Goal: Task Accomplishment & Management: Manage account settings

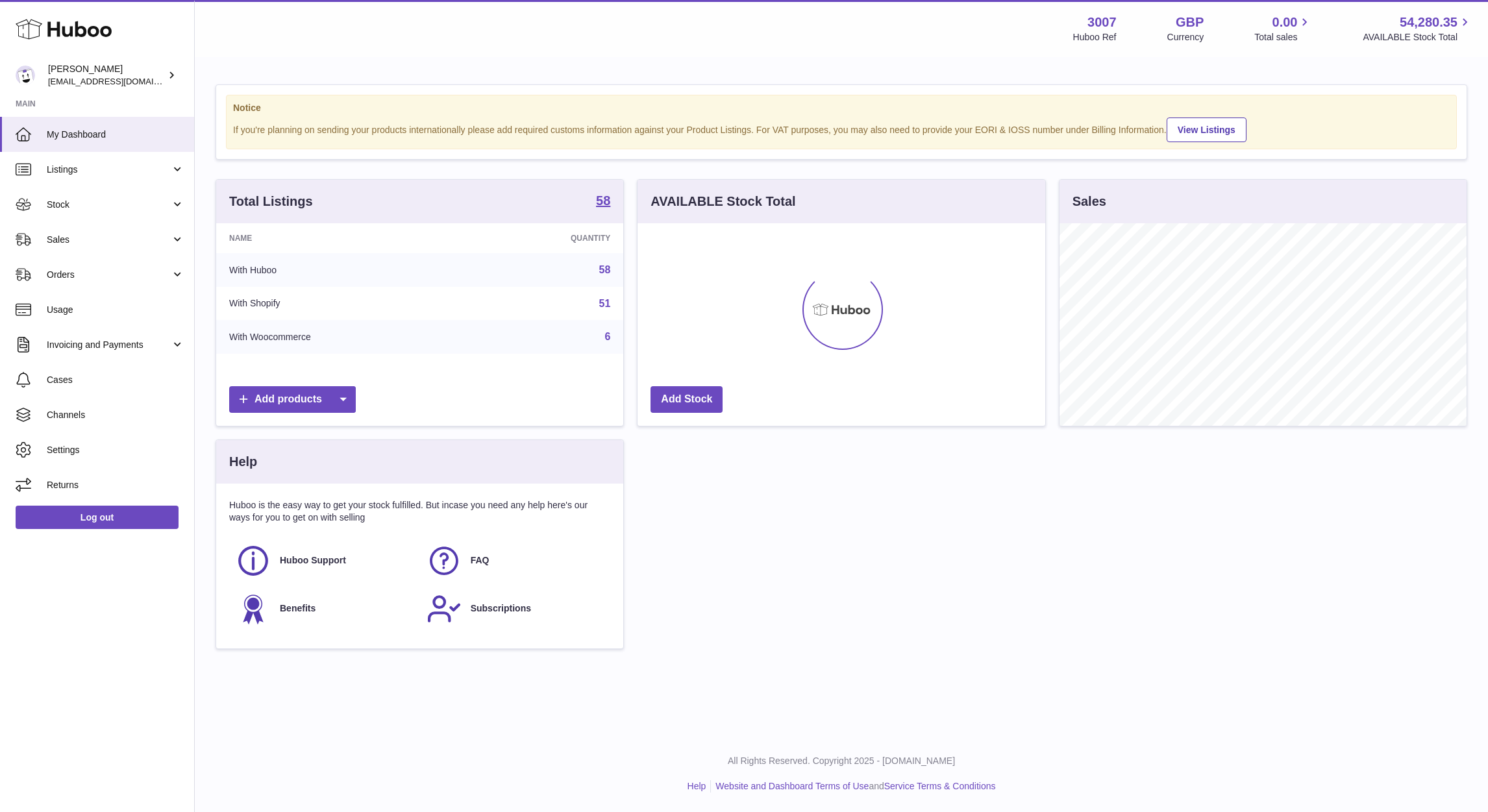
scroll to position [202, 407]
click at [46, 249] on link "Sales" at bounding box center [97, 240] width 194 height 35
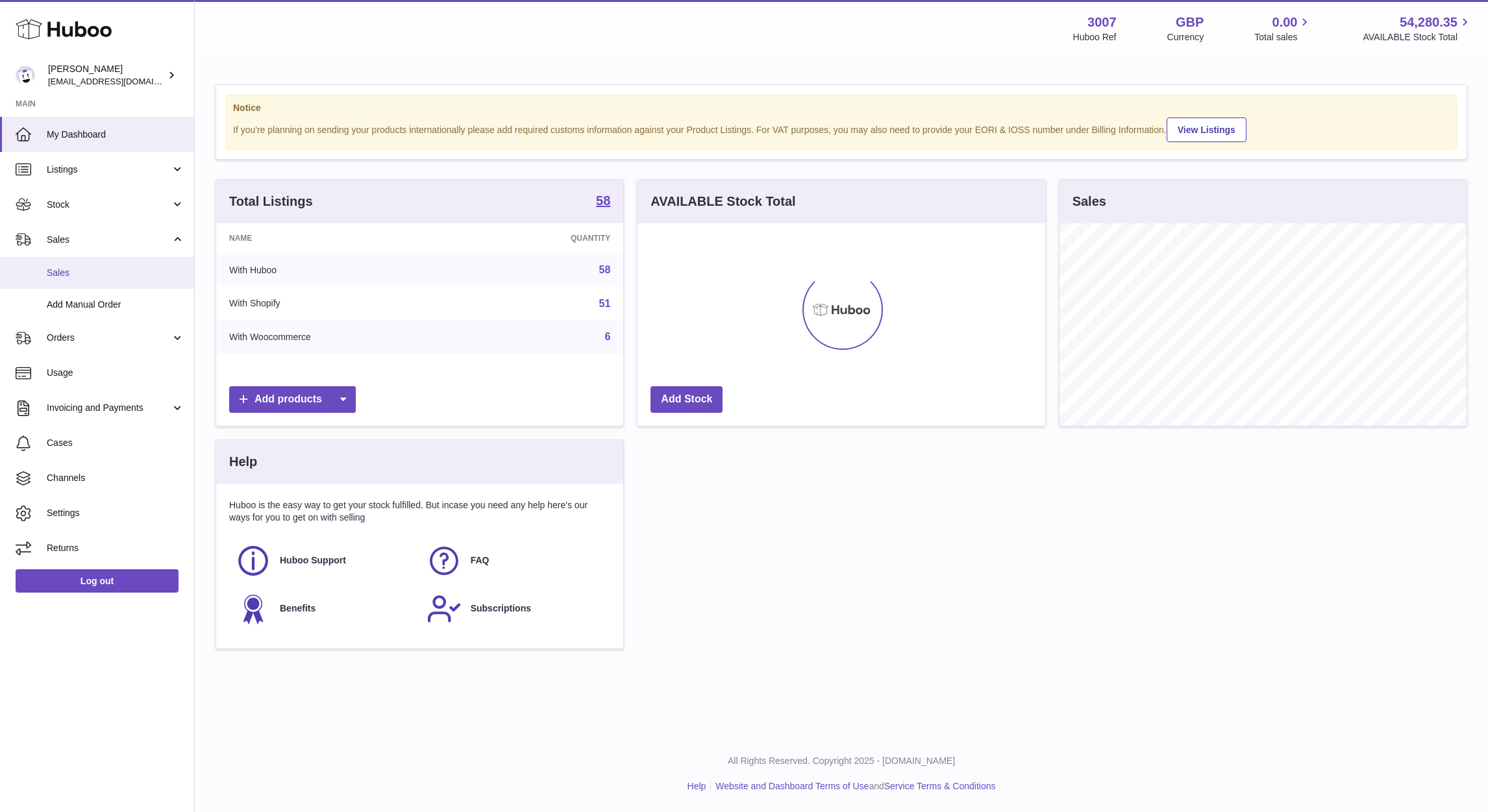
click at [63, 274] on span "Sales" at bounding box center [115, 272] width 138 height 12
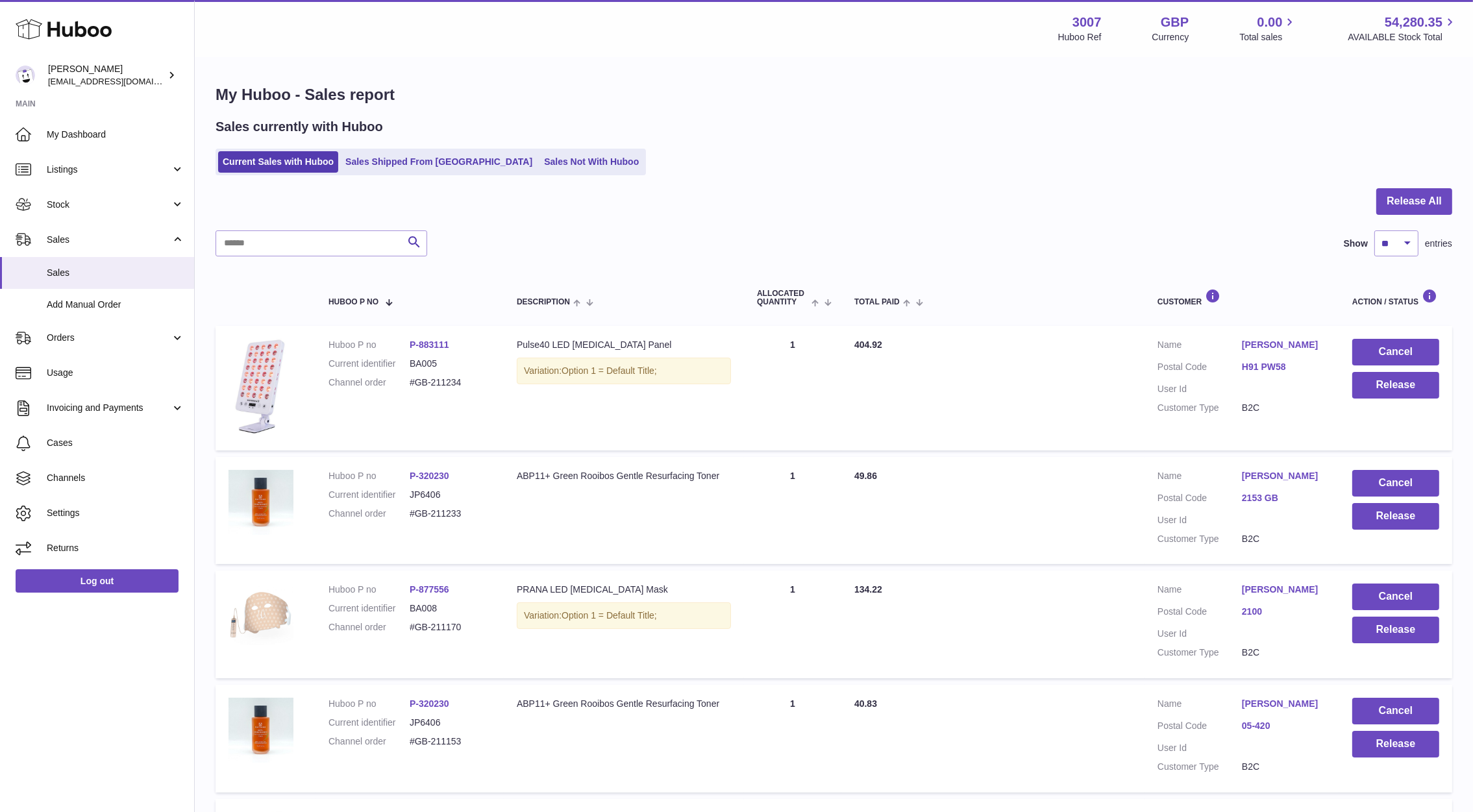
click at [1253, 370] on link "H91 PW58" at bounding box center [1284, 367] width 85 height 12
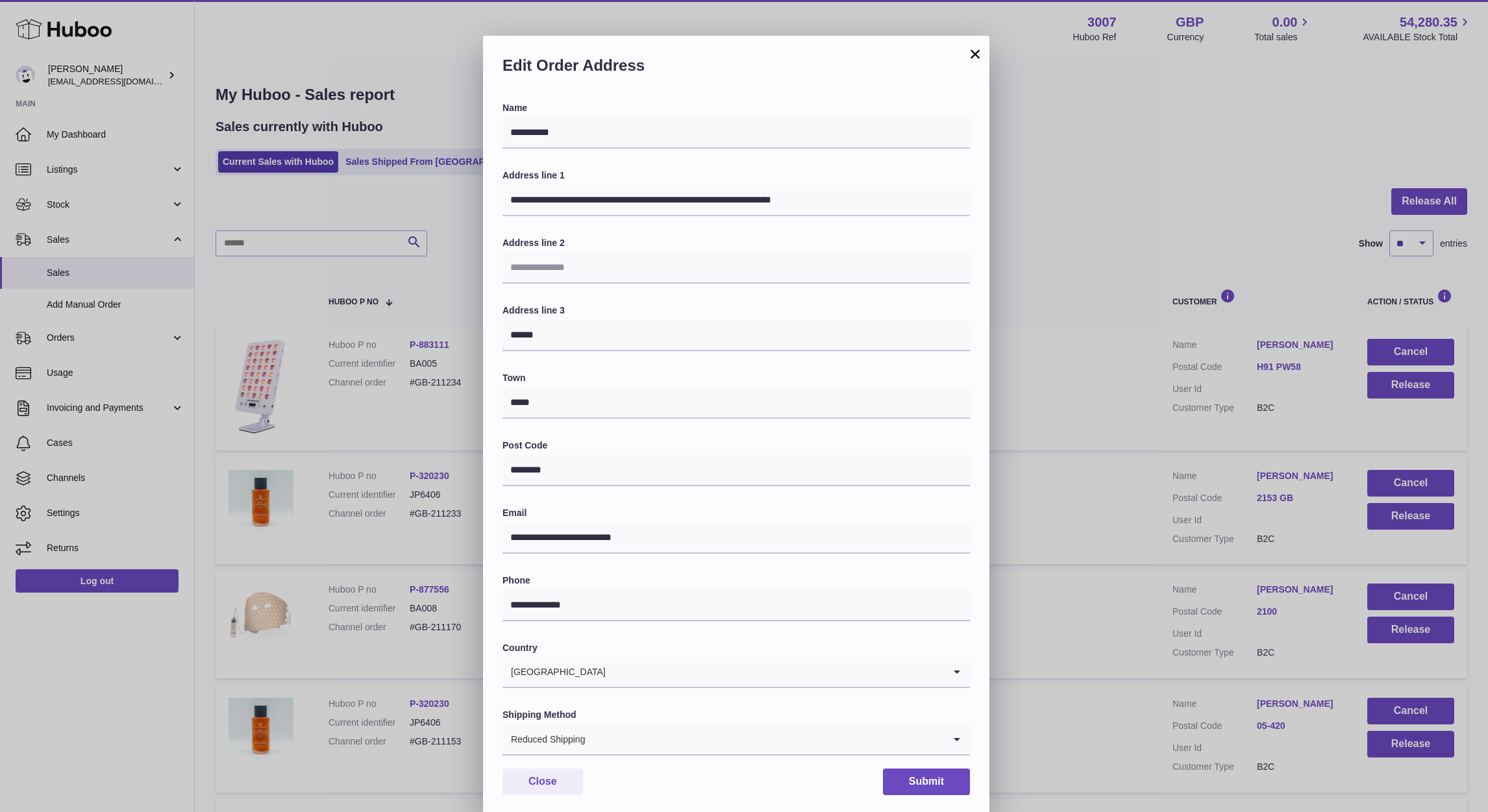
click at [1027, 304] on div "**********" at bounding box center [744, 425] width 1488 height 812
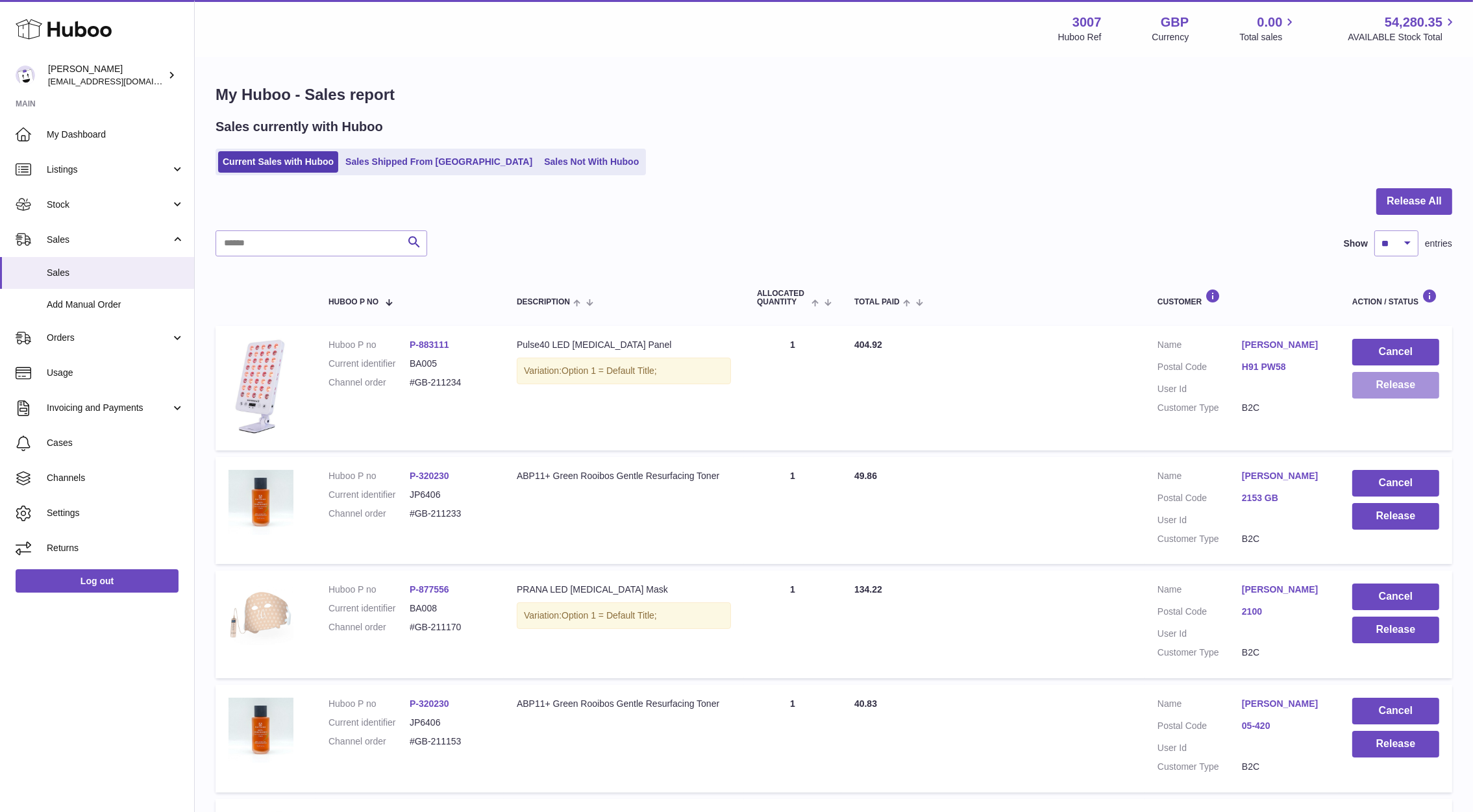
click at [1362, 392] on button "Release" at bounding box center [1395, 385] width 87 height 27
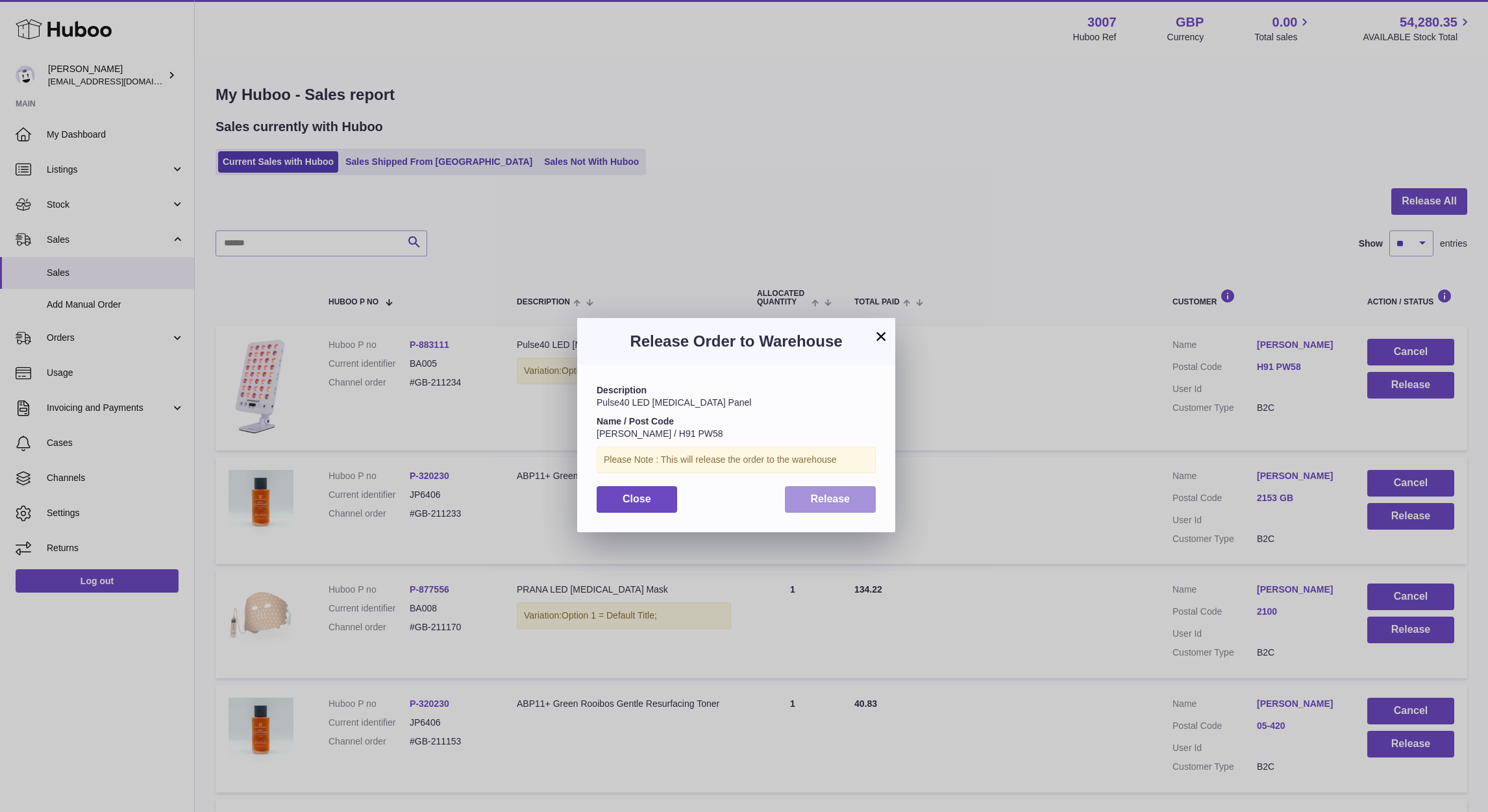
click at [816, 498] on span "Release" at bounding box center [830, 499] width 40 height 11
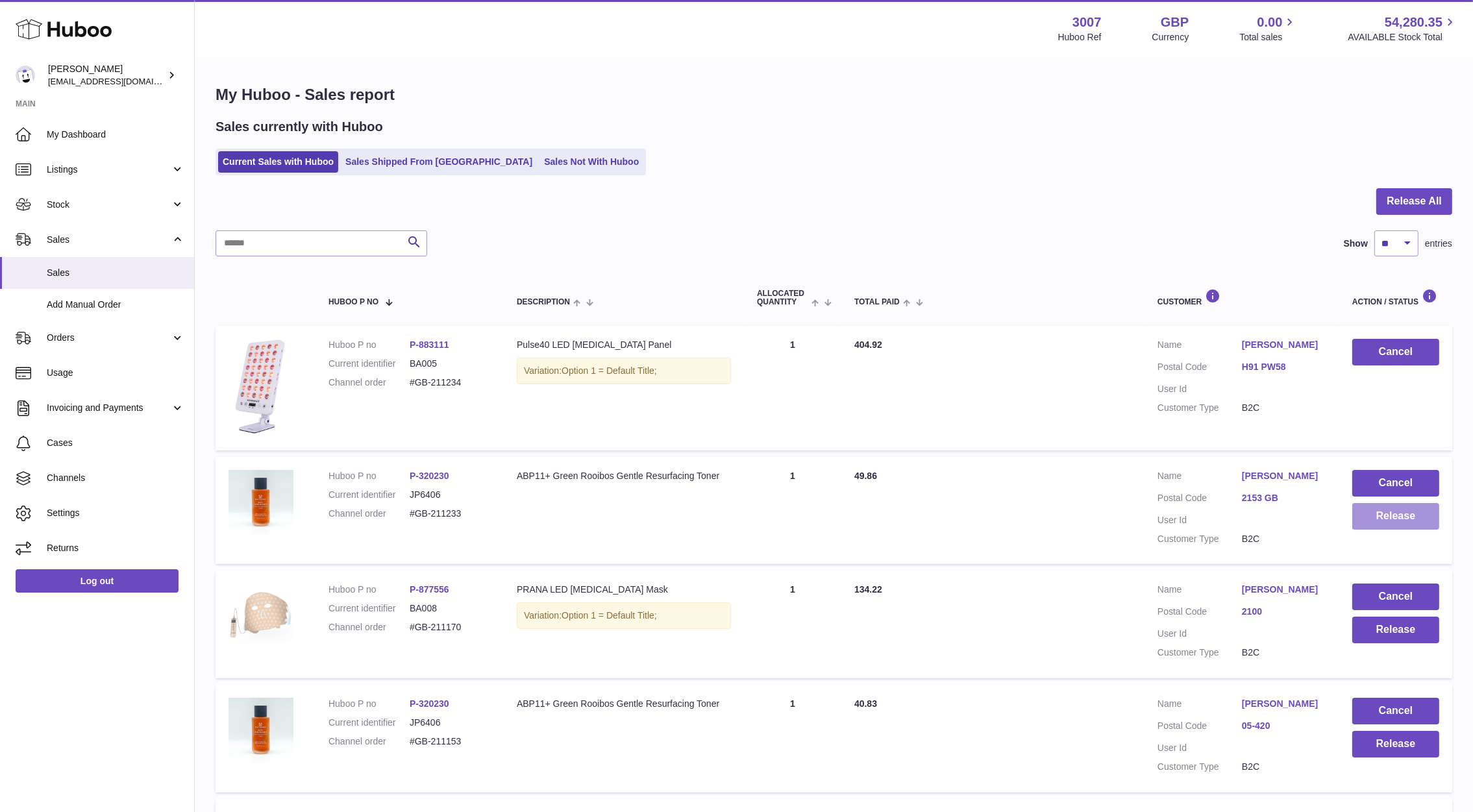
click at [1374, 515] on button "Release" at bounding box center [1395, 516] width 87 height 27
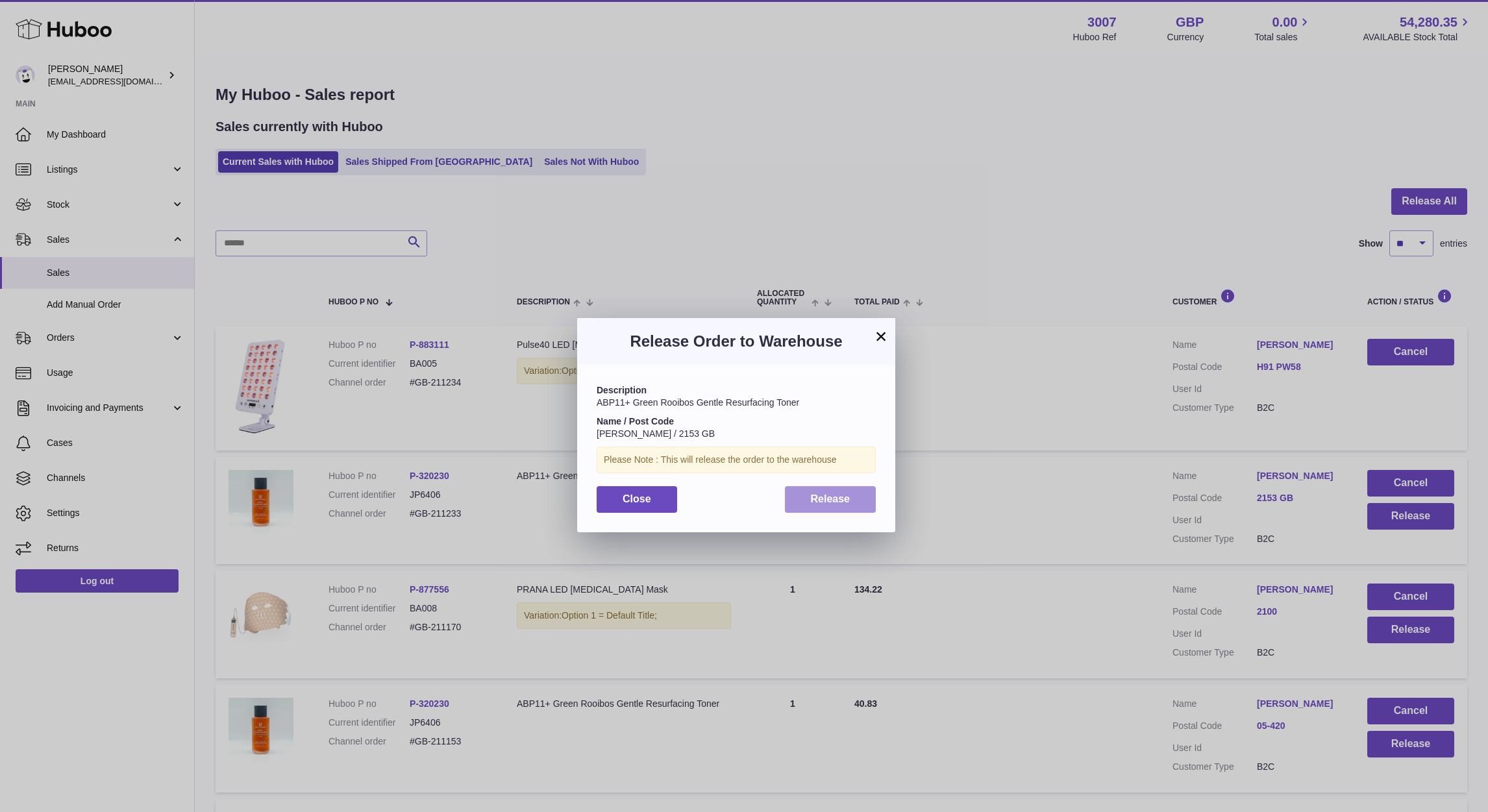
click at [856, 499] on button "Release" at bounding box center [830, 499] width 92 height 27
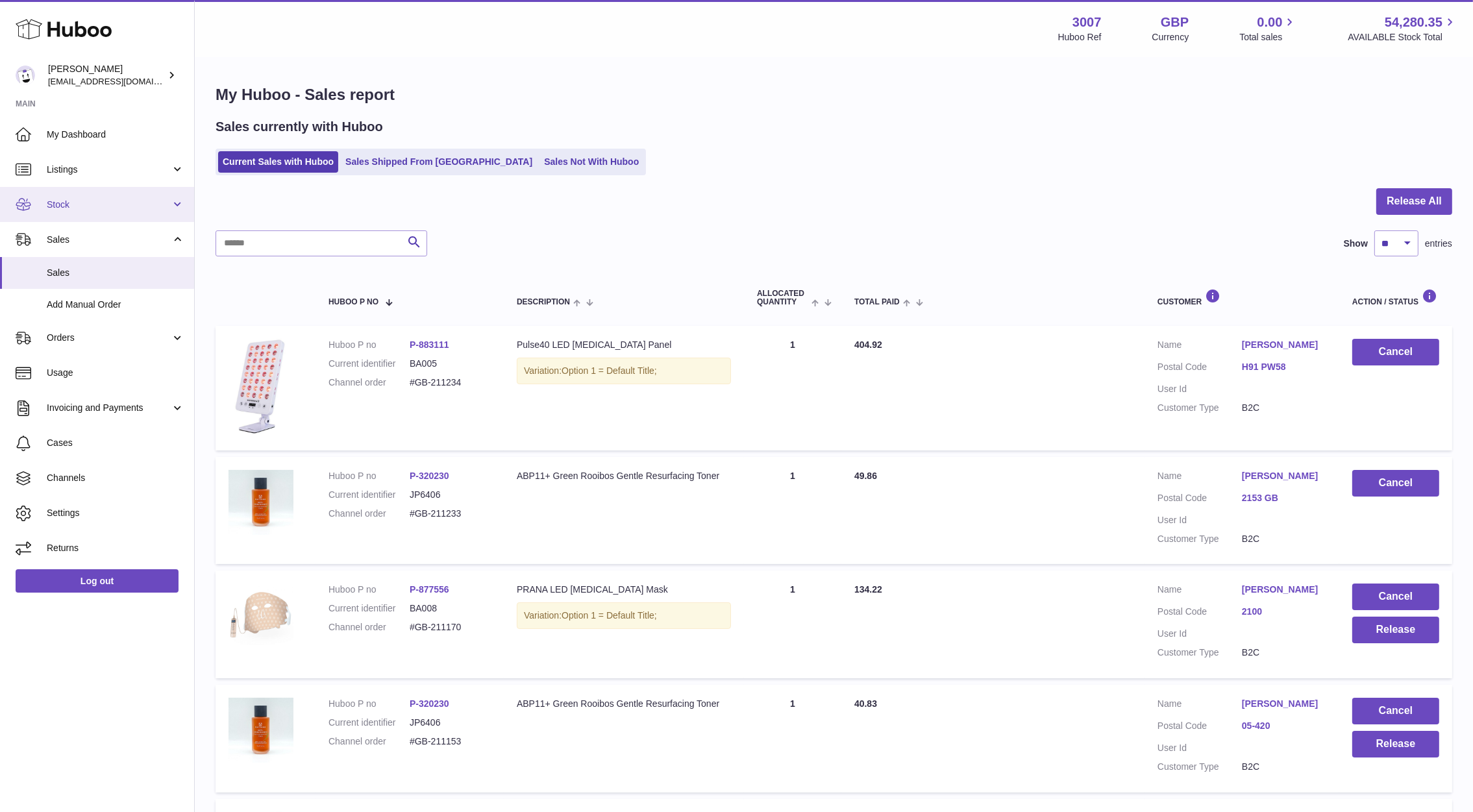
click at [87, 201] on span "Stock" at bounding box center [109, 205] width 124 height 12
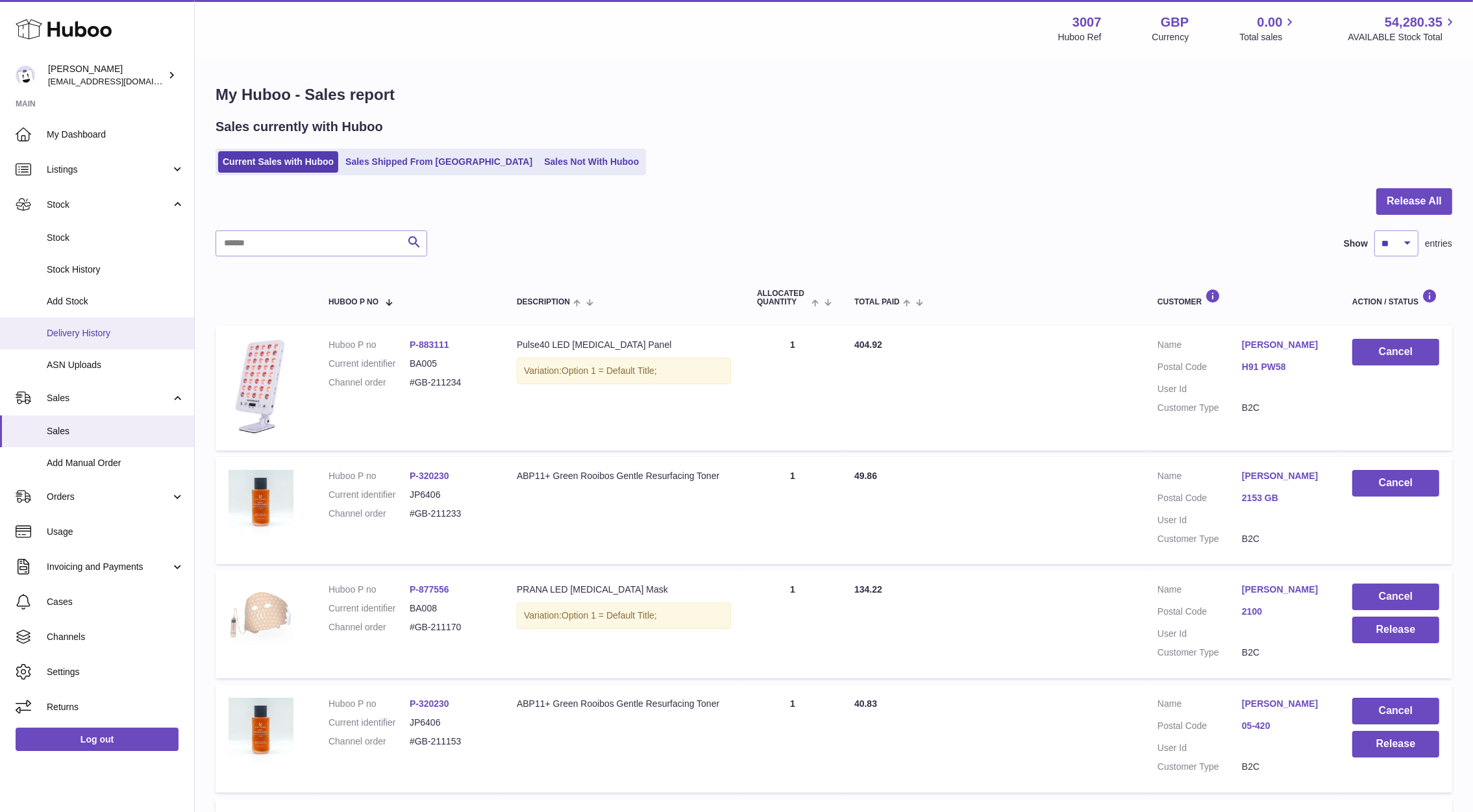
click at [92, 332] on span "Delivery History" at bounding box center [115, 333] width 138 height 12
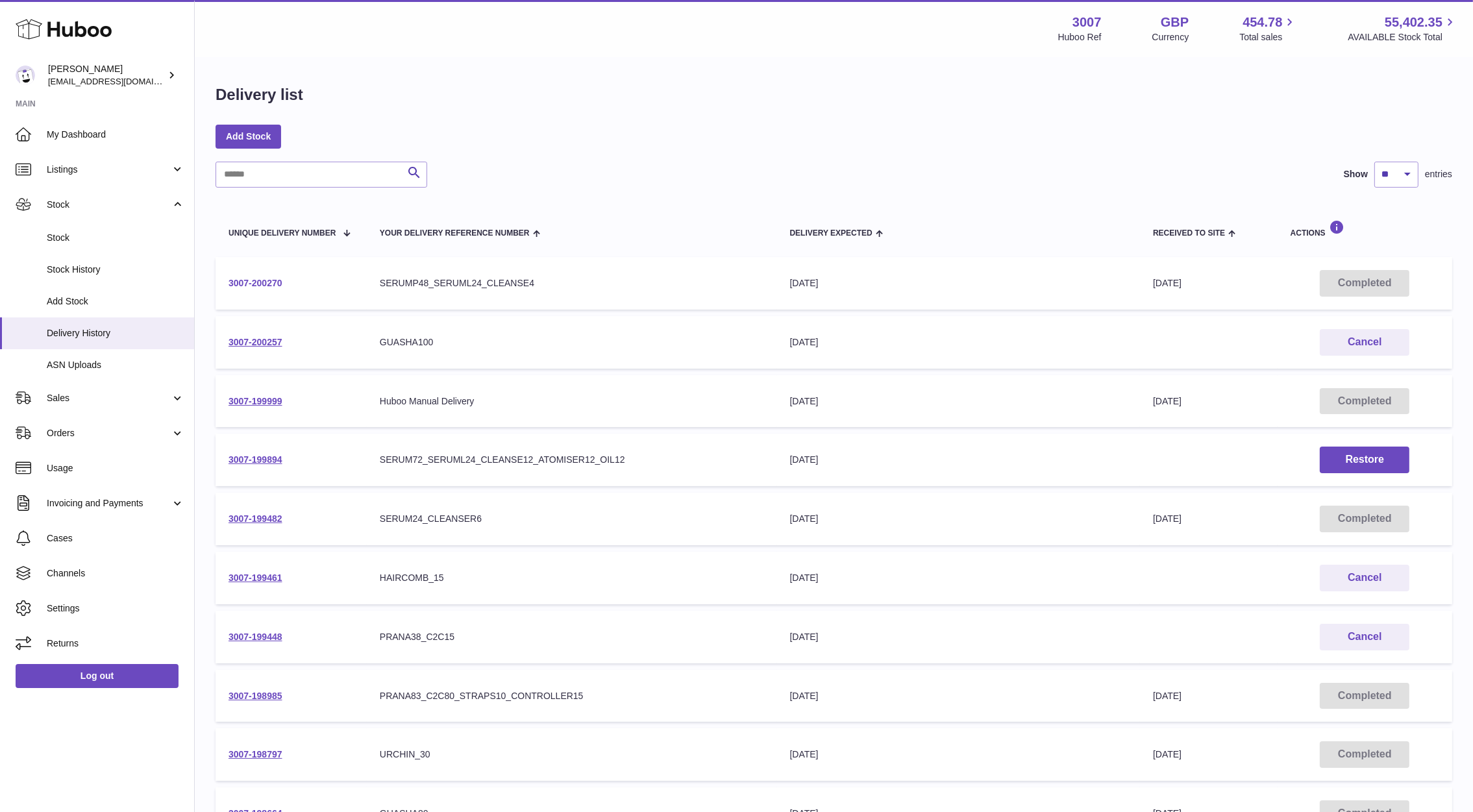
click at [273, 284] on link "3007-200270" at bounding box center [255, 283] width 54 height 11
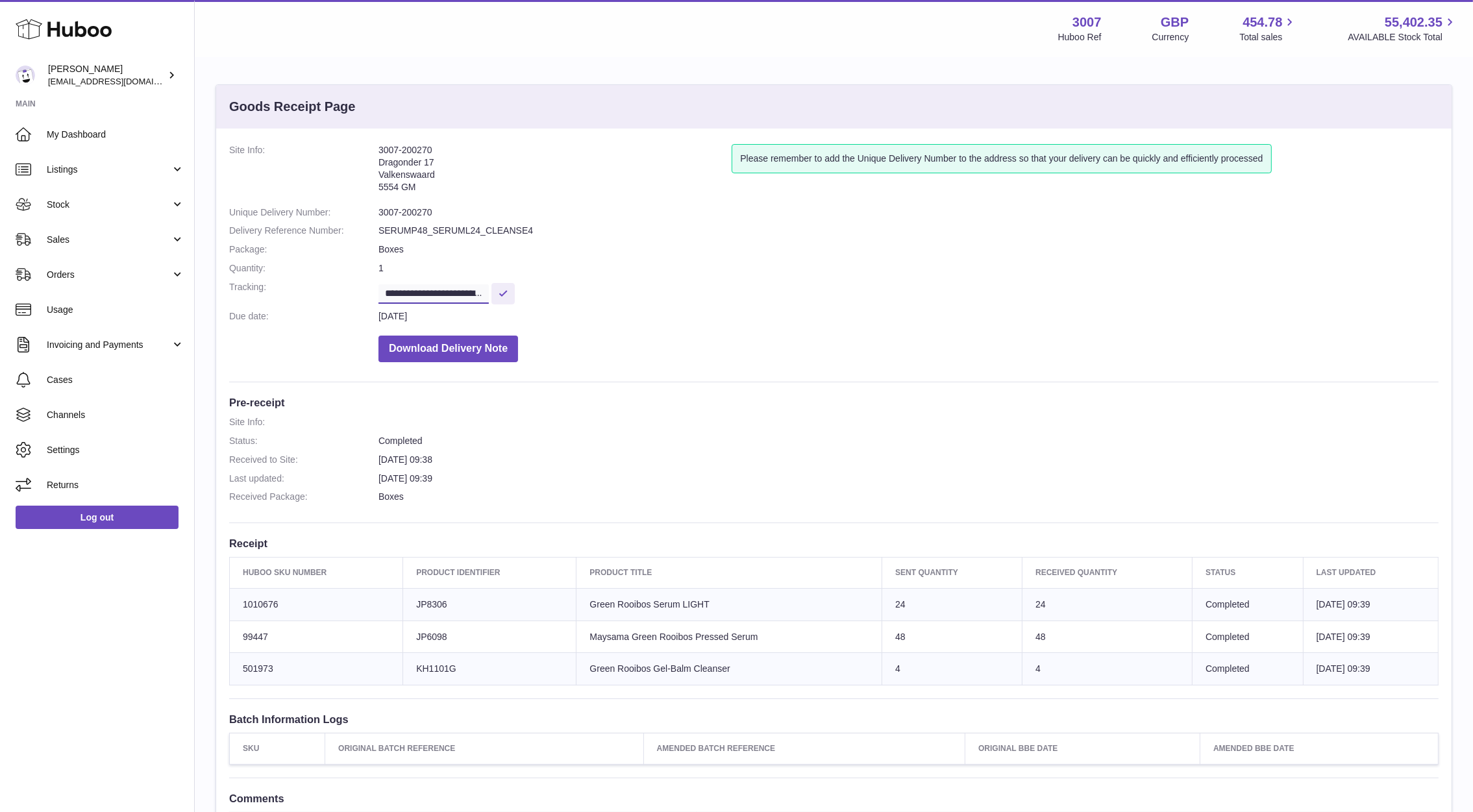
scroll to position [0, 318]
drag, startPoint x: 382, startPoint y: 291, endPoint x: 653, endPoint y: 304, distance: 271.3
click at [653, 304] on dl "**********" at bounding box center [834, 256] width 1209 height 224
click at [319, 493] on dt "Received Package:" at bounding box center [304, 497] width 150 height 12
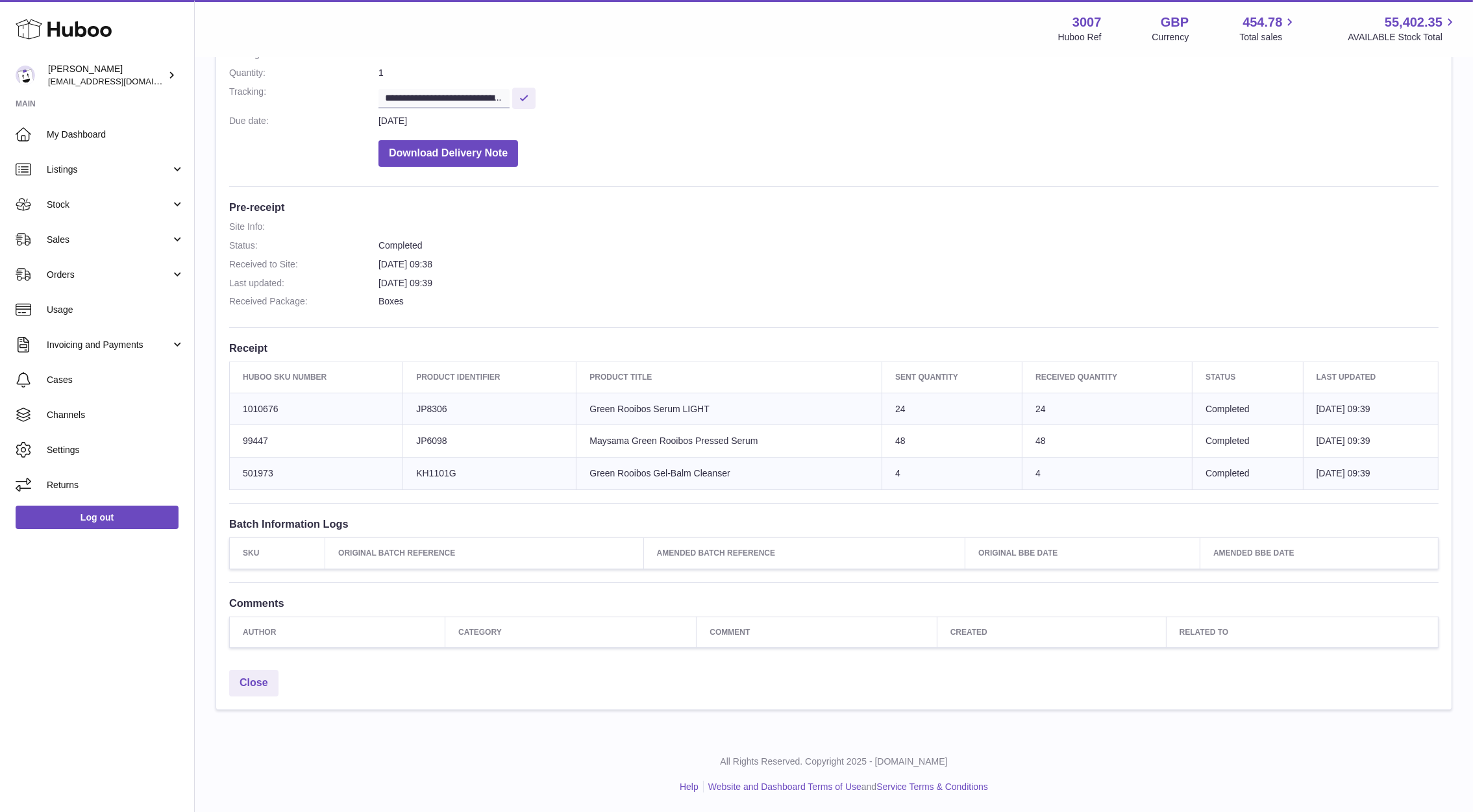
scroll to position [141, 0]
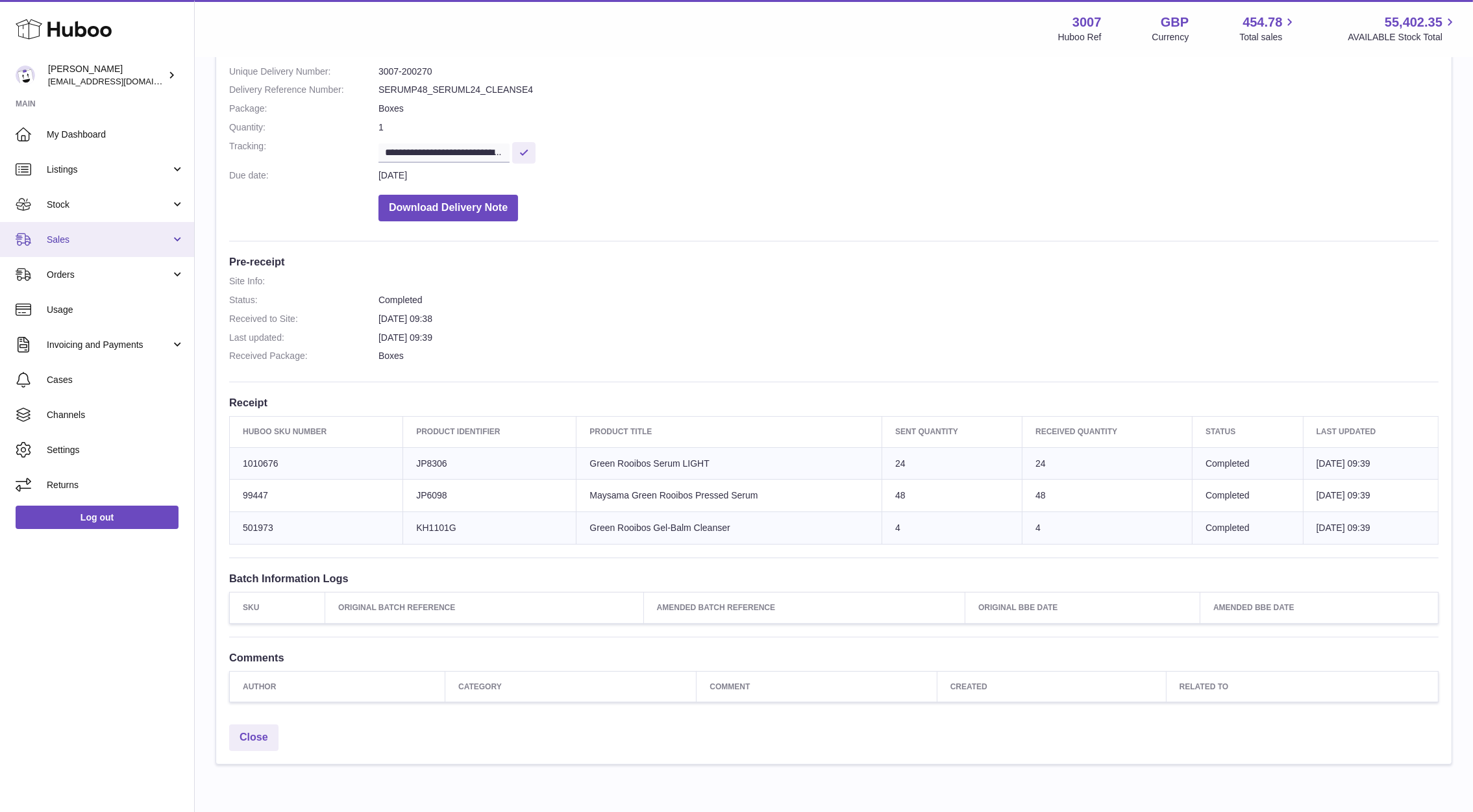
click at [64, 236] on span "Sales" at bounding box center [109, 239] width 124 height 12
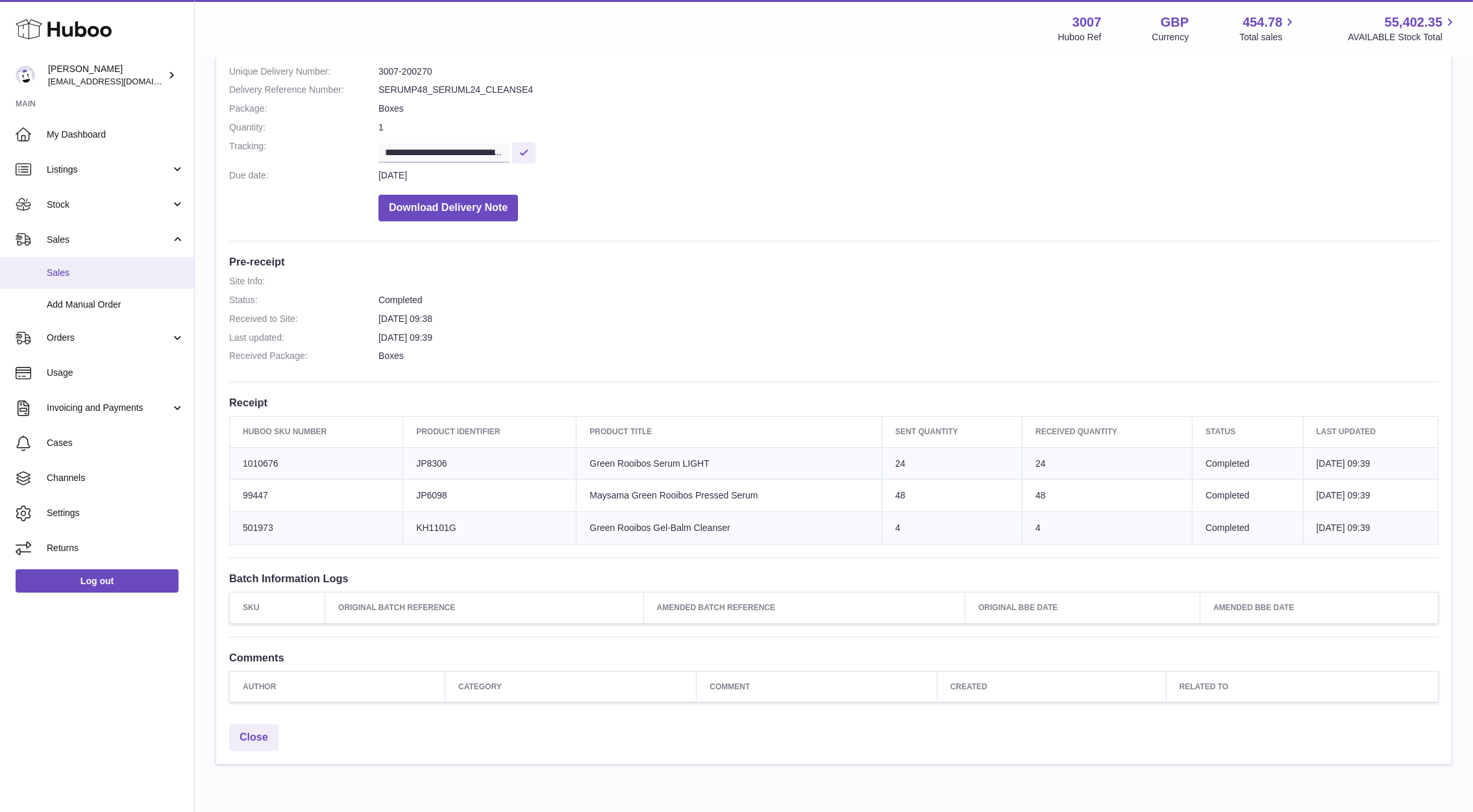
click at [77, 265] on link "Sales" at bounding box center [97, 272] width 194 height 32
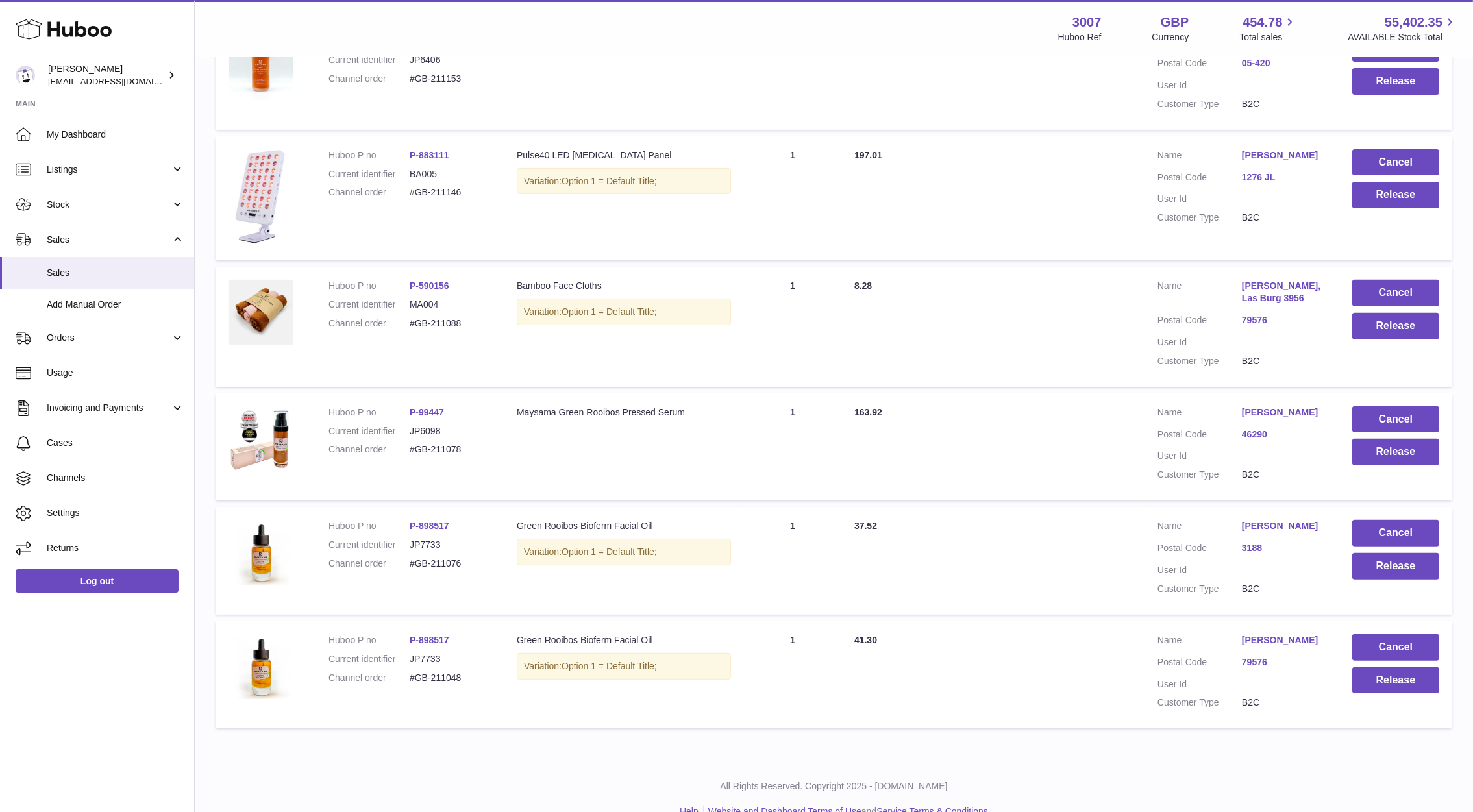
scroll to position [709, 0]
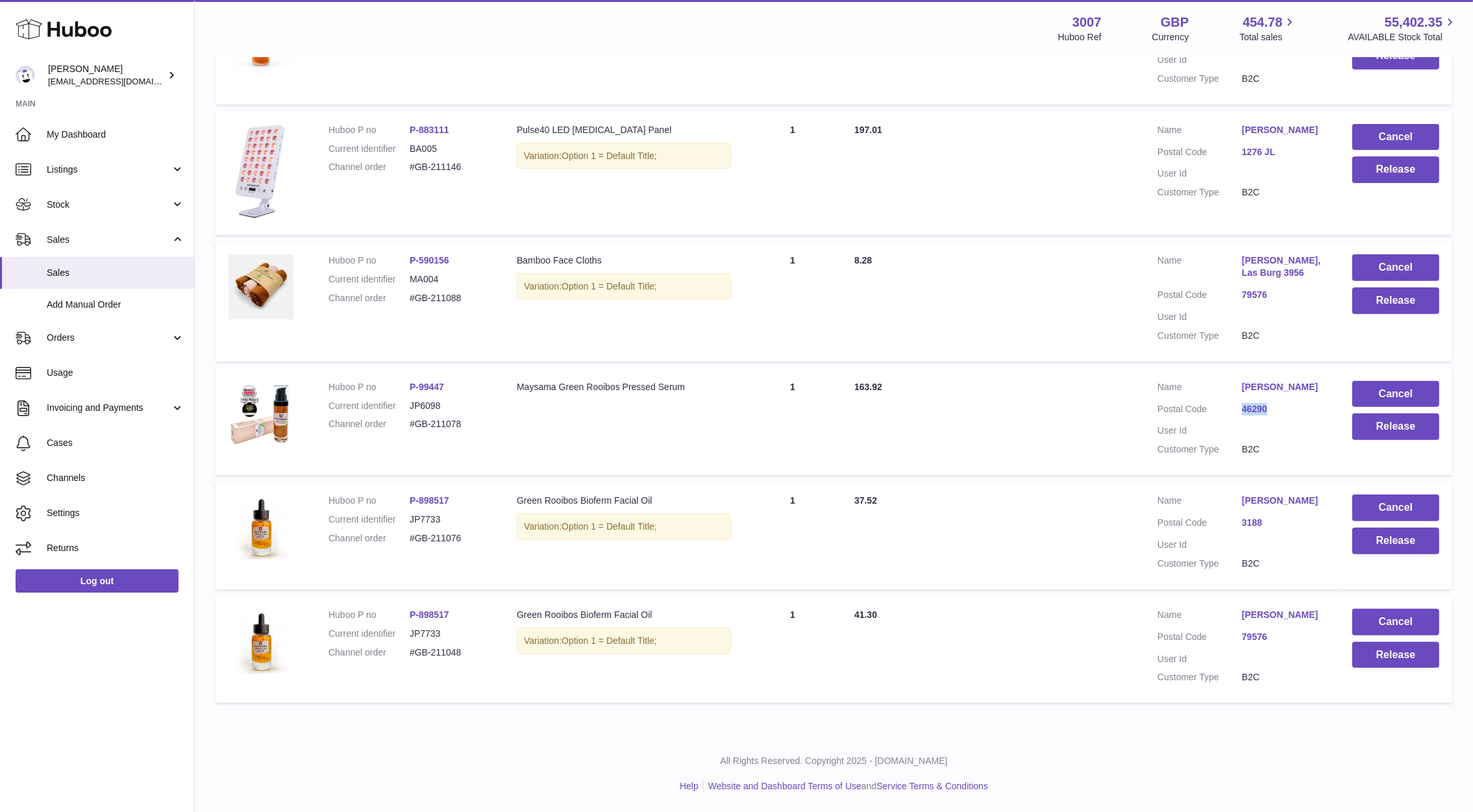
drag, startPoint x: 1287, startPoint y: 390, endPoint x: 1238, endPoint y: 393, distance: 49.1
click at [1238, 393] on dl "Customer Name Kristina Steponavice Postal Code 46290 User Id Customer Type B2C" at bounding box center [1241, 422] width 169 height 82
copy dl "46290"
click at [91, 267] on span "Sales" at bounding box center [115, 272] width 138 height 12
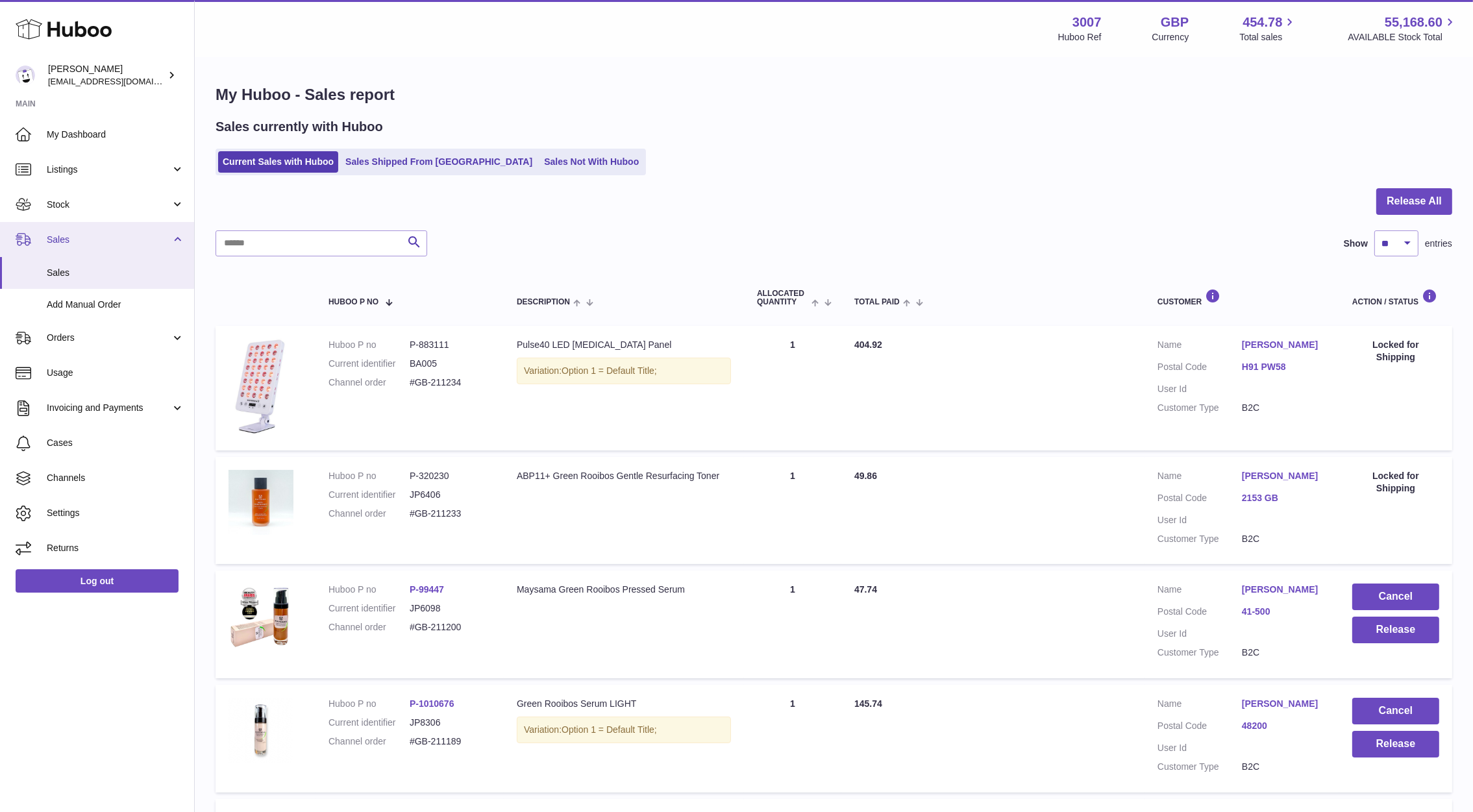
click at [65, 234] on span "Sales" at bounding box center [109, 239] width 124 height 12
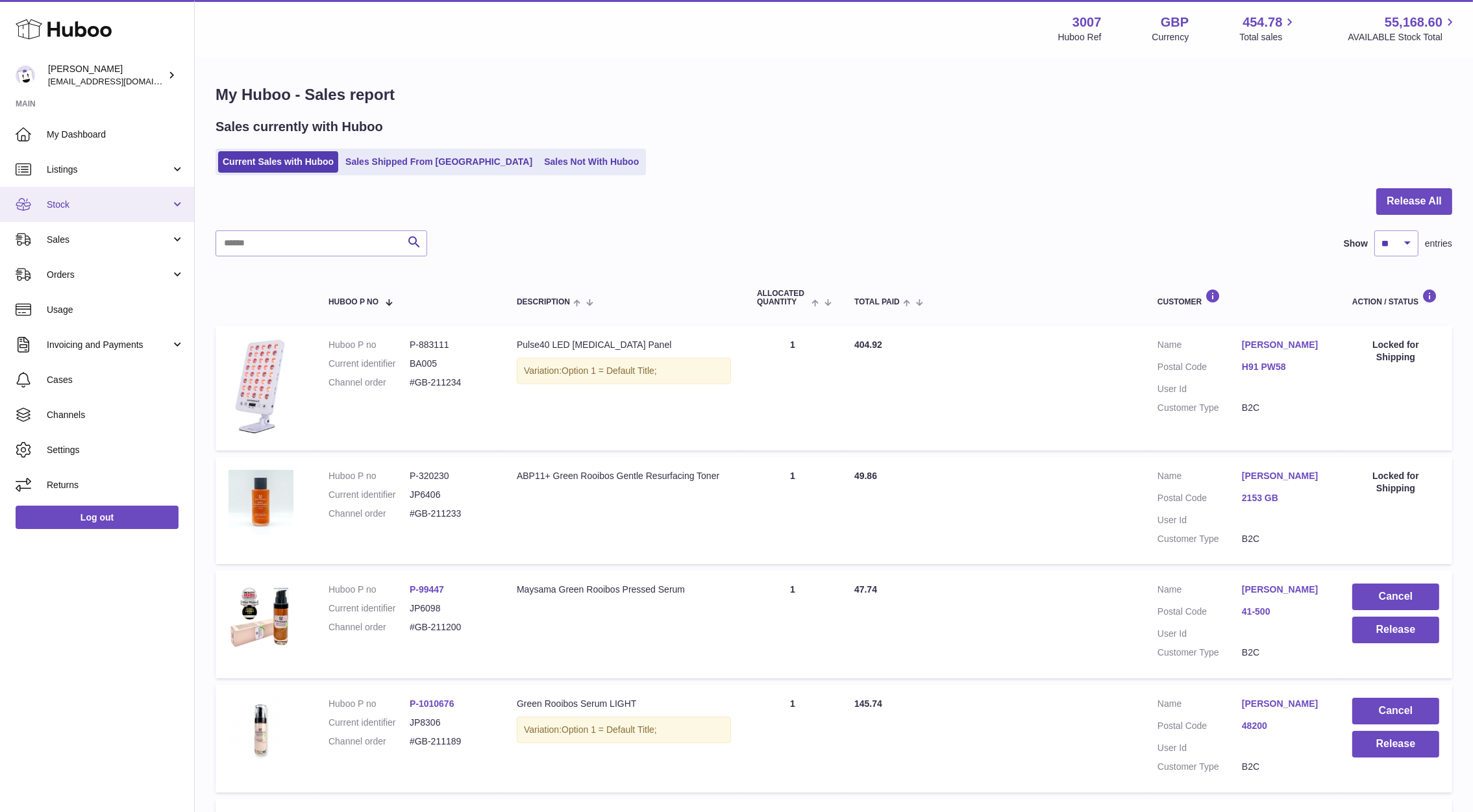
click at [61, 215] on link "Stock" at bounding box center [97, 205] width 194 height 35
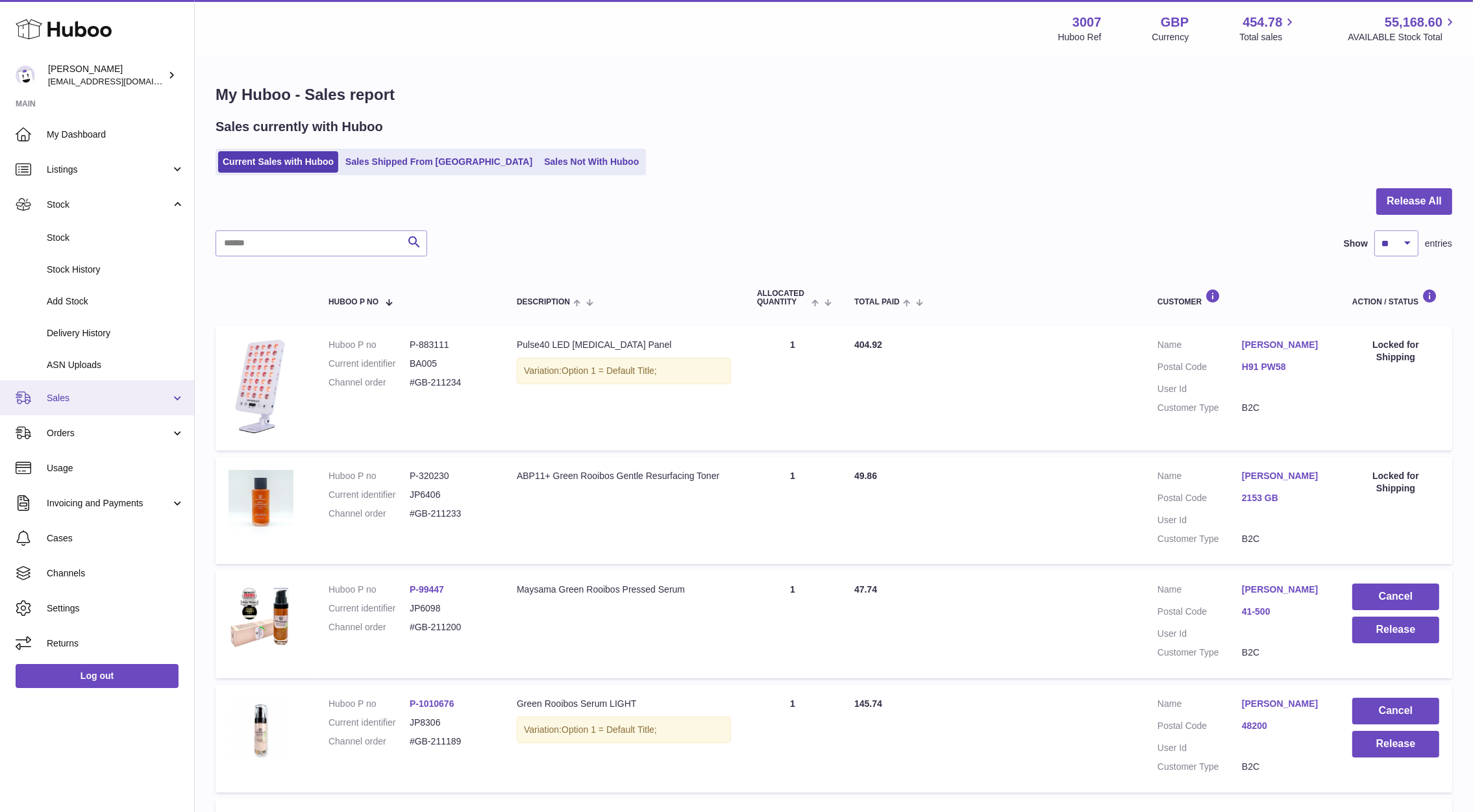
click at [45, 401] on link "Sales" at bounding box center [97, 398] width 194 height 35
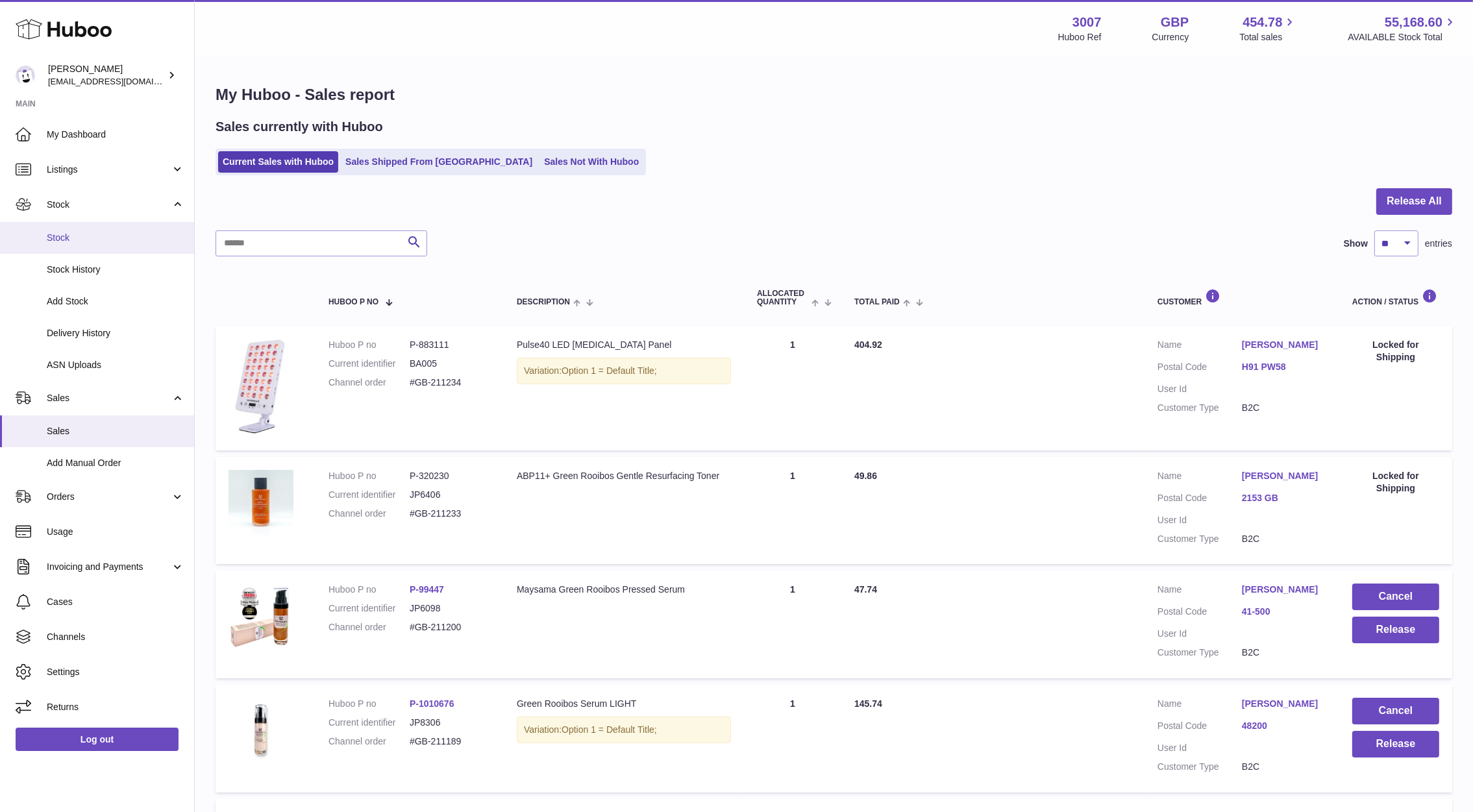
click at [84, 246] on link "Stock" at bounding box center [97, 238] width 194 height 32
click at [69, 272] on span "Stock History" at bounding box center [115, 269] width 138 height 12
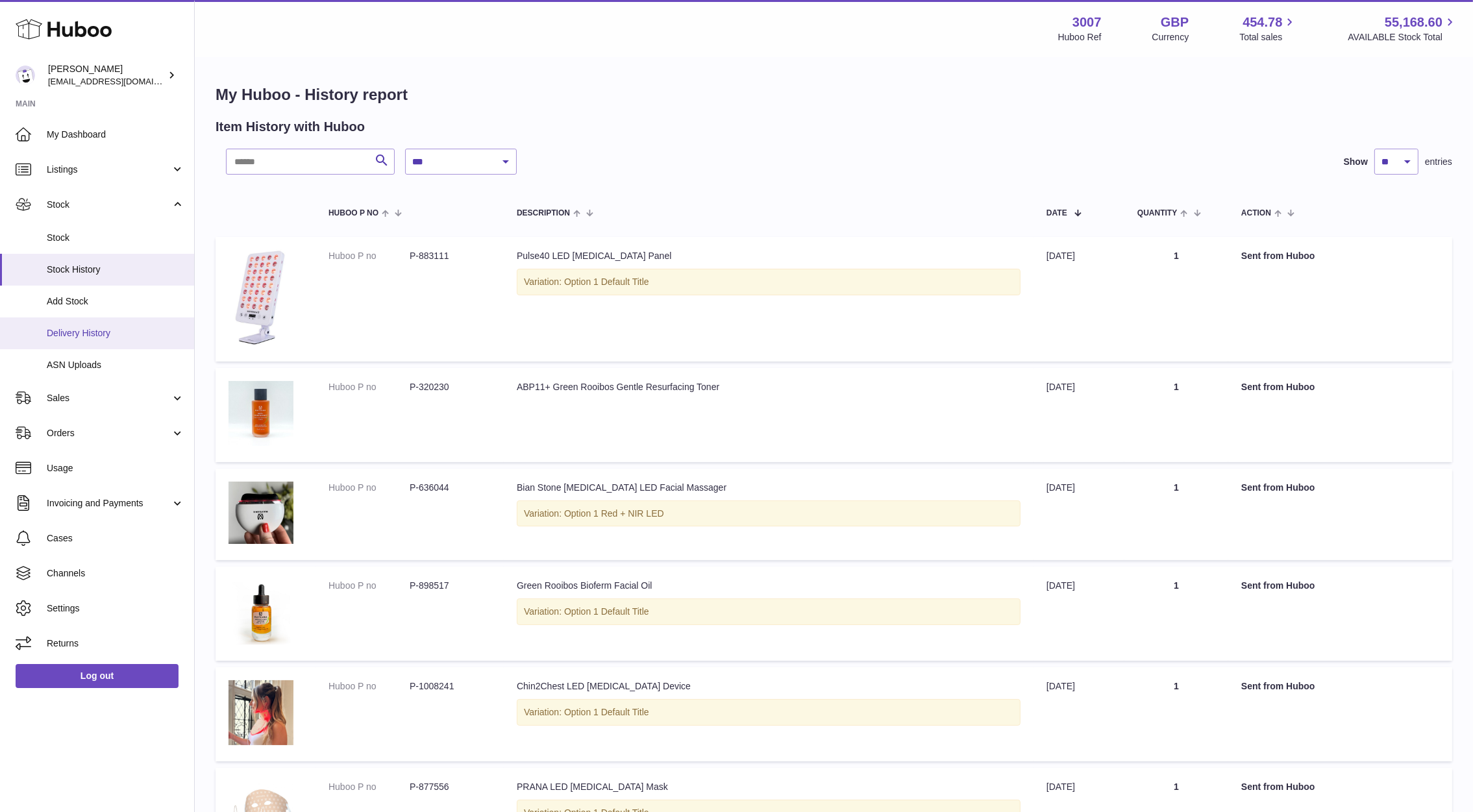
click at [65, 332] on span "Delivery History" at bounding box center [115, 333] width 138 height 12
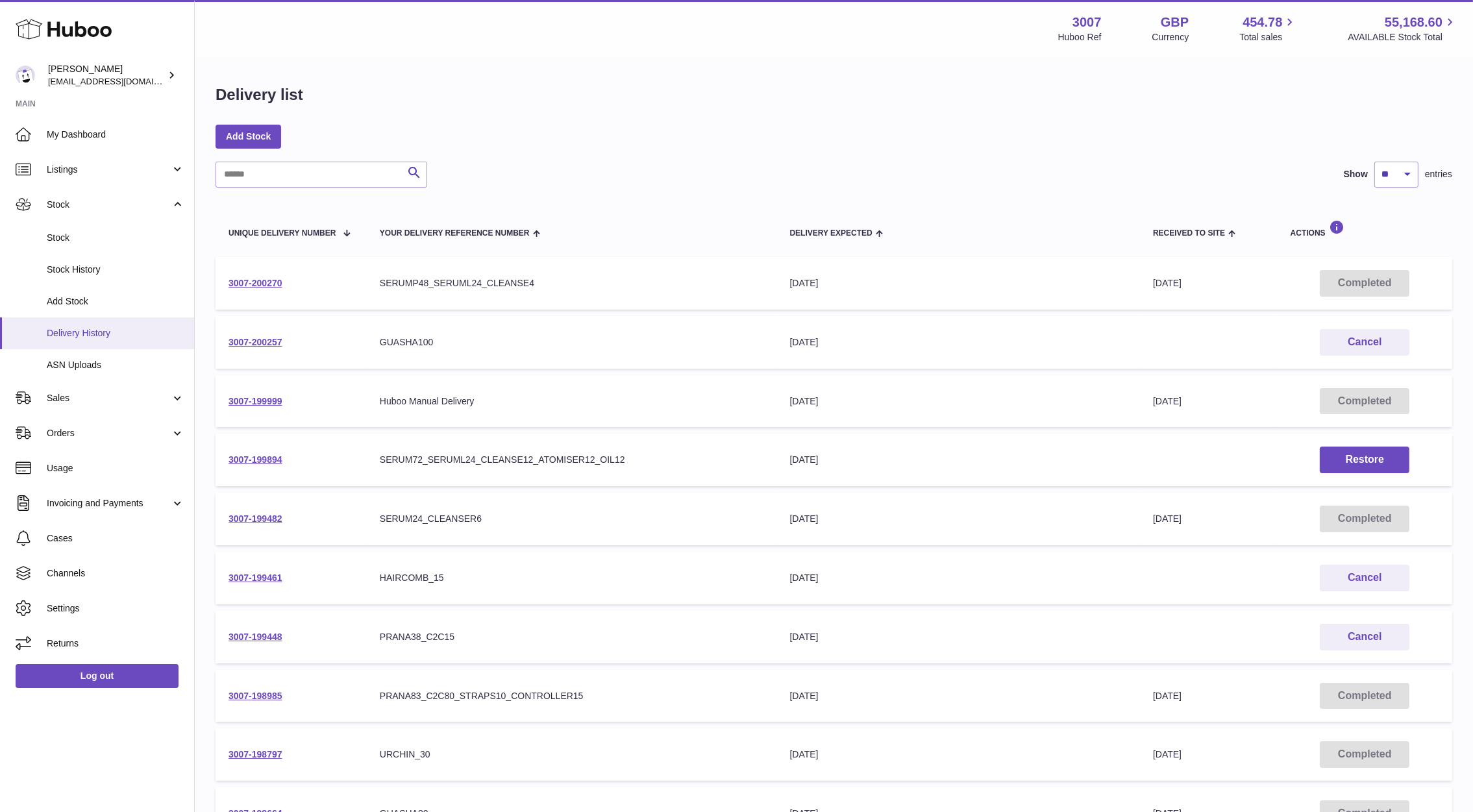
click at [85, 340] on link "Delivery History" at bounding box center [97, 333] width 194 height 32
click at [61, 244] on link "Stock" at bounding box center [97, 238] width 194 height 32
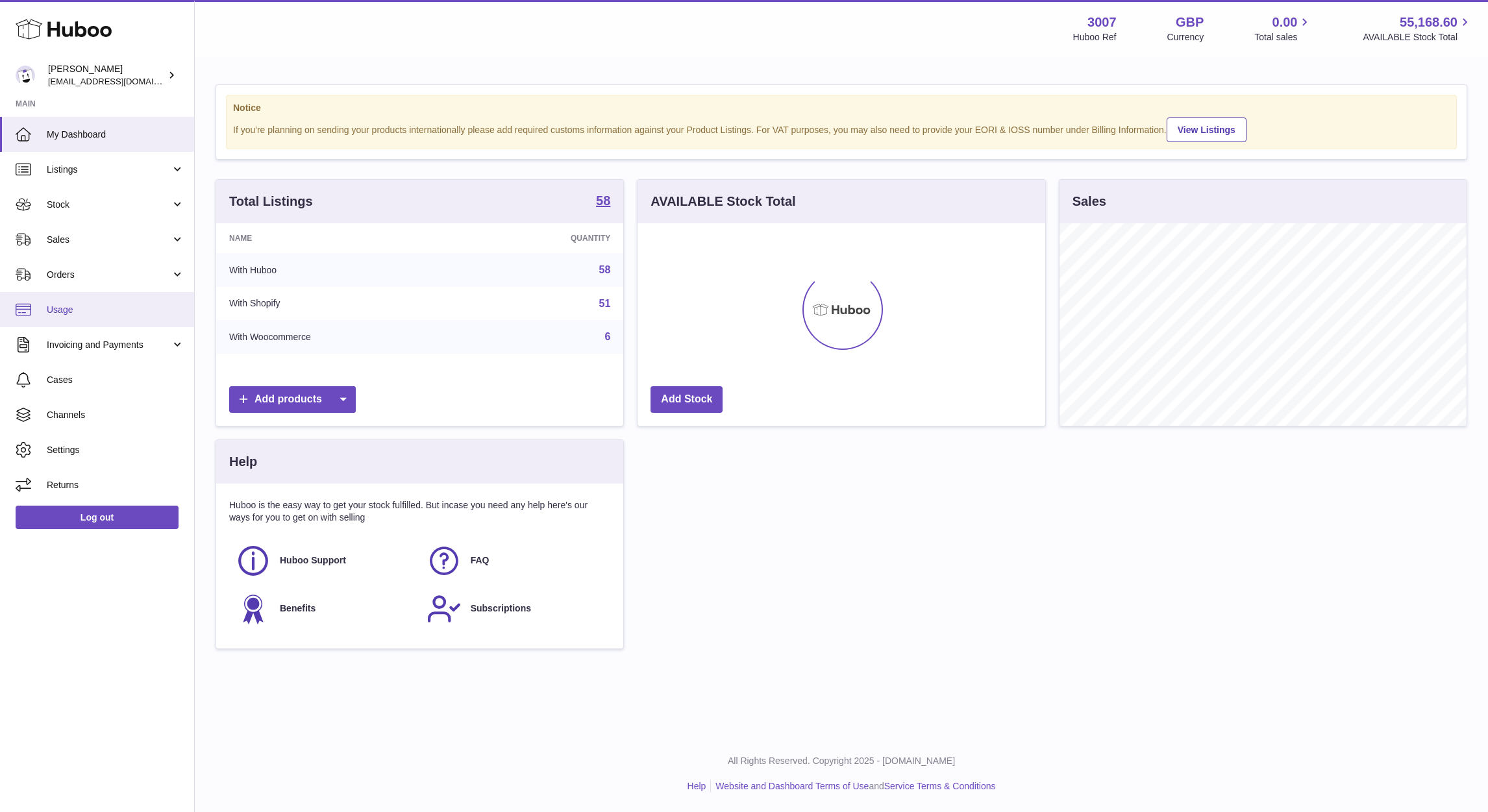
scroll to position [202, 407]
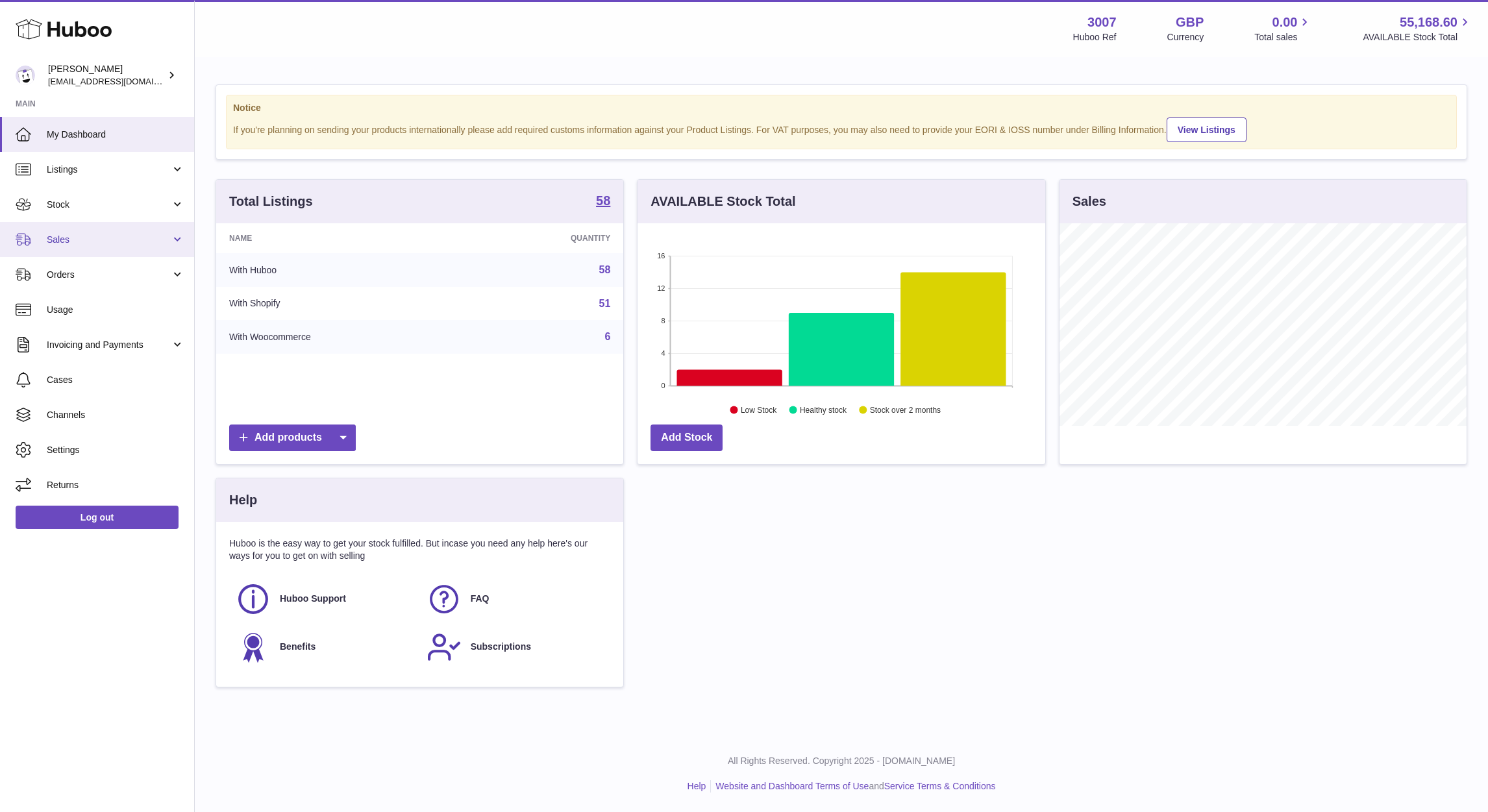
click at [56, 246] on link "Sales" at bounding box center [97, 240] width 194 height 35
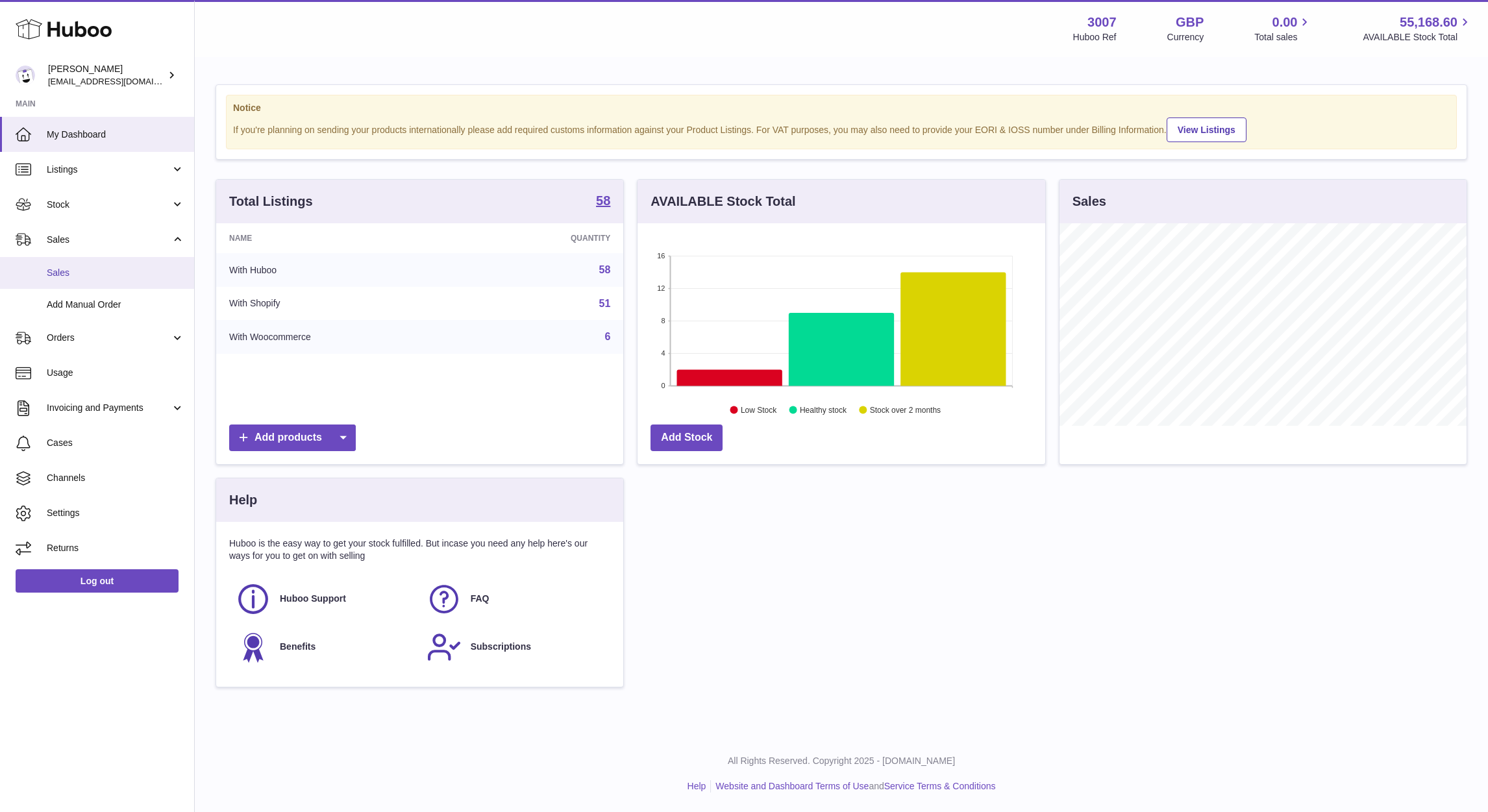
click at [73, 269] on span "Sales" at bounding box center [115, 272] width 138 height 12
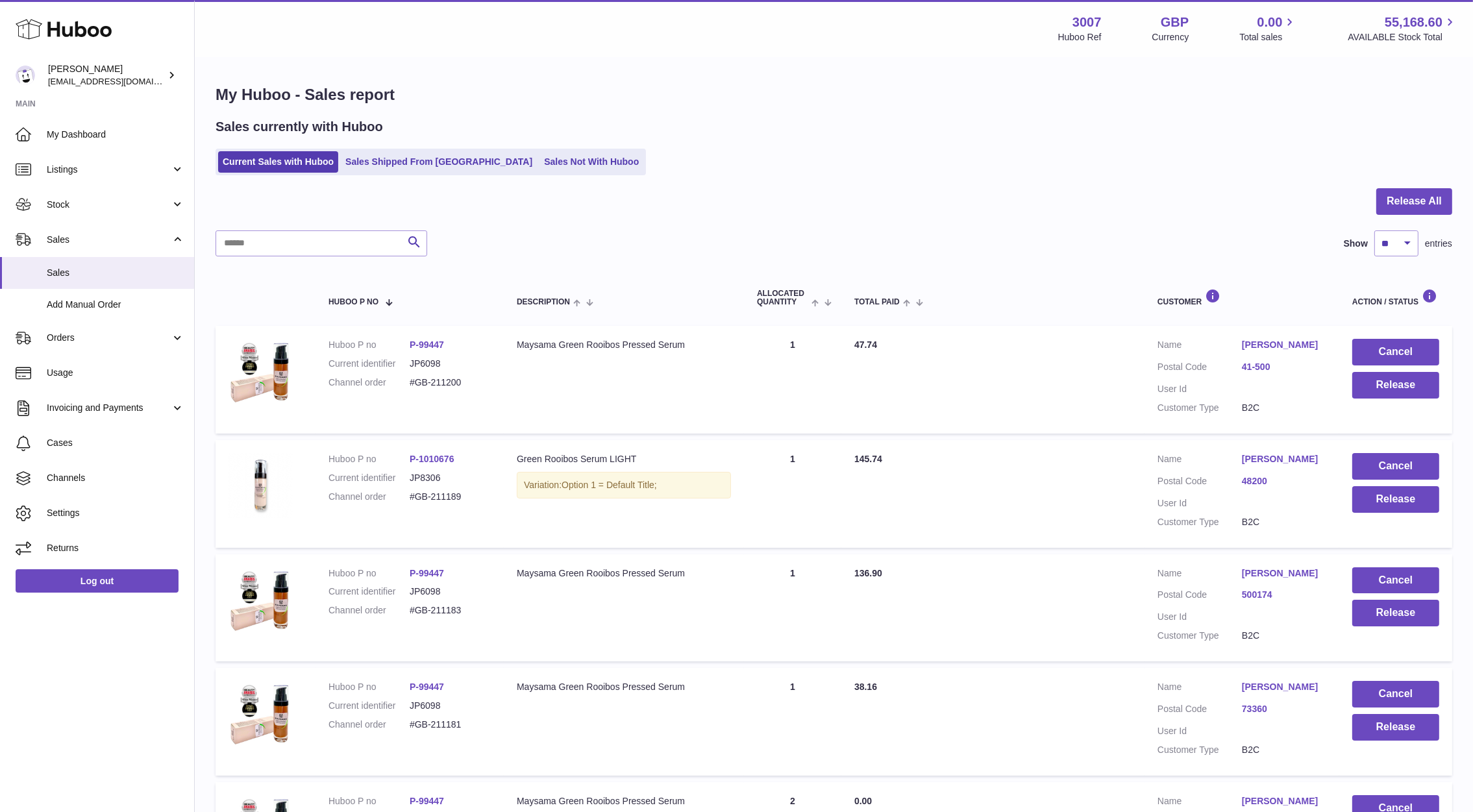
scroll to position [784, 0]
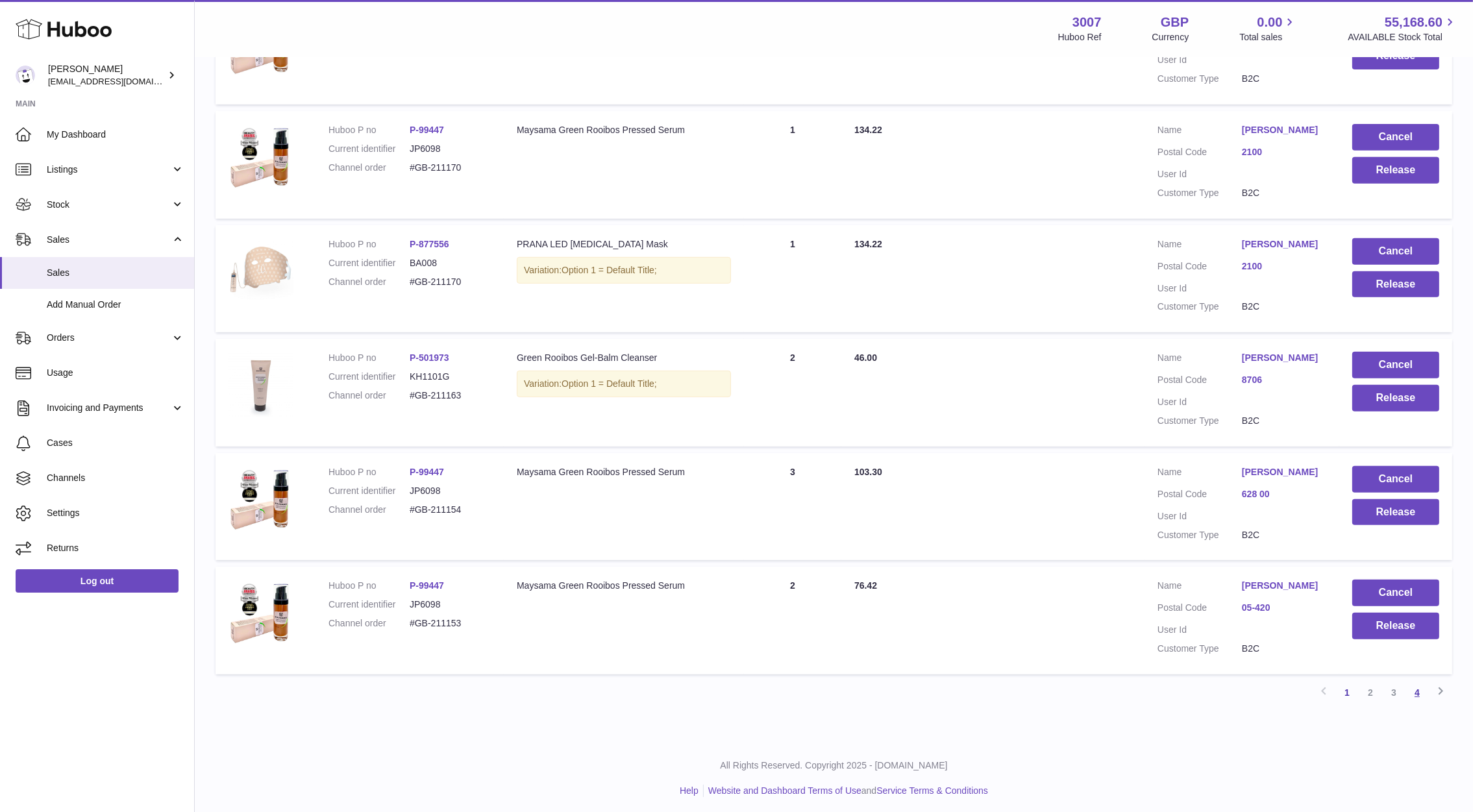
click at [1419, 692] on link "4" at bounding box center [1417, 692] width 23 height 23
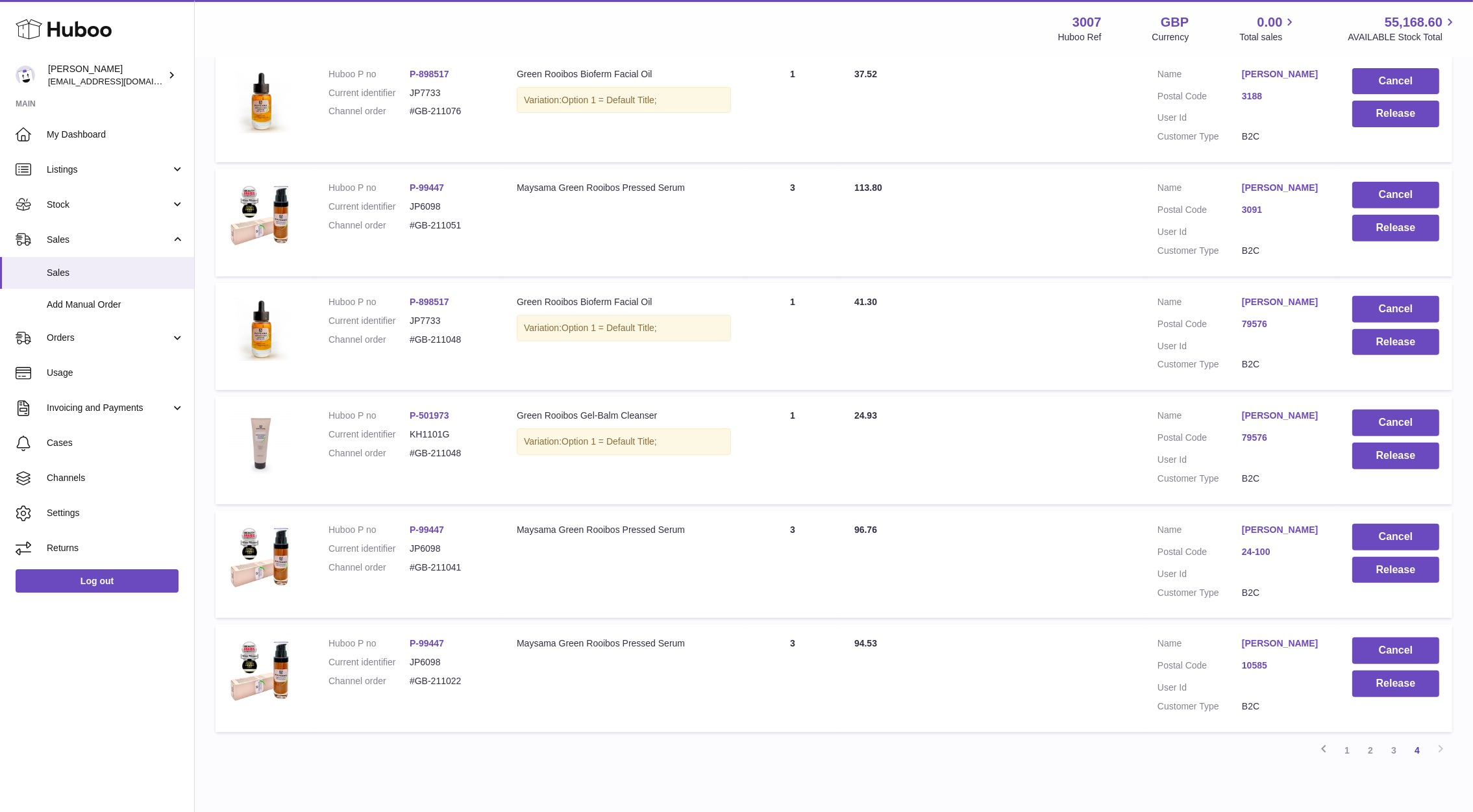
scroll to position [847, 0]
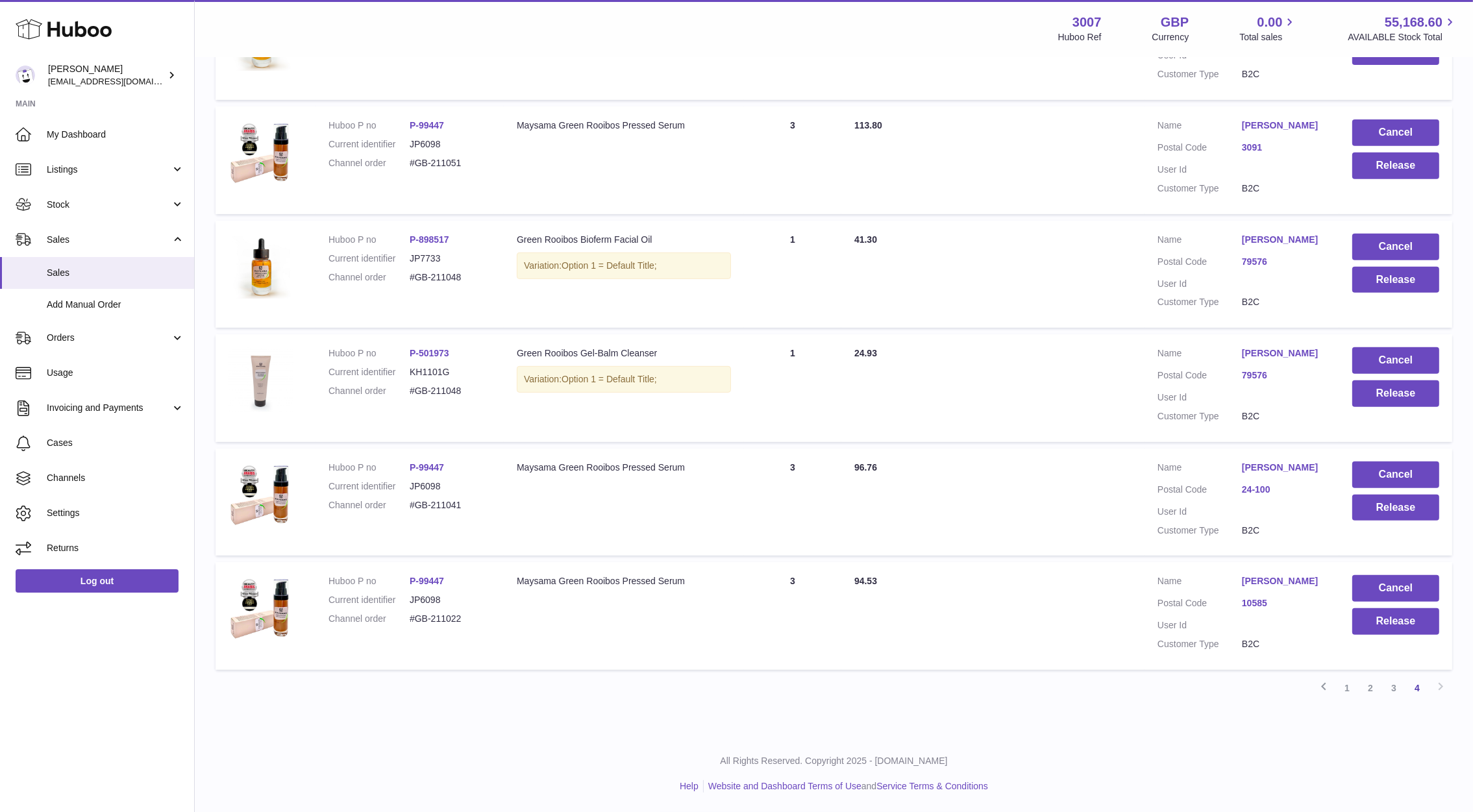
drag, startPoint x: 1333, startPoint y: 580, endPoint x: 1234, endPoint y: 578, distance: 99.0
click at [1234, 578] on td "Customer Name Erdmuthe Kunath Postal Code 10585 User Id Customer Type B2C" at bounding box center [1242, 616] width 195 height 108
copy dl "[PERSON_NAME]"
click at [1376, 614] on button "Release" at bounding box center [1395, 622] width 87 height 27
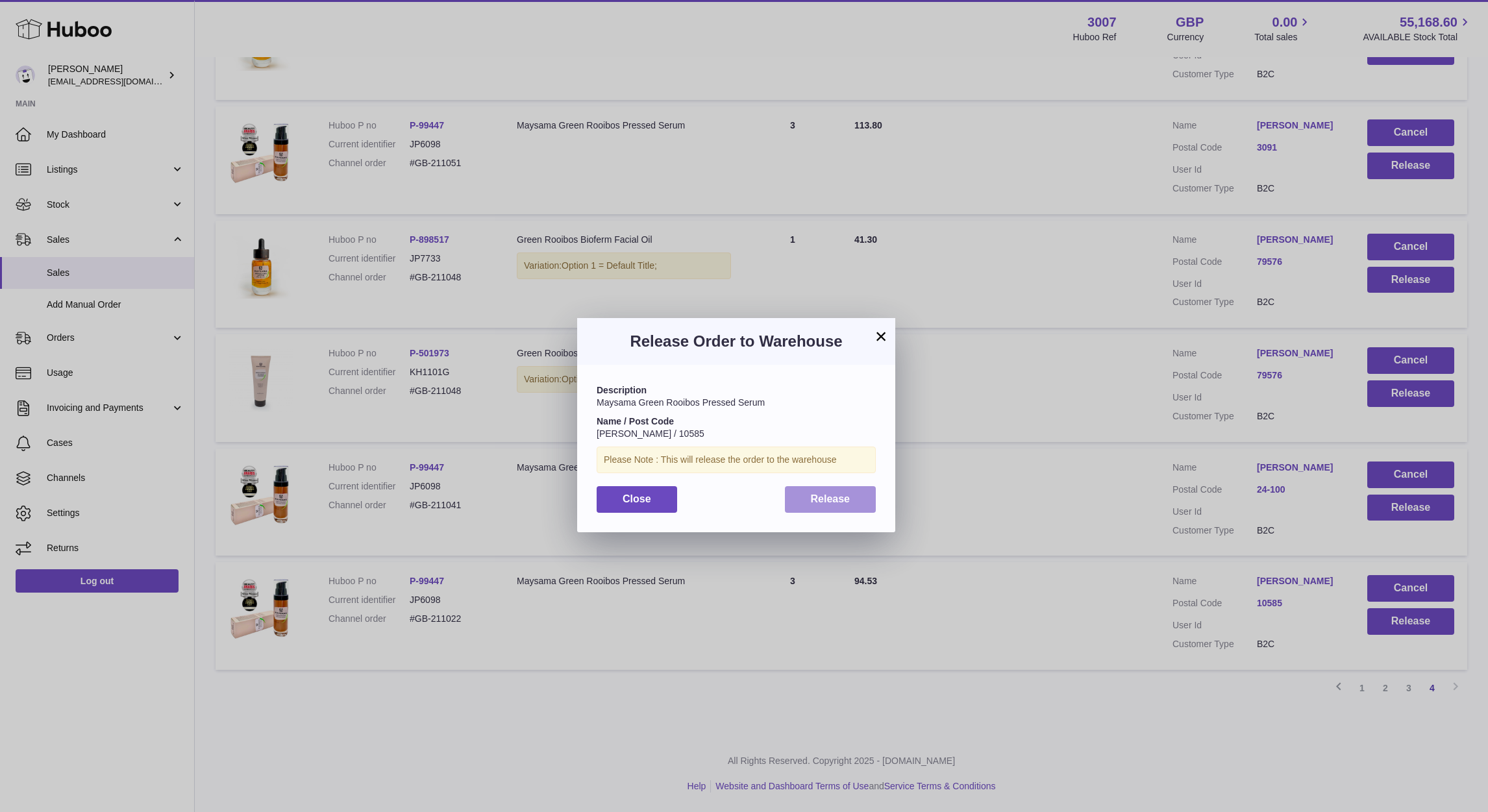
click at [818, 504] on span "Release" at bounding box center [830, 499] width 40 height 11
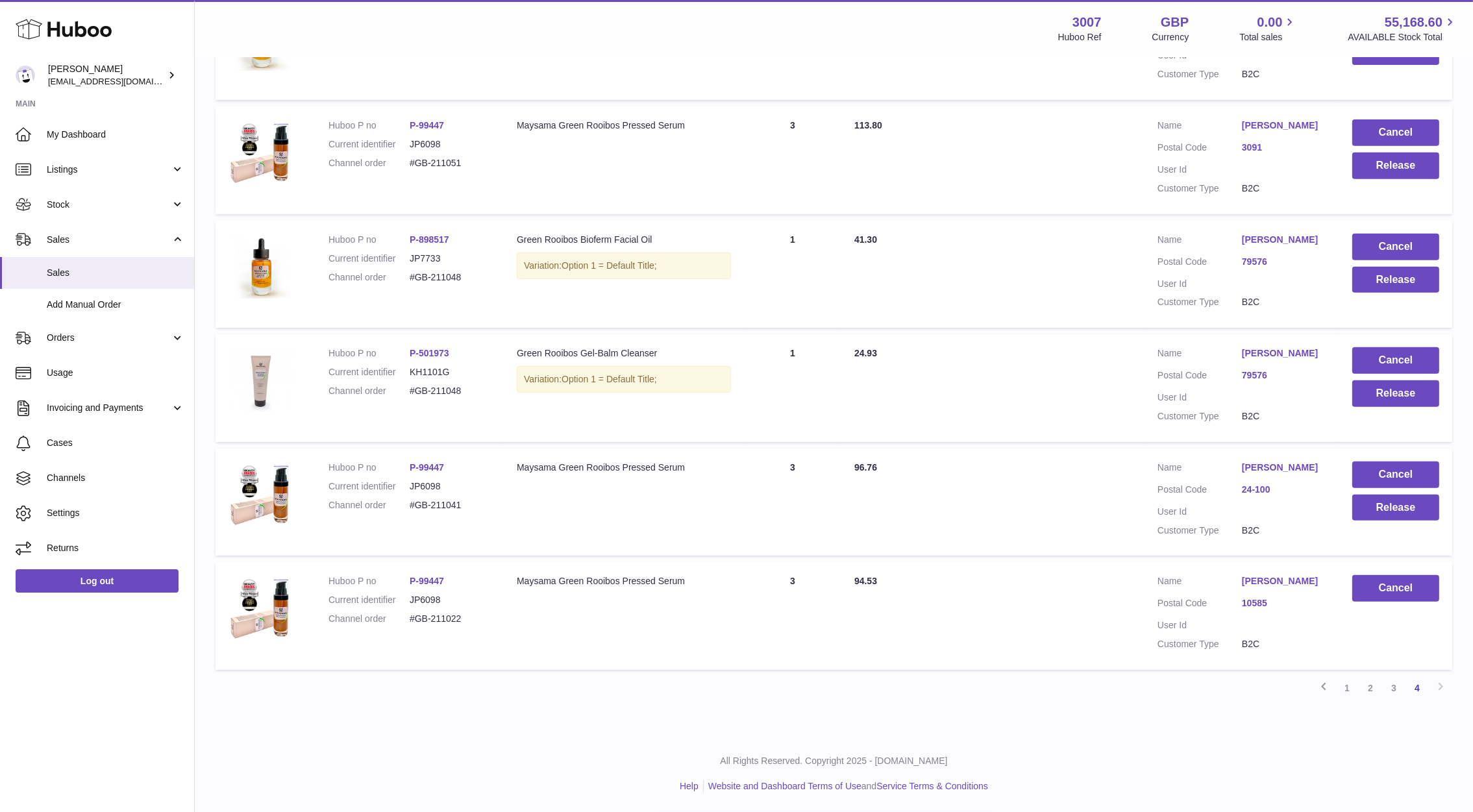
drag, startPoint x: 1279, startPoint y: 475, endPoint x: 1241, endPoint y: 459, distance: 41.2
click at [1242, 461] on dd "[PERSON_NAME]" at bounding box center [1284, 469] width 85 height 16
drag, startPoint x: 1241, startPoint y: 459, endPoint x: 1412, endPoint y: 507, distance: 177.6
click at [1412, 507] on button "Release" at bounding box center [1395, 508] width 87 height 27
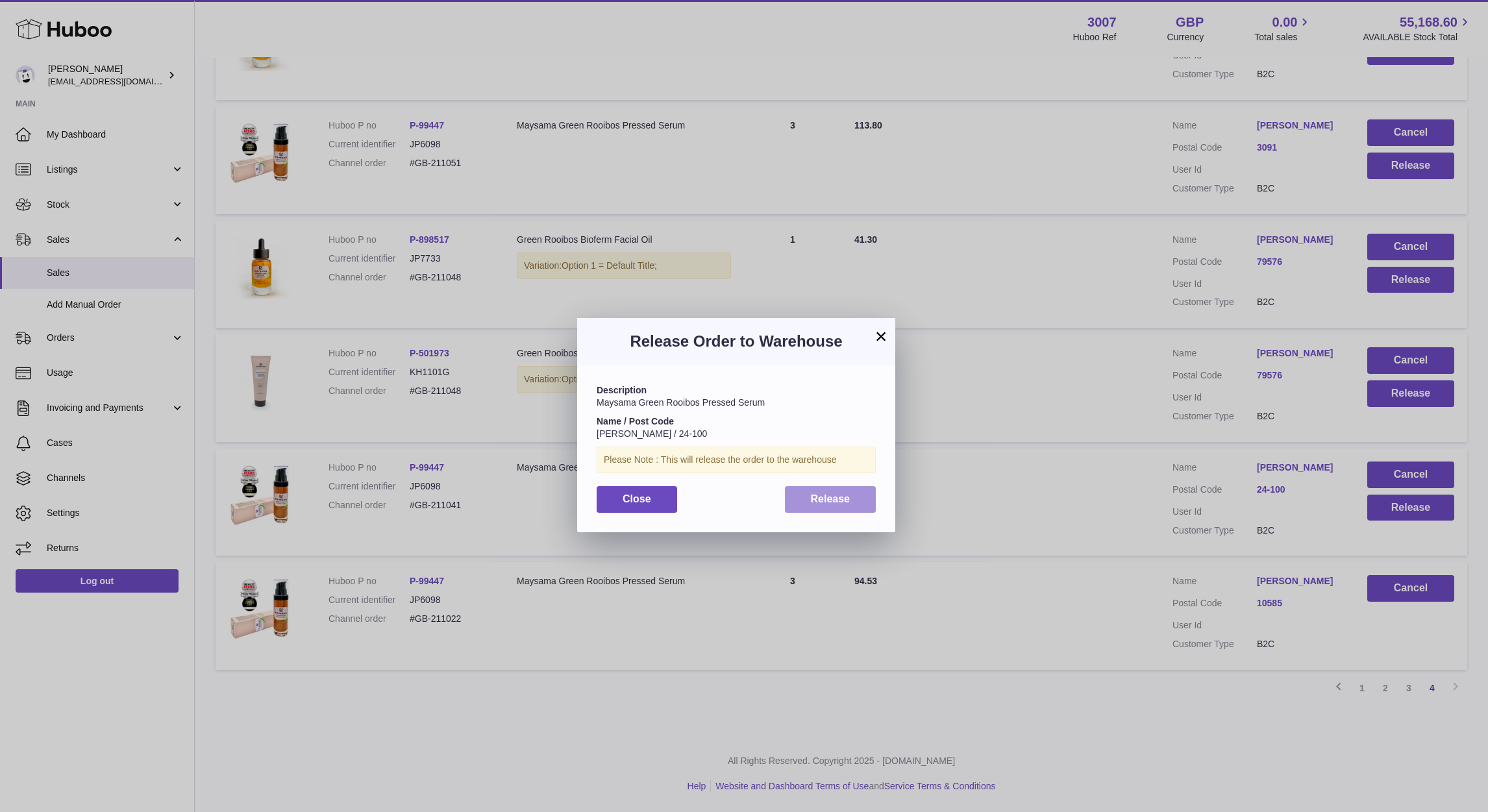
click at [847, 497] on span "Release" at bounding box center [830, 499] width 40 height 11
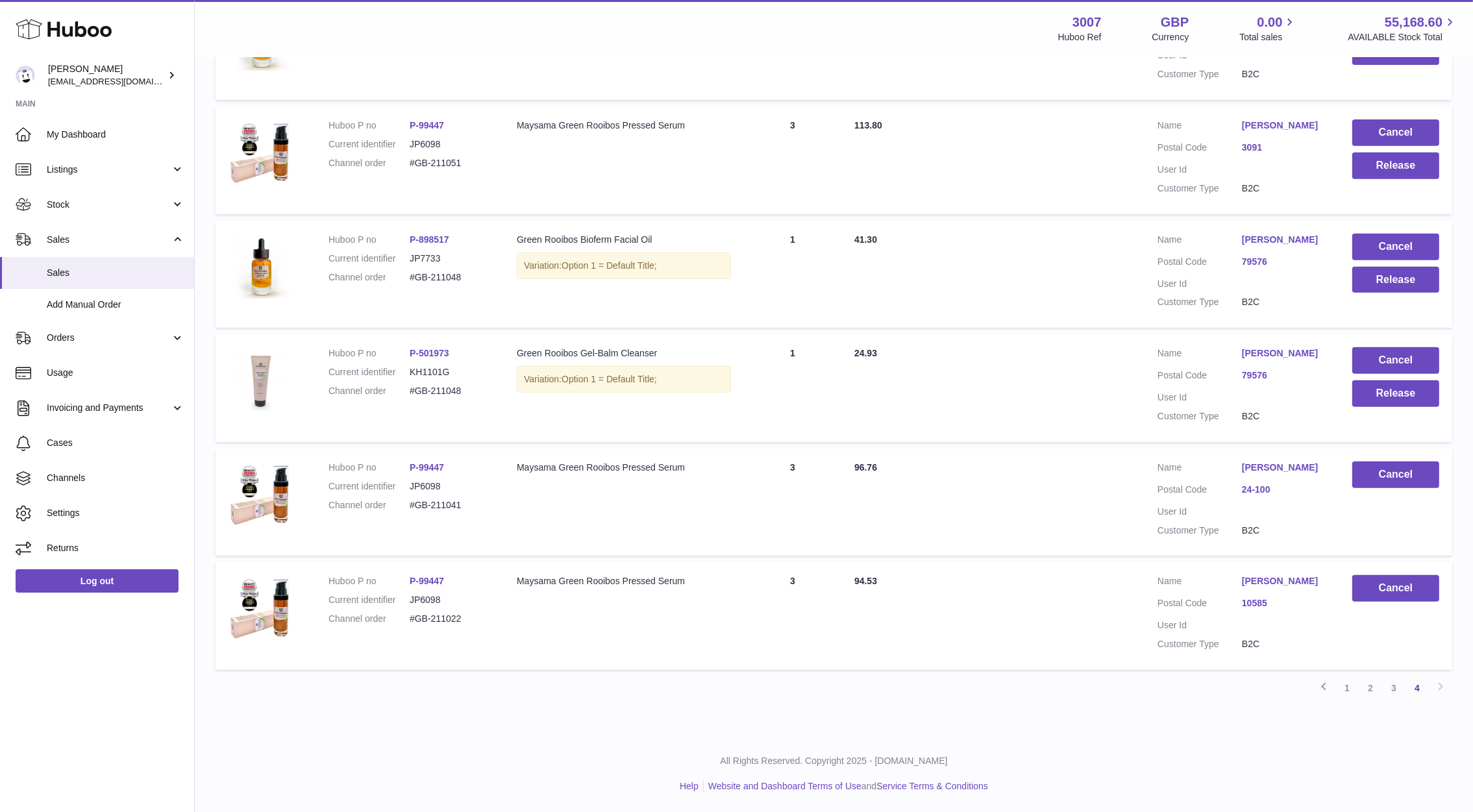
click at [1033, 507] on td "Total Paid 96.76" at bounding box center [993, 502] width 303 height 108
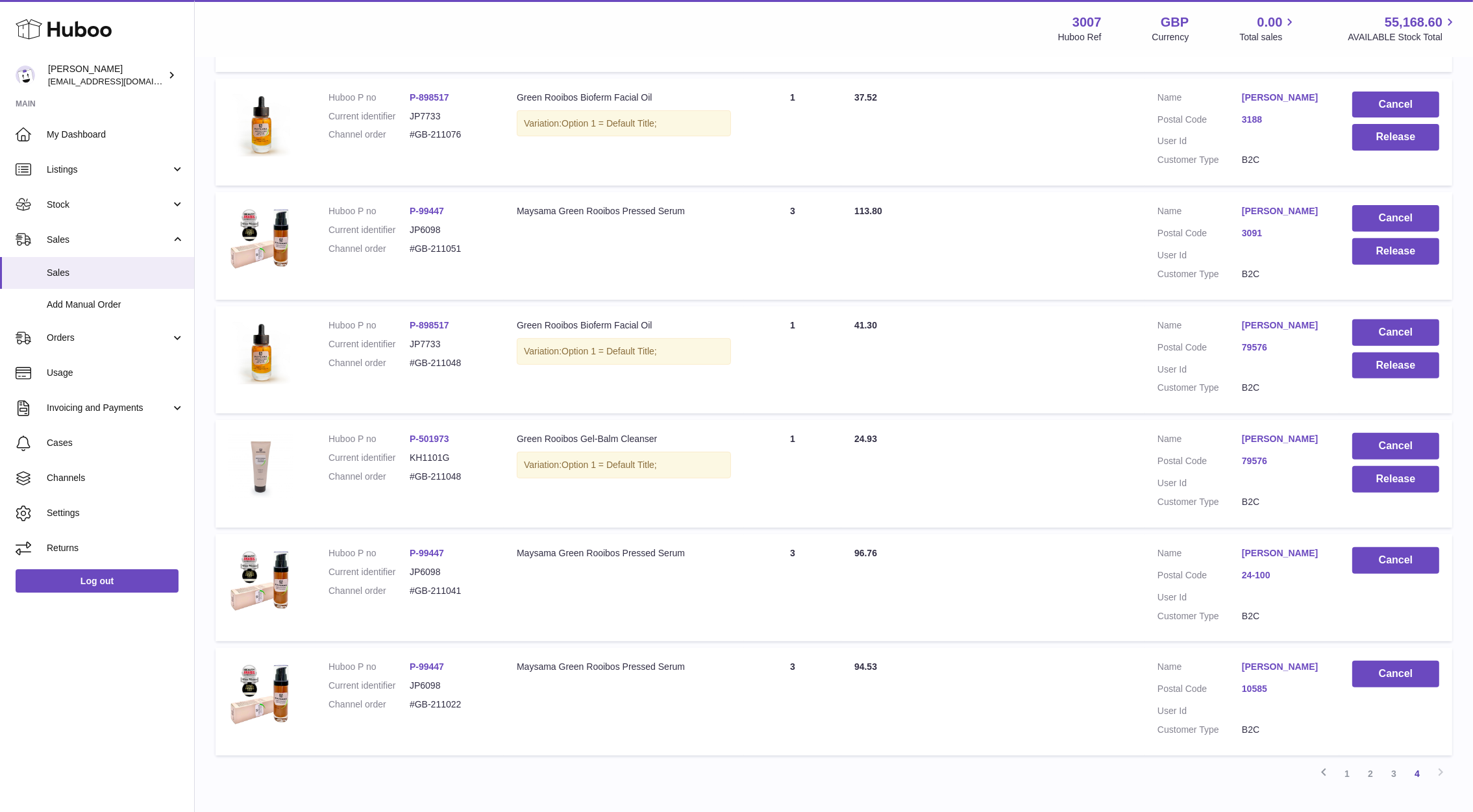
scroll to position [695, 0]
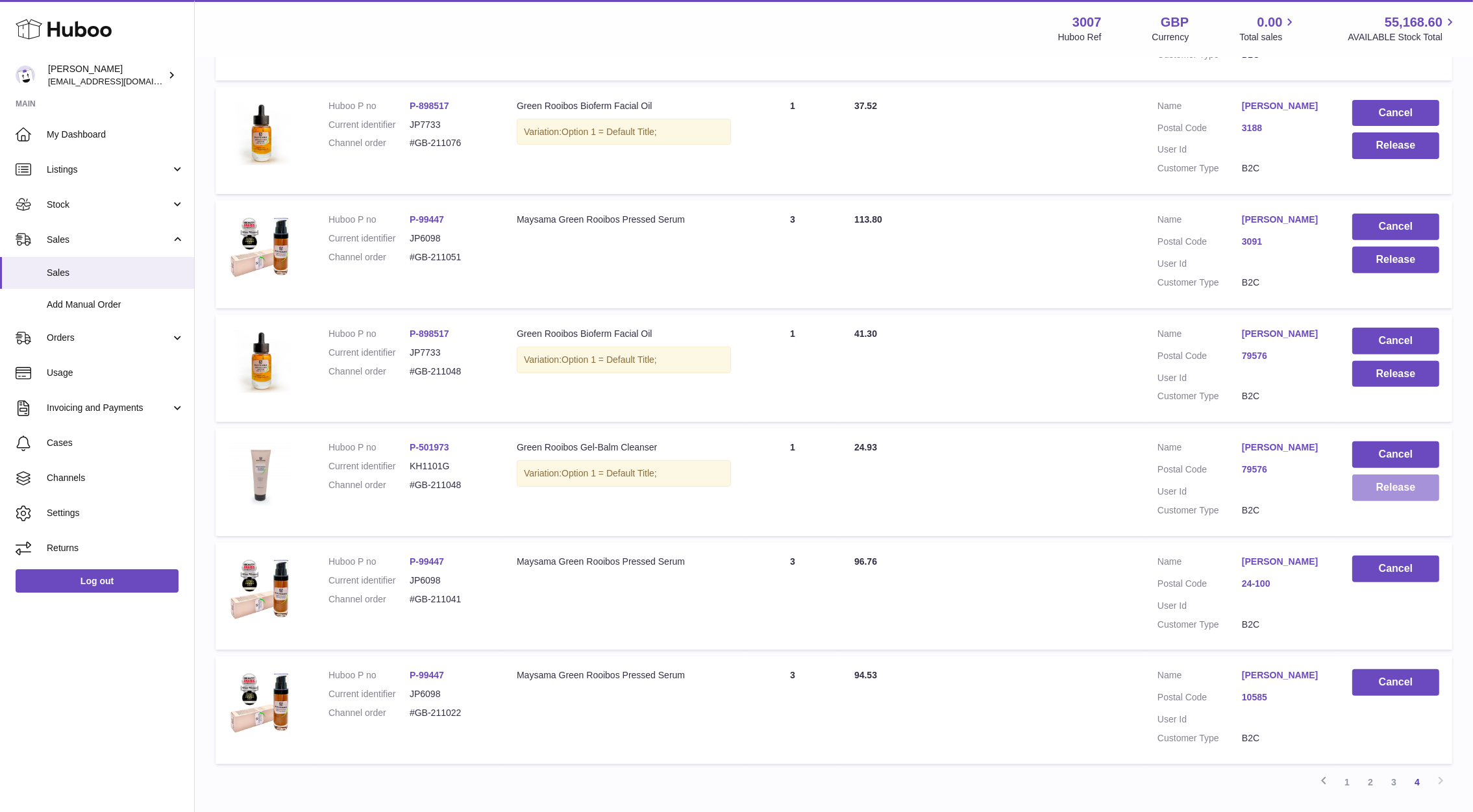
click at [1425, 501] on button "Release" at bounding box center [1395, 488] width 87 height 27
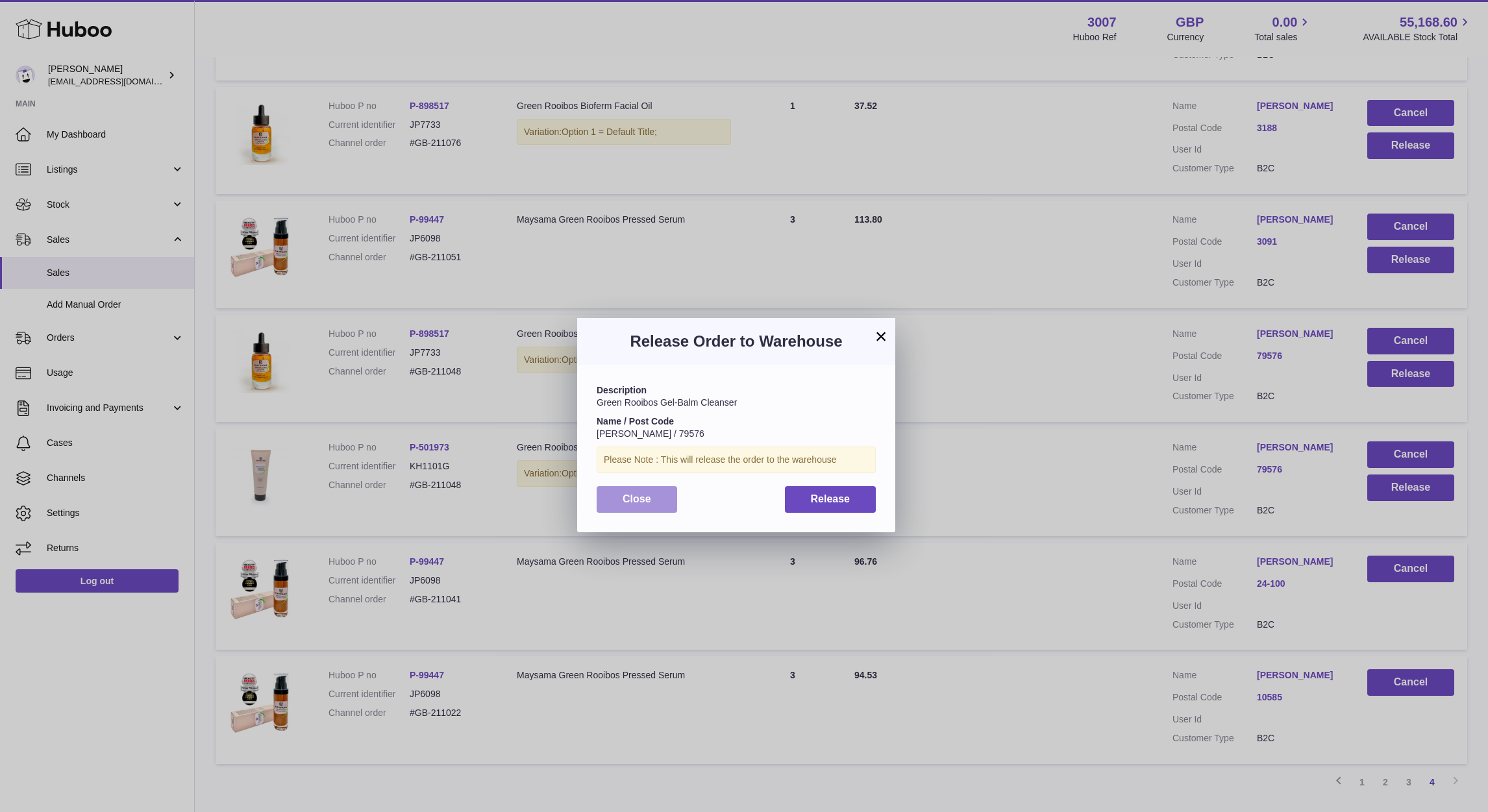
click at [633, 495] on span "Close" at bounding box center [636, 499] width 28 height 11
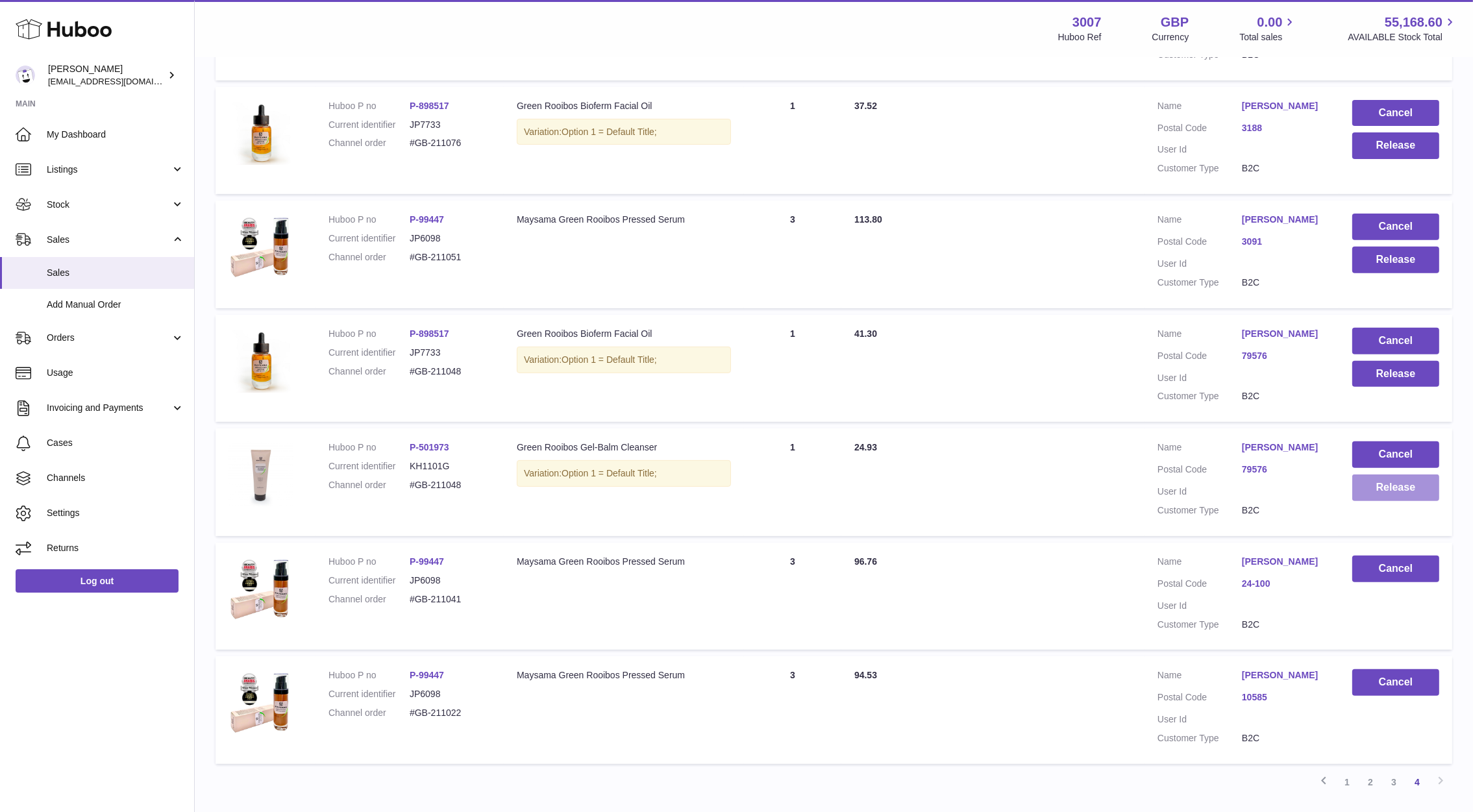
click at [1390, 501] on button "Release" at bounding box center [1395, 488] width 87 height 27
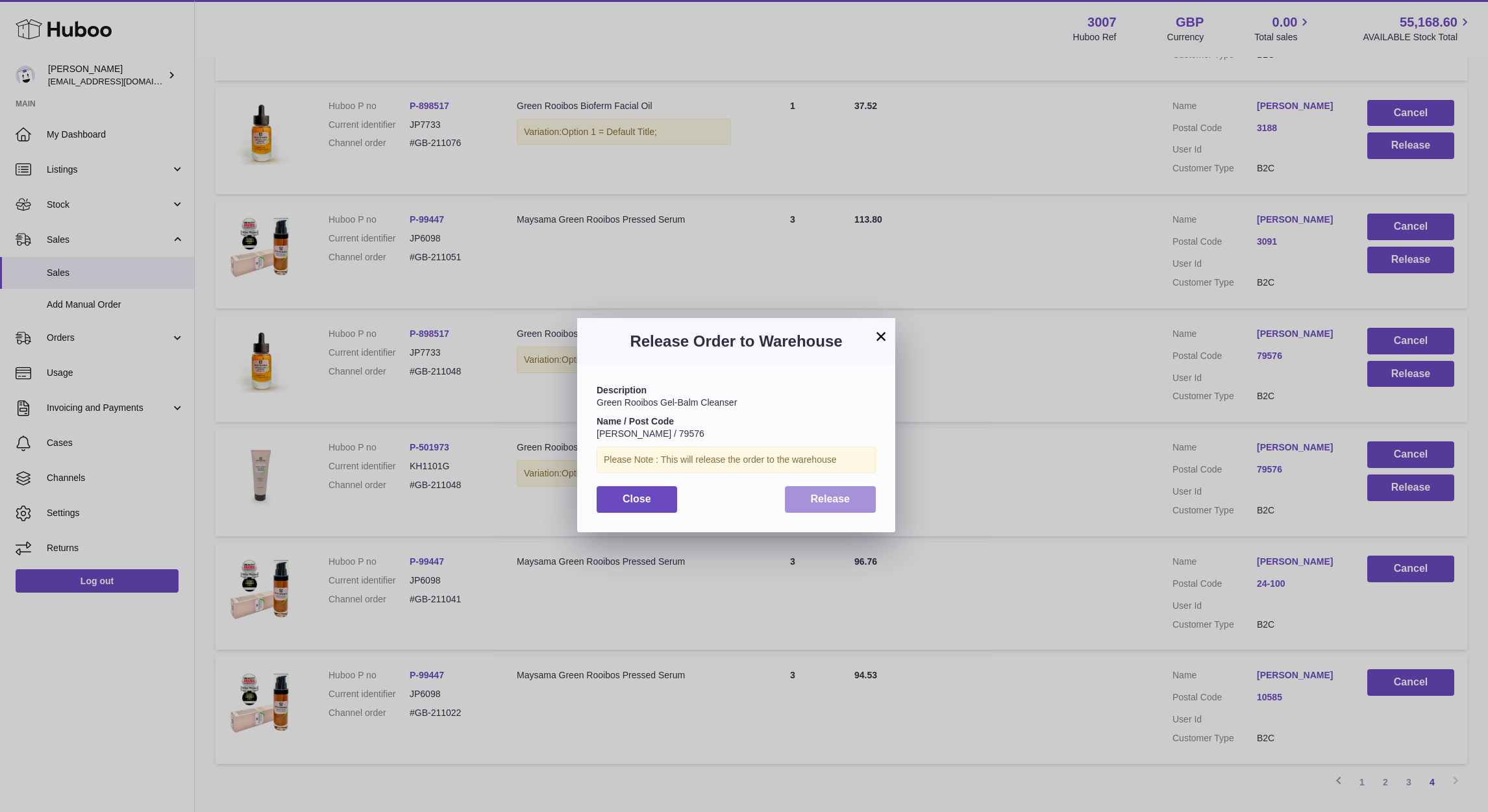
click at [825, 501] on span "Release" at bounding box center [830, 499] width 40 height 11
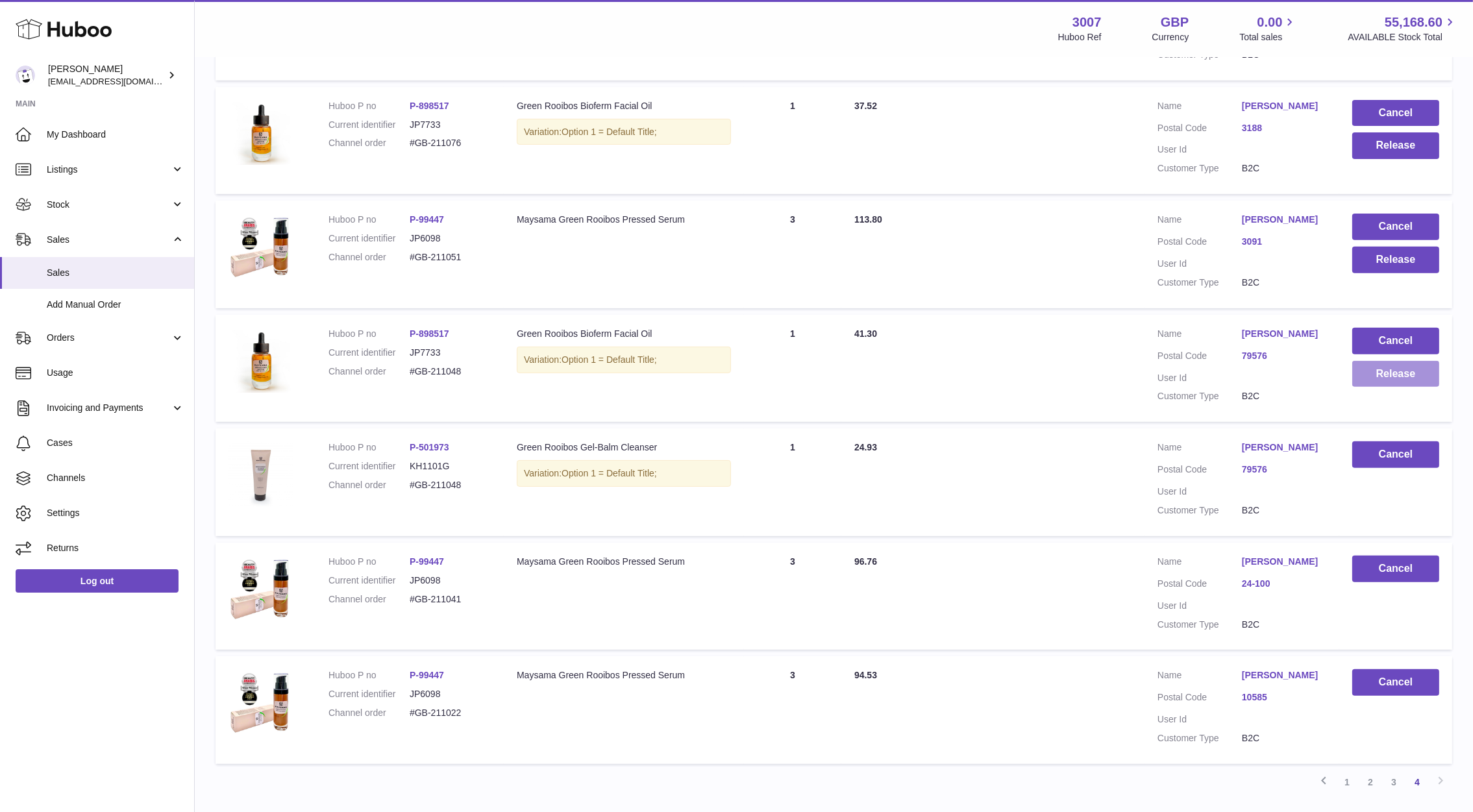
click at [1397, 387] on button "Release" at bounding box center [1395, 375] width 87 height 27
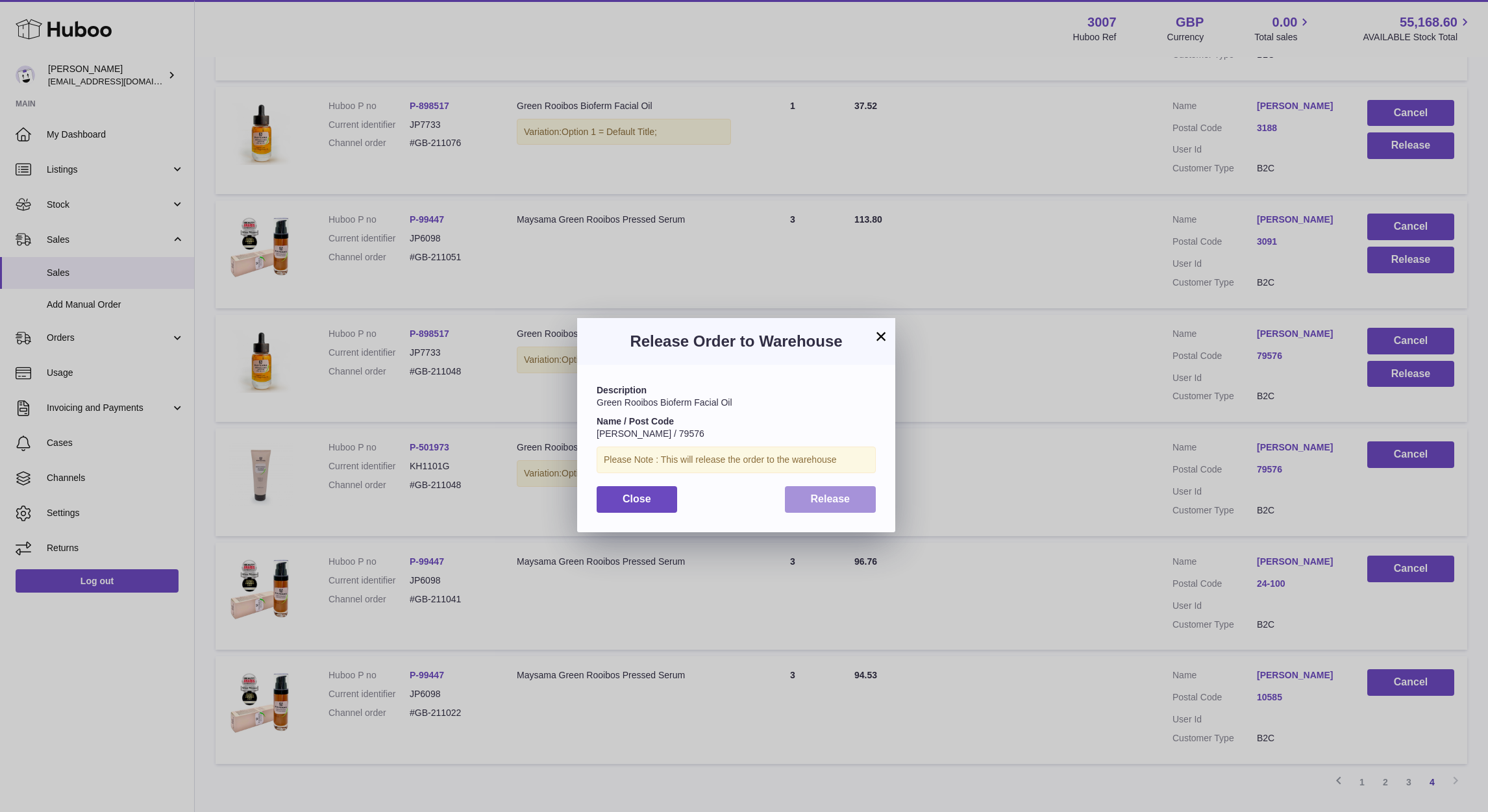
click at [845, 507] on button "Release" at bounding box center [830, 499] width 92 height 27
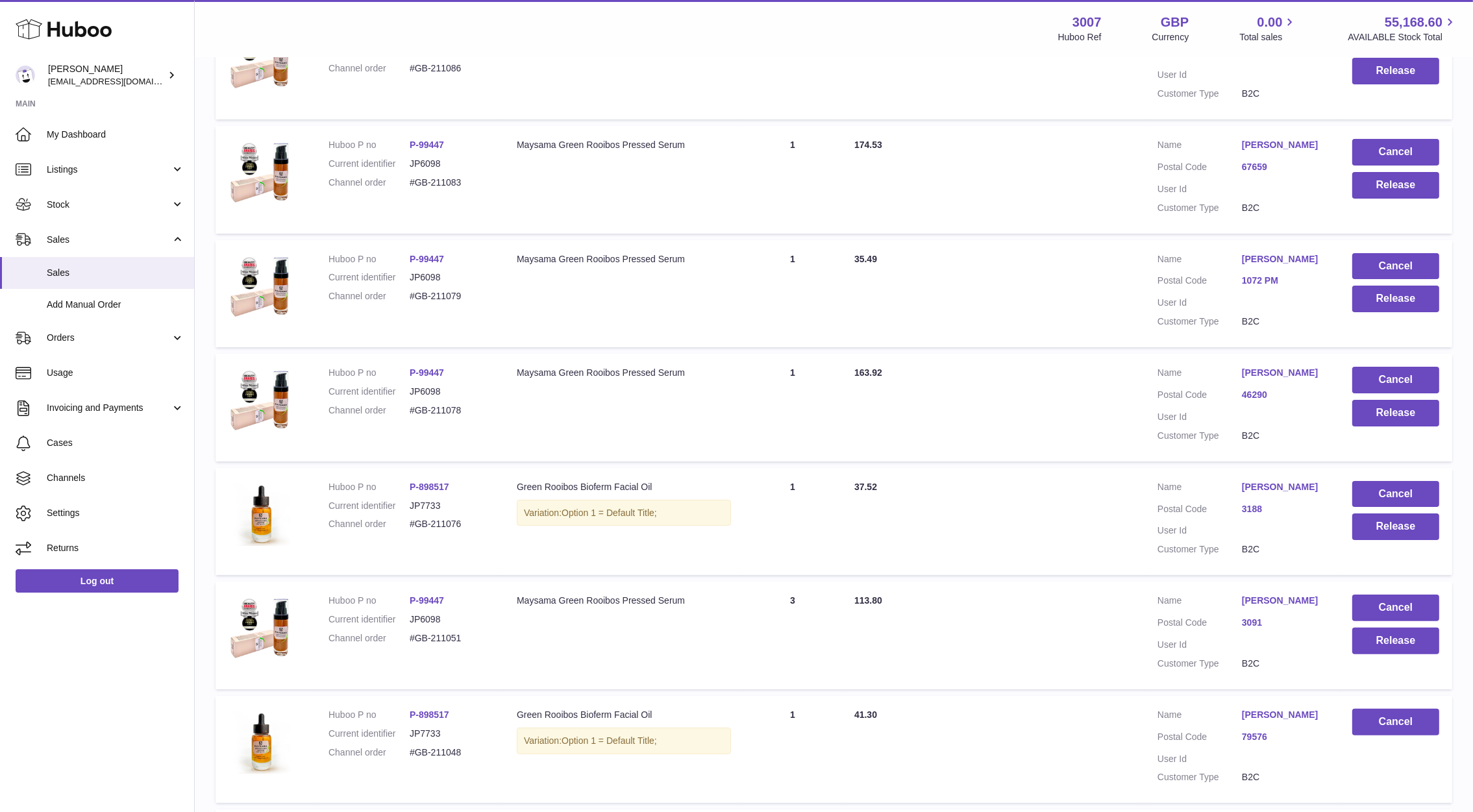
scroll to position [307, 0]
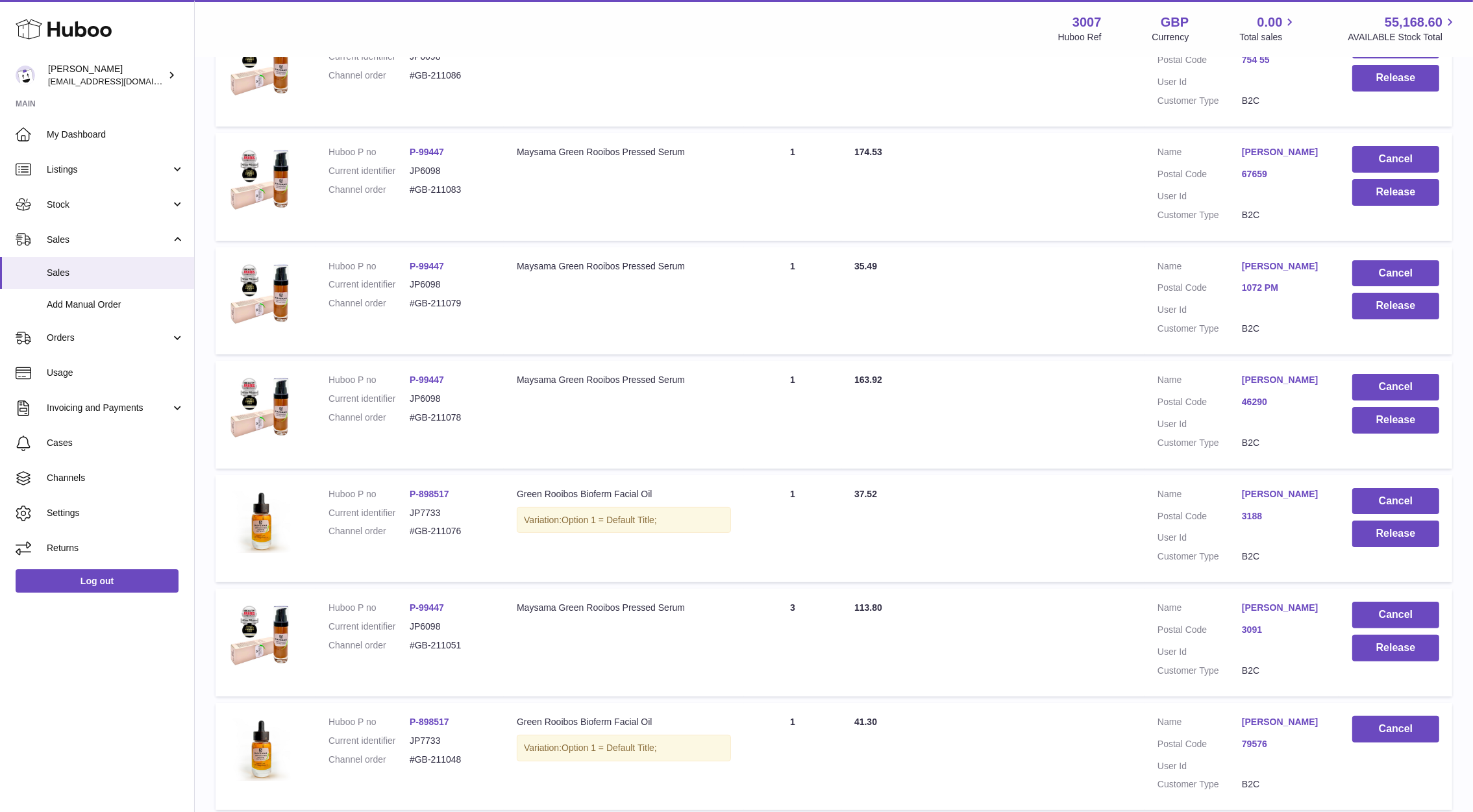
drag, startPoint x: 1232, startPoint y: 615, endPoint x: 1275, endPoint y: 617, distance: 43.0
click at [1275, 617] on dl "Customer Name Ioannis Televantides Postal Code 3091 User Id Customer Type B2C" at bounding box center [1241, 643] width 169 height 82
copy dl "Ioannis"
click at [1387, 662] on button "Release" at bounding box center [1395, 648] width 87 height 27
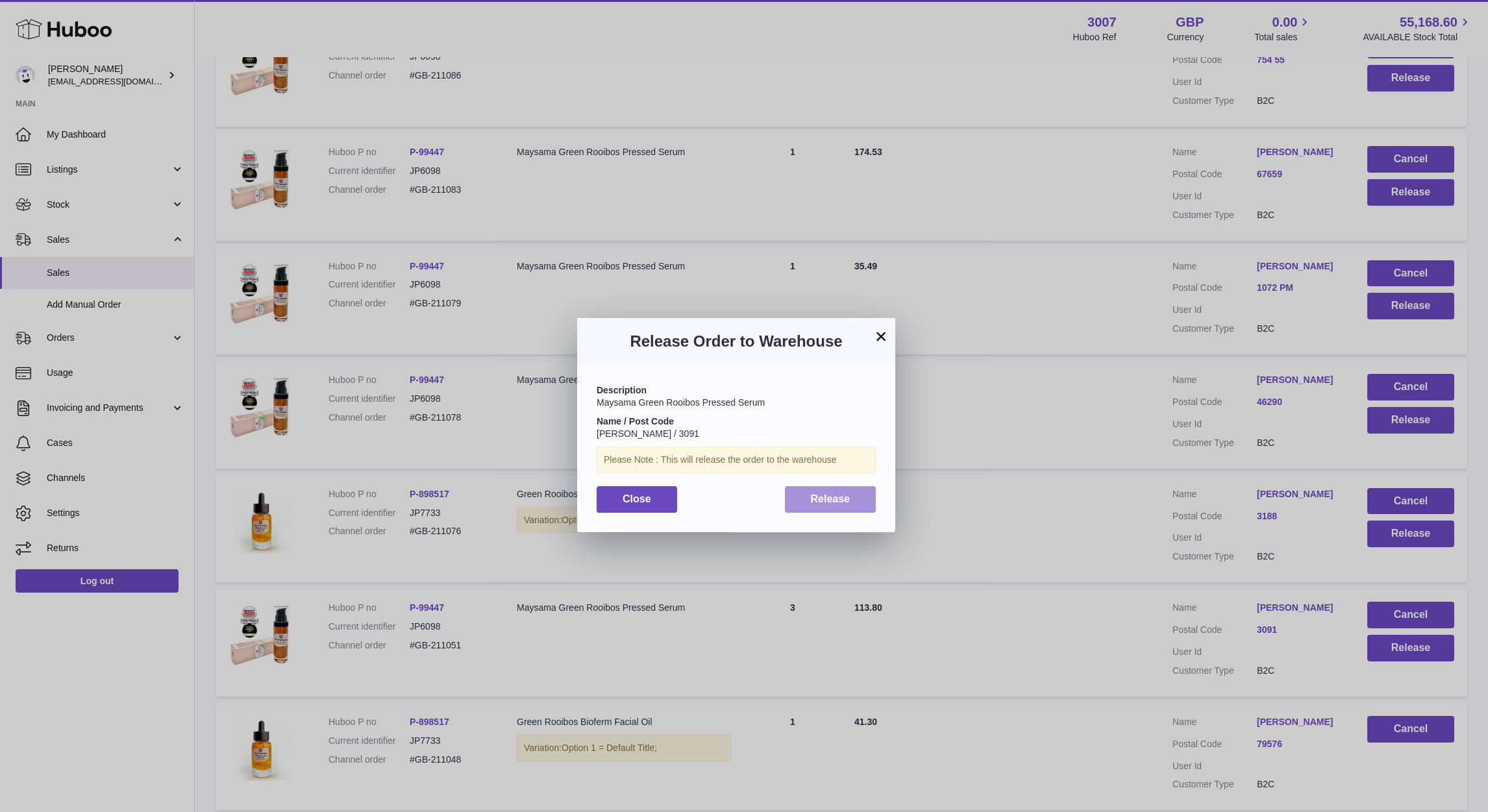
click at [855, 495] on button "Release" at bounding box center [830, 499] width 92 height 27
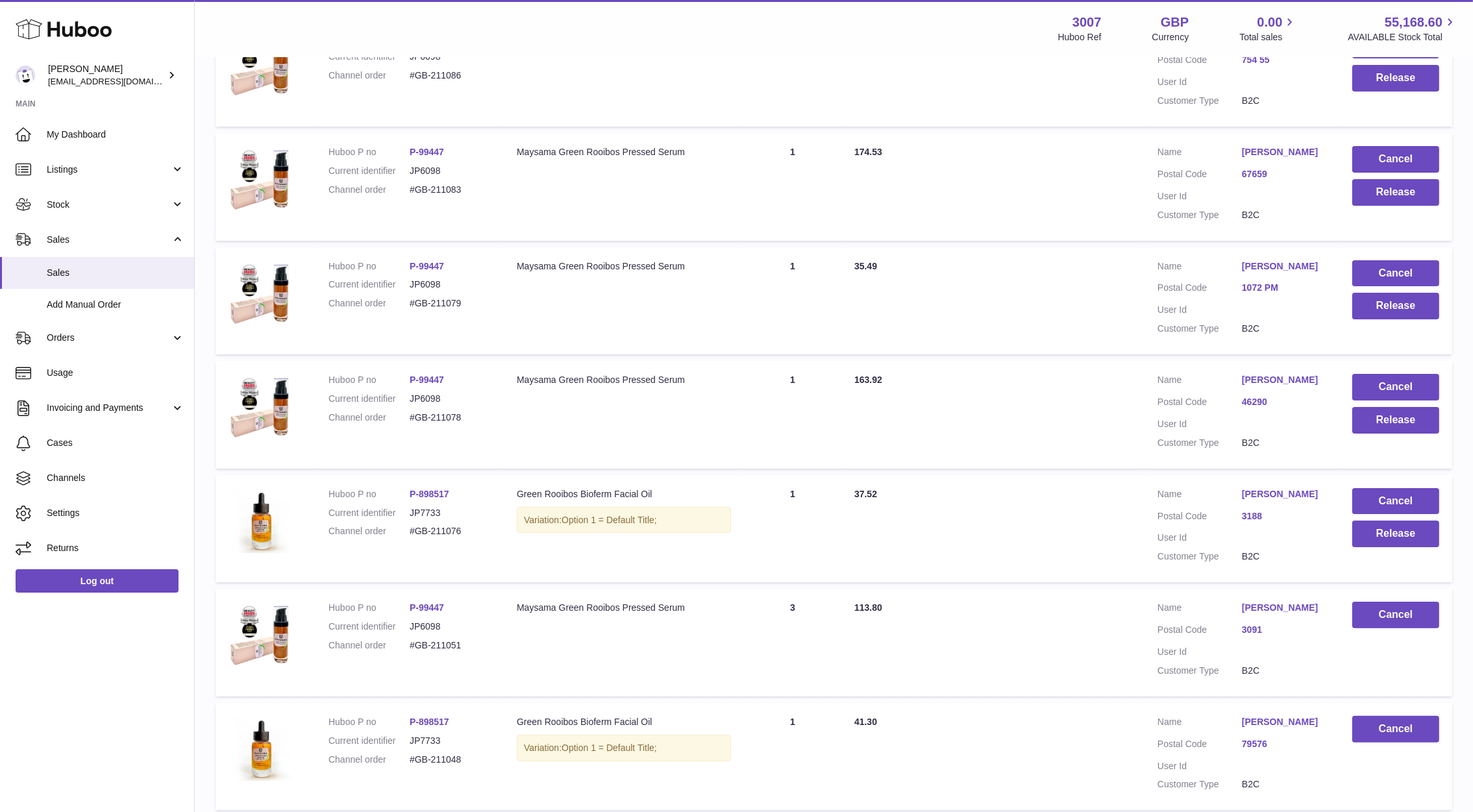
click at [926, 442] on td "Total Paid 163.92" at bounding box center [993, 415] width 303 height 108
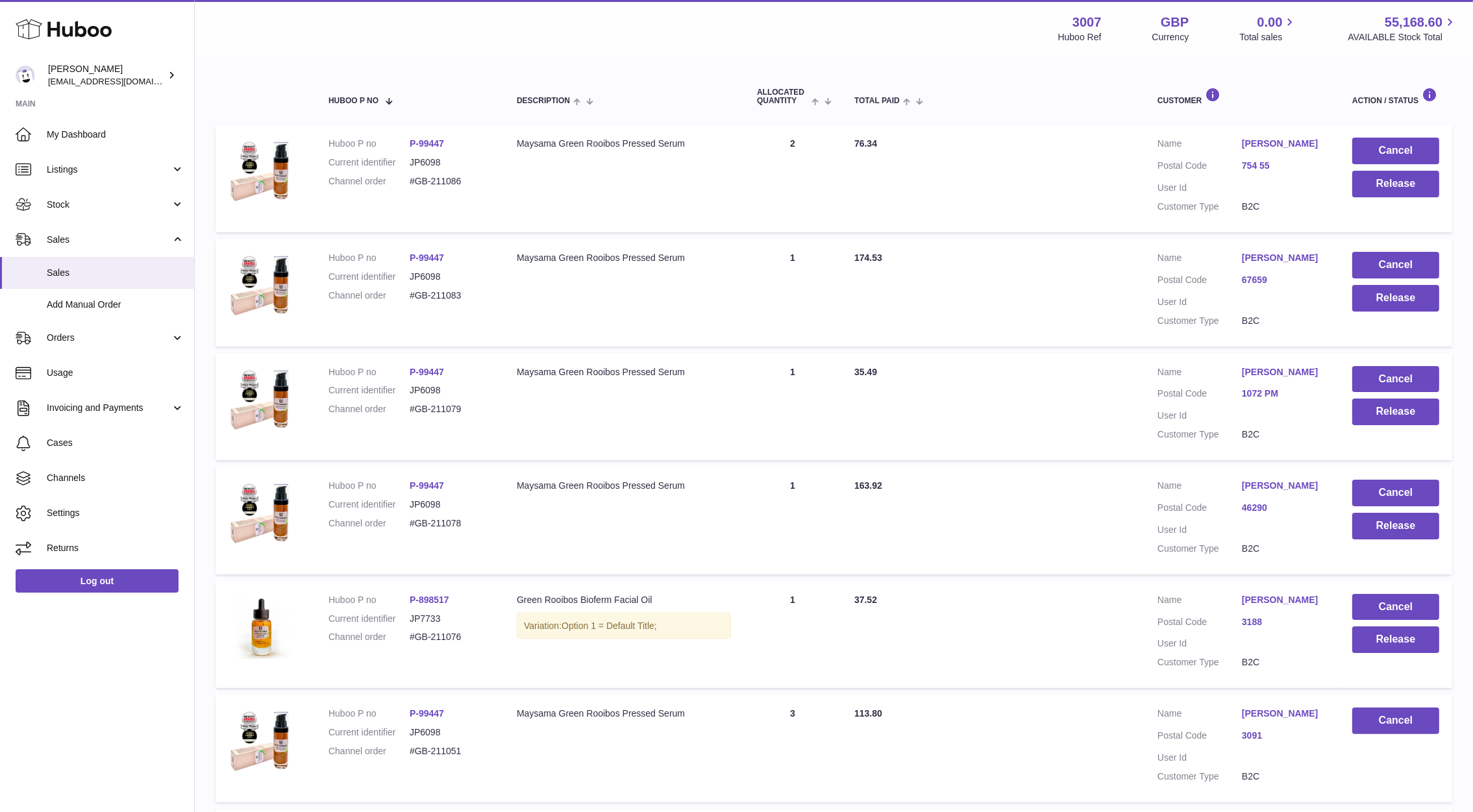
scroll to position [198, 0]
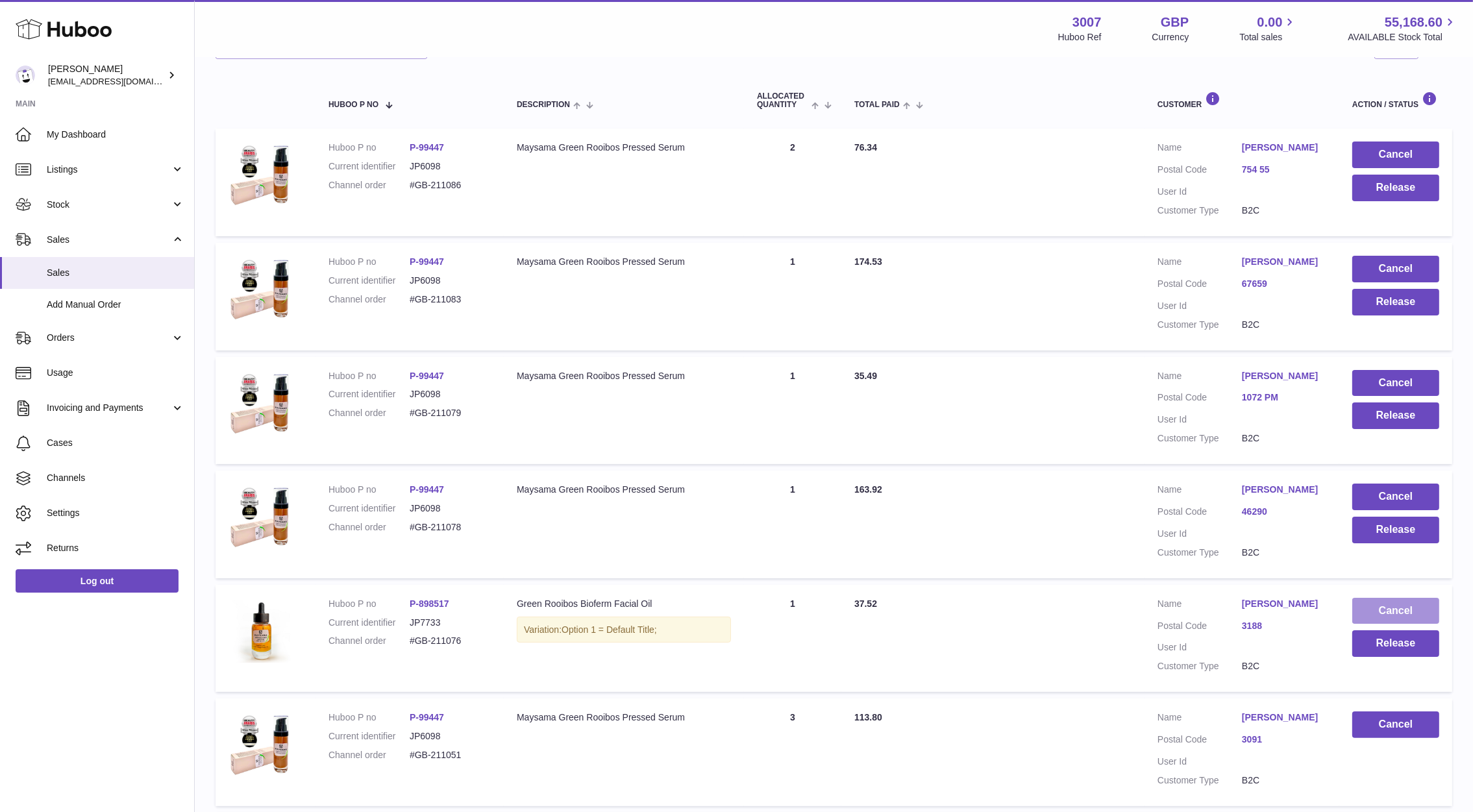
click at [1395, 622] on button "Cancel" at bounding box center [1395, 611] width 87 height 27
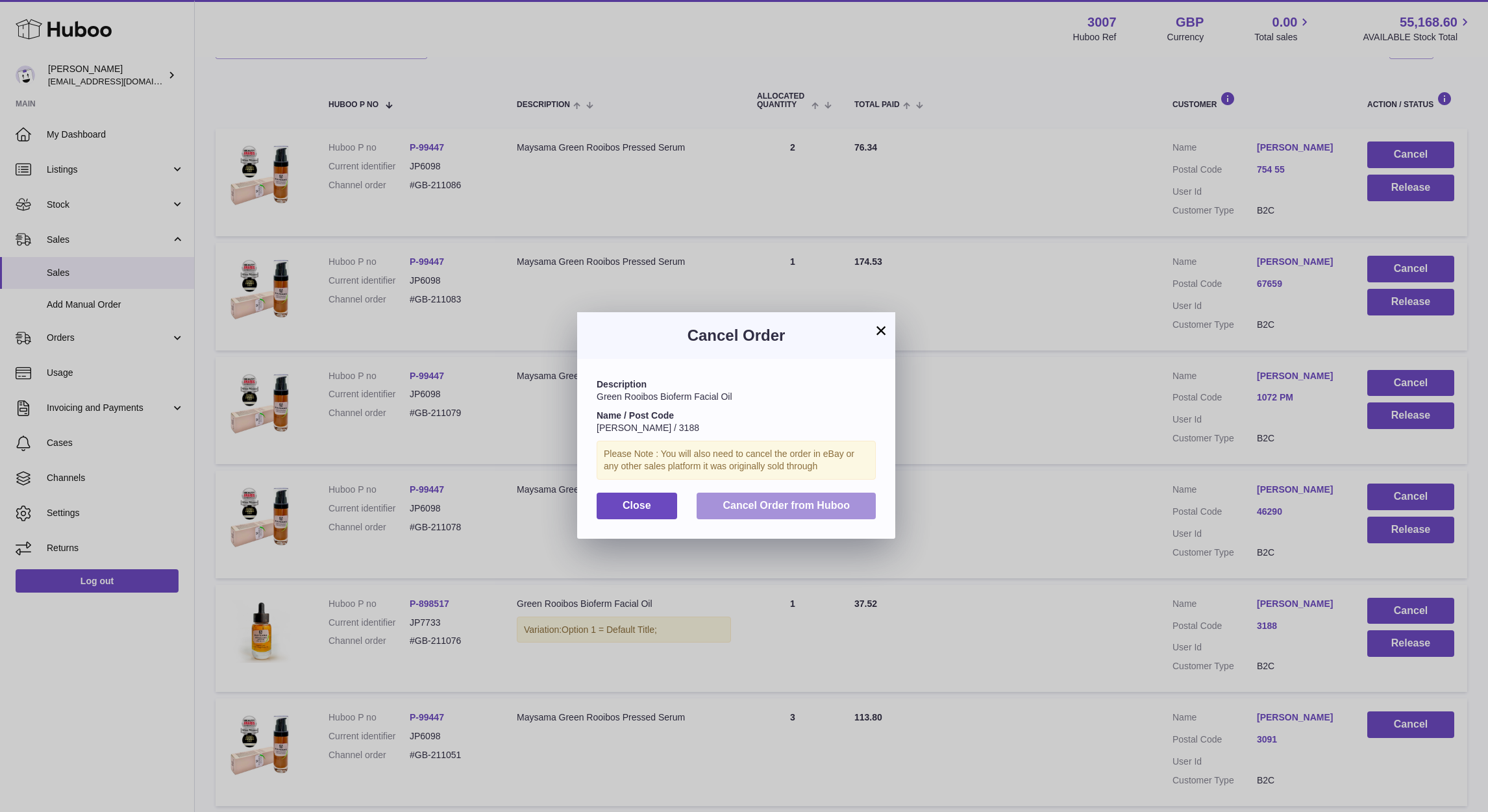
click at [854, 513] on button "Cancel Order from Huboo" at bounding box center [786, 506] width 179 height 27
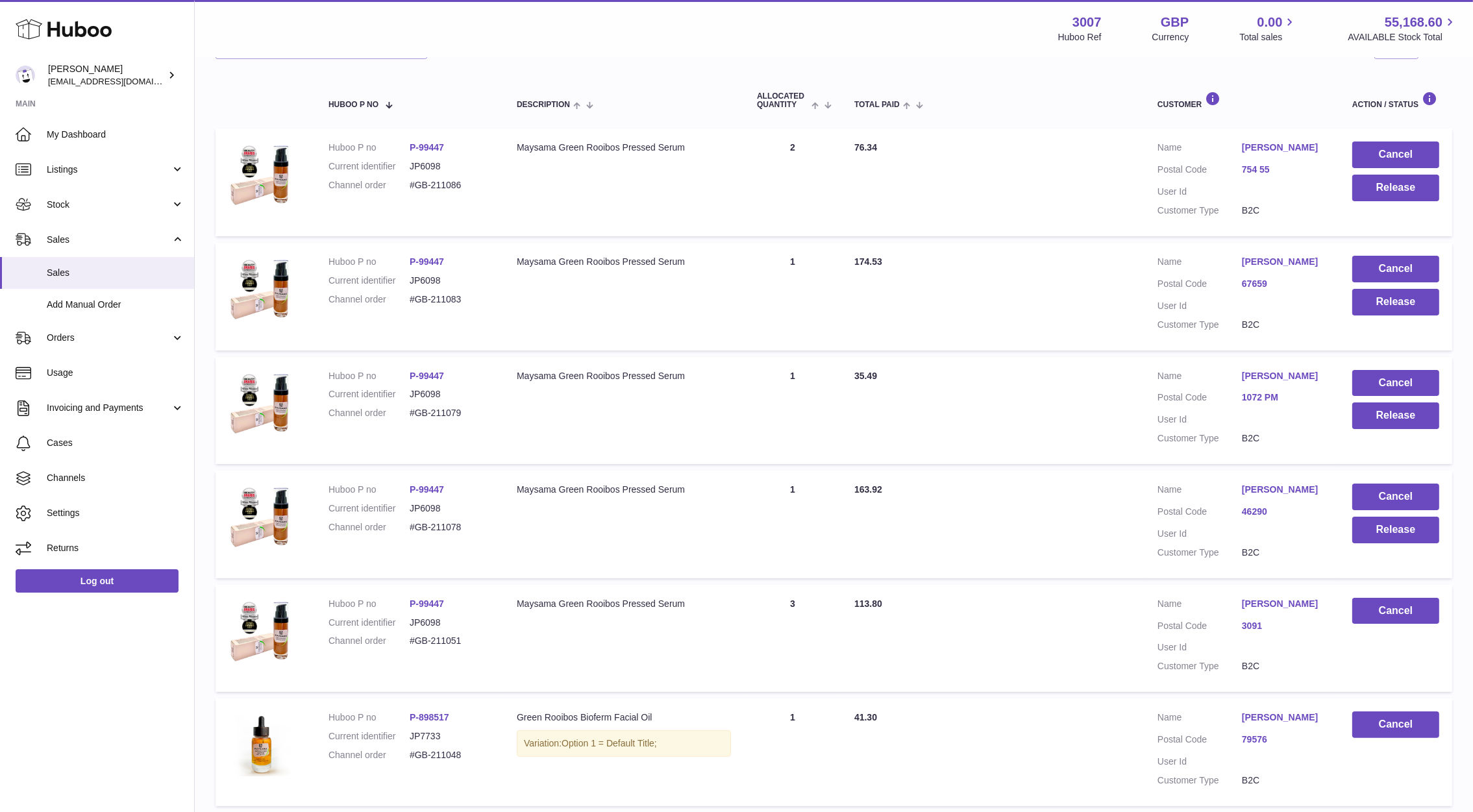
drag, startPoint x: 1328, startPoint y: 487, endPoint x: 1222, endPoint y: 484, distance: 106.0
click at [1222, 484] on td "Customer Name Kristina Steponavice Postal Code 46290 User Id Customer Type B2C" at bounding box center [1242, 524] width 195 height 108
copy dl "Kristina Steponavi"
click at [1035, 543] on td "Total Paid 163.92" at bounding box center [993, 524] width 303 height 108
drag, startPoint x: 1235, startPoint y: 487, endPoint x: 1263, endPoint y: 507, distance: 34.4
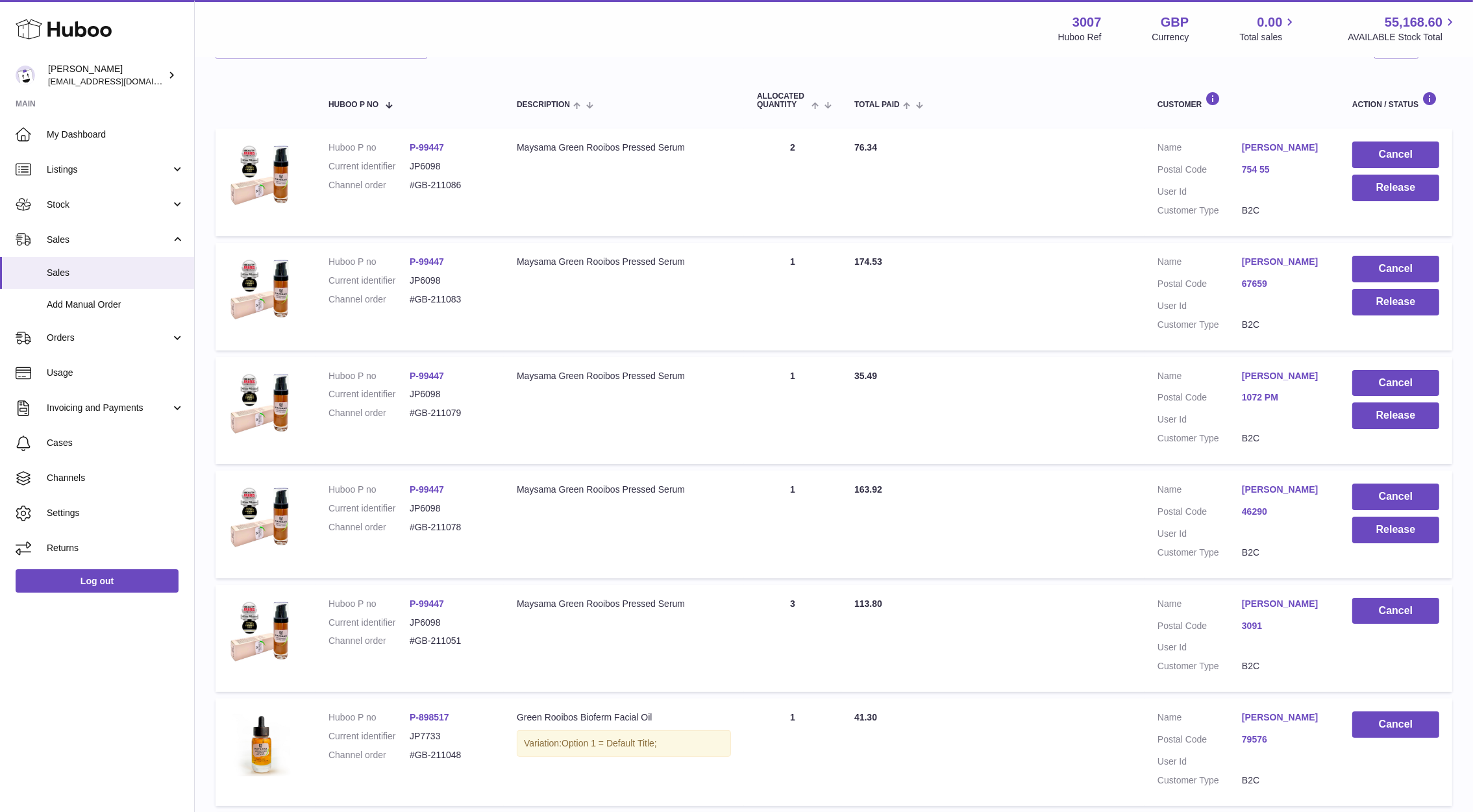
click at [1263, 507] on dl "Customer Name Kristina Steponavice Postal Code 46290 User Id Customer Type B2C" at bounding box center [1241, 524] width 169 height 82
copy dl "Kristina Steponavice"
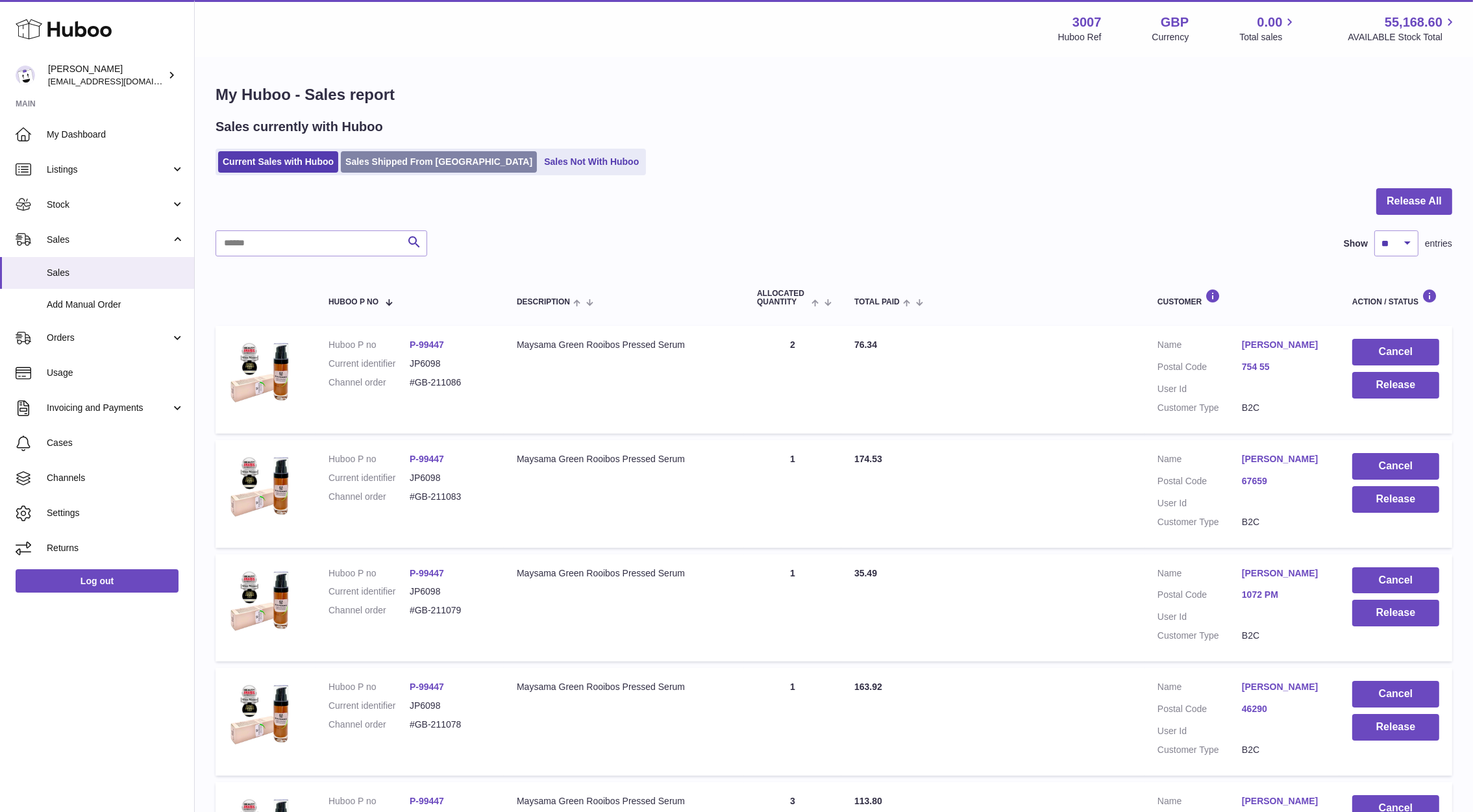
click at [426, 164] on link "Sales Shipped From [GEOGRAPHIC_DATA]" at bounding box center [439, 162] width 196 height 21
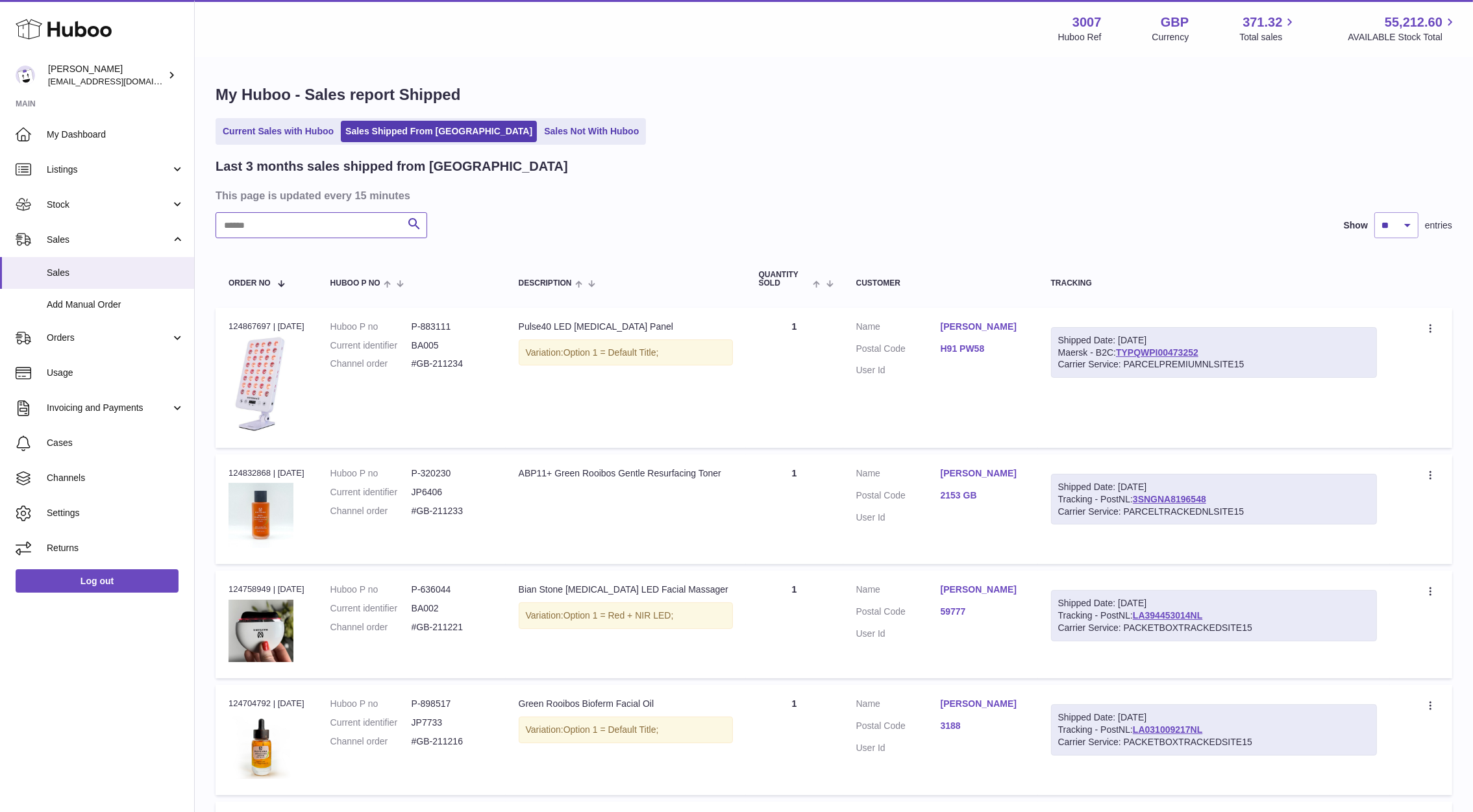
click at [377, 227] on input "text" at bounding box center [321, 225] width 212 height 26
paste input "**********"
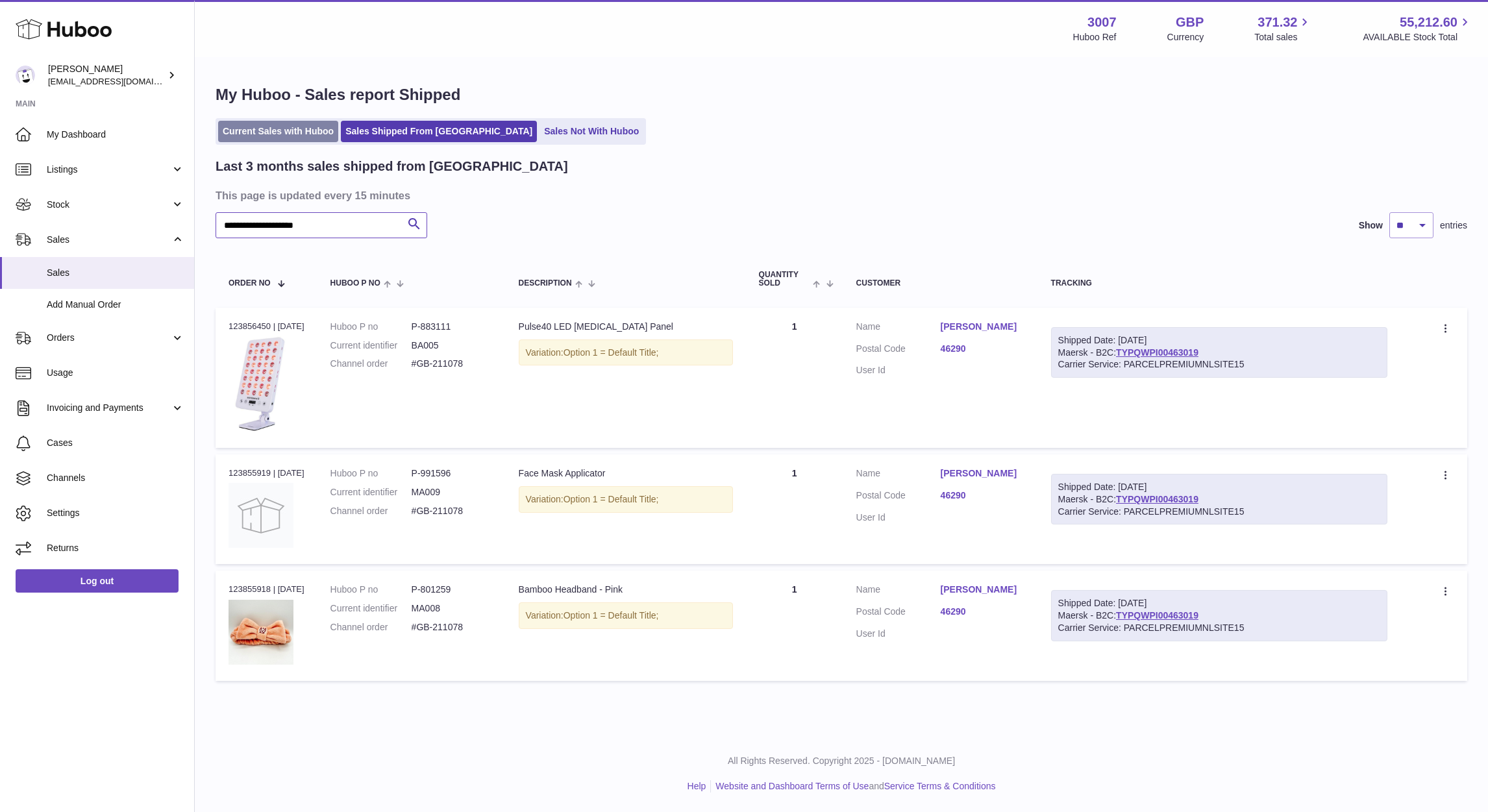
type input "**********"
click at [279, 122] on link "Current Sales with Huboo" at bounding box center [278, 131] width 120 height 21
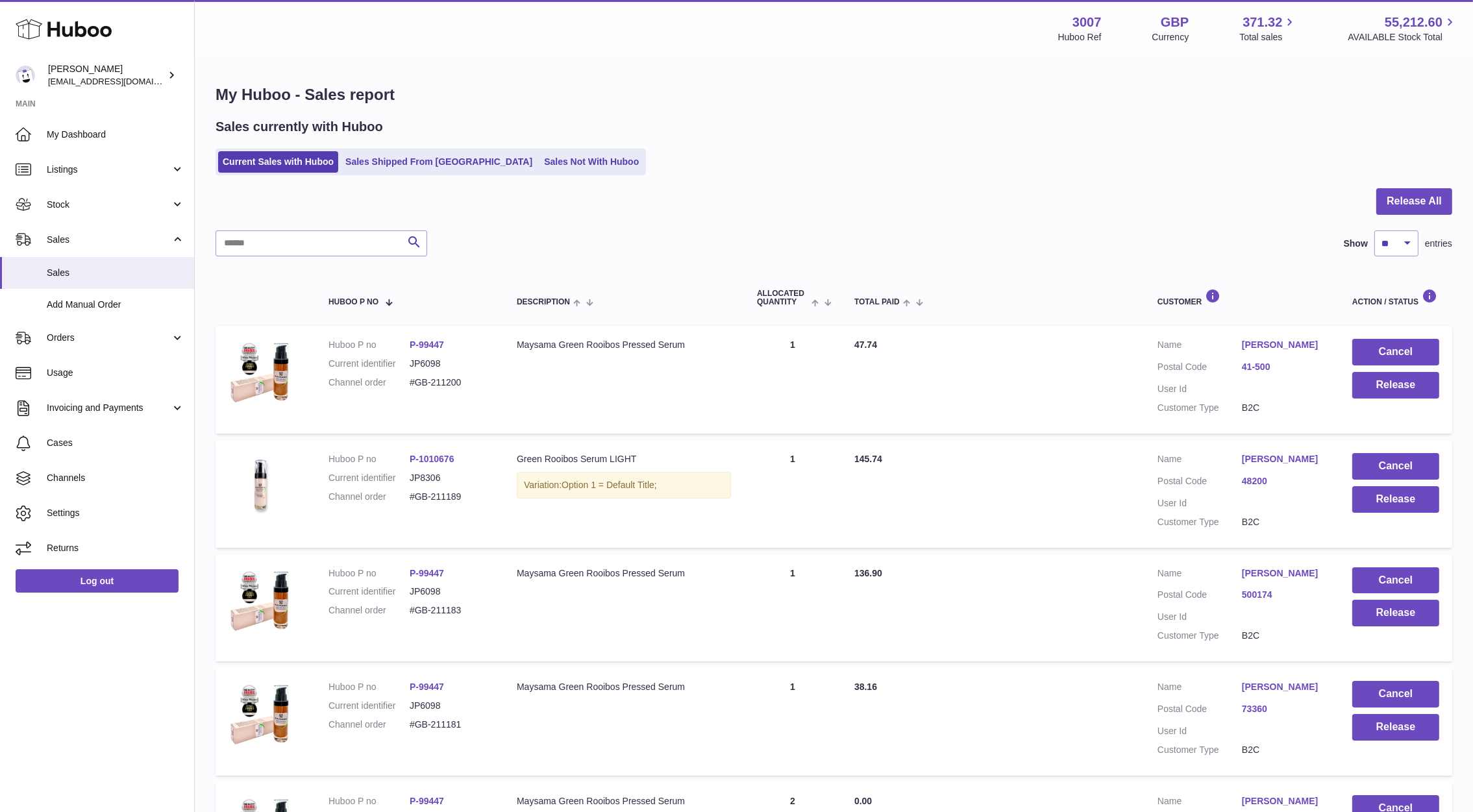
scroll to position [784, 0]
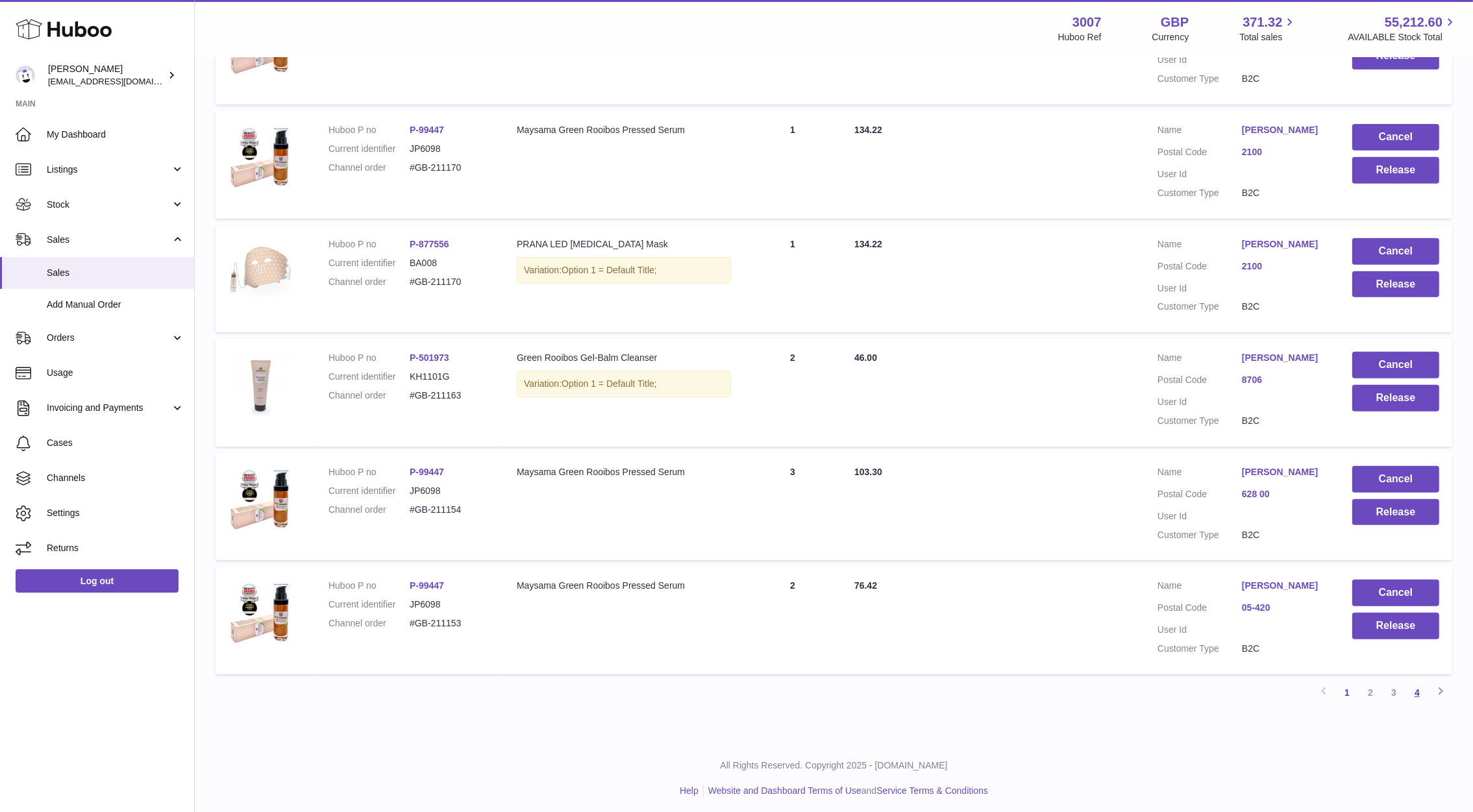
click at [1412, 684] on link "4" at bounding box center [1417, 692] width 23 height 23
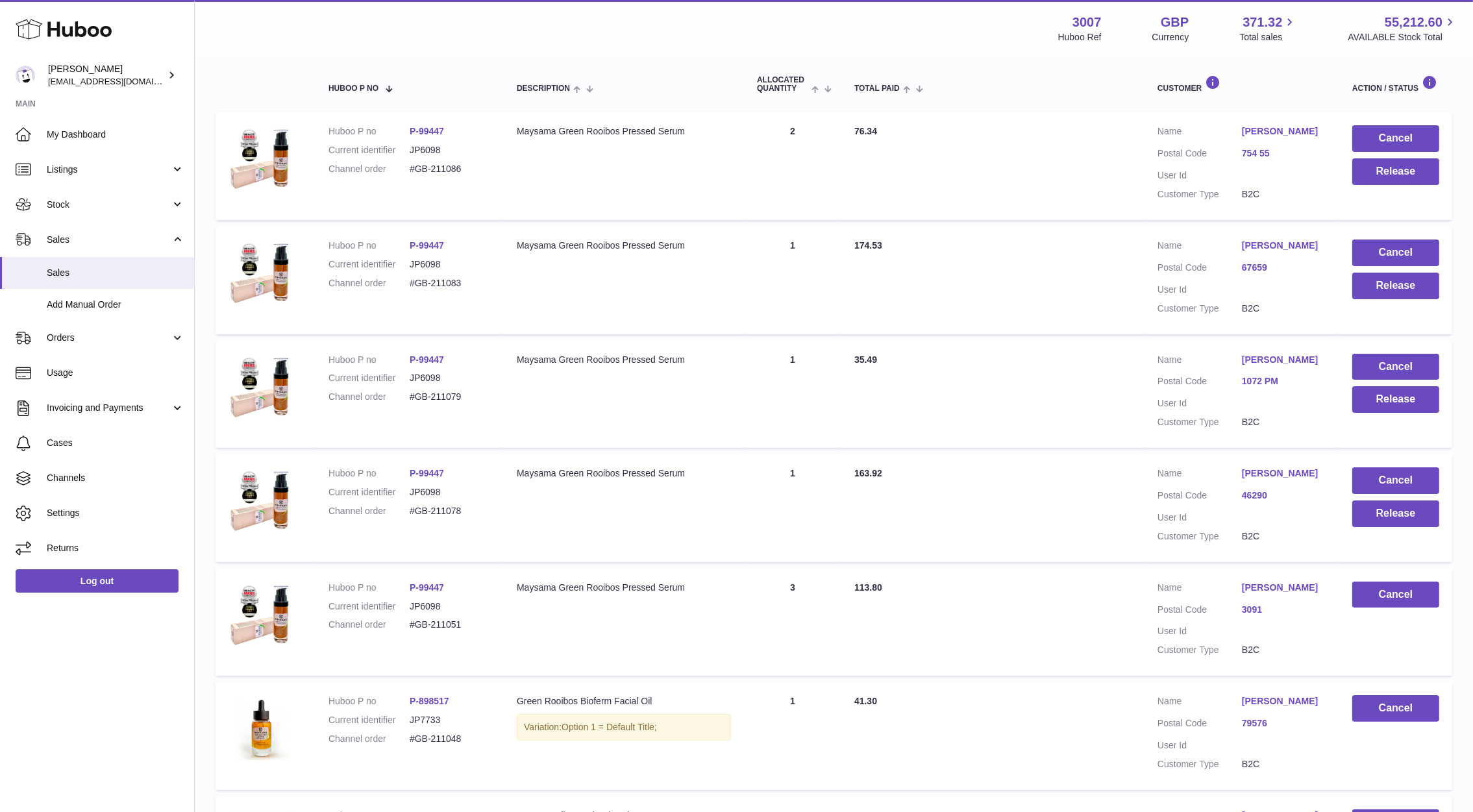
scroll to position [167, 0]
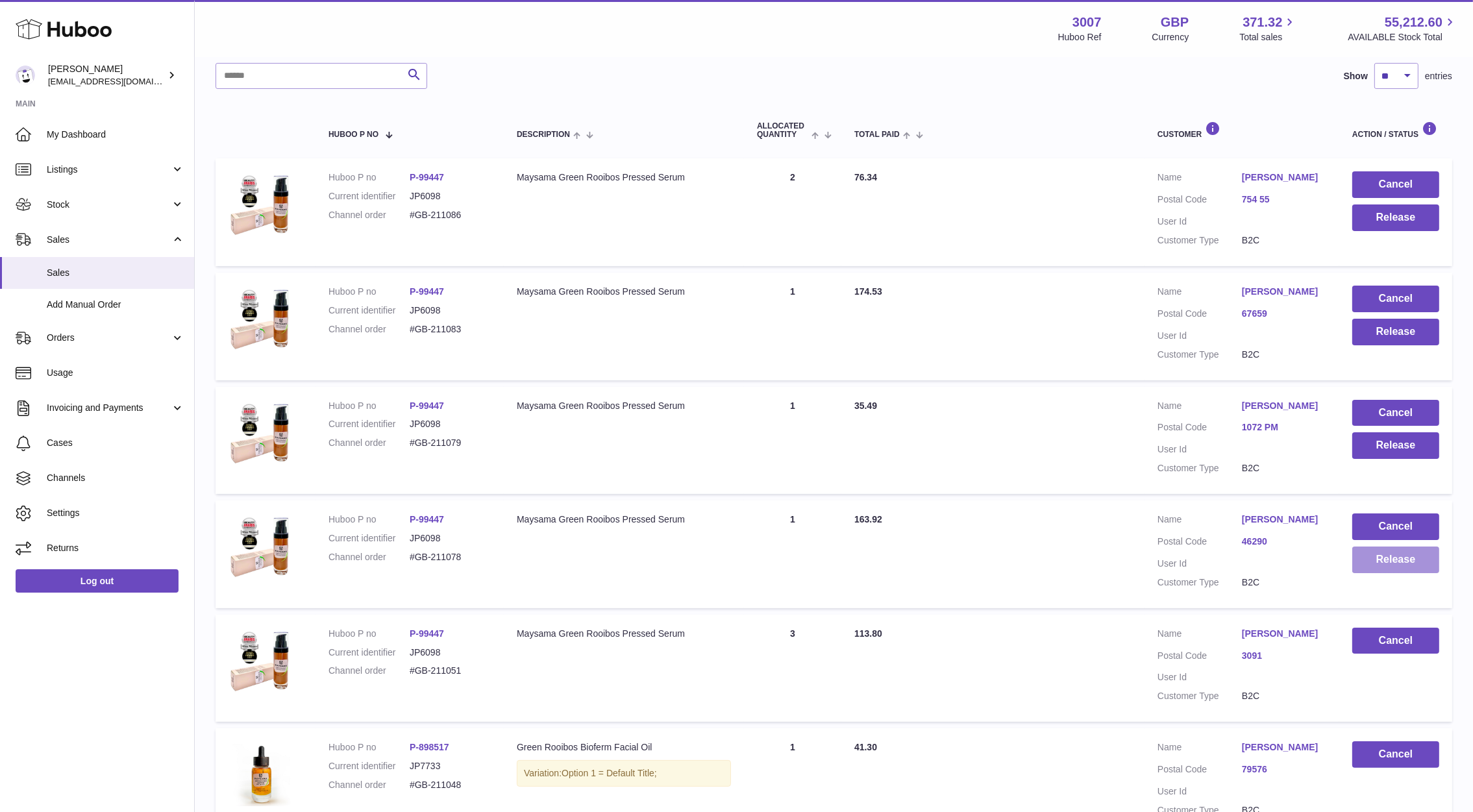
click at [1384, 564] on button "Release" at bounding box center [1395, 560] width 87 height 27
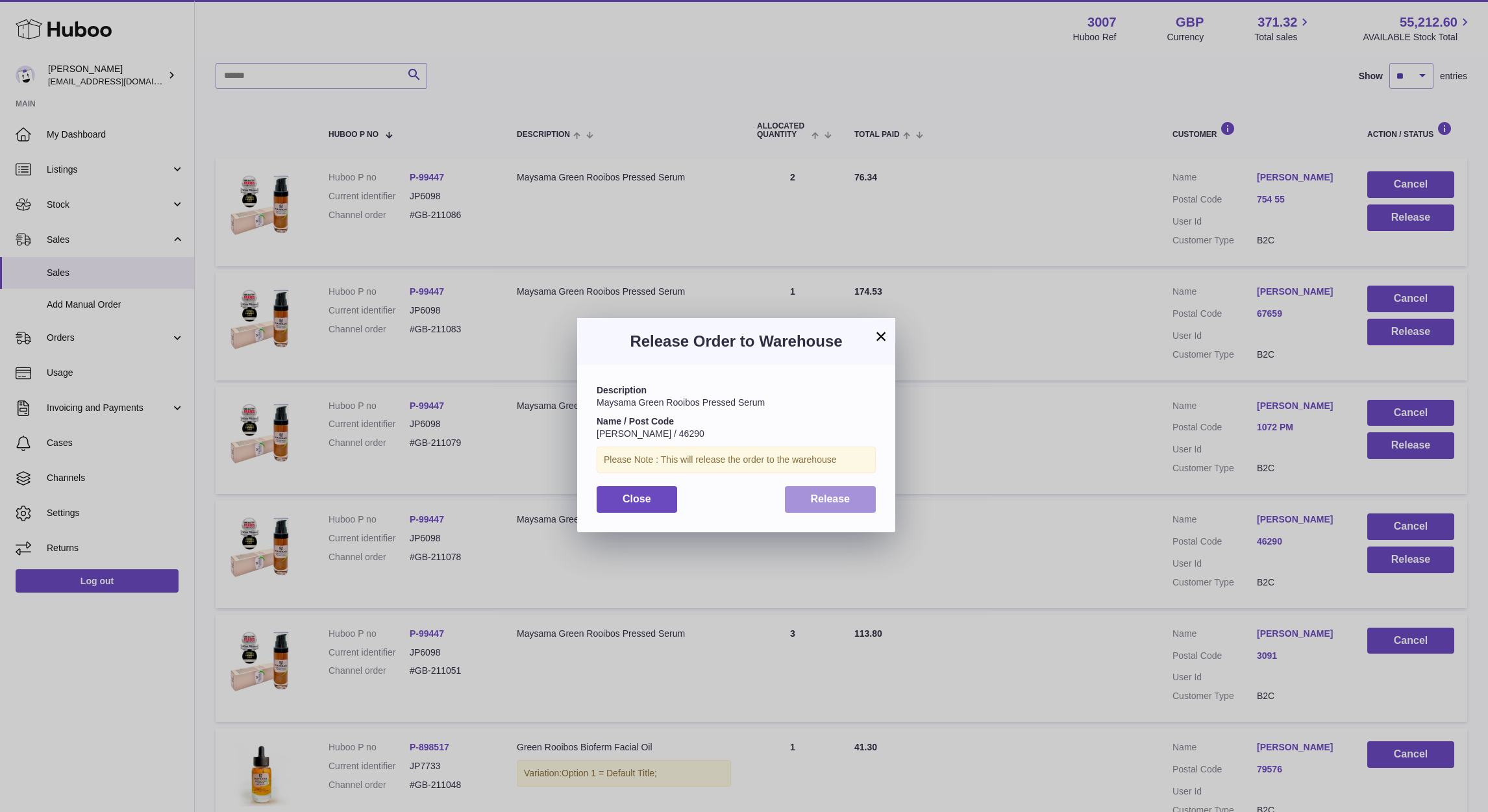
click at [858, 505] on button "Release" at bounding box center [830, 499] width 92 height 27
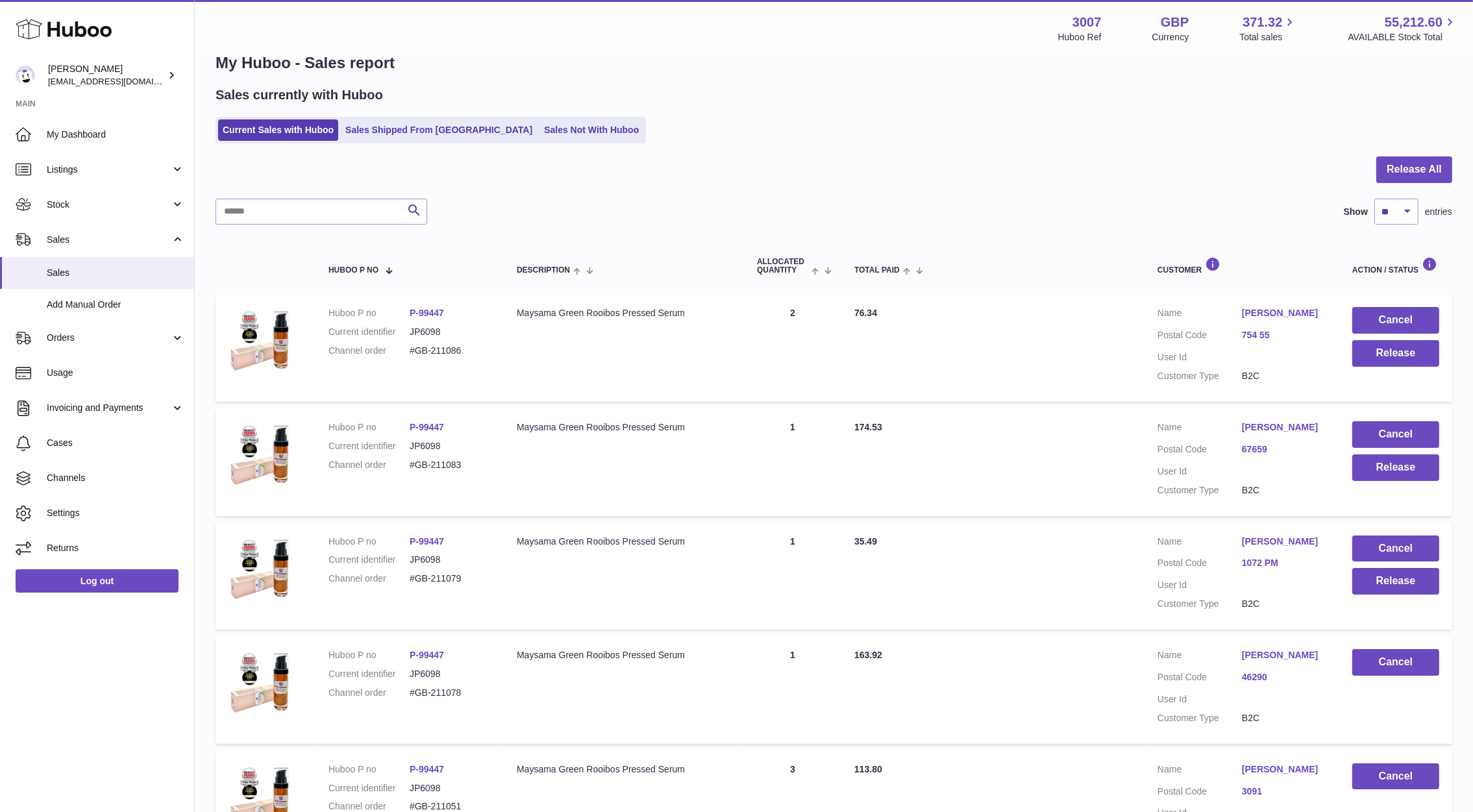
scroll to position [24, 0]
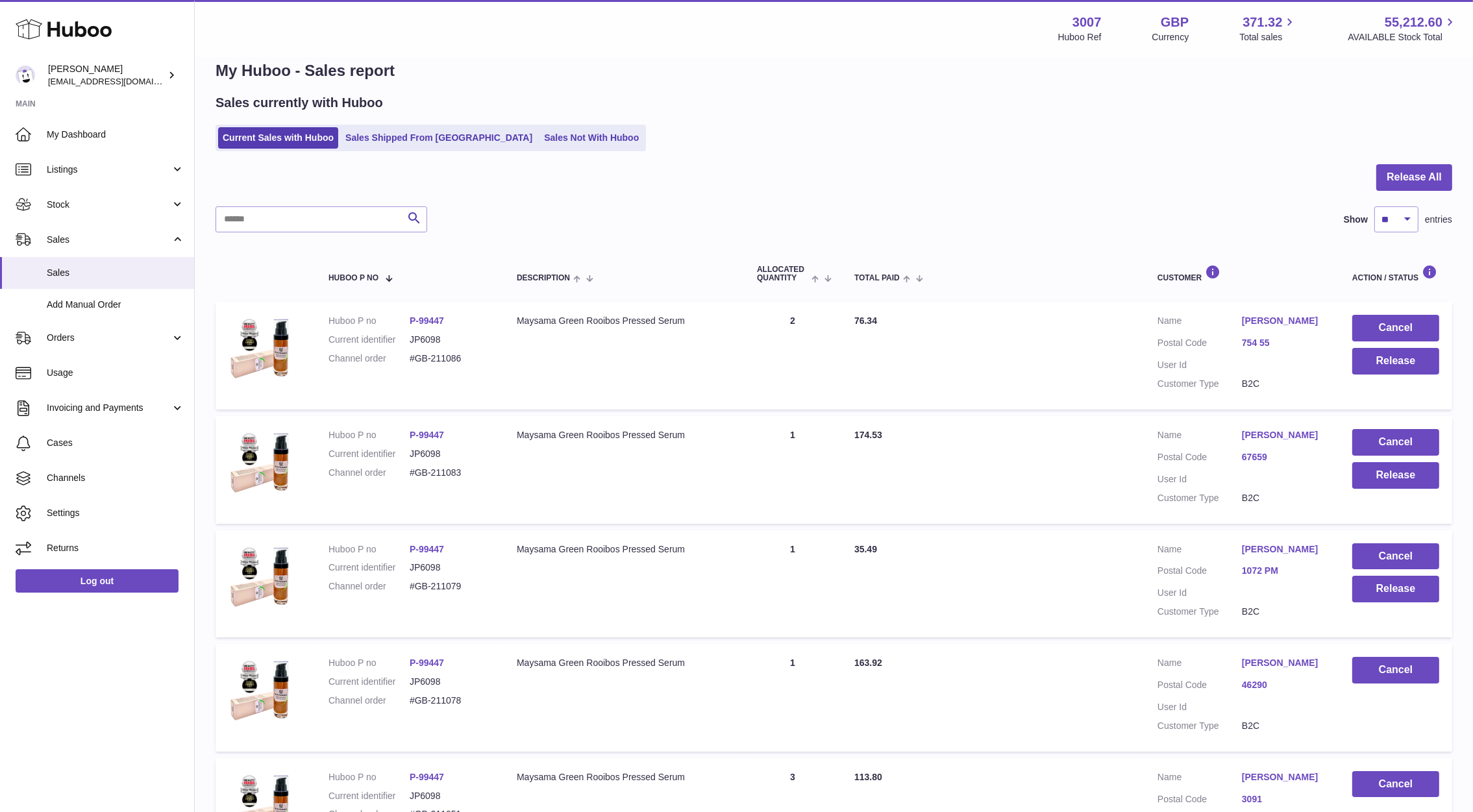
drag, startPoint x: 1228, startPoint y: 544, endPoint x: 1330, endPoint y: 550, distance: 102.2
click at [1330, 550] on td "Customer Name [PERSON_NAME] Postal Code 1072 PM User Id Customer Type B2C" at bounding box center [1242, 584] width 195 height 108
copy dl "[PERSON_NAME]"
drag, startPoint x: 488, startPoint y: 574, endPoint x: 469, endPoint y: 586, distance: 22.5
click at [469, 586] on dl "Huboo P no P-99447 Current identifier JP6098 Channel order #GB-211079" at bounding box center [410, 571] width 162 height 56
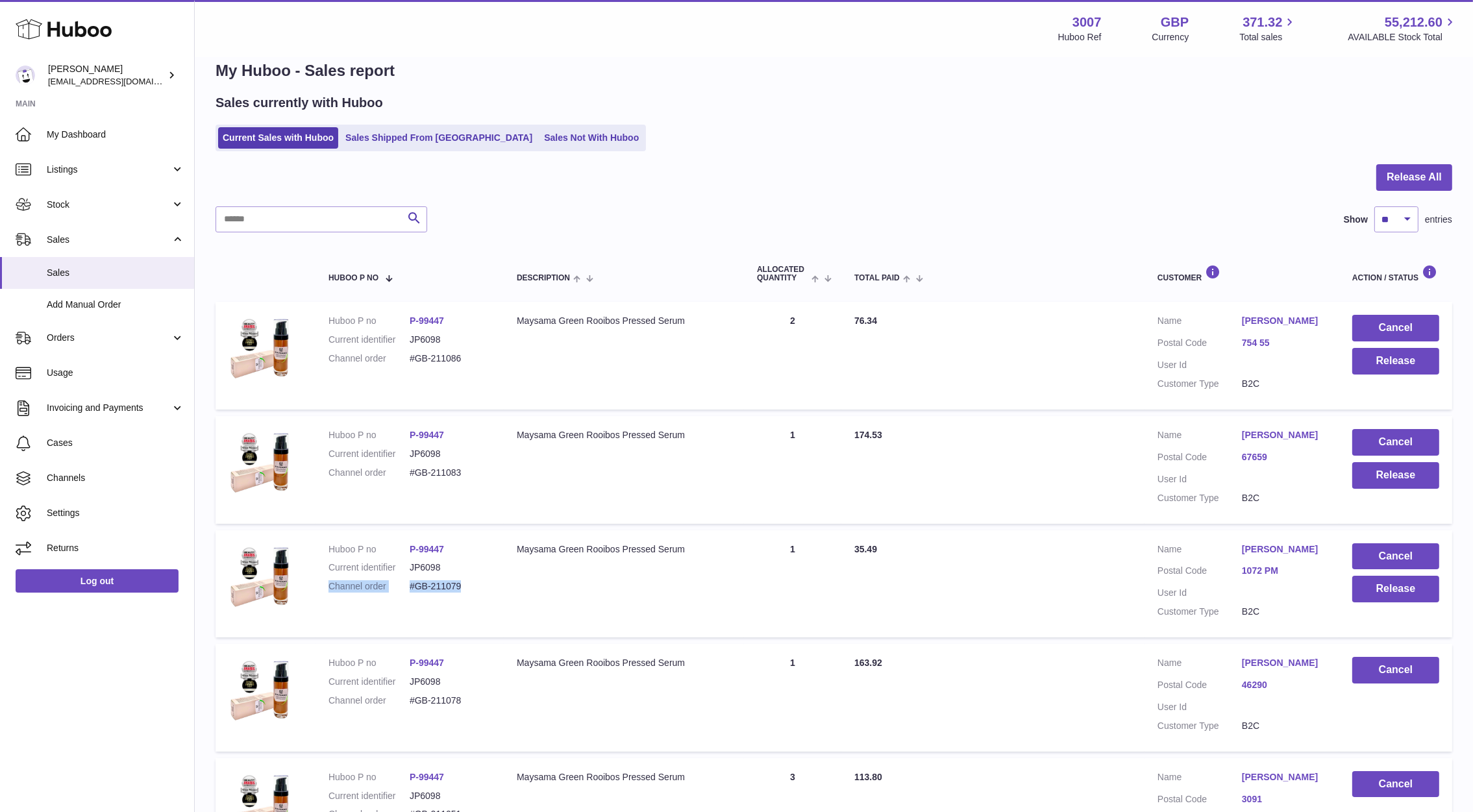
click at [469, 586] on dd "#GB-211079" at bounding box center [450, 586] width 81 height 12
drag, startPoint x: 469, startPoint y: 586, endPoint x: 449, endPoint y: 593, distance: 21.2
click at [449, 593] on dl "Huboo P no P-99447 Current identifier JP6098 Channel order #GB-211079" at bounding box center [410, 571] width 162 height 56
click at [446, 589] on dd "#GB-211079" at bounding box center [450, 586] width 81 height 12
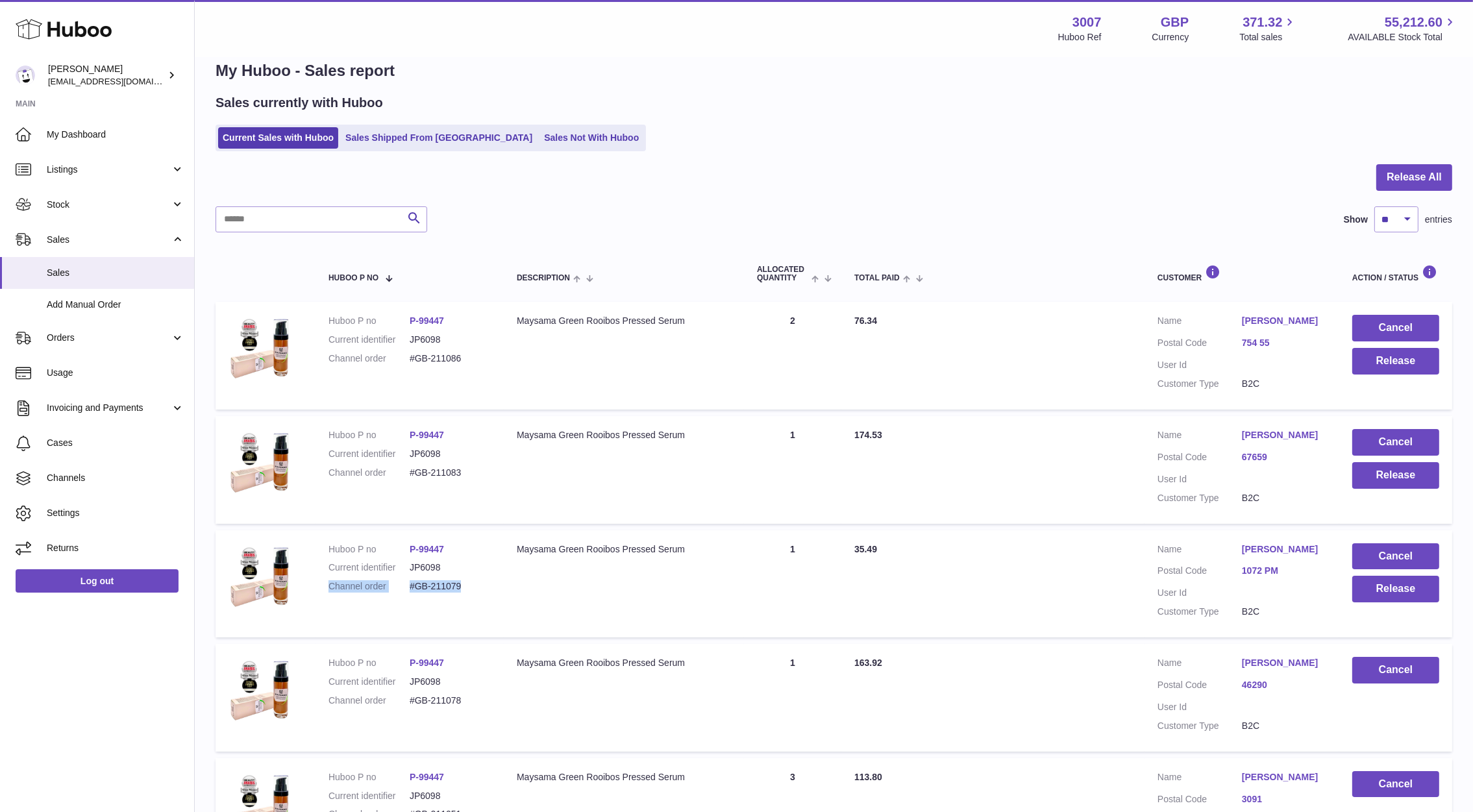
drag, startPoint x: 471, startPoint y: 591, endPoint x: 406, endPoint y: 586, distance: 65.2
click at [406, 586] on dl "Huboo P no P-99447 Current identifier JP6098 Channel order #GB-211079" at bounding box center [410, 571] width 162 height 56
copy dl "#GB-211079"
click at [1408, 588] on button "Release" at bounding box center [1395, 589] width 87 height 27
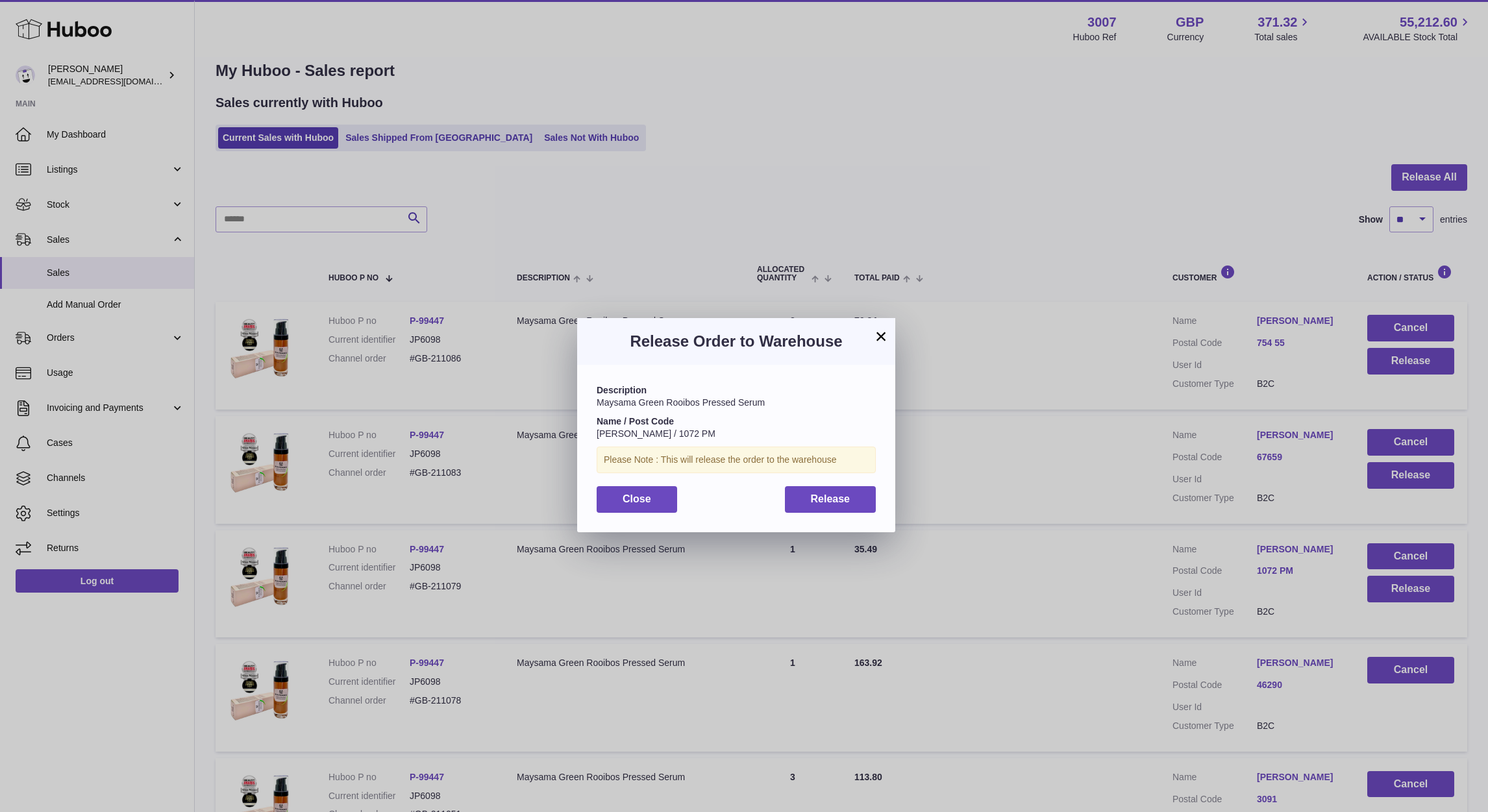
click at [873, 515] on div "Description Maysama Green Rooibos Pressed Serum Name / Post Code [PERSON_NAME] …" at bounding box center [736, 448] width 318 height 166
click at [857, 506] on button "Release" at bounding box center [830, 499] width 92 height 27
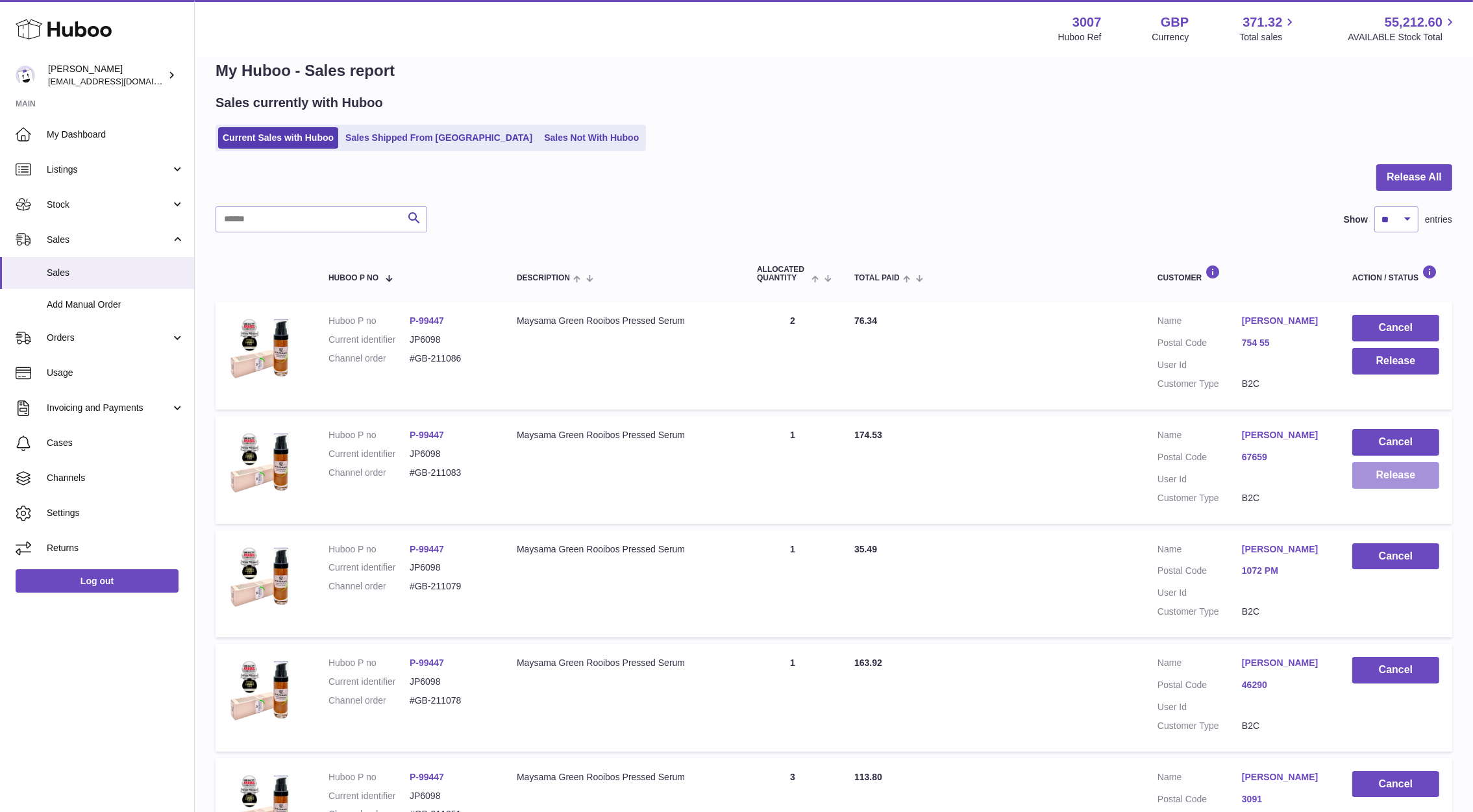
click at [1385, 476] on button "Release" at bounding box center [1395, 475] width 87 height 27
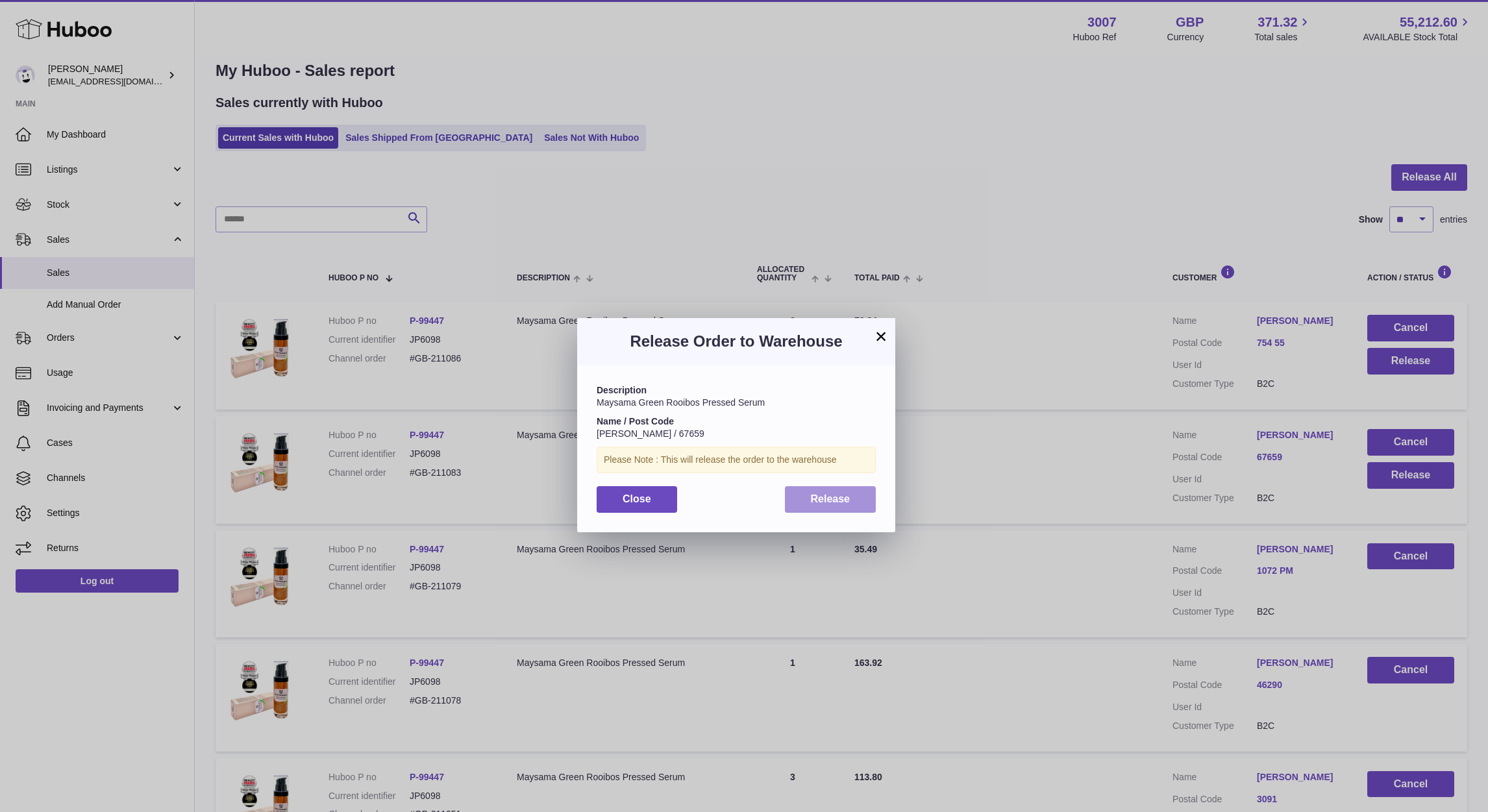
click at [819, 502] on span "Release" at bounding box center [830, 499] width 40 height 11
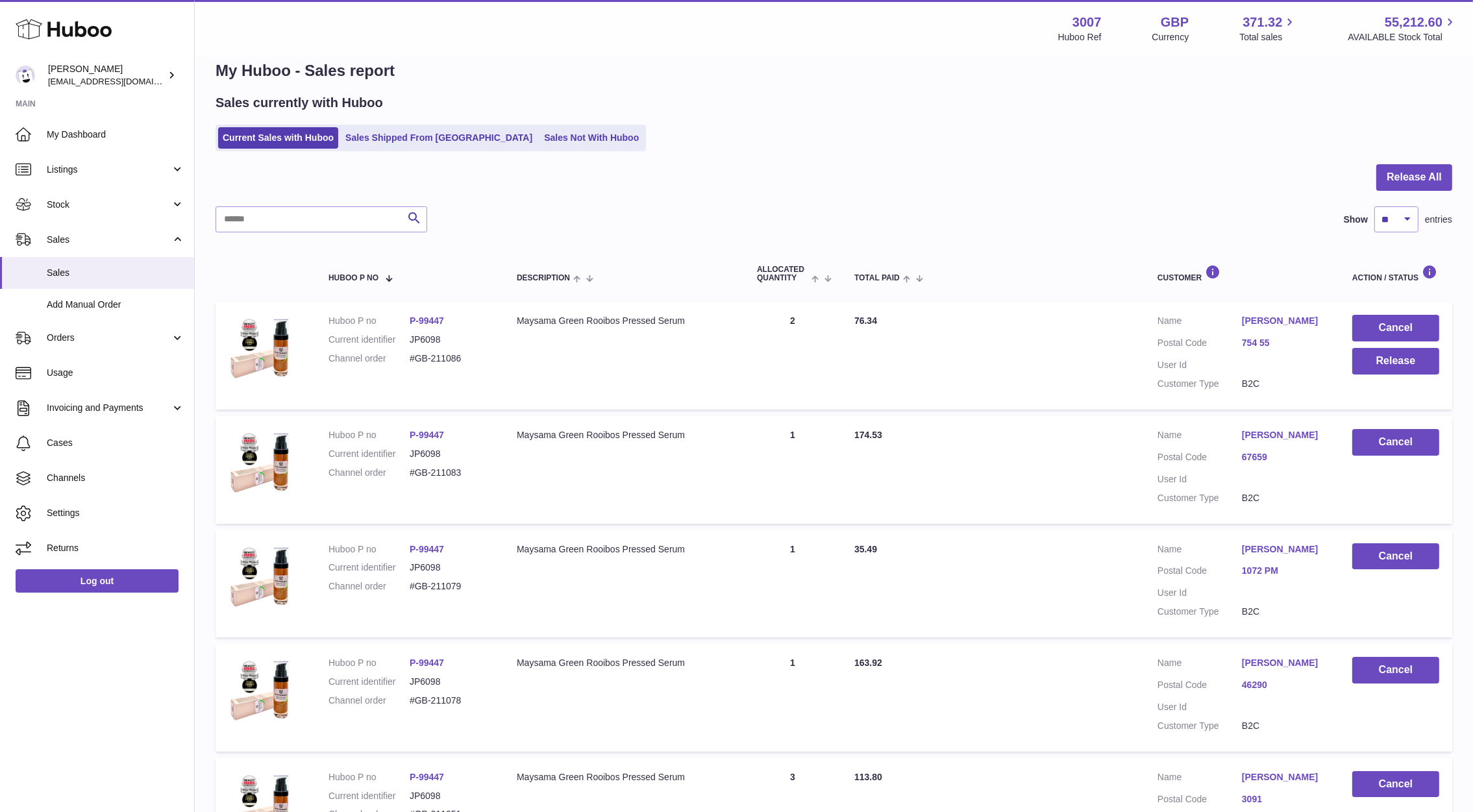
drag, startPoint x: 1232, startPoint y: 343, endPoint x: 1243, endPoint y: 339, distance: 11.7
click at [1243, 339] on dl "Customer Name Ulrika Carlstedt Postal Code 754 55 User Id Customer Type B2C" at bounding box center [1241, 356] width 169 height 82
drag, startPoint x: 473, startPoint y: 368, endPoint x: 406, endPoint y: 354, distance: 68.4
click at [406, 354] on dl "Huboo P no P-99447 Current identifier JP6098 Channel order #GB-211086" at bounding box center [410, 343] width 162 height 56
copy dl "#GB-211086"
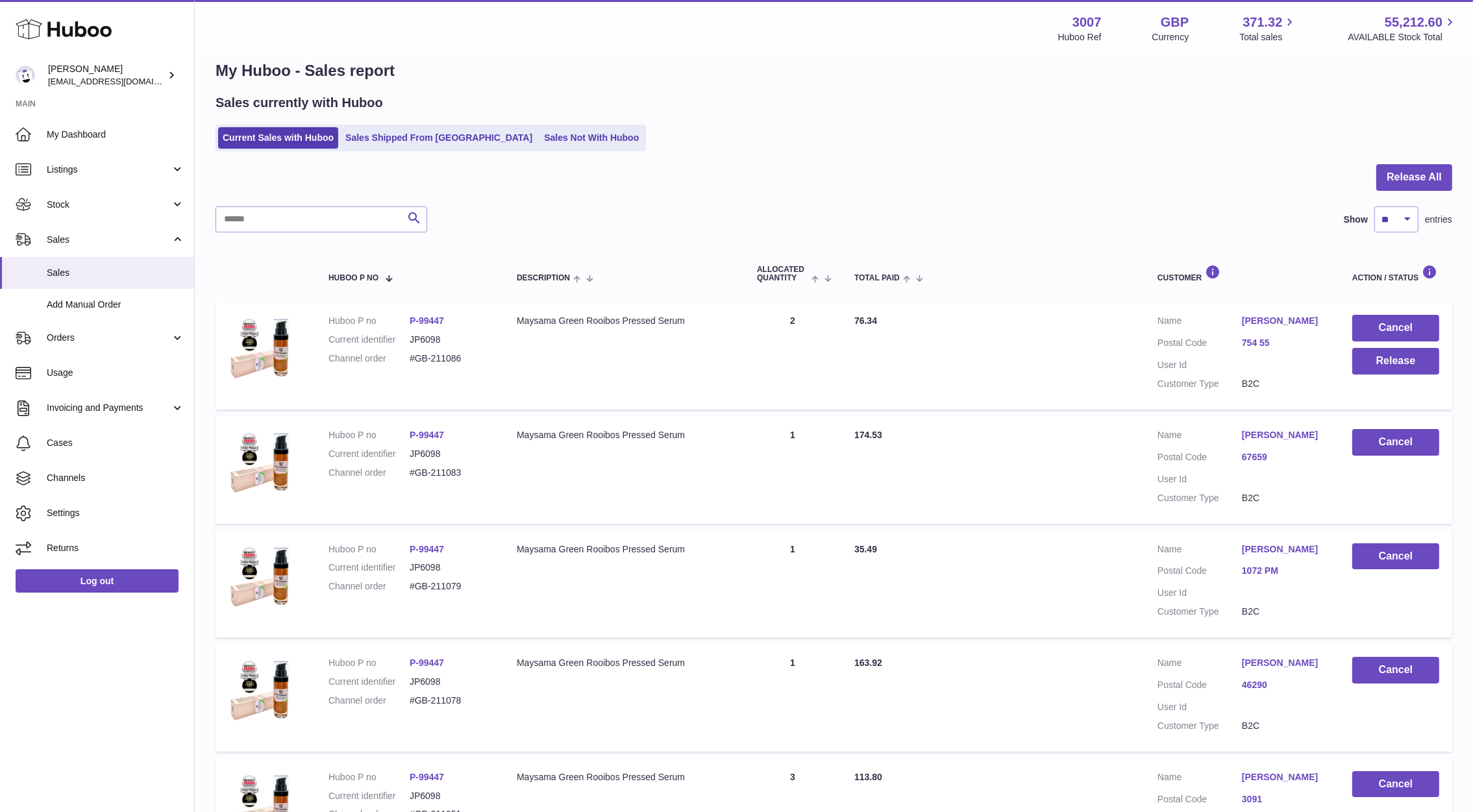
scroll to position [733, 0]
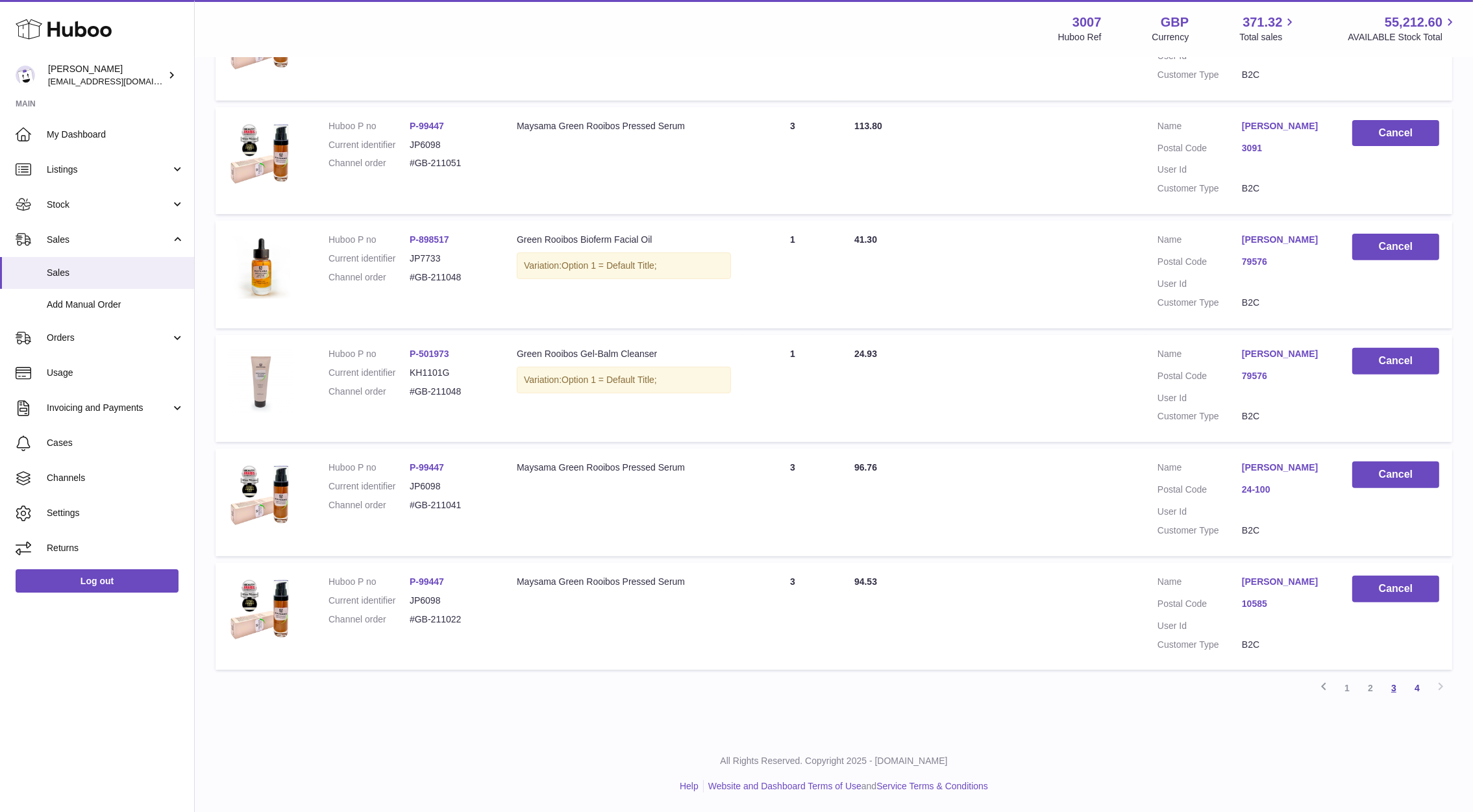
click at [1398, 694] on link "3" at bounding box center [1393, 688] width 23 height 23
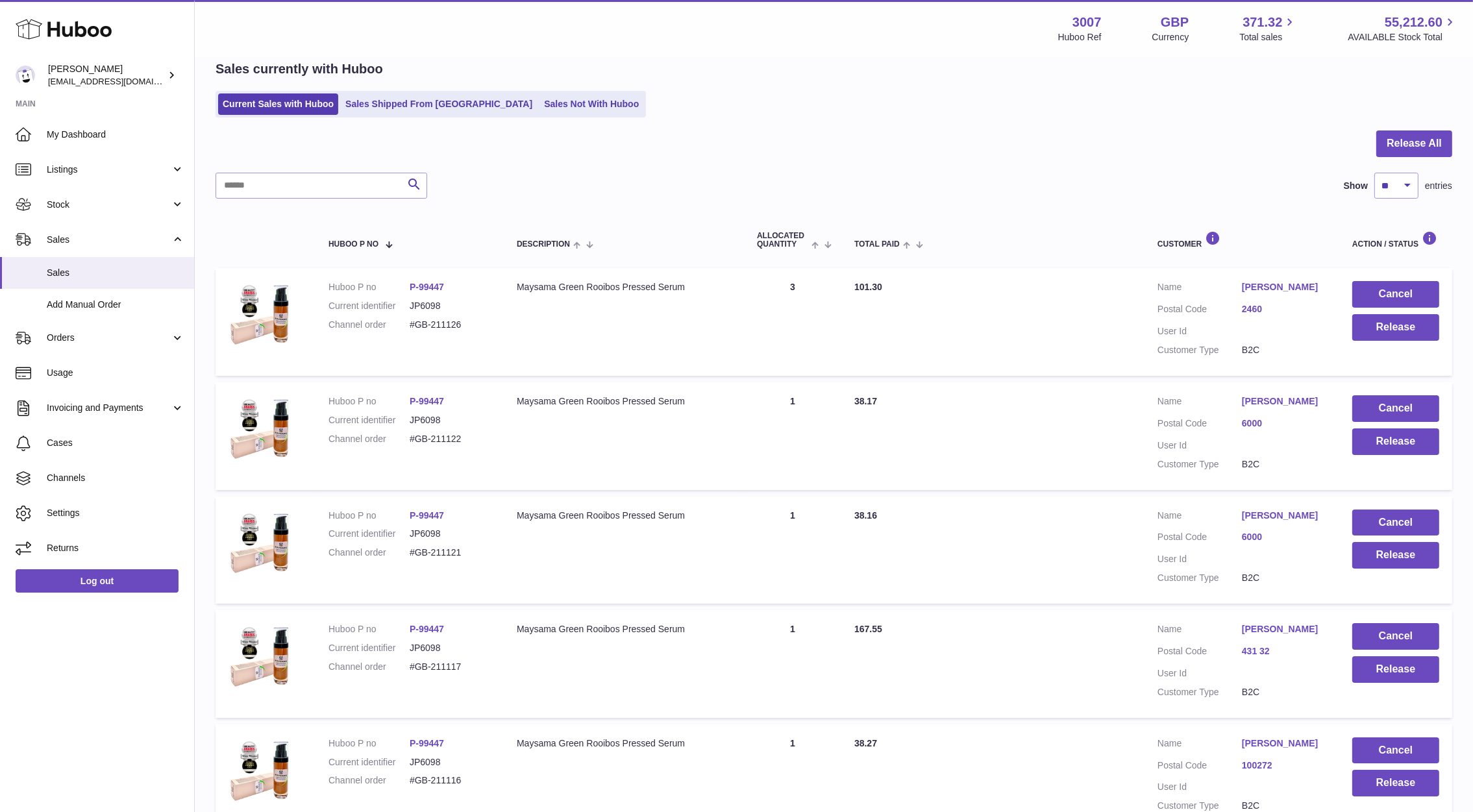
scroll to position [823, 0]
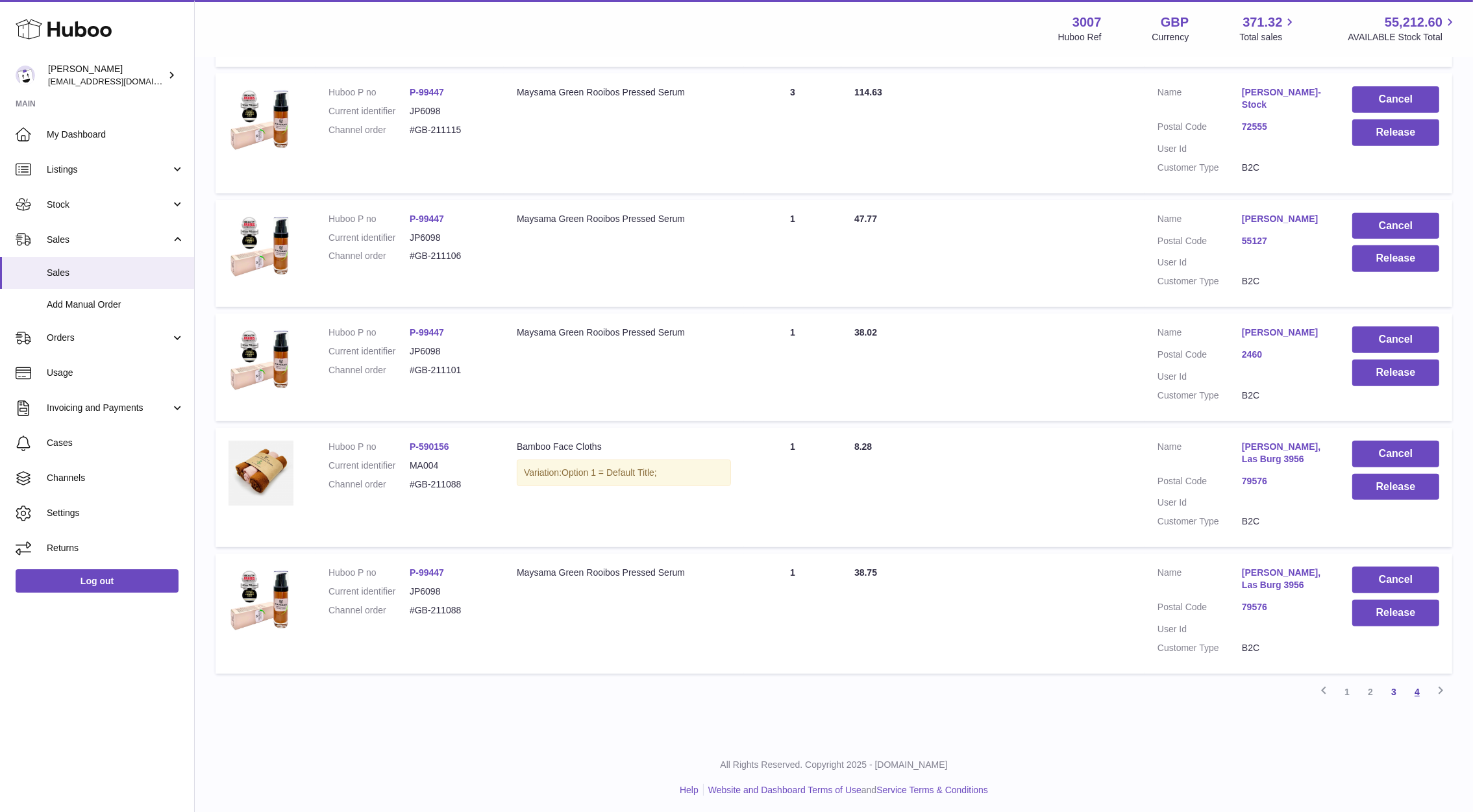
click at [1418, 690] on link "4" at bounding box center [1417, 691] width 23 height 23
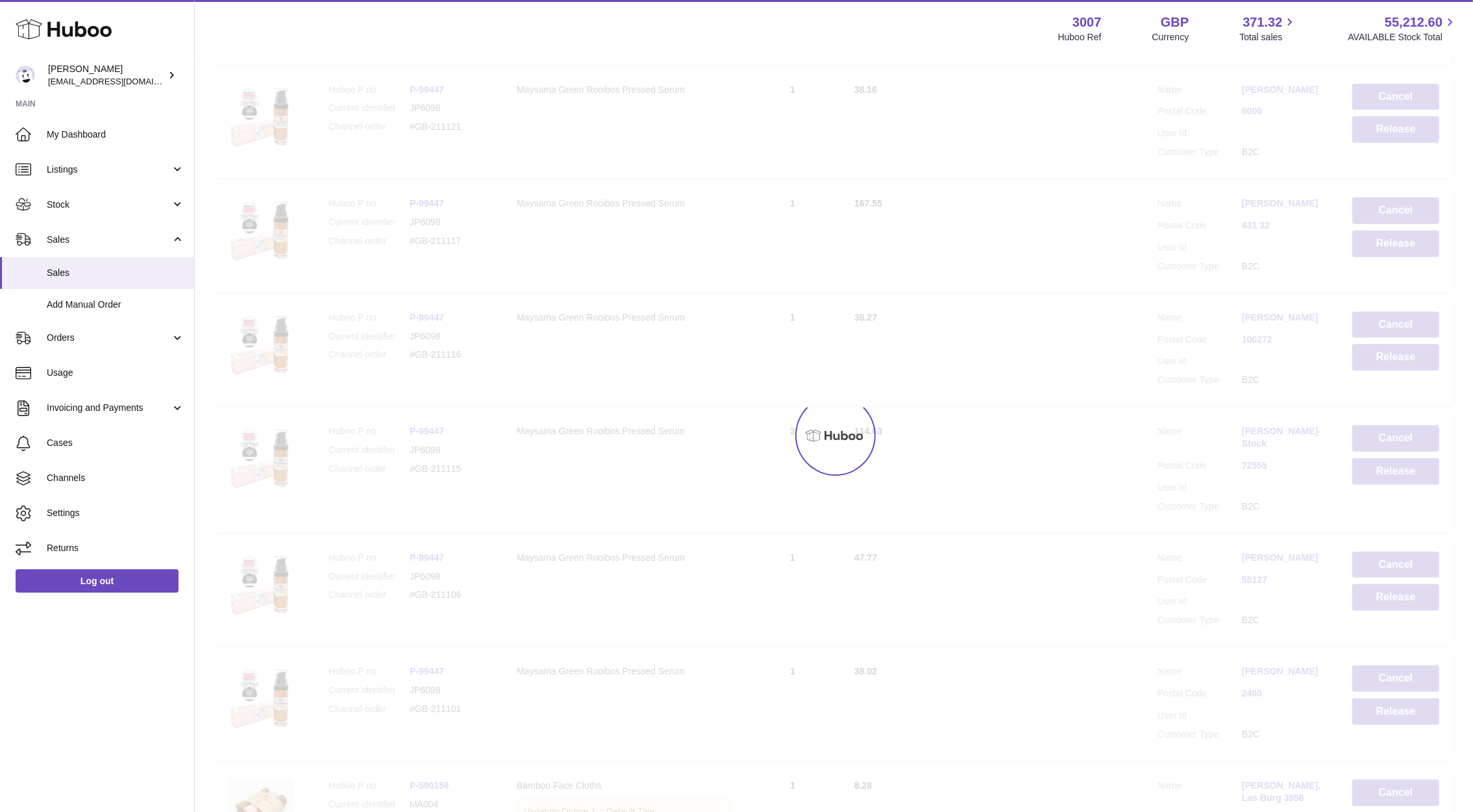
scroll to position [58, 0]
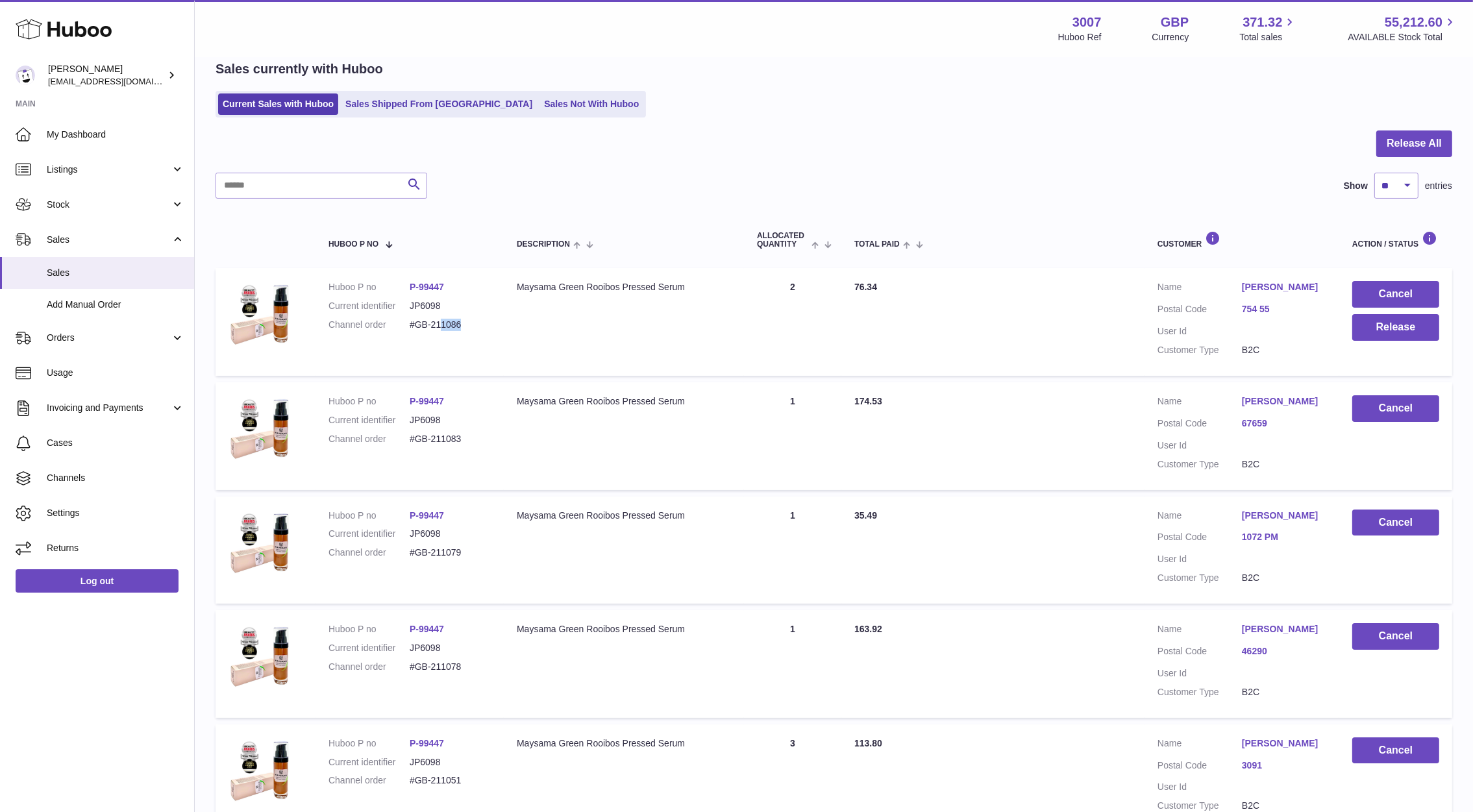
drag, startPoint x: 485, startPoint y: 337, endPoint x: 440, endPoint y: 336, distance: 45.0
click at [440, 336] on td "Huboo P no P-99447 Current identifier JP6098 Channel order #GB-211086" at bounding box center [409, 322] width 188 height 108
click at [1409, 330] on button "Release" at bounding box center [1395, 327] width 87 height 27
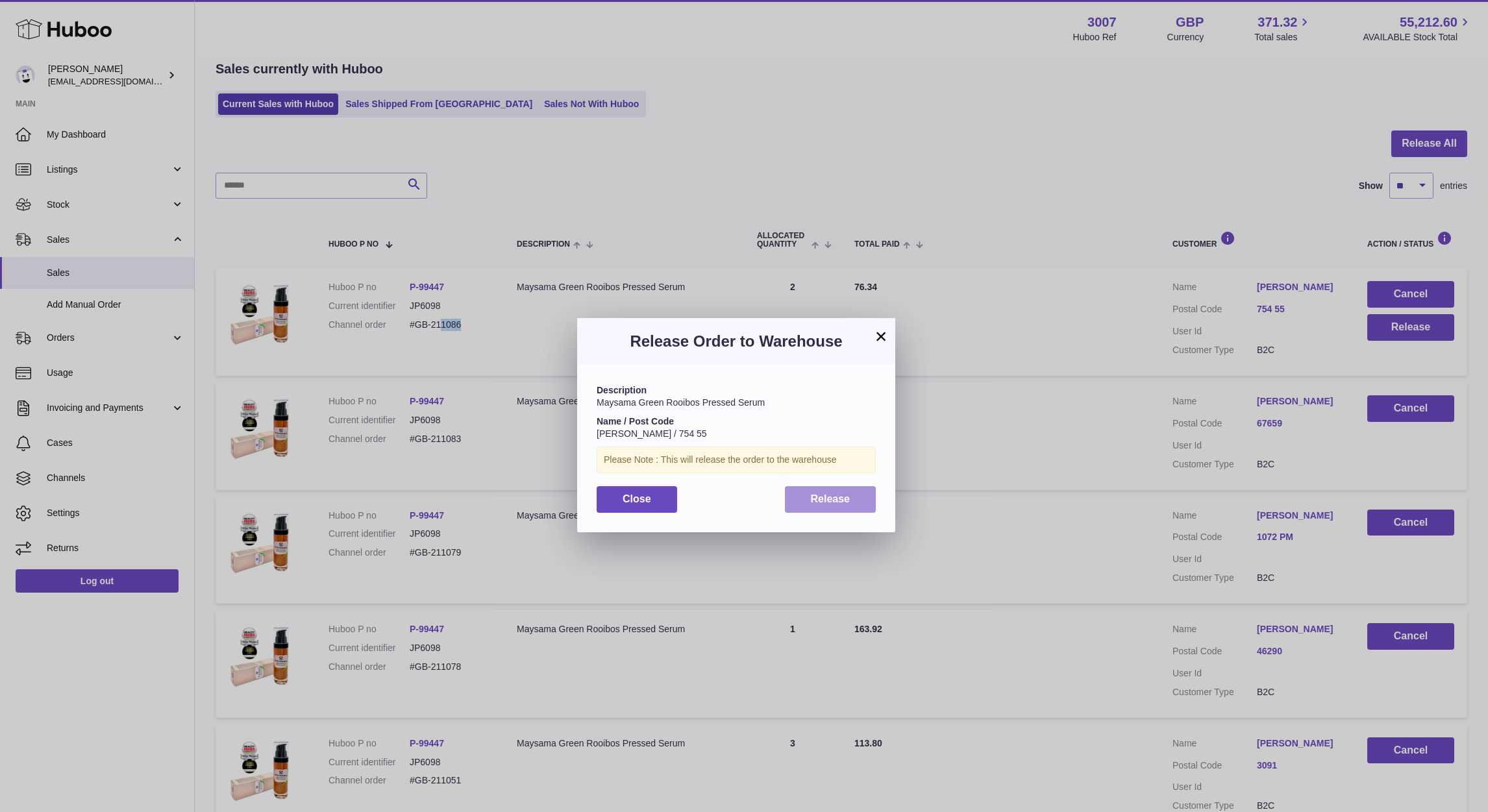
click at [857, 498] on button "Release" at bounding box center [830, 499] width 92 height 27
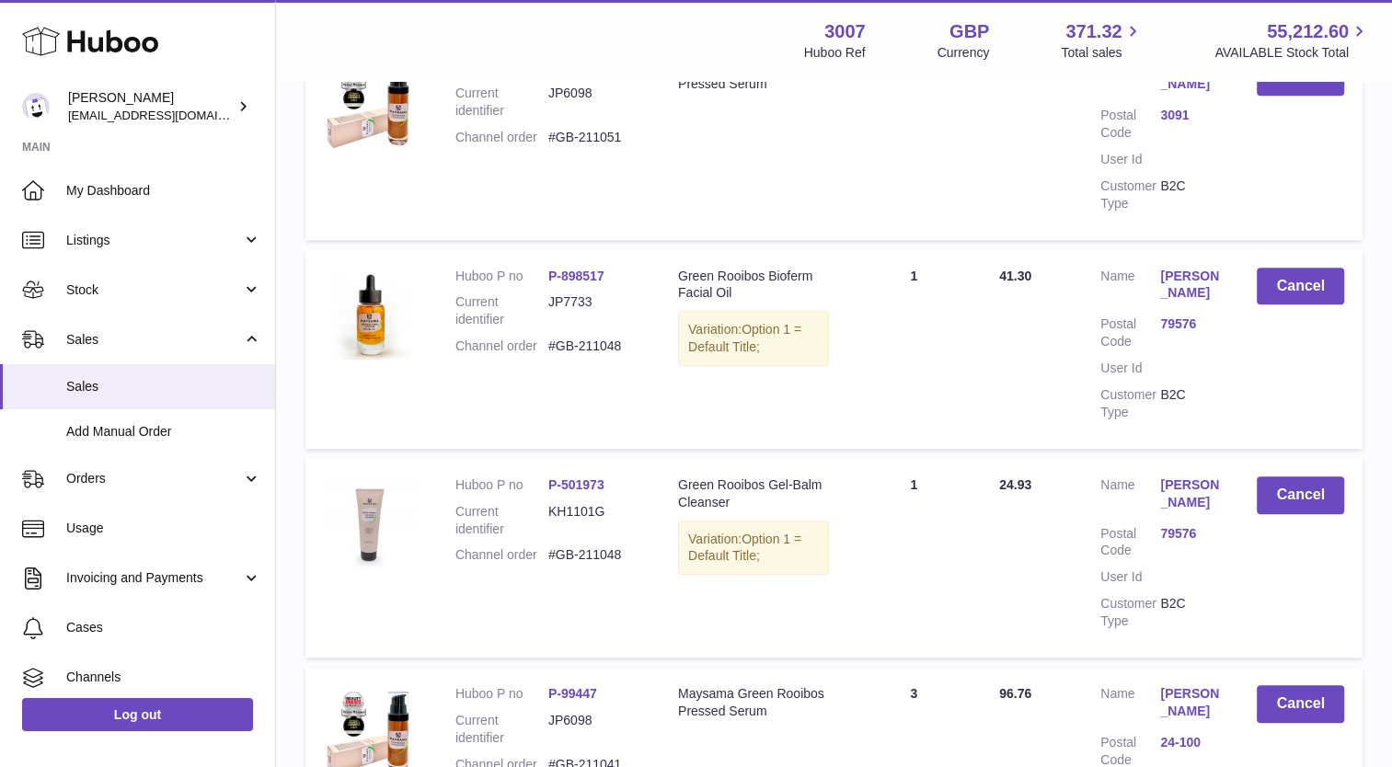
scroll to position [1851, 0]
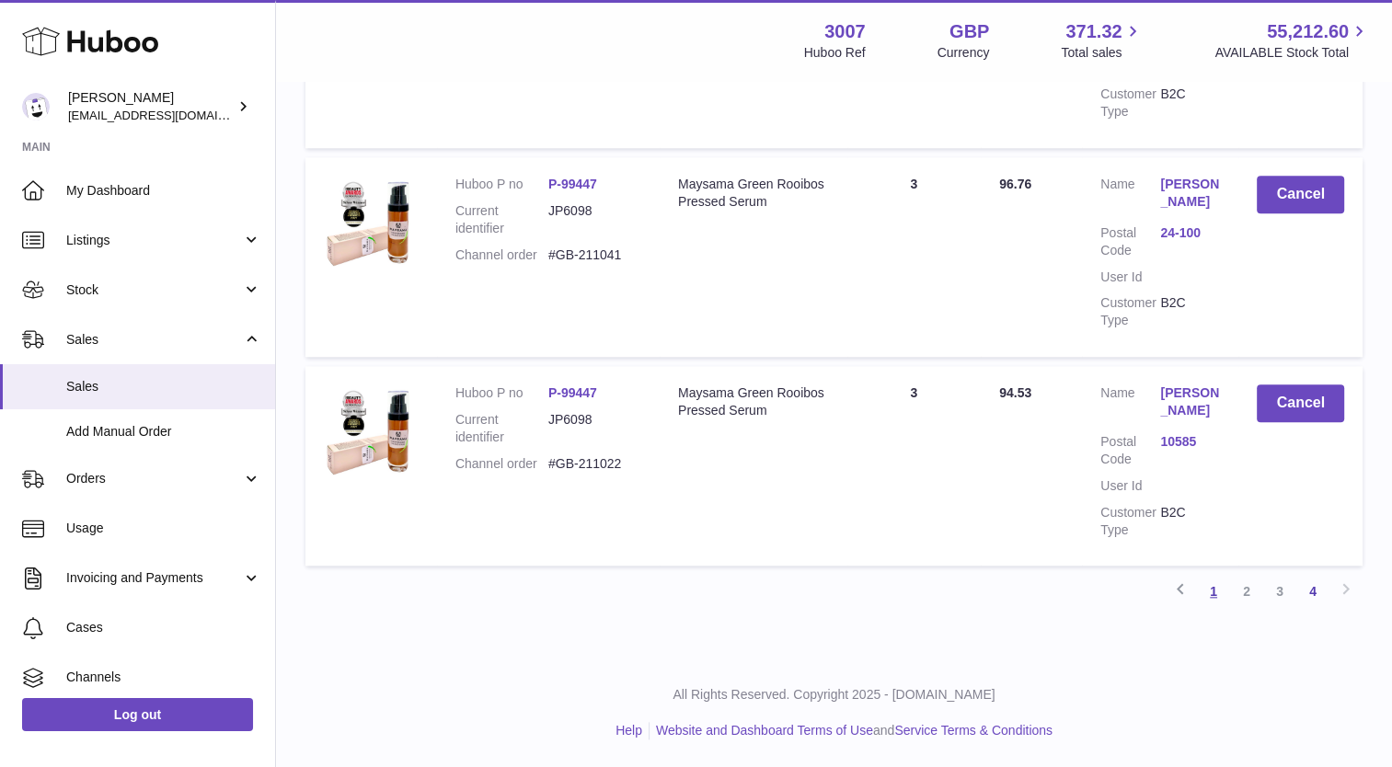
click at [1207, 585] on link "1" at bounding box center [1213, 591] width 33 height 33
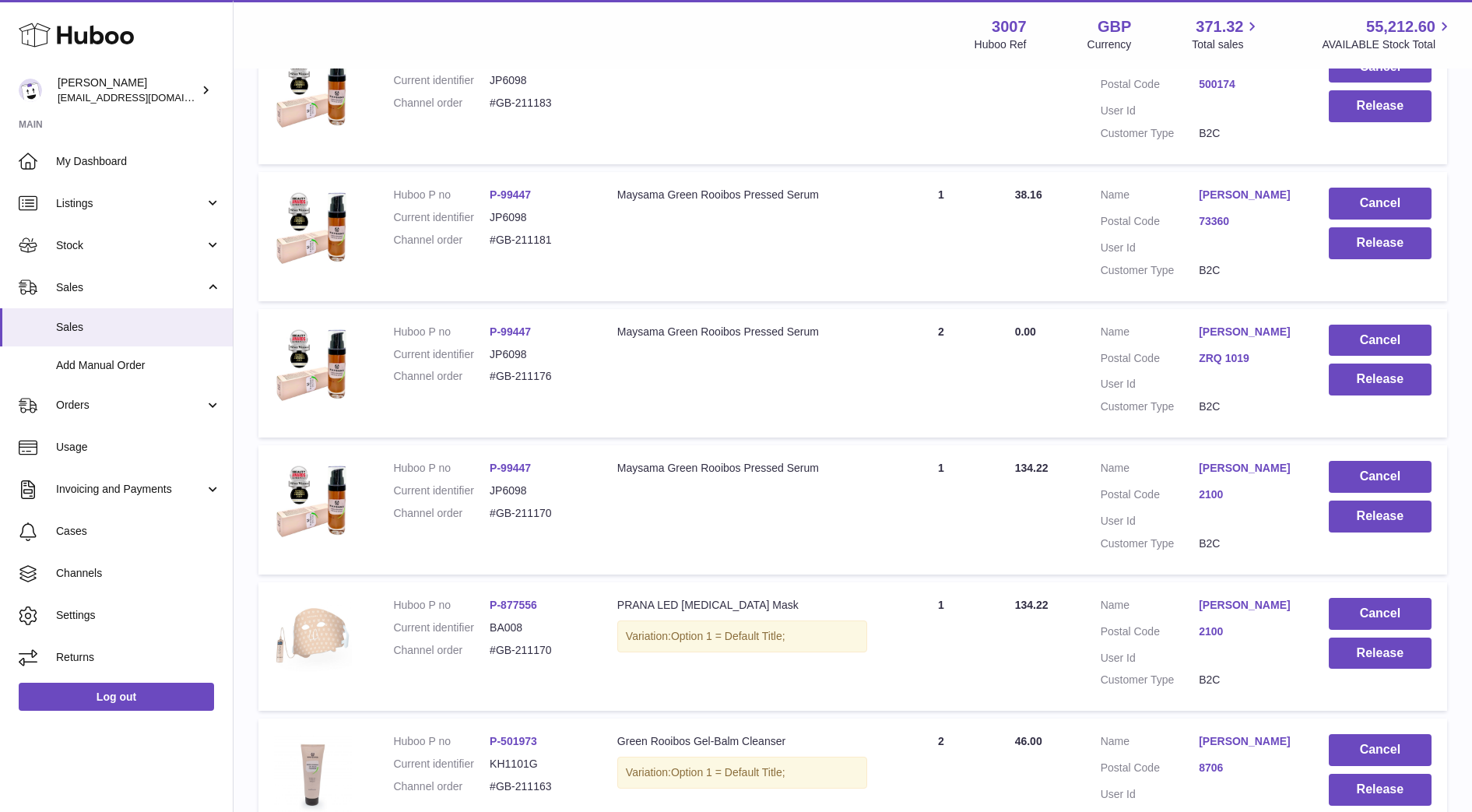
scroll to position [1123, 0]
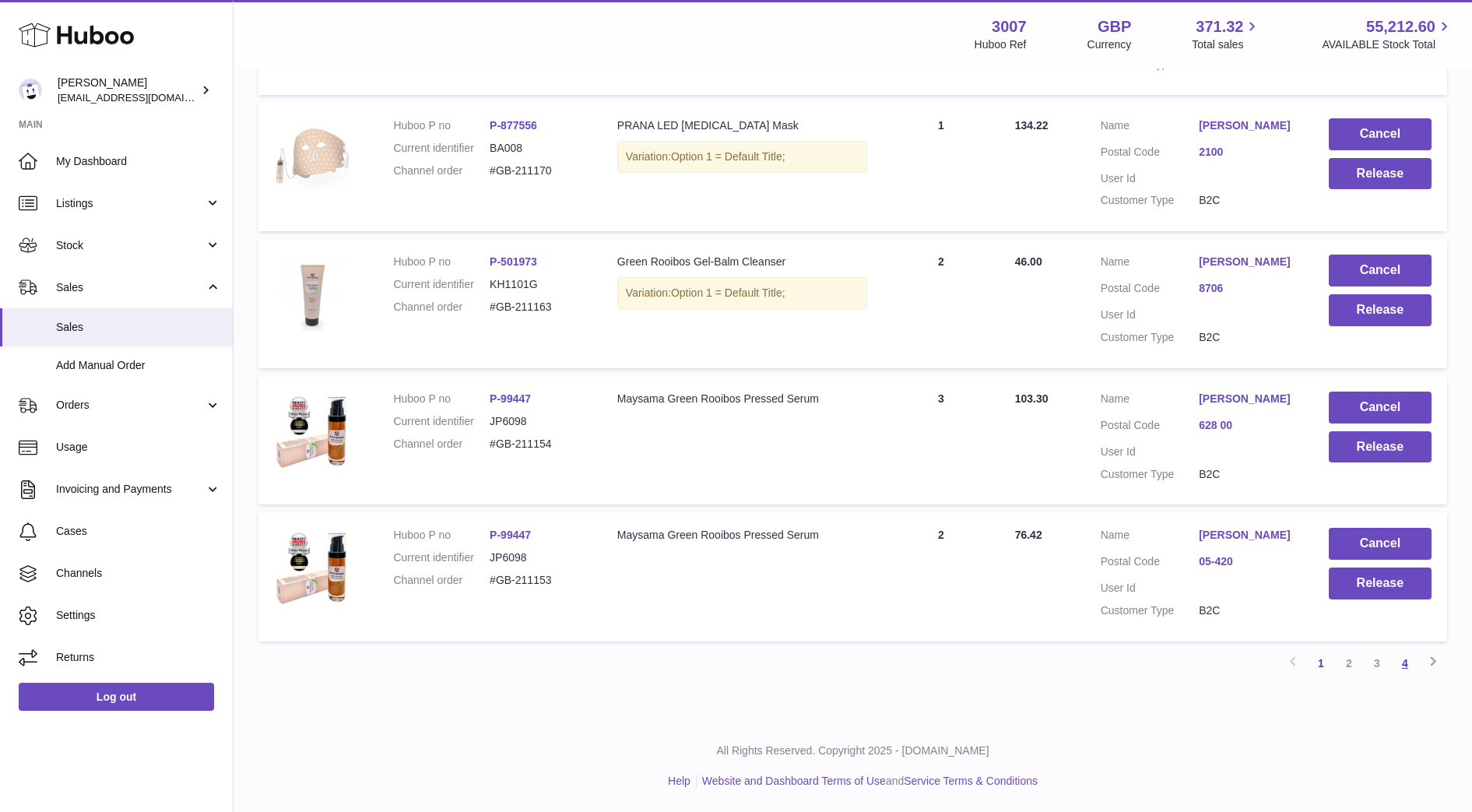
click at [1404, 667] on link "4" at bounding box center [1404, 662] width 28 height 28
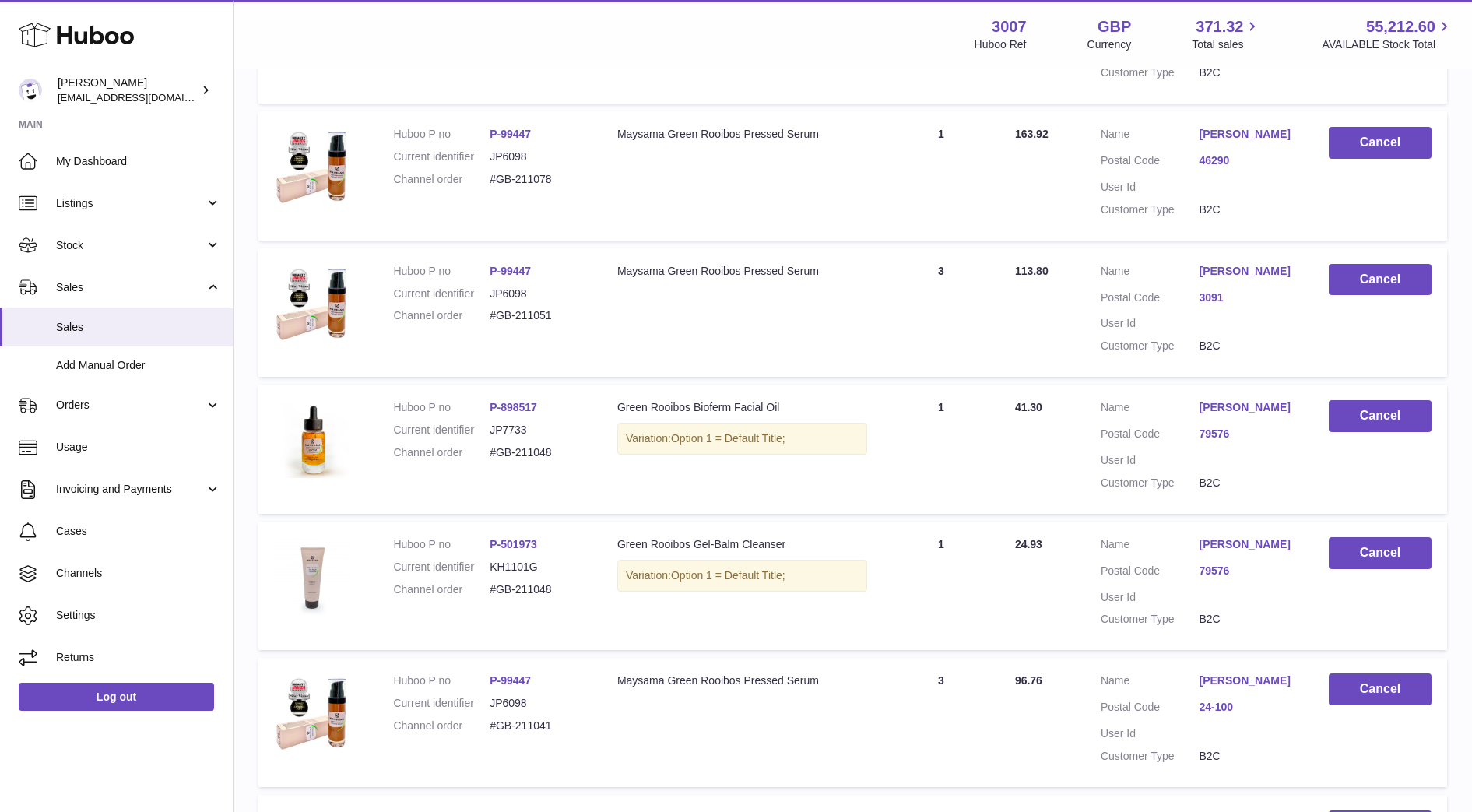
scroll to position [1045, 0]
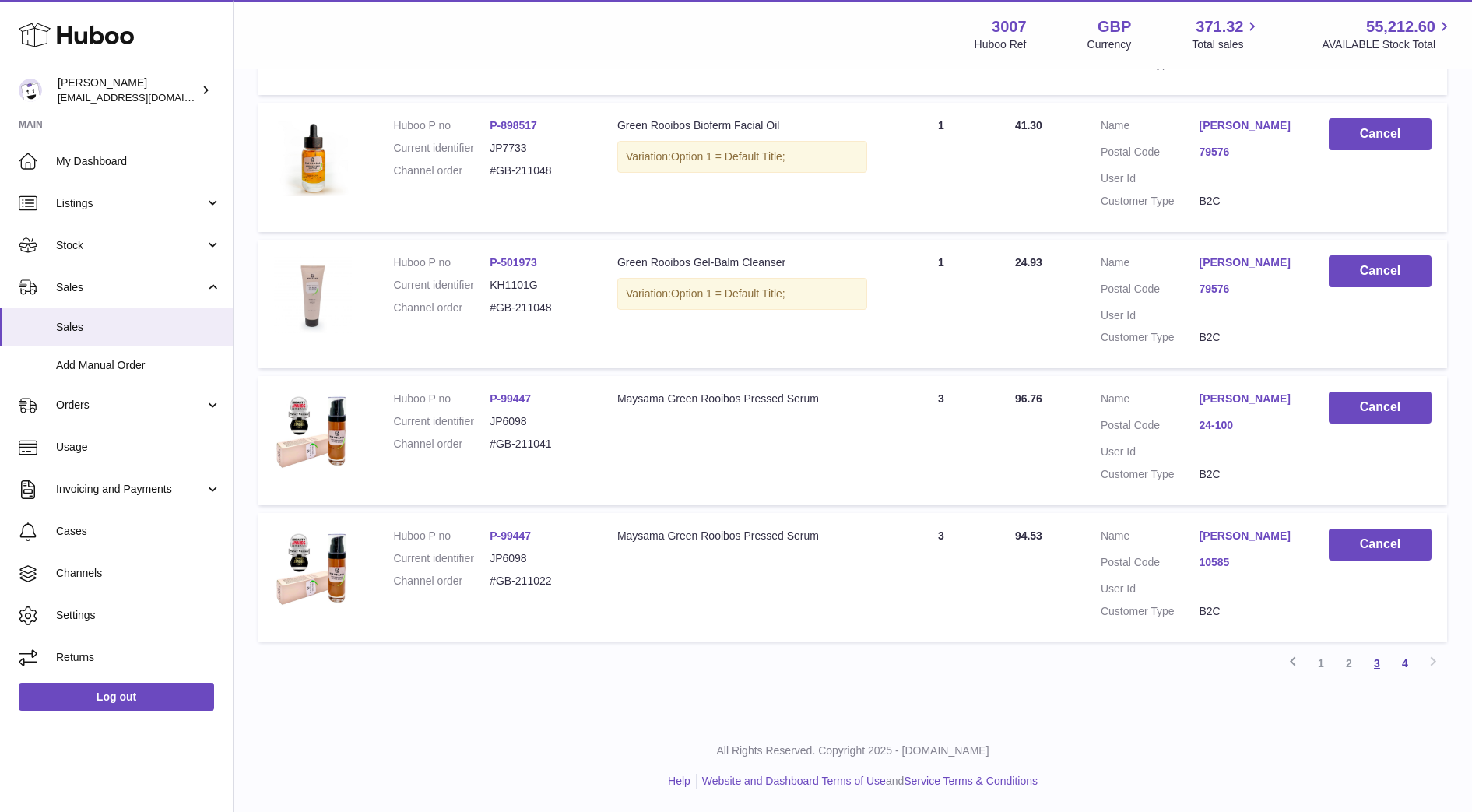
click at [1385, 662] on link "3" at bounding box center [1376, 662] width 28 height 28
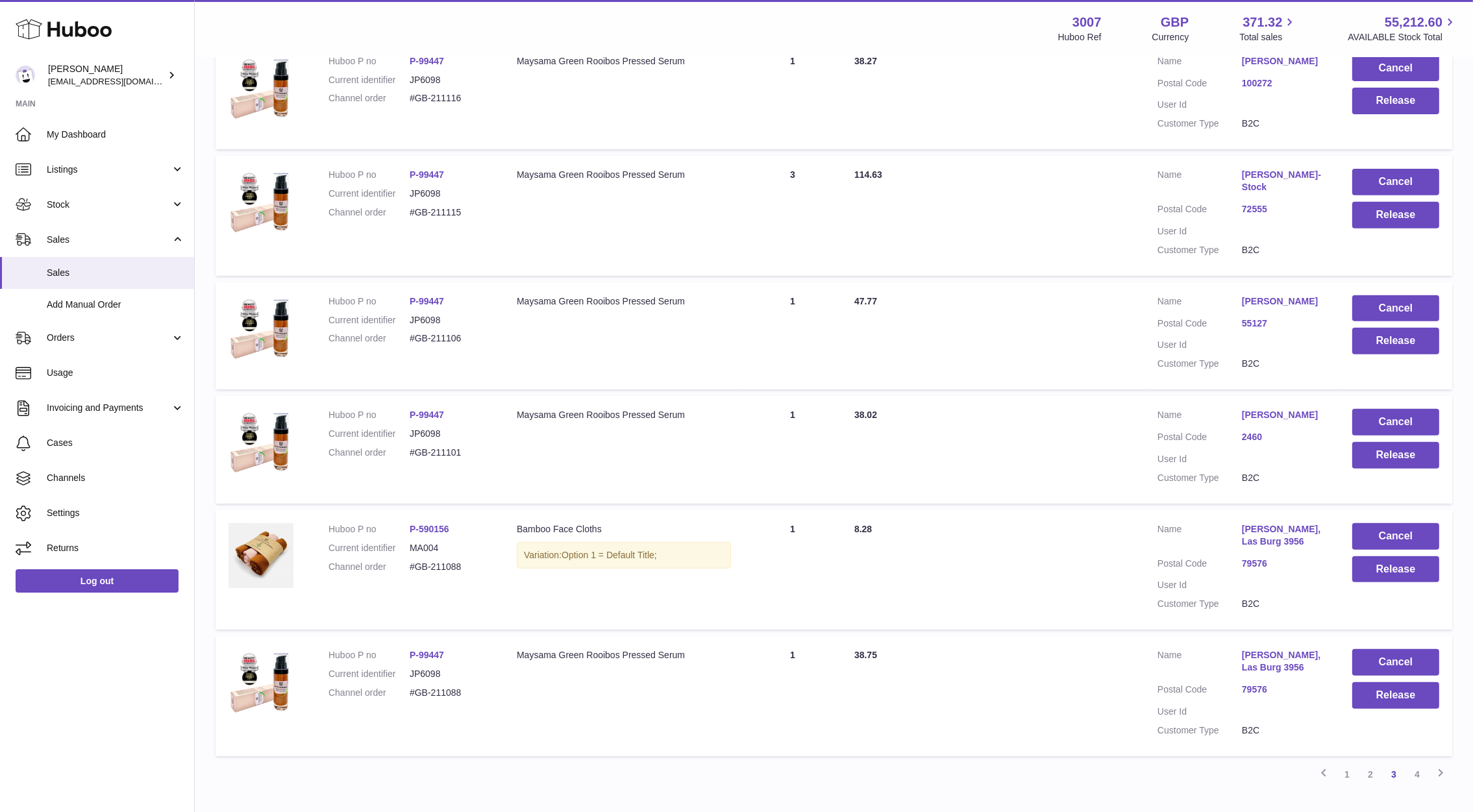
scroll to position [823, 0]
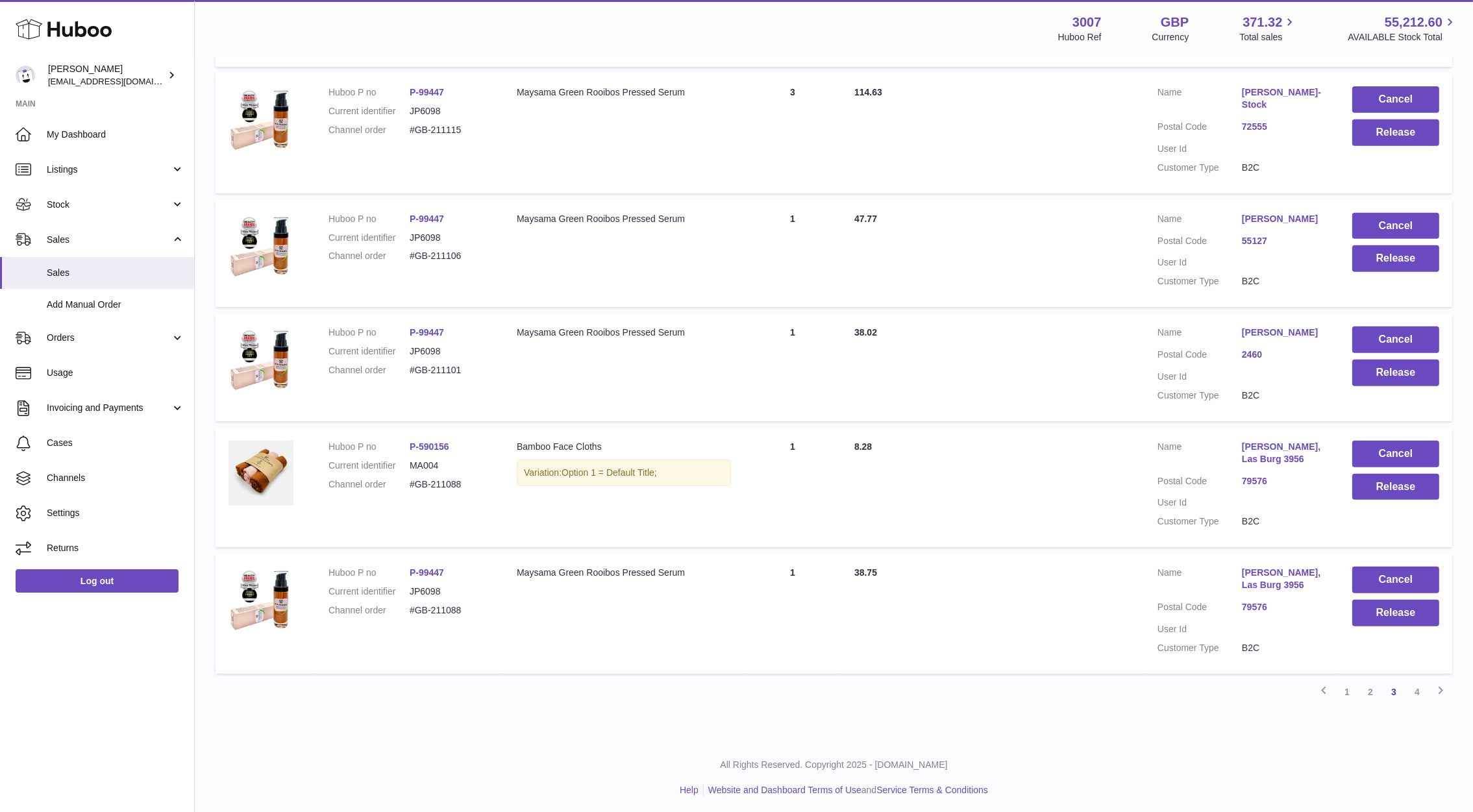
drag, startPoint x: 467, startPoint y: 612, endPoint x: 404, endPoint y: 606, distance: 63.3
click at [404, 606] on dl "Huboo P no P-99447 Current identifier JP6098 Channel order #GB-211088" at bounding box center [410, 595] width 162 height 56
copy dl "#GB-211088"
click at [1427, 612] on button "Release" at bounding box center [1395, 613] width 87 height 27
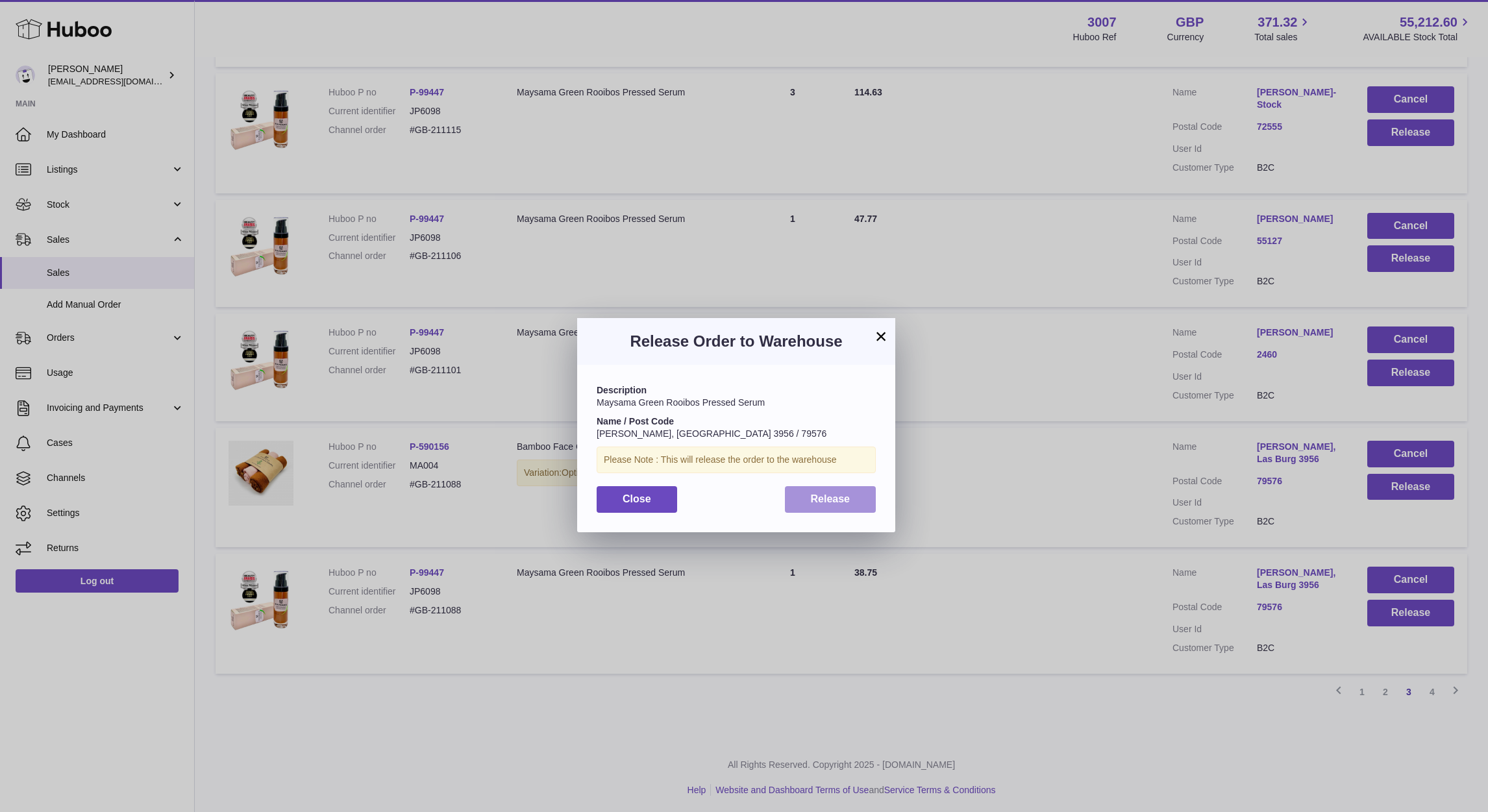
click at [817, 501] on span "Release" at bounding box center [830, 499] width 40 height 11
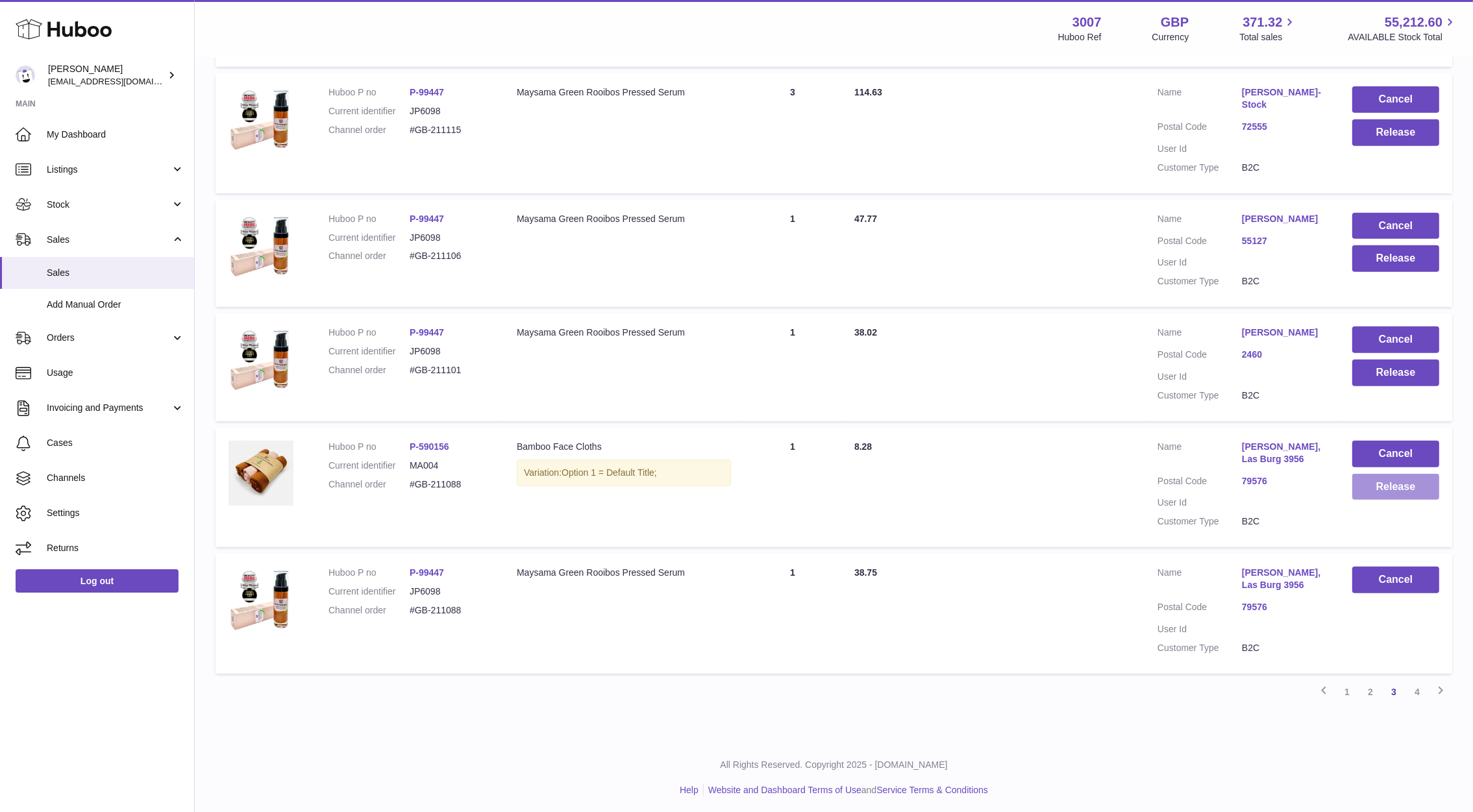
click at [1401, 487] on button "Release" at bounding box center [1395, 487] width 87 height 27
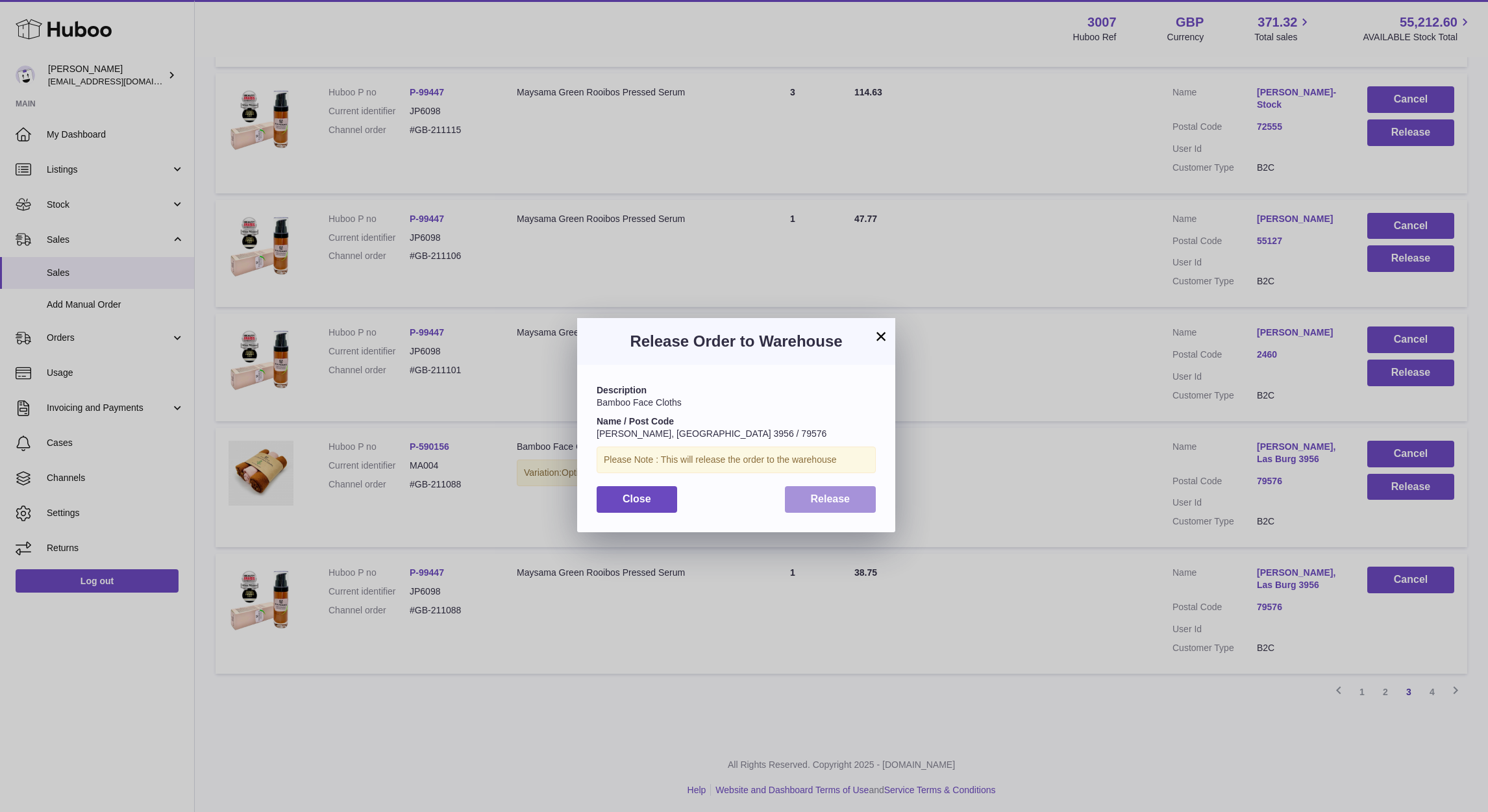
click at [848, 498] on span "Release" at bounding box center [830, 499] width 40 height 11
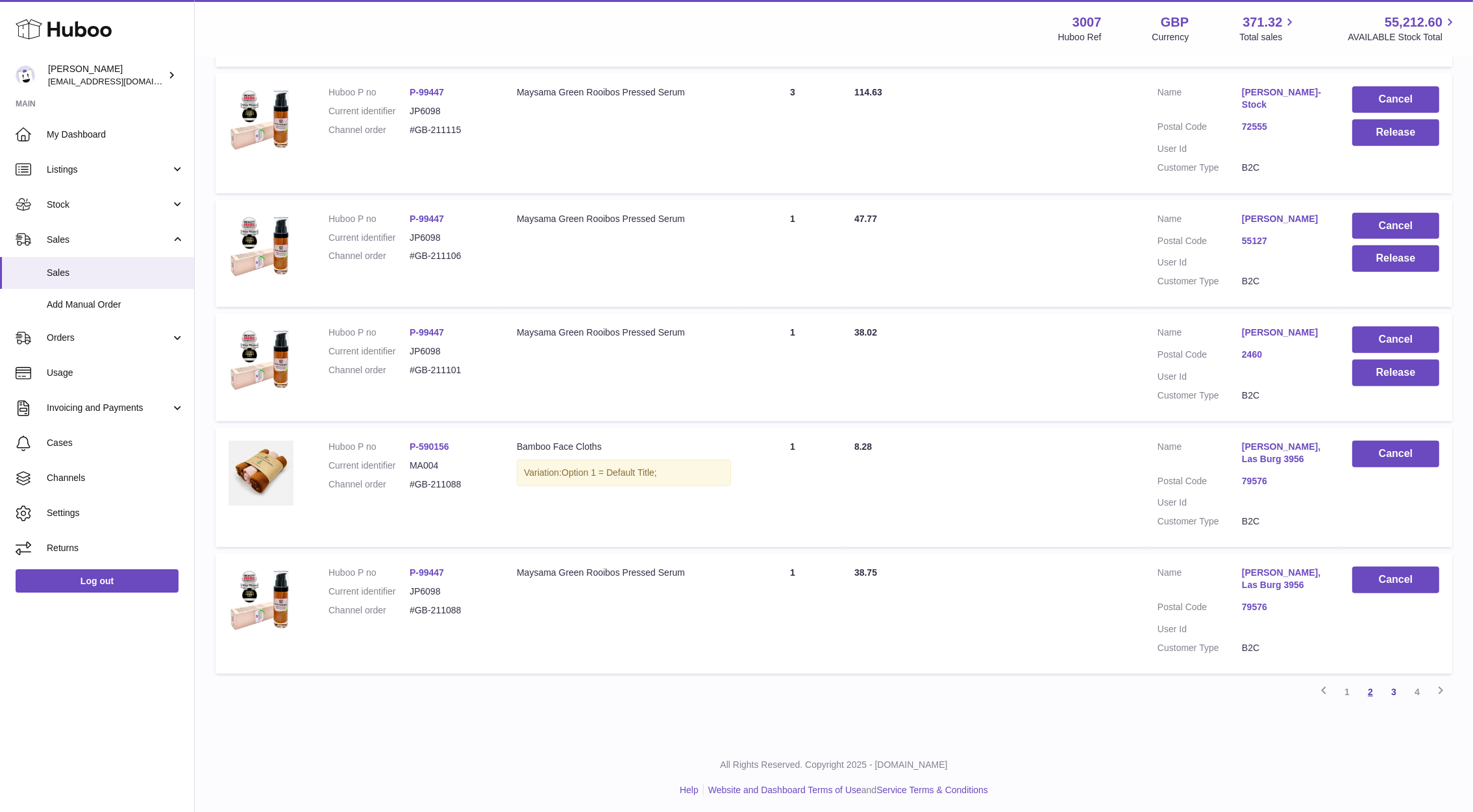
click at [1373, 686] on link "2" at bounding box center [1370, 691] width 23 height 23
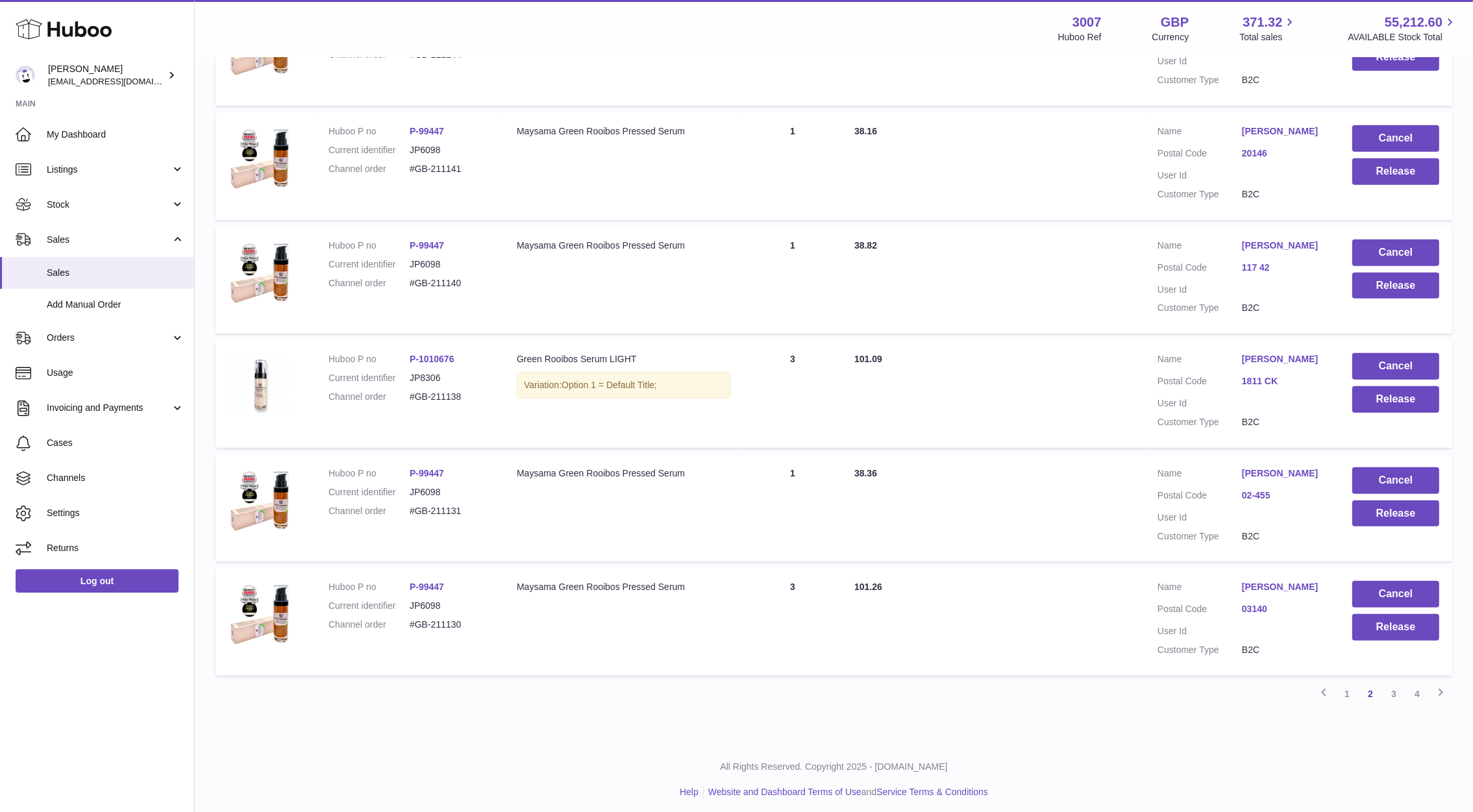
scroll to position [802, 0]
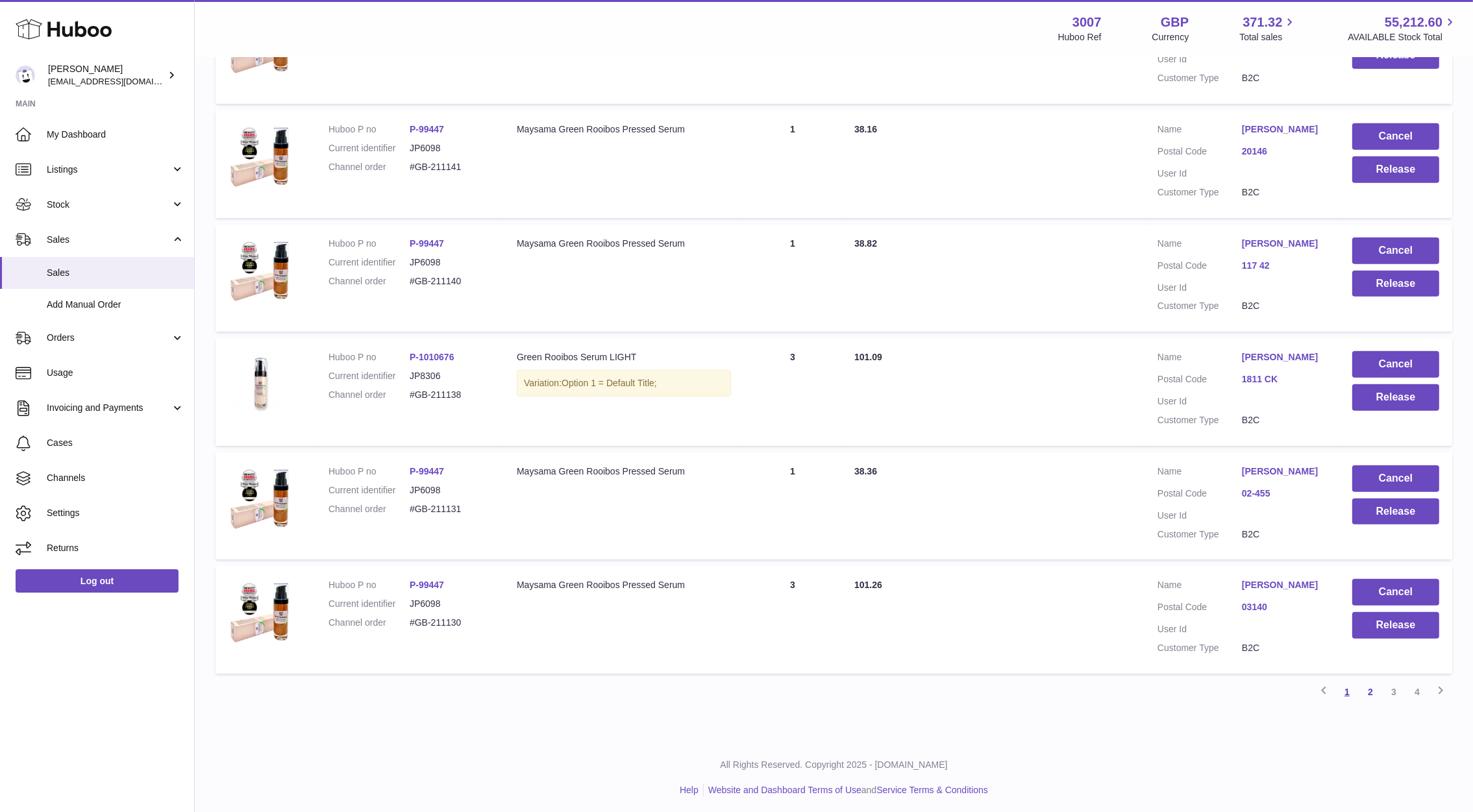
click at [1351, 683] on link "1" at bounding box center [1347, 691] width 23 height 23
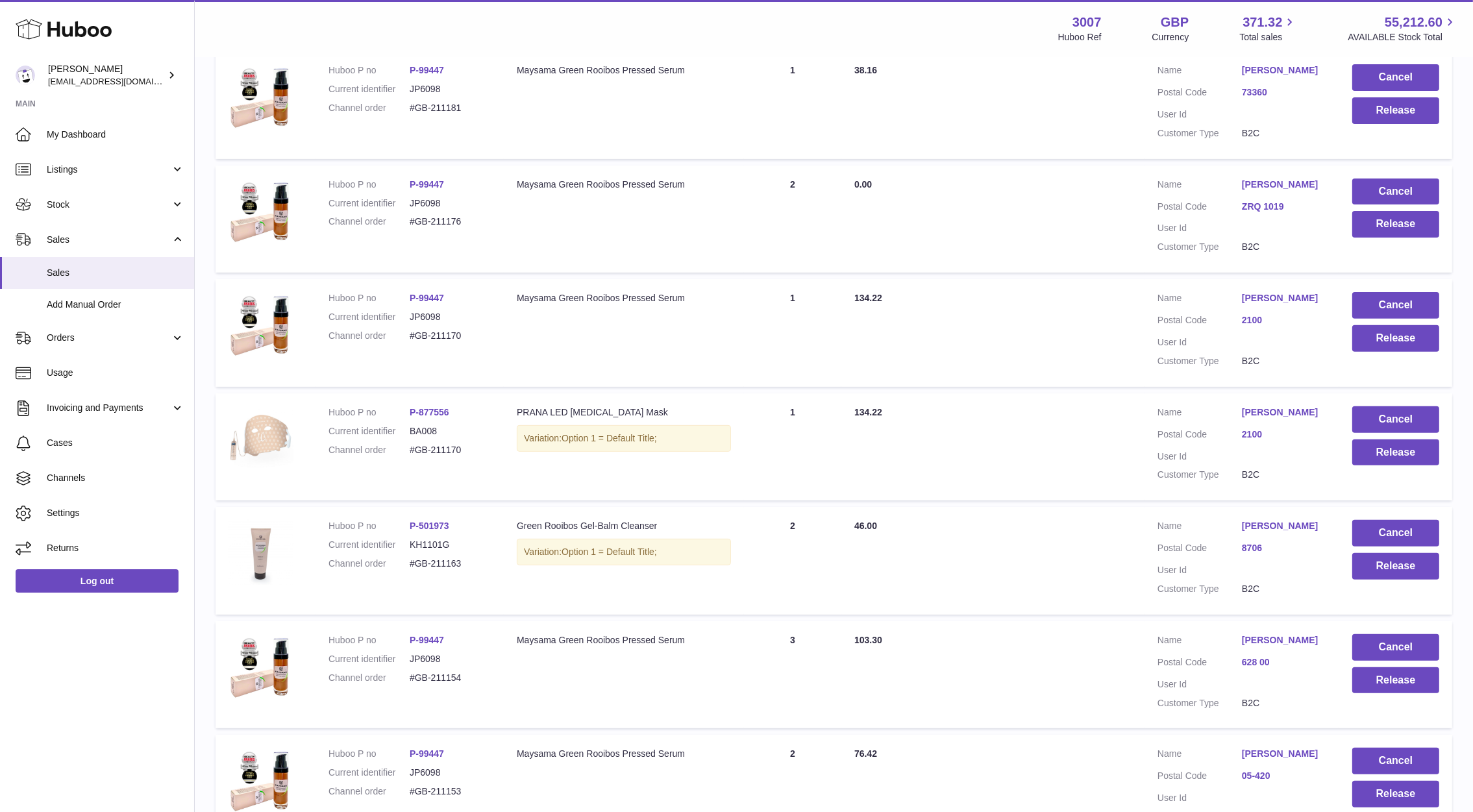
scroll to position [524, 0]
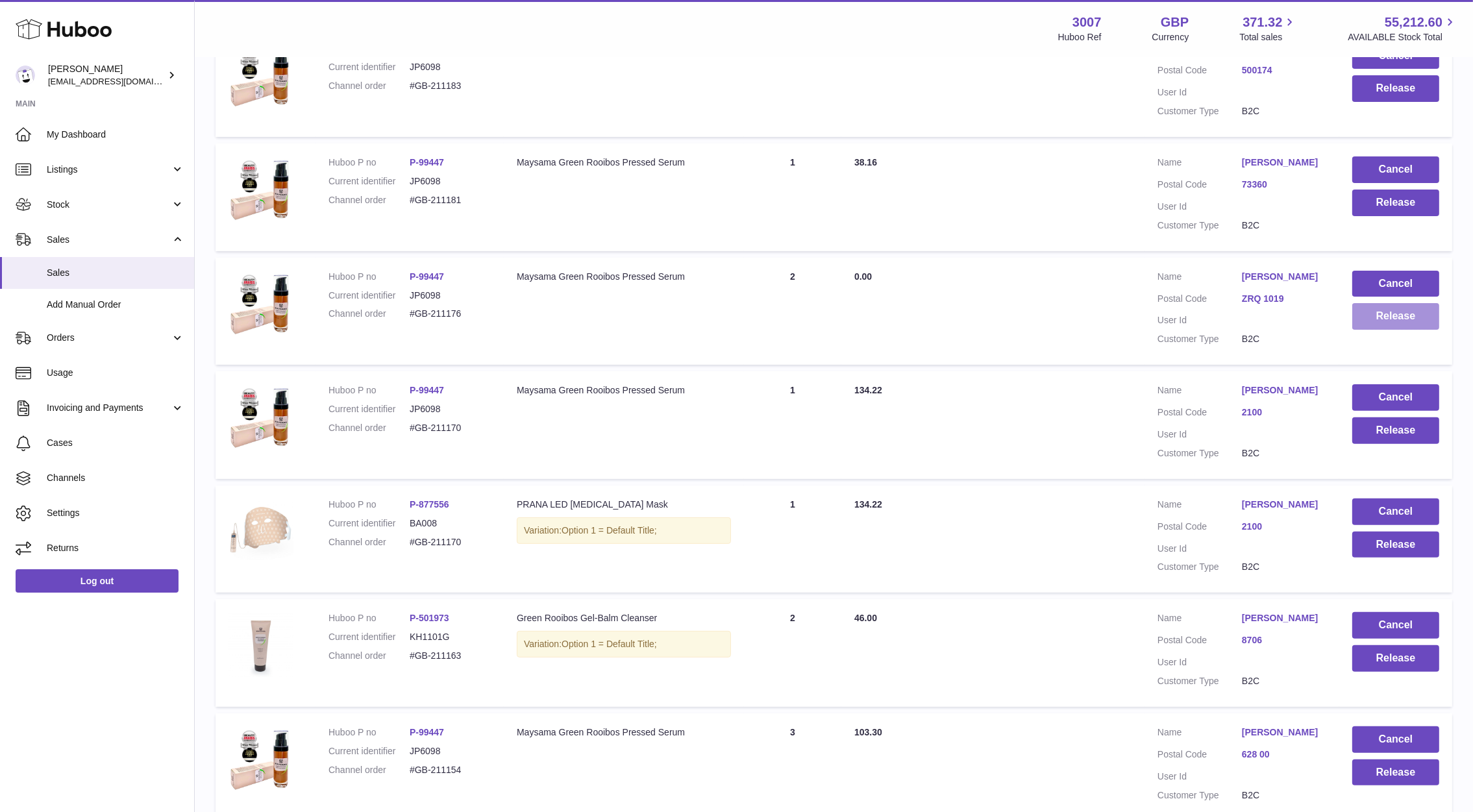
click at [1407, 315] on button "Release" at bounding box center [1395, 317] width 87 height 27
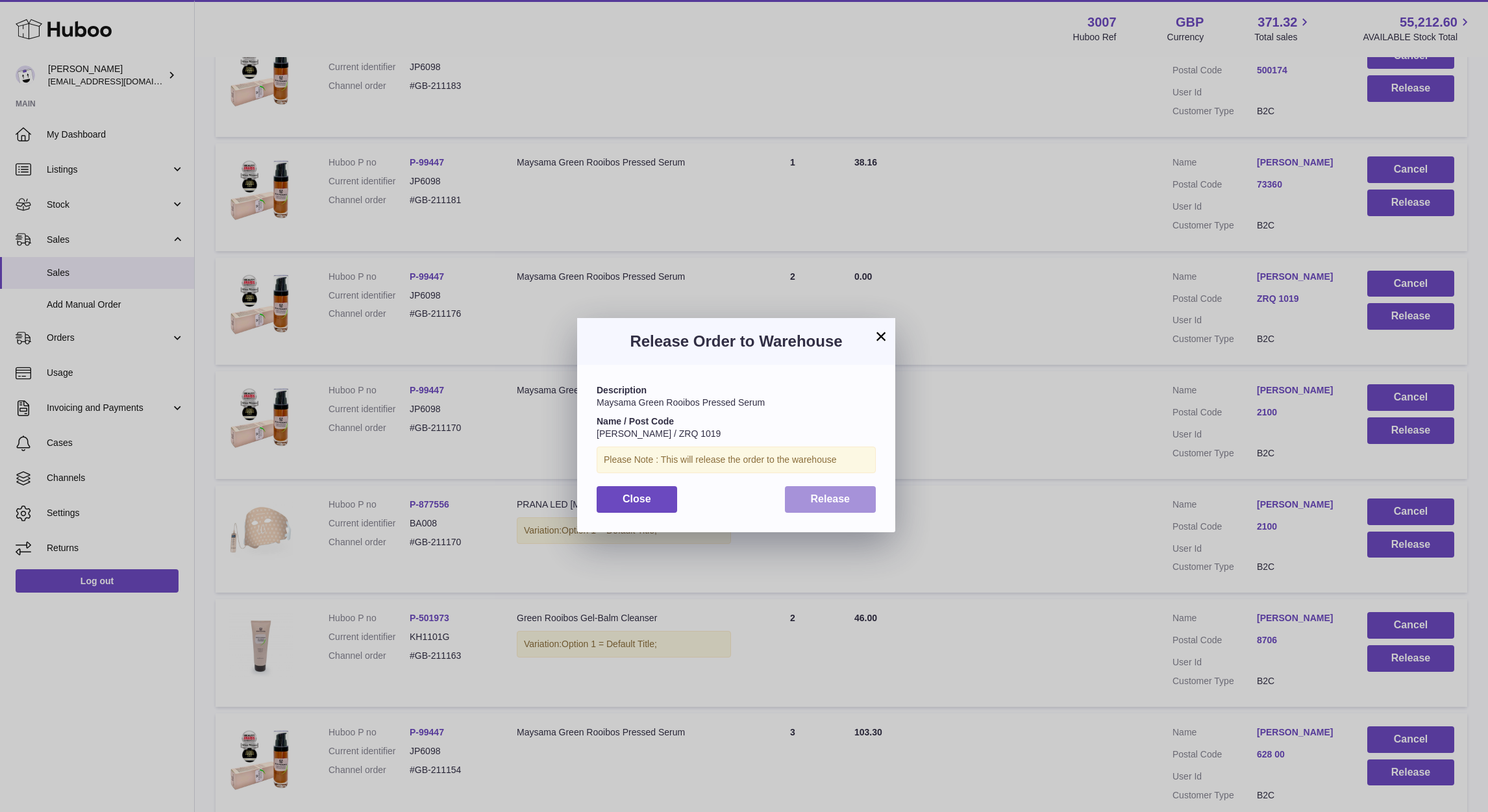
click at [862, 493] on button "Release" at bounding box center [830, 499] width 92 height 27
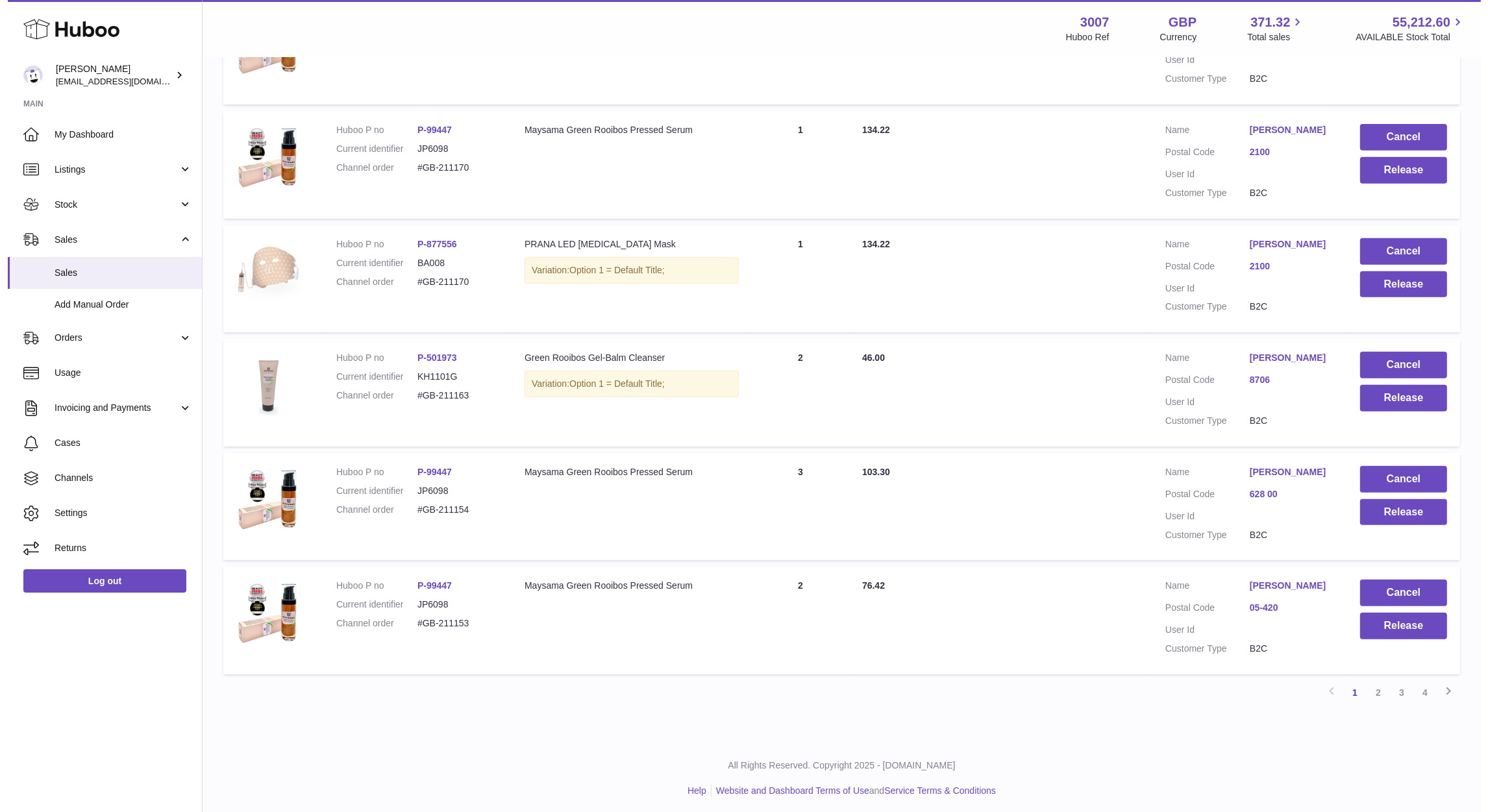
scroll to position [0, 0]
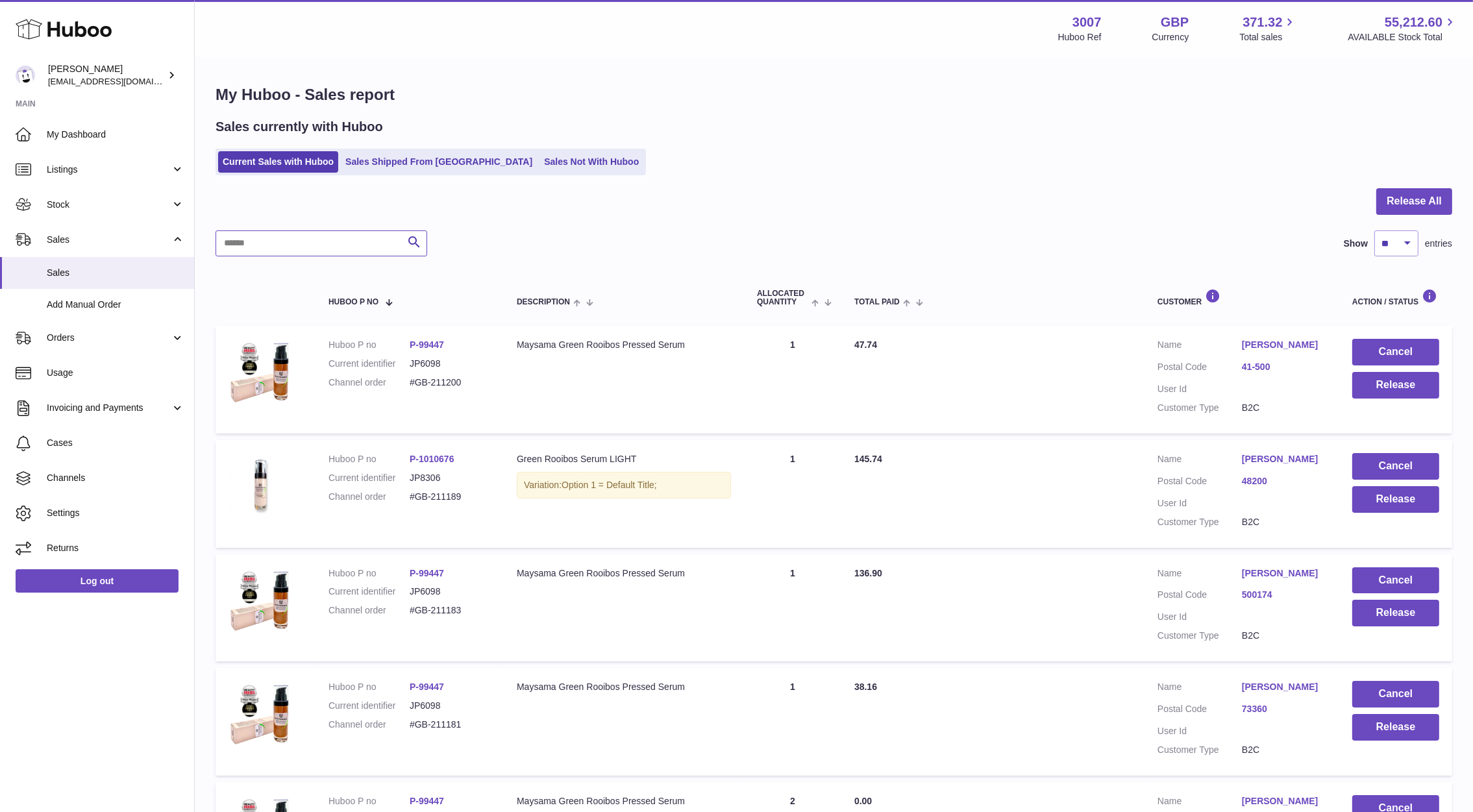
click at [337, 254] on input "text" at bounding box center [321, 243] width 212 height 26
paste input "*******"
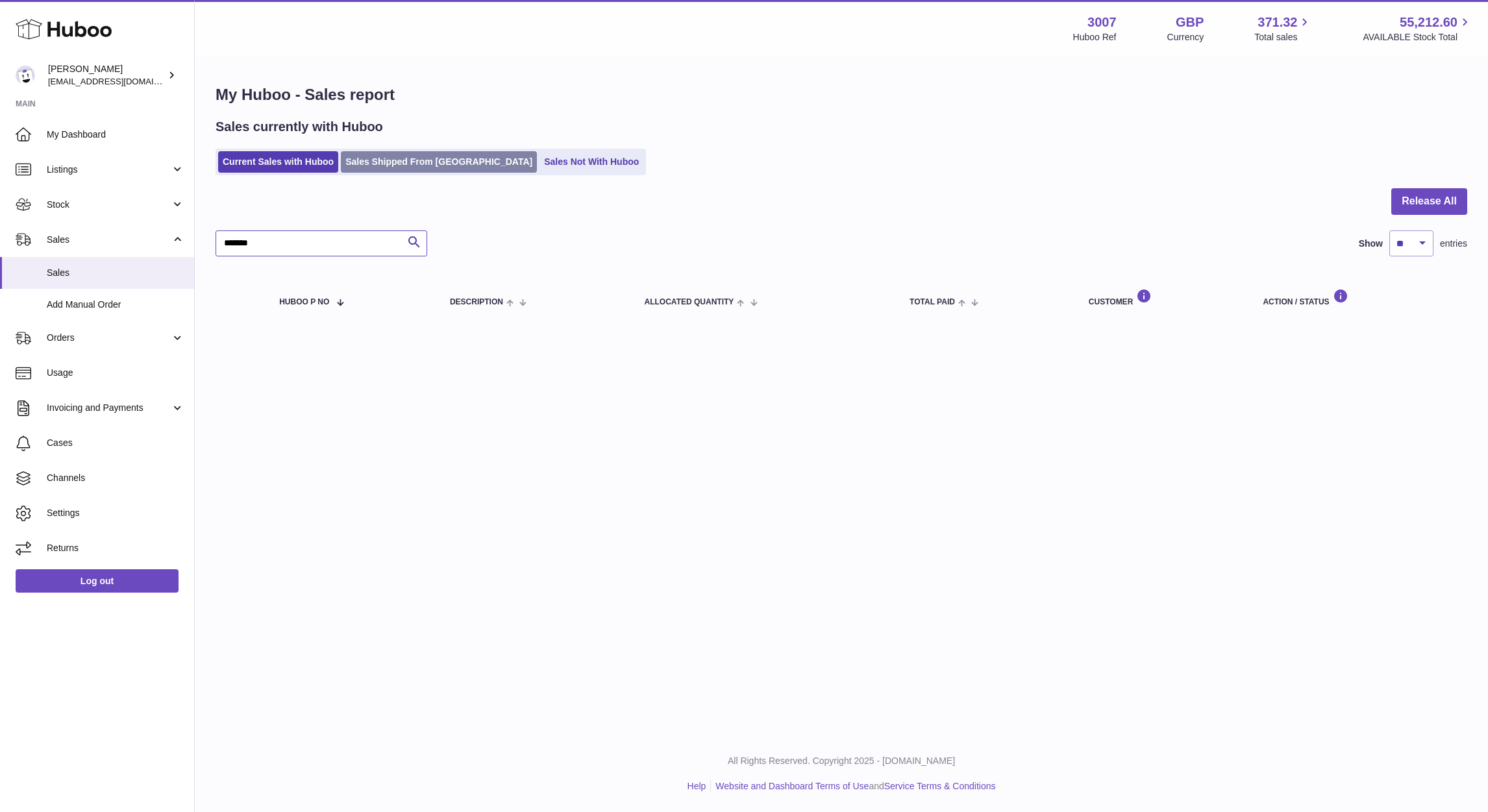
type input "*******"
click at [398, 165] on link "Sales Shipped From [GEOGRAPHIC_DATA]" at bounding box center [439, 162] width 196 height 21
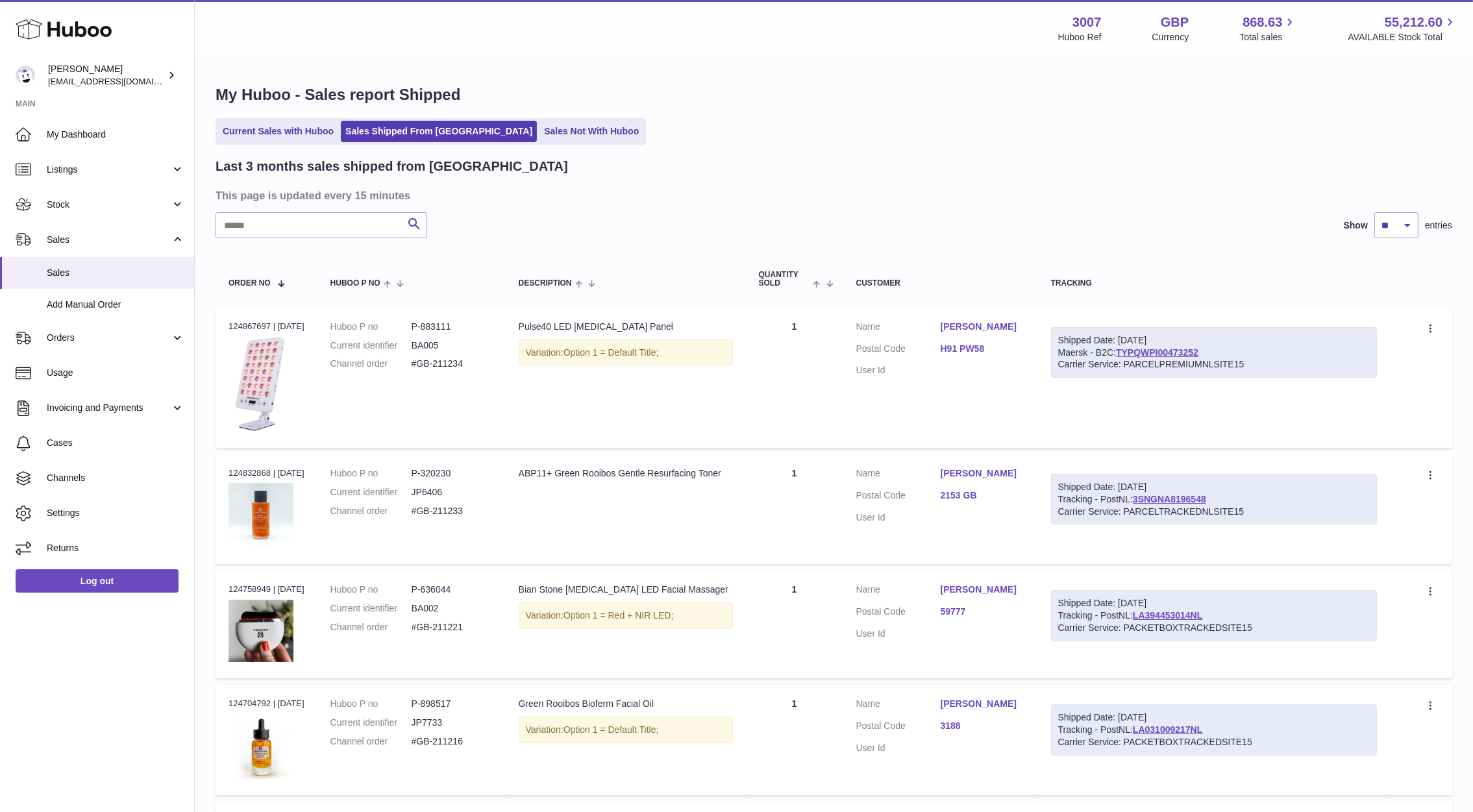
click at [303, 229] on input "text" at bounding box center [321, 225] width 212 height 26
paste input "*******"
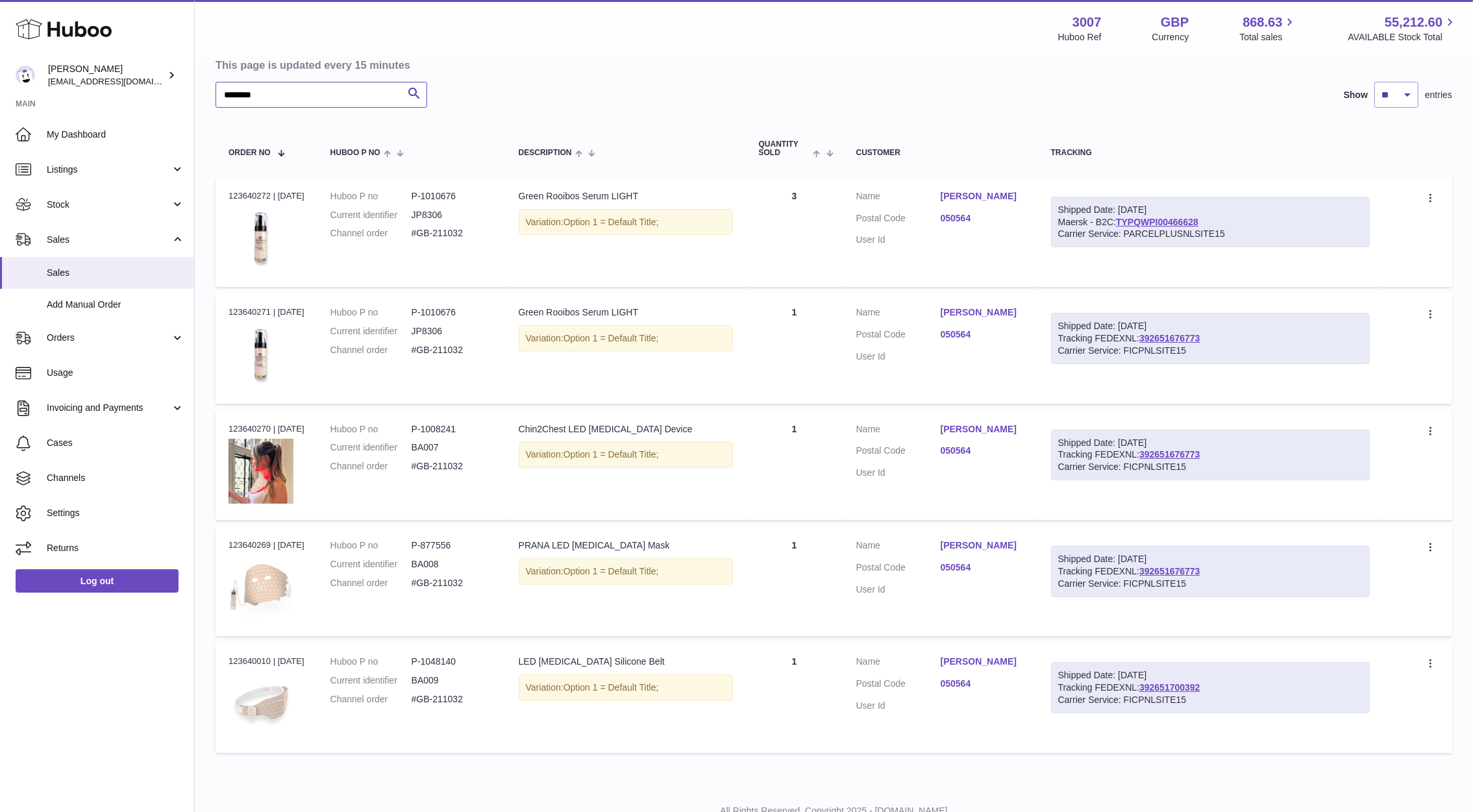
scroll to position [131, 0]
click at [318, 85] on input "*******" at bounding box center [321, 94] width 212 height 26
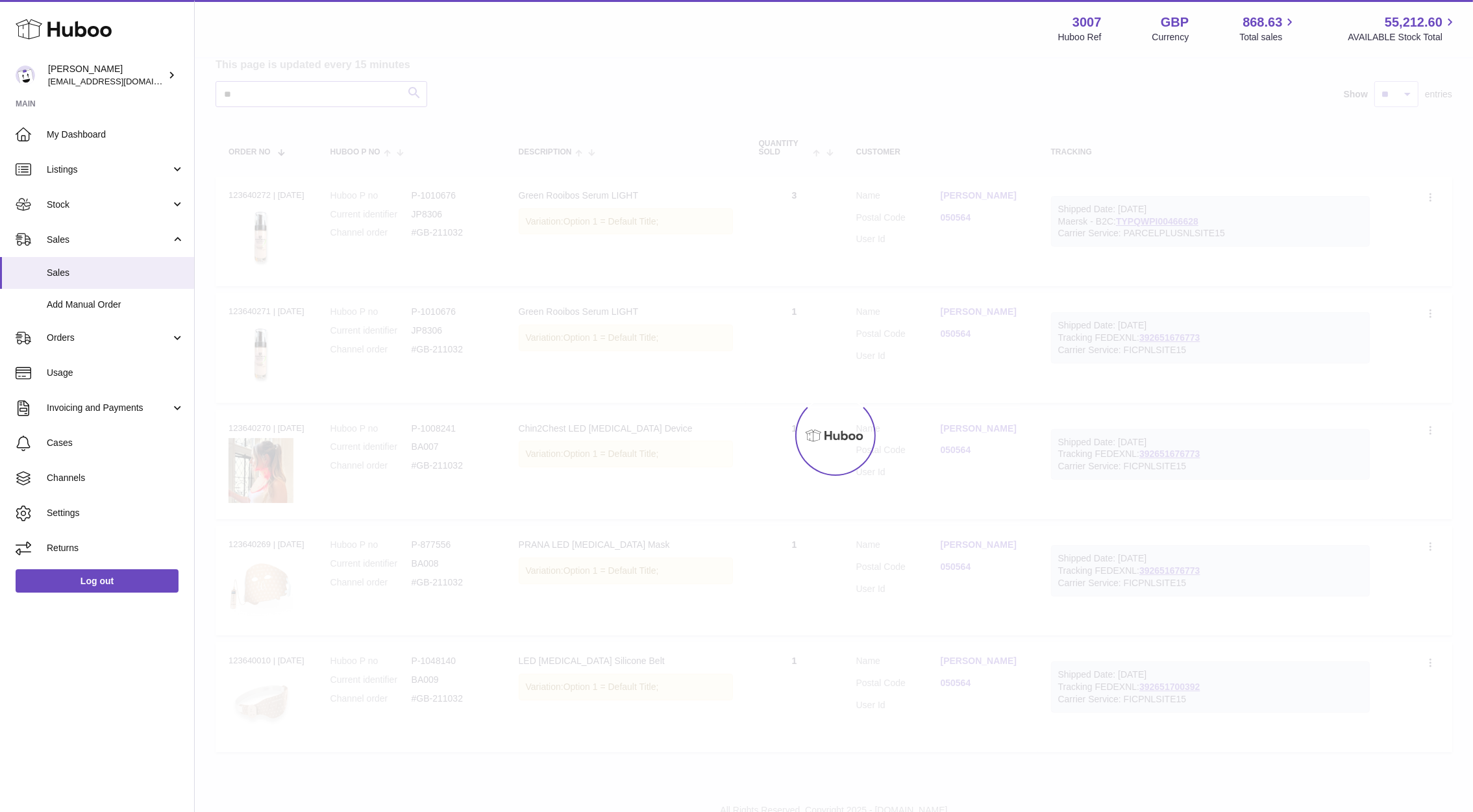
type input "*"
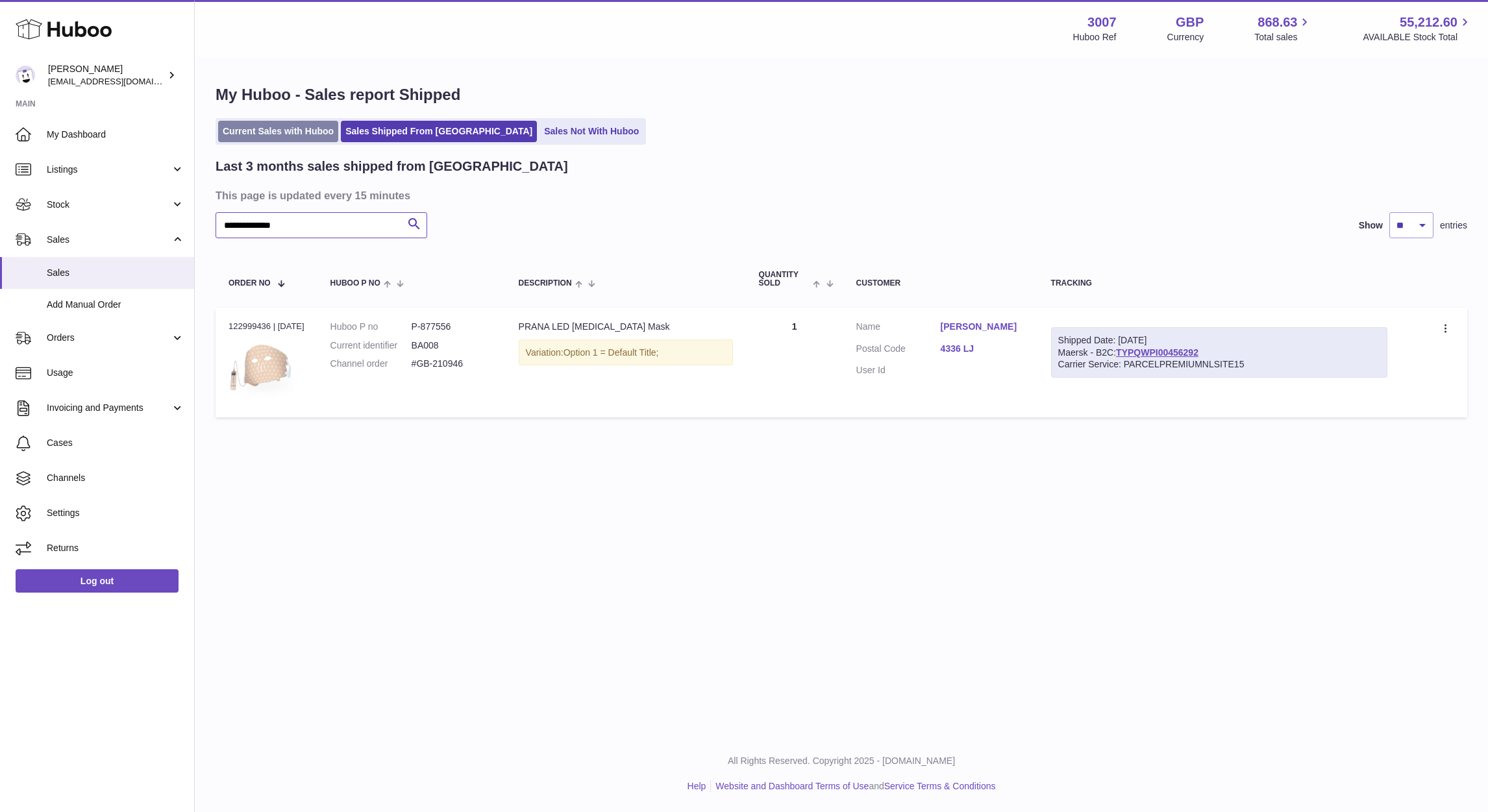
type input "**********"
click at [274, 135] on link "Current Sales with Huboo" at bounding box center [278, 131] width 120 height 21
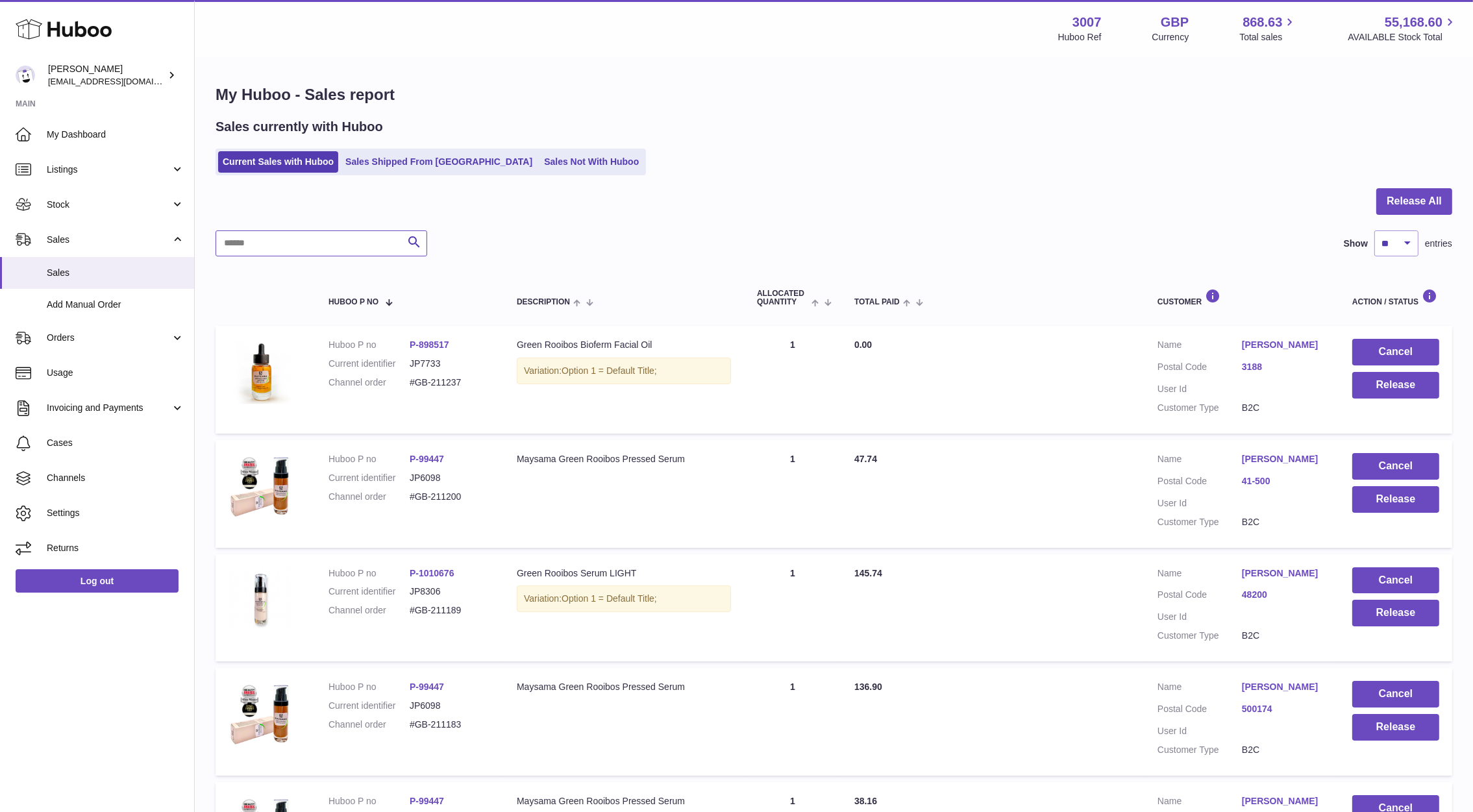
click at [329, 232] on input "text" at bounding box center [321, 243] width 212 height 26
paste input "**********"
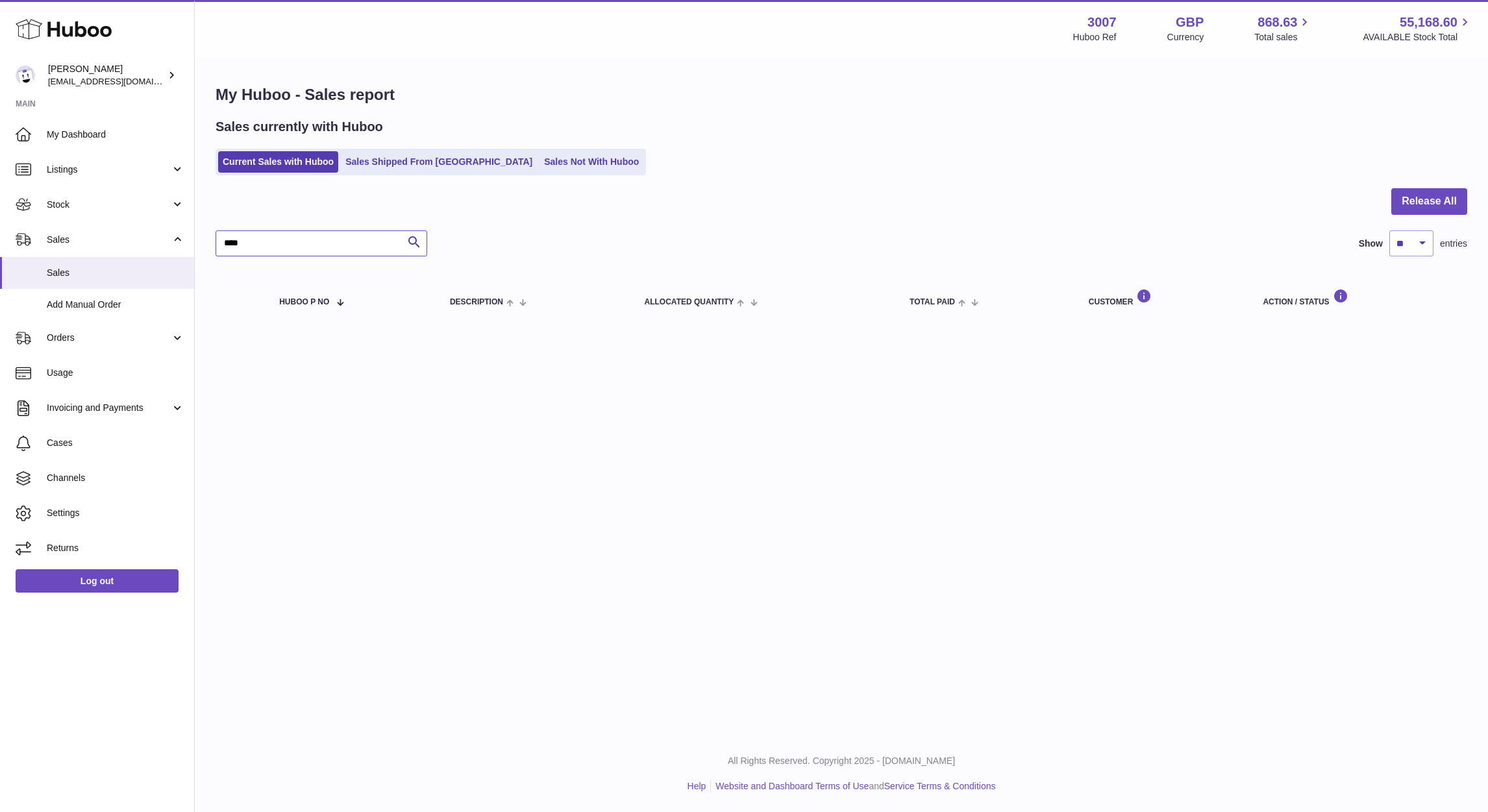
type input "****"
click at [100, 273] on span "Sales" at bounding box center [115, 272] width 138 height 12
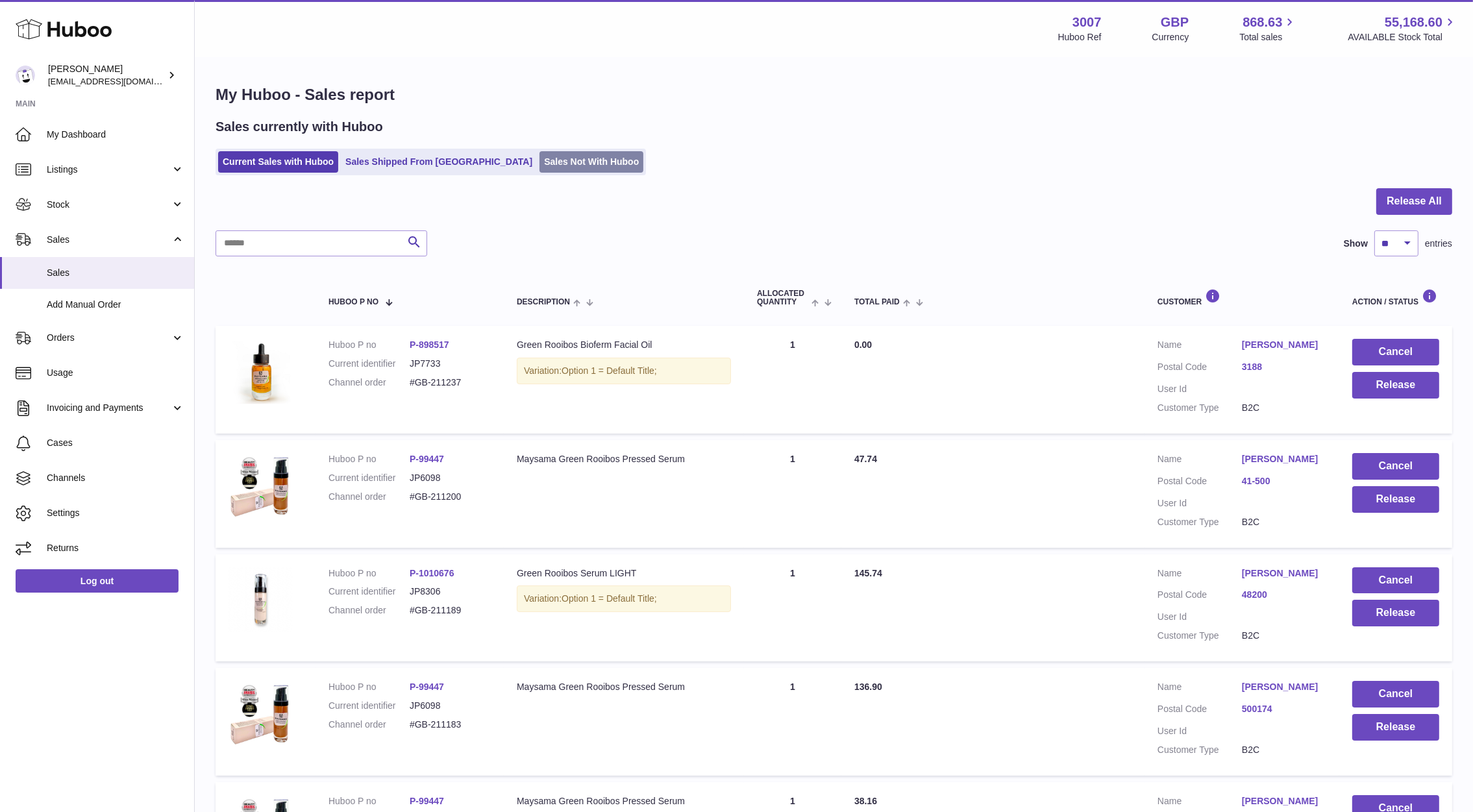
click at [540, 154] on link "Sales Not With Huboo" at bounding box center [591, 162] width 104 height 21
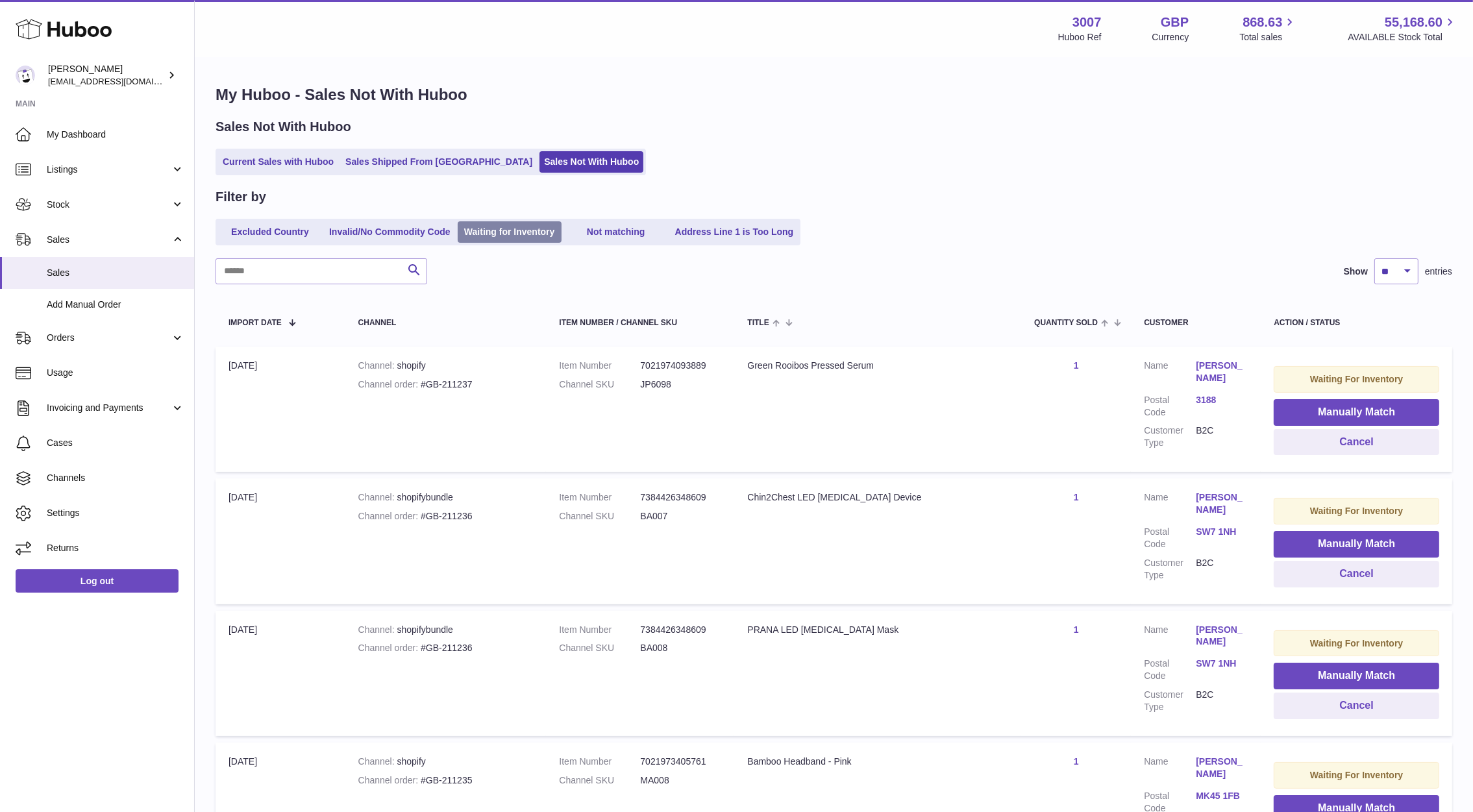
click at [526, 230] on link "Waiting for Inventory" at bounding box center [509, 232] width 104 height 21
click at [262, 157] on link "Current Sales with Huboo" at bounding box center [278, 162] width 120 height 21
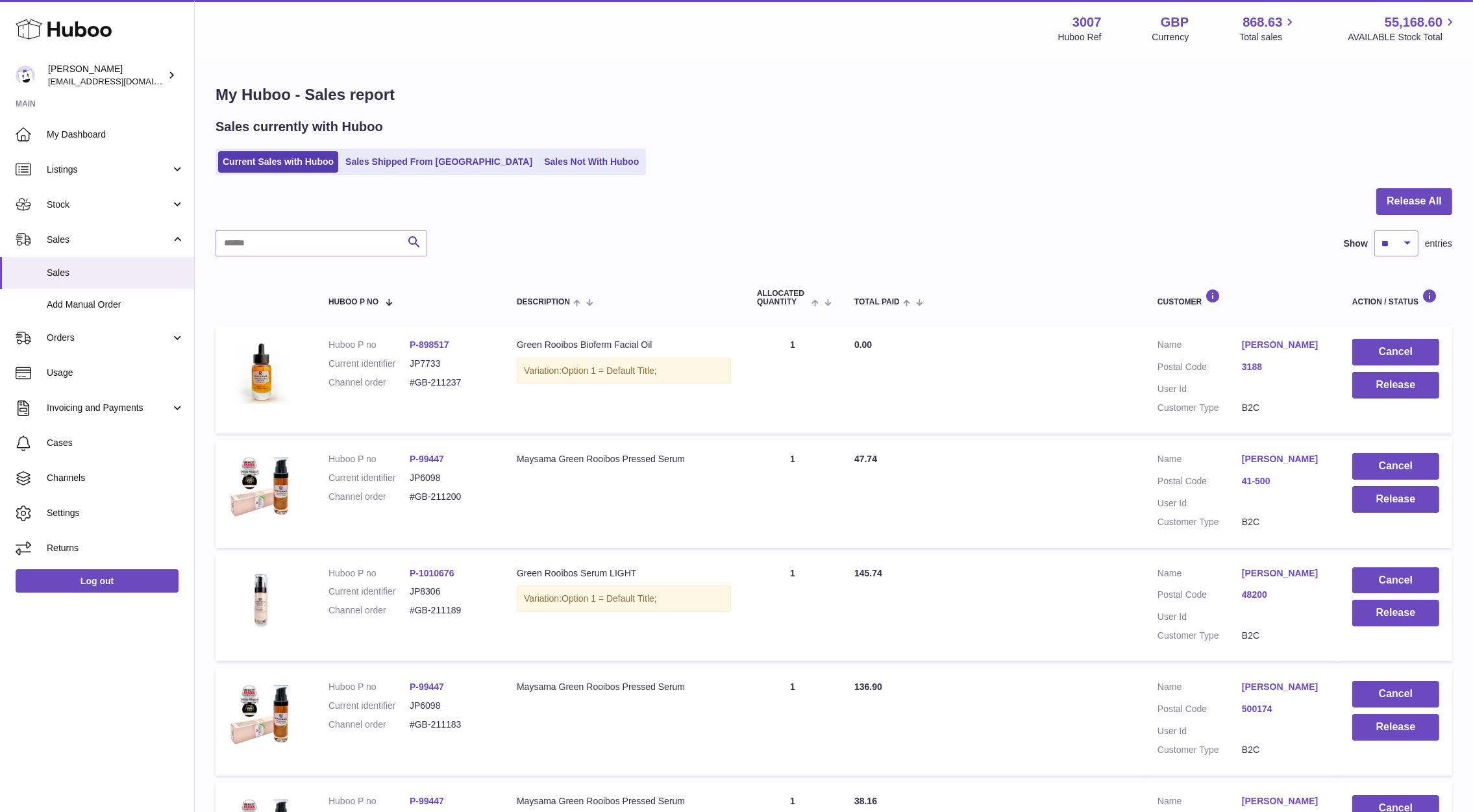
scroll to position [61, 0]
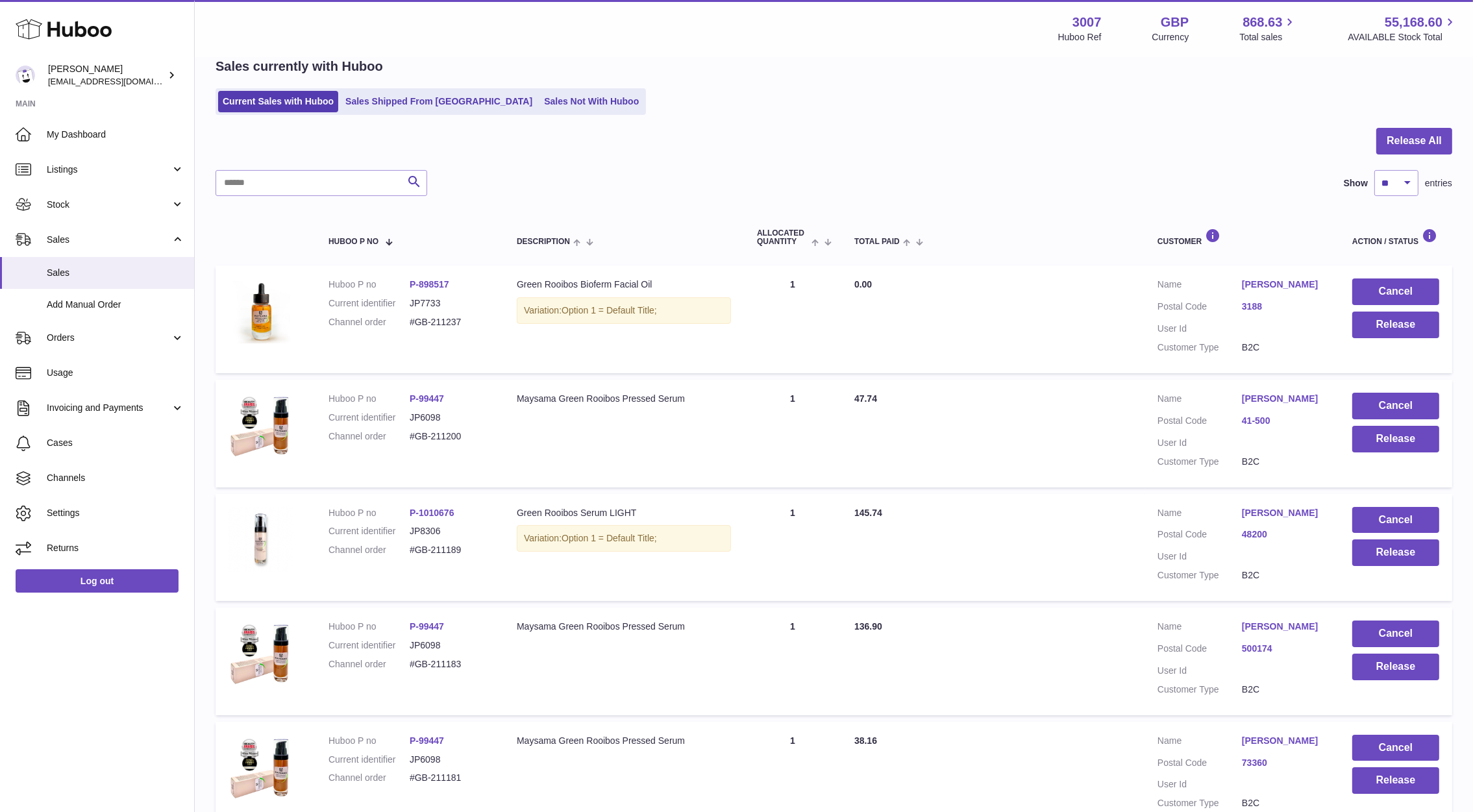
drag, startPoint x: 473, startPoint y: 433, endPoint x: 406, endPoint y: 436, distance: 67.1
click at [406, 436] on dl "Huboo P no P-99447 Current identifier JP6098 Channel order #GB-211200" at bounding box center [410, 421] width 162 height 56
copy dl "#GB-211200"
click at [1374, 410] on button "Cancel" at bounding box center [1395, 406] width 87 height 27
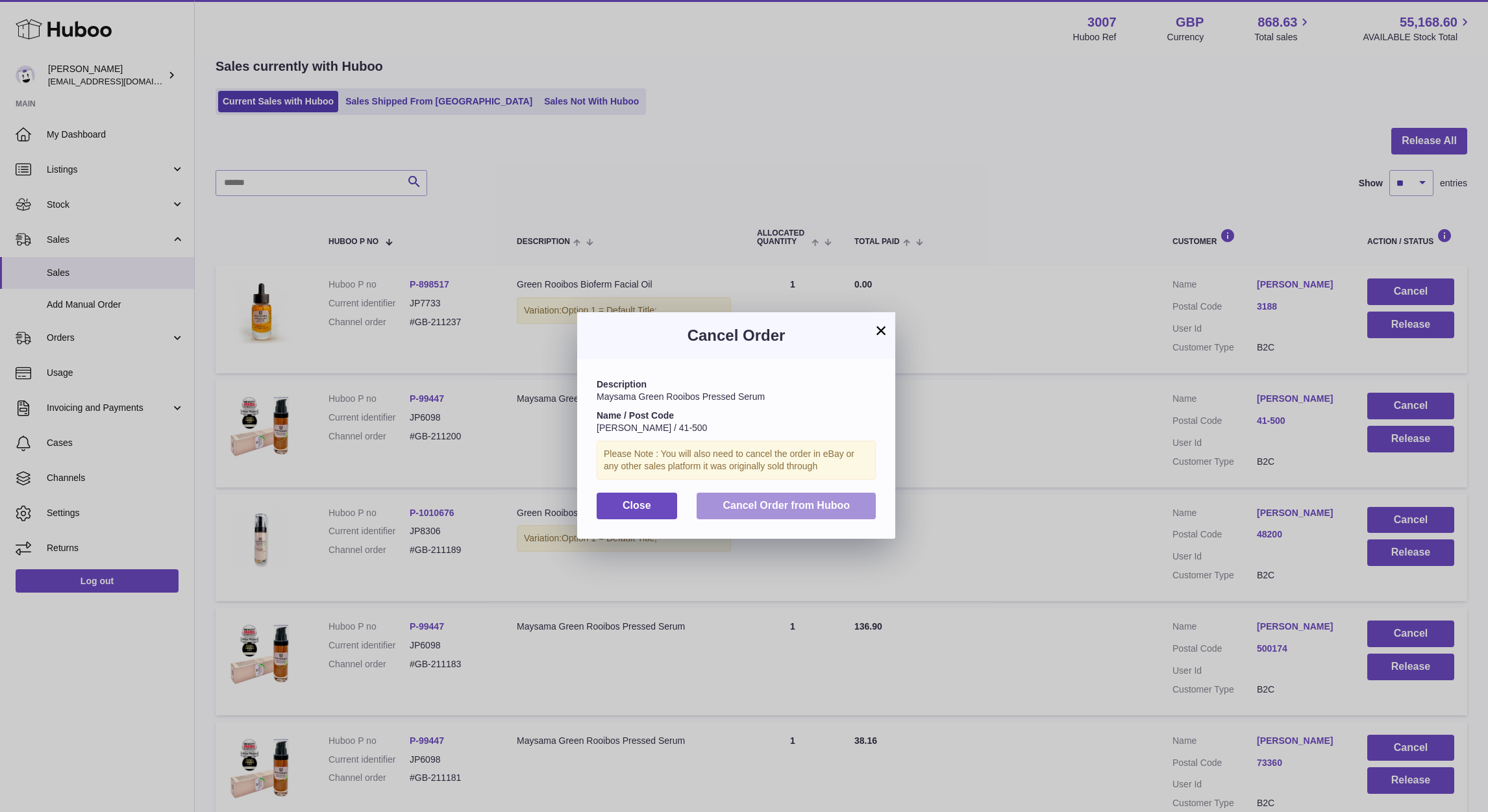
click at [792, 510] on span "Cancel Order from Huboo" at bounding box center [786, 505] width 127 height 11
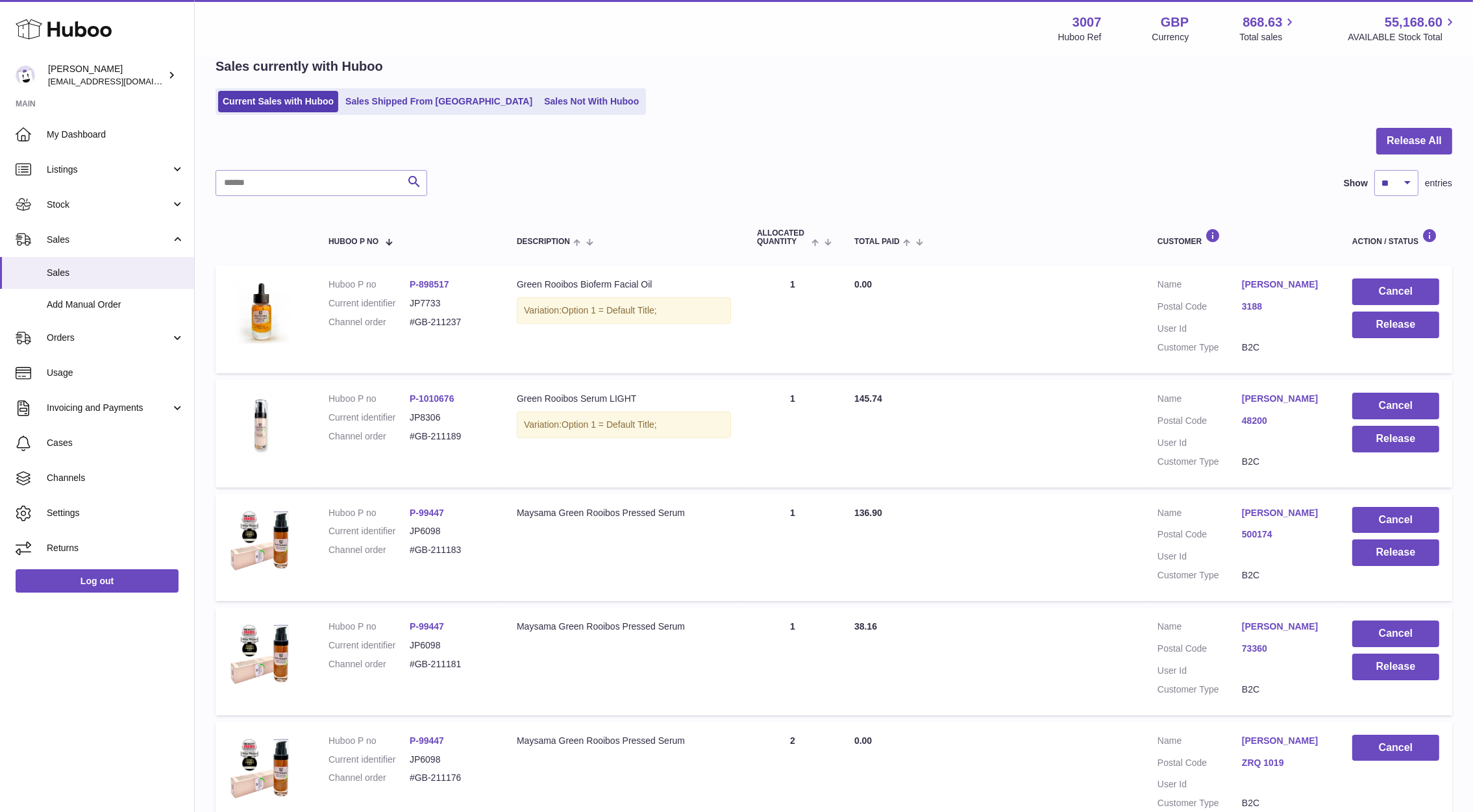
click at [985, 547] on td "Total Paid 136.90" at bounding box center [993, 547] width 303 height 108
drag, startPoint x: 473, startPoint y: 542, endPoint x: 410, endPoint y: 545, distance: 63.1
click at [410, 545] on dd "#GB-211183" at bounding box center [450, 550] width 81 height 12
copy dd "#GB-211183"
click at [368, 99] on link "Sales Shipped From [GEOGRAPHIC_DATA]" at bounding box center [439, 102] width 196 height 21
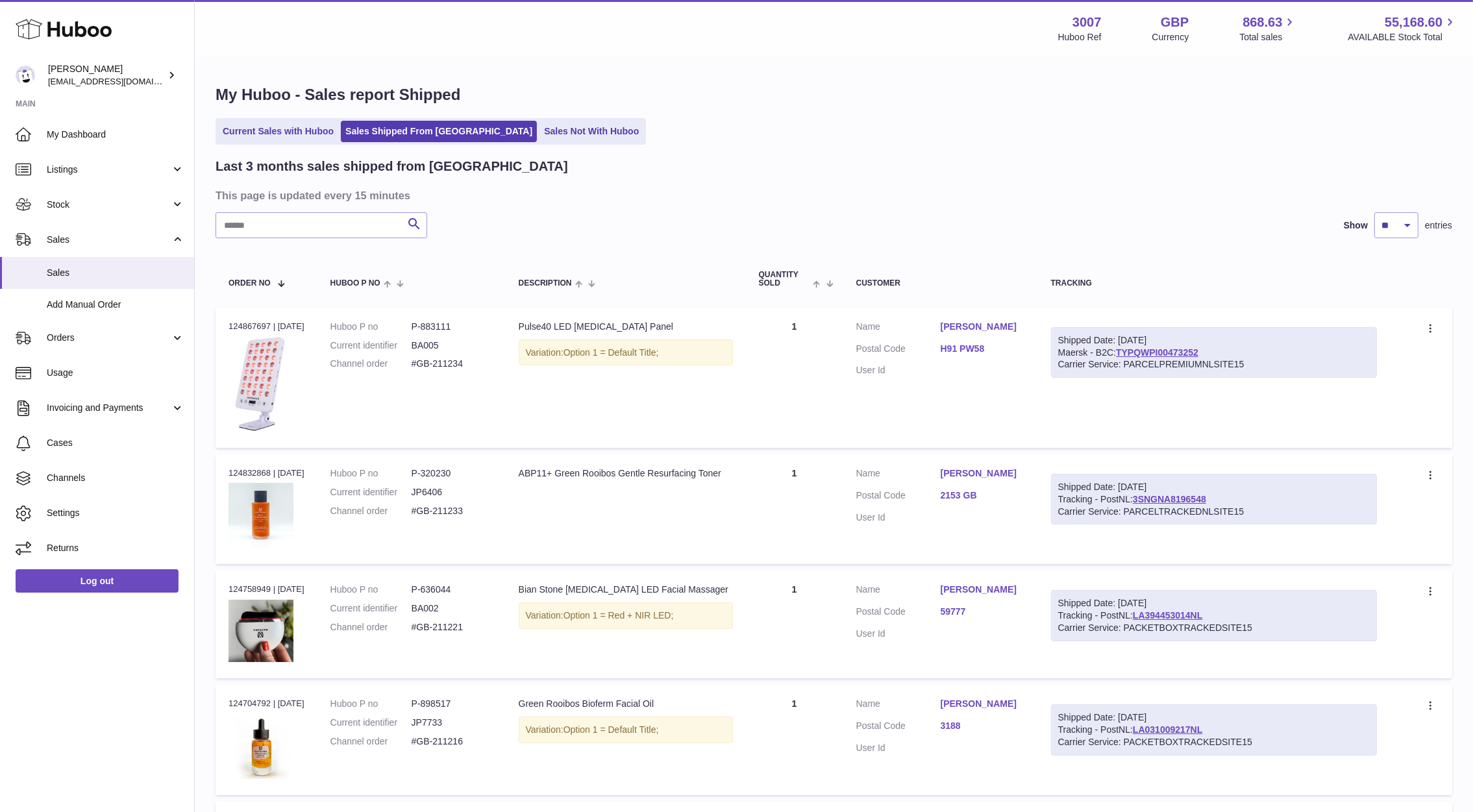
click at [360, 230] on input "text" at bounding box center [321, 225] width 212 height 26
paste input "**********"
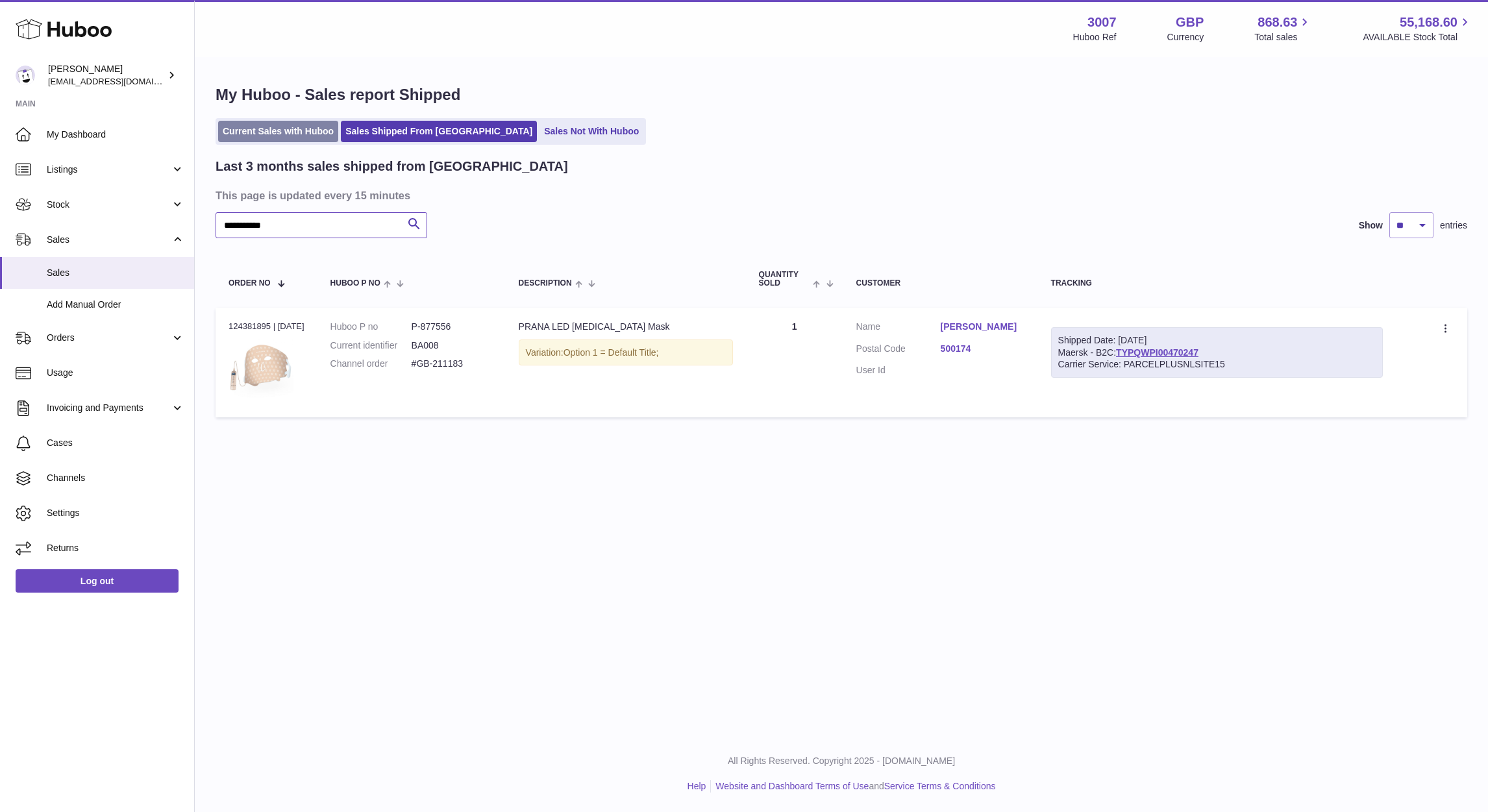
type input "**********"
click at [259, 133] on link "Current Sales with Huboo" at bounding box center [278, 131] width 120 height 21
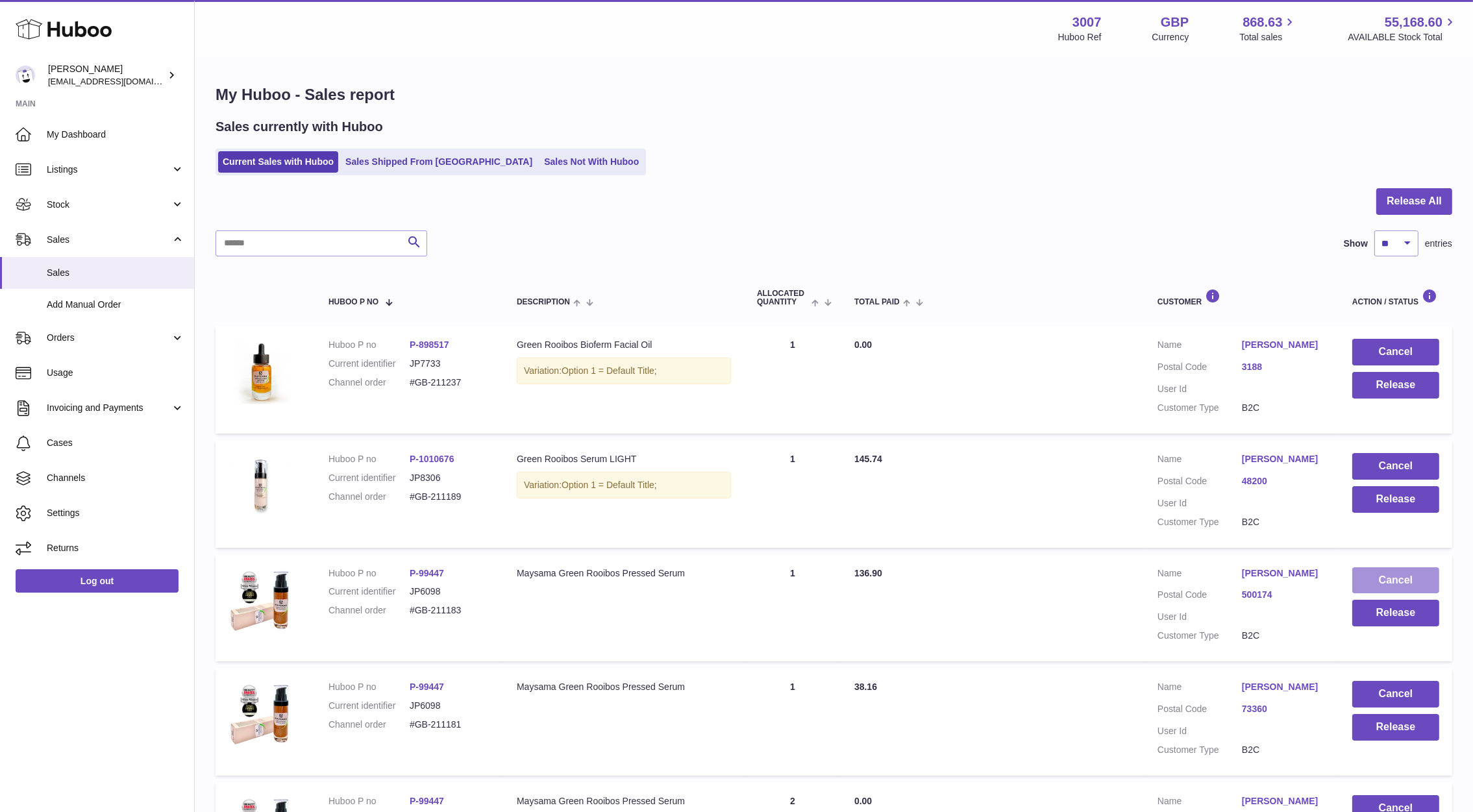
click at [1397, 572] on button "Cancel" at bounding box center [1395, 581] width 87 height 27
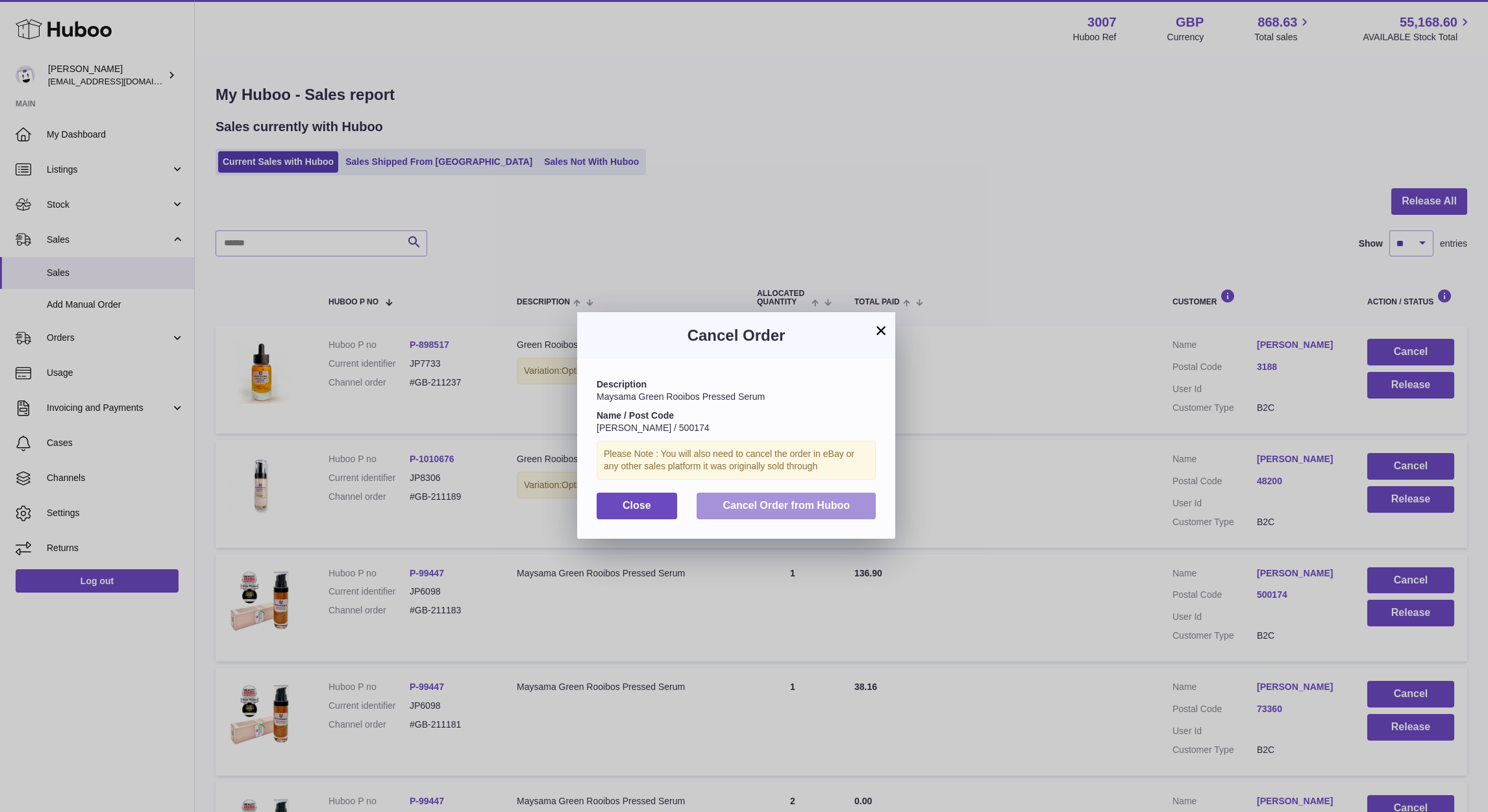
click at [769, 499] on span "Cancel Order from Huboo" at bounding box center [786, 505] width 127 height 11
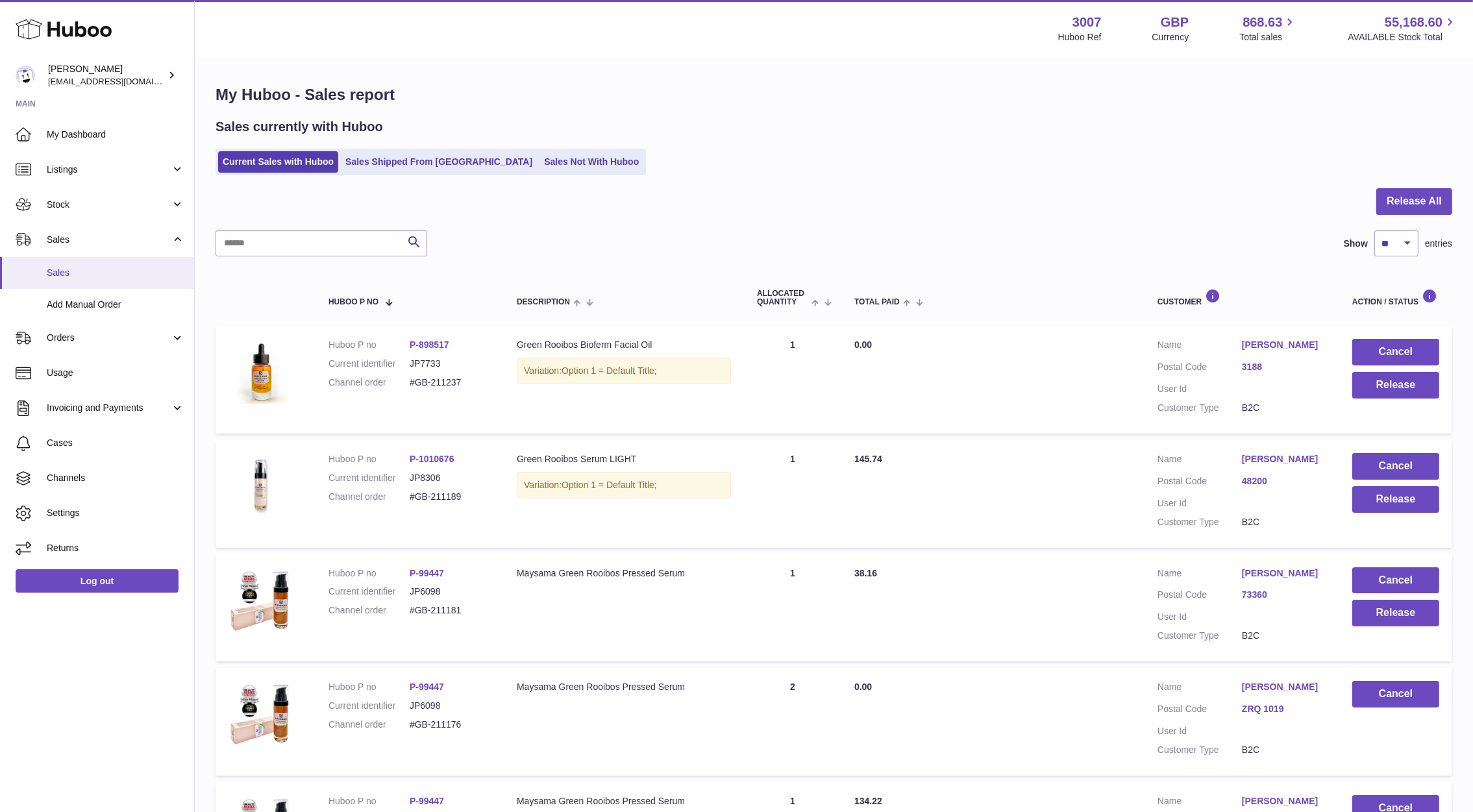
click at [71, 260] on link "Sales" at bounding box center [97, 272] width 194 height 32
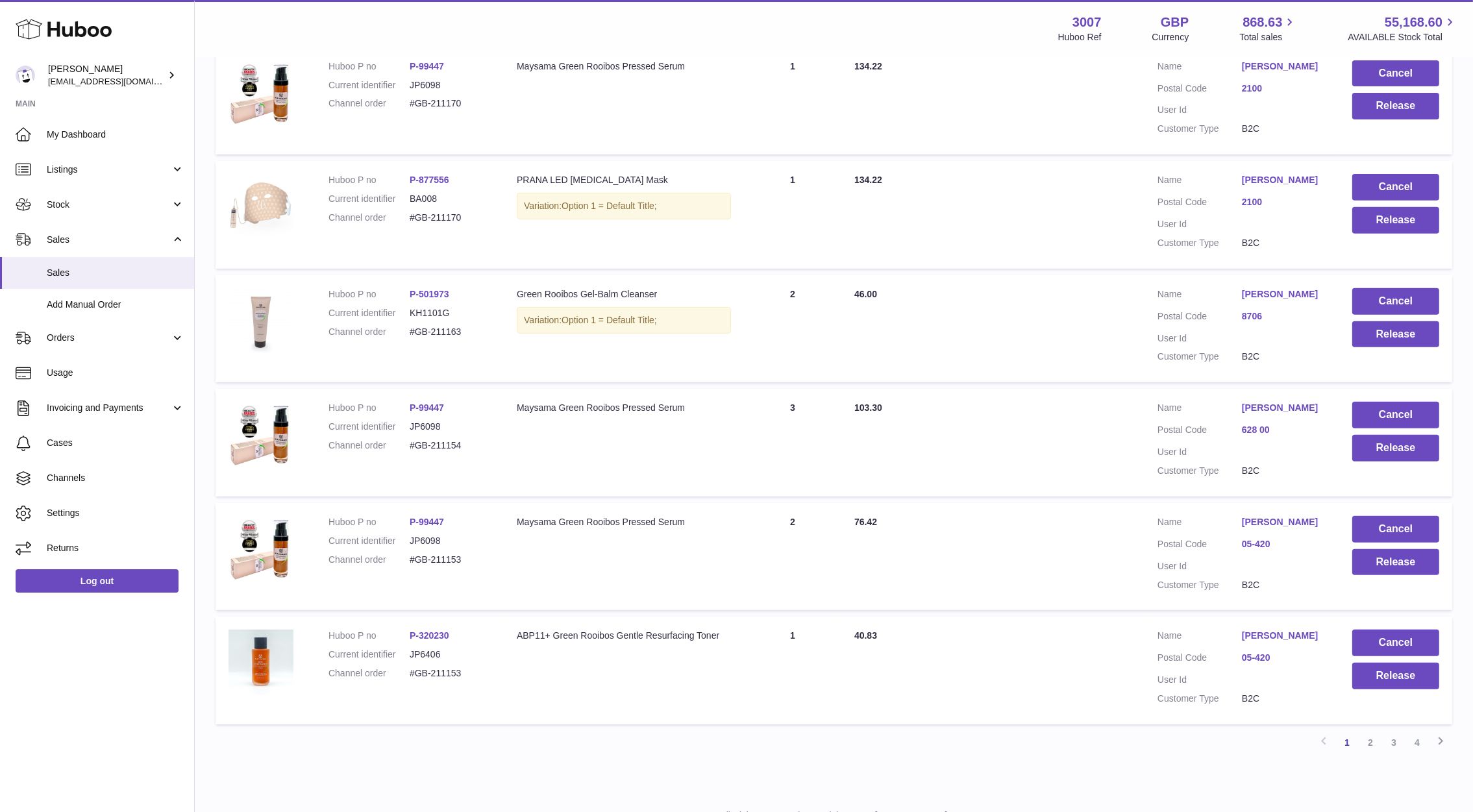
scroll to position [784, 0]
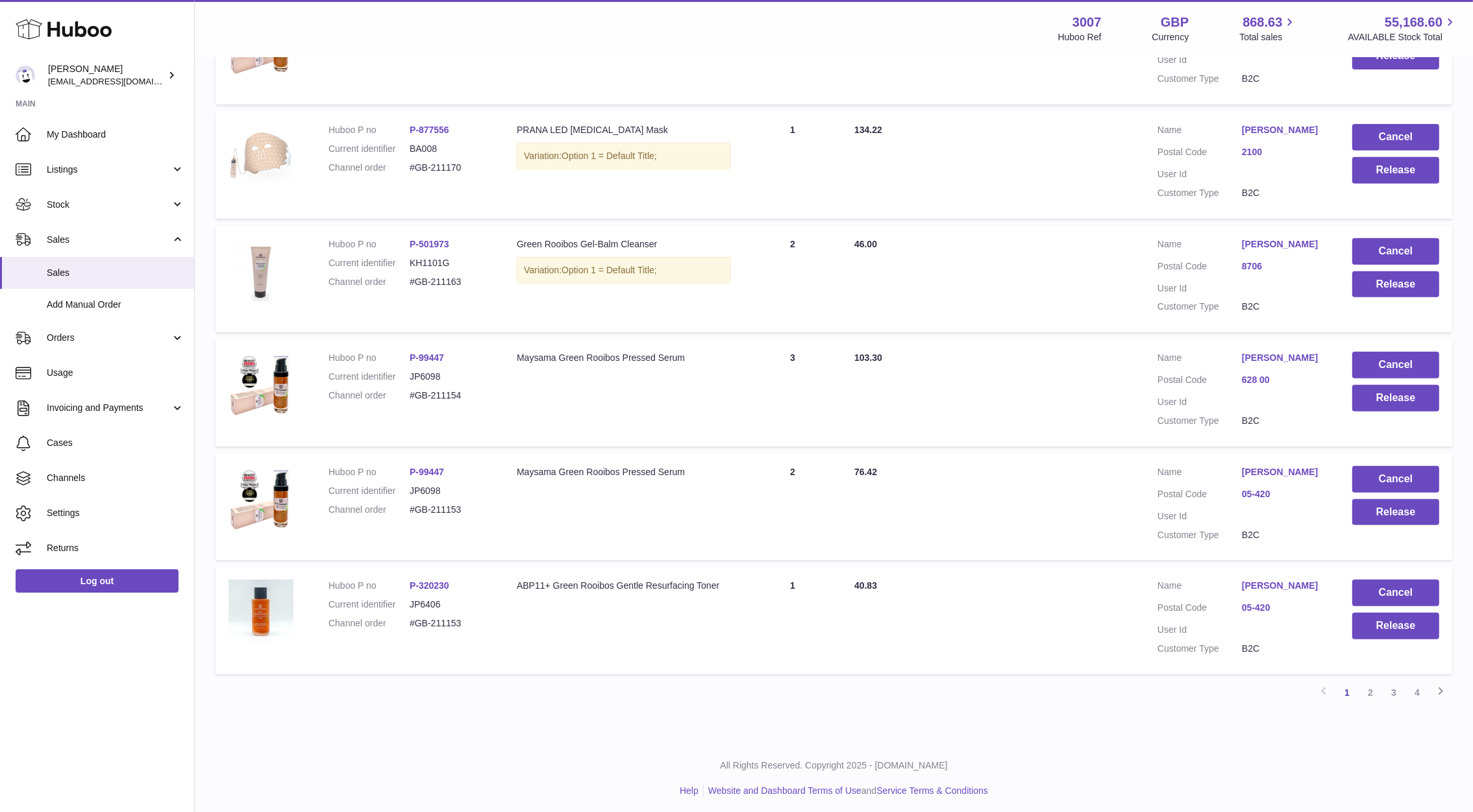
drag, startPoint x: 1225, startPoint y: 239, endPoint x: 1308, endPoint y: 238, distance: 83.0
click at [1308, 238] on dl "Customer Name Martina Gubler Postal Code 8706 User Id Customer Type B2C" at bounding box center [1241, 279] width 169 height 82
copy dl "Martina Gubler"
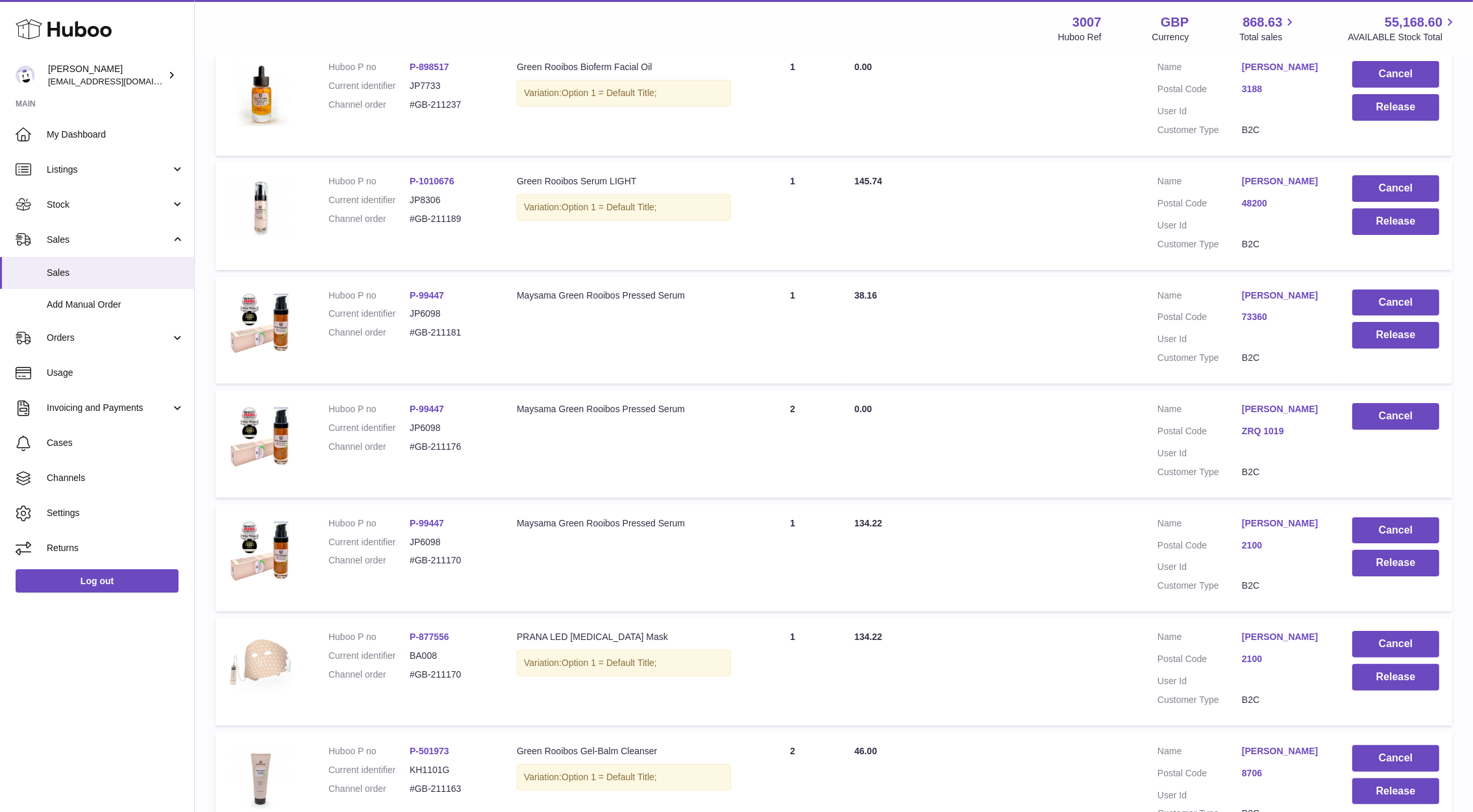
scroll to position [0, 0]
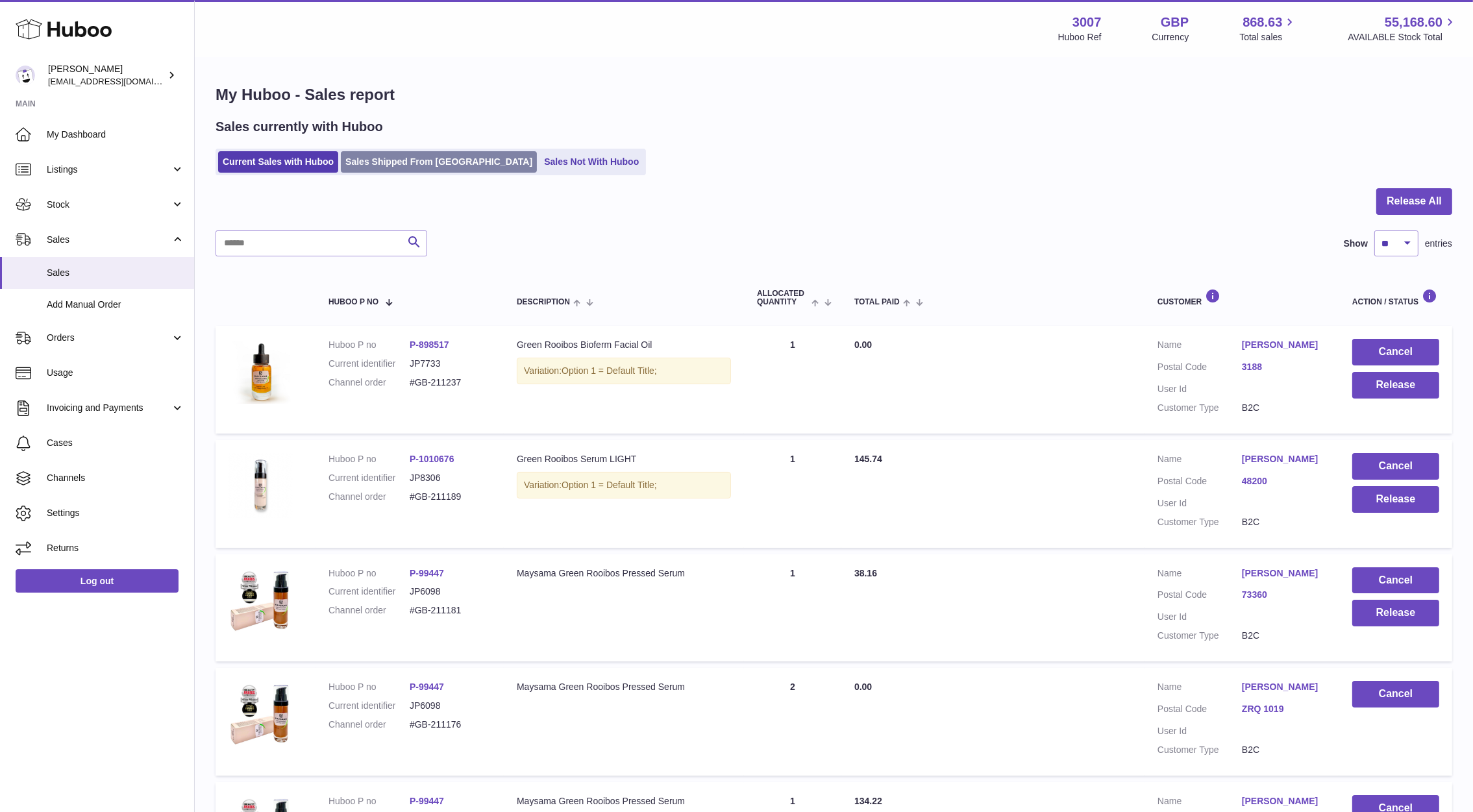
click at [396, 164] on link "Sales Shipped From [GEOGRAPHIC_DATA]" at bounding box center [439, 162] width 196 height 21
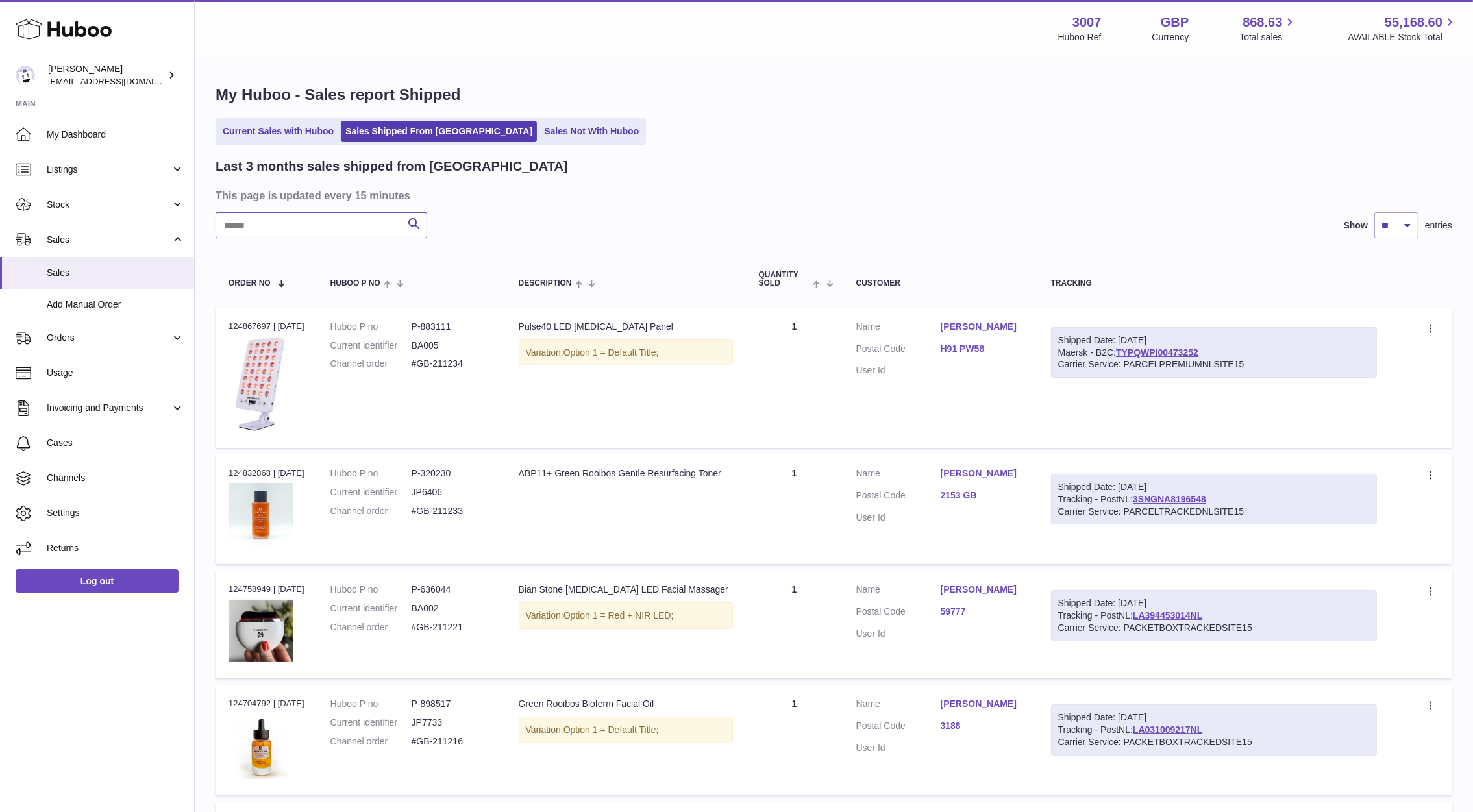
click at [353, 229] on input "text" at bounding box center [321, 225] width 212 height 26
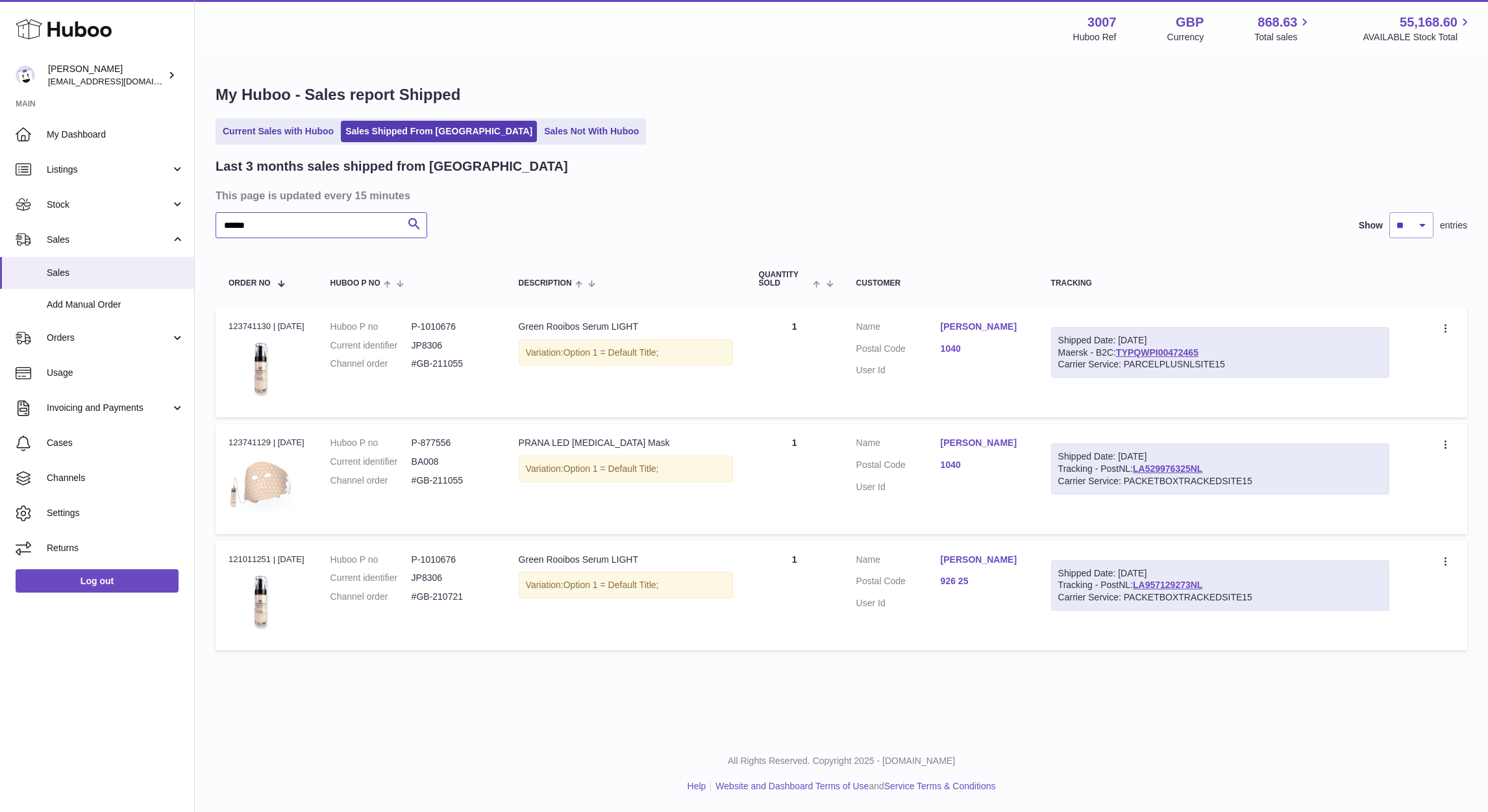
click at [357, 229] on input "******" at bounding box center [321, 225] width 212 height 26
type input "*"
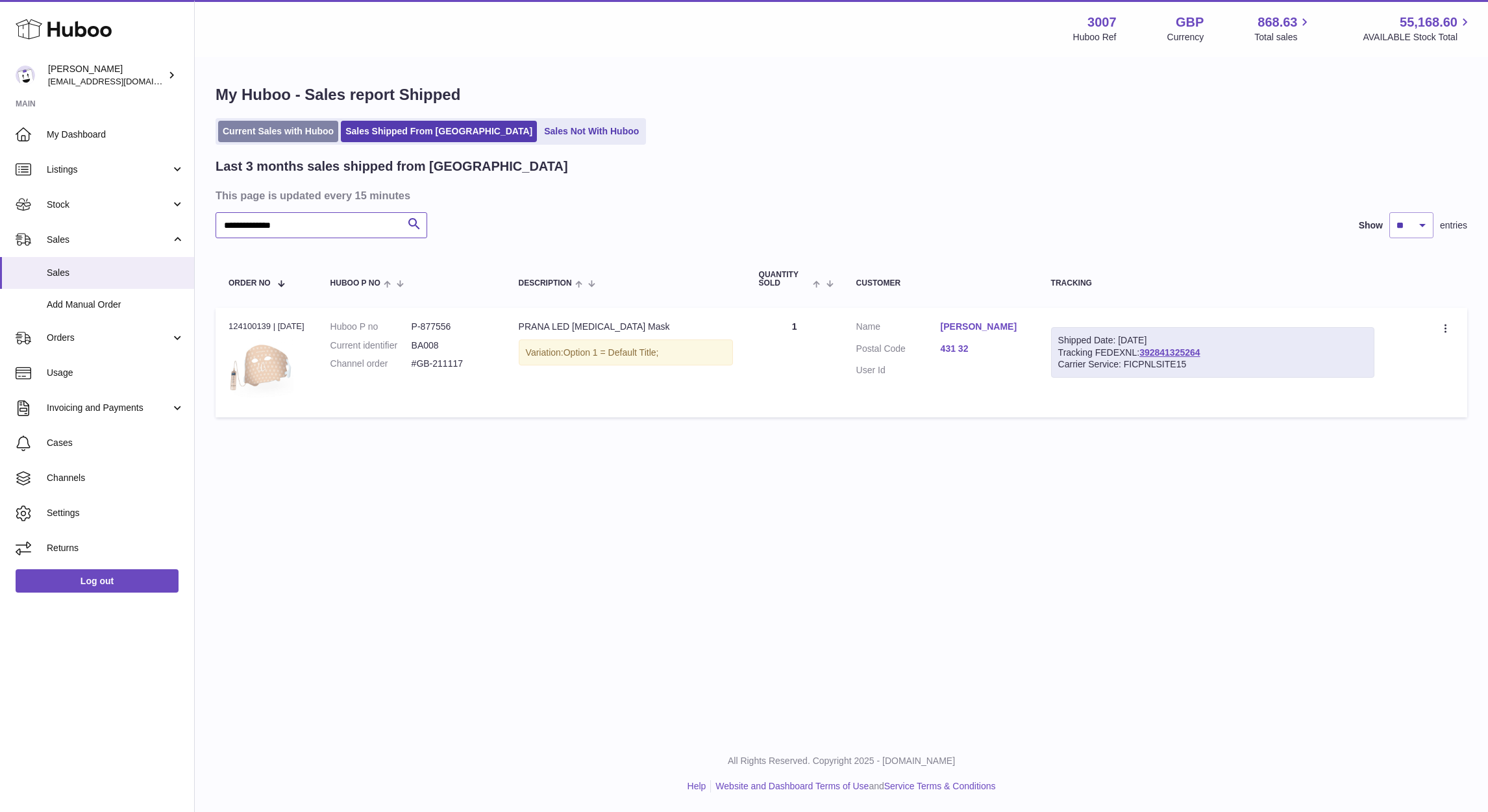
type input "**********"
click at [251, 133] on link "Current Sales with Huboo" at bounding box center [278, 131] width 120 height 21
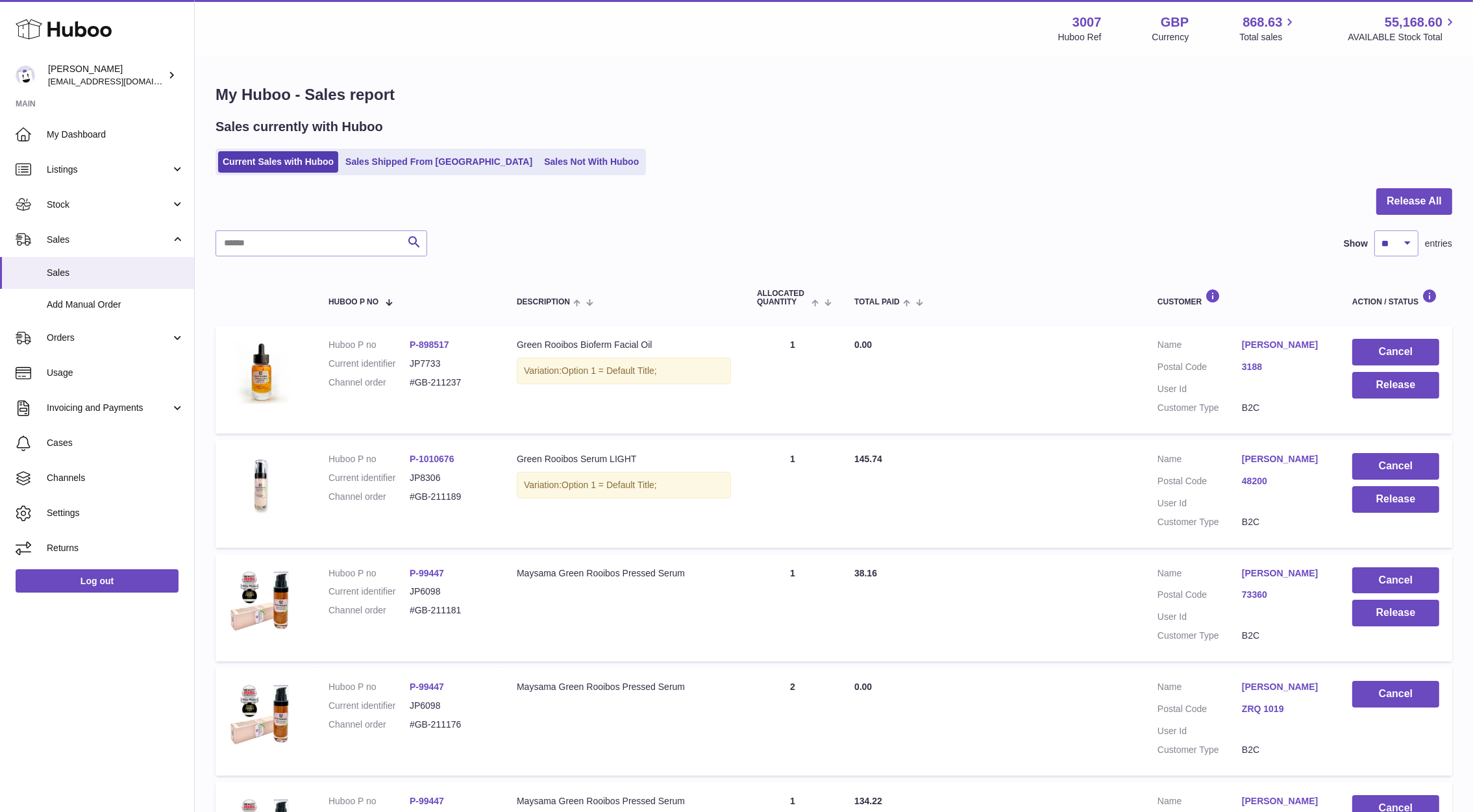
scroll to position [784, 0]
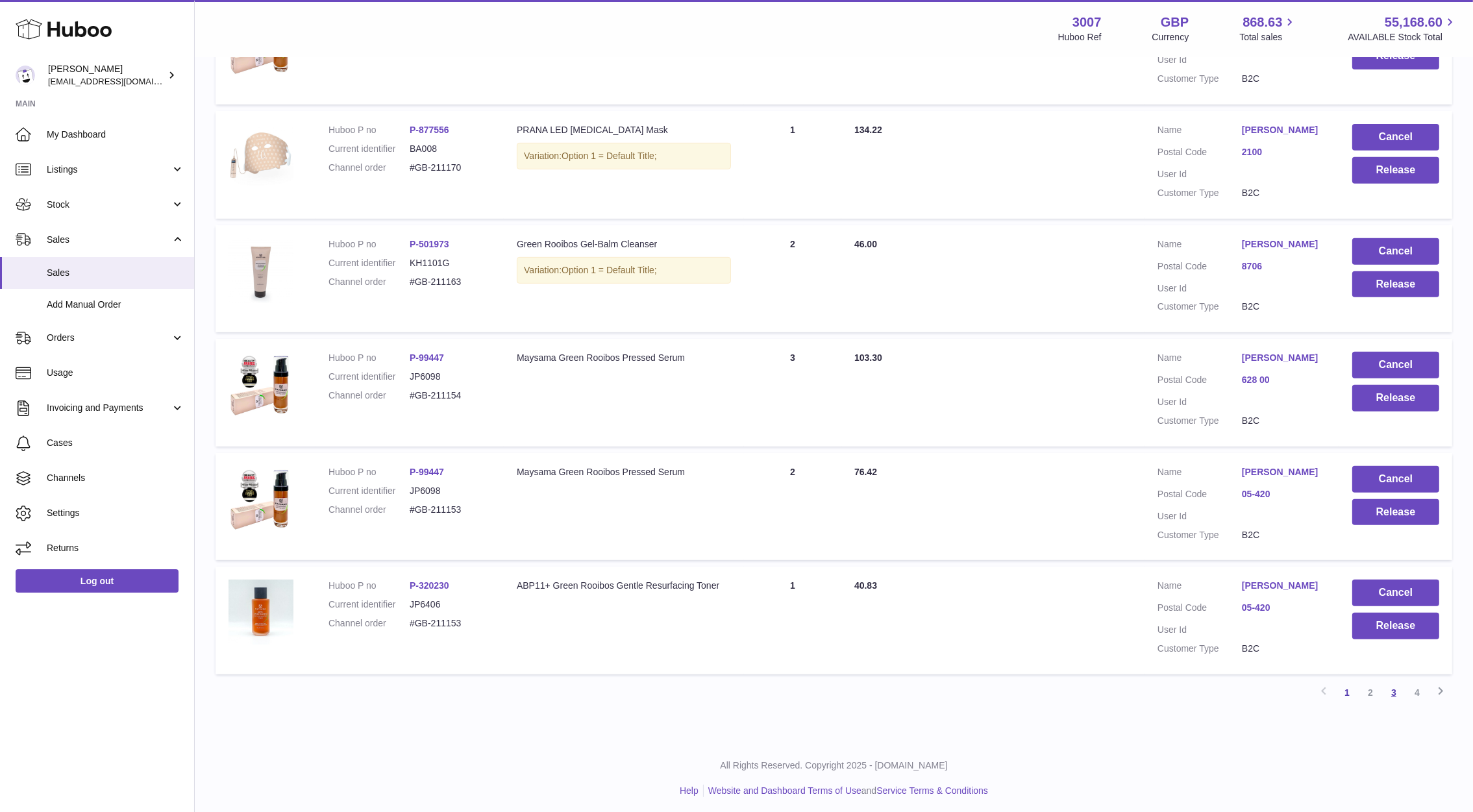
click at [1388, 686] on link "3" at bounding box center [1393, 692] width 23 height 23
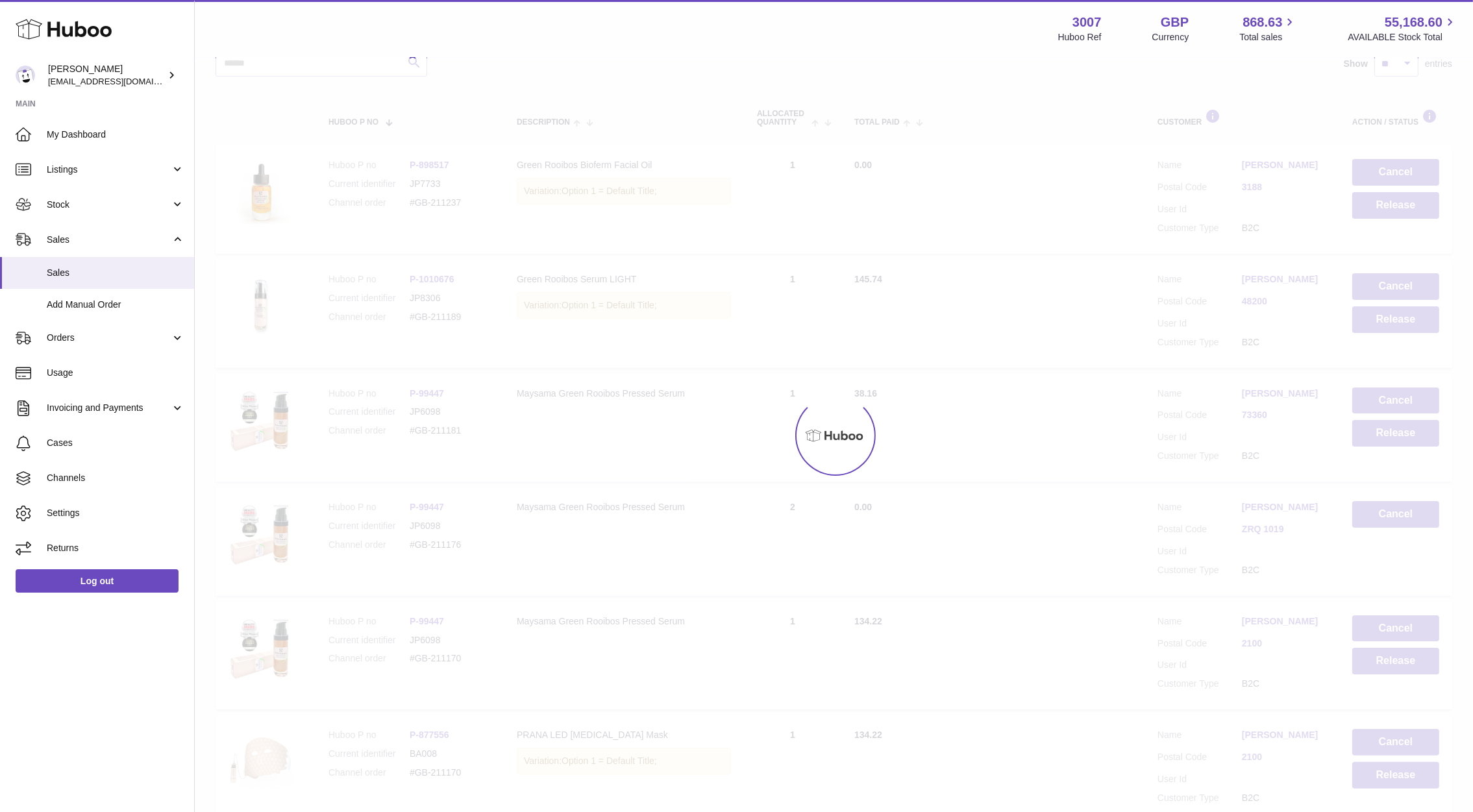
scroll to position [58, 0]
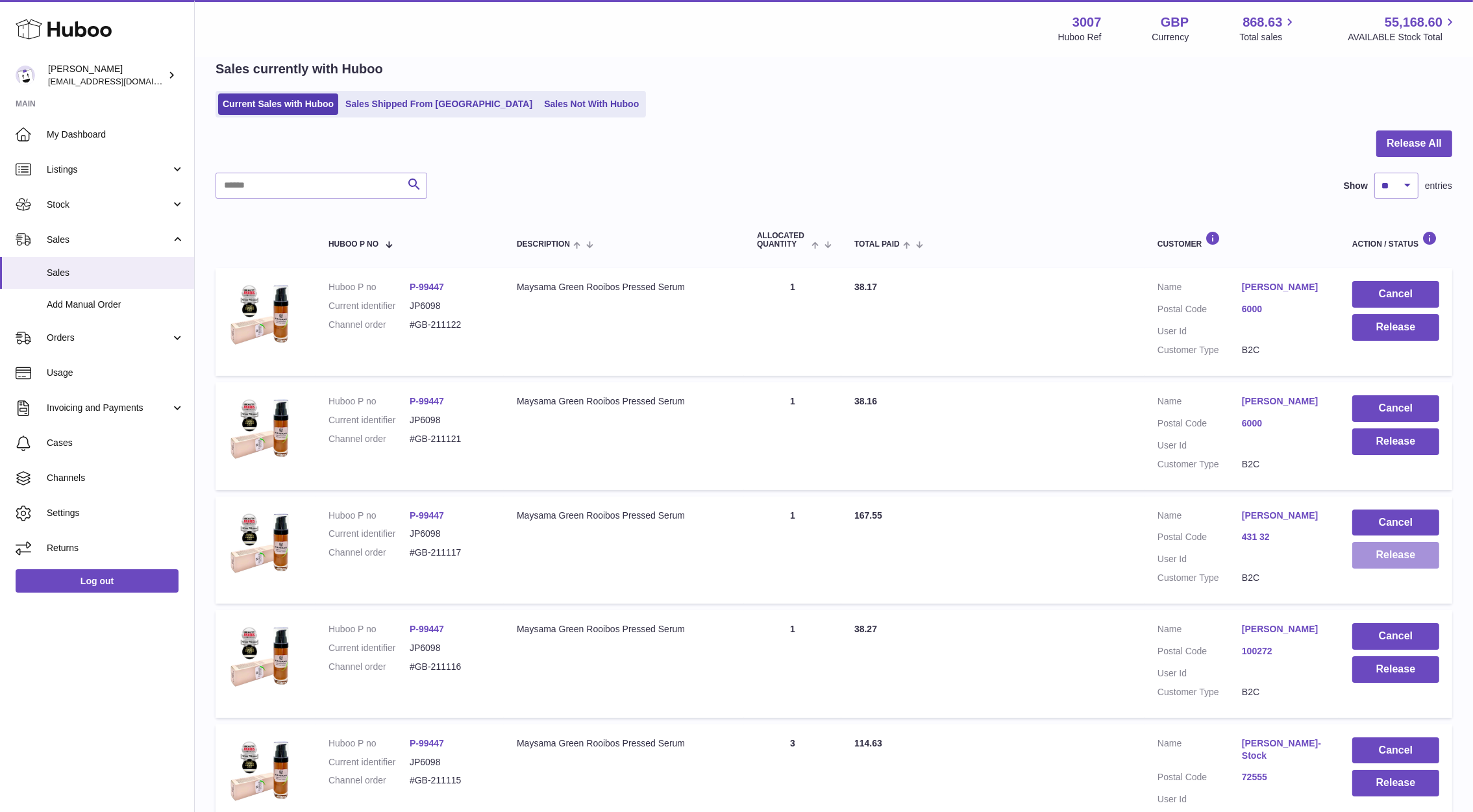
click at [1368, 557] on button "Release" at bounding box center [1395, 555] width 87 height 27
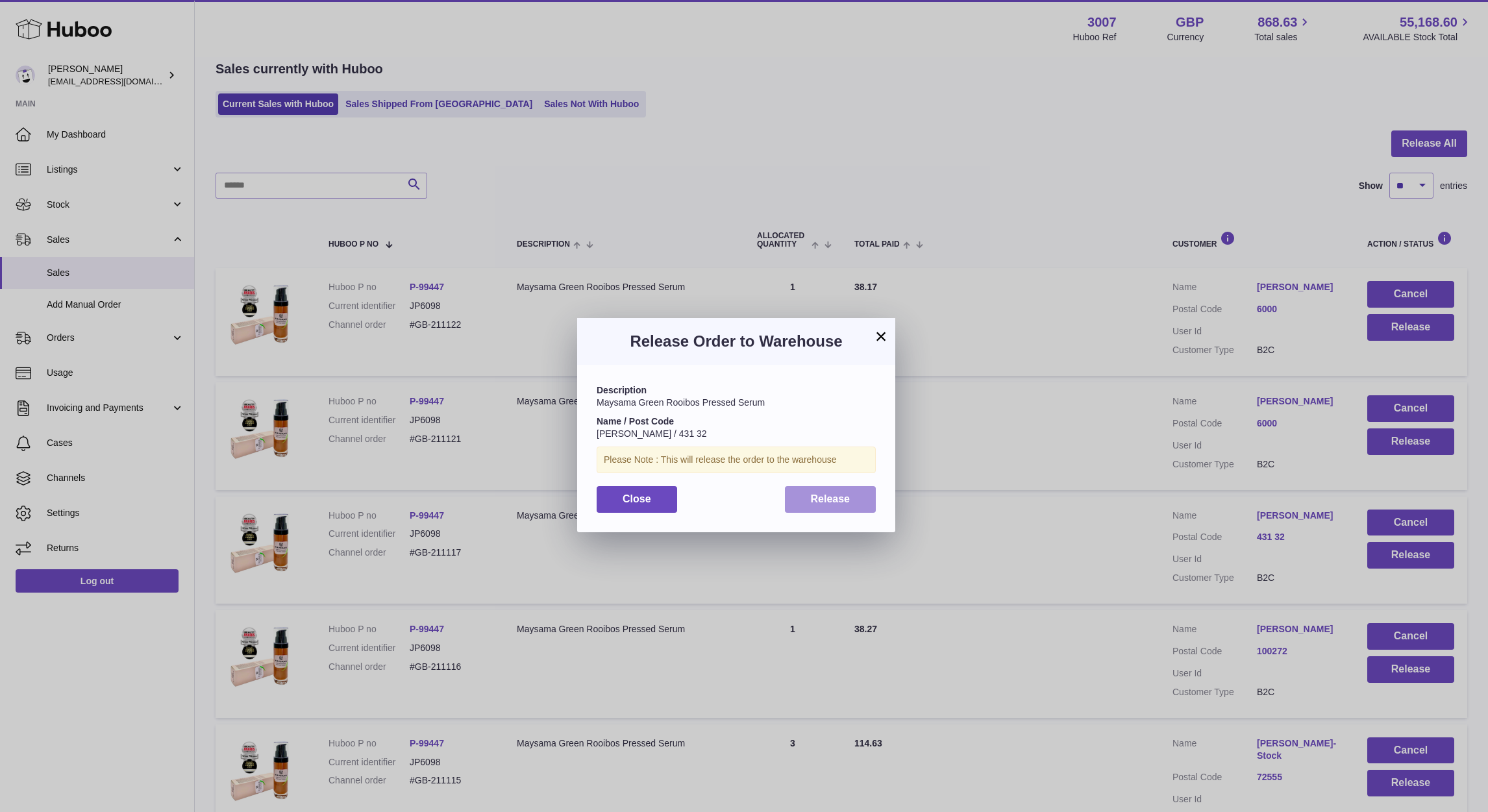
click at [859, 510] on button "Release" at bounding box center [830, 499] width 92 height 27
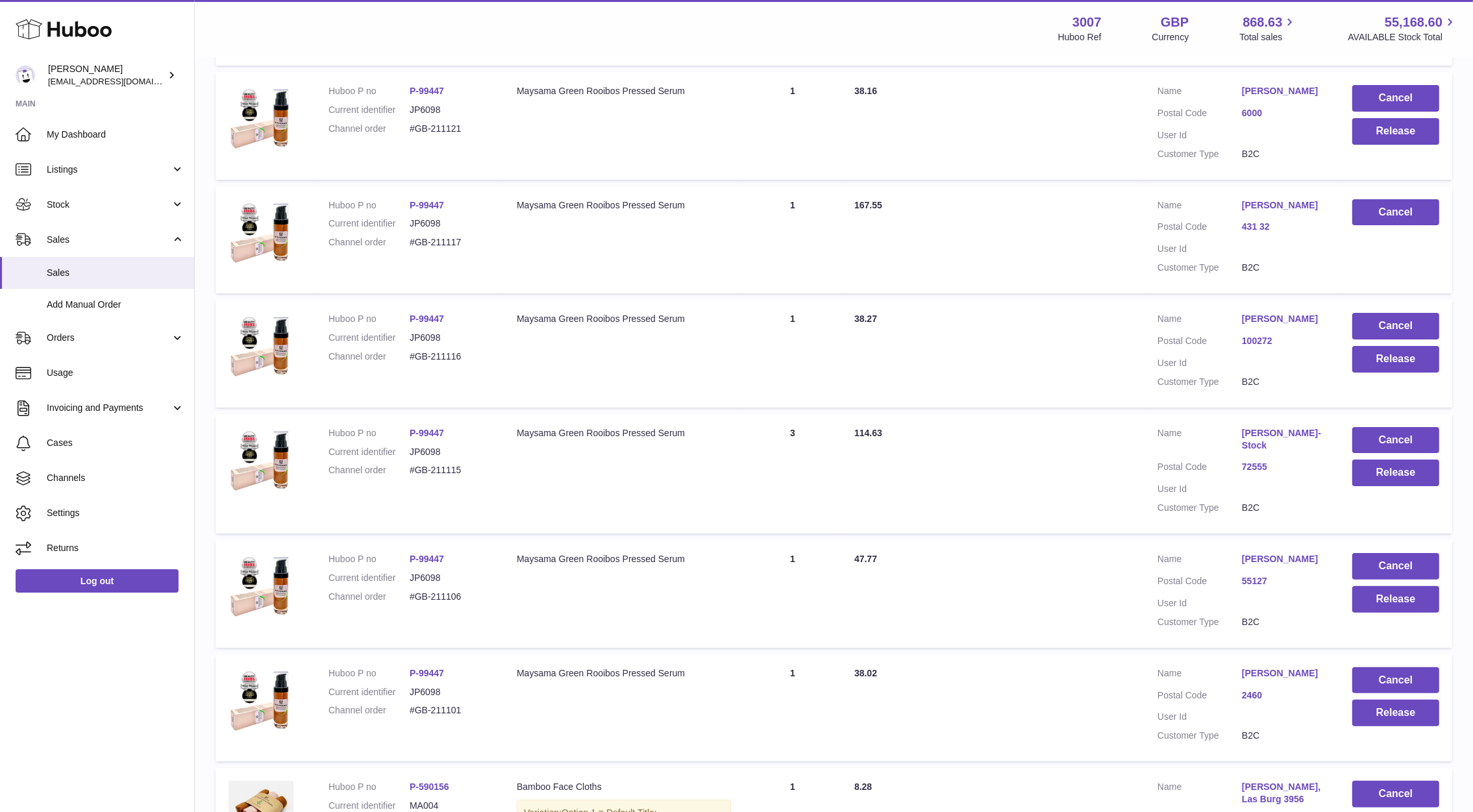
scroll to position [360, 0]
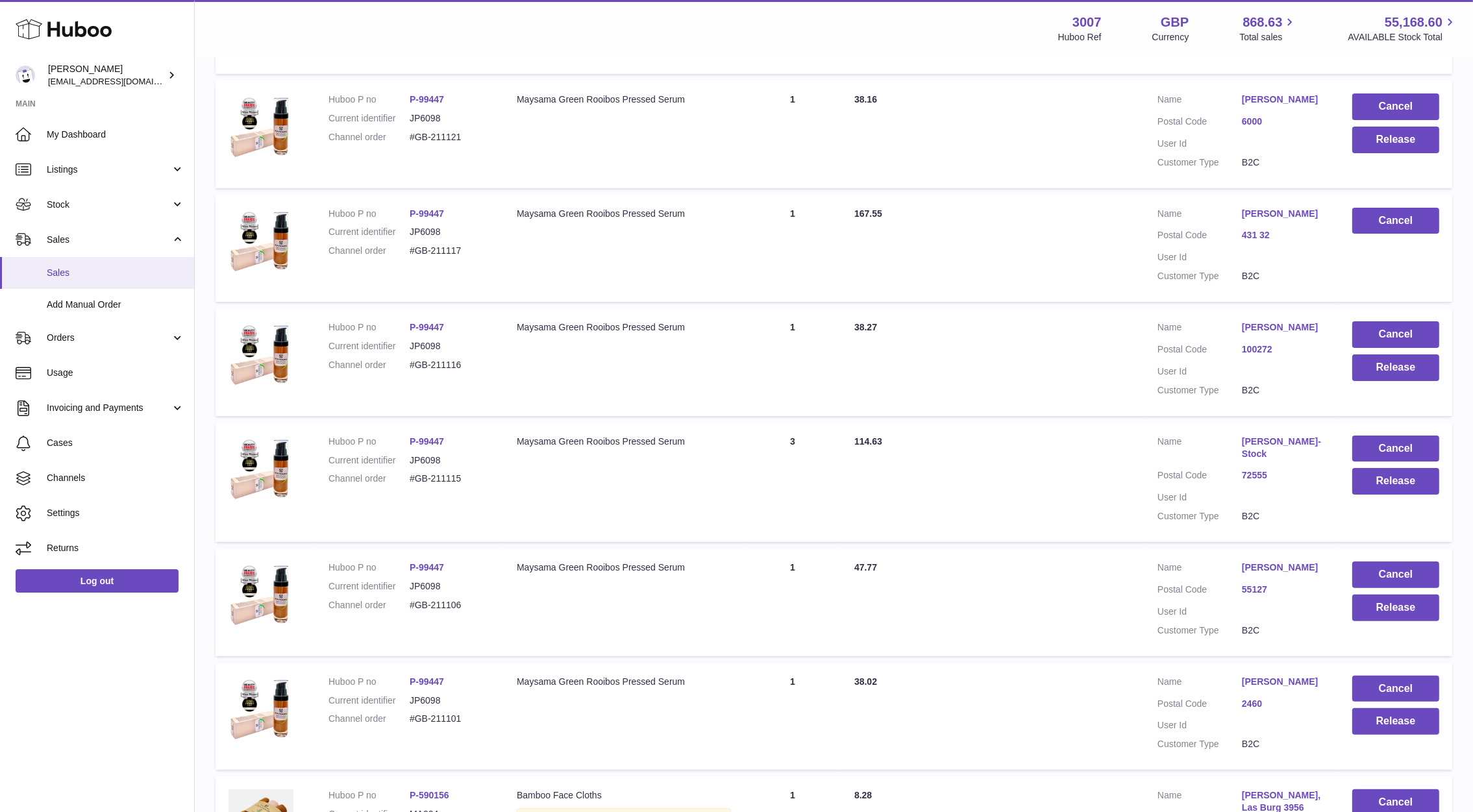
click at [80, 277] on span "Sales" at bounding box center [115, 272] width 138 height 12
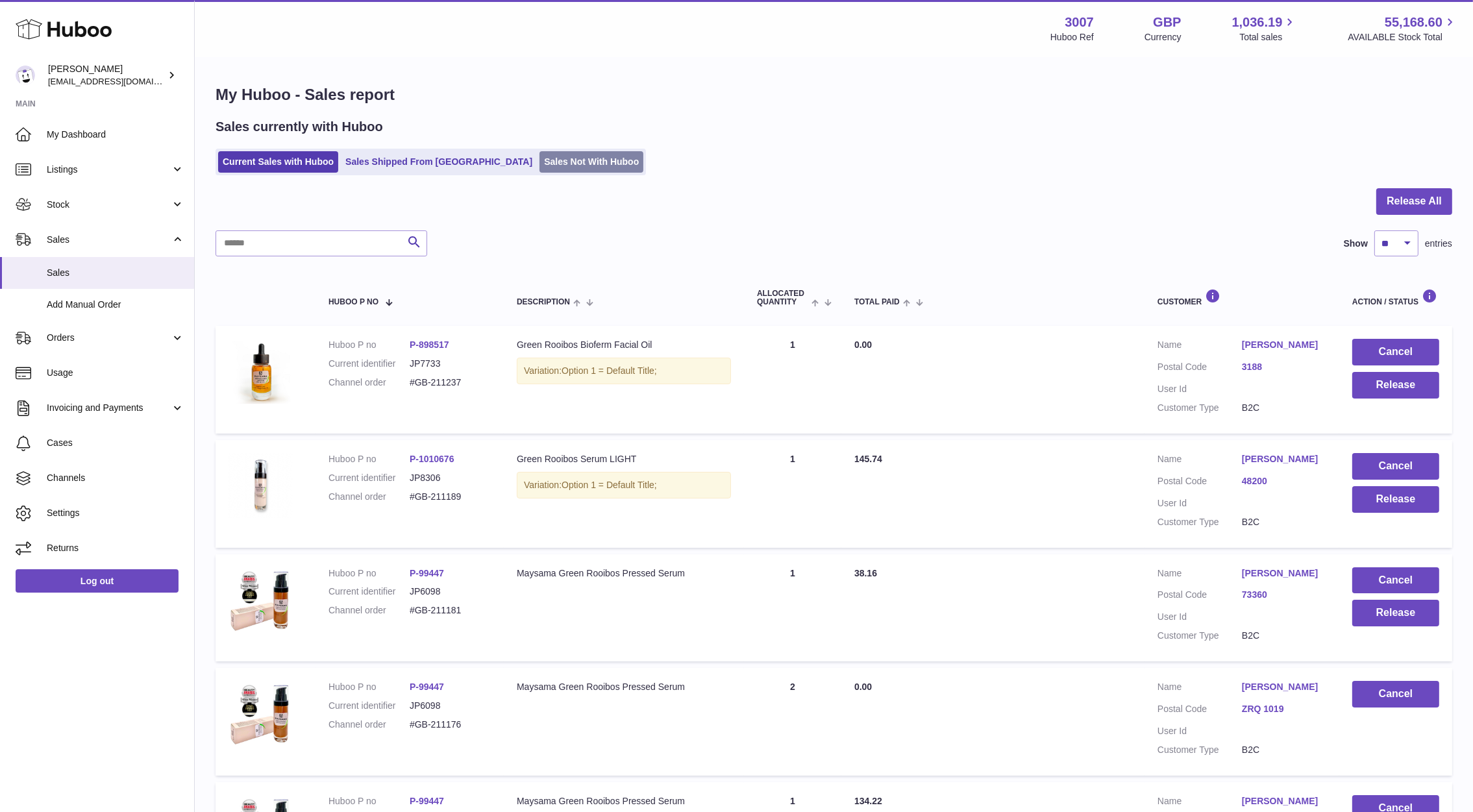
click at [540, 157] on link "Sales Not With Huboo" at bounding box center [591, 162] width 104 height 21
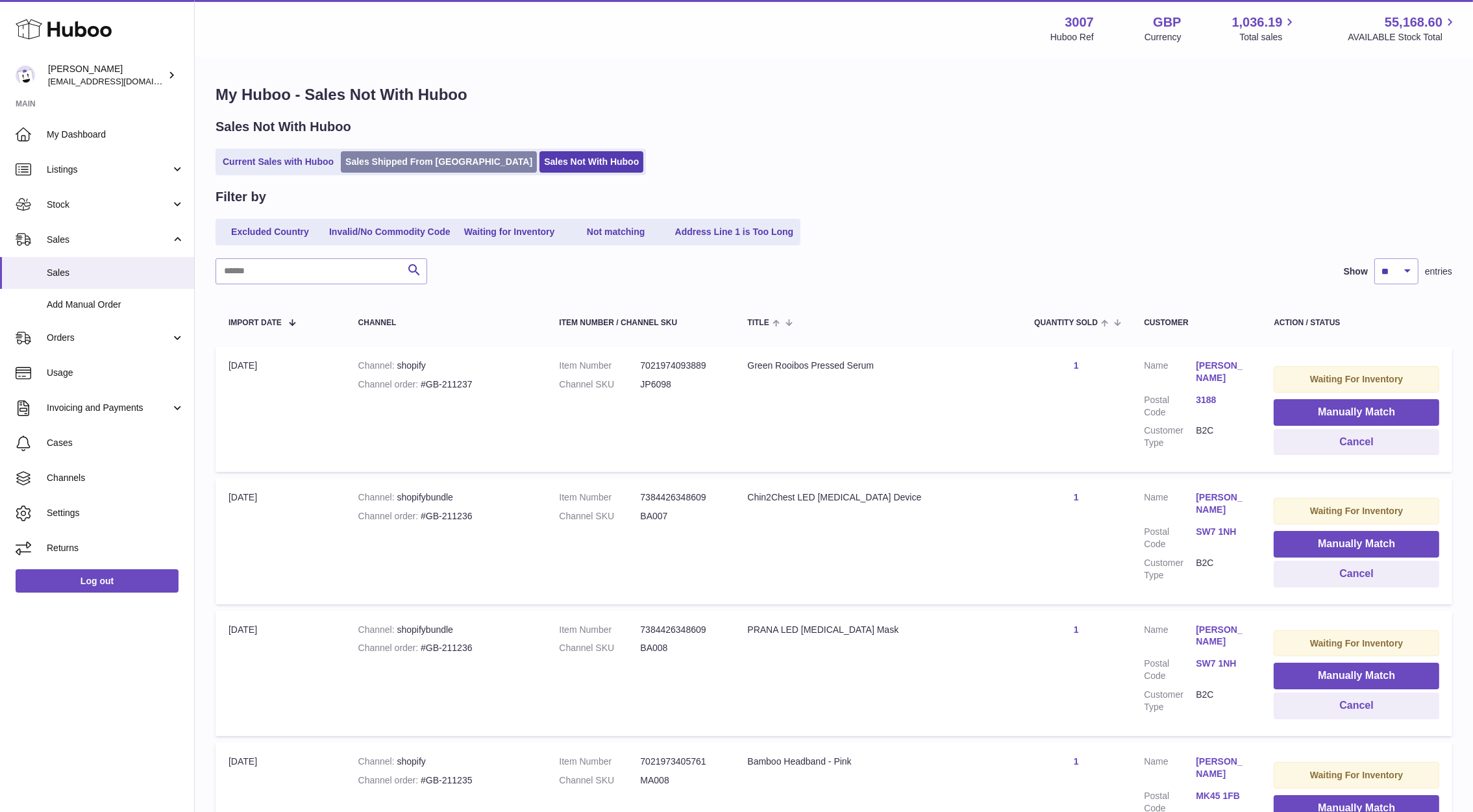
click at [410, 165] on link "Sales Shipped From [GEOGRAPHIC_DATA]" at bounding box center [439, 162] width 196 height 21
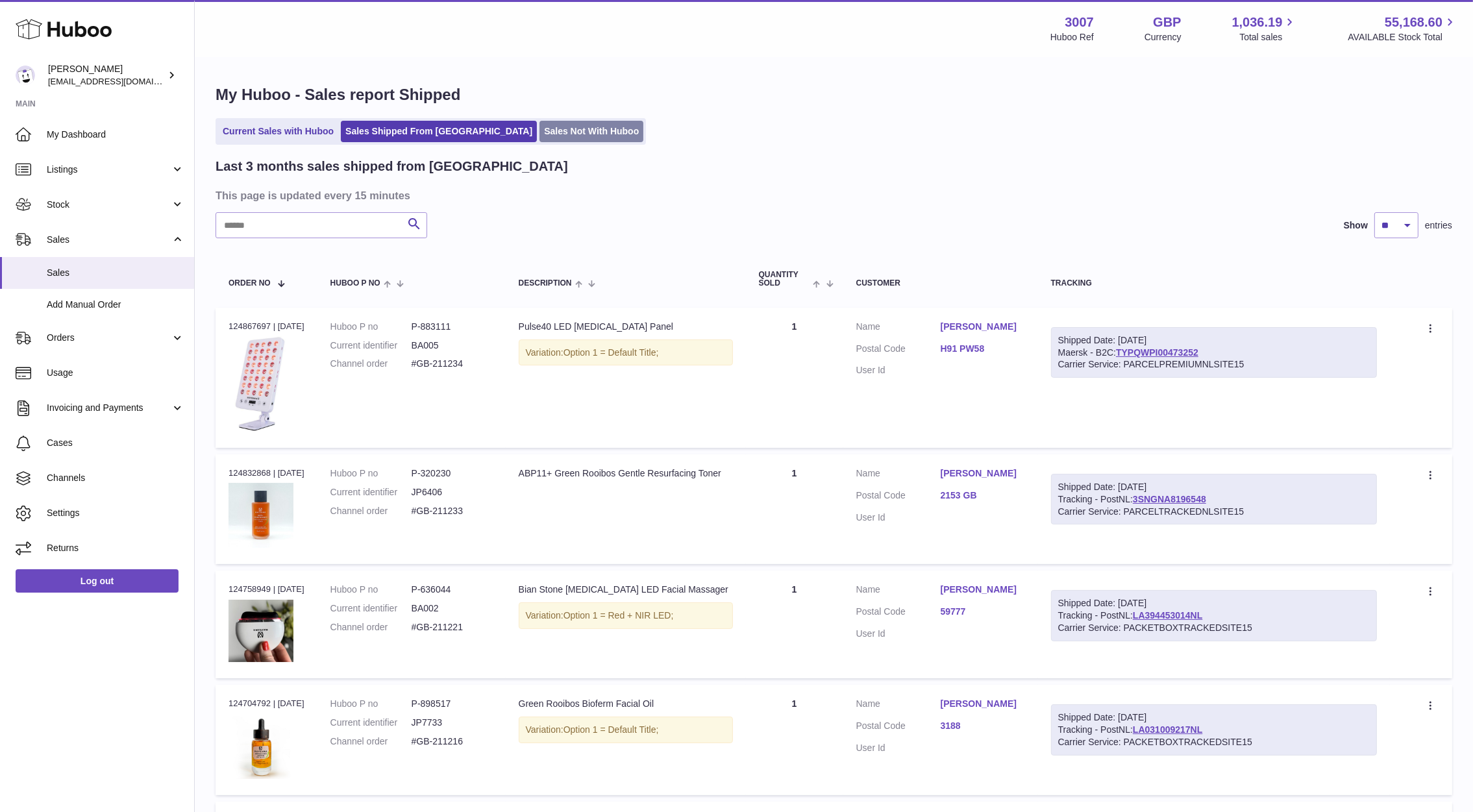
click at [540, 126] on link "Sales Not With Huboo" at bounding box center [591, 131] width 104 height 21
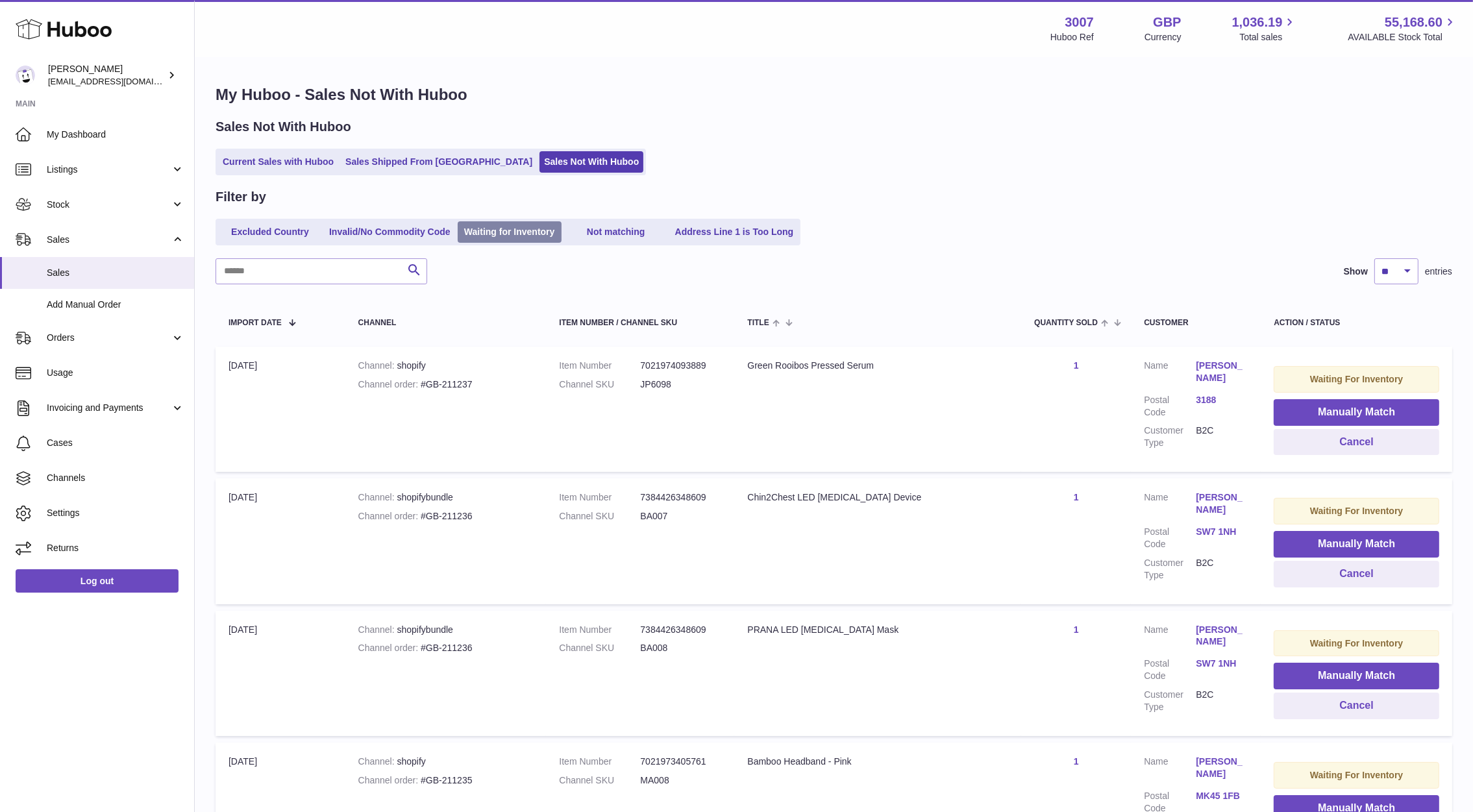
click at [537, 238] on link "Waiting for Inventory" at bounding box center [509, 232] width 104 height 21
drag, startPoint x: 1362, startPoint y: 443, endPoint x: 1284, endPoint y: 293, distance: 169.1
click at [1339, 417] on button "Manually Match" at bounding box center [1356, 413] width 166 height 27
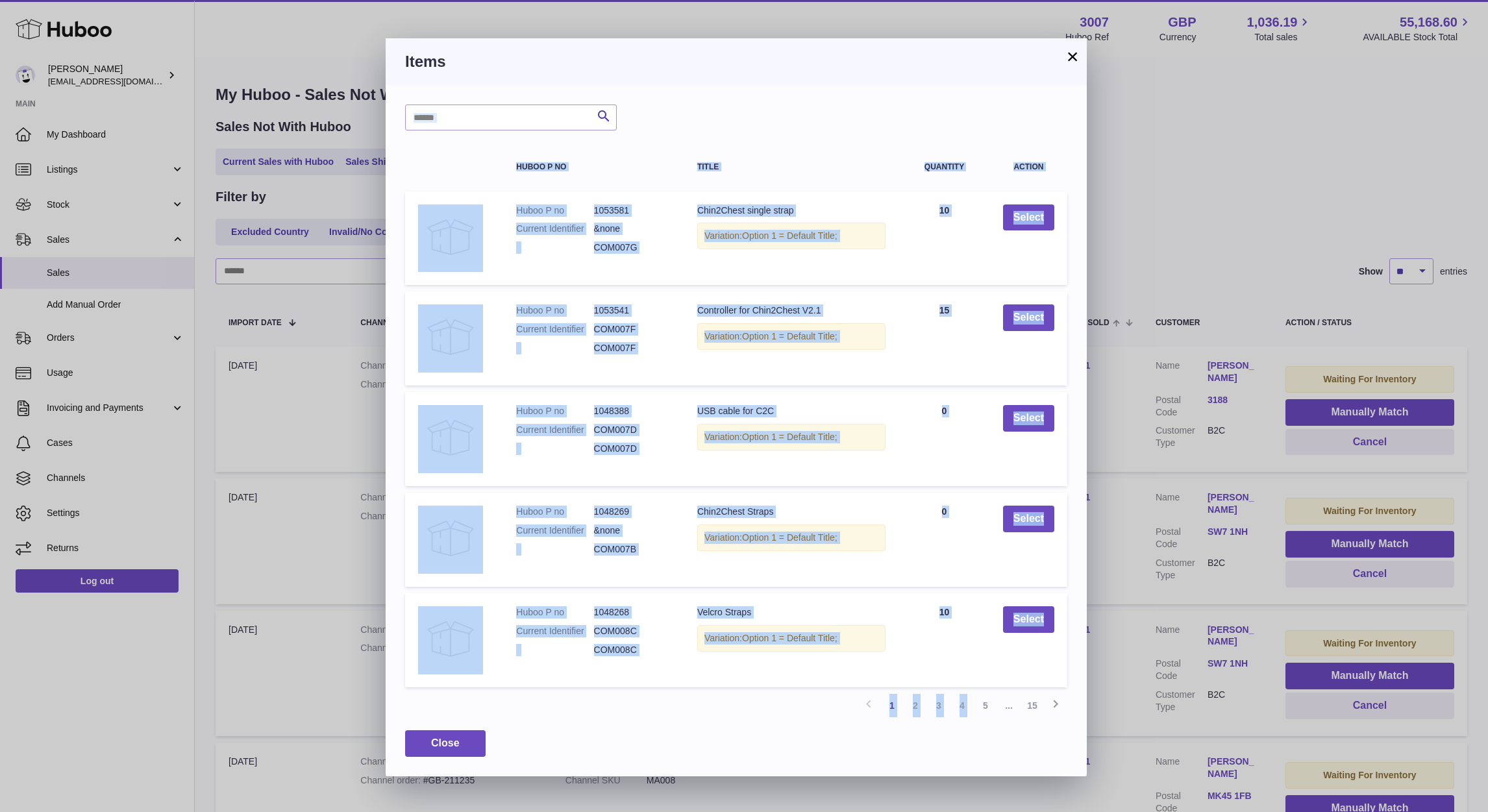
drag, startPoint x: 982, startPoint y: 708, endPoint x: 489, endPoint y: 118, distance: 768.9
click at [489, 118] on div "Search Huboo P no Title Quantity Action Huboo P no 1053581 Current Identifier &…" at bounding box center [737, 430] width 701 height 691
click at [489, 118] on input "text" at bounding box center [511, 117] width 212 height 26
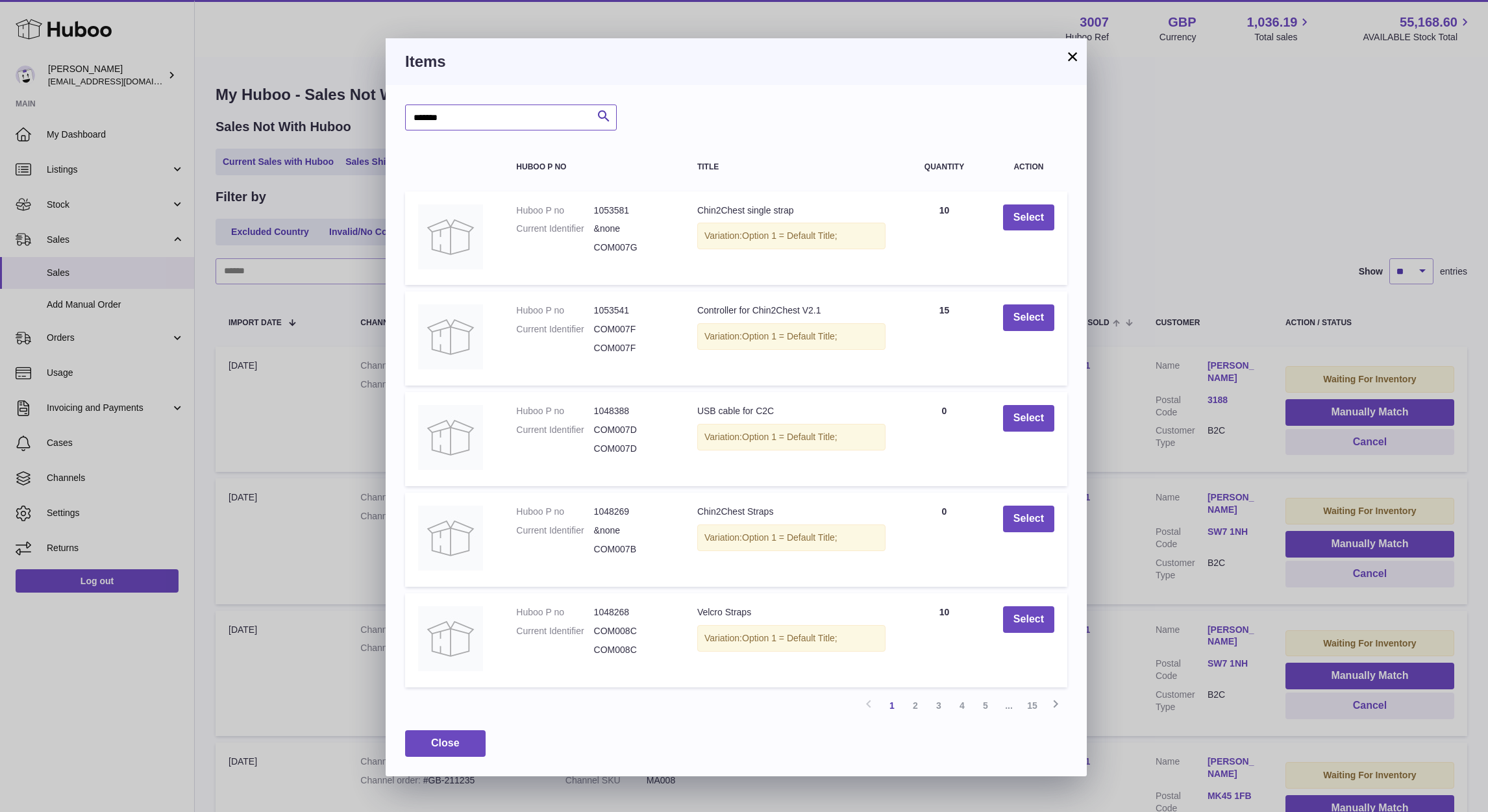
type input "*******"
click at [620, 111] on div "******* Search" at bounding box center [736, 117] width 662 height 26
click at [609, 114] on icon "submit" at bounding box center [604, 116] width 16 height 16
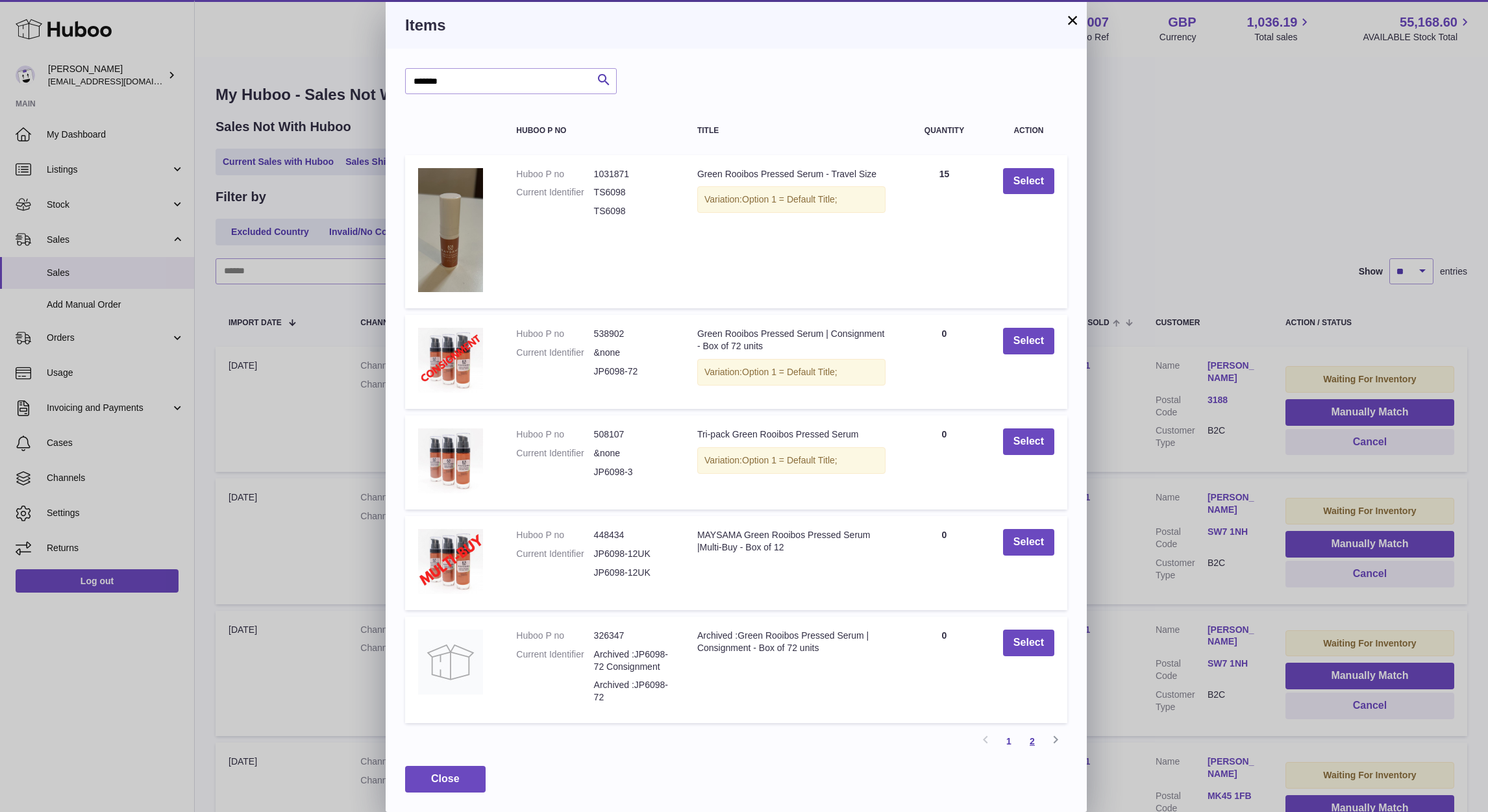
click at [1027, 746] on link "2" at bounding box center [1032, 741] width 23 height 23
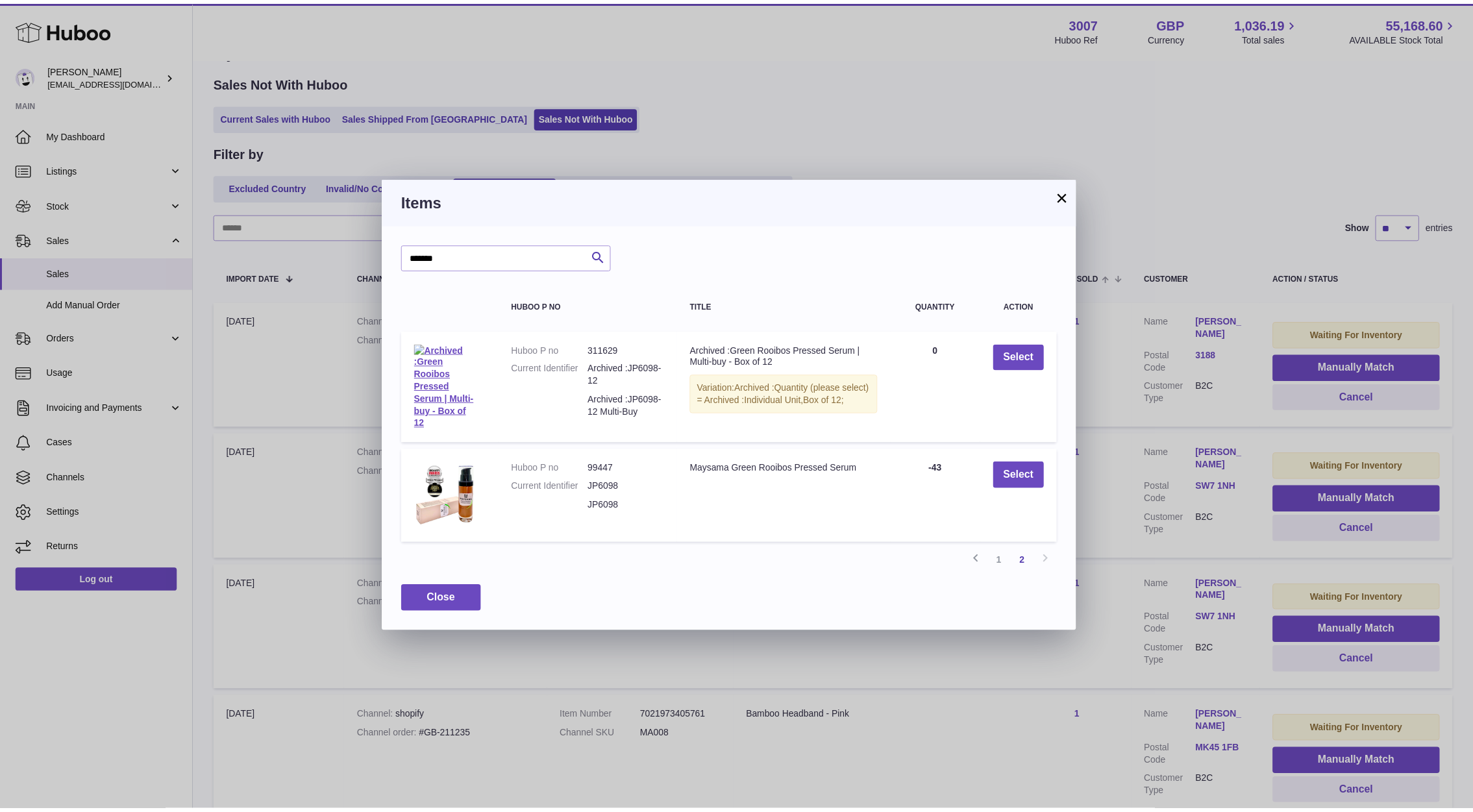
scroll to position [58, 0]
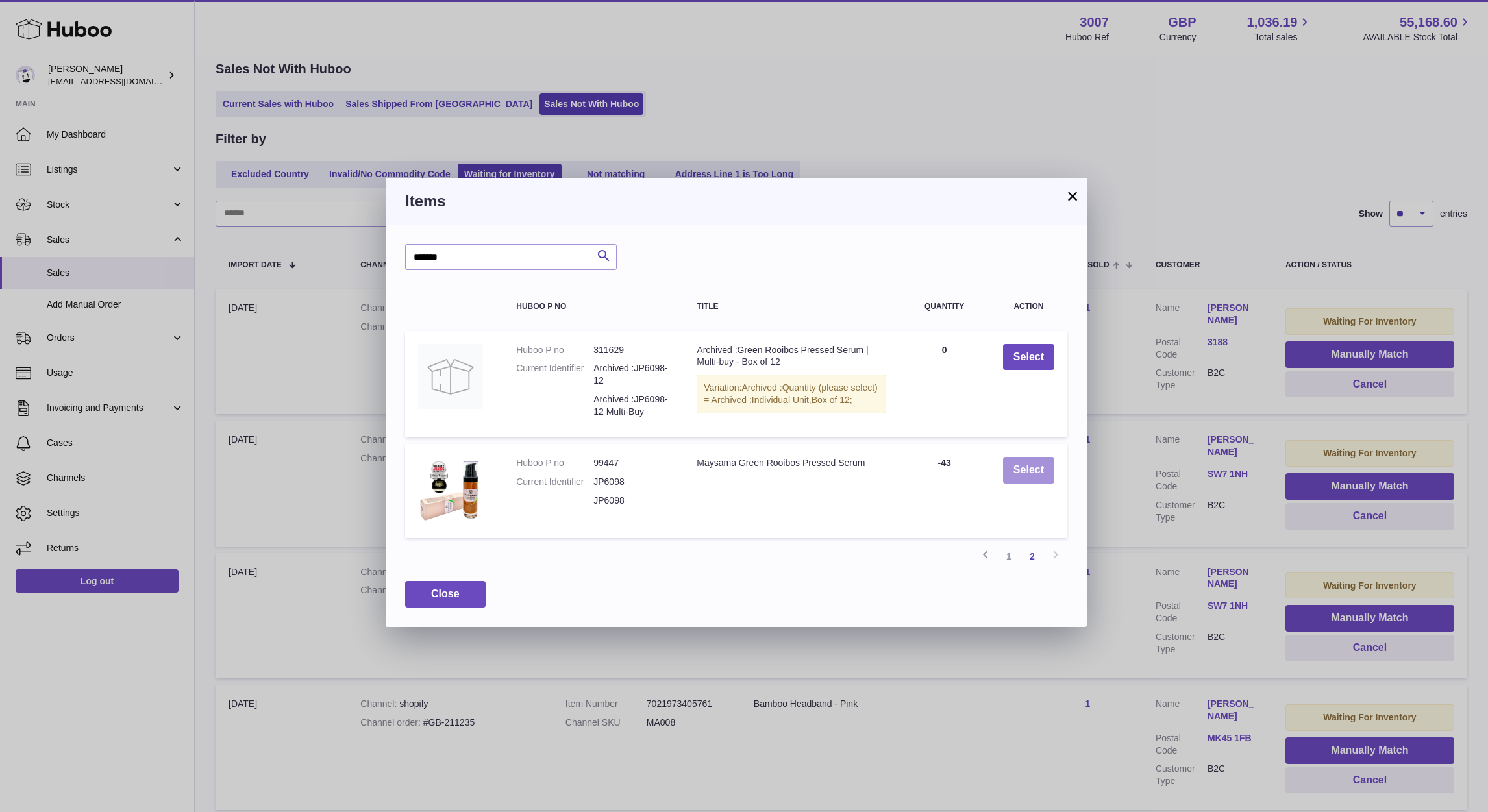
click at [1008, 480] on button "Select" at bounding box center [1028, 471] width 52 height 27
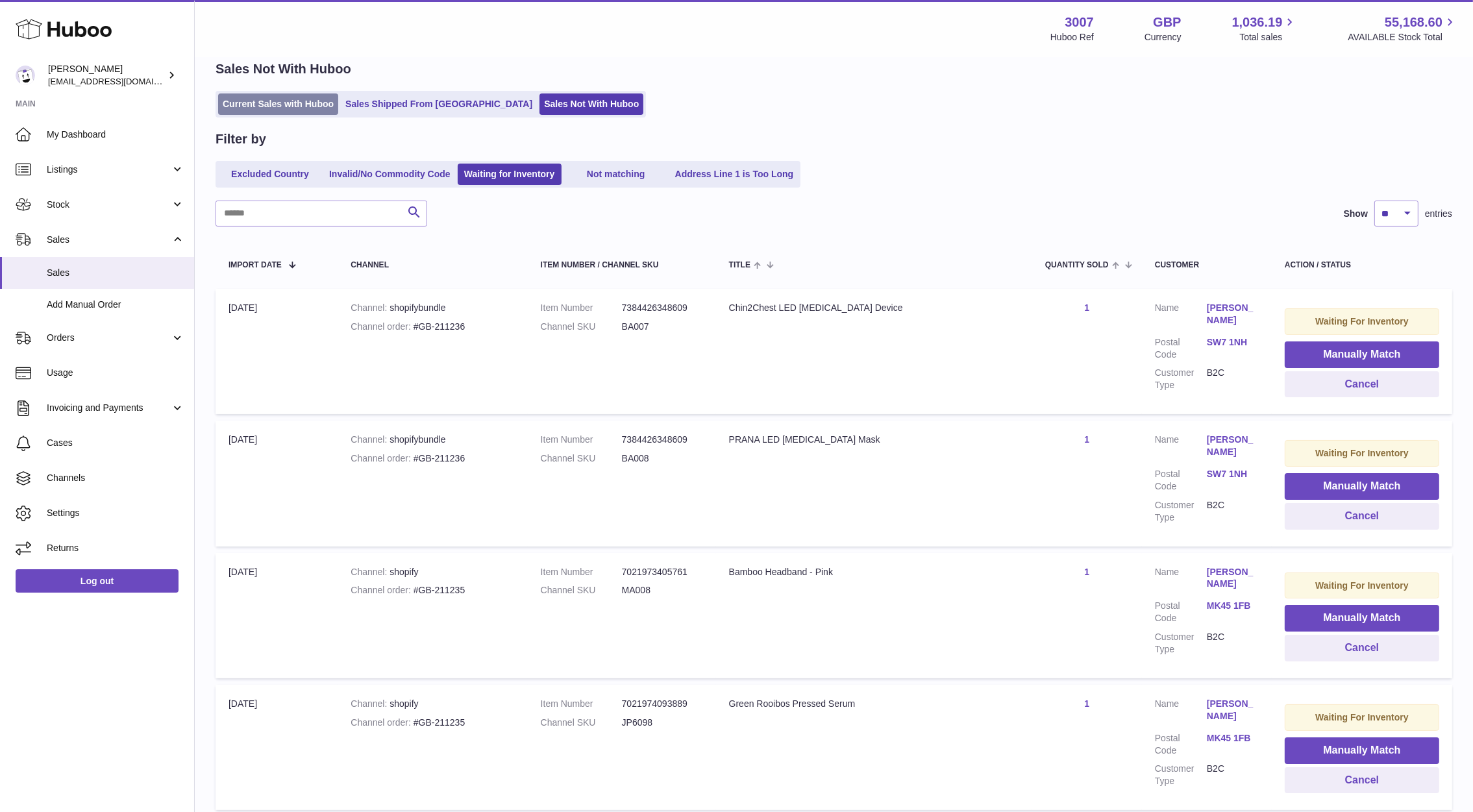
click at [272, 106] on link "Current Sales with Huboo" at bounding box center [278, 104] width 120 height 21
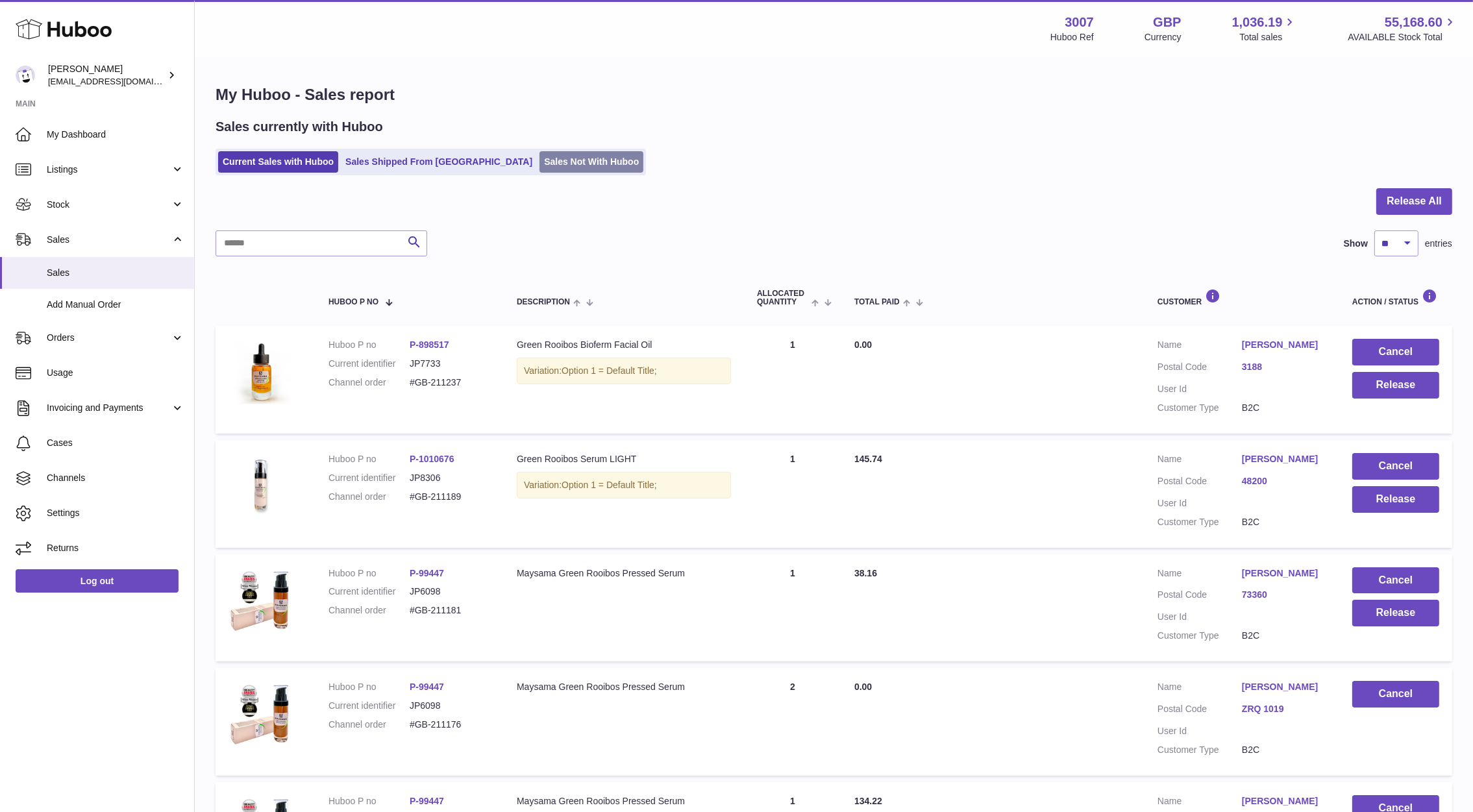
click at [540, 166] on link "Sales Not With Huboo" at bounding box center [591, 162] width 104 height 21
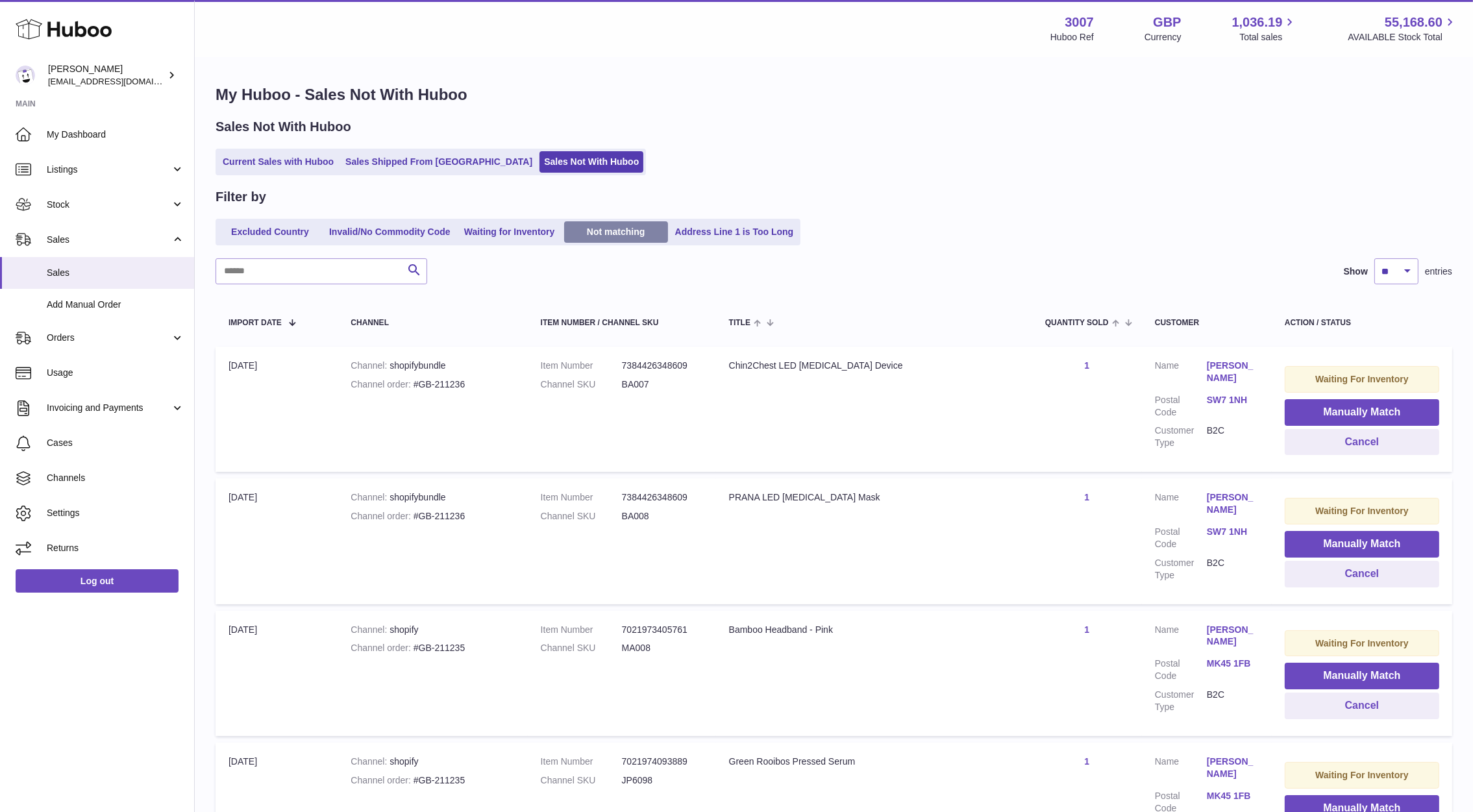
click at [566, 229] on link "Not matching" at bounding box center [616, 232] width 104 height 21
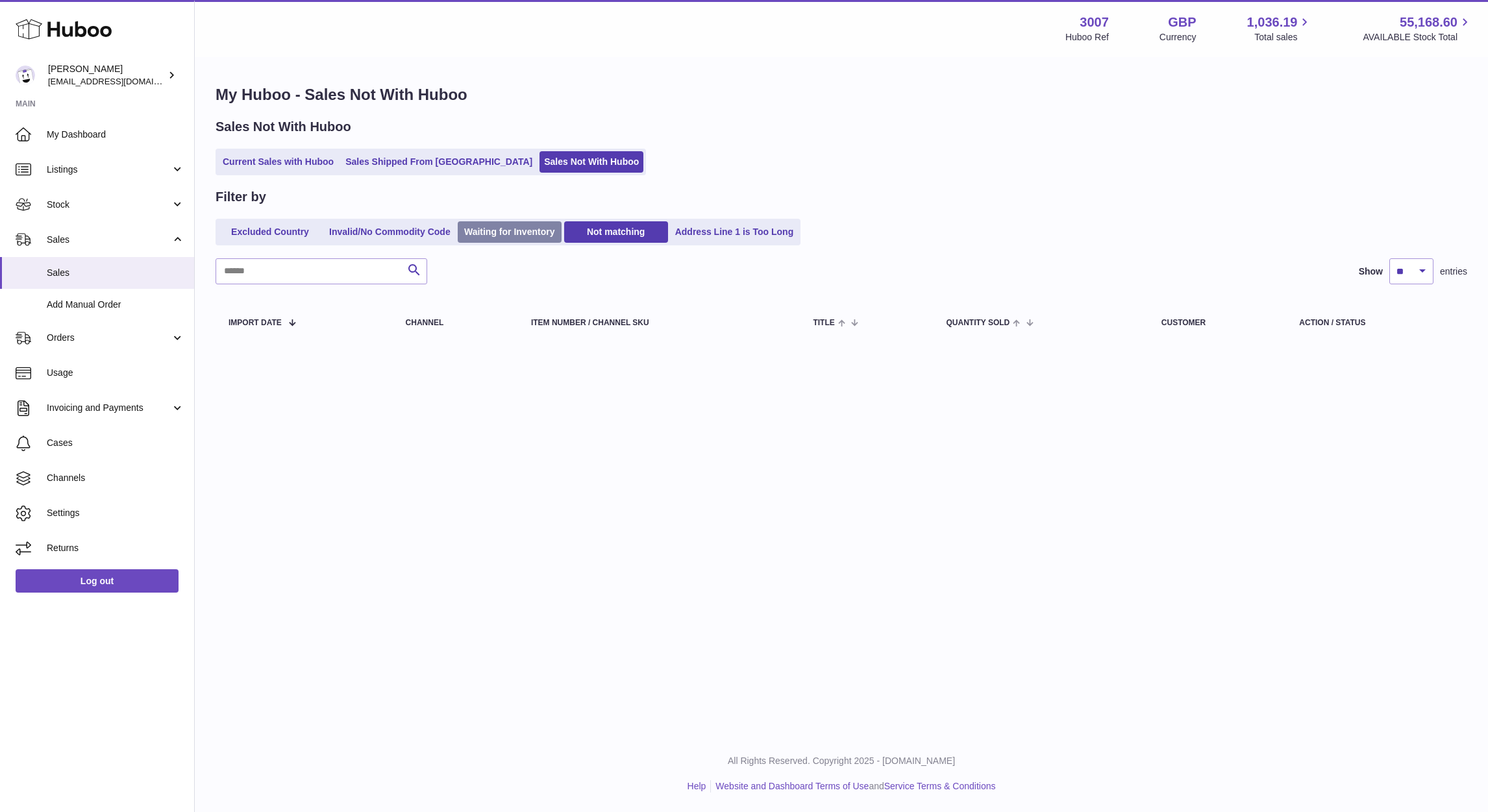
click at [513, 234] on link "Waiting for Inventory" at bounding box center [509, 232] width 104 height 21
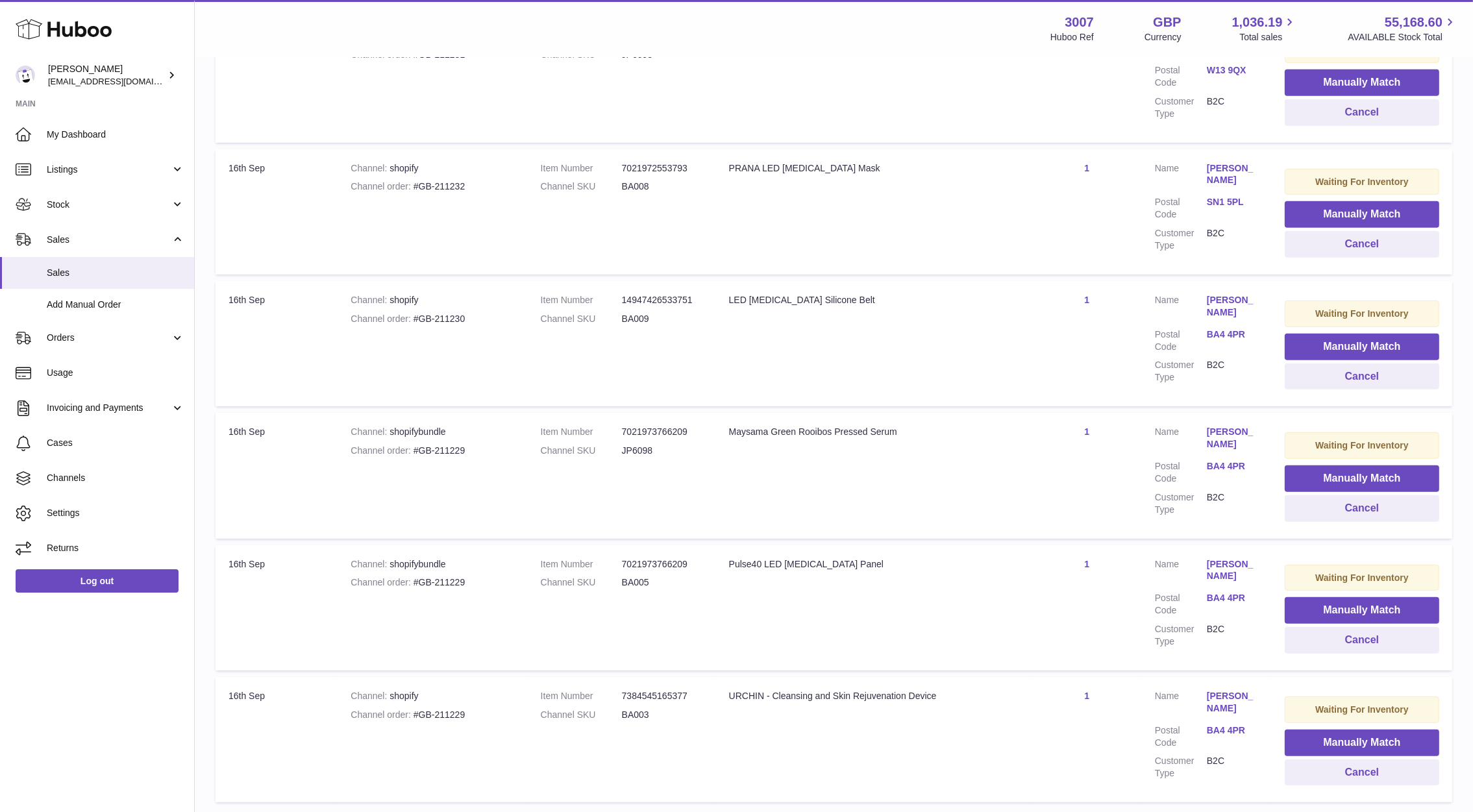
scroll to position [864, 0]
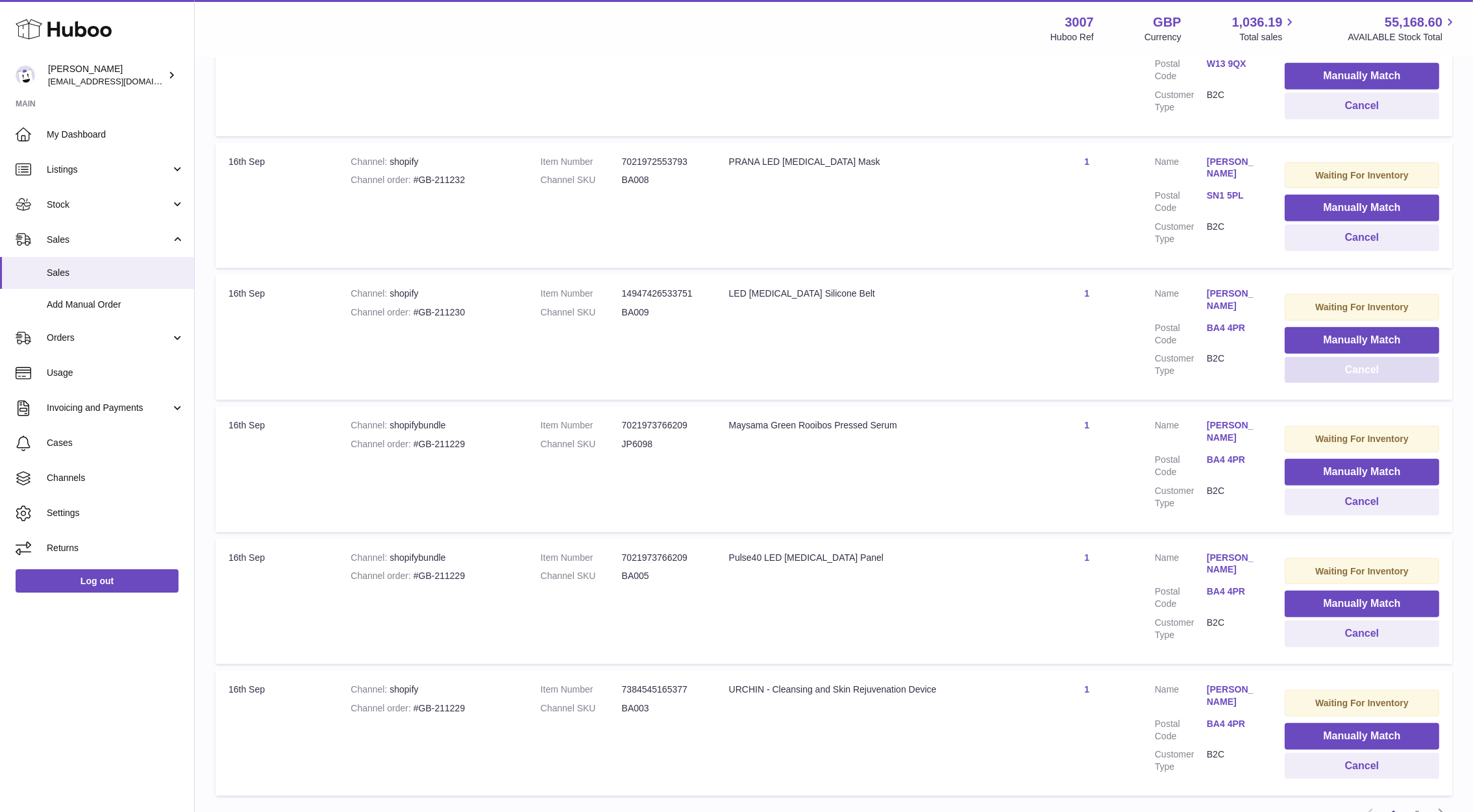
click at [1330, 370] on button "Cancel" at bounding box center [1362, 370] width 154 height 27
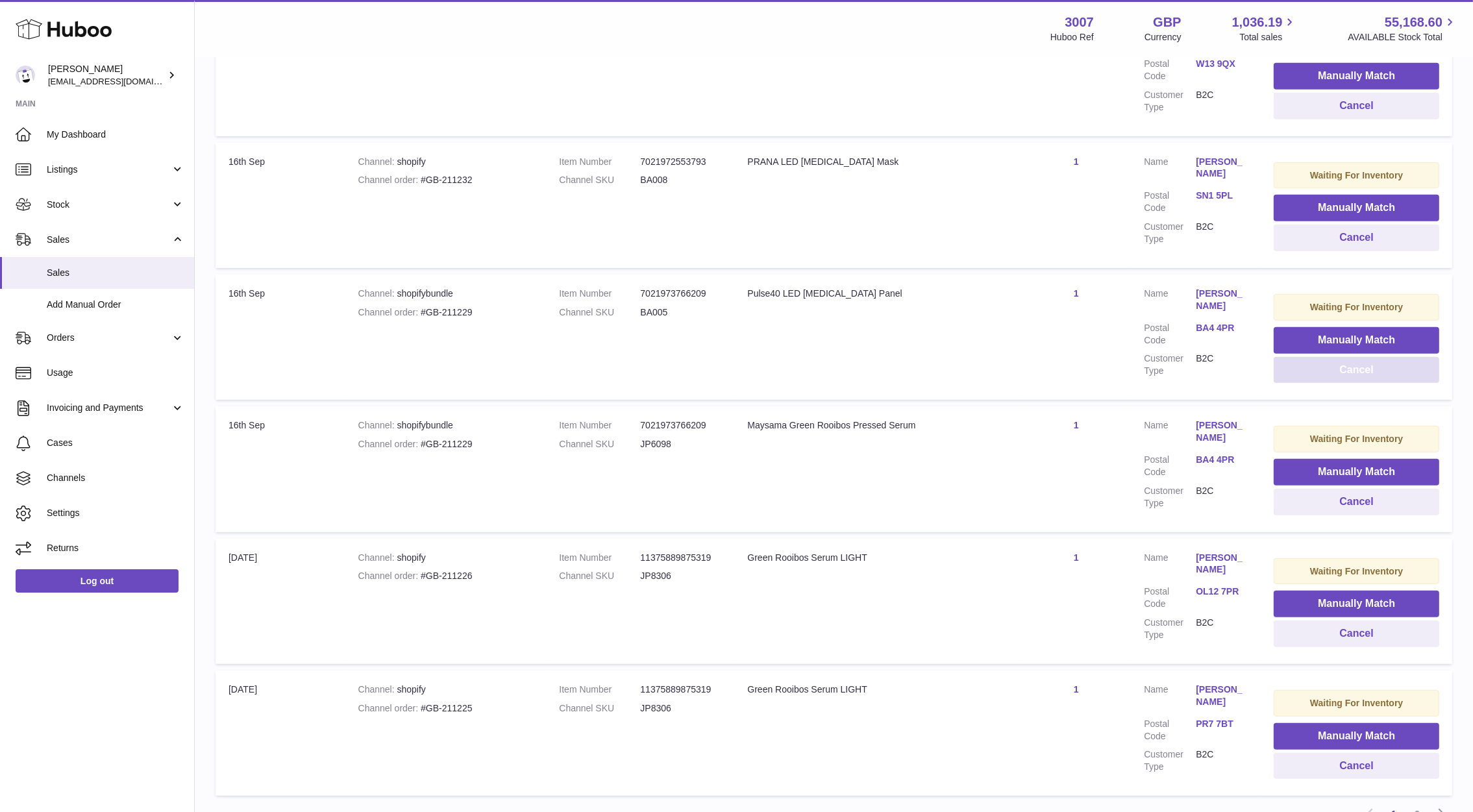
click at [1330, 370] on button "Cancel" at bounding box center [1356, 370] width 166 height 27
click at [1300, 369] on button "Cancel" at bounding box center [1356, 370] width 166 height 27
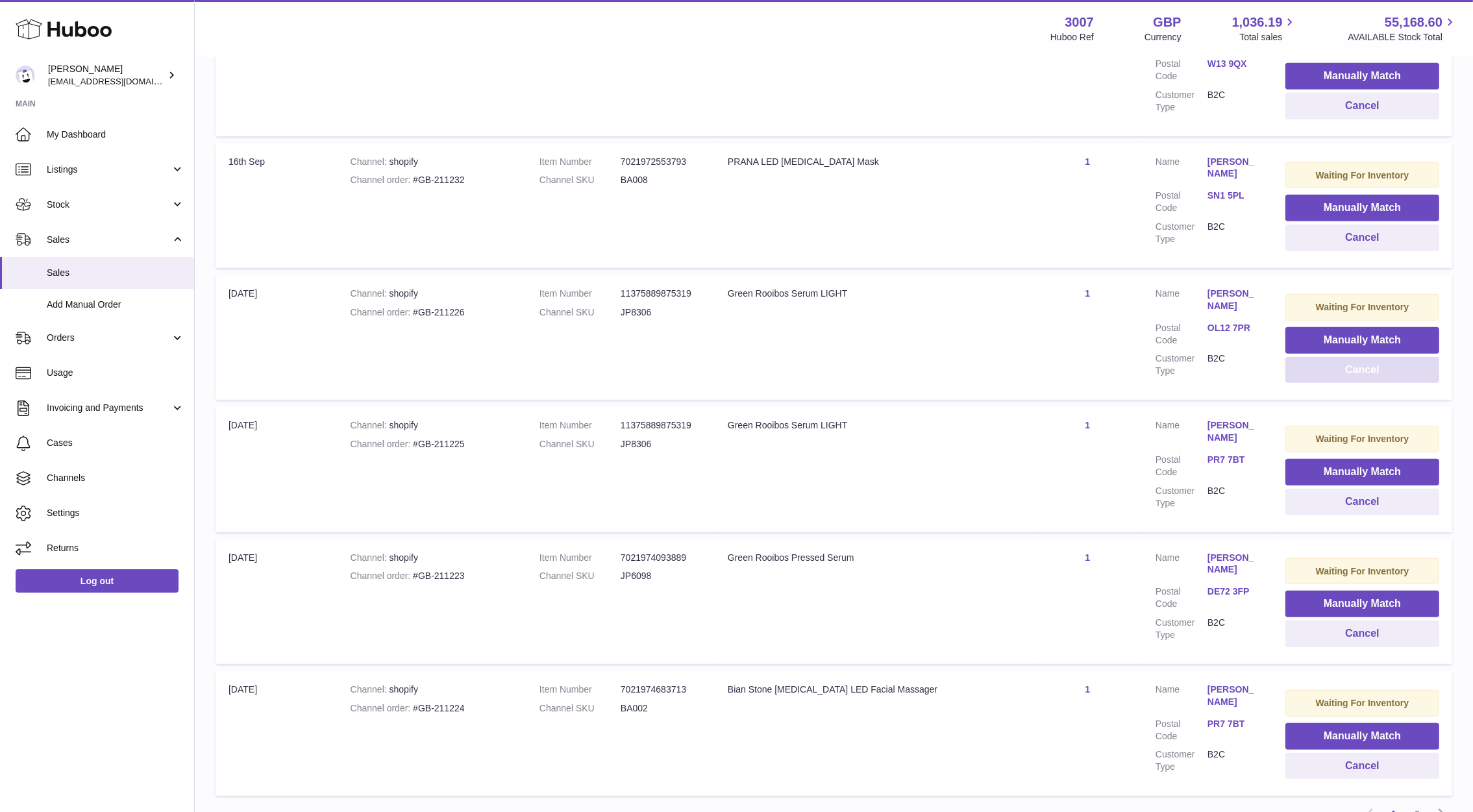
click at [1305, 370] on button "Cancel" at bounding box center [1362, 370] width 154 height 27
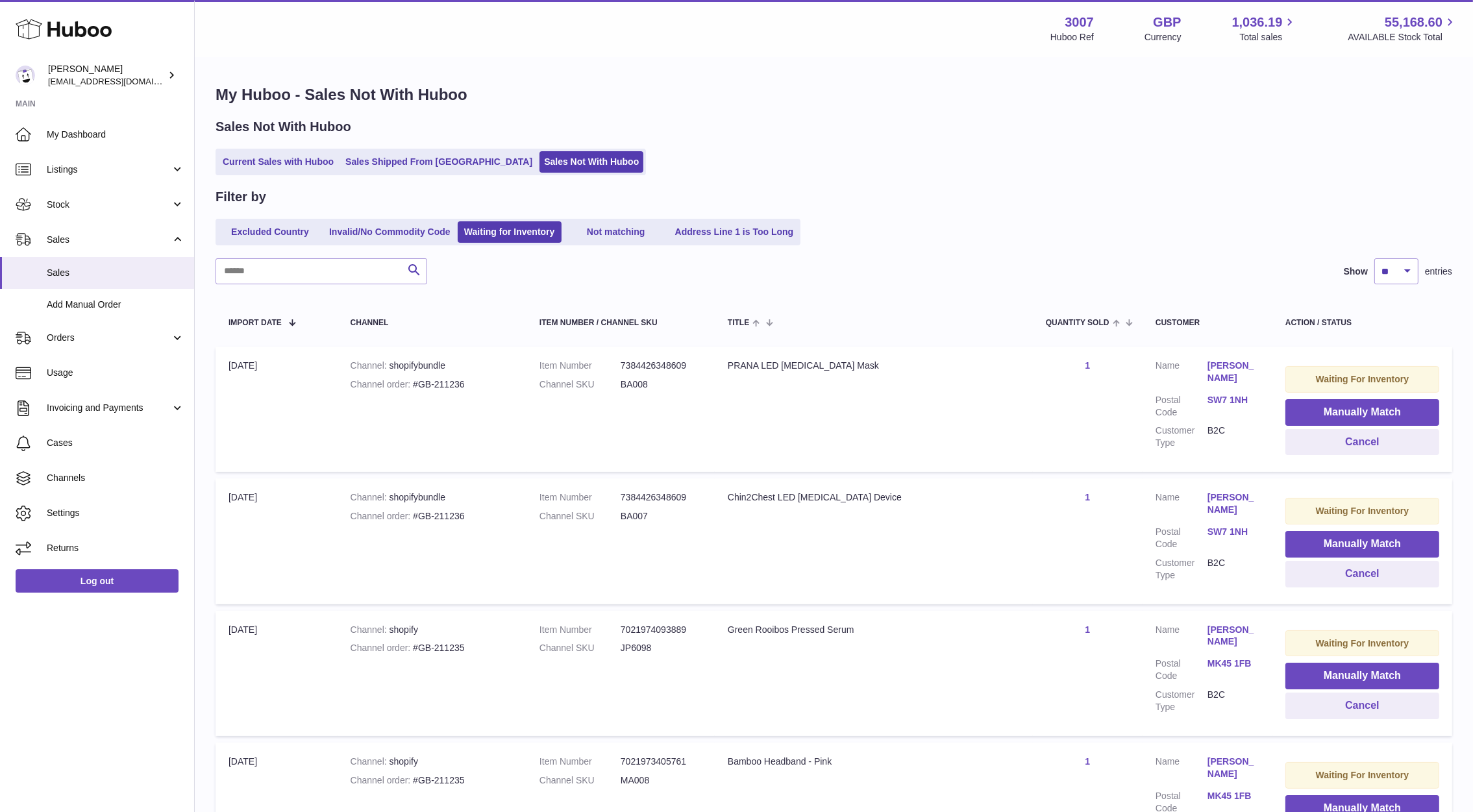
scroll to position [978, 0]
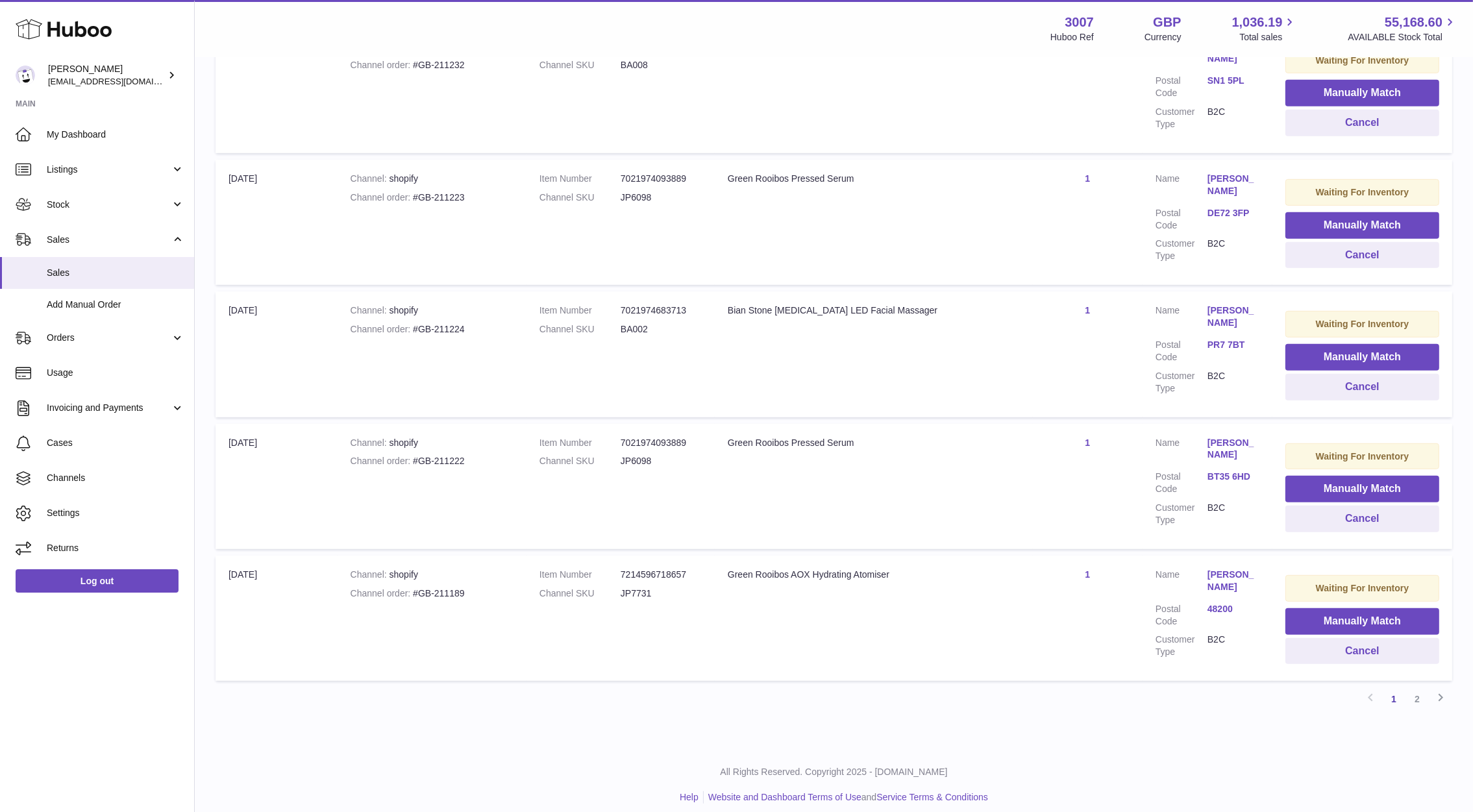
click at [1218, 471] on link "BT35 6HD" at bounding box center [1233, 476] width 52 height 12
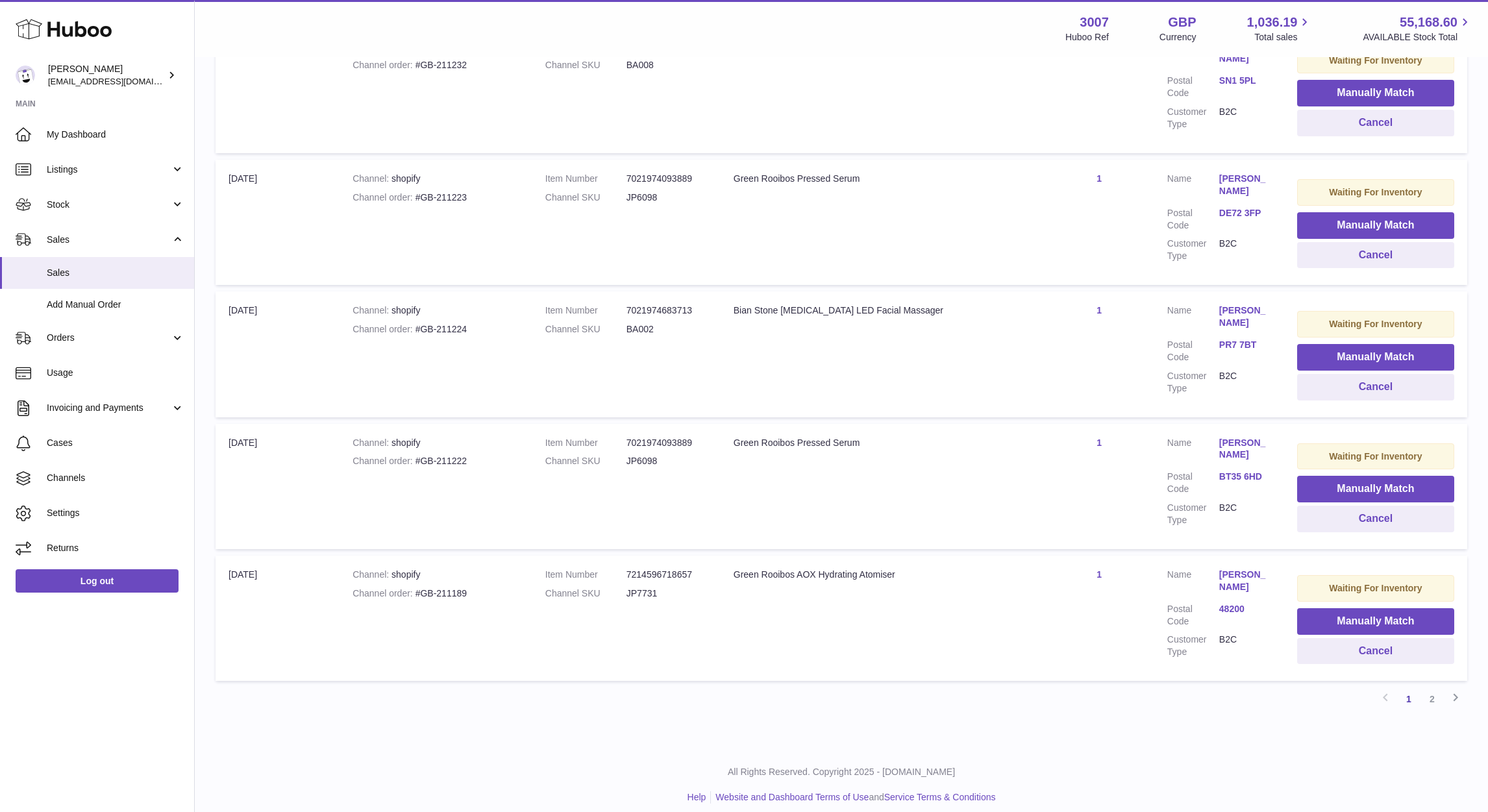
click at [1094, 470] on div at bounding box center [744, 406] width 1488 height 812
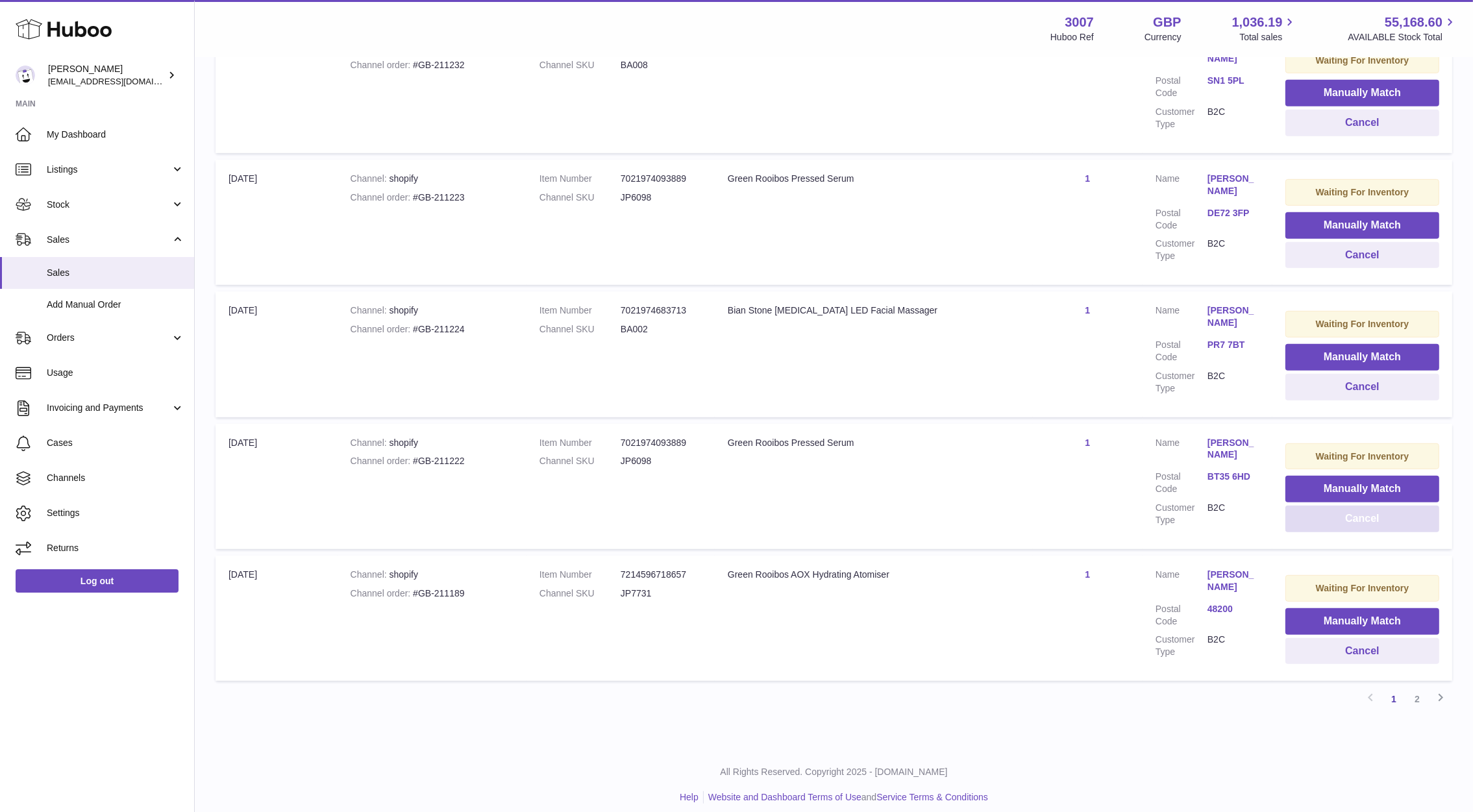
click at [1337, 513] on button "Cancel" at bounding box center [1362, 519] width 154 height 27
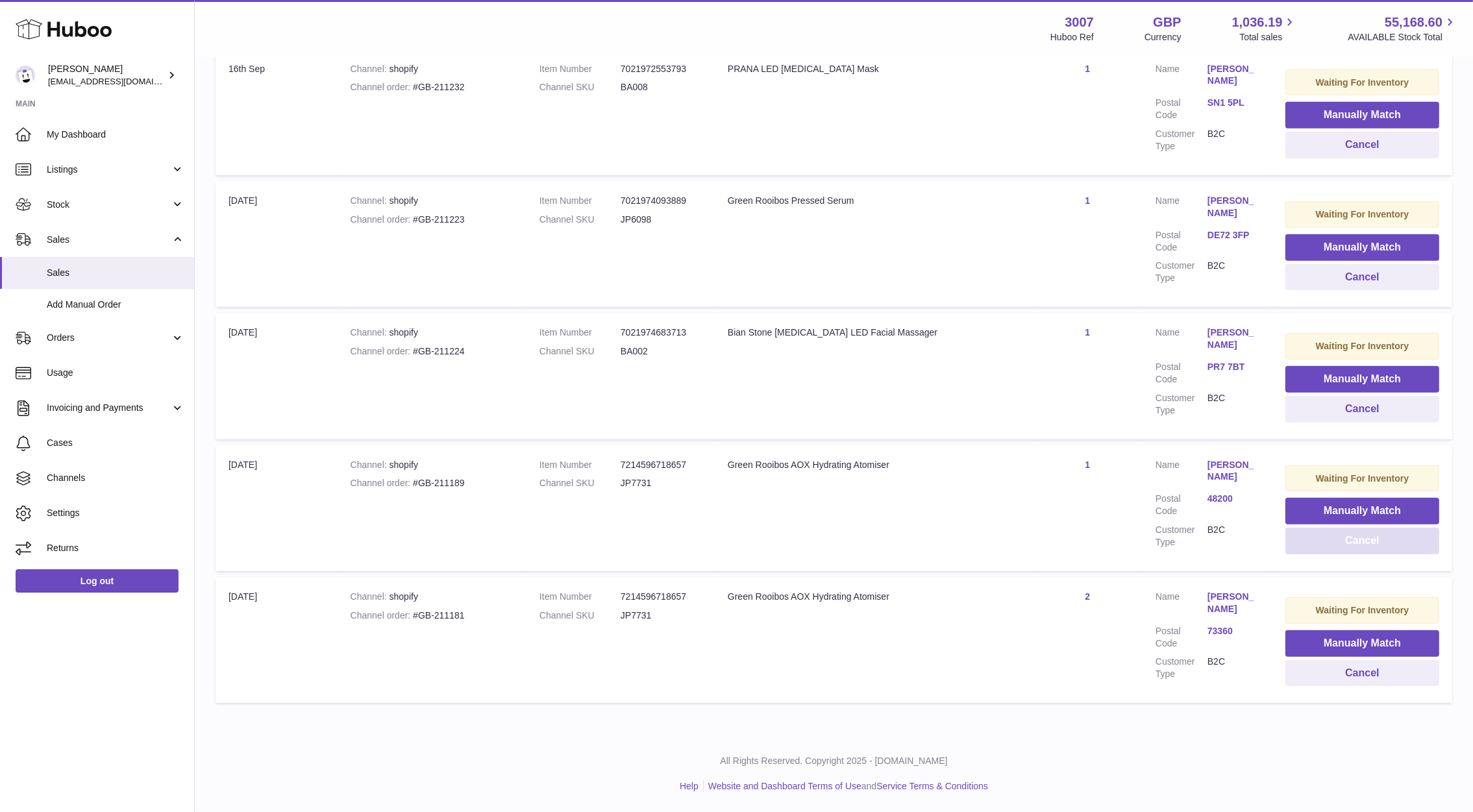
scroll to position [945, 0]
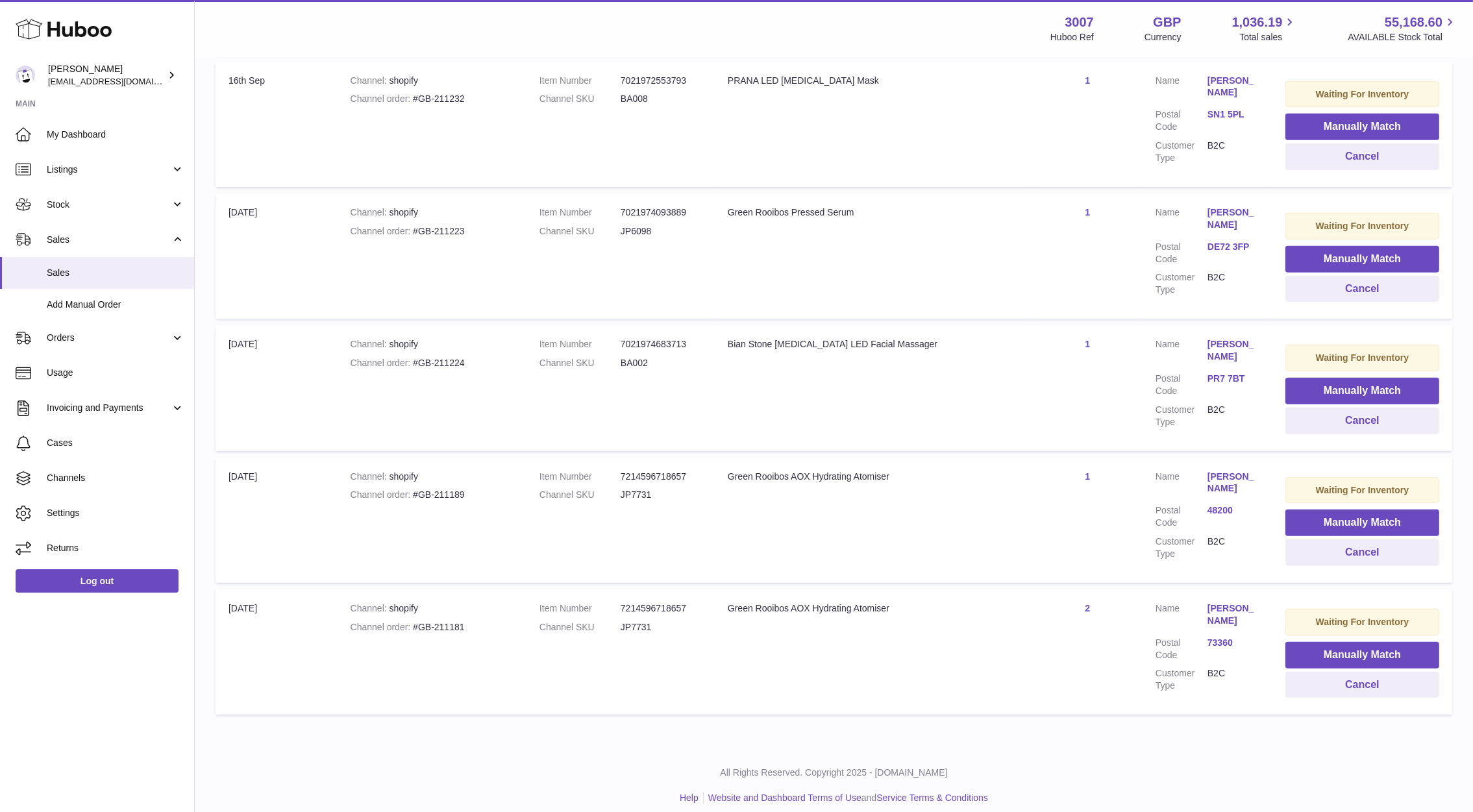
click at [1212, 350] on dl "Customer Name [PERSON_NAME] Postal Code PR7 7BT Customer Type B2C" at bounding box center [1207, 386] width 104 height 96
click at [1220, 372] on link "PR7 7BT" at bounding box center [1233, 378] width 52 height 12
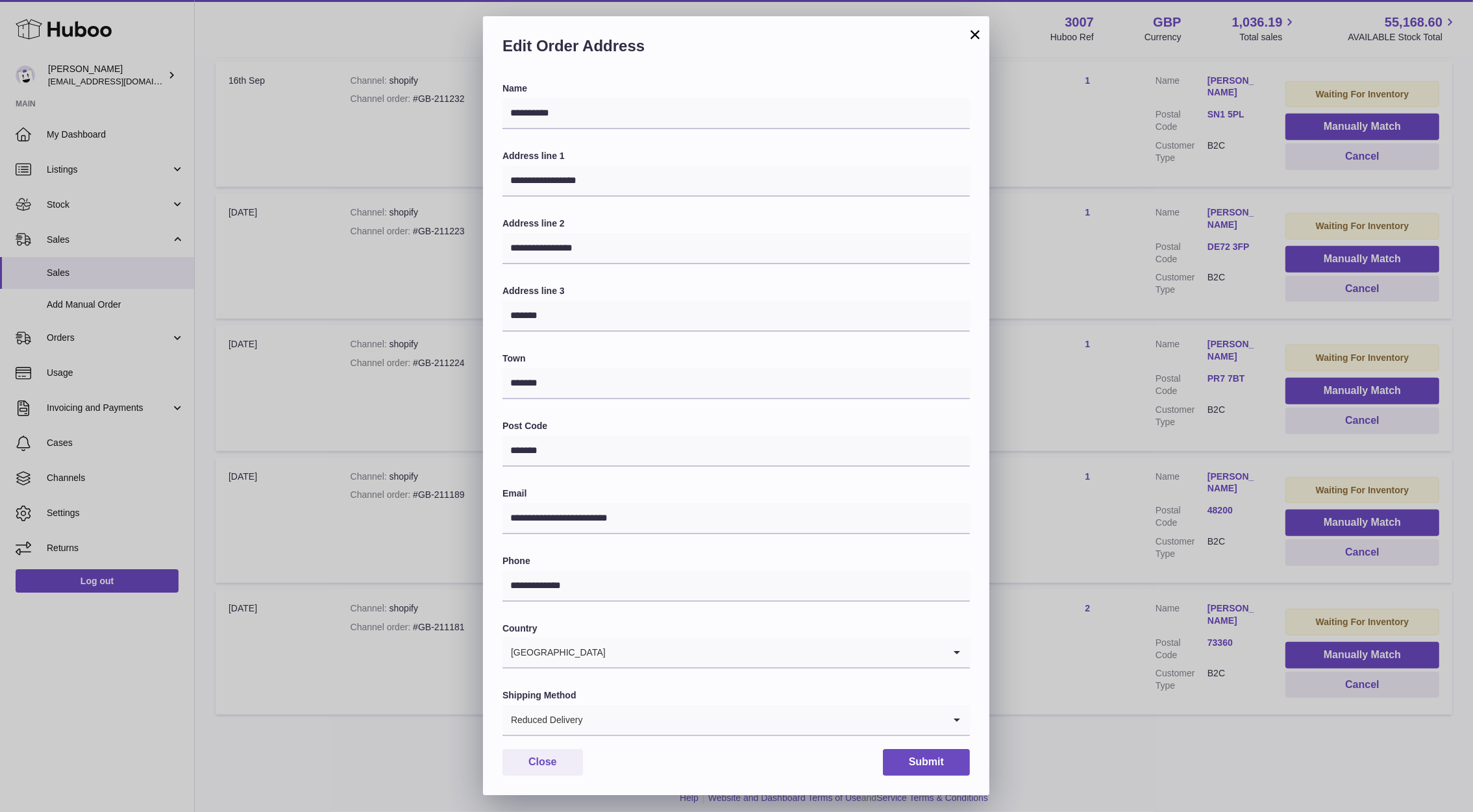
click at [1086, 410] on div "**********" at bounding box center [736, 406] width 1473 height 812
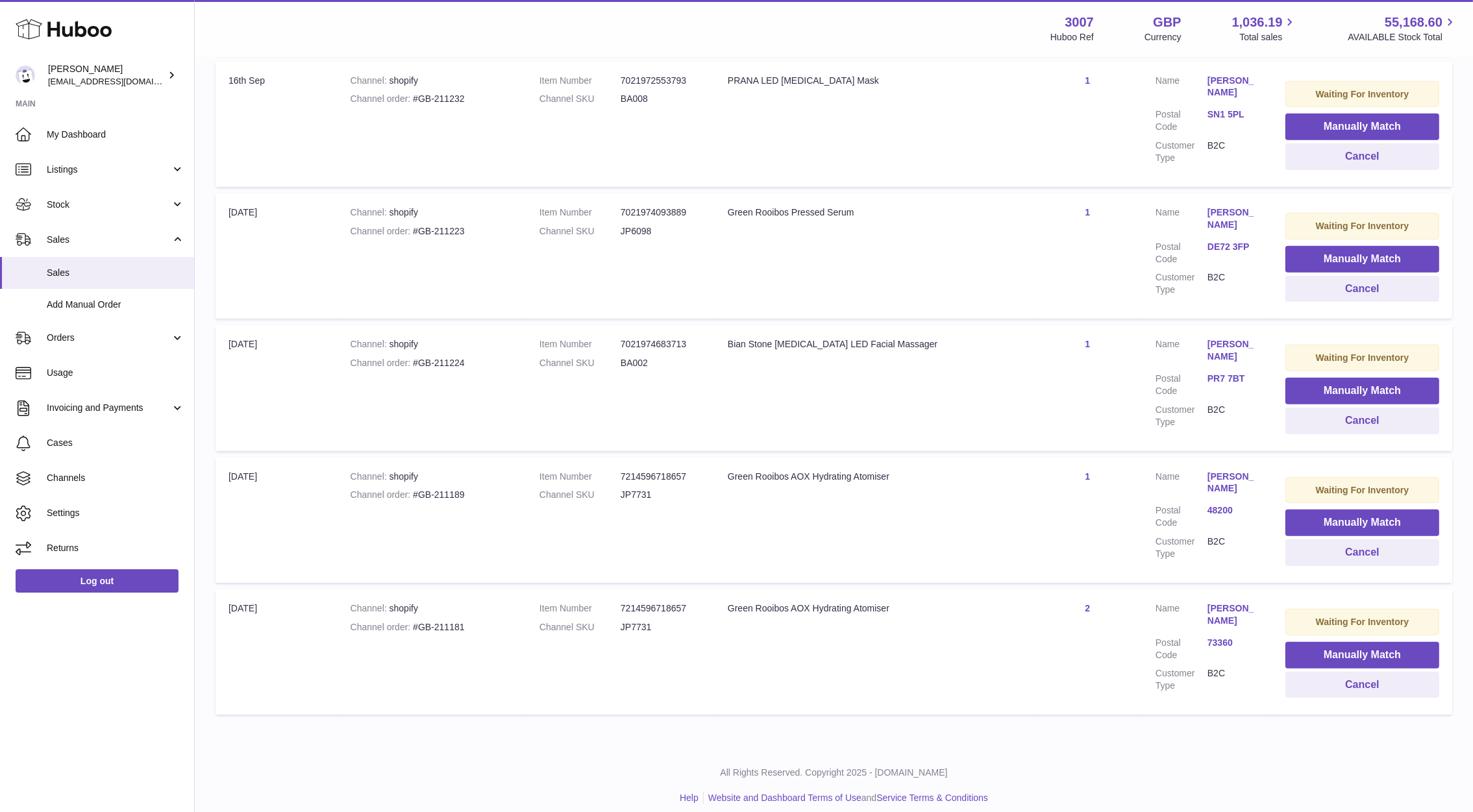
click at [1328, 428] on td "Waiting For Inventory Manually Match Cancel" at bounding box center [1362, 388] width 180 height 126
click at [1326, 419] on button "Cancel" at bounding box center [1362, 421] width 154 height 27
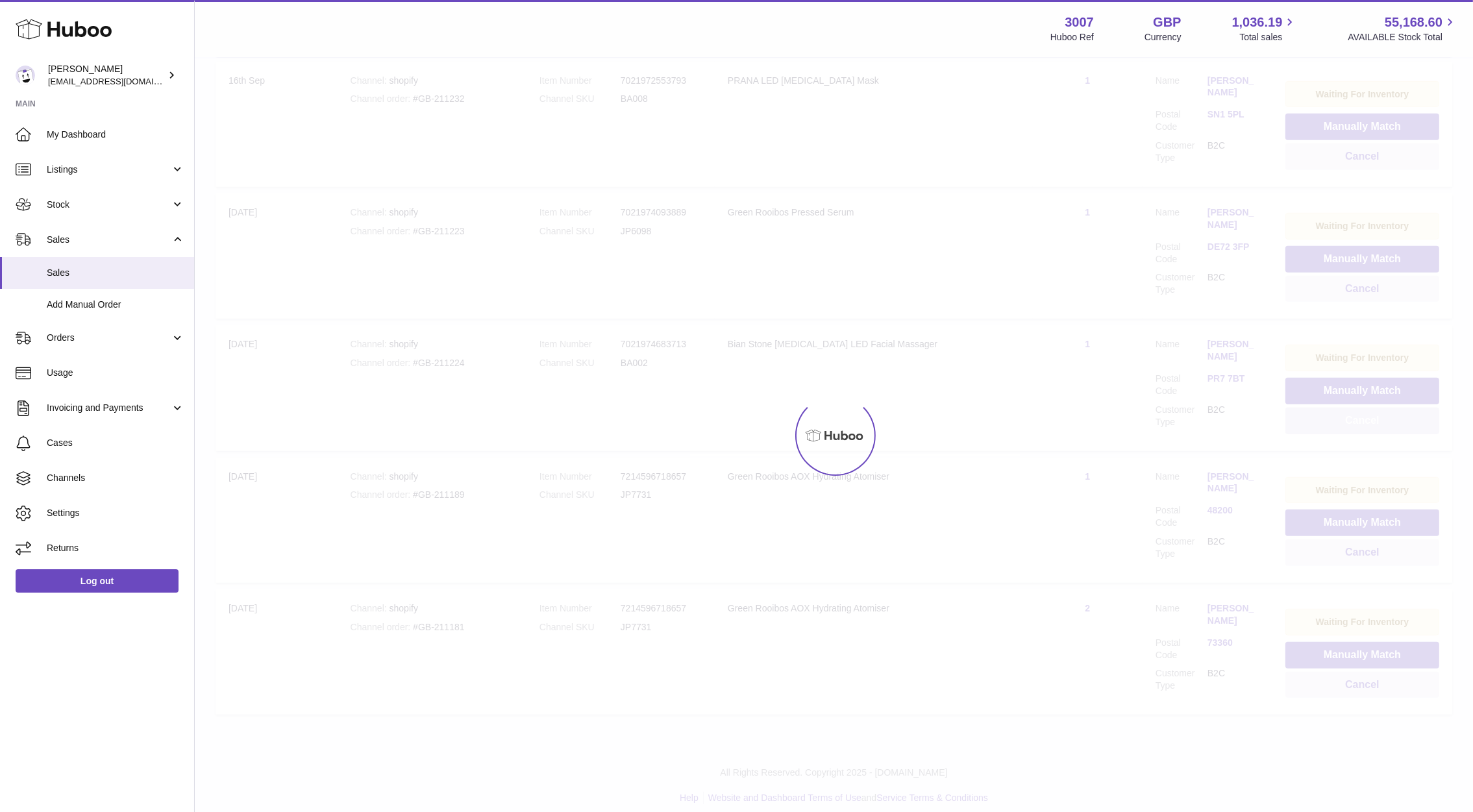
scroll to position [818, 0]
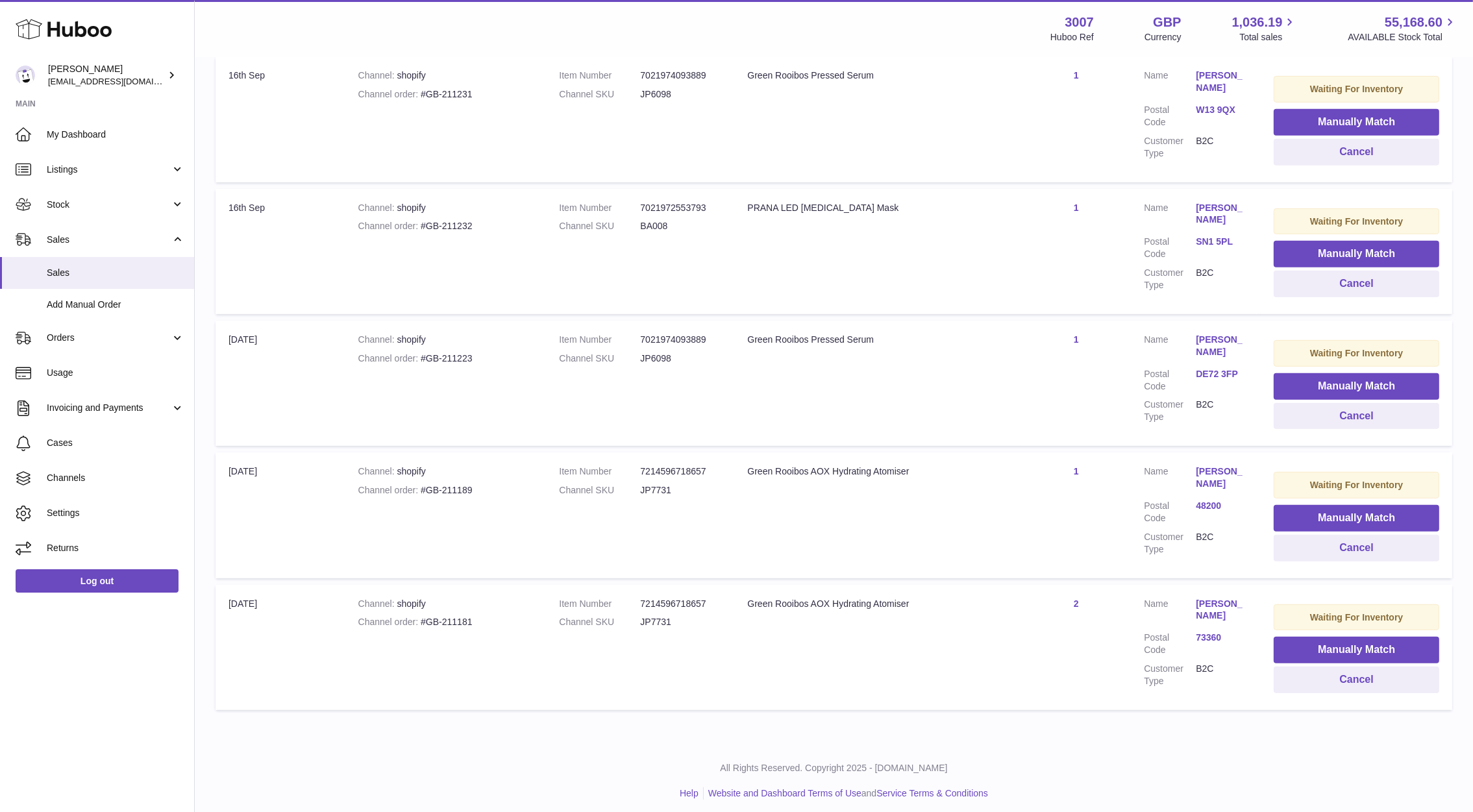
click at [1214, 370] on link "DE72 3FP" at bounding box center [1222, 374] width 52 height 12
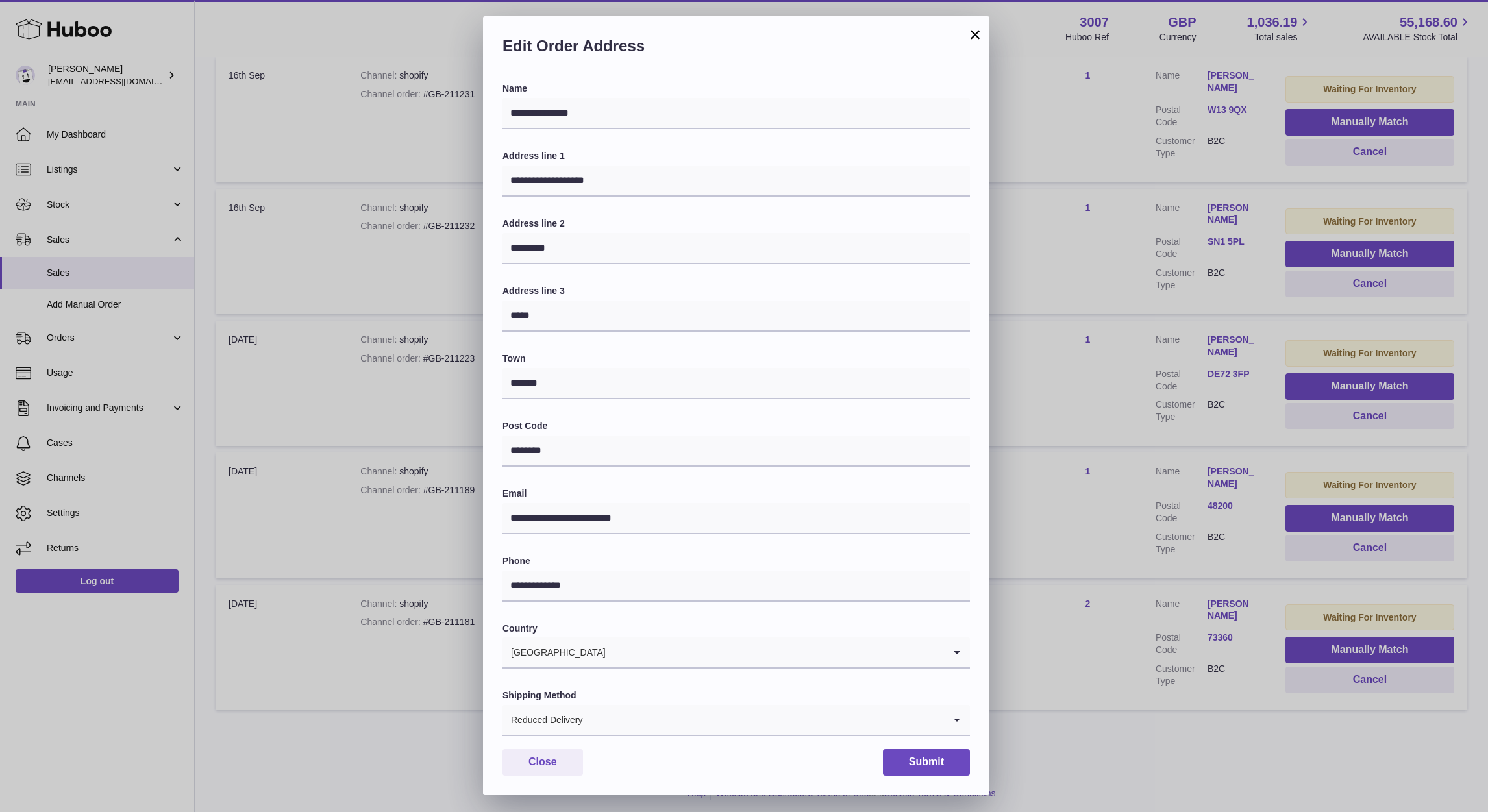
click at [1156, 453] on div "**********" at bounding box center [744, 406] width 1488 height 812
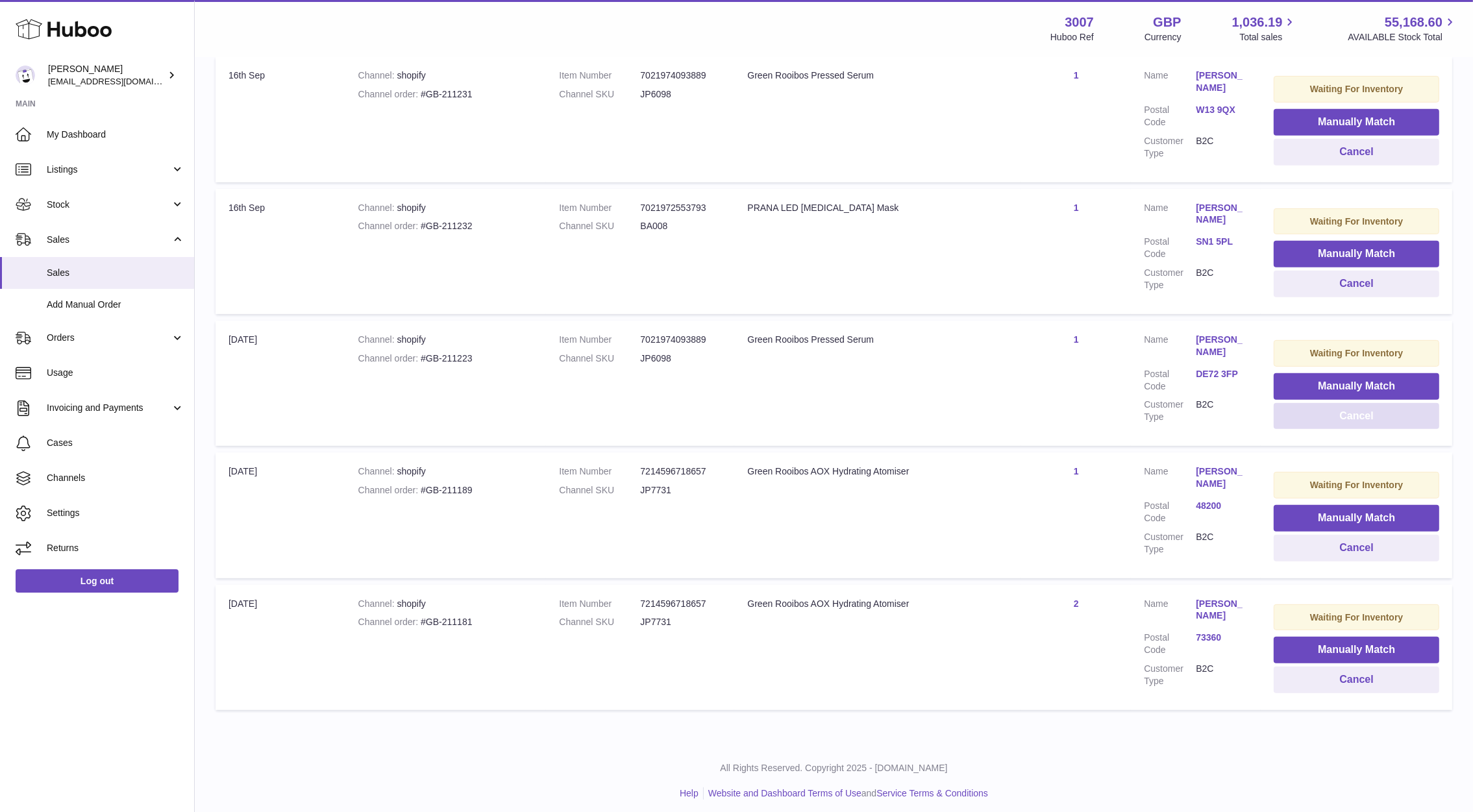
click at [1356, 416] on button "Cancel" at bounding box center [1356, 416] width 166 height 27
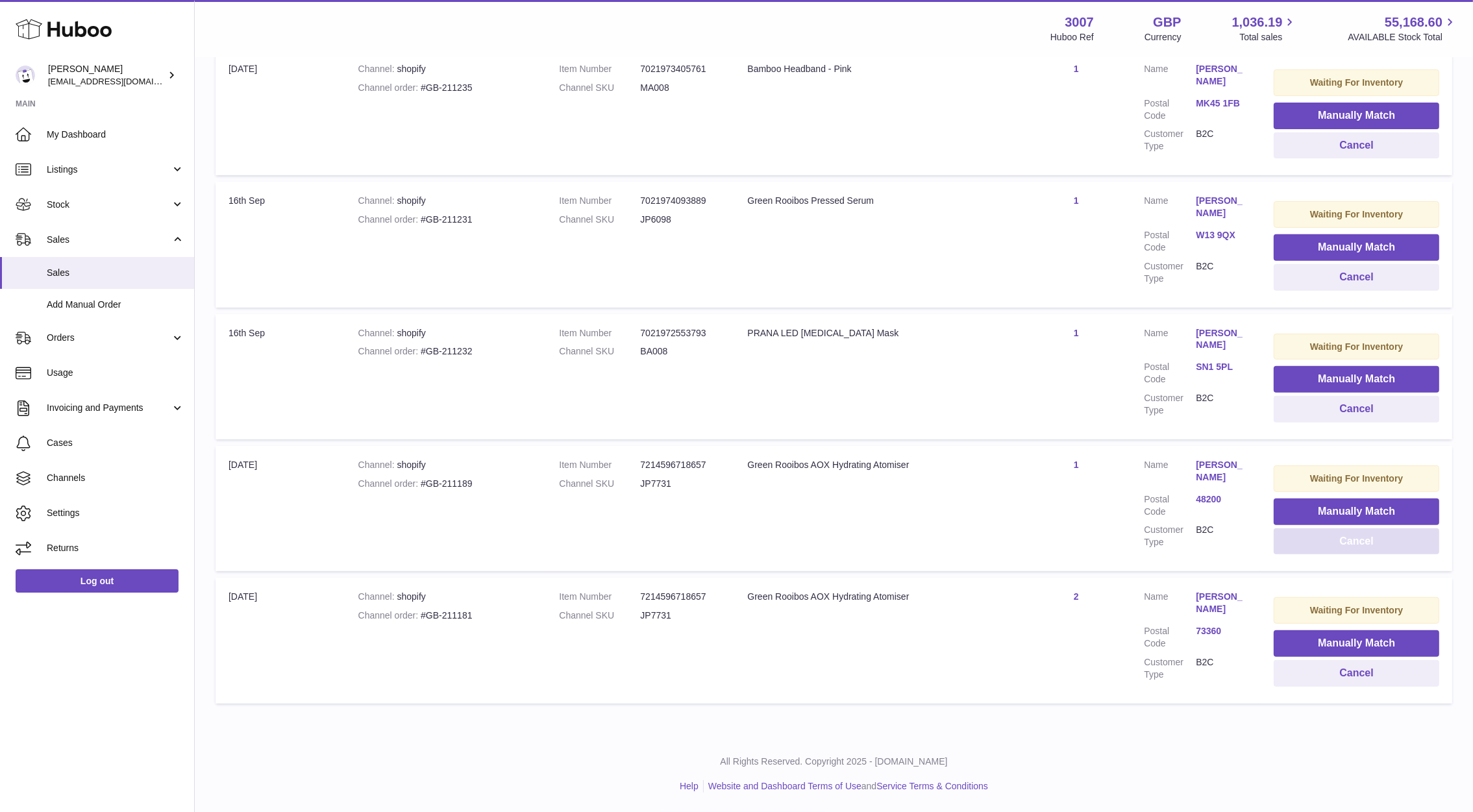
scroll to position [686, 0]
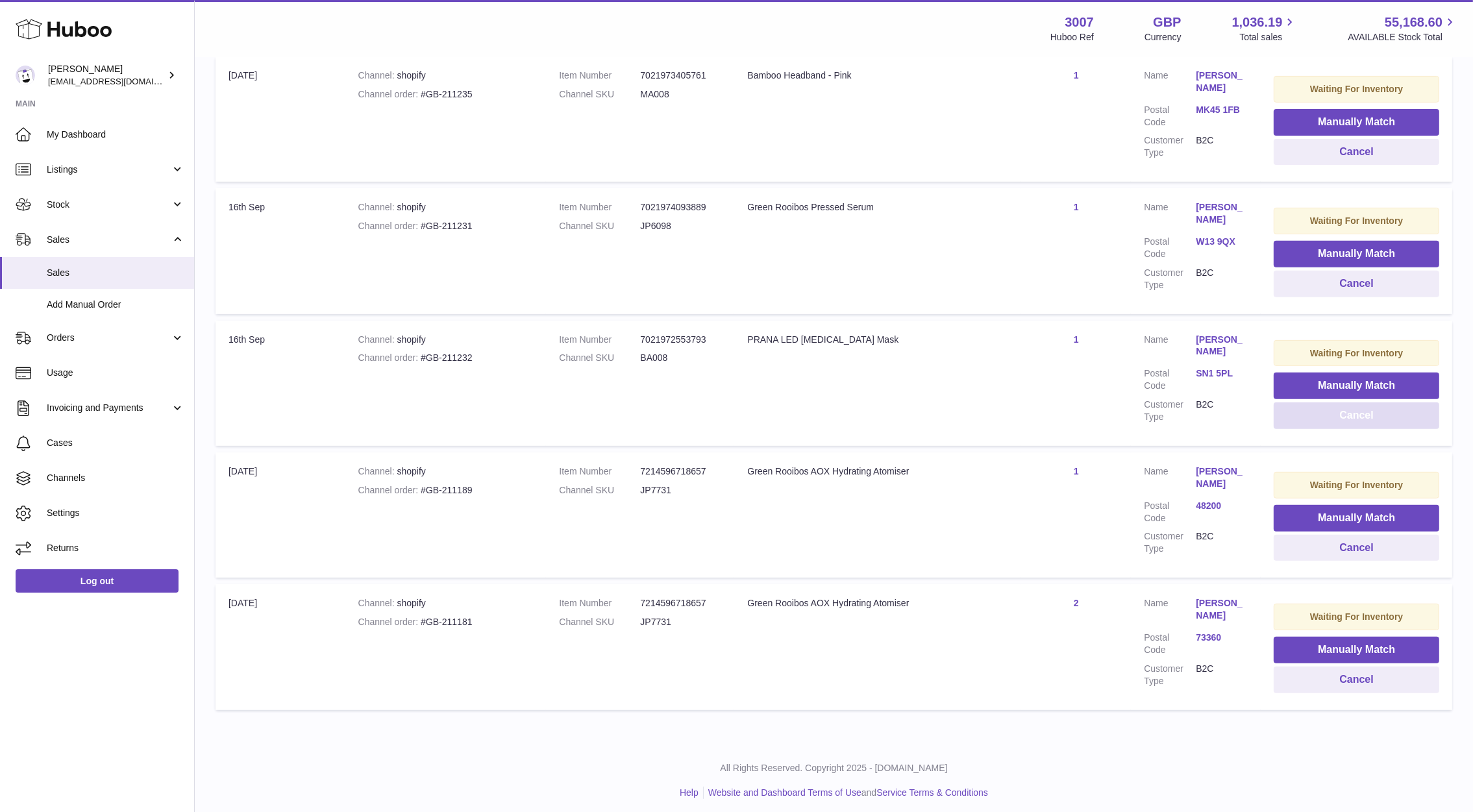
click at [1307, 420] on button "Cancel" at bounding box center [1356, 416] width 166 height 27
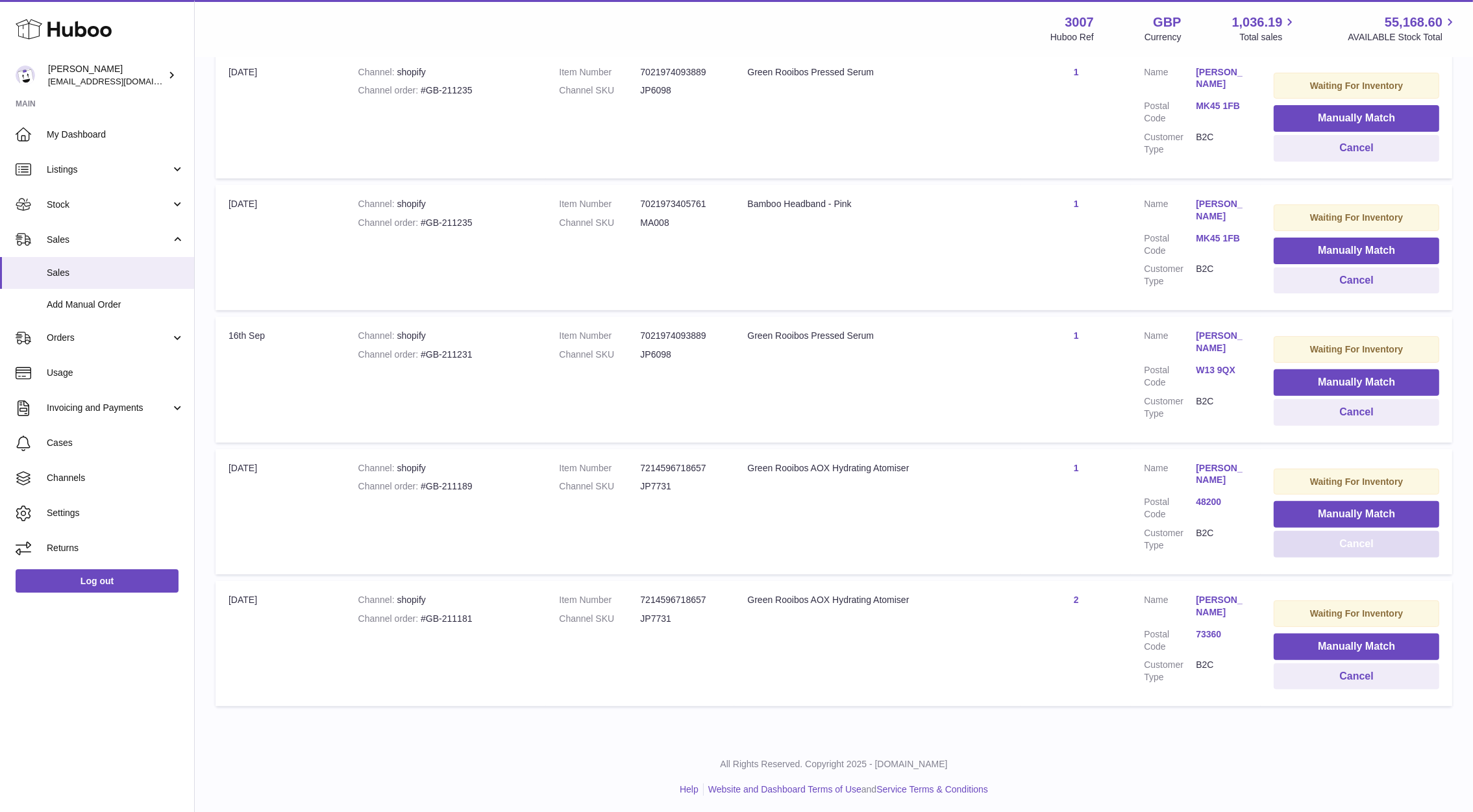
scroll to position [554, 0]
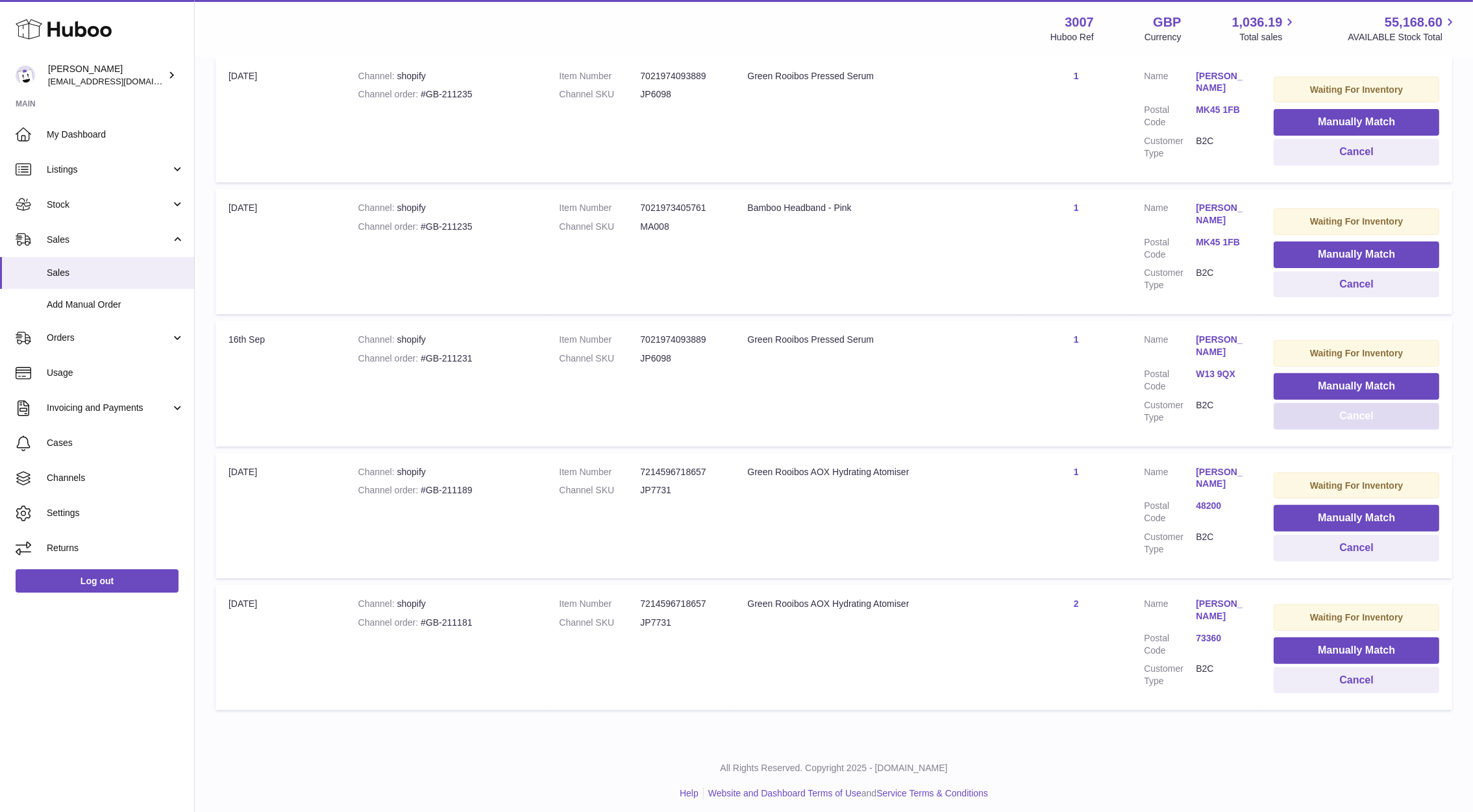
click at [1308, 422] on button "Cancel" at bounding box center [1356, 416] width 166 height 27
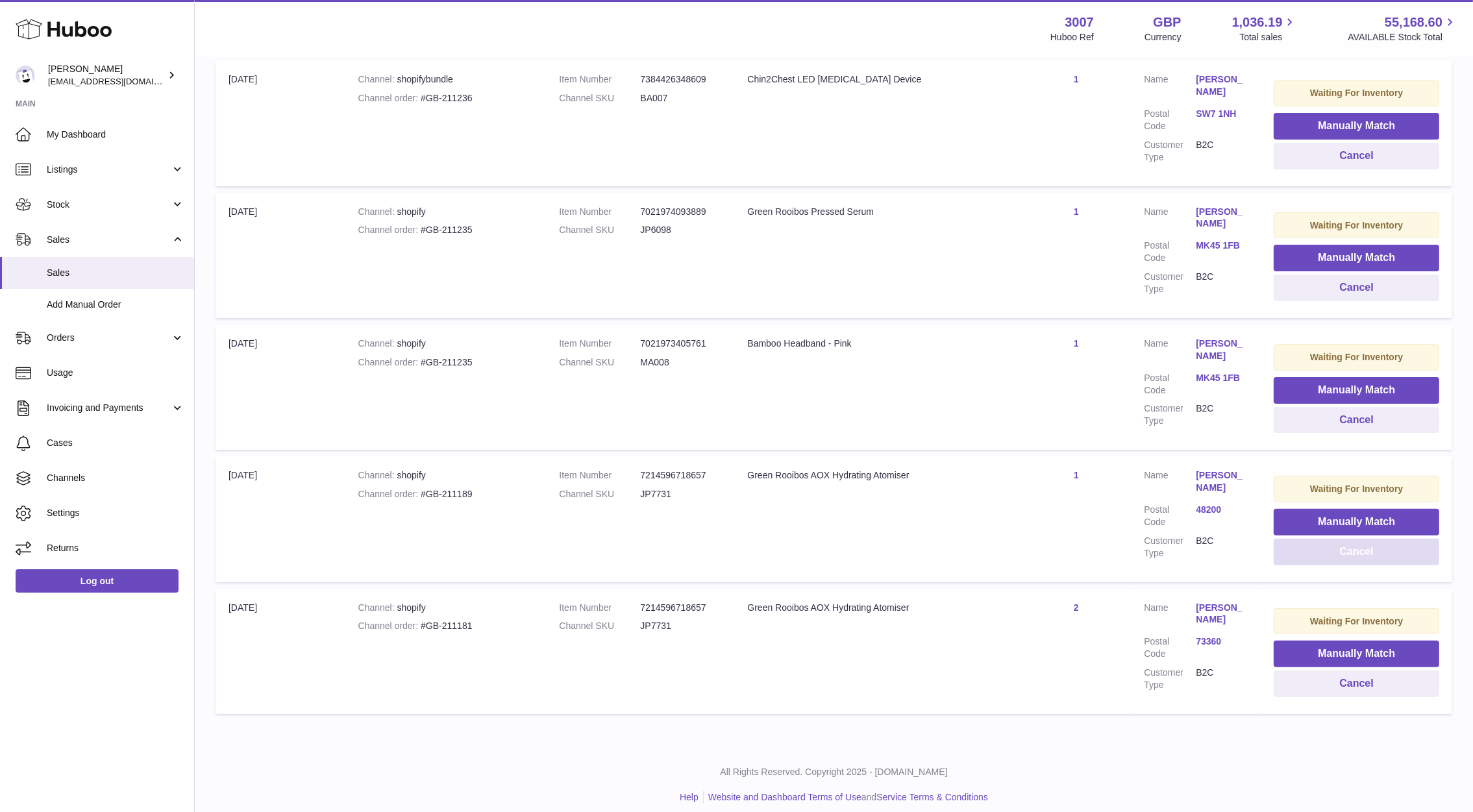
scroll to position [421, 0]
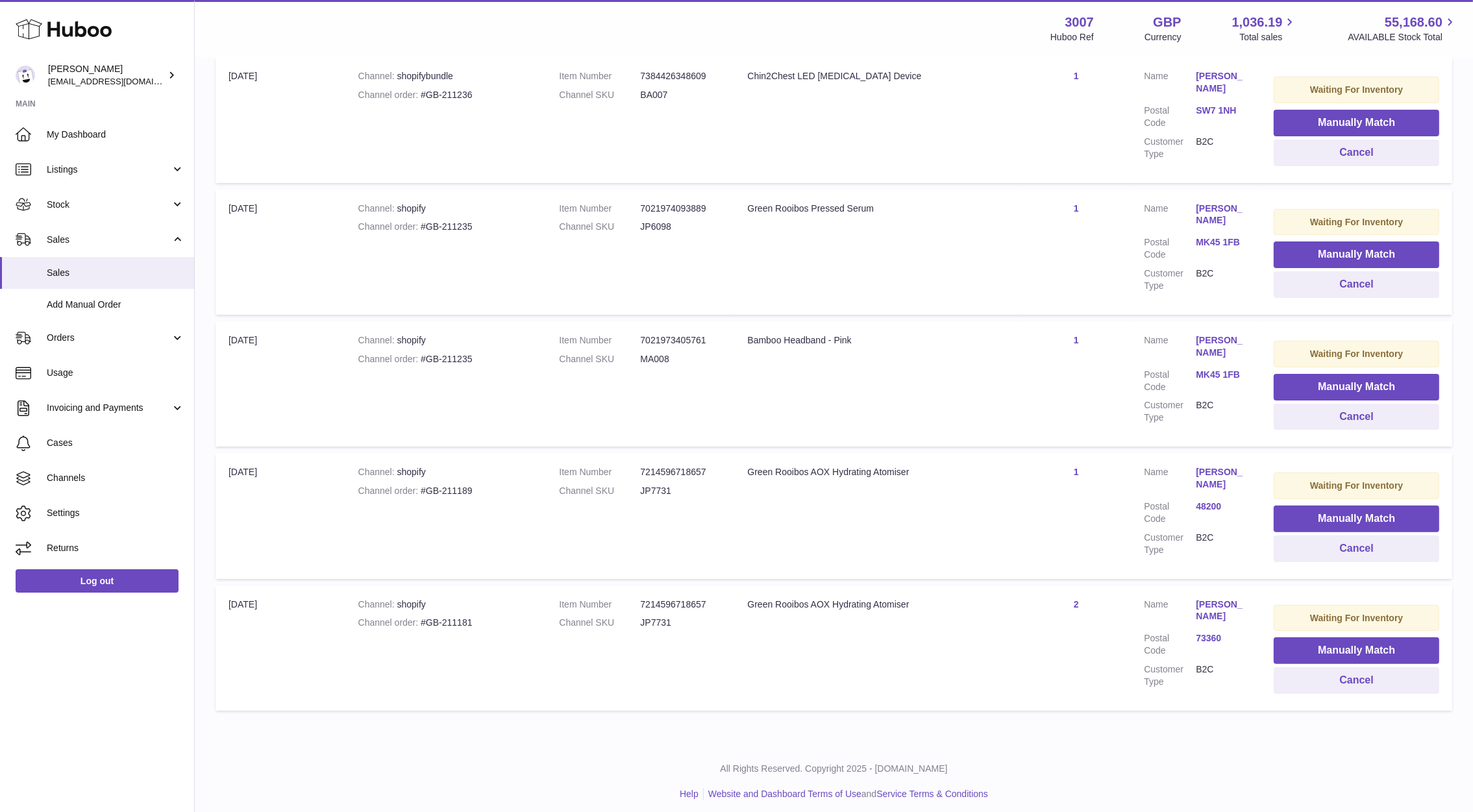
click at [1206, 373] on link "MK45 1FB" at bounding box center [1222, 375] width 52 height 12
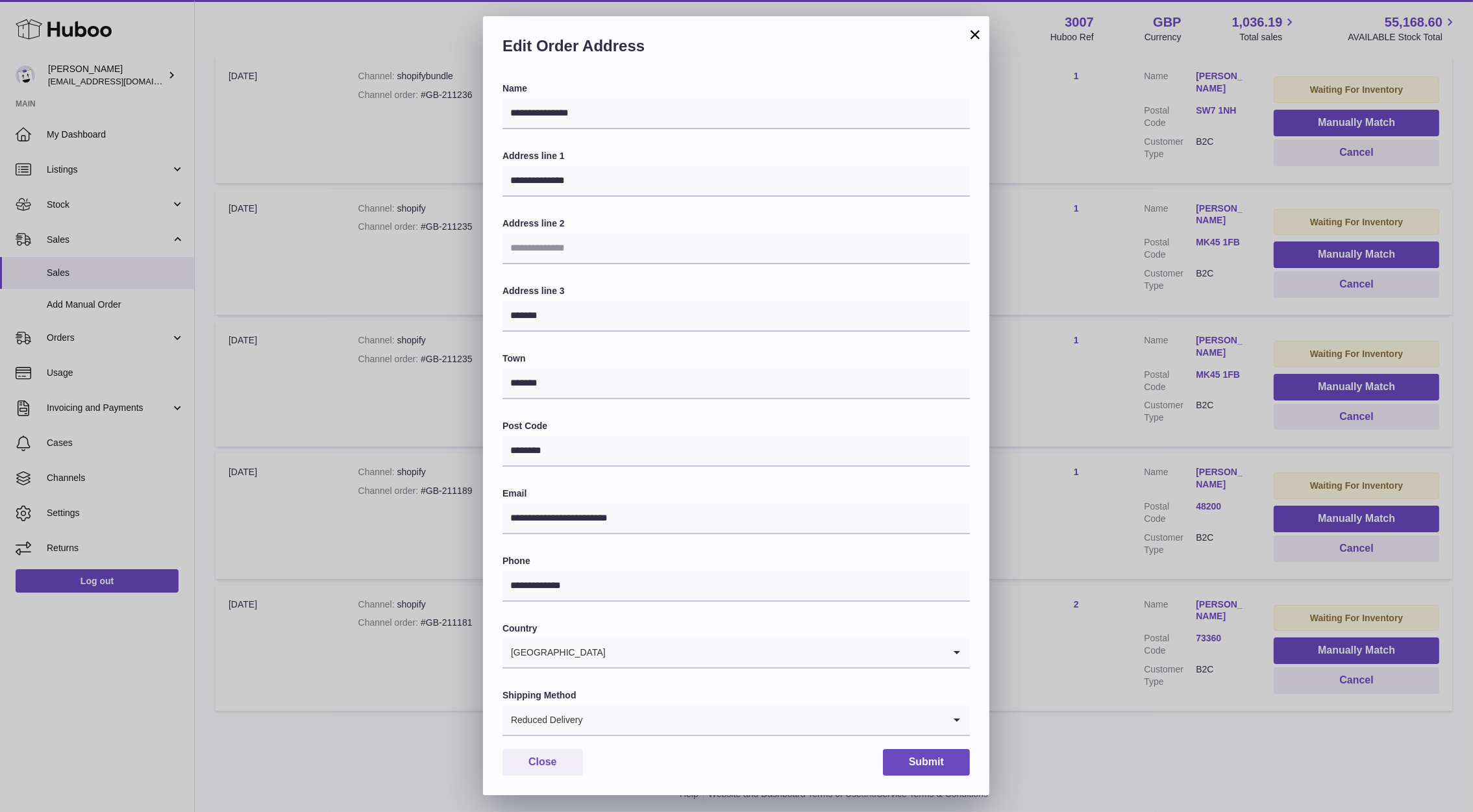
click at [1136, 423] on div "**********" at bounding box center [736, 406] width 1473 height 812
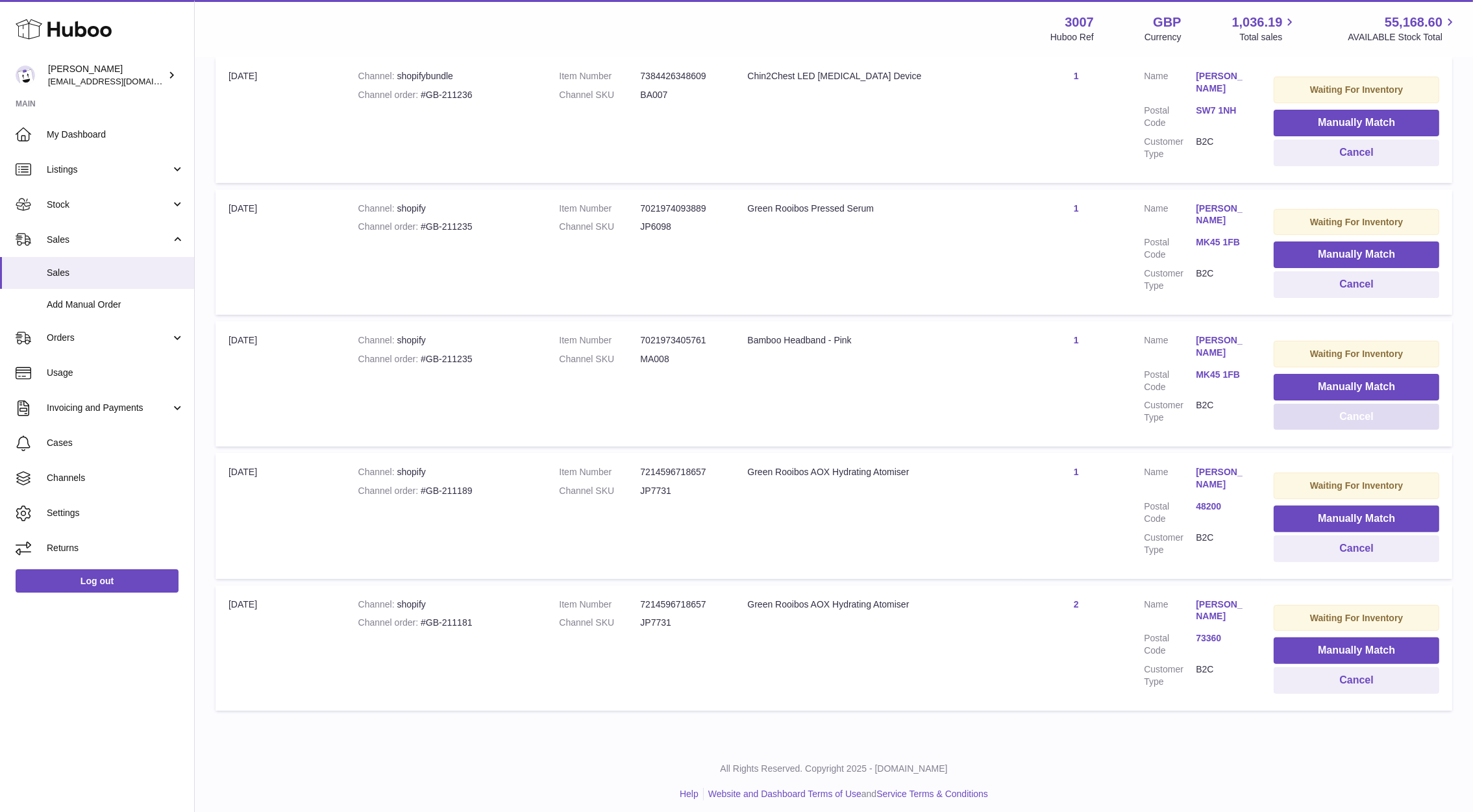
click at [1362, 416] on button "Cancel" at bounding box center [1356, 417] width 166 height 27
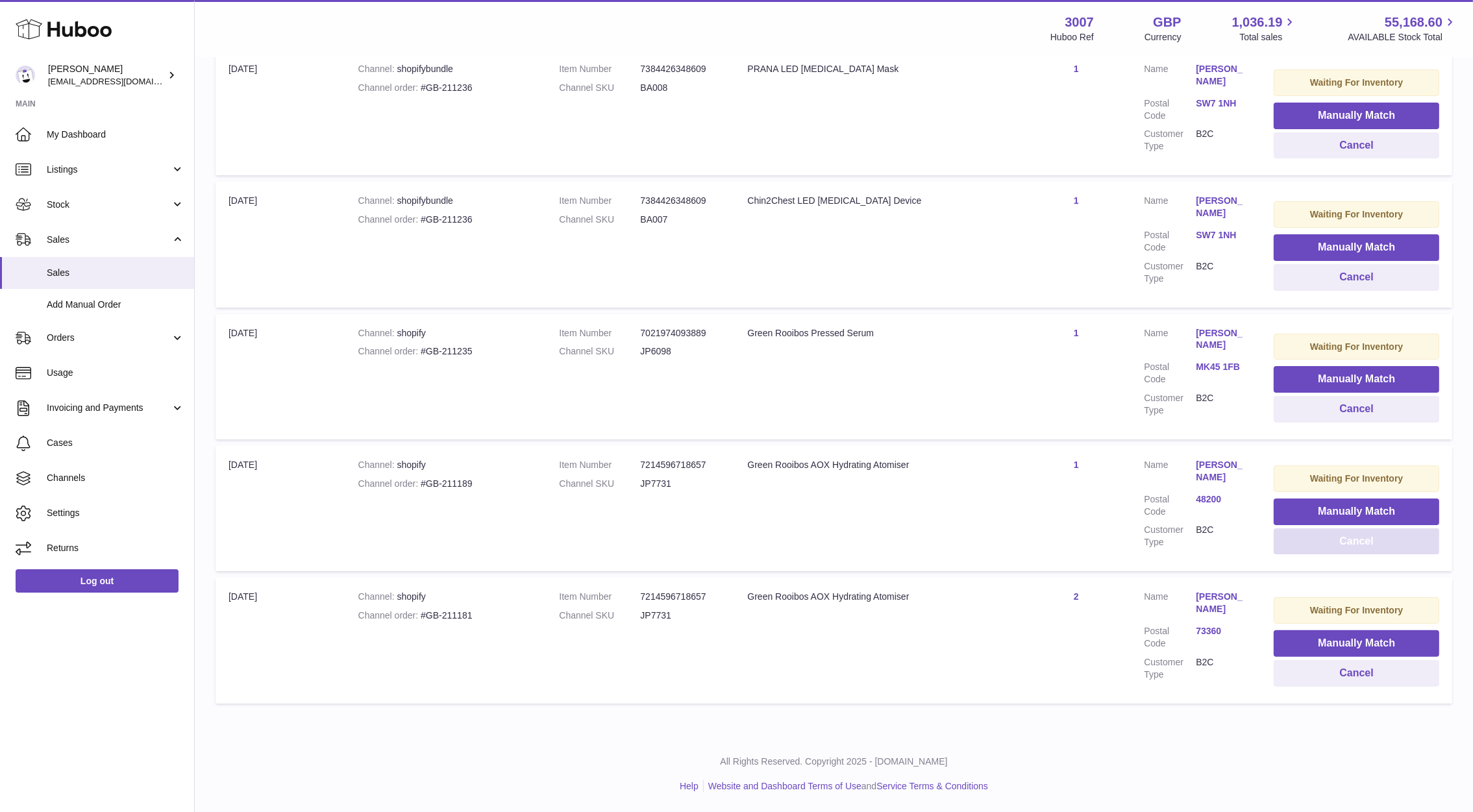
scroll to position [294, 0]
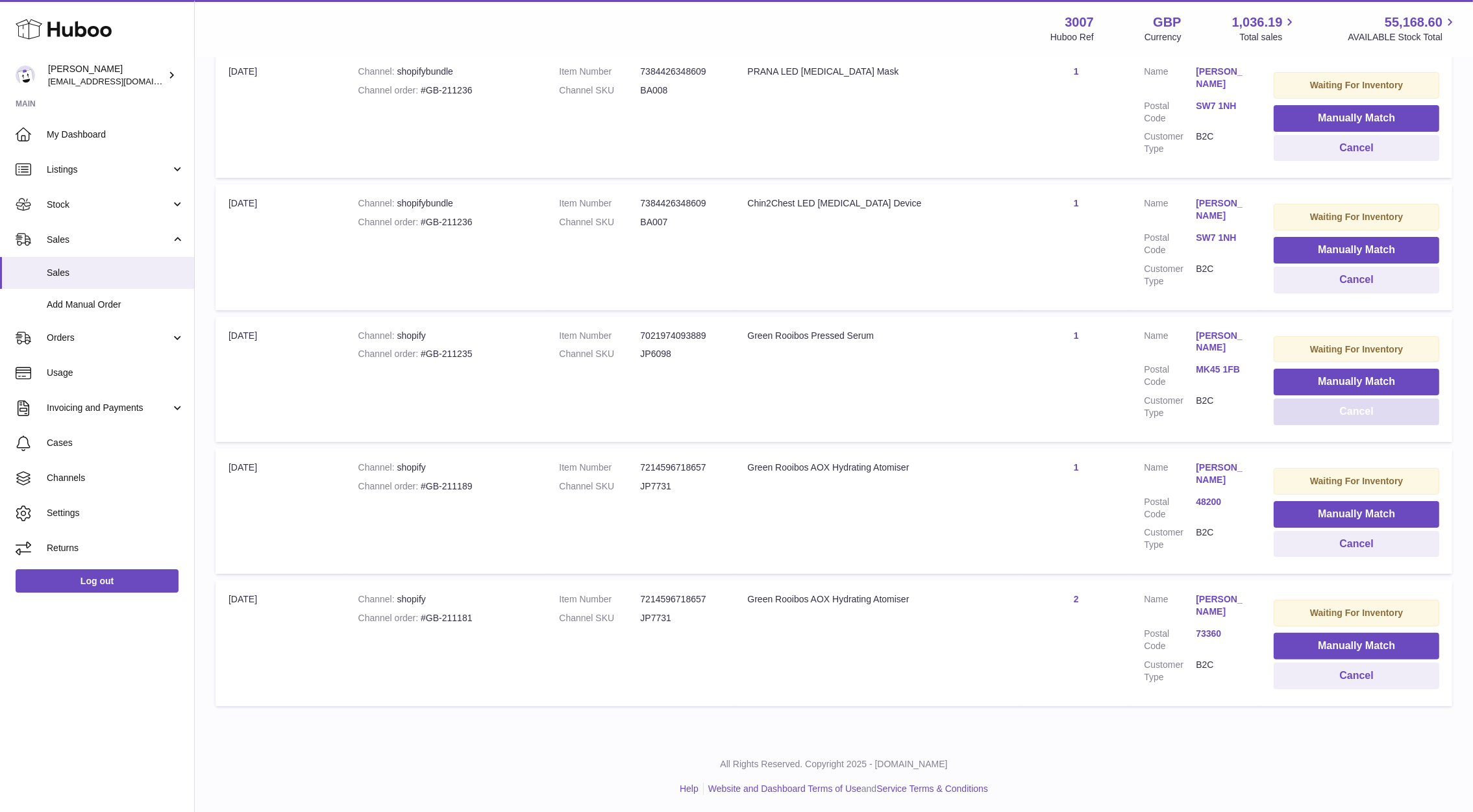
click at [1321, 413] on button "Cancel" at bounding box center [1356, 412] width 166 height 27
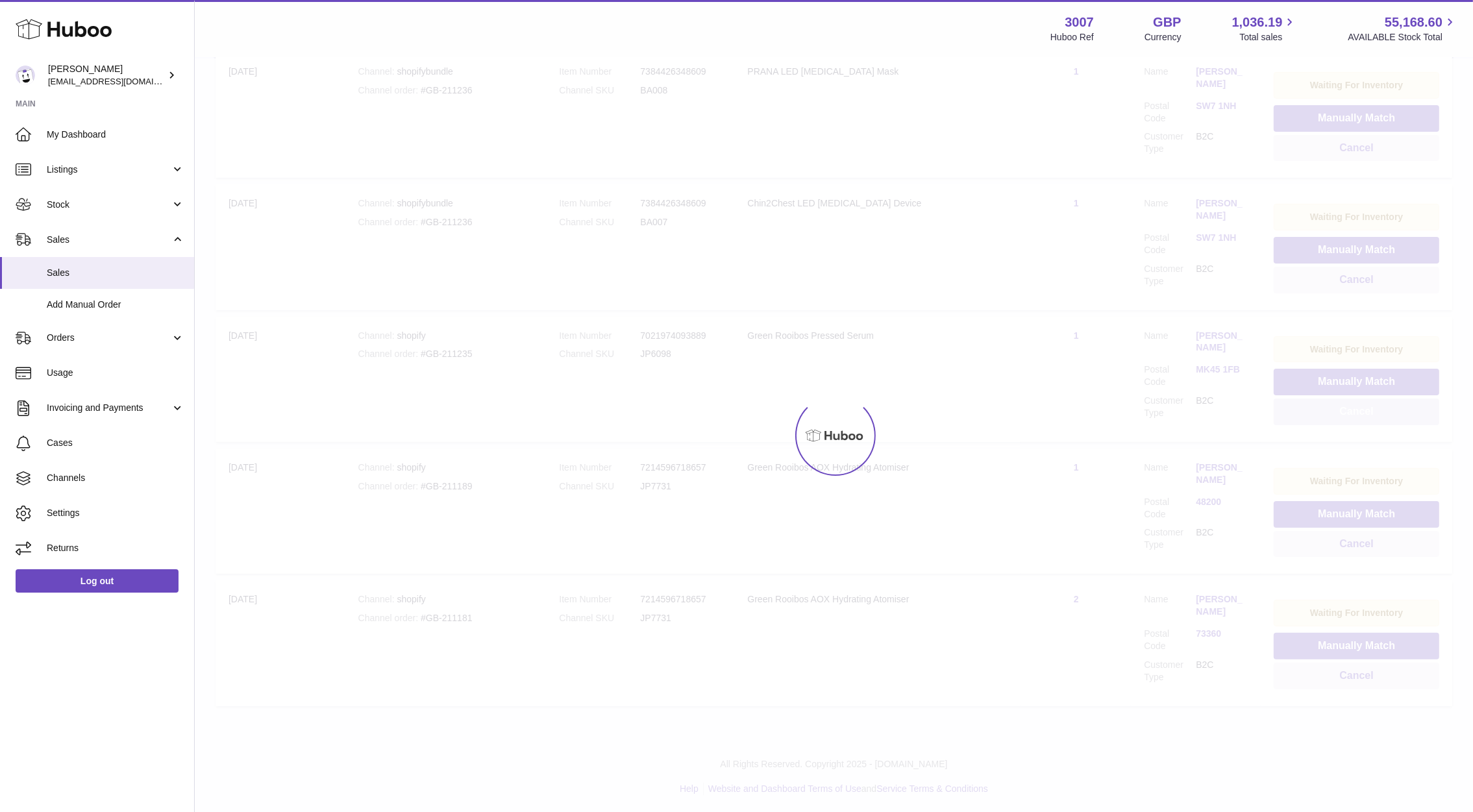
scroll to position [162, 0]
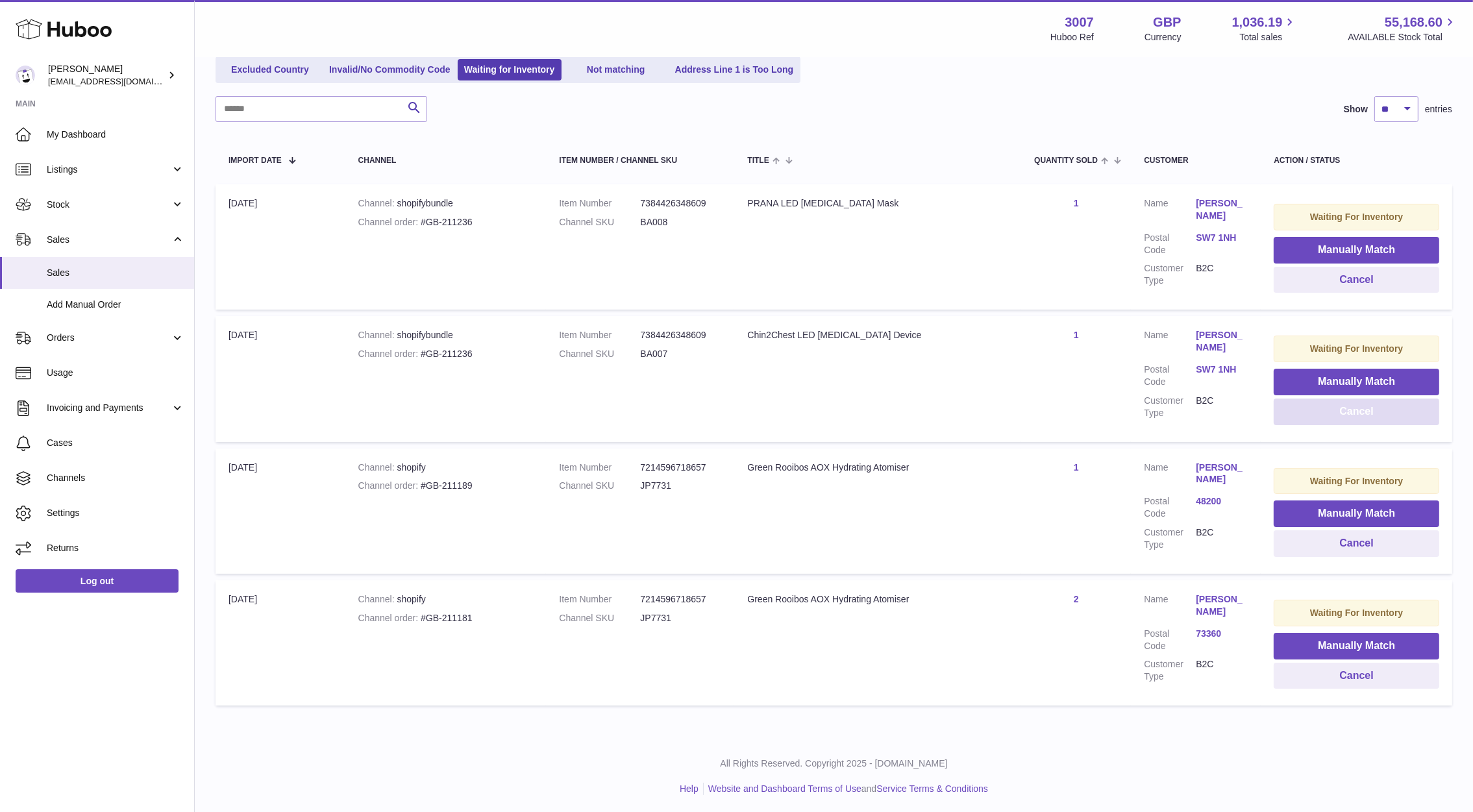
click at [1294, 411] on button "Cancel" at bounding box center [1356, 412] width 166 height 27
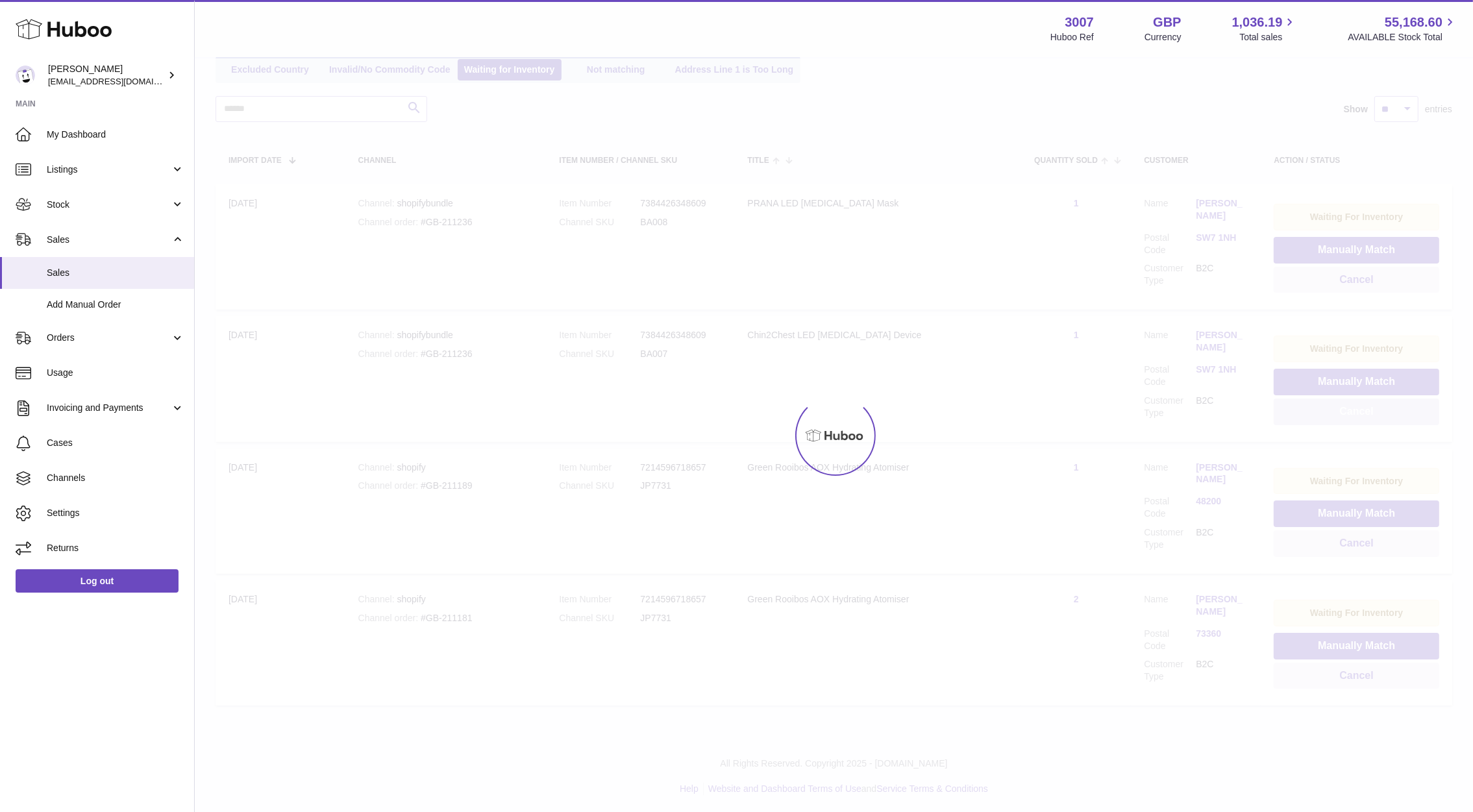
scroll to position [30, 0]
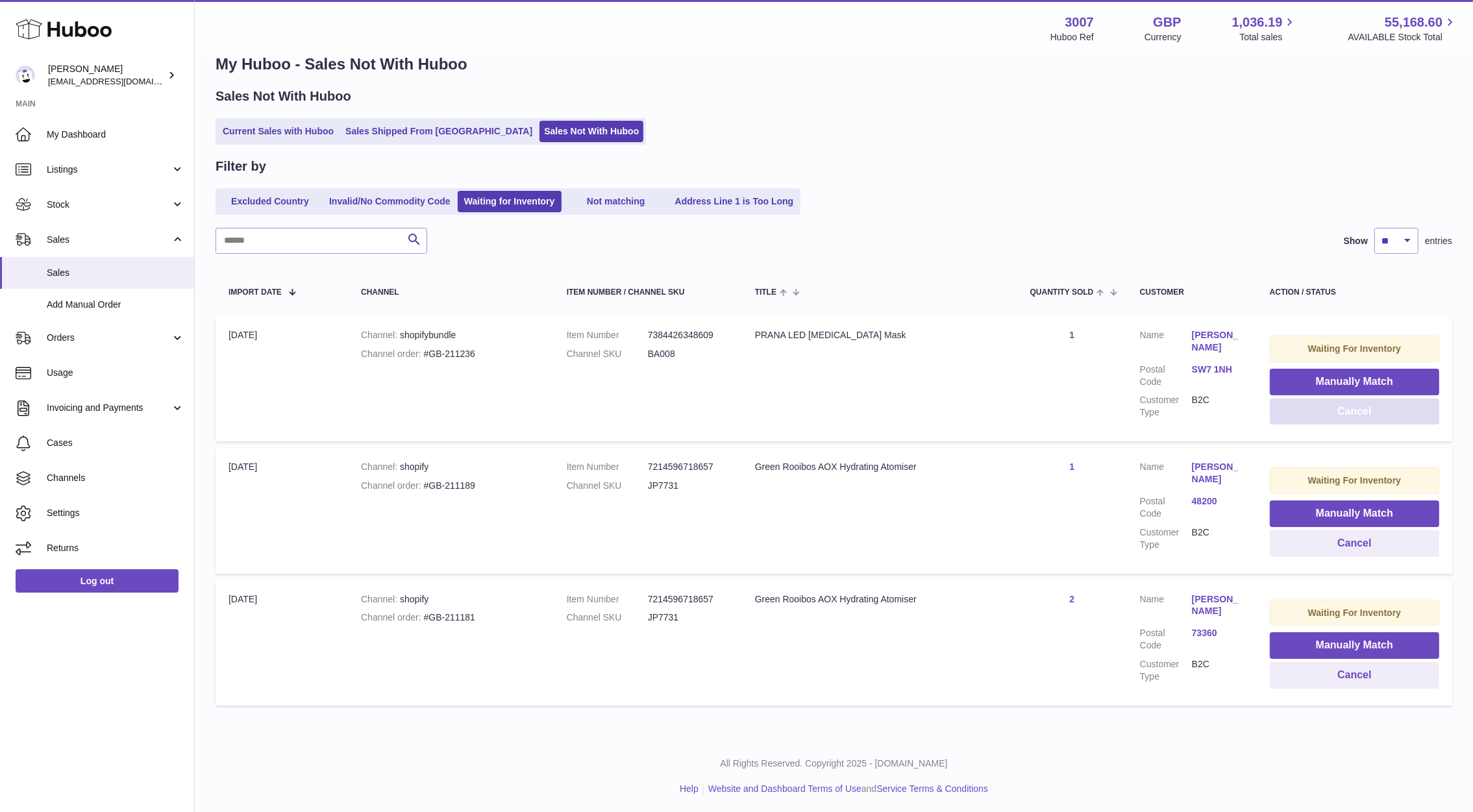
click at [1321, 404] on button "Cancel" at bounding box center [1354, 412] width 169 height 27
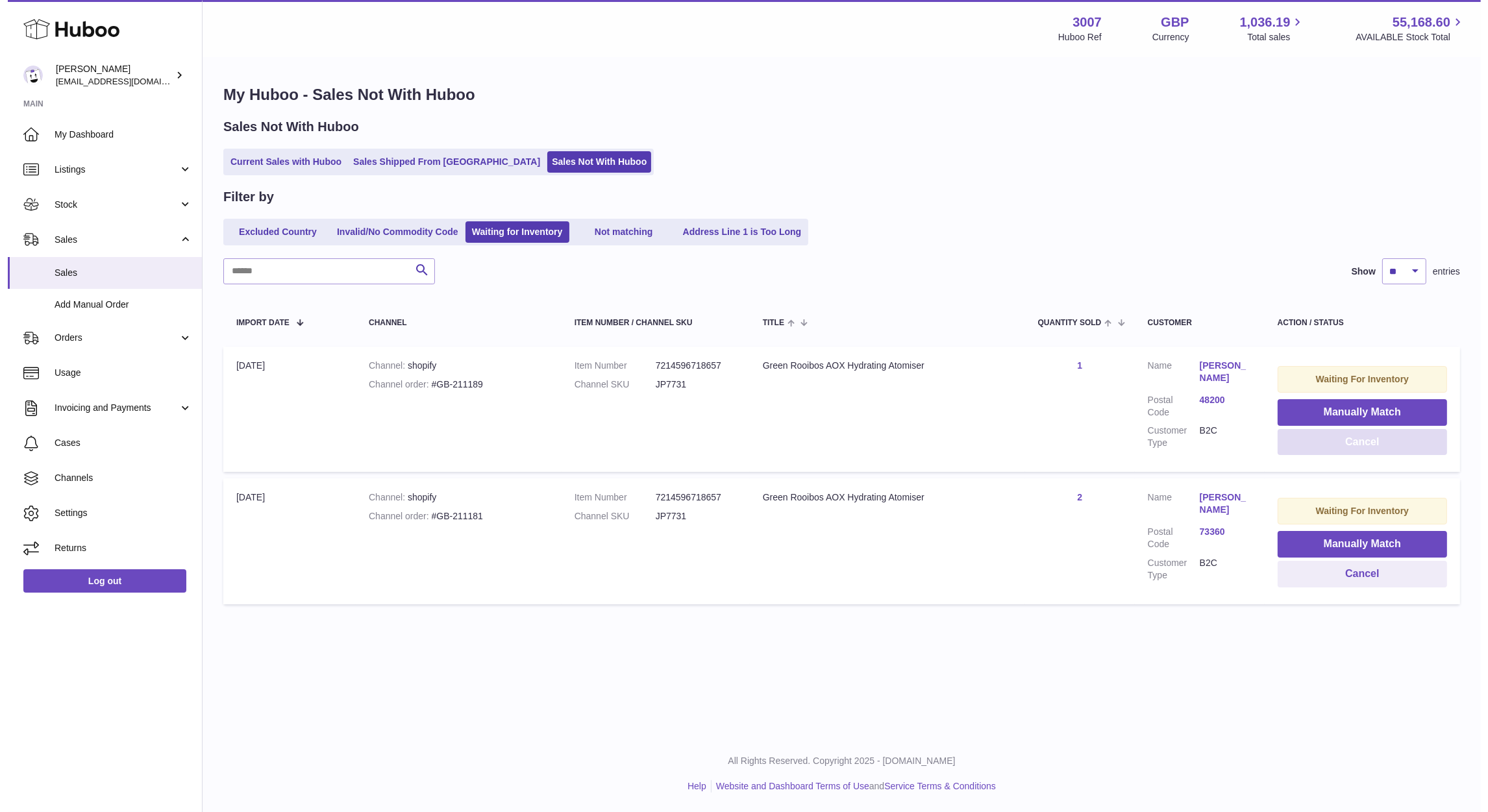
scroll to position [0, 0]
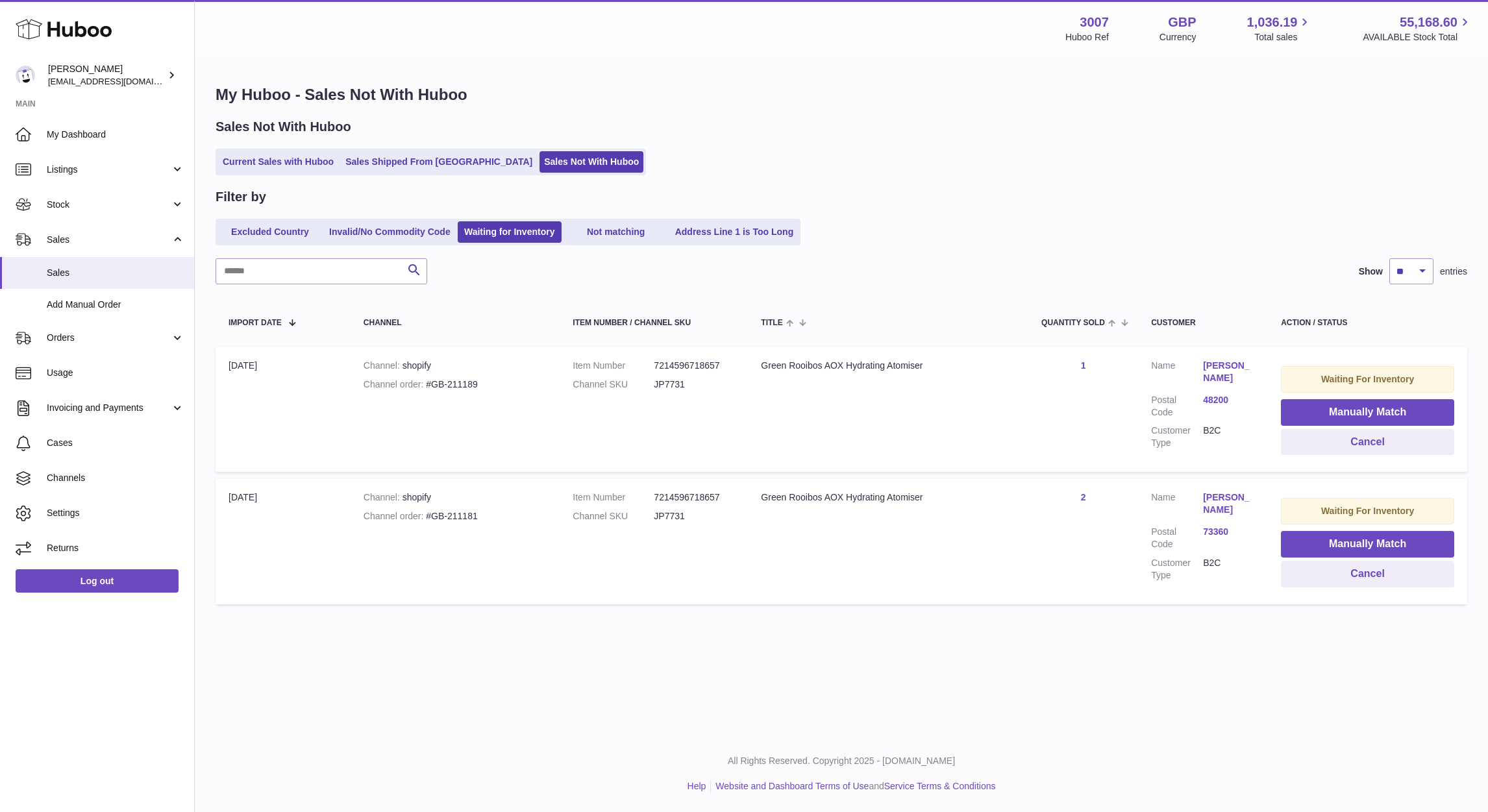
click at [275, 243] on ul "Excluded Country Invalid/No Commodity Code Waiting for Inventory Not matching A…" at bounding box center [507, 232] width 585 height 27
click at [250, 150] on ul "Current Sales with Huboo Sales Shipped From Huboo Sales Not With Huboo" at bounding box center [430, 162] width 430 height 27
click at [274, 171] on link "Current Sales with Huboo" at bounding box center [278, 162] width 120 height 21
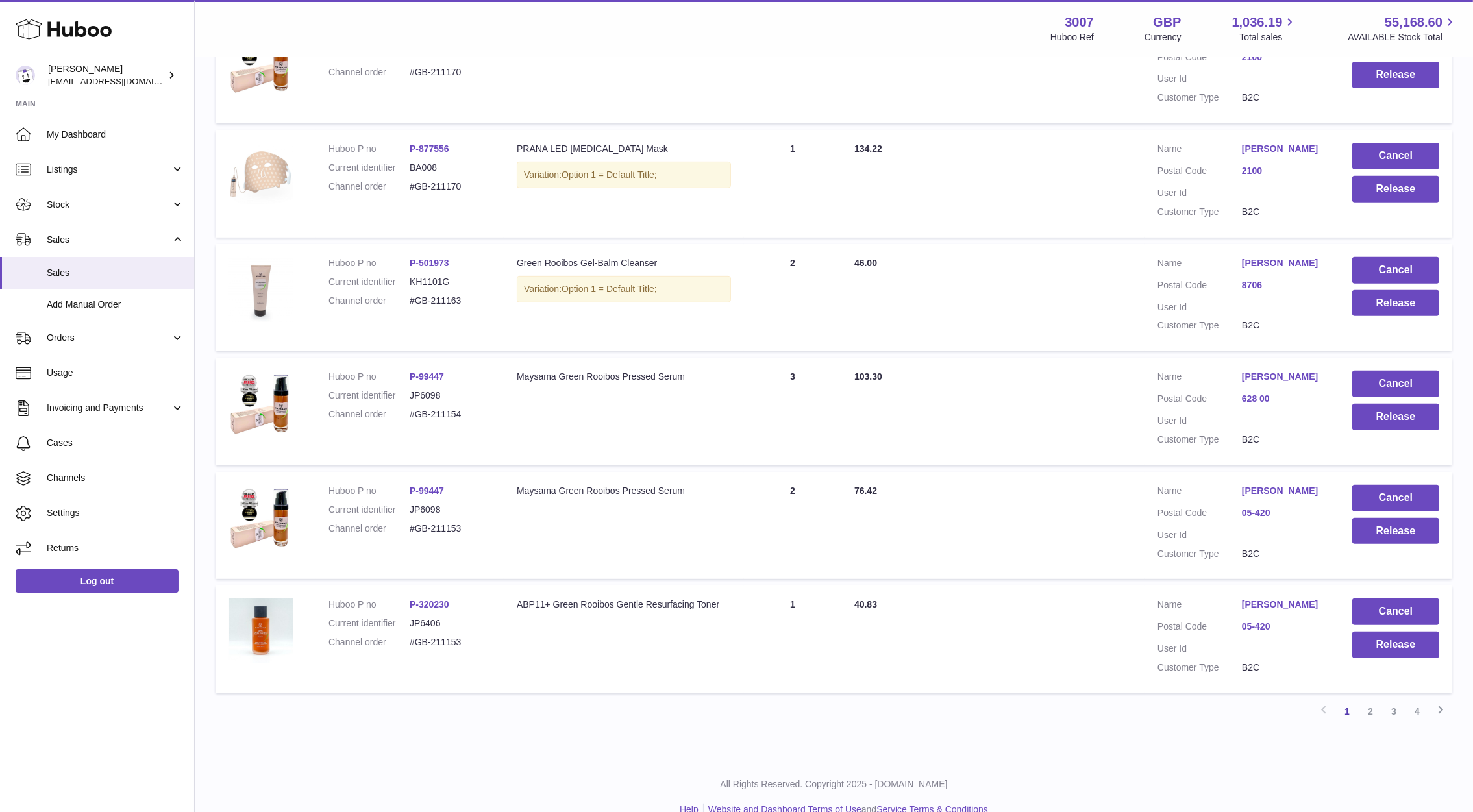
scroll to position [768, 0]
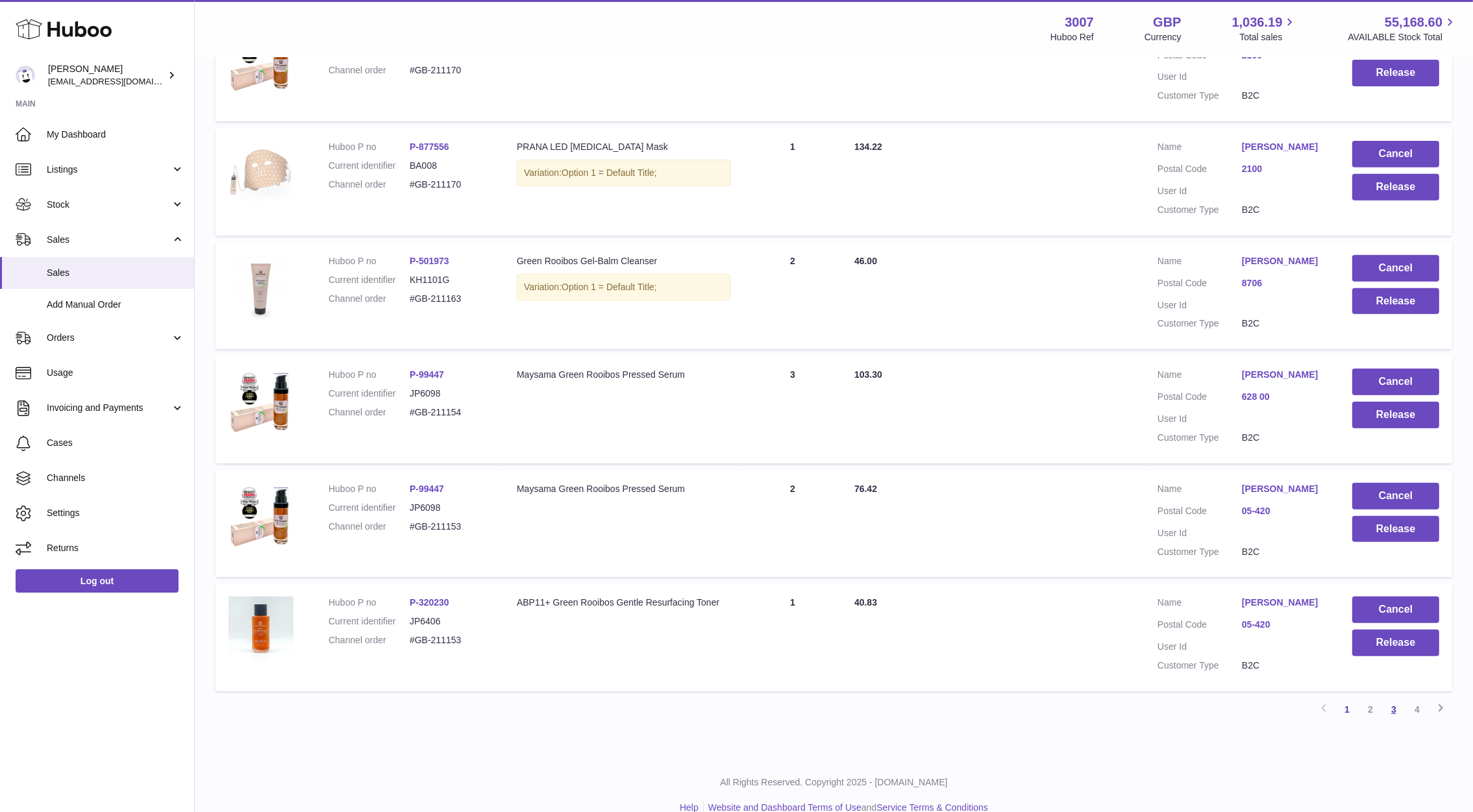
click at [1397, 703] on link "3" at bounding box center [1393, 709] width 23 height 23
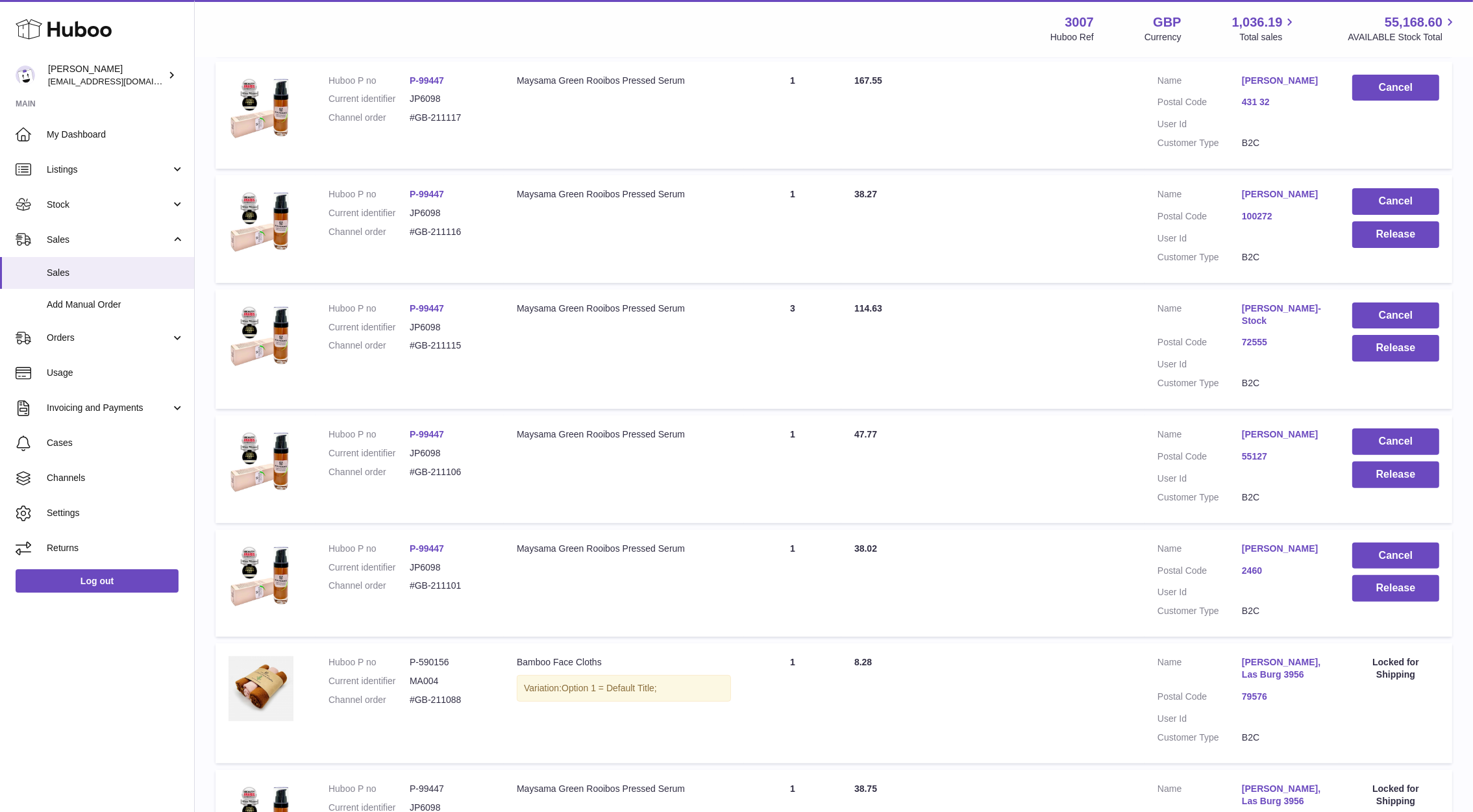
scroll to position [504, 0]
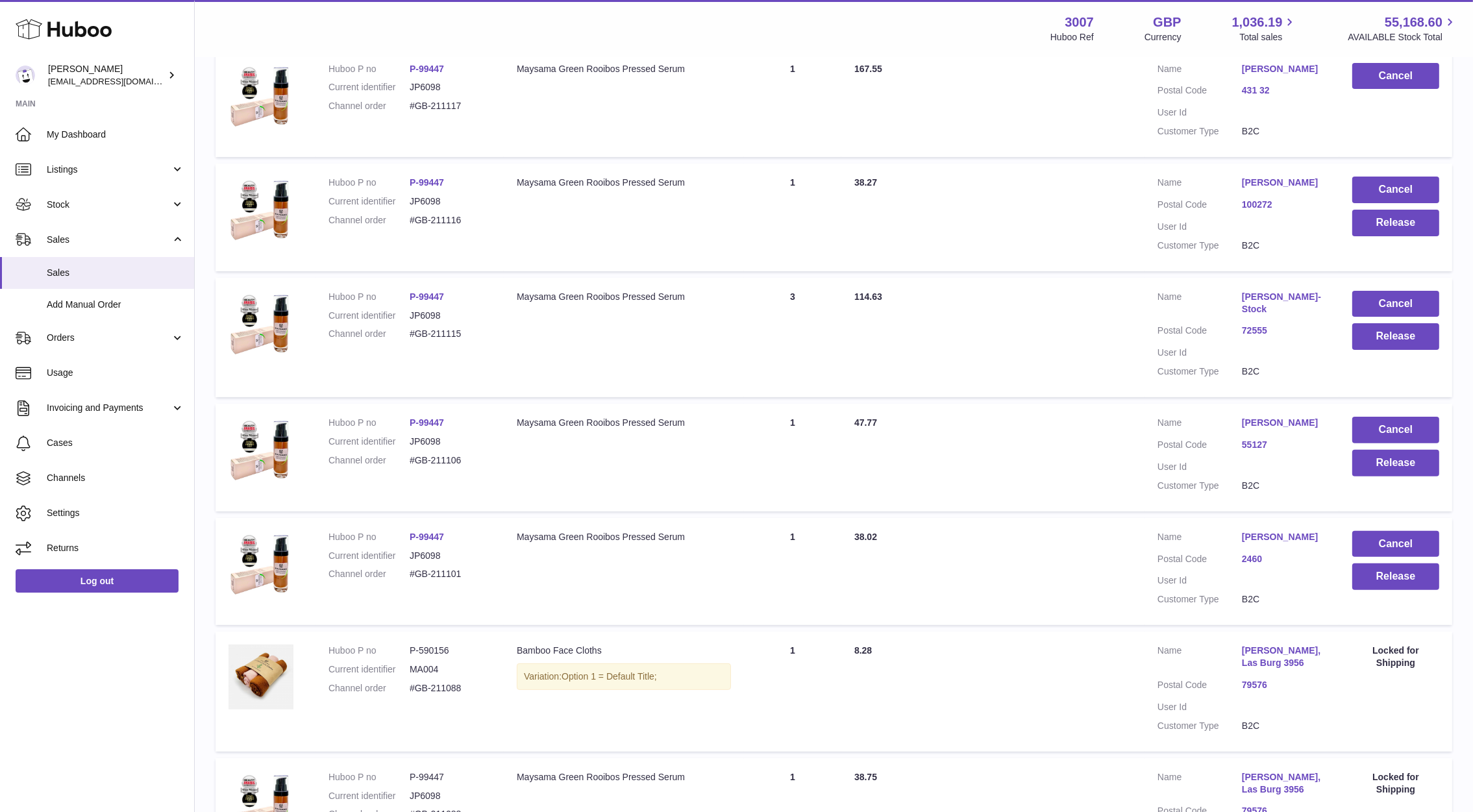
drag, startPoint x: 1237, startPoint y: 531, endPoint x: 1311, endPoint y: 540, distance: 74.5
click at [1311, 540] on dl "Customer Name Michaela Neubauer Postal Code 2460 User Id Customer Type B2C" at bounding box center [1241, 572] width 169 height 82
drag, startPoint x: 495, startPoint y: 583, endPoint x: 403, endPoint y: 581, distance: 92.0
click at [403, 581] on td "Huboo P no P-99447 Current identifier JP6098 Channel order #GB-211101" at bounding box center [409, 571] width 188 height 108
copy dl "#GB-211101"
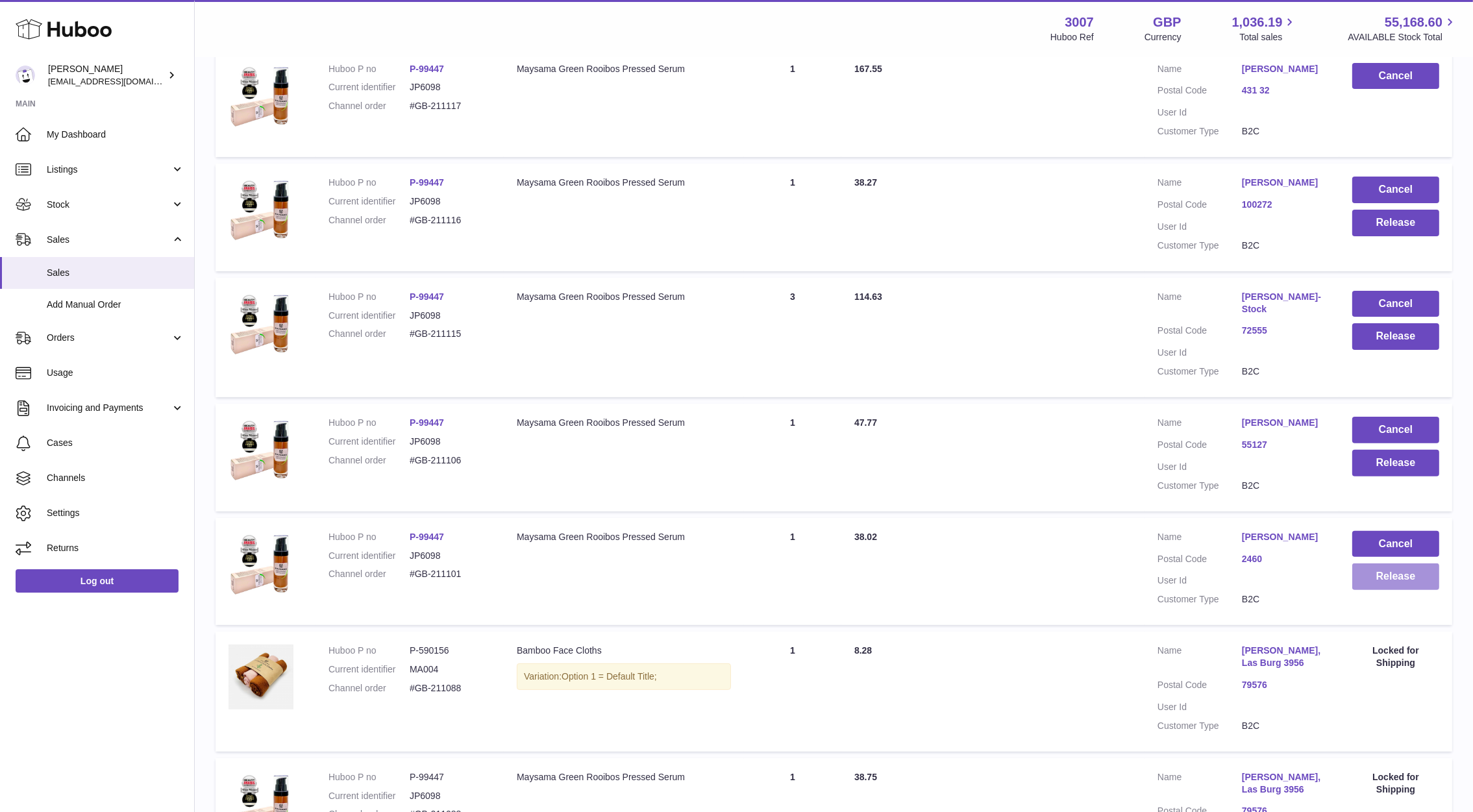
click at [1366, 566] on button "Release" at bounding box center [1395, 577] width 87 height 27
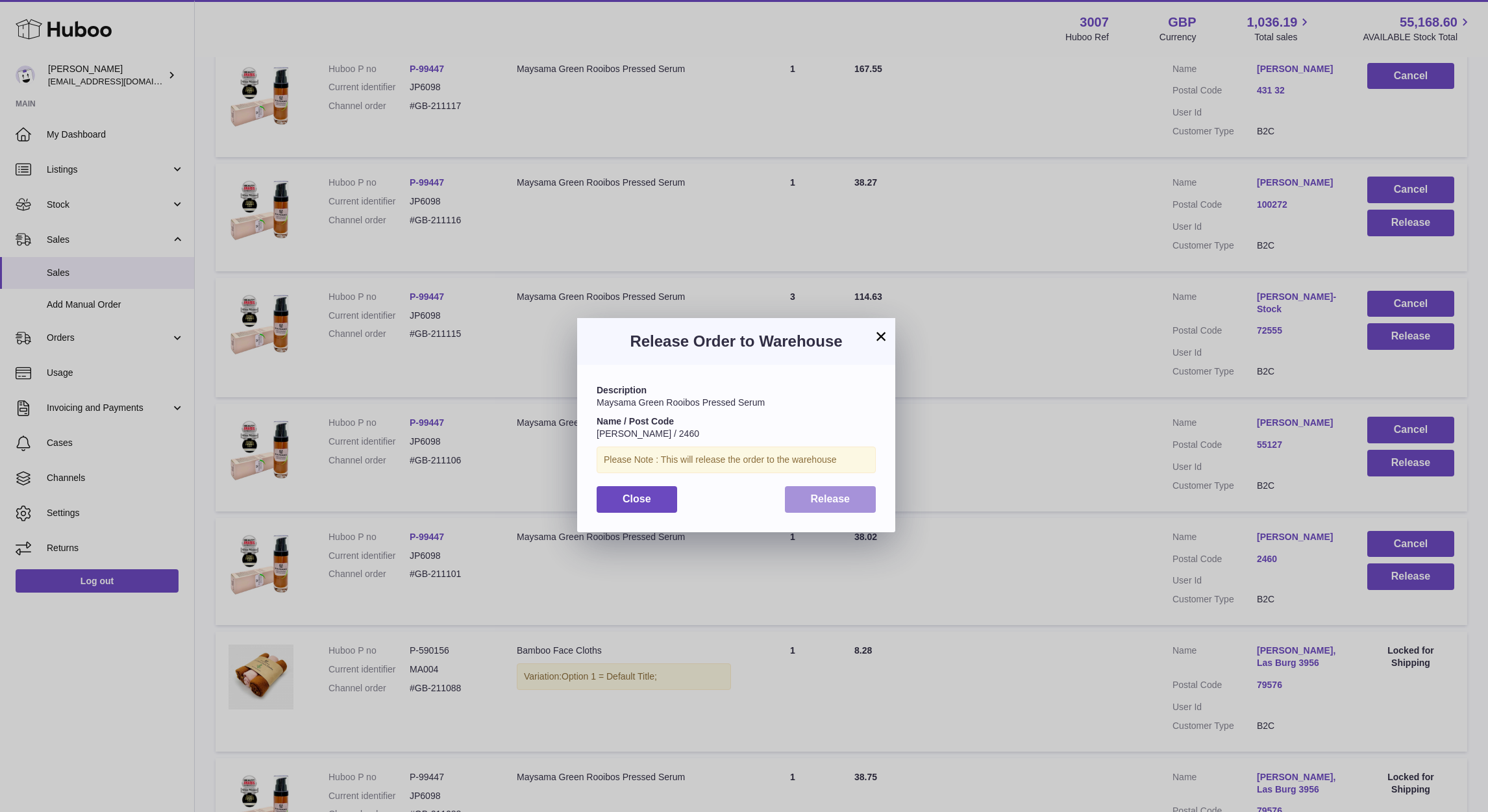
click at [823, 490] on button "Release" at bounding box center [830, 499] width 92 height 27
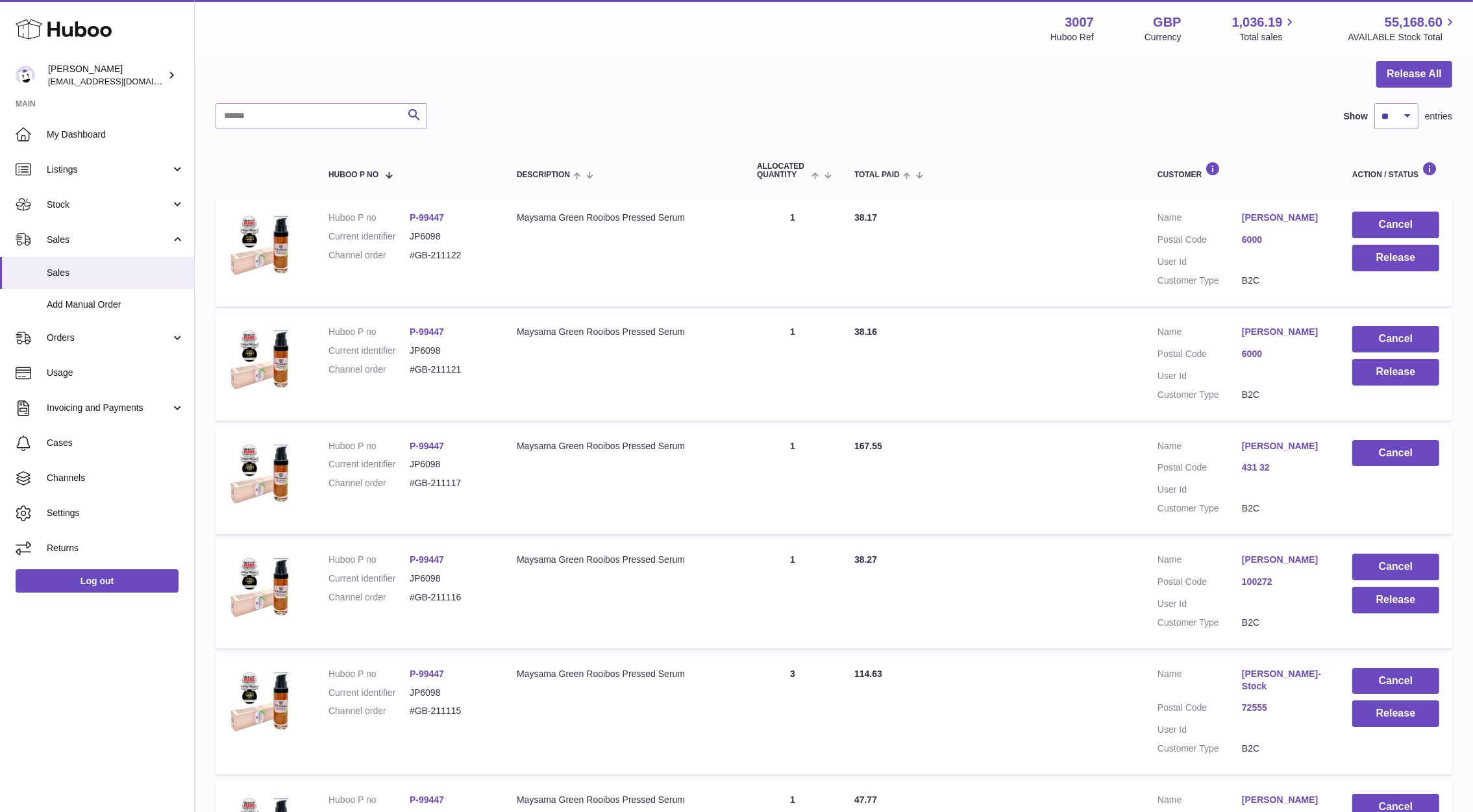
scroll to position [99, 0]
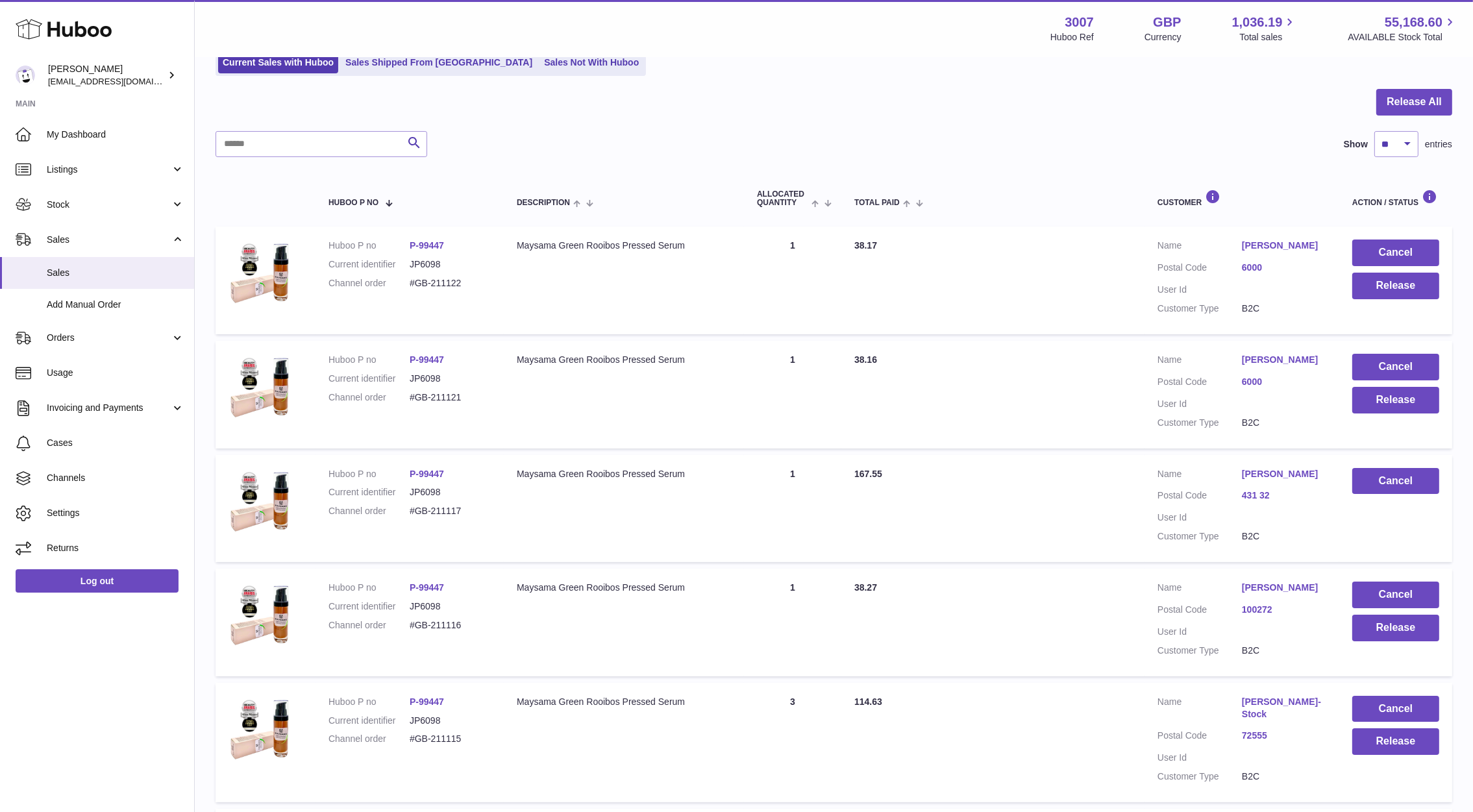
click at [832, 303] on td "Quantity Sold 1" at bounding box center [792, 280] width 97 height 108
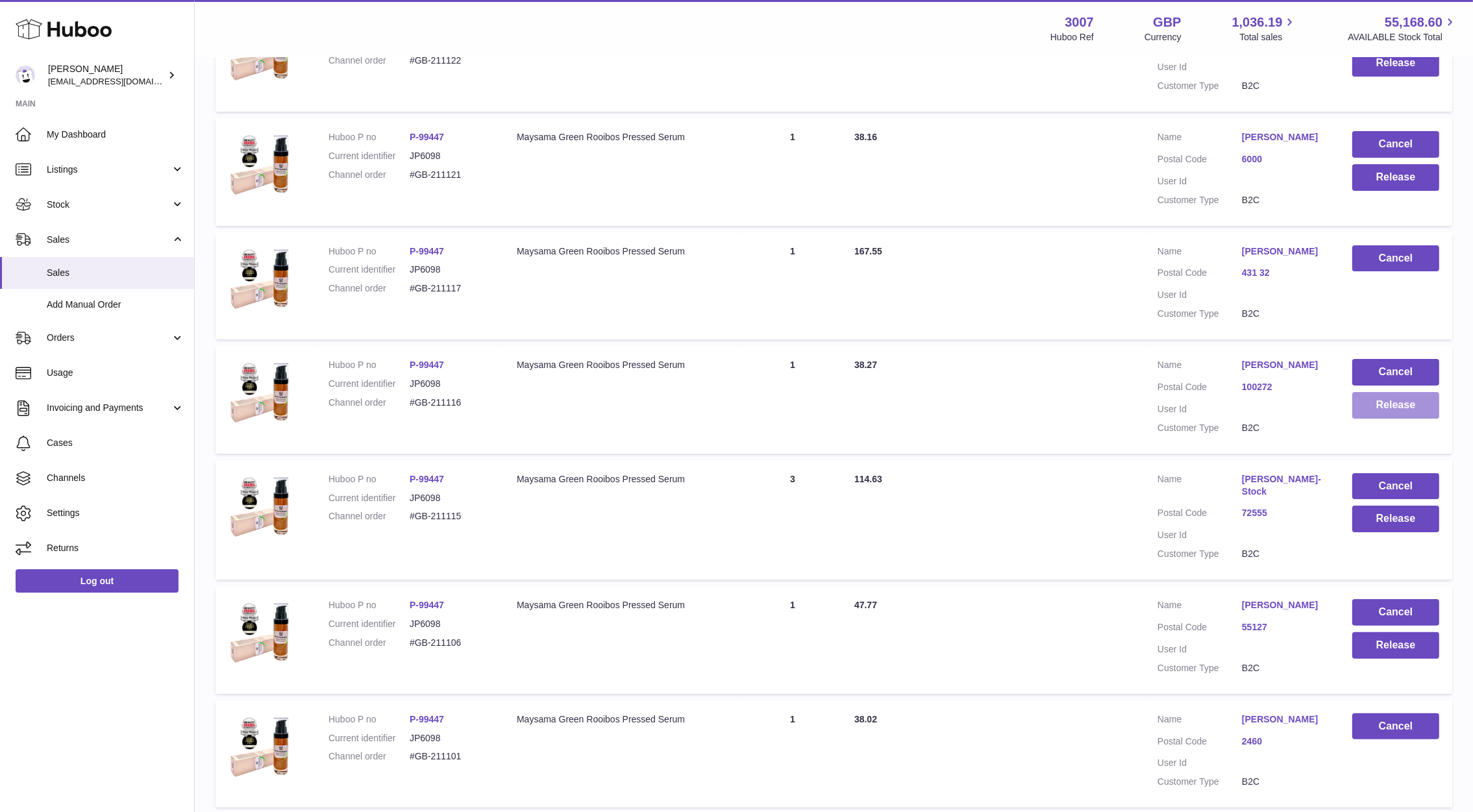
scroll to position [318, 0]
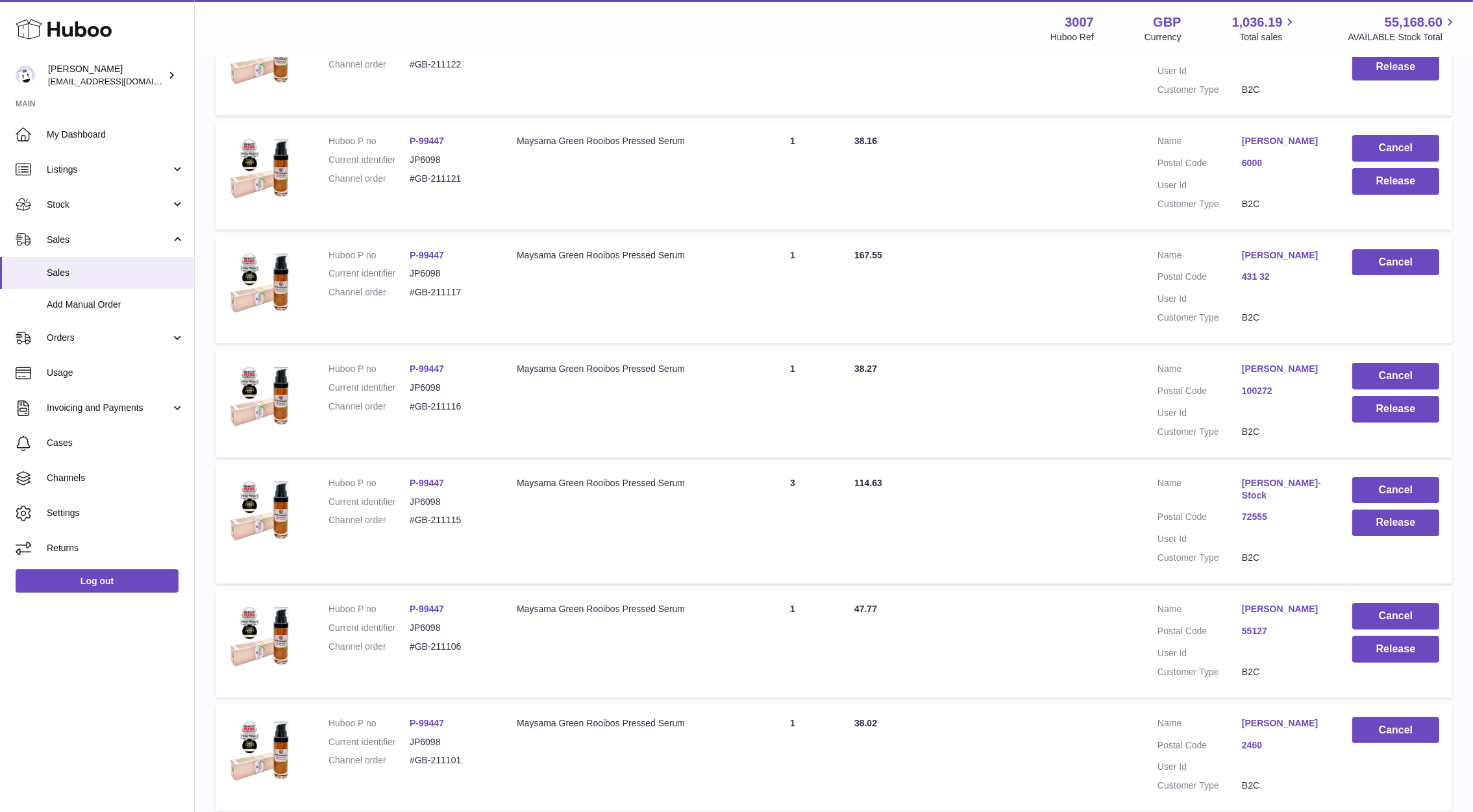
drag, startPoint x: 465, startPoint y: 641, endPoint x: 403, endPoint y: 638, distance: 62.1
click at [403, 638] on dl "Huboo P no P-99447 Current identifier JP6098 Channel order #GB-211106" at bounding box center [410, 631] width 162 height 56
copy dl "#GB-211106"
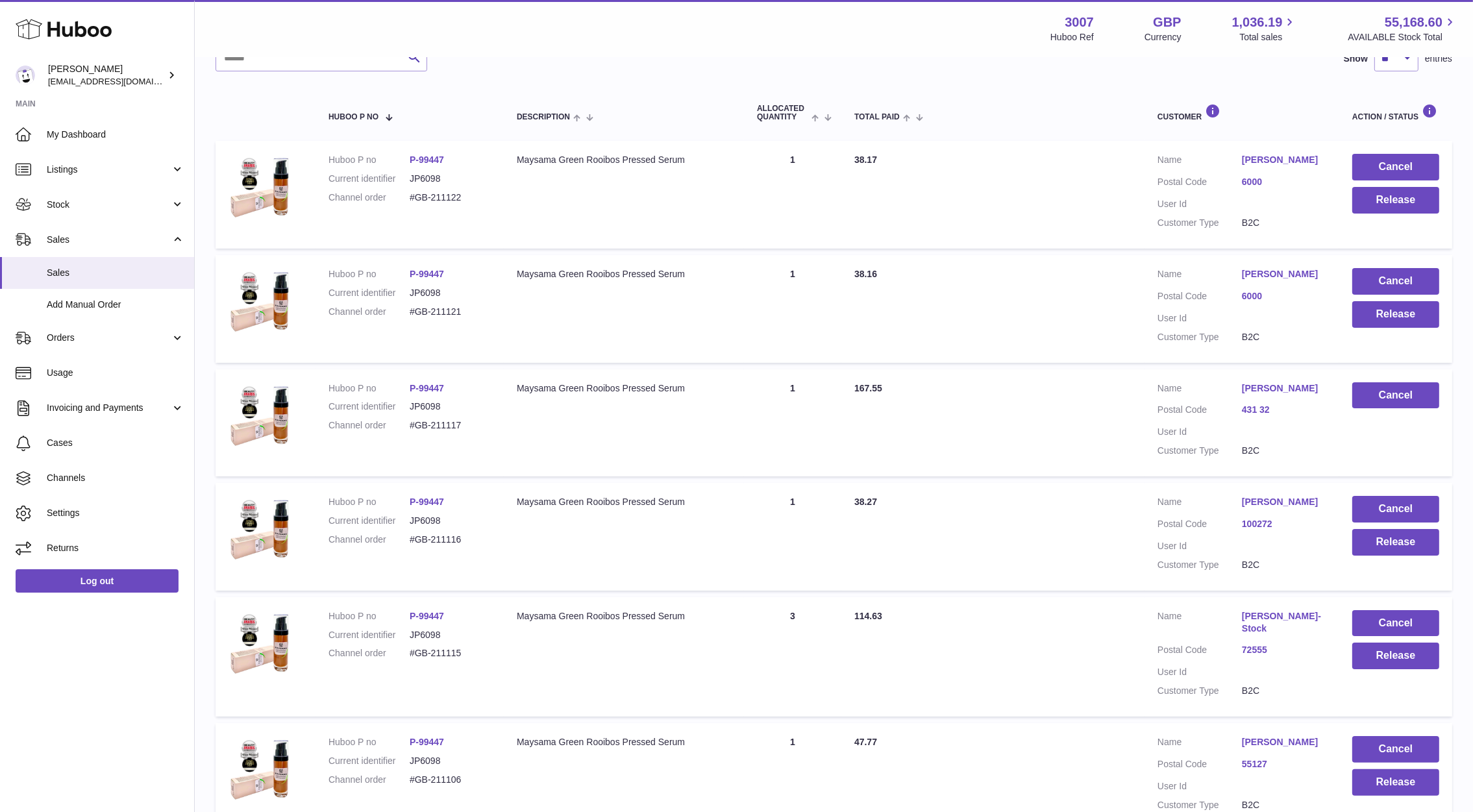
scroll to position [207, 0]
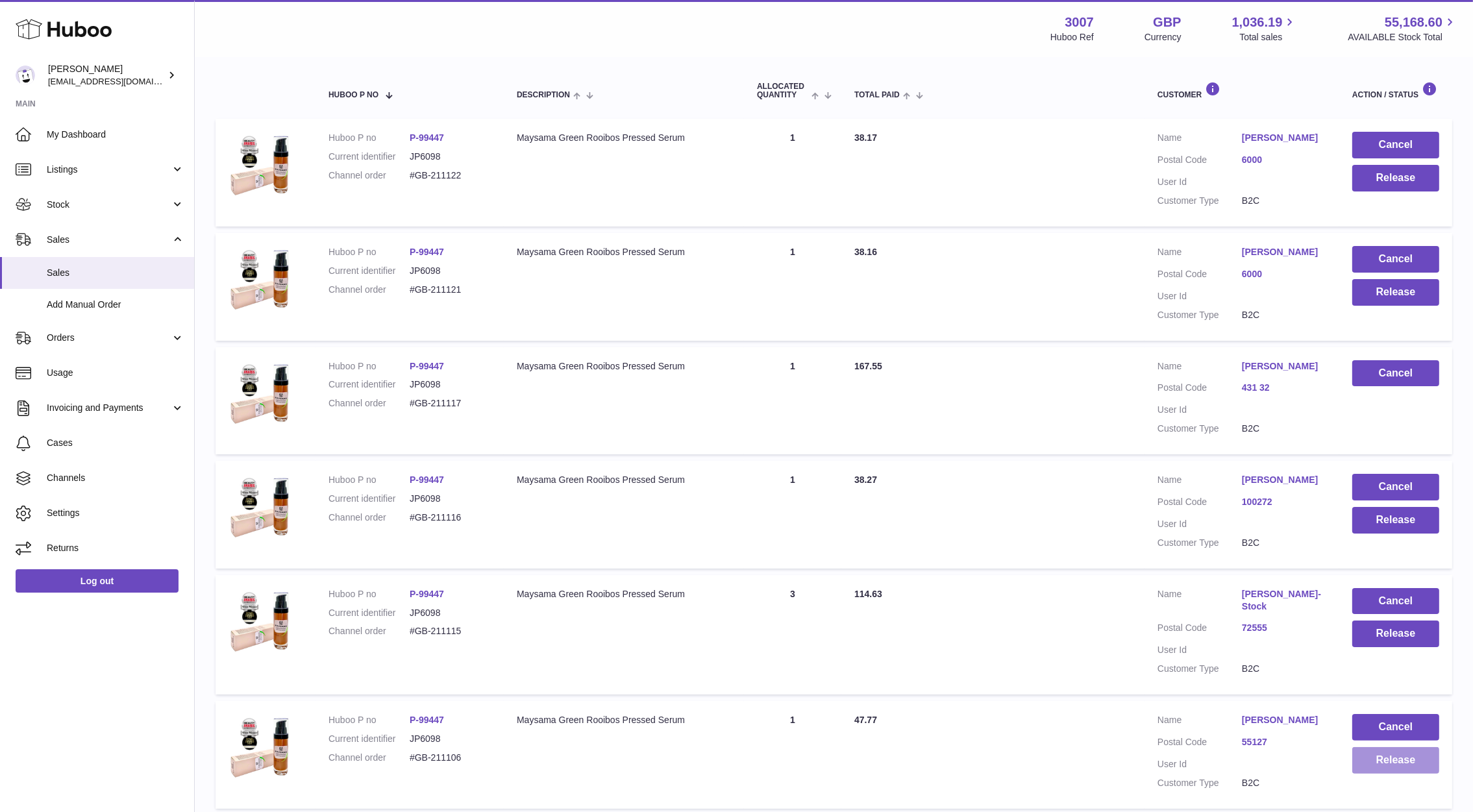
click at [1431, 761] on button "Release" at bounding box center [1395, 761] width 87 height 27
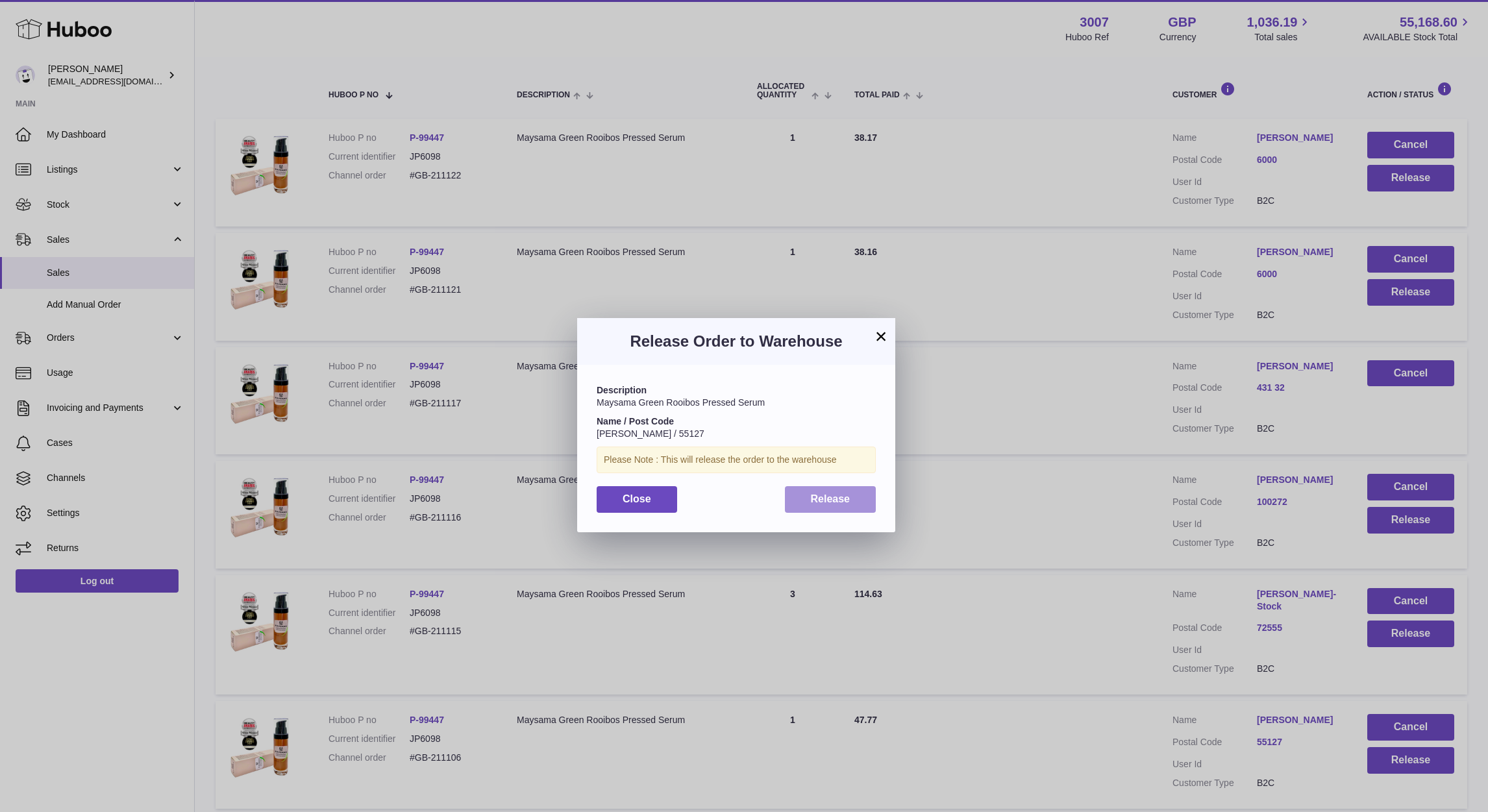
click at [824, 504] on span "Release" at bounding box center [830, 499] width 40 height 11
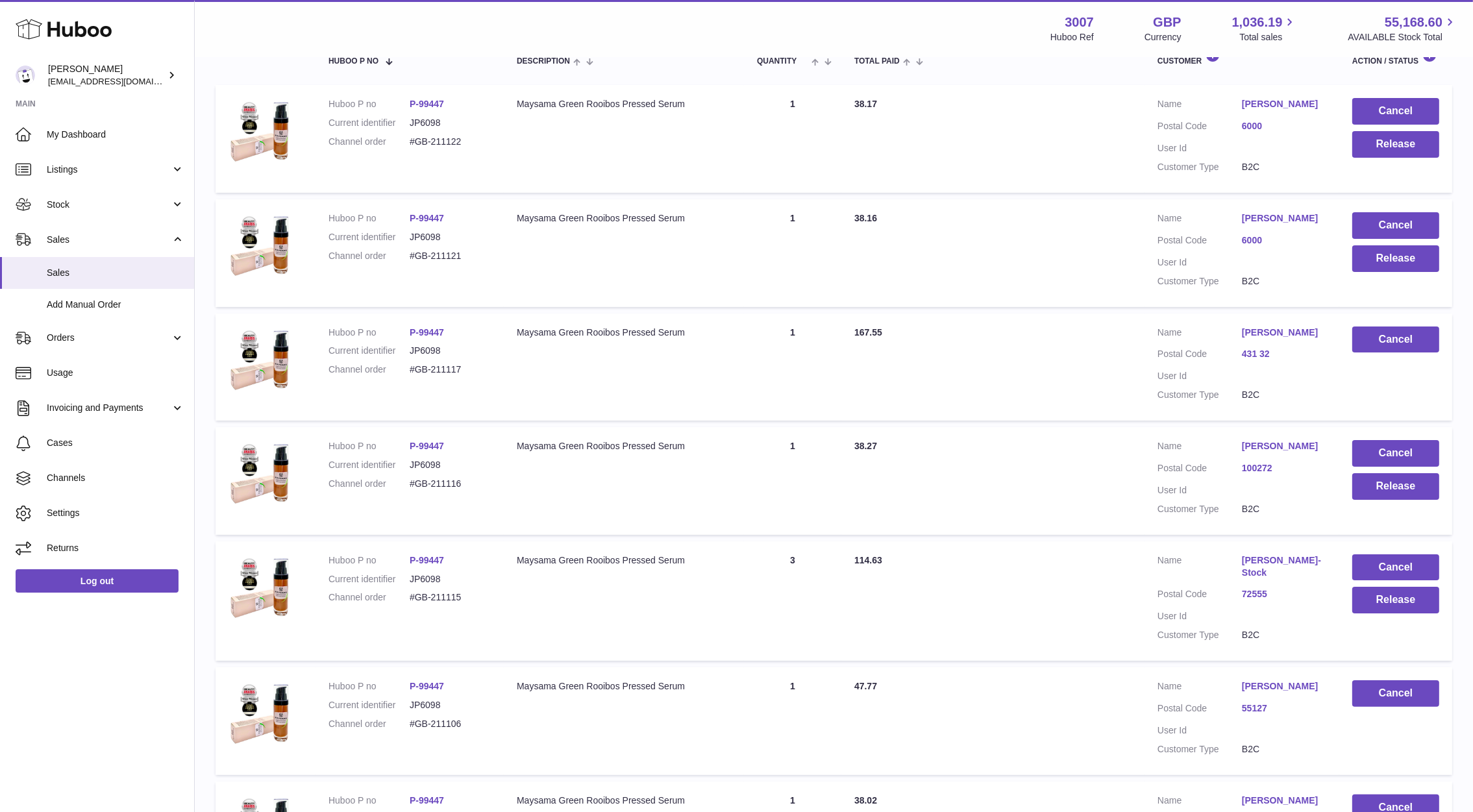
scroll to position [325, 0]
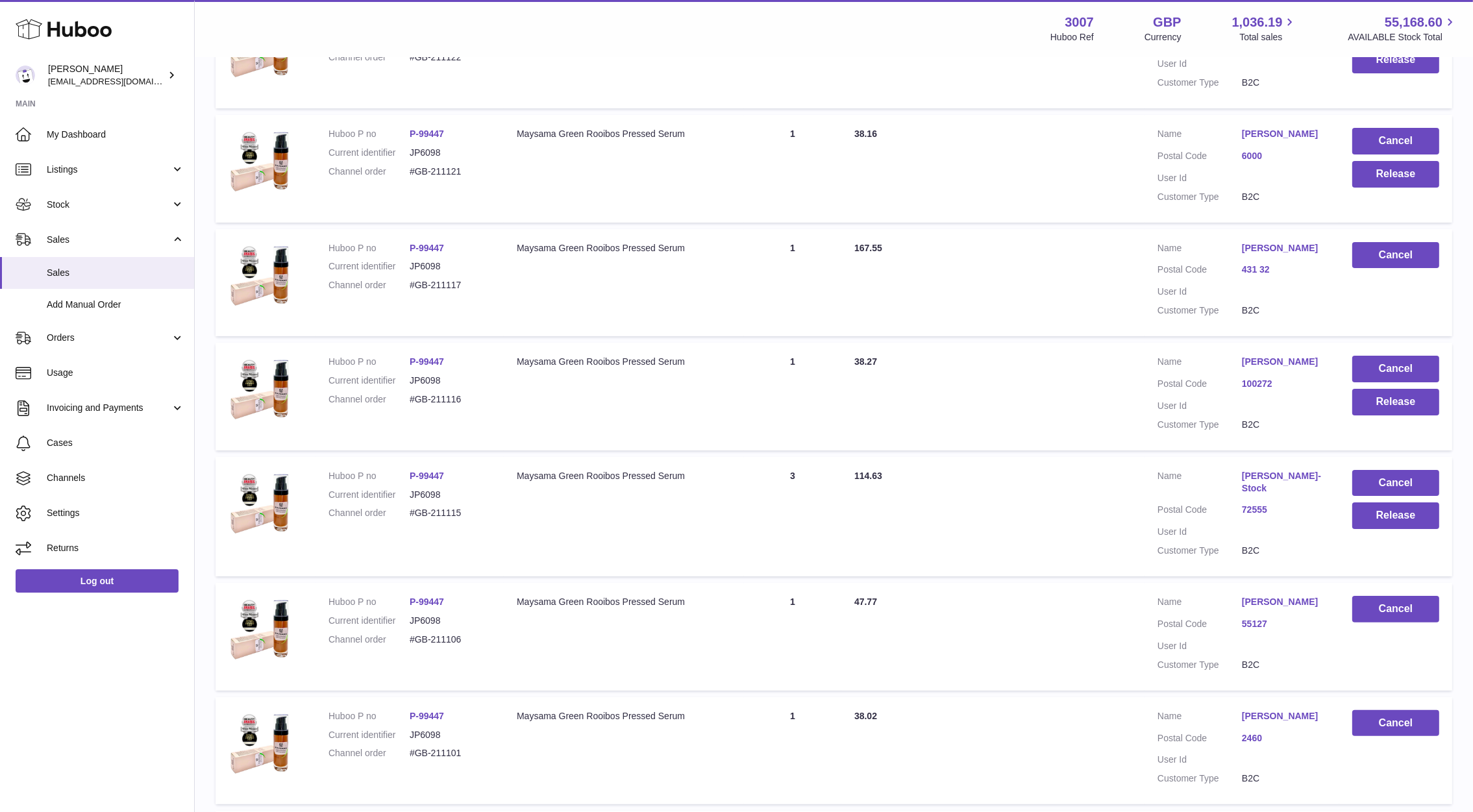
click at [990, 451] on table "Huboo P no Description ALLOCATED Quantity Total paid Customer Action / Status H…" at bounding box center [833, 561] width 1237 height 1233
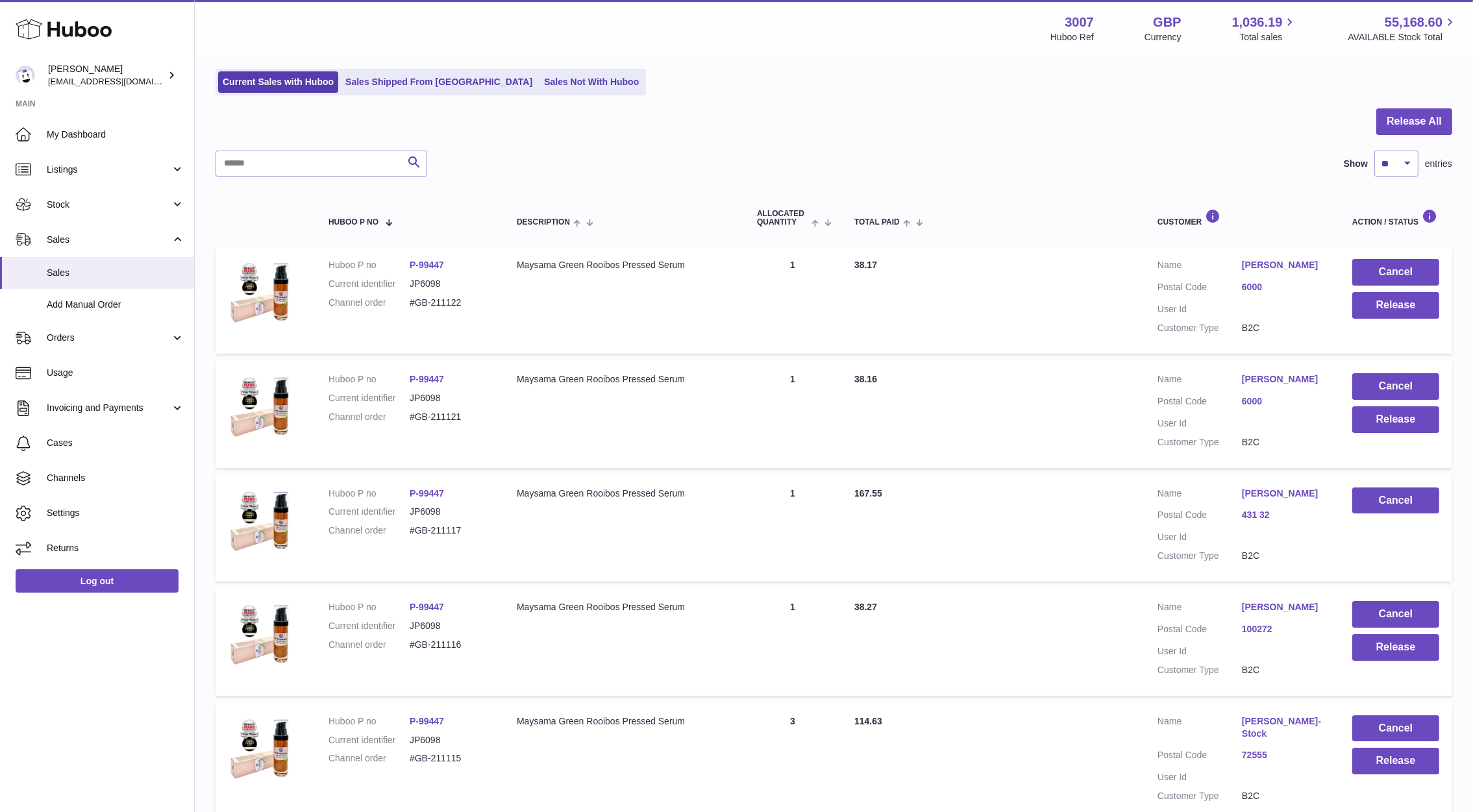
scroll to position [78, 0]
click at [1380, 390] on button "Cancel" at bounding box center [1395, 388] width 87 height 27
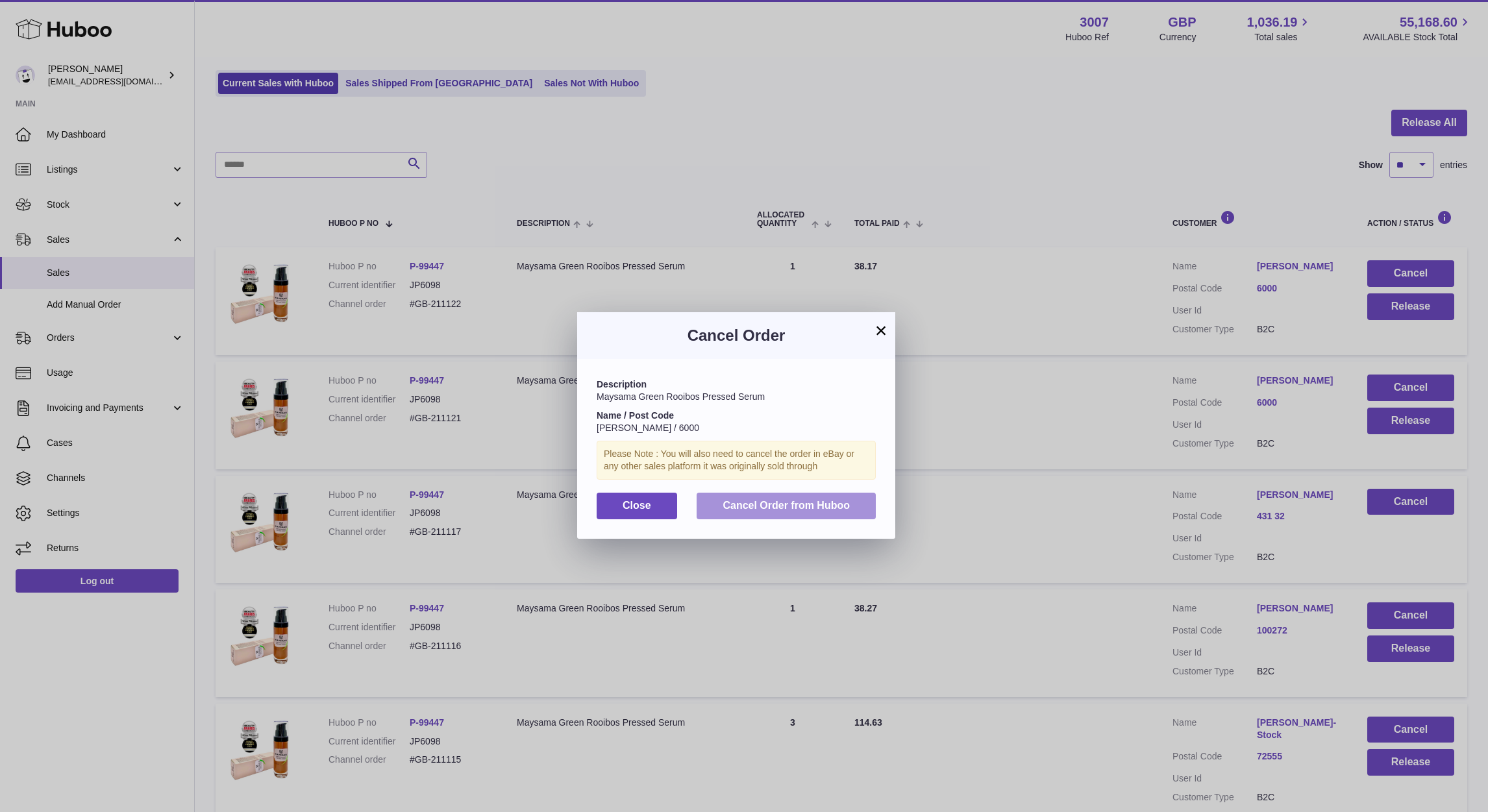
click at [816, 497] on button "Cancel Order from Huboo" at bounding box center [786, 506] width 179 height 27
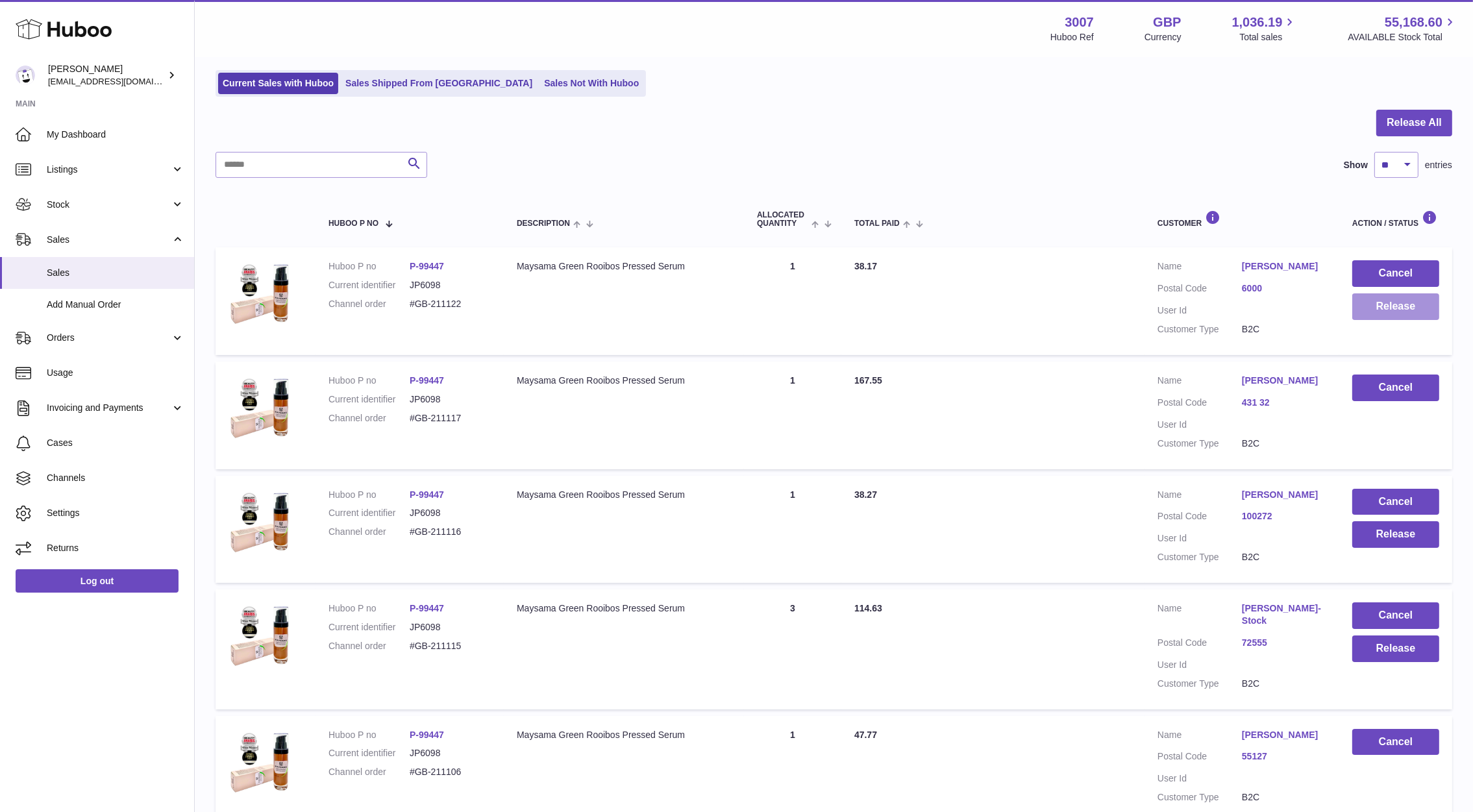
click at [1373, 311] on button "Release" at bounding box center [1395, 307] width 87 height 27
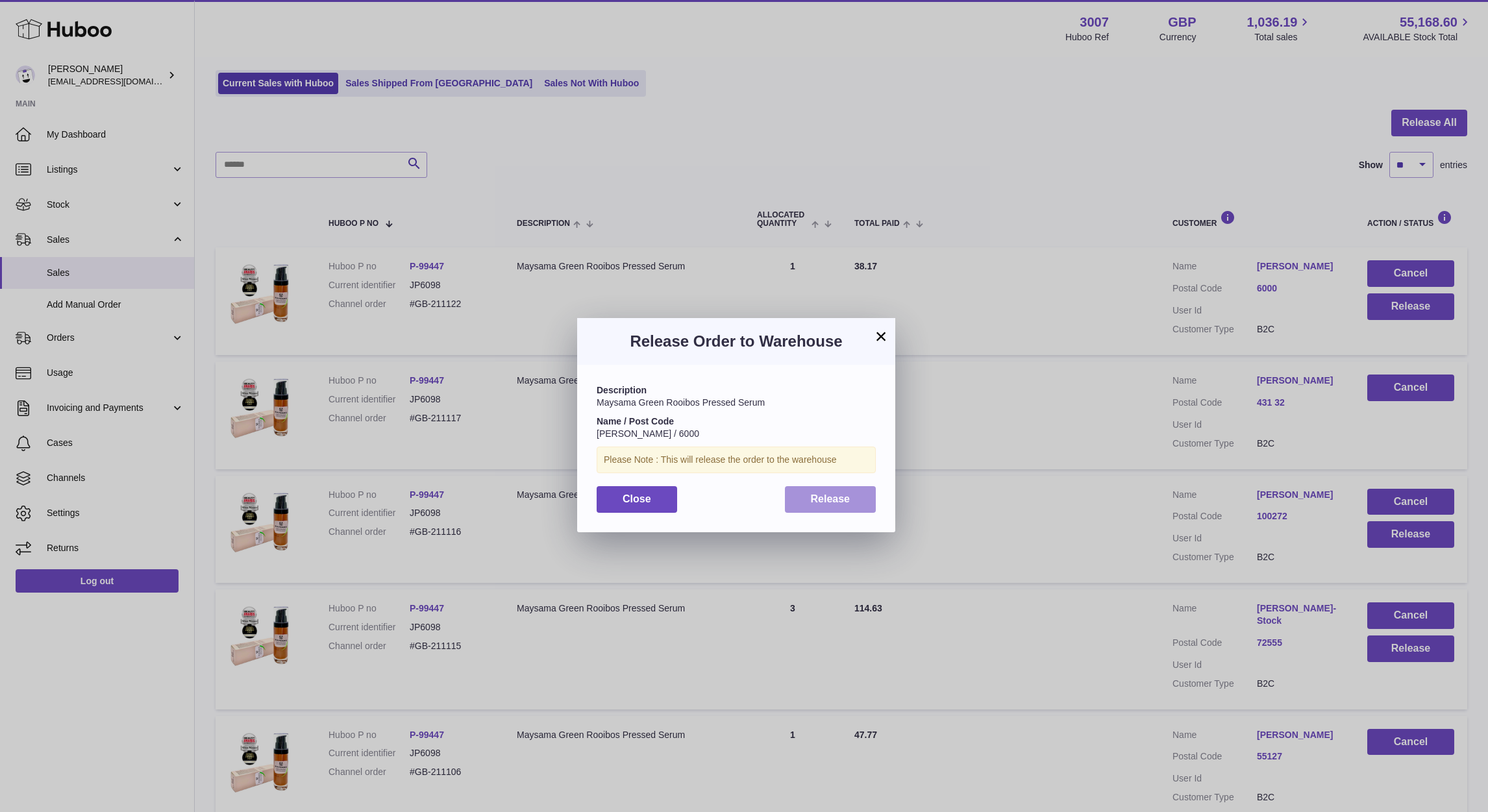
click at [845, 497] on span "Release" at bounding box center [830, 499] width 40 height 11
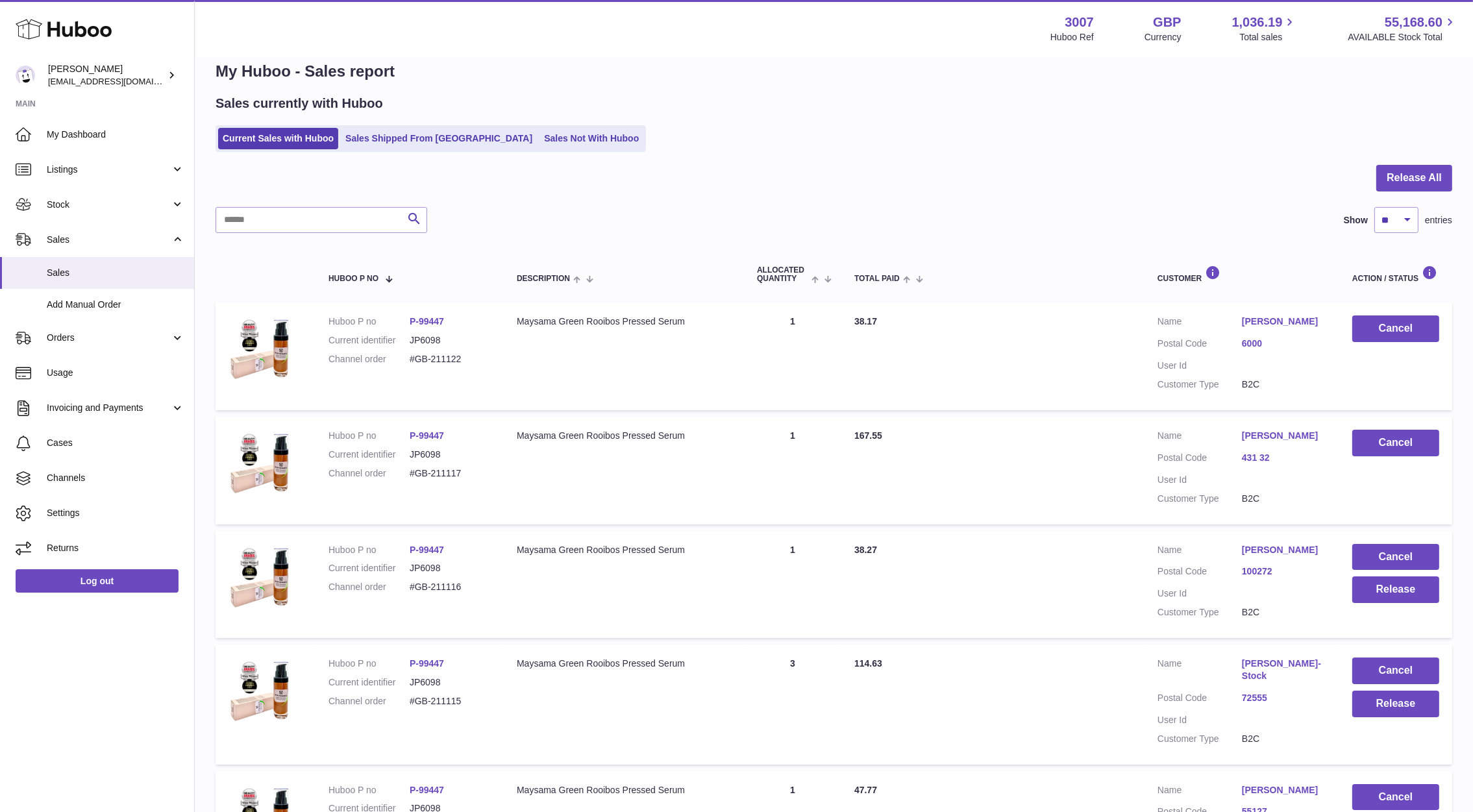
scroll to position [823, 0]
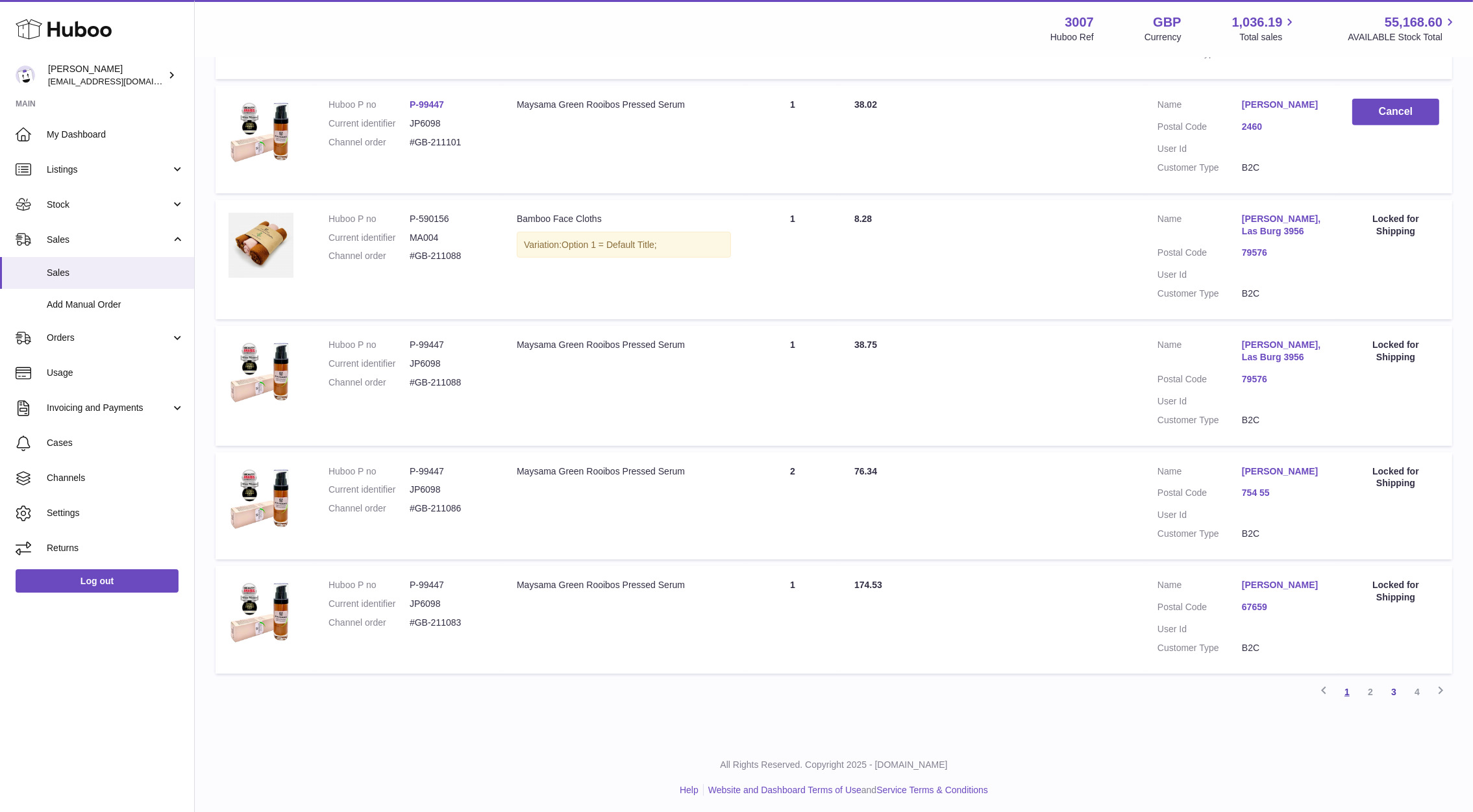
click at [1351, 693] on link "1" at bounding box center [1347, 691] width 23 height 23
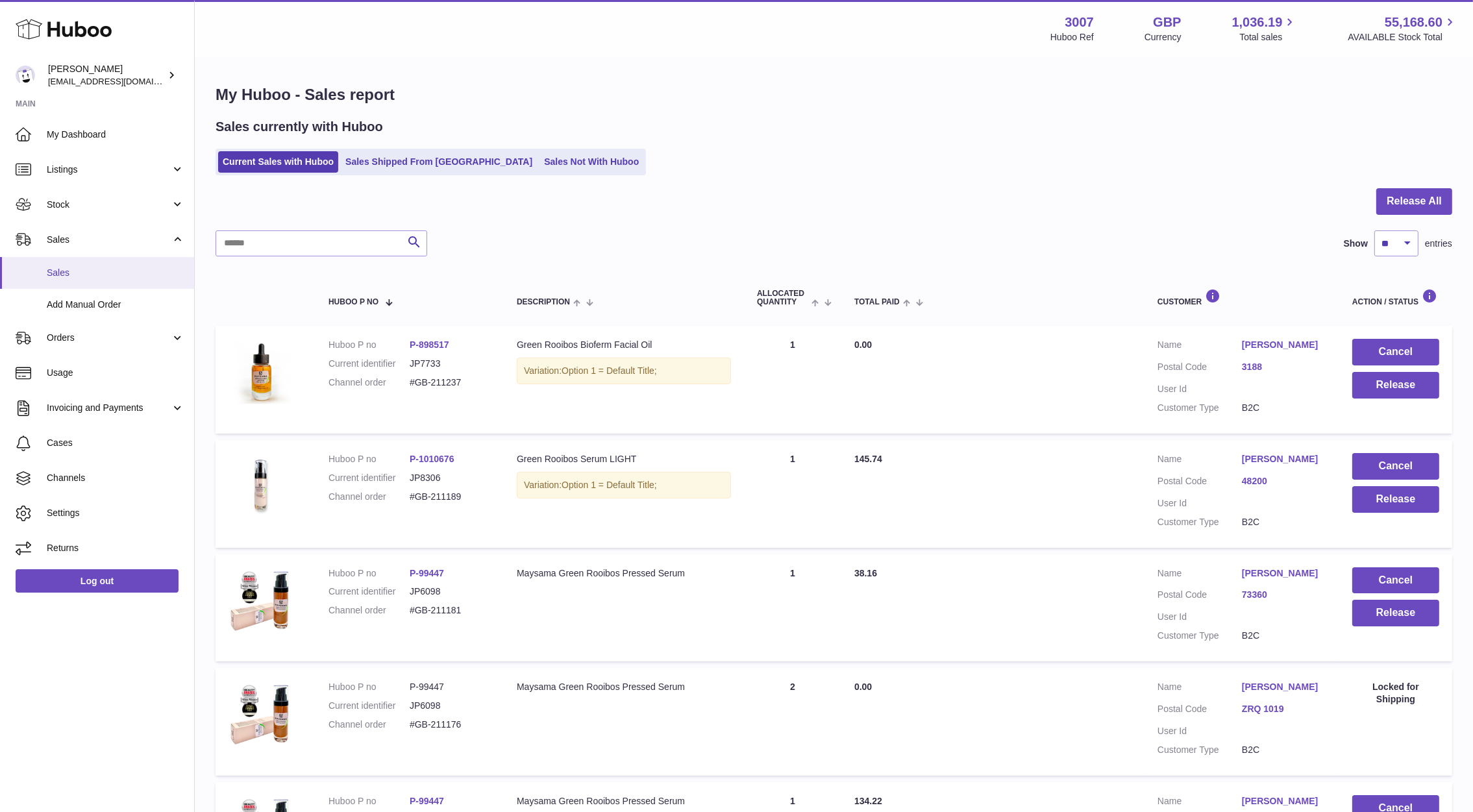
click at [76, 260] on link "Sales" at bounding box center [97, 272] width 194 height 32
click at [540, 170] on link "Sales Not With Huboo" at bounding box center [591, 162] width 104 height 21
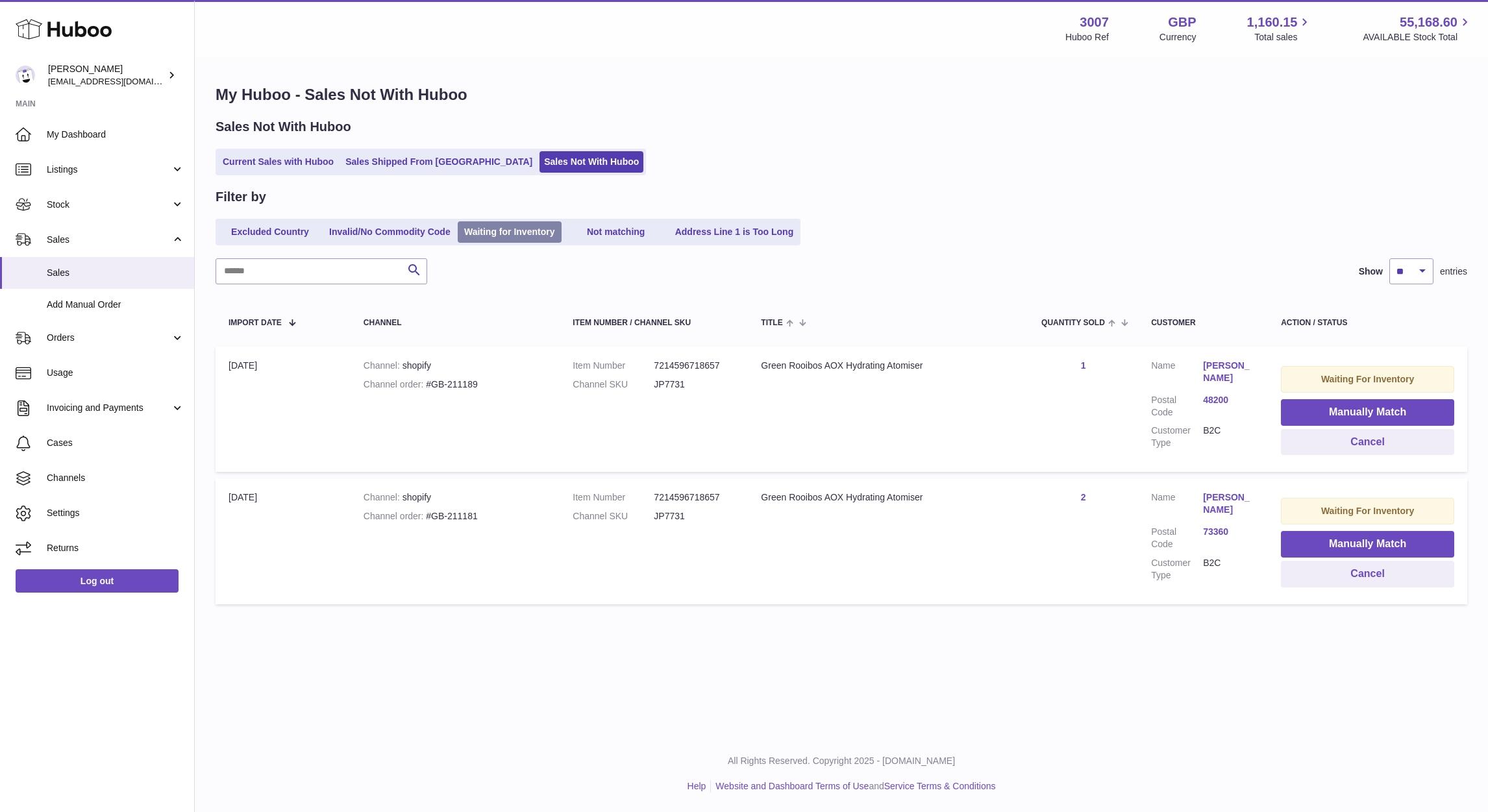
click at [521, 227] on link "Waiting for Inventory" at bounding box center [509, 232] width 104 height 21
click at [286, 168] on link "Current Sales with Huboo" at bounding box center [278, 162] width 120 height 21
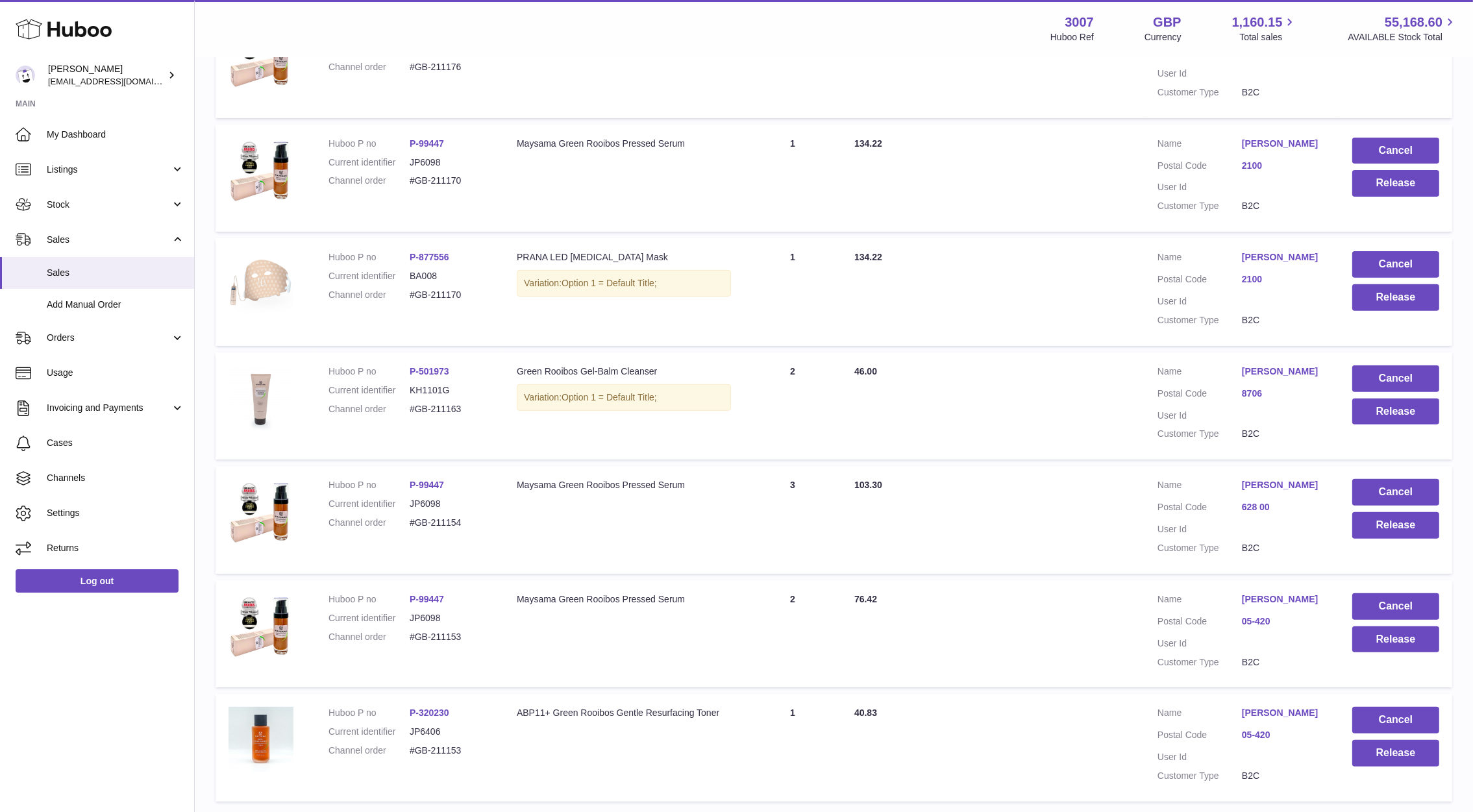
scroll to position [766, 0]
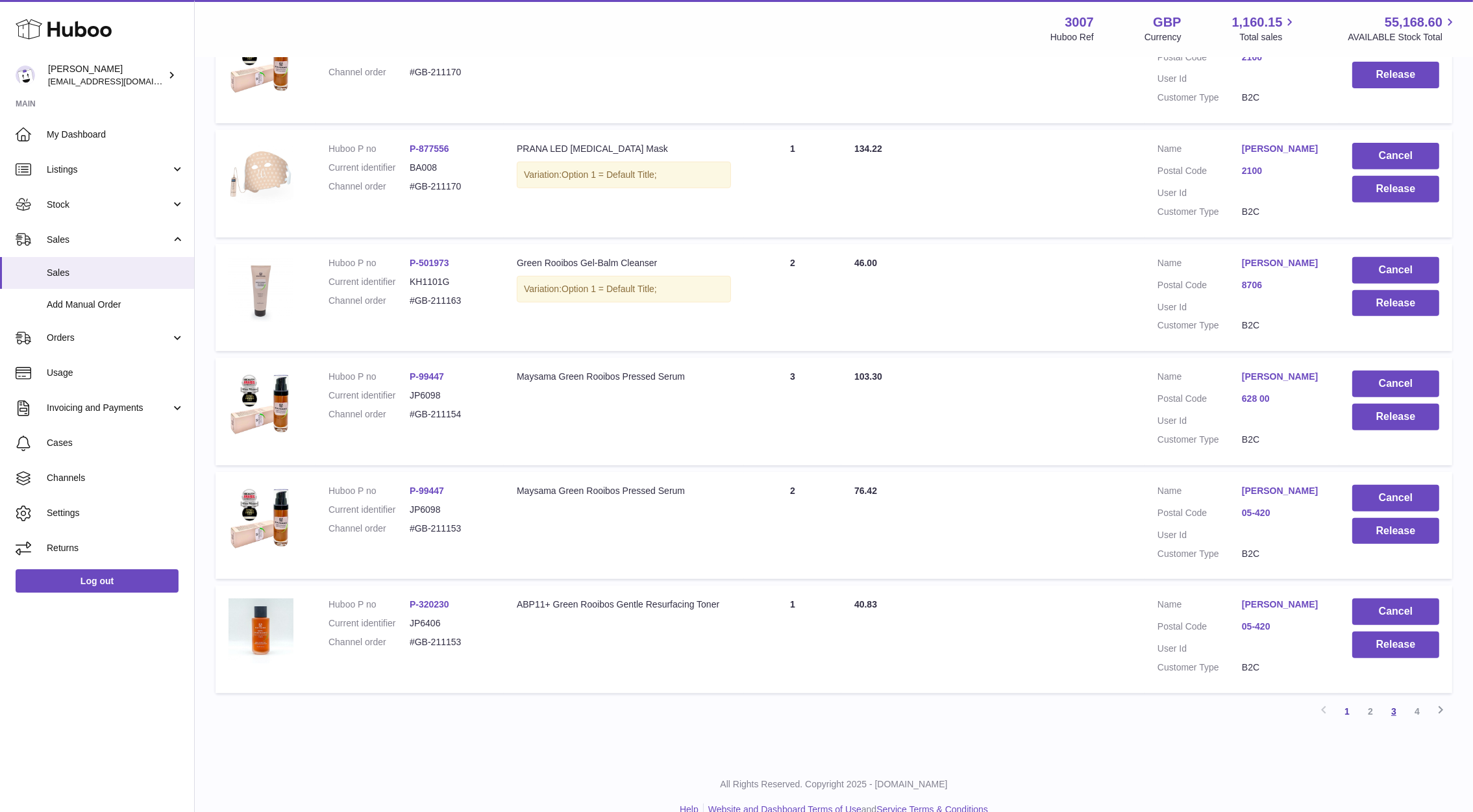
click at [1401, 705] on link "3" at bounding box center [1393, 711] width 23 height 23
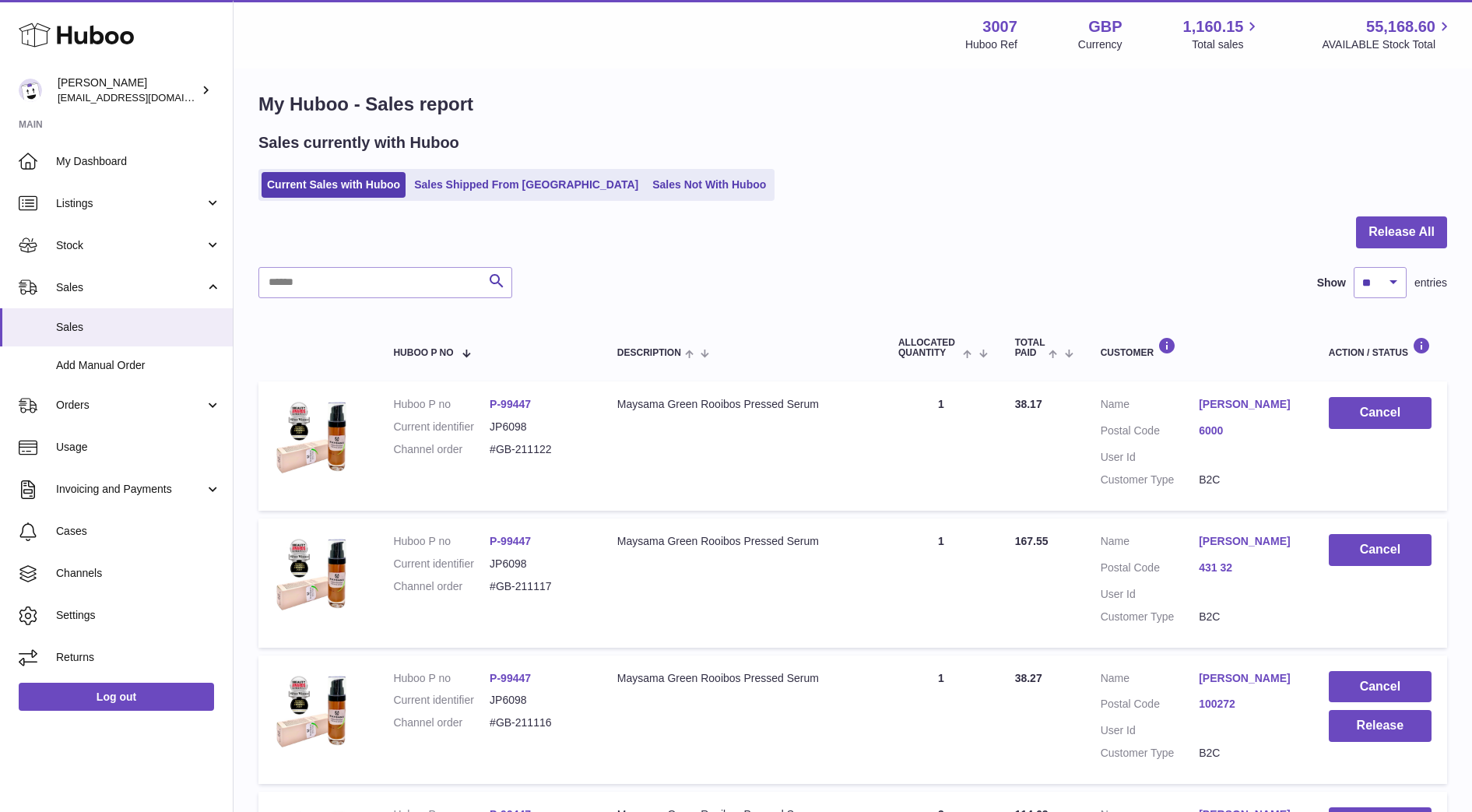
scroll to position [1182, 0]
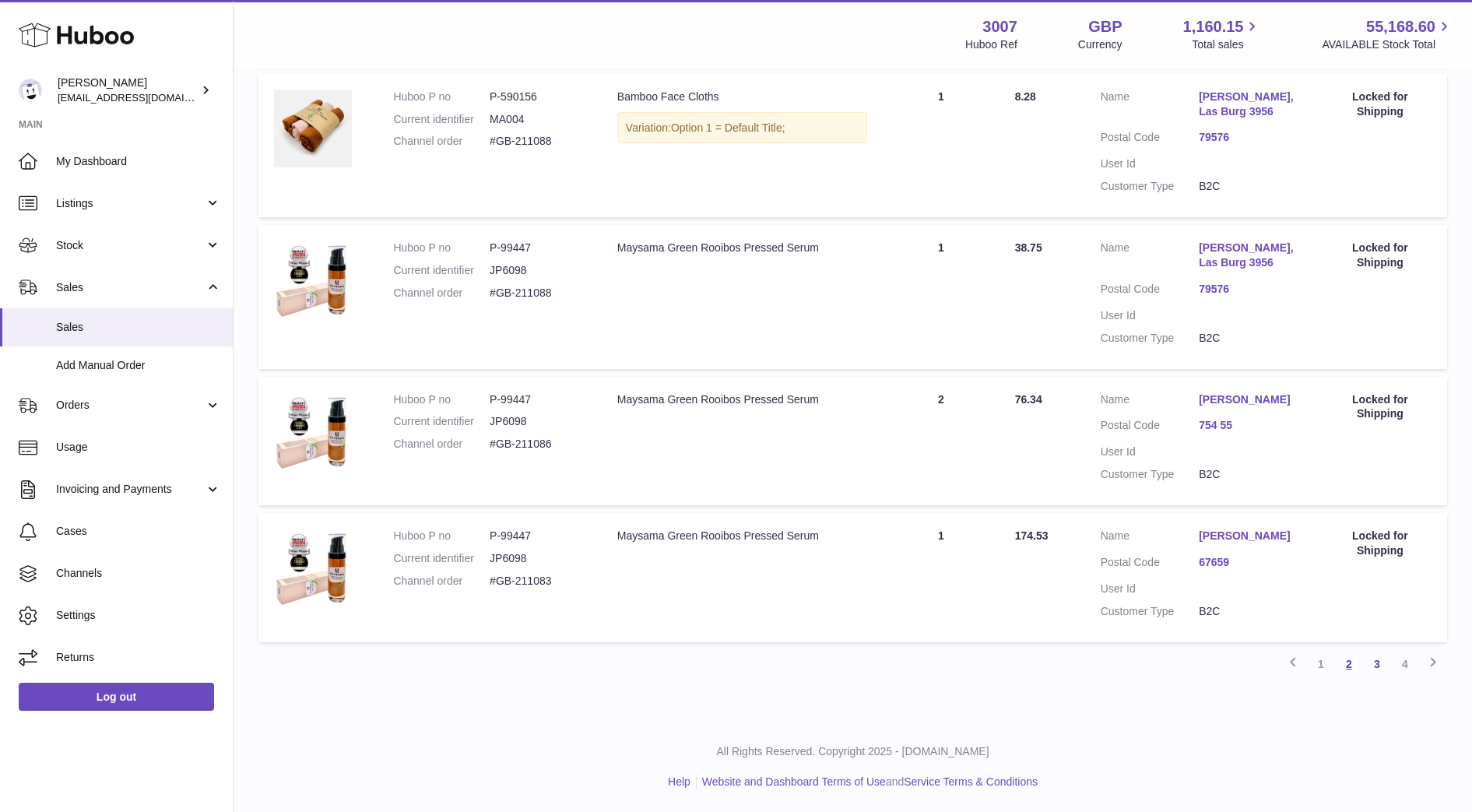
click at [1347, 659] on link "2" at bounding box center [1348, 663] width 28 height 28
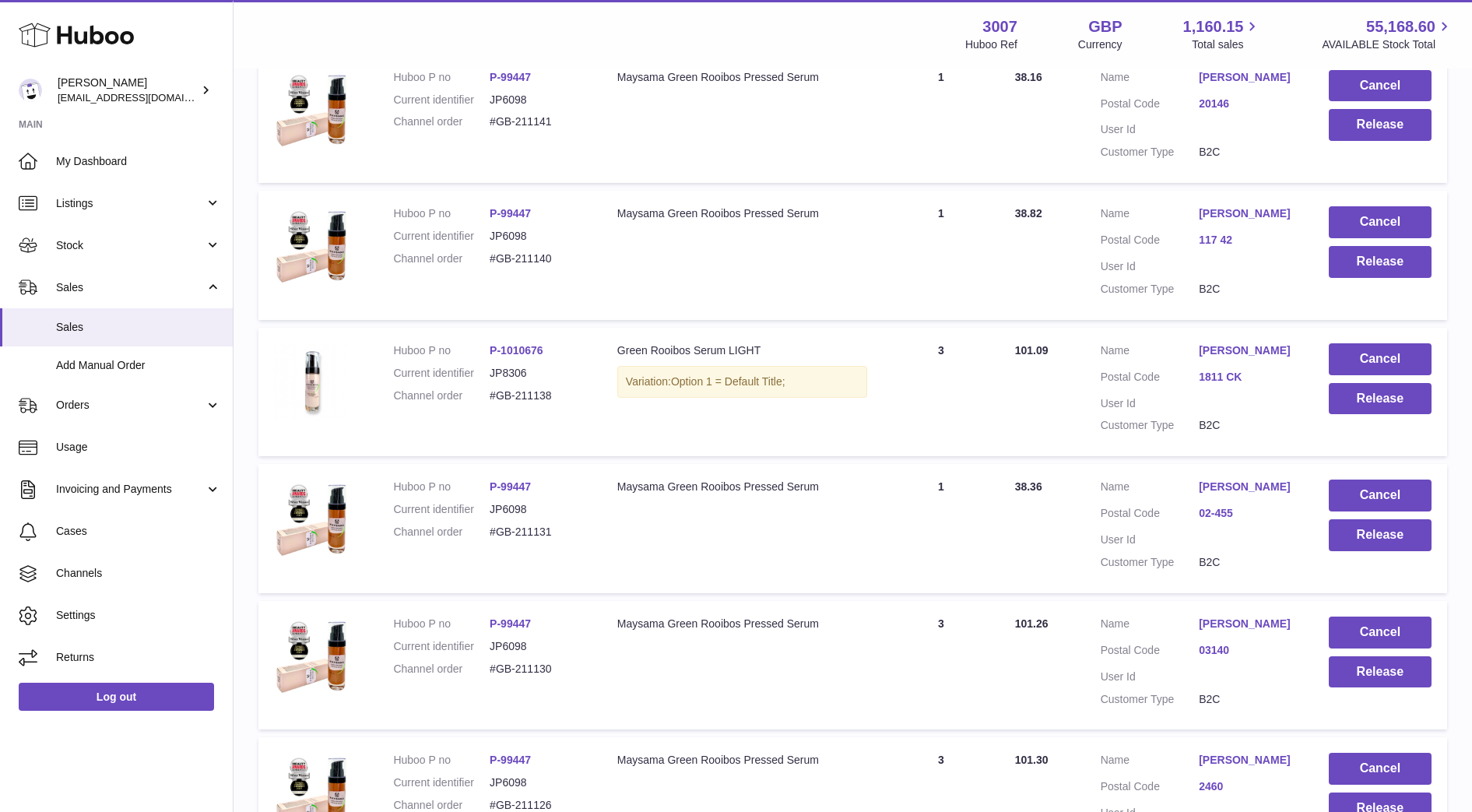
scroll to position [1144, 0]
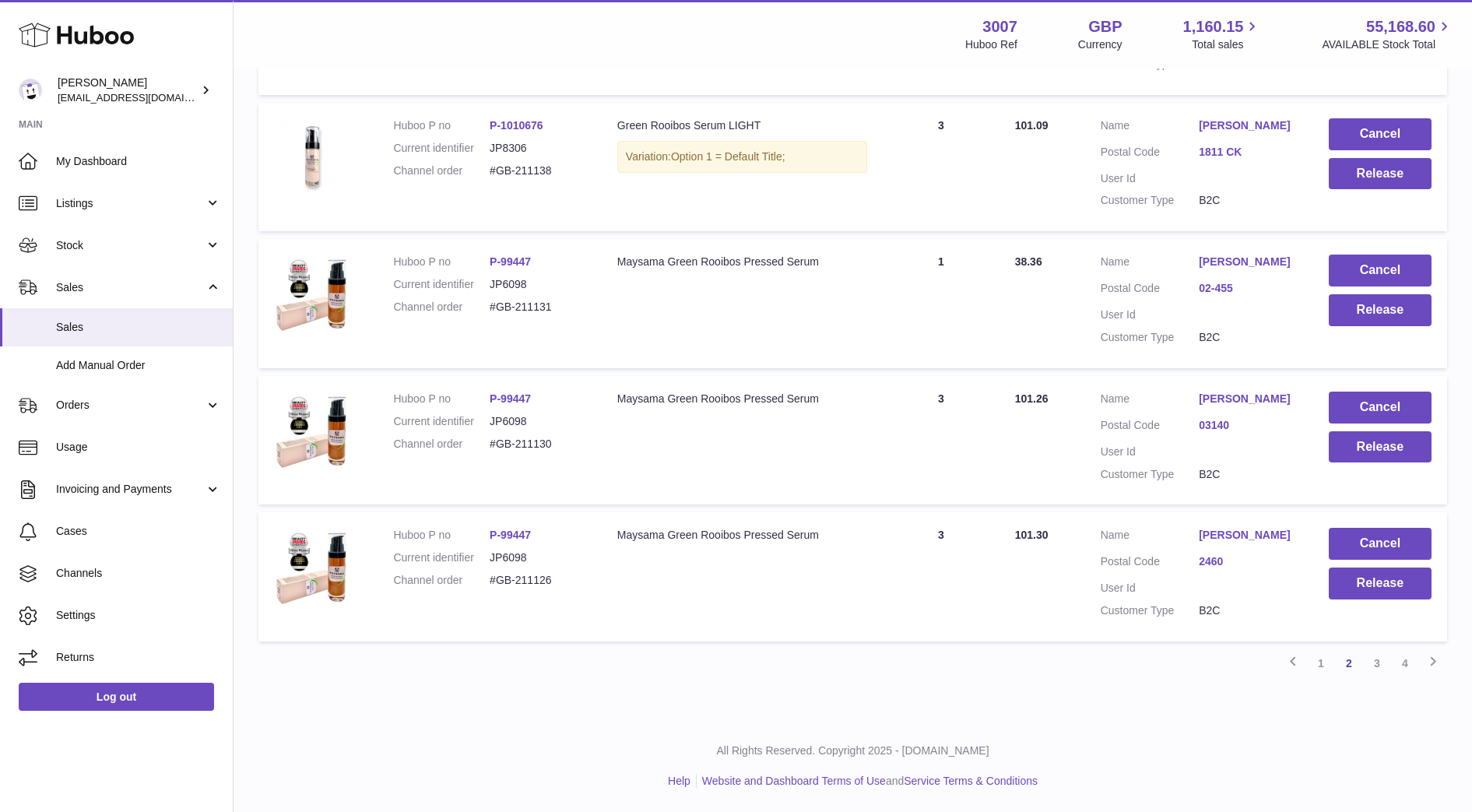
drag, startPoint x: 578, startPoint y: 579, endPoint x: 477, endPoint y: 581, distance: 101.0
click at [477, 581] on dl "Huboo P no P-99447 Current identifier JP6098 Channel order #GB-211126" at bounding box center [489, 562] width 192 height 68
click at [1371, 664] on link "3" at bounding box center [1376, 662] width 28 height 28
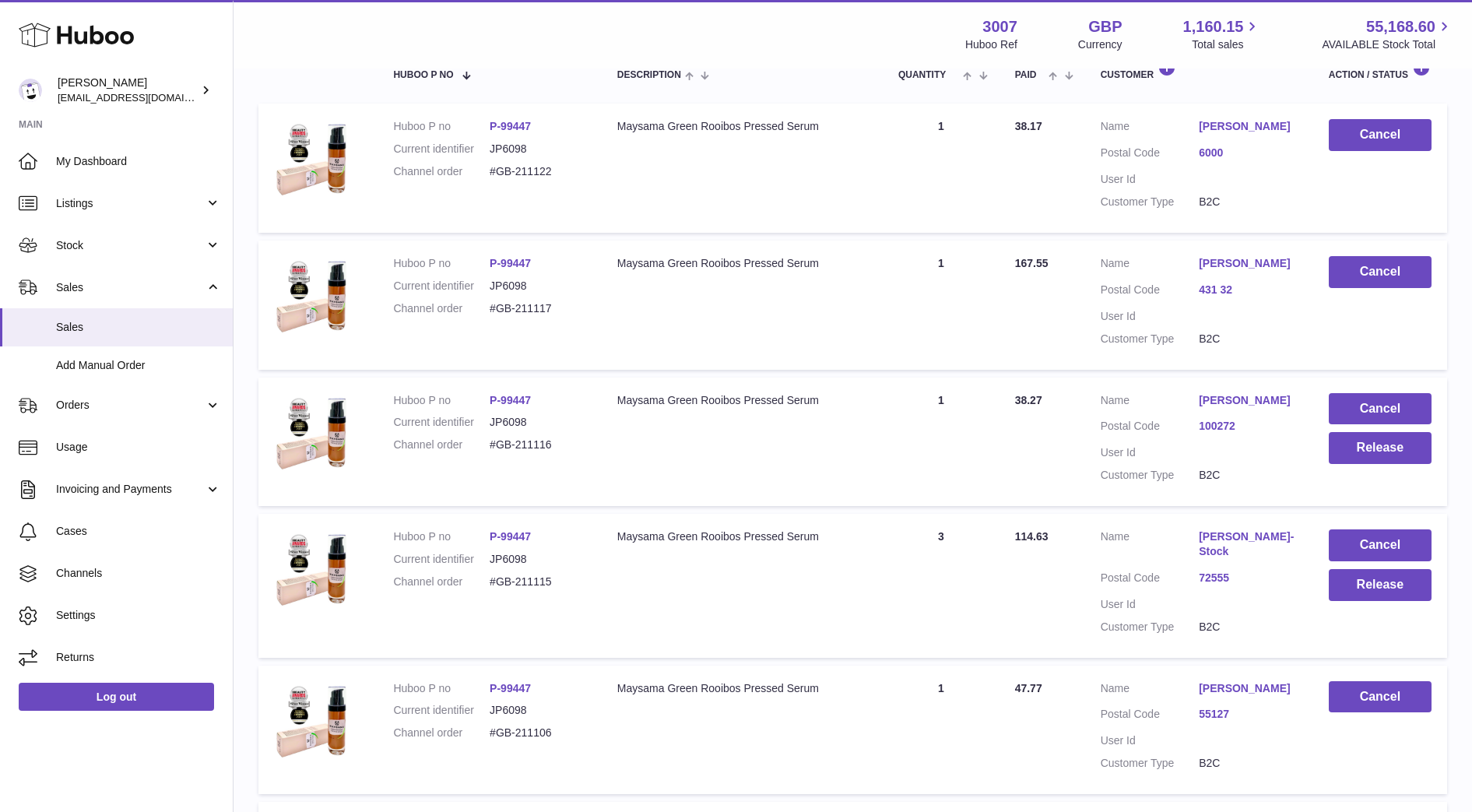
scroll to position [310, 0]
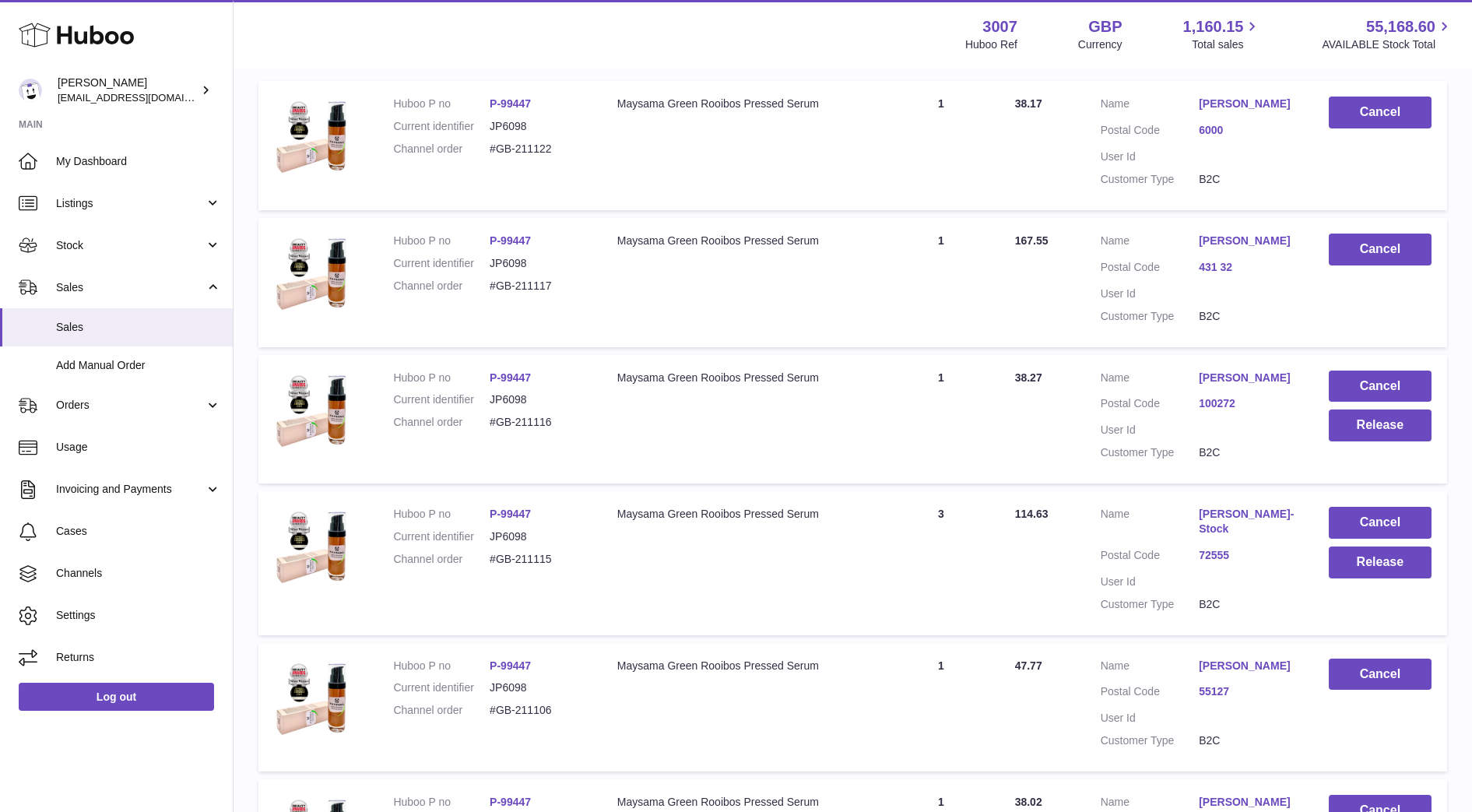
drag, startPoint x: 574, startPoint y: 579, endPoint x: 486, endPoint y: 577, distance: 88.0
click at [486, 574] on dl "Huboo P no P-99447 Current identifier JP6098 Channel order #GB-211115" at bounding box center [489, 540] width 192 height 68
copy dl "#GB-211115"
click at [1375, 593] on td "Cancel Release" at bounding box center [1380, 562] width 134 height 143
click at [1393, 579] on button "Release" at bounding box center [1380, 562] width 102 height 32
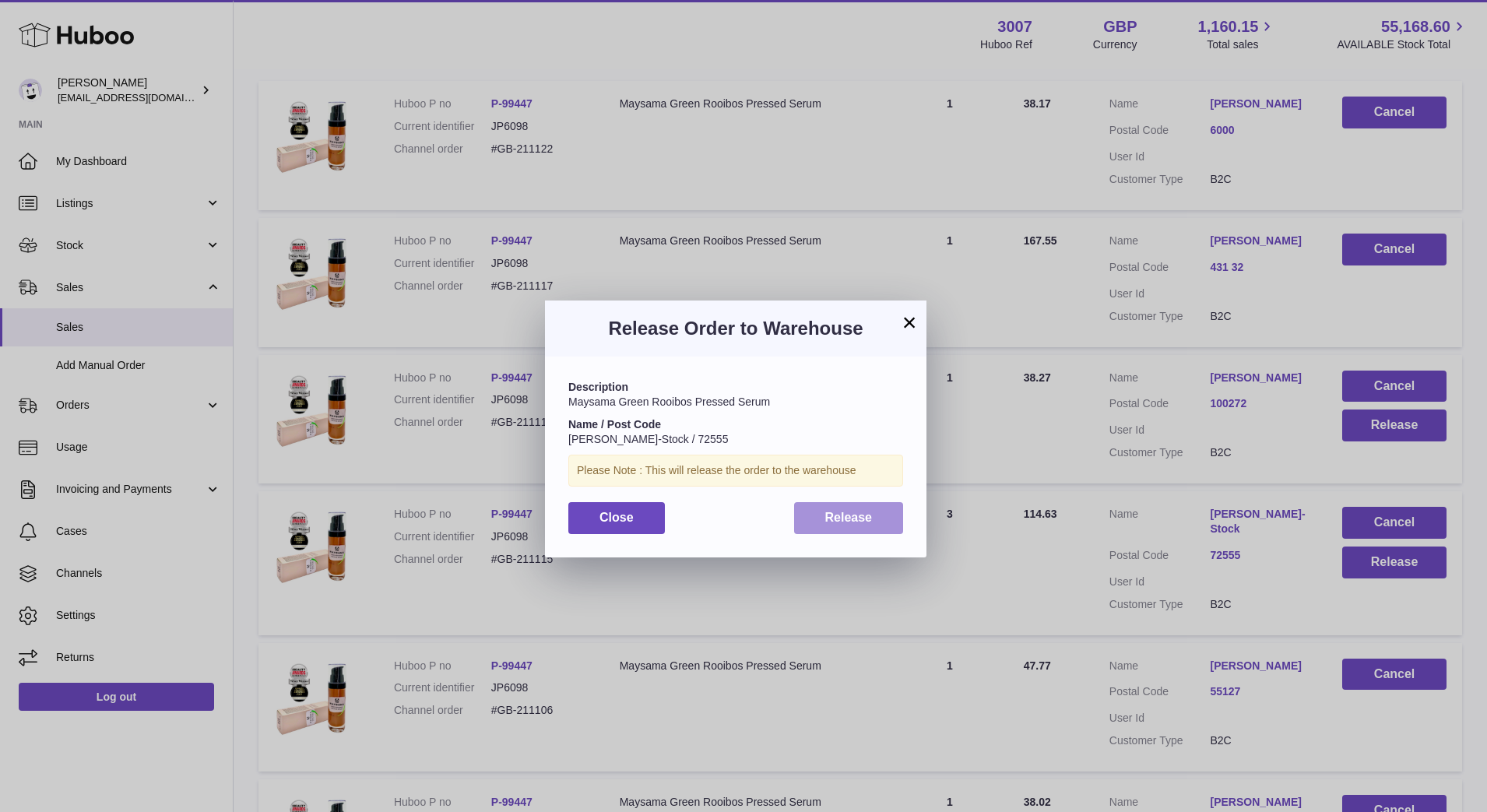
click at [852, 524] on button "Release" at bounding box center [849, 518] width 110 height 32
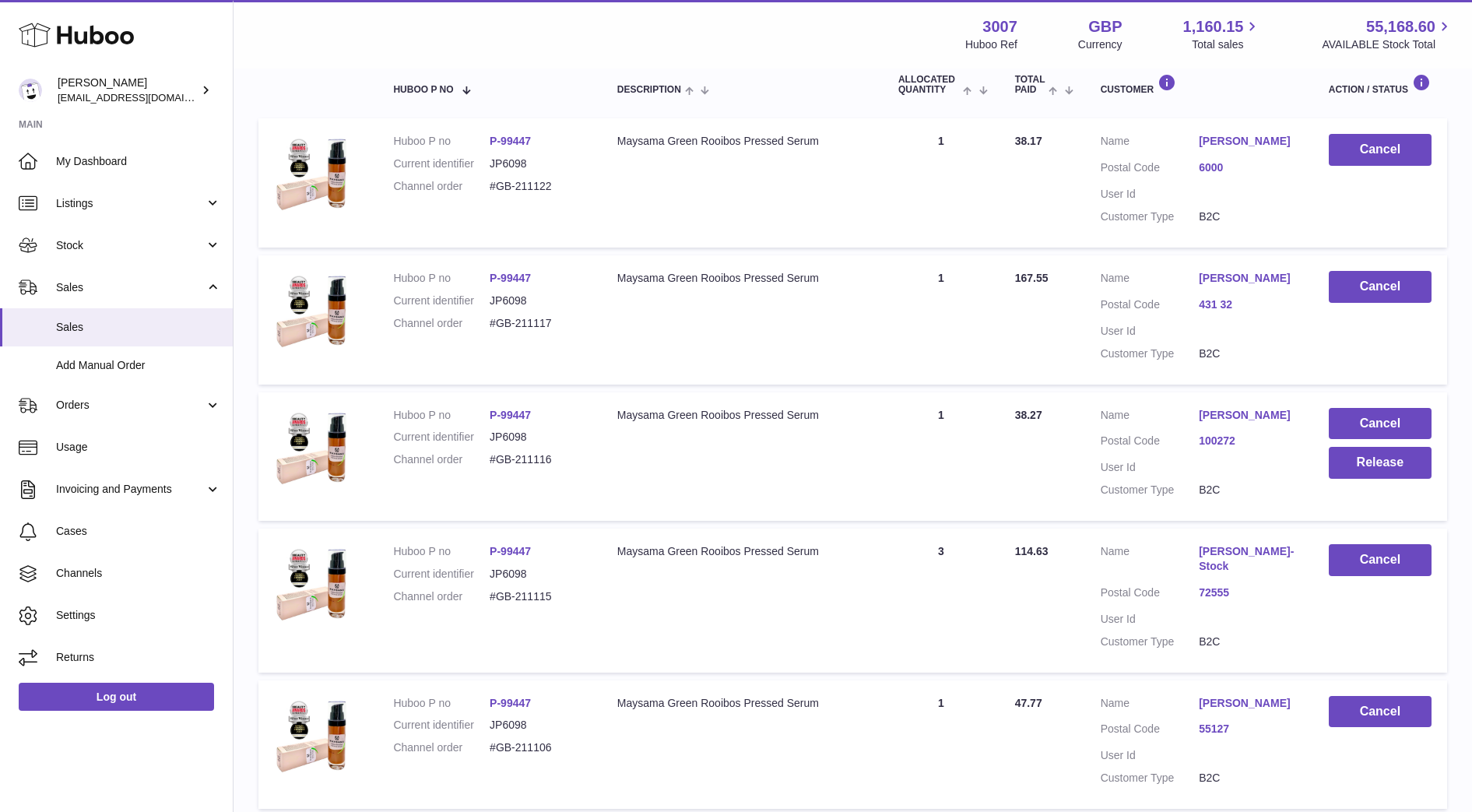
scroll to position [201, 0]
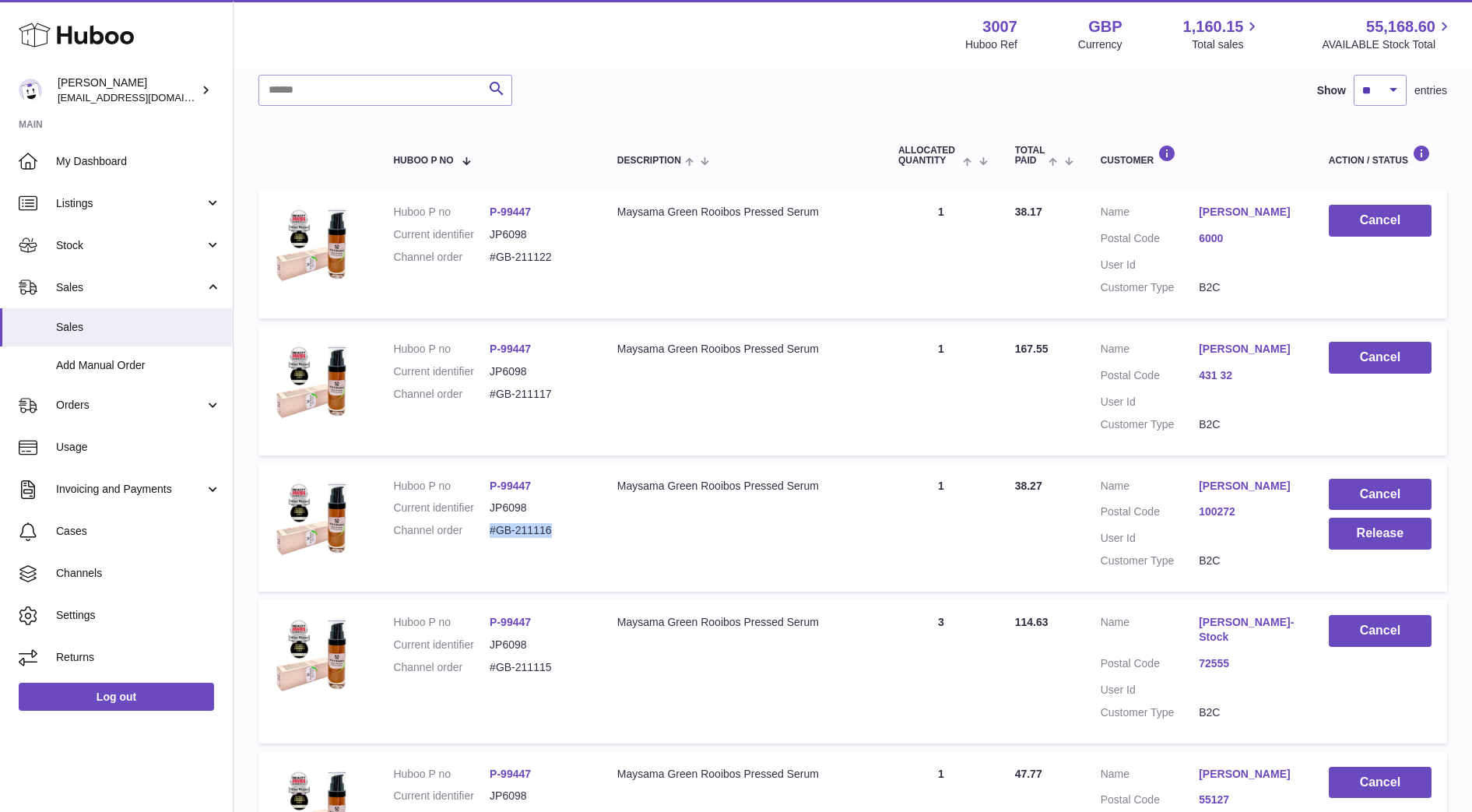
drag, startPoint x: 571, startPoint y: 559, endPoint x: 489, endPoint y: 543, distance: 83.5
click at [489, 543] on dl "Huboo P no P-99447 Current identifier JP6098 Channel order #GB-211116" at bounding box center [489, 513] width 192 height 68
copy dl "#GB-211116"
click at [1391, 543] on button "Release" at bounding box center [1380, 534] width 102 height 32
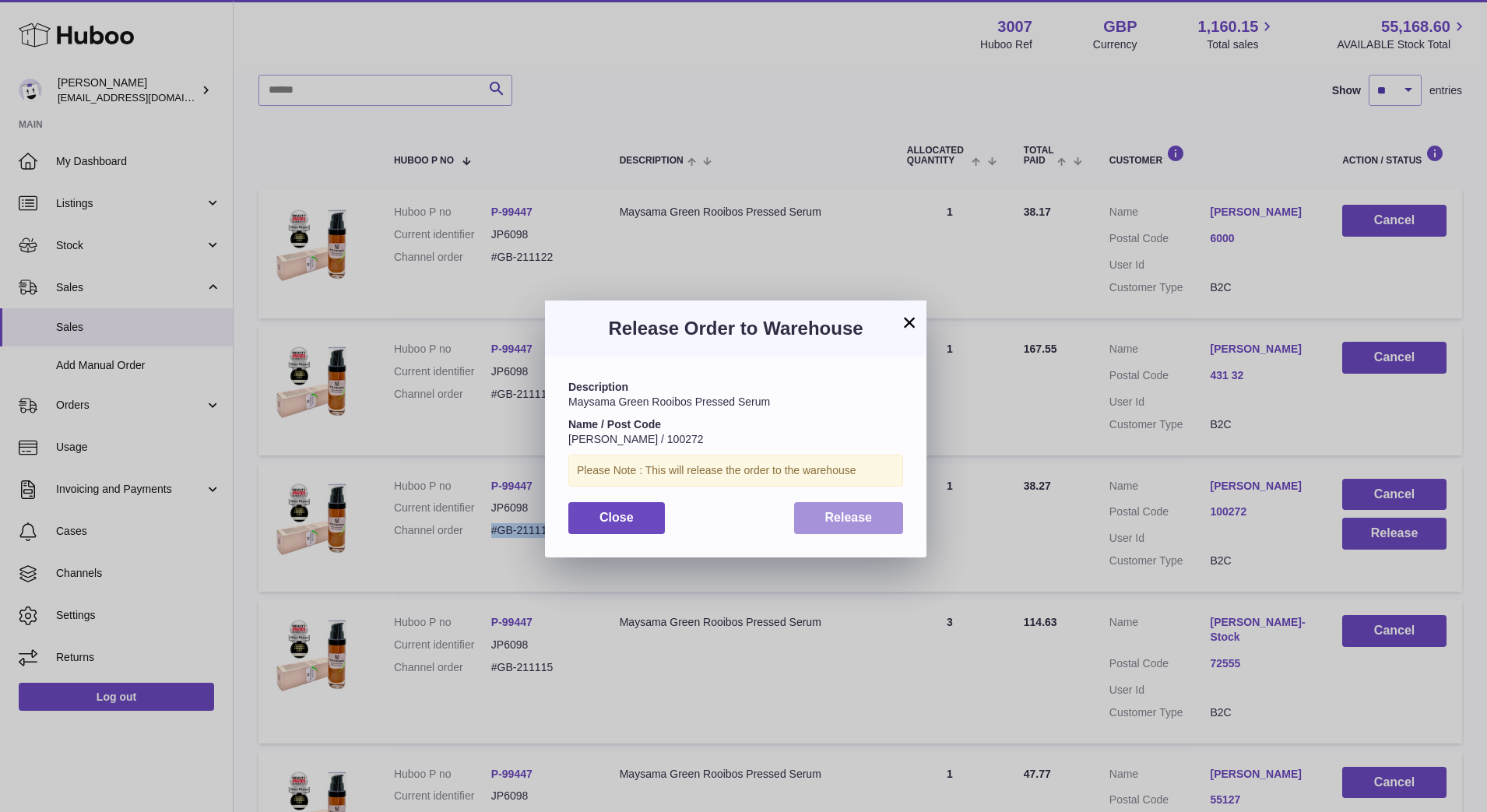
click at [847, 513] on span "Release" at bounding box center [849, 518] width 47 height 14
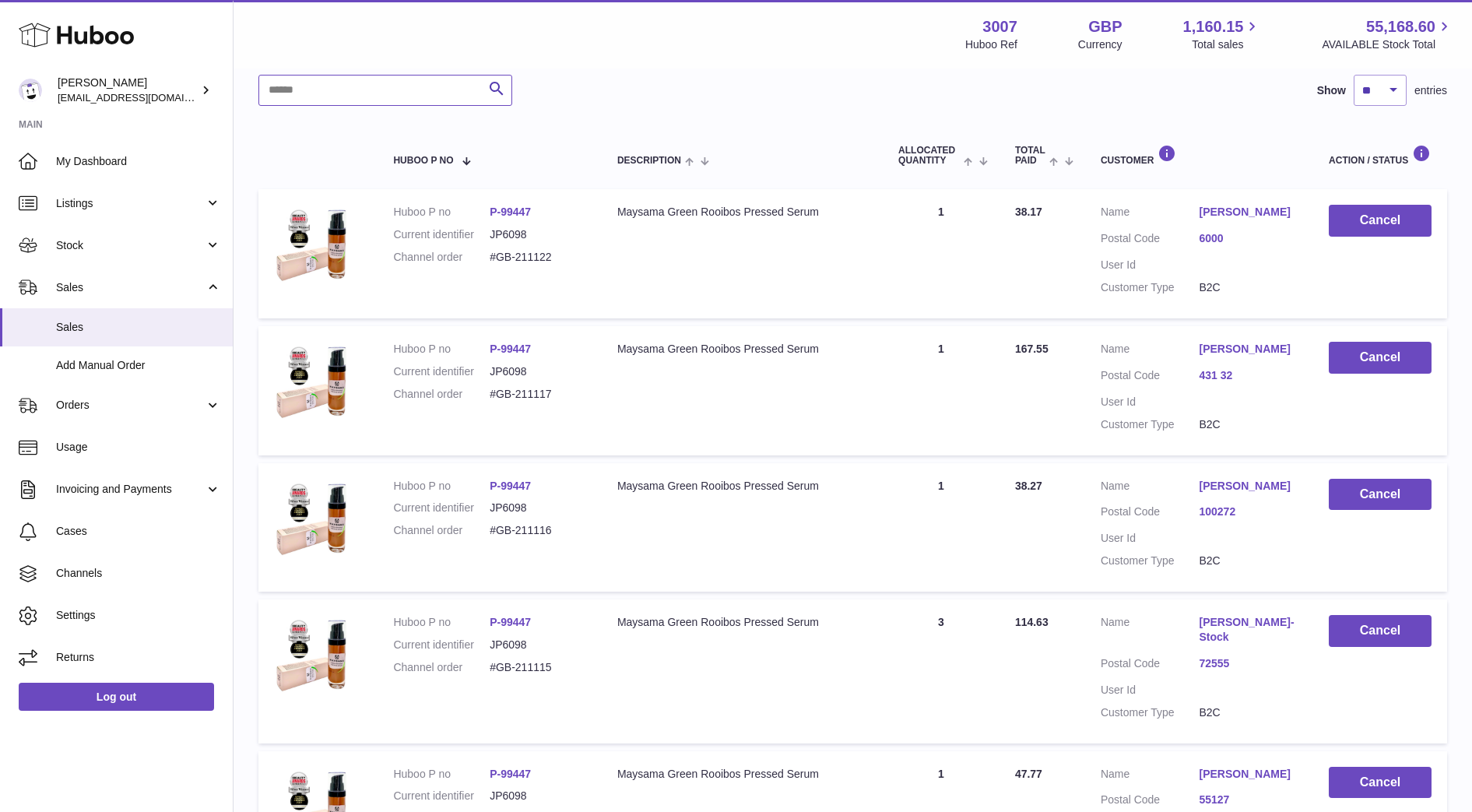
click at [355, 87] on input "text" at bounding box center [385, 90] width 254 height 31
paste input "**********"
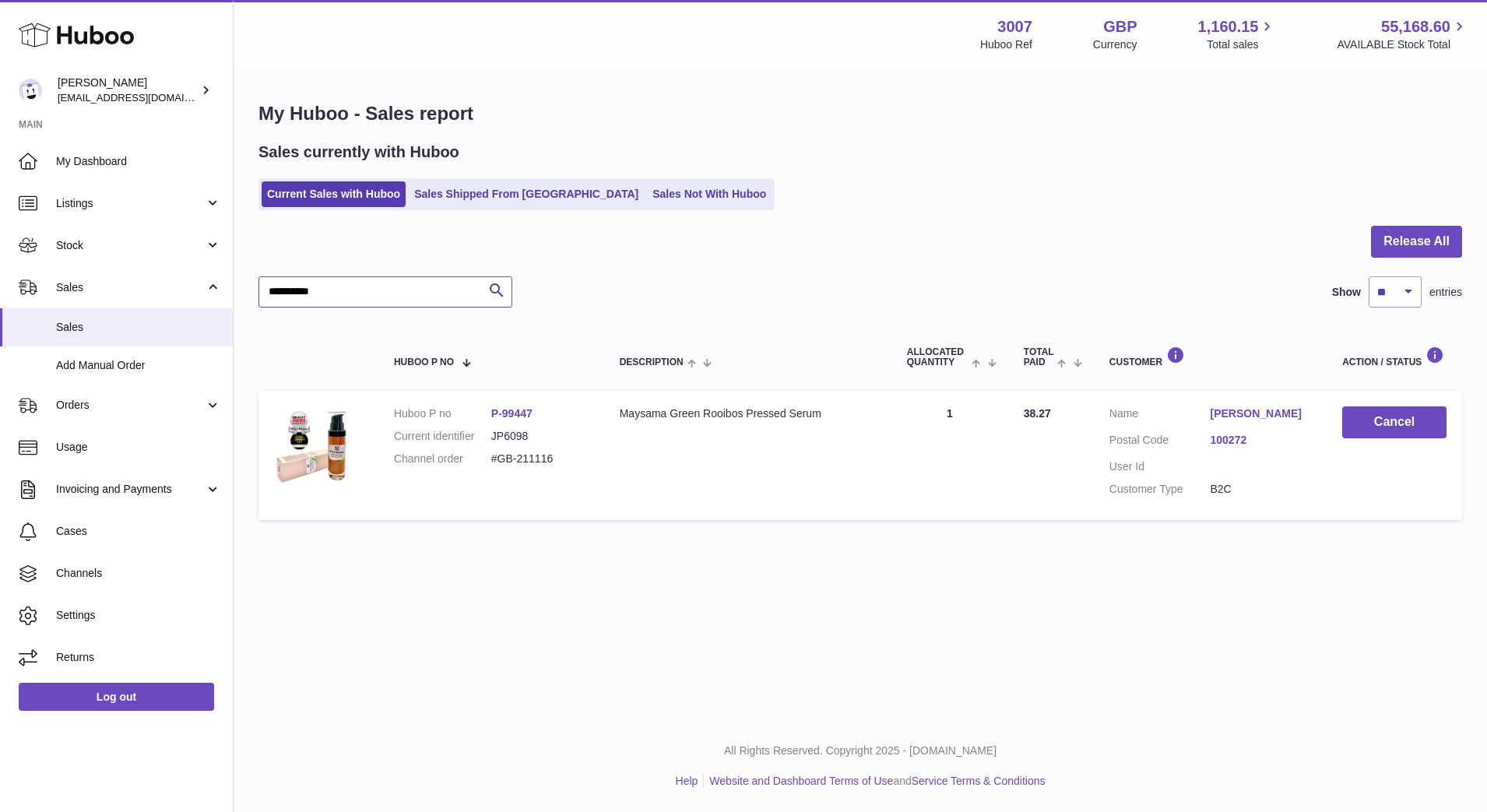
type input "**********"
click at [91, 326] on span "Sales" at bounding box center [138, 326] width 165 height 14
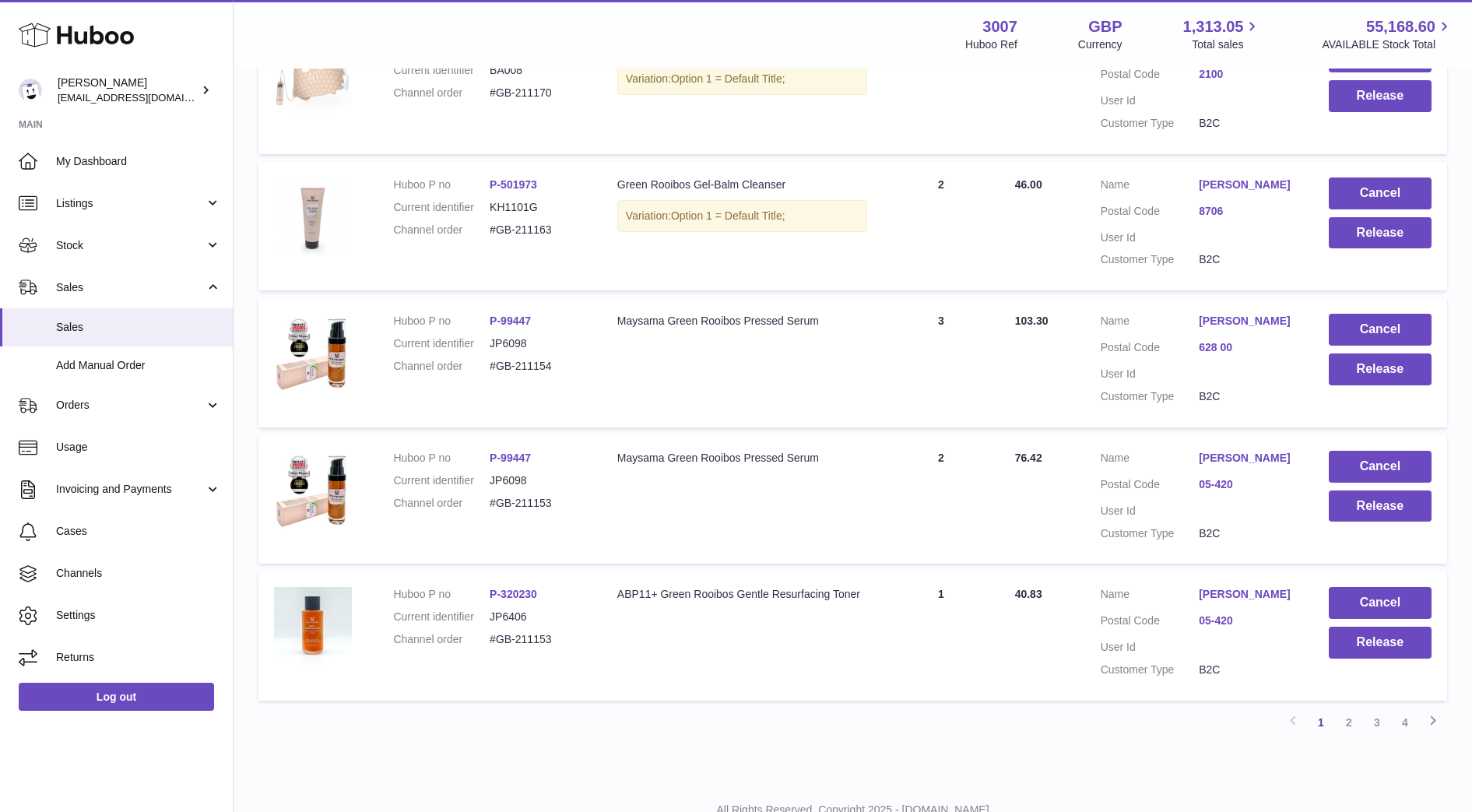
scroll to position [1123, 0]
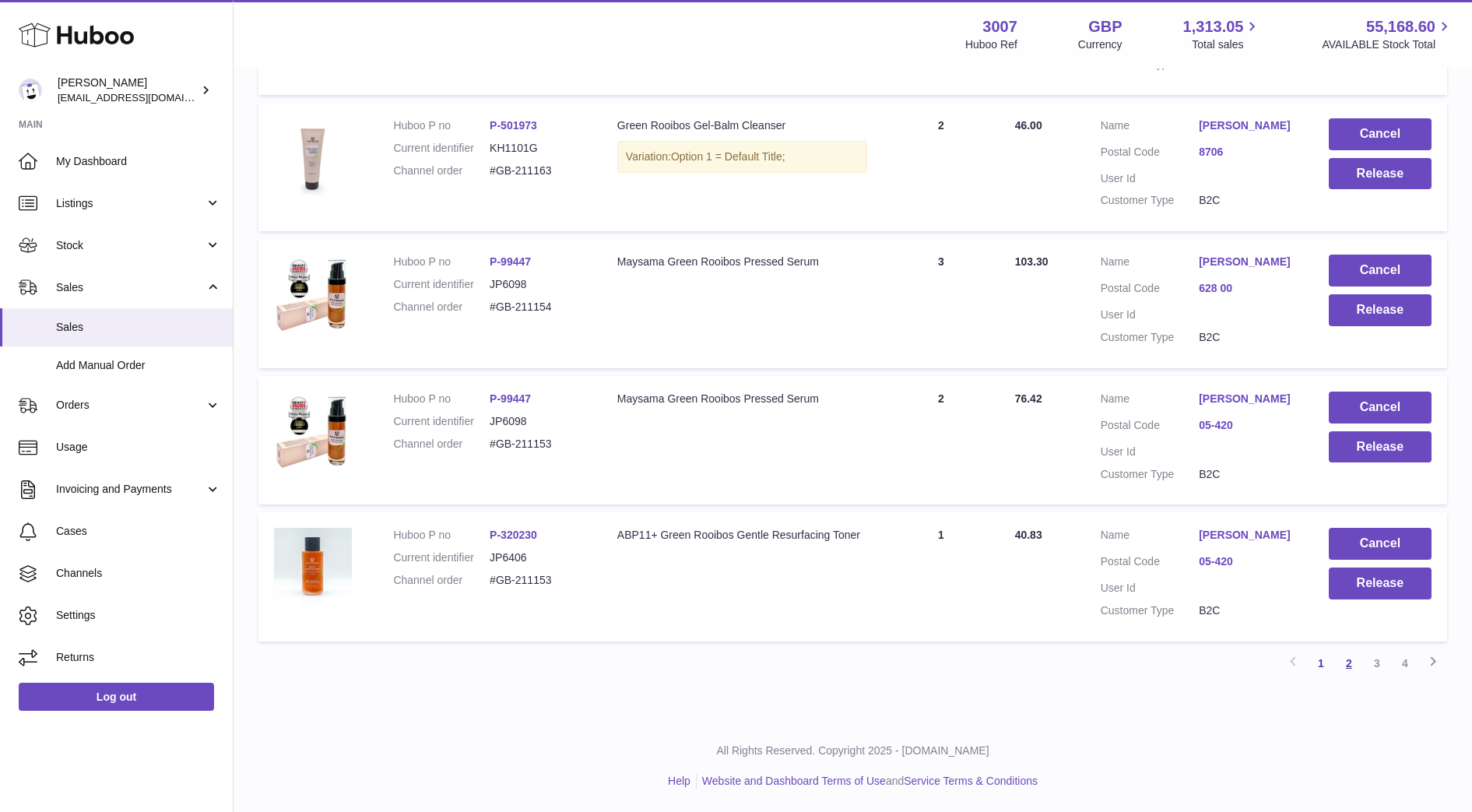
click at [1347, 667] on link "2" at bounding box center [1348, 662] width 28 height 28
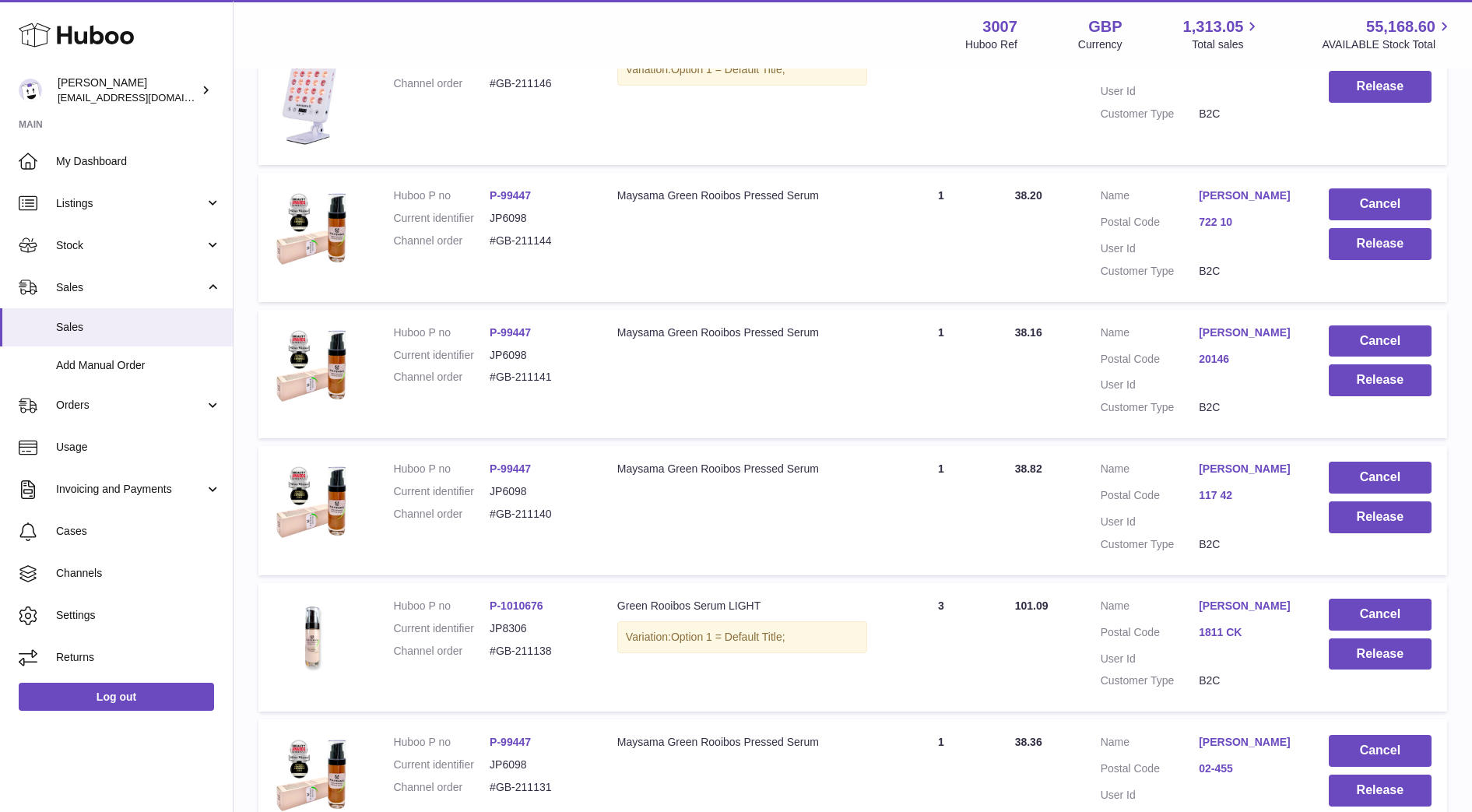
scroll to position [1144, 0]
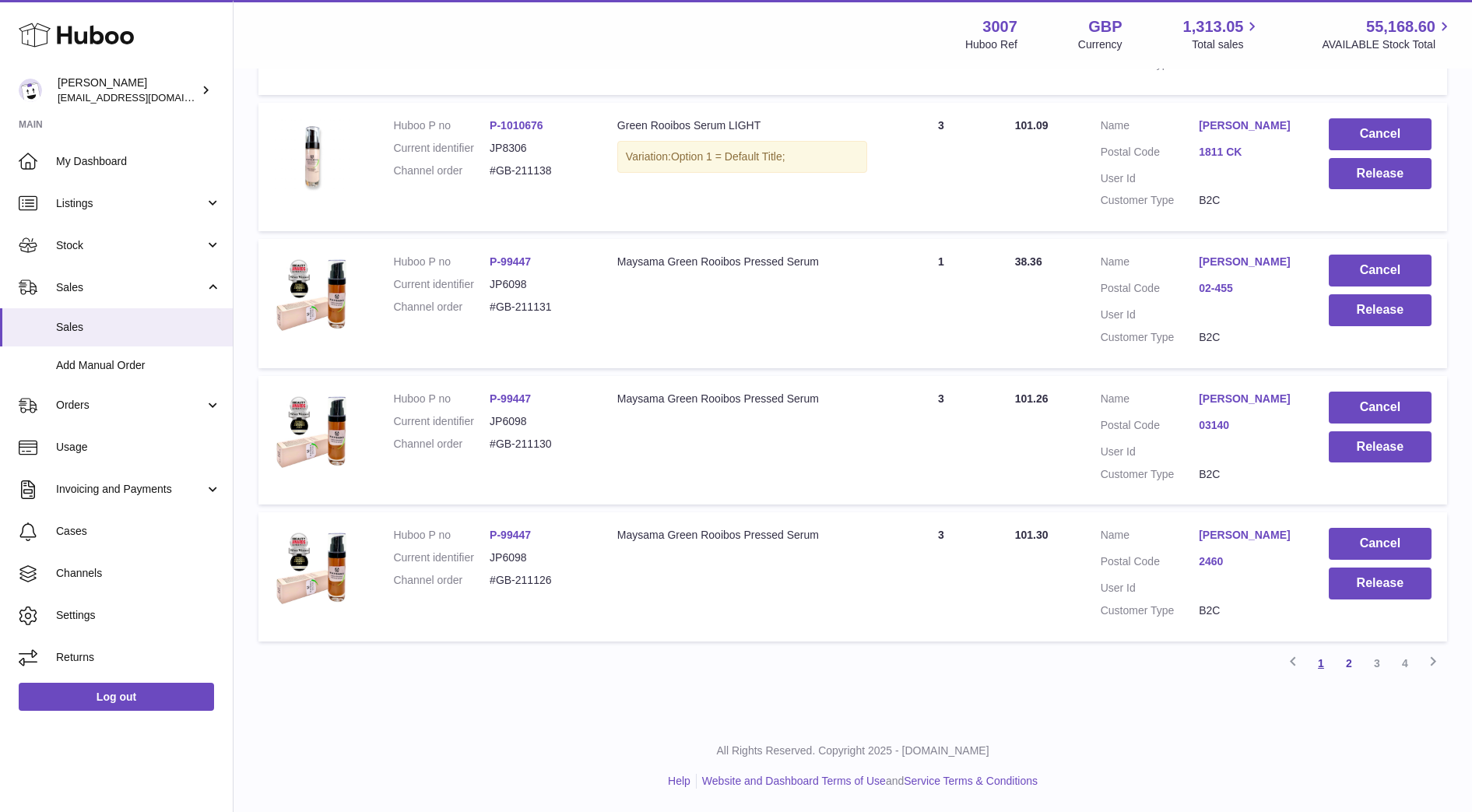
click at [1319, 657] on link "1" at bounding box center [1321, 662] width 28 height 28
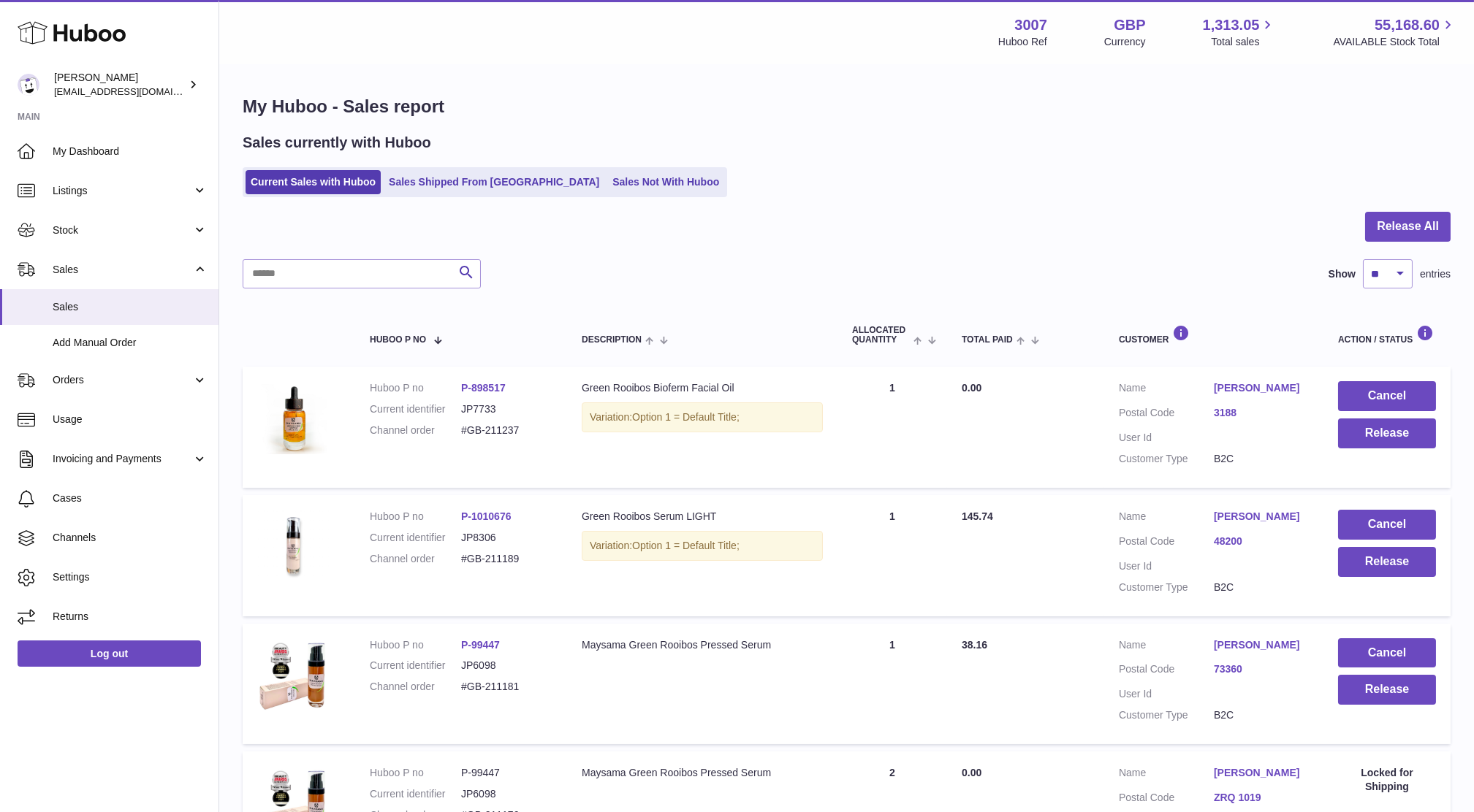
click at [1151, 232] on div at bounding box center [846, 236] width 1208 height 48
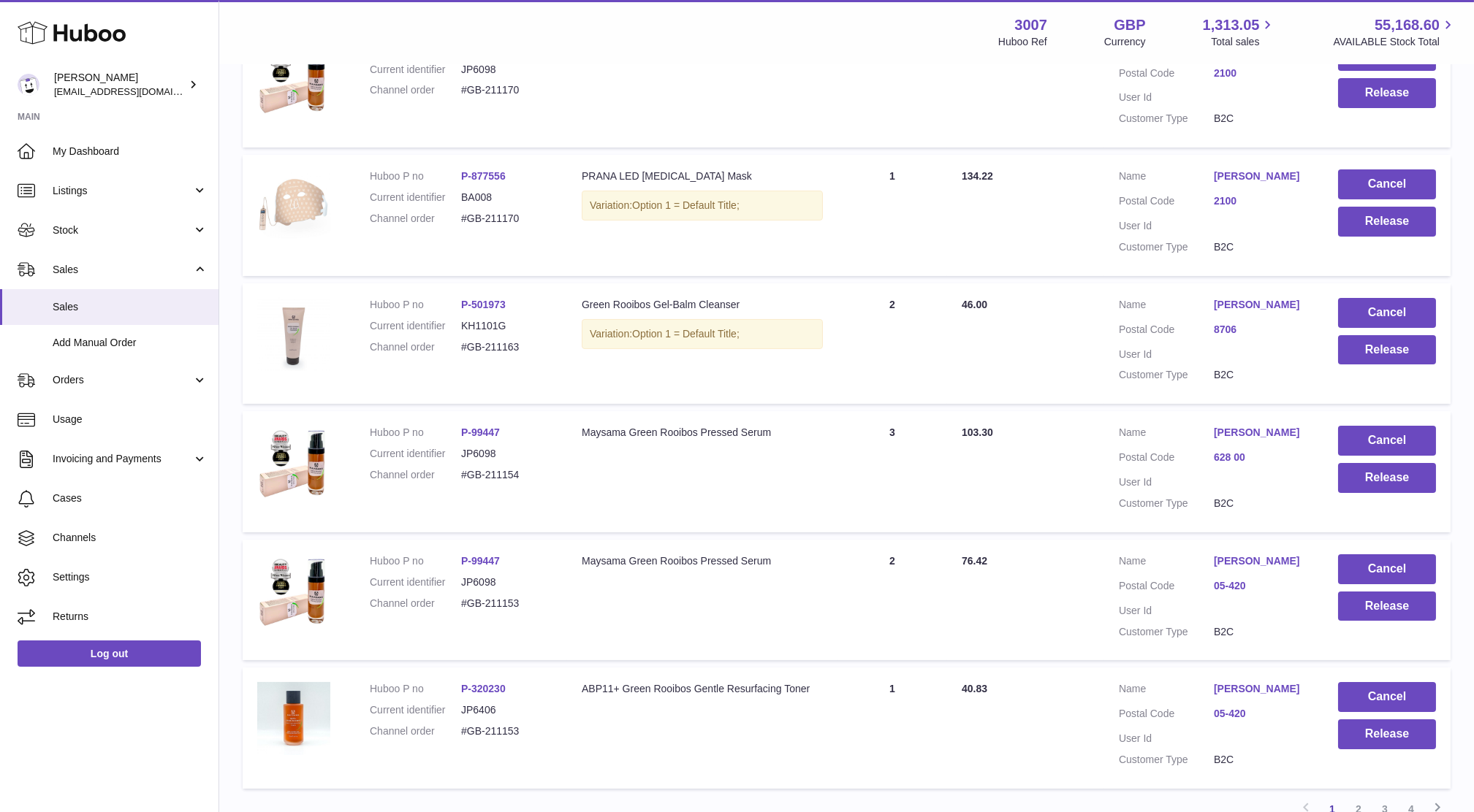
scroll to position [987, 0]
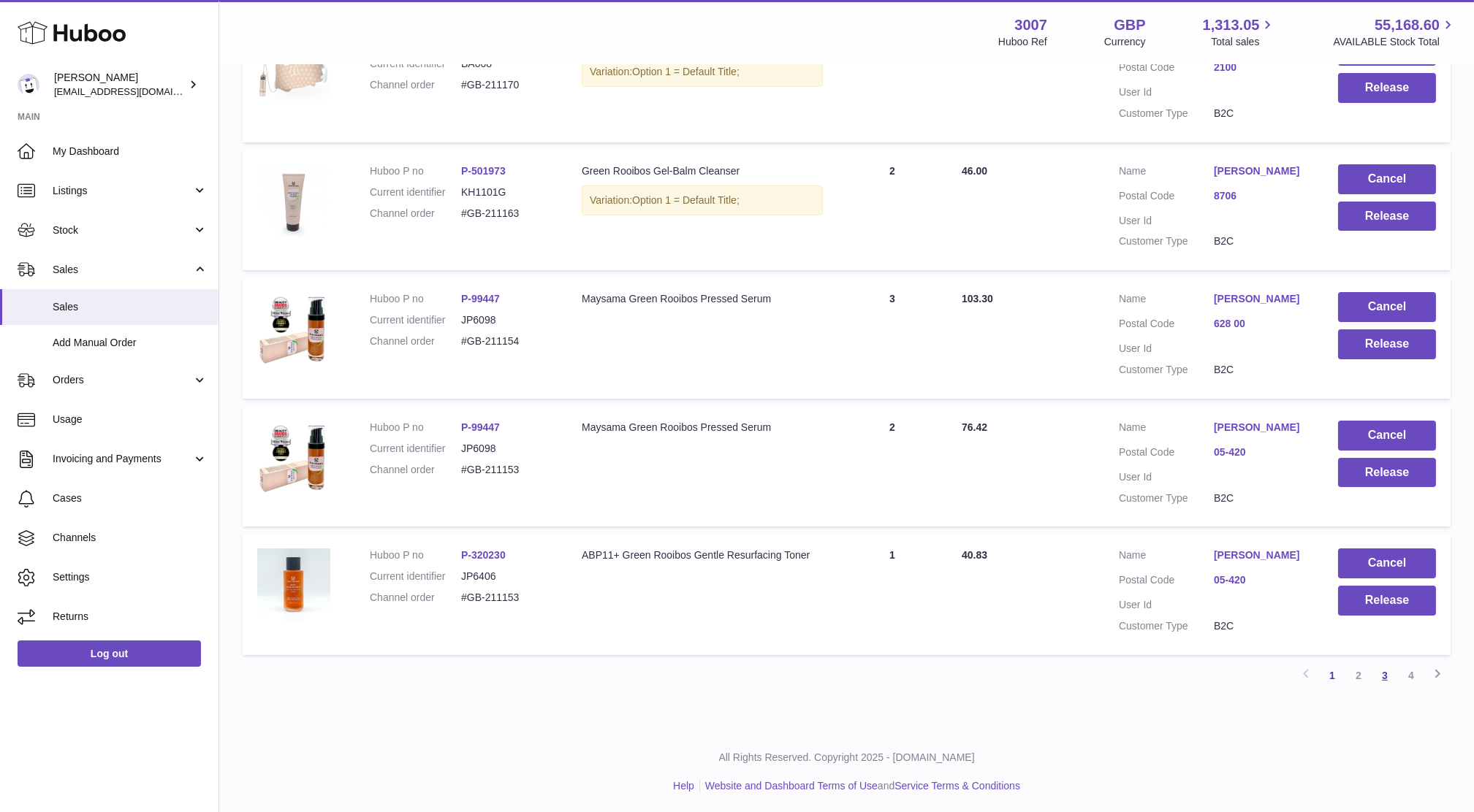
click at [1383, 679] on link "3" at bounding box center [1384, 675] width 26 height 26
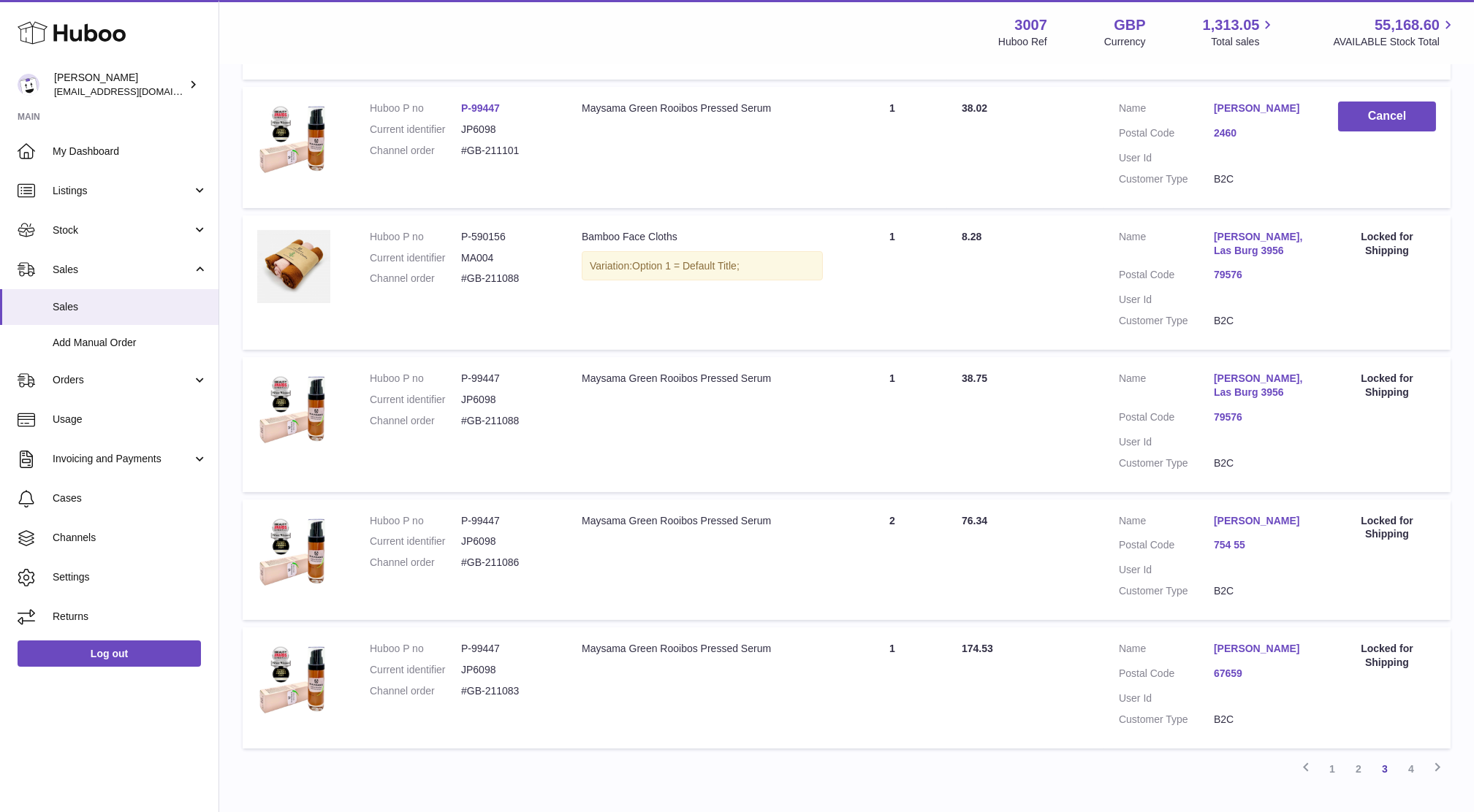
scroll to position [1028, 0]
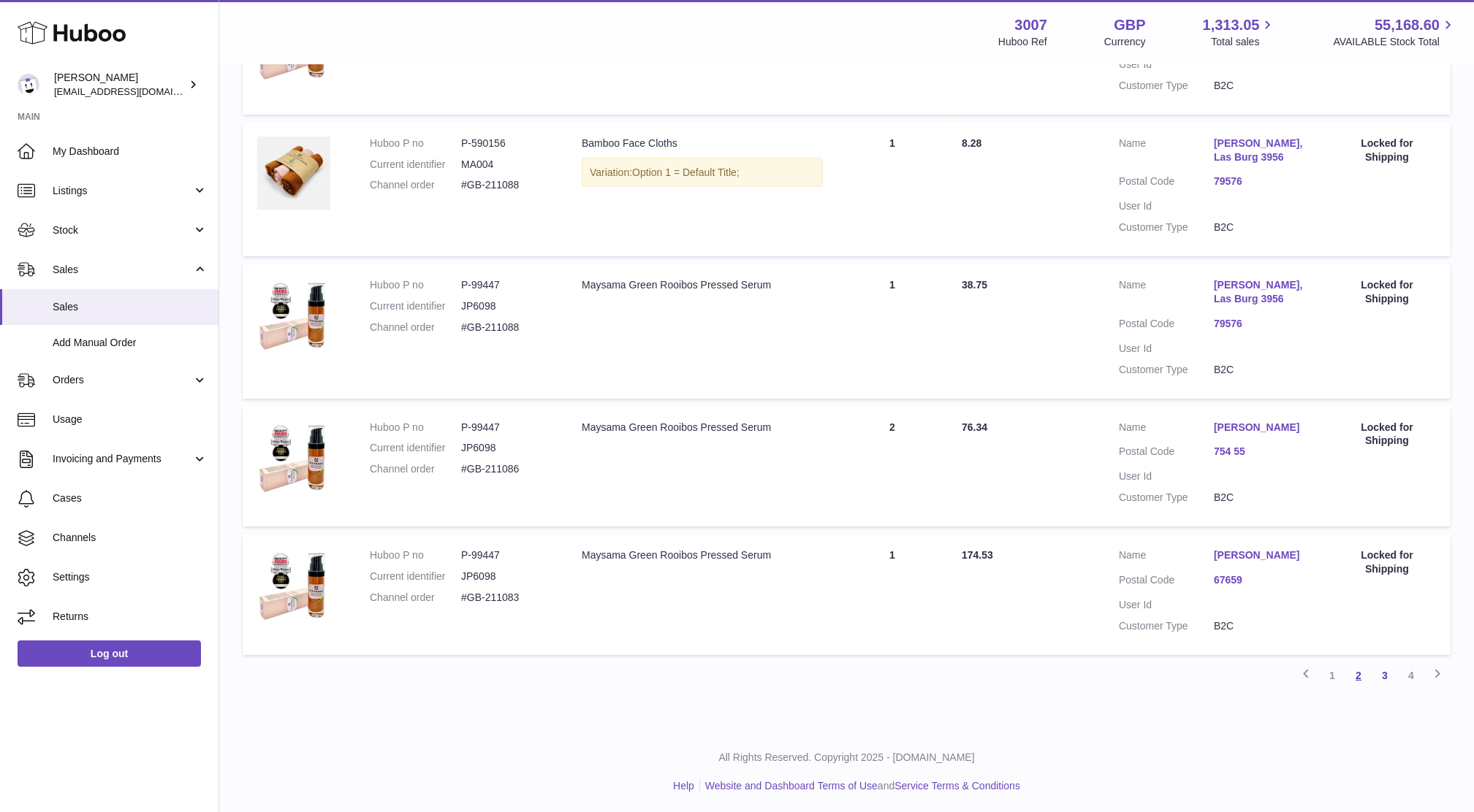
click at [1352, 672] on link "2" at bounding box center [1358, 675] width 26 height 26
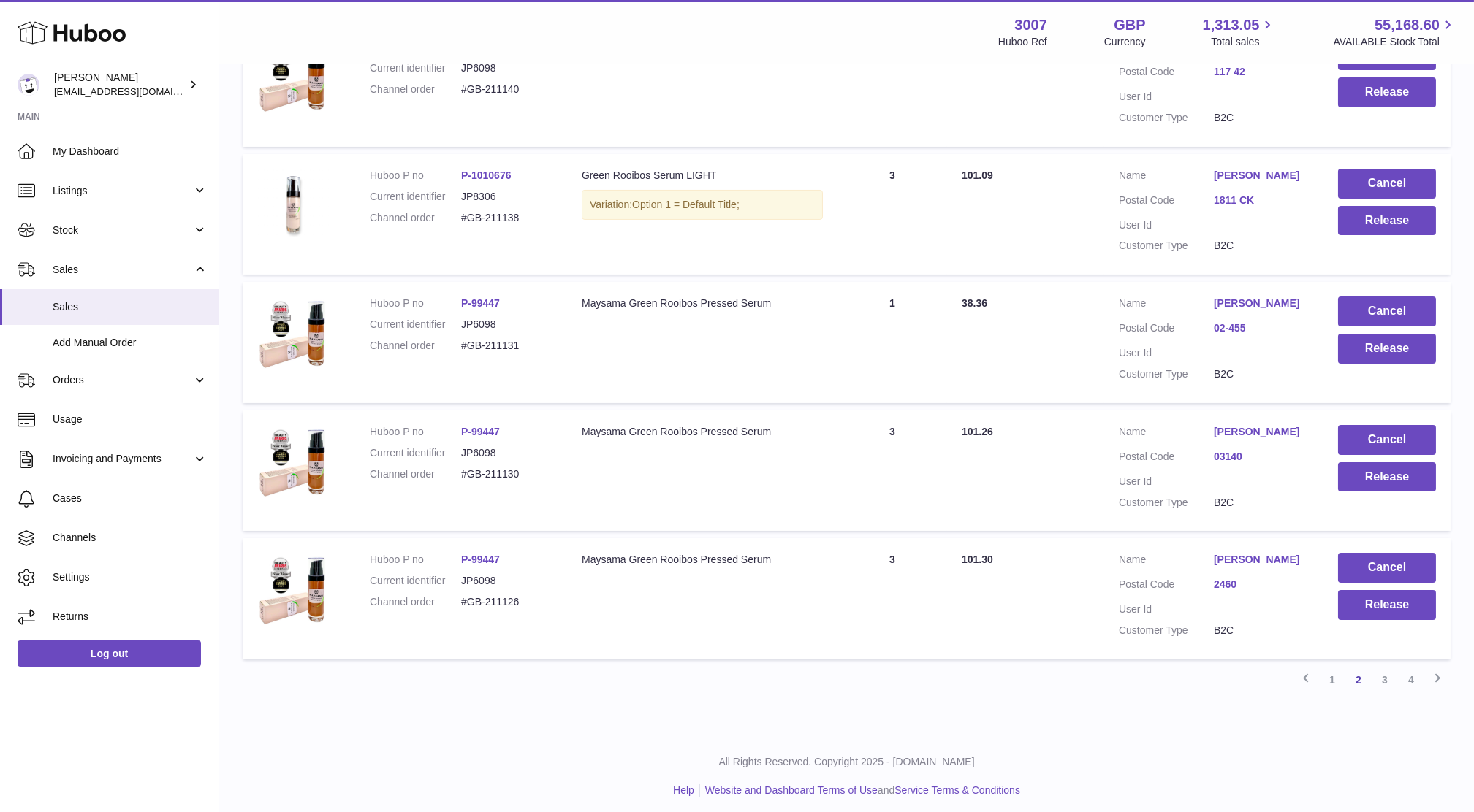
scroll to position [1006, 0]
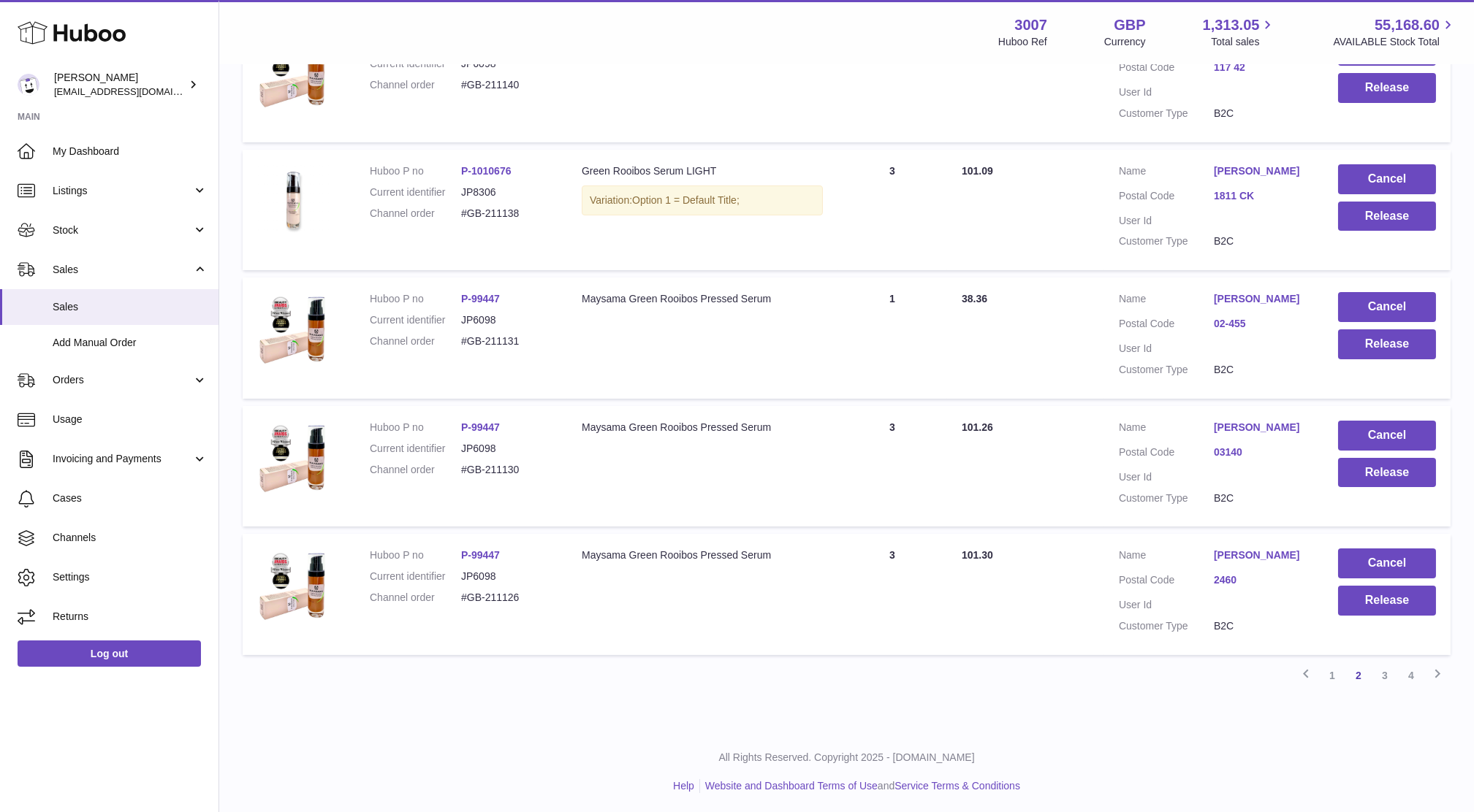
drag, startPoint x: 534, startPoint y: 596, endPoint x: 439, endPoint y: 598, distance: 95.0
click at [439, 598] on dl "Huboo P no P-99447 Current identifier JP6098 Channel order #GB-211126" at bounding box center [461, 580] width 183 height 63
copy dl "#GB-211126"
drag, startPoint x: 556, startPoint y: 479, endPoint x: 453, endPoint y: 464, distance: 104.1
click at [453, 464] on td "Huboo P no P-99447 Current identifier JP6098 Channel order #GB-211130" at bounding box center [461, 467] width 212 height 121
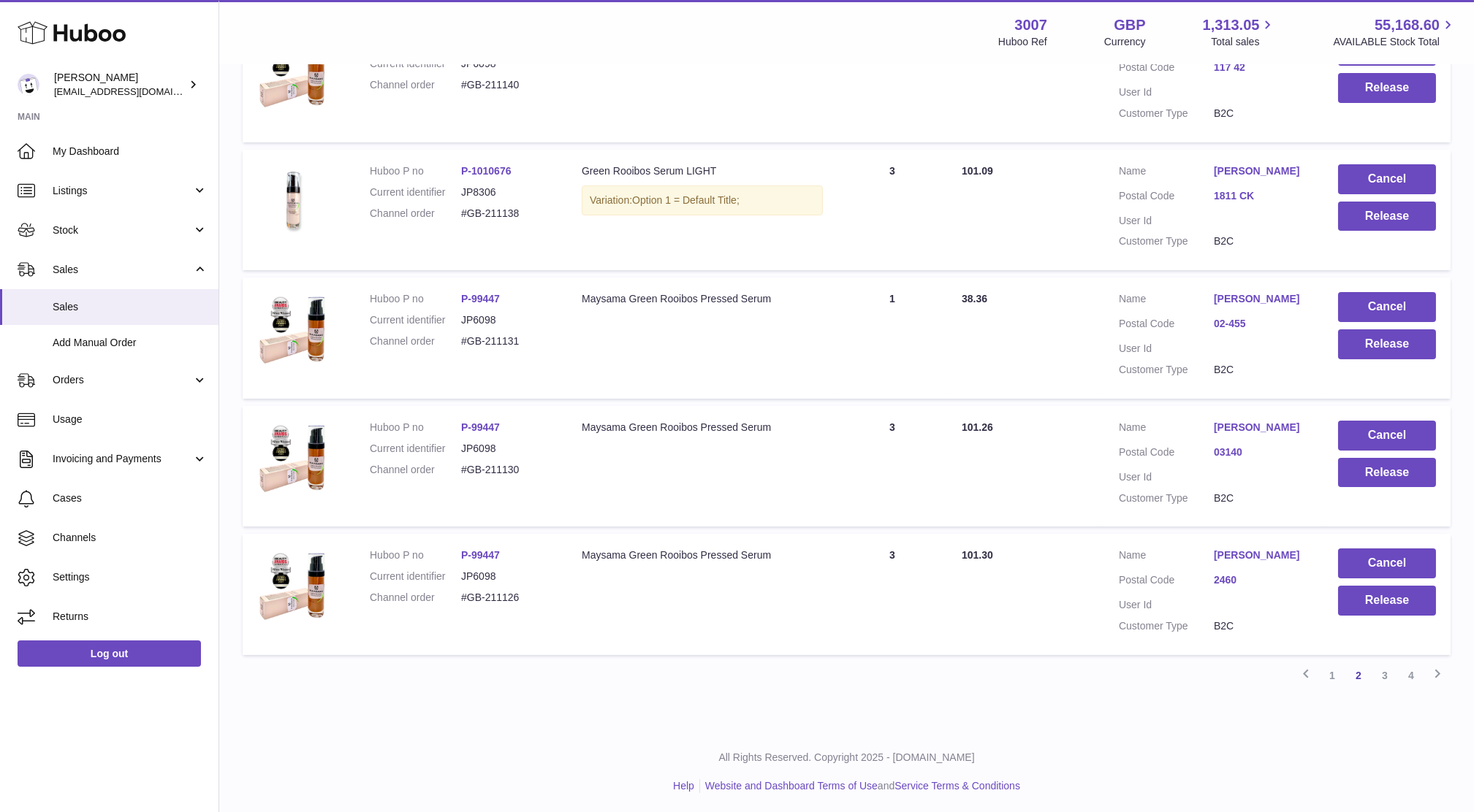
copy dl "#GB-211130"
drag, startPoint x: 544, startPoint y: 341, endPoint x: 453, endPoint y: 345, distance: 91.1
click at [453, 345] on dl "Huboo P no P-99447 Current identifier JP6098 Channel order #GB-211131" at bounding box center [461, 324] width 183 height 63
copy dl "#GB-211131"
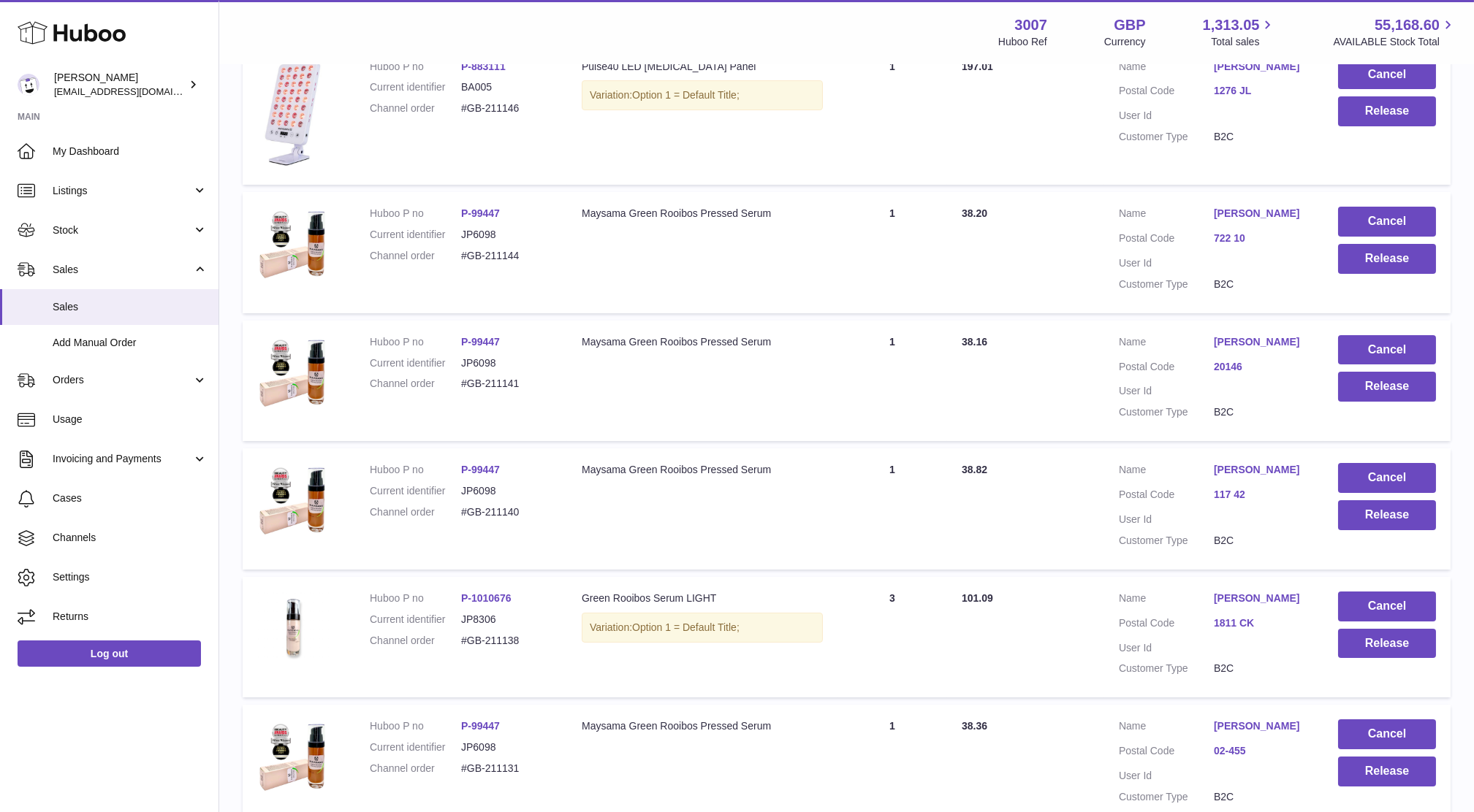
scroll to position [571, 0]
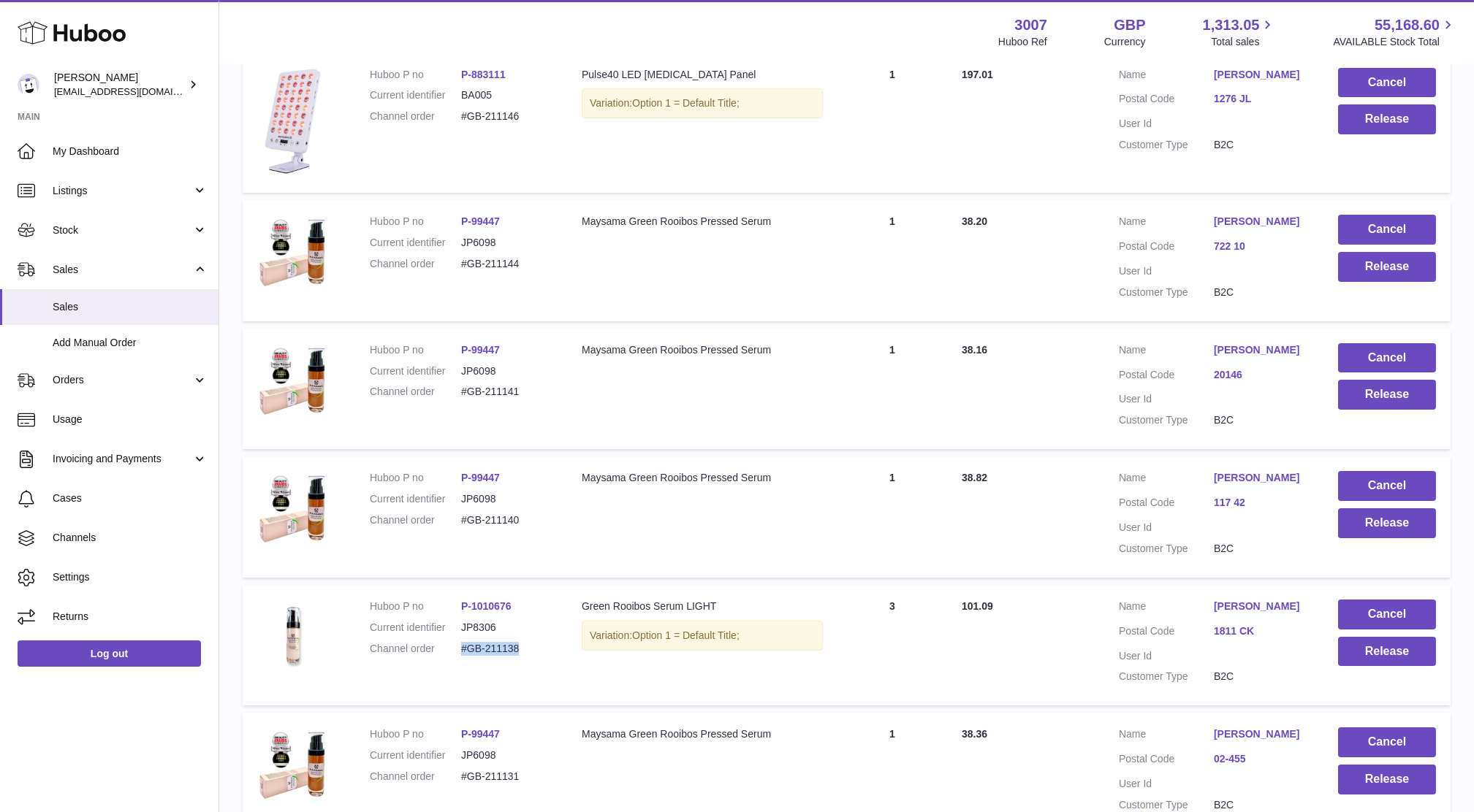
drag, startPoint x: 523, startPoint y: 652, endPoint x: 461, endPoint y: 653, distance: 62.0
click at [461, 653] on dd "#GB-211138" at bounding box center [507, 648] width 91 height 13
copy dd "#GB-211138"
click at [1388, 647] on button "Release" at bounding box center [1387, 652] width 98 height 30
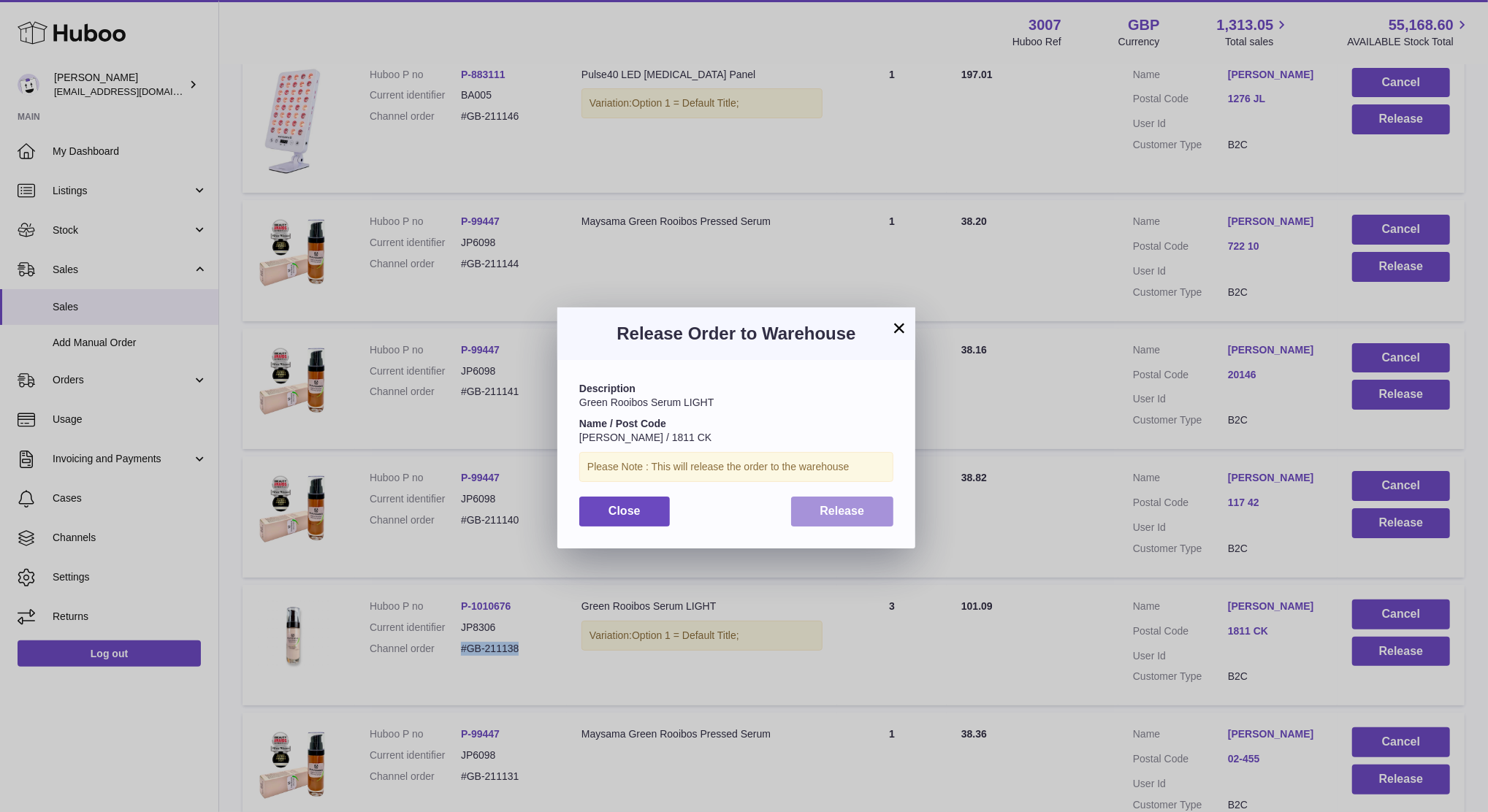
click at [823, 516] on span "Release" at bounding box center [842, 511] width 44 height 13
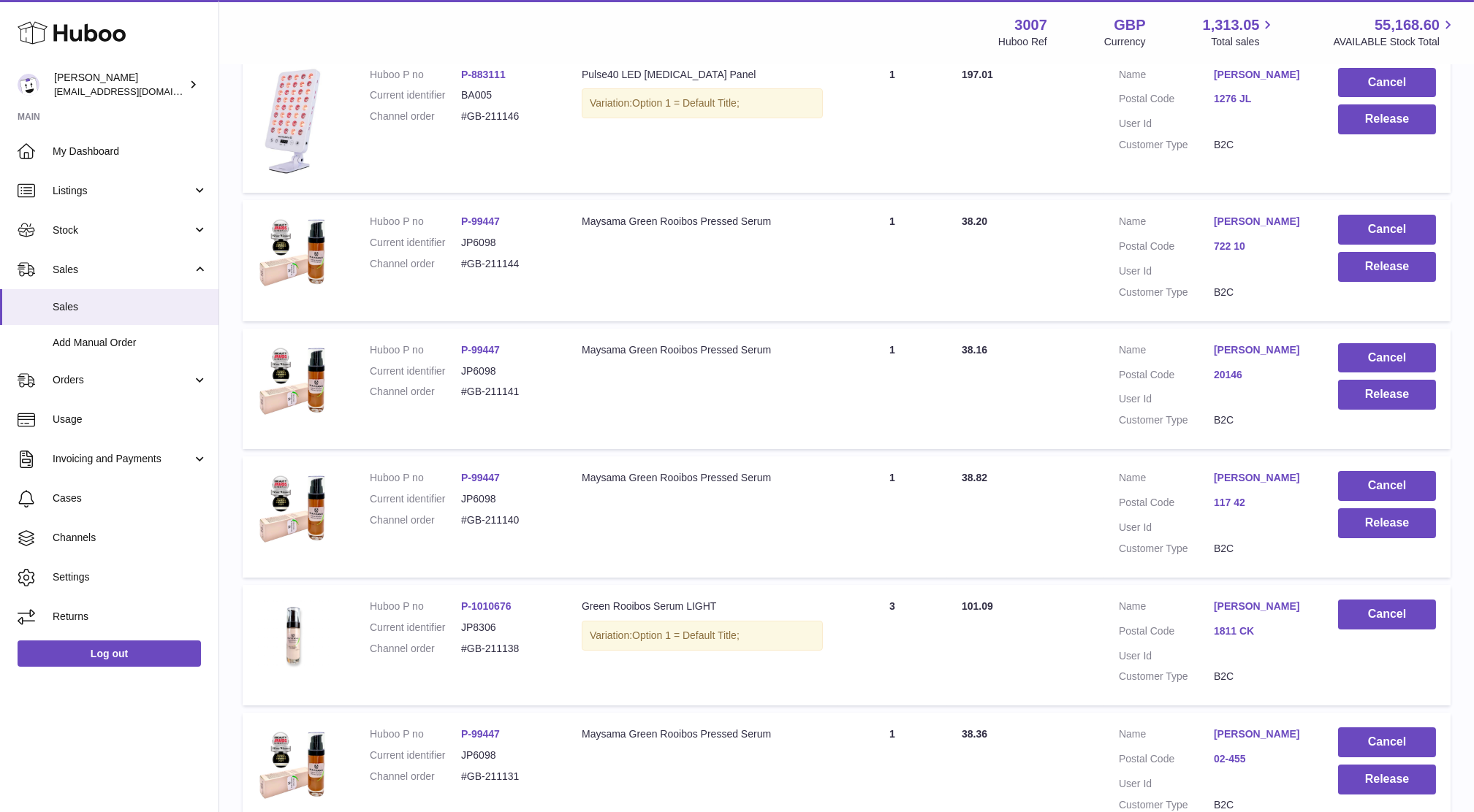
click at [739, 541] on td "Description Maysama Green Rooibos Pressed Serum" at bounding box center [702, 517] width 270 height 121
drag, startPoint x: 530, startPoint y: 517, endPoint x: 452, endPoint y: 516, distance: 78.0
click at [452, 516] on dl "Huboo P no P-99447 Current identifier JP6098 Channel order #GB-211140" at bounding box center [461, 502] width 183 height 63
copy dl "#GB-211140"
click at [1353, 534] on button "Release" at bounding box center [1387, 523] width 98 height 30
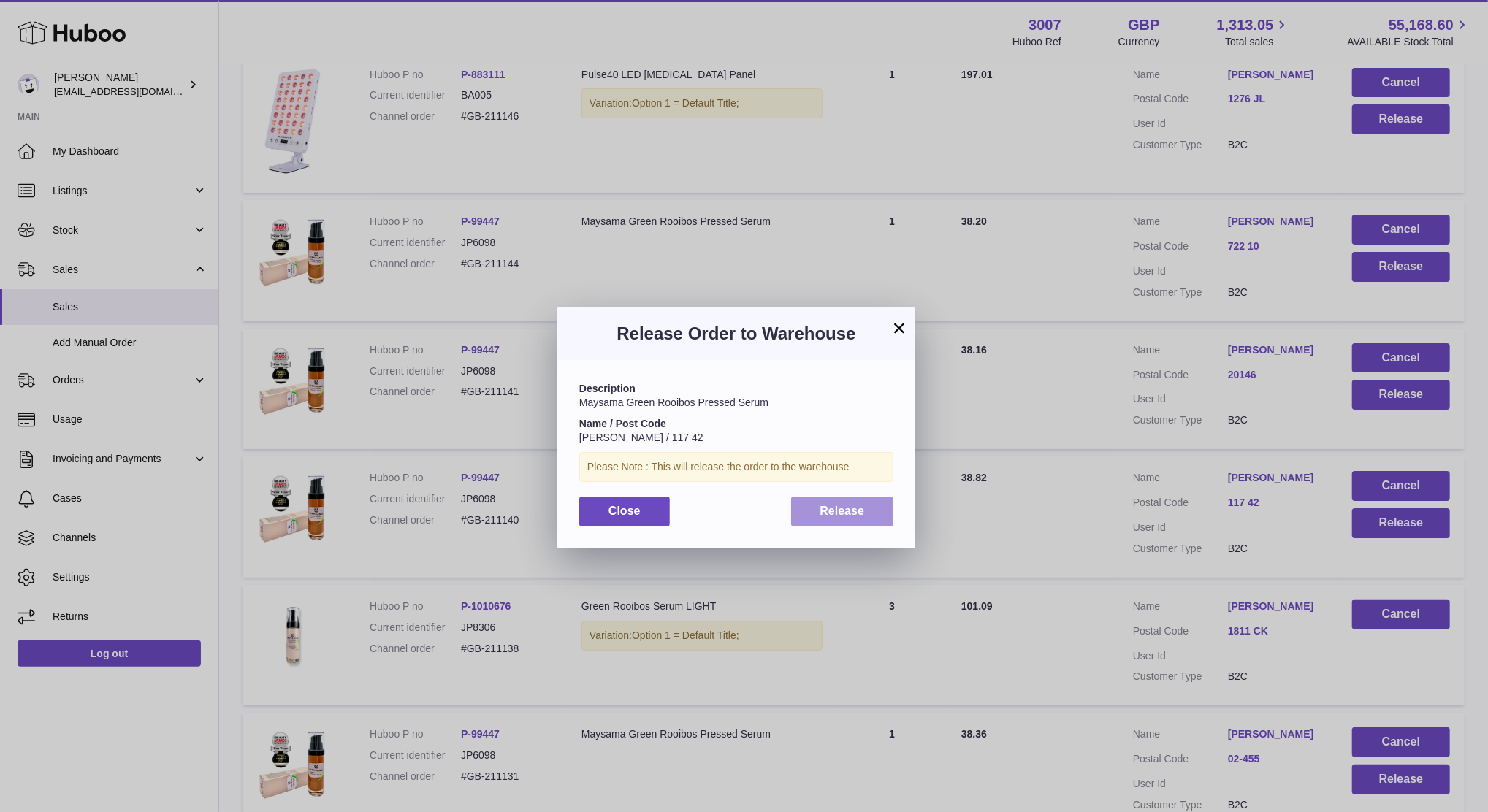
click at [820, 511] on span "Release" at bounding box center [842, 511] width 44 height 13
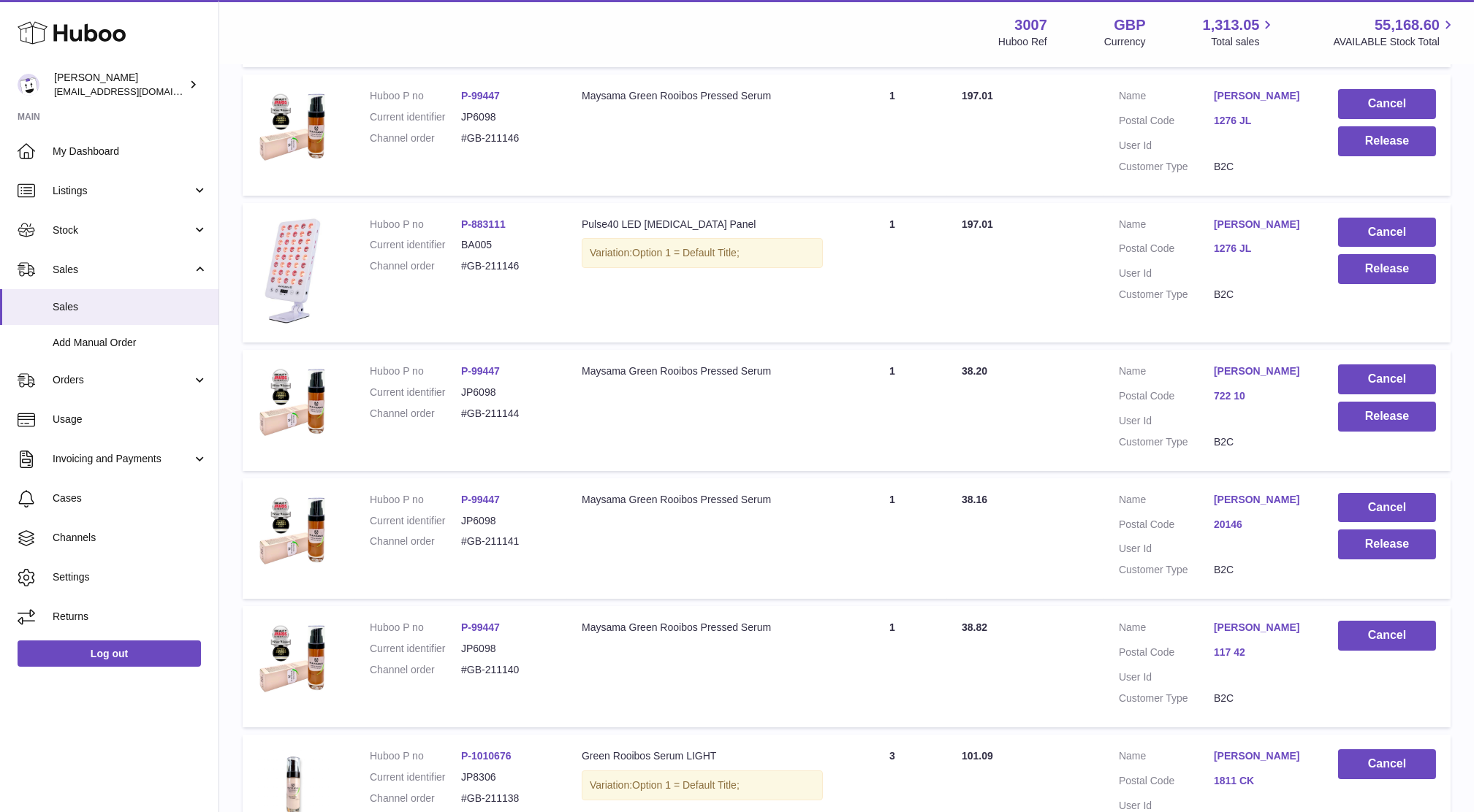
scroll to position [416, 0]
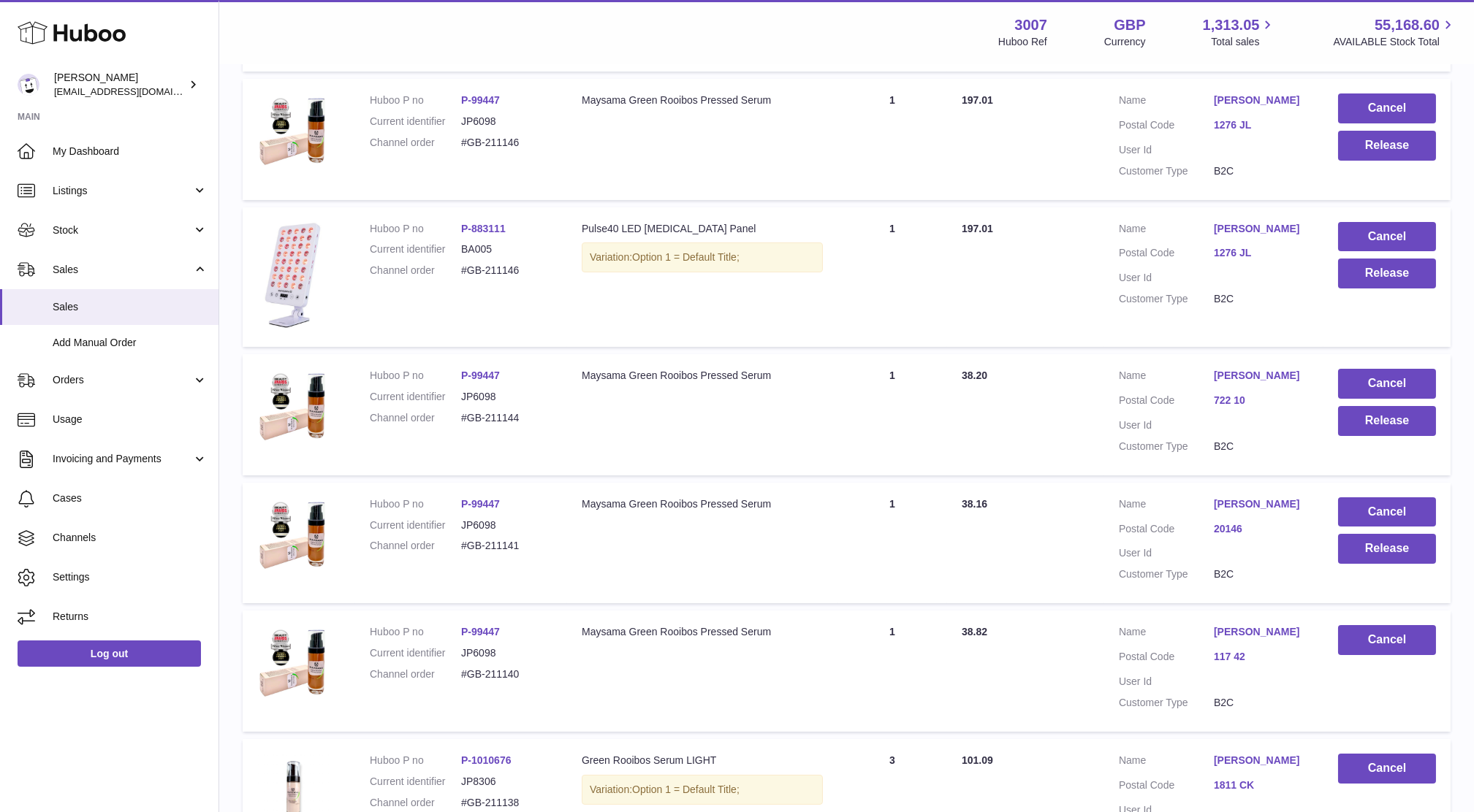
drag, startPoint x: 528, startPoint y: 556, endPoint x: 450, endPoint y: 552, distance: 78.1
click at [450, 552] on dl "Huboo P no P-99447 Current identifier JP6098 Channel order #GB-211141" at bounding box center [461, 529] width 183 height 63
copy dl "#GB-211141"
click at [1352, 551] on button "Release" at bounding box center [1387, 549] width 98 height 30
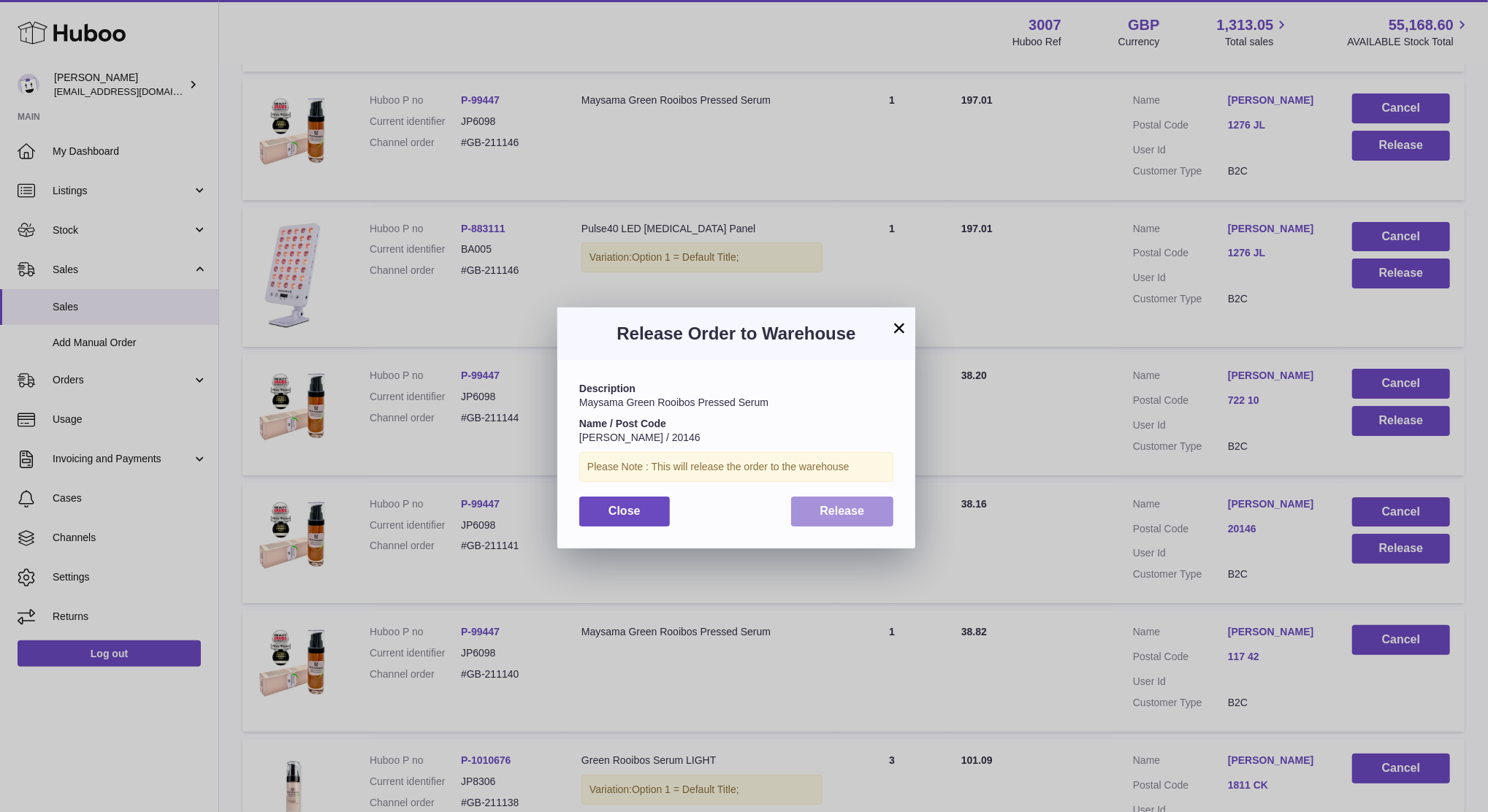
click at [867, 514] on button "Release" at bounding box center [842, 512] width 103 height 30
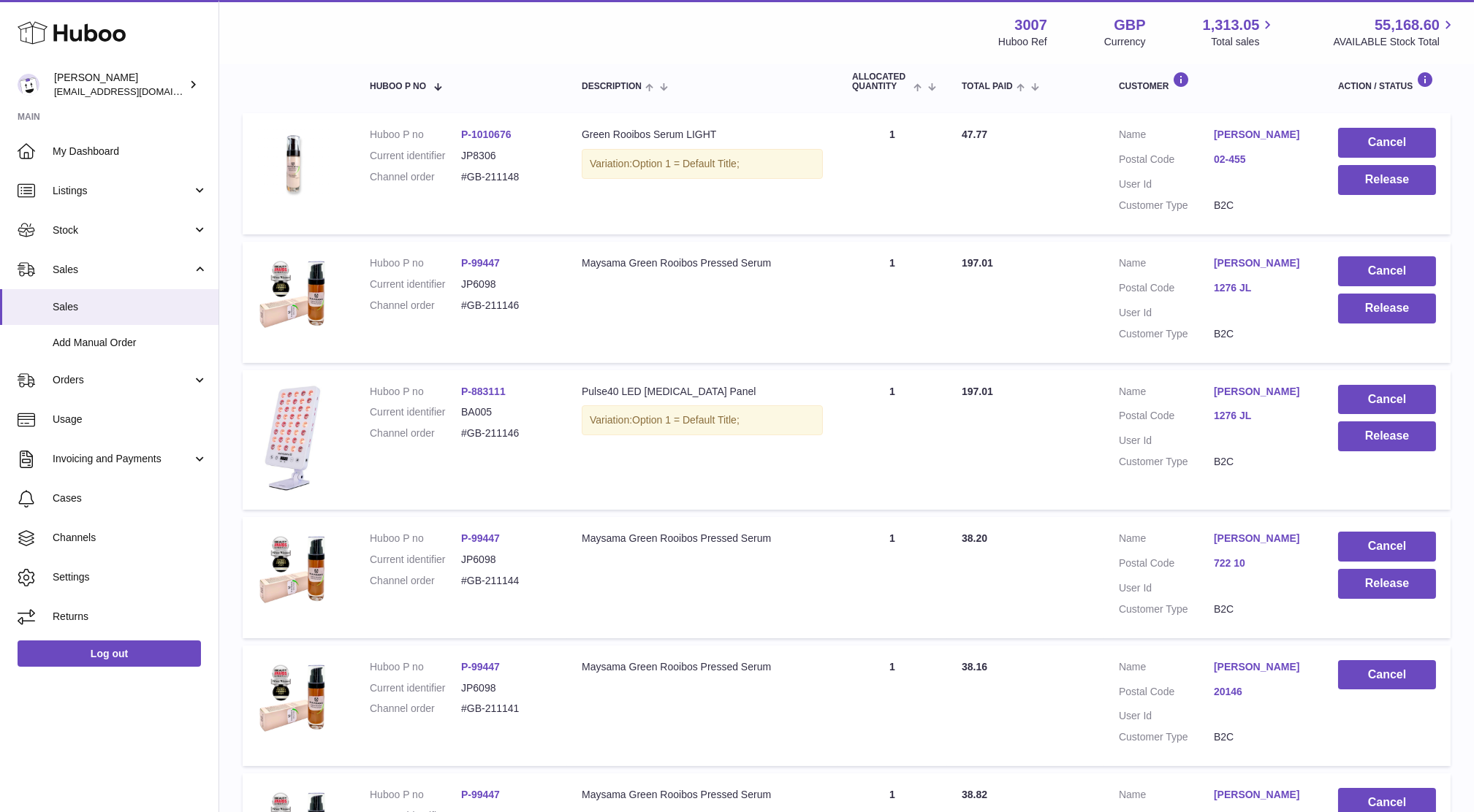
scroll to position [246, 0]
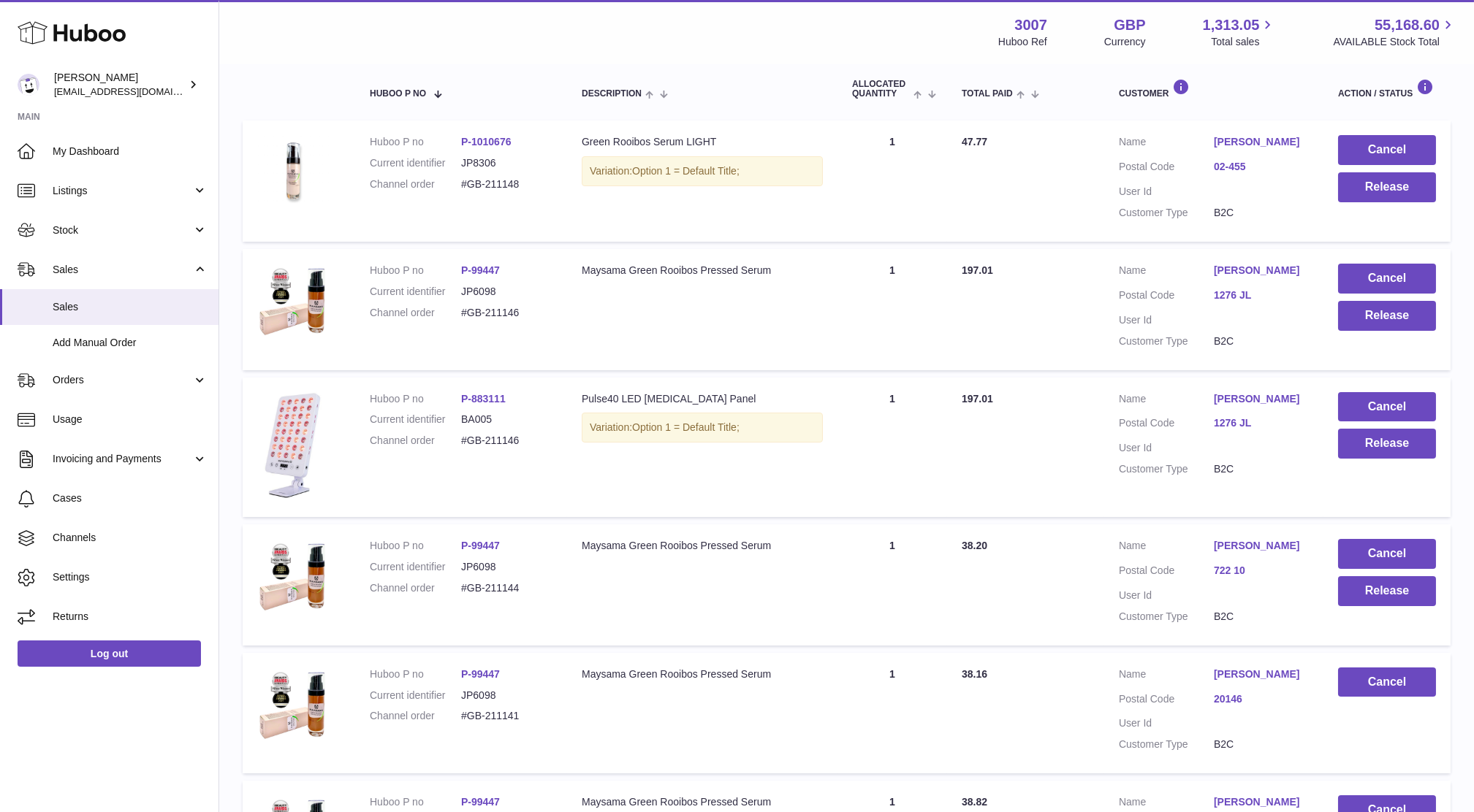
click at [934, 562] on td "Quantity Sold 1" at bounding box center [892, 585] width 110 height 121
drag, startPoint x: 525, startPoint y: 589, endPoint x: 454, endPoint y: 588, distance: 71.0
click at [454, 588] on dl "Huboo P no P-99447 Current identifier JP6098 Channel order #GB-211144" at bounding box center [461, 571] width 183 height 63
copy dl "#GB-211144"
click at [1384, 610] on td "Cancel Release" at bounding box center [1387, 585] width 127 height 121
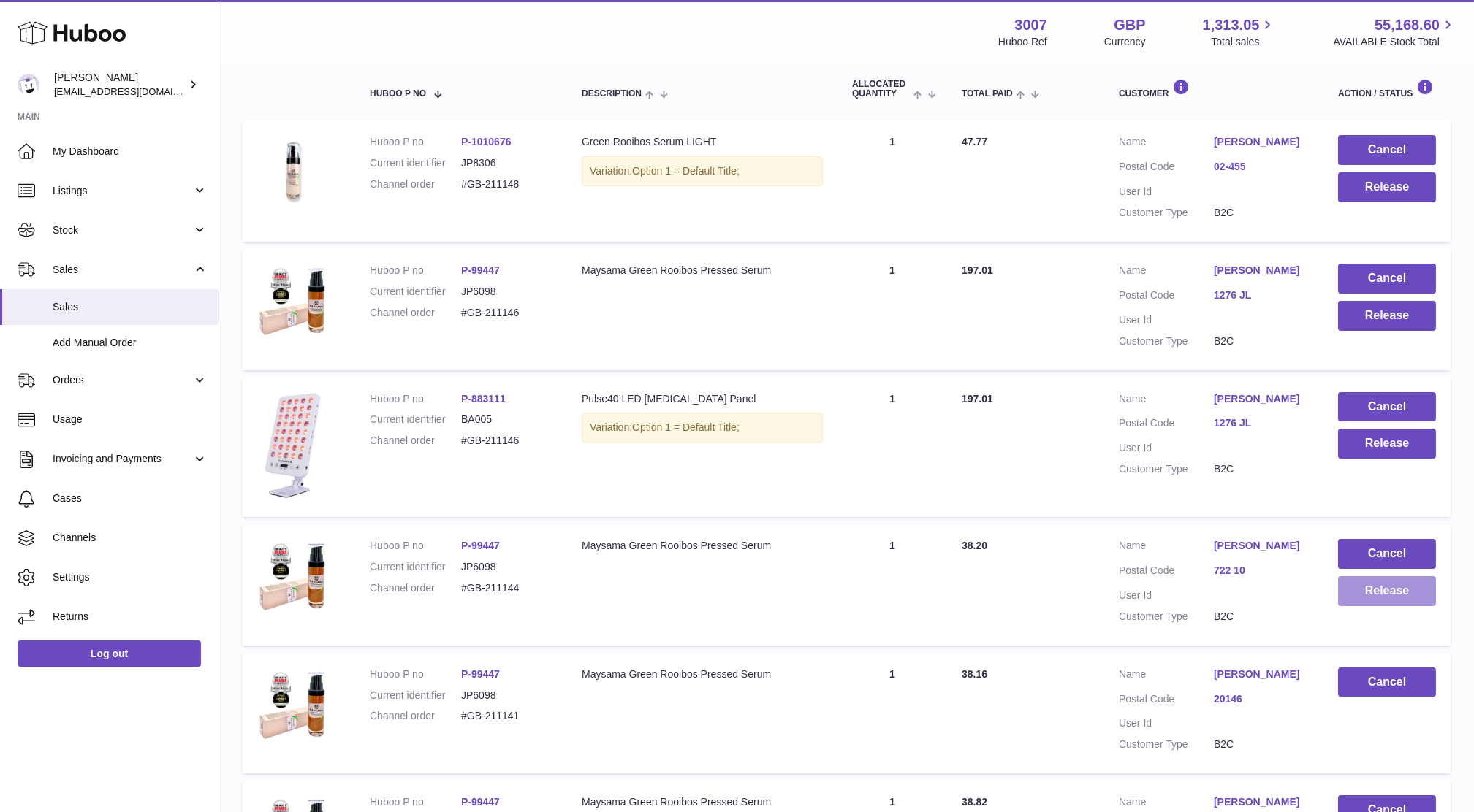
click at [1382, 598] on button "Release" at bounding box center [1387, 591] width 98 height 30
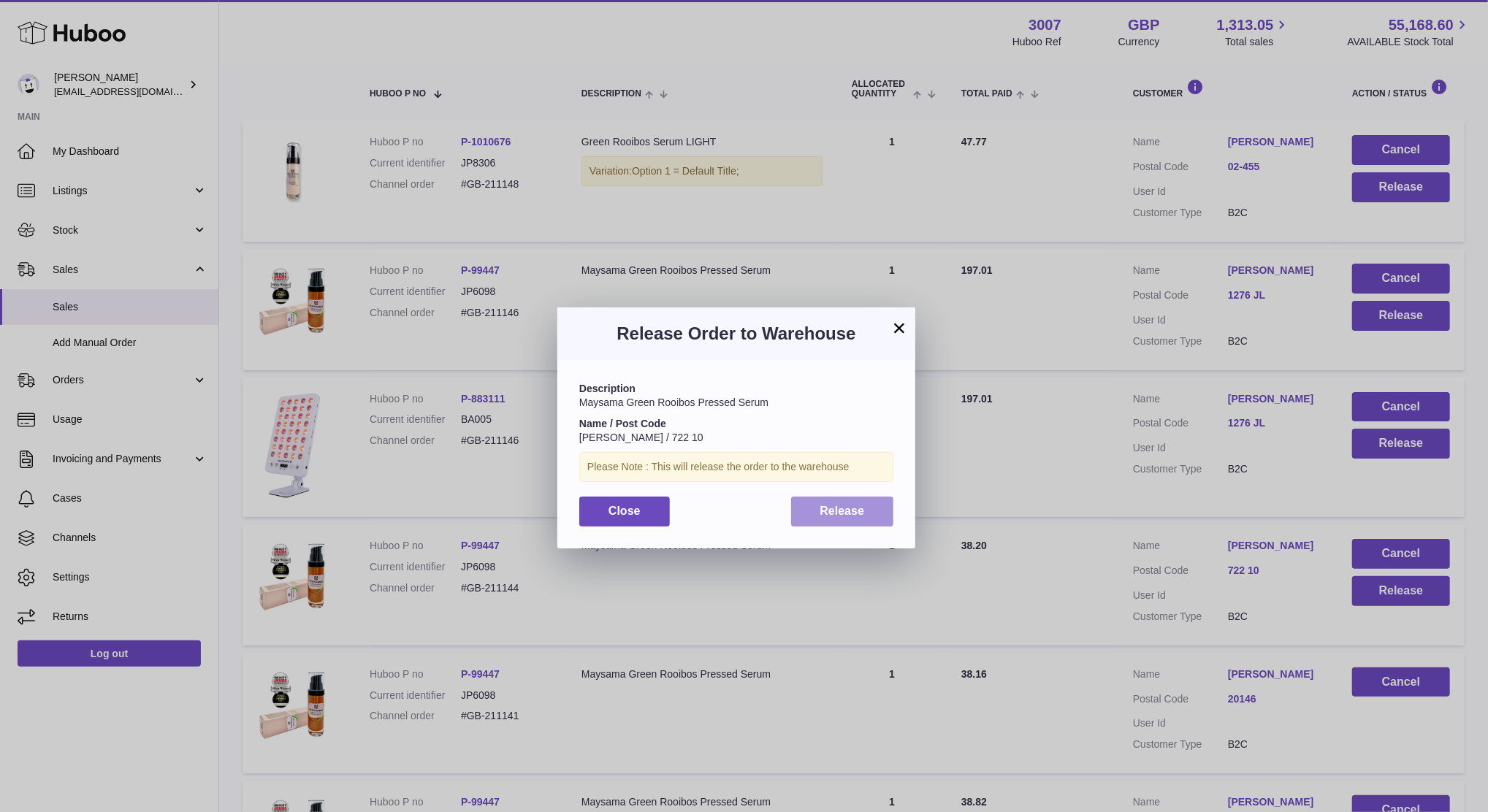
click at [861, 501] on button "Release" at bounding box center [842, 512] width 103 height 30
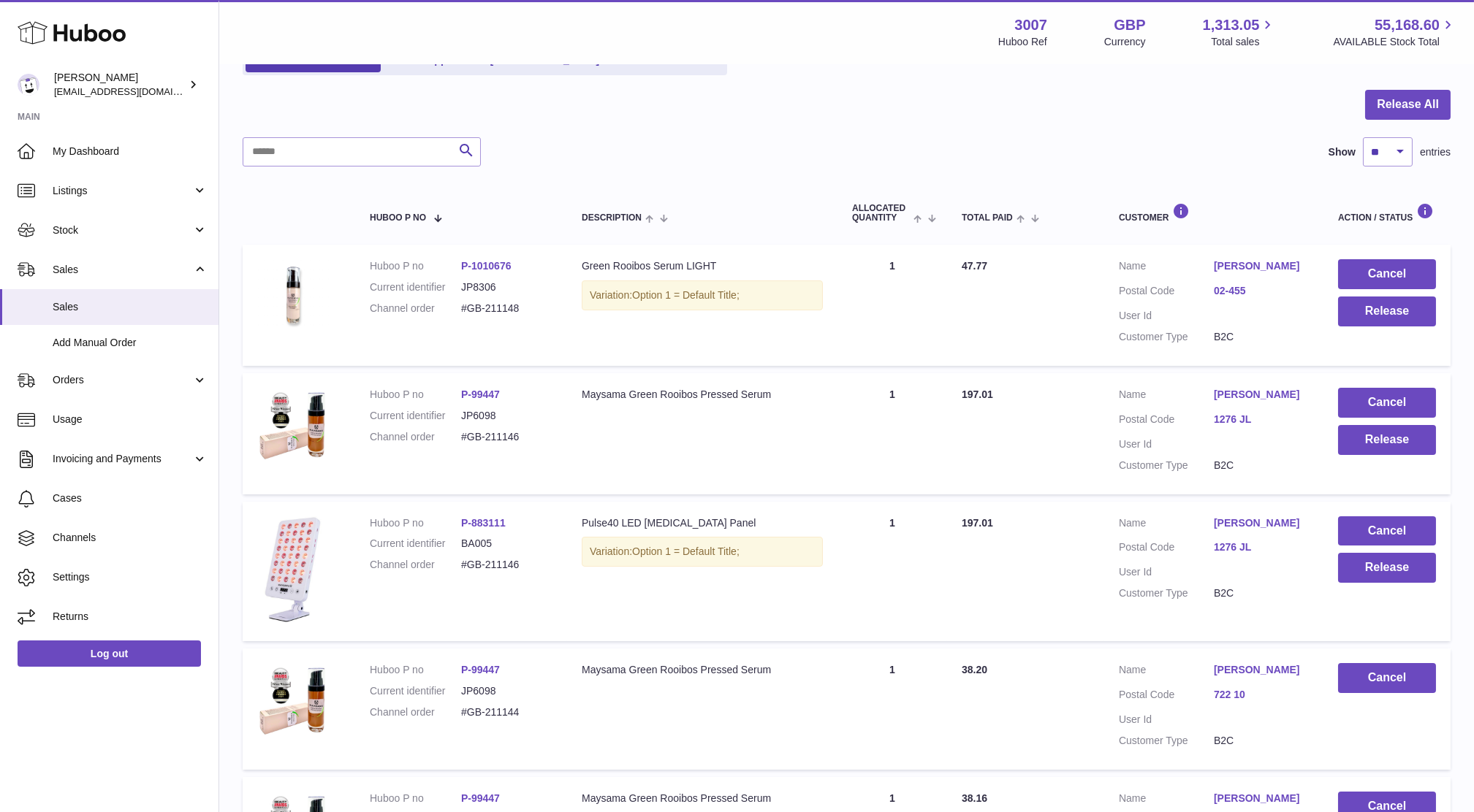
scroll to position [190, 0]
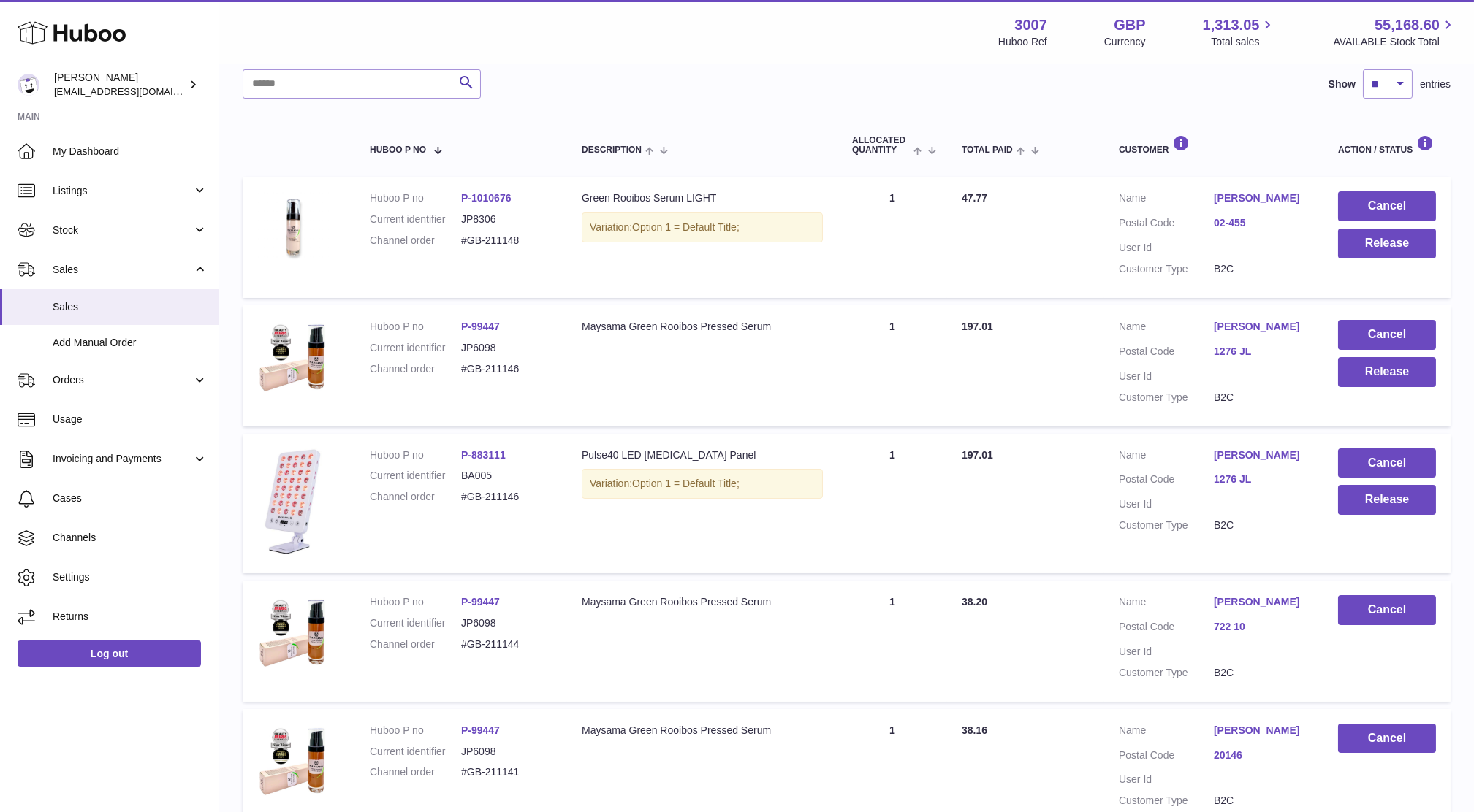
drag, startPoint x: 533, startPoint y: 499, endPoint x: 457, endPoint y: 494, distance: 76.2
click at [457, 494] on dl "Huboo P no P-883111 Current identifier BA005 Channel order #GB-211146" at bounding box center [461, 480] width 183 height 63
copy dl "#GB-211146"
click at [1366, 502] on button "Release" at bounding box center [1387, 500] width 98 height 30
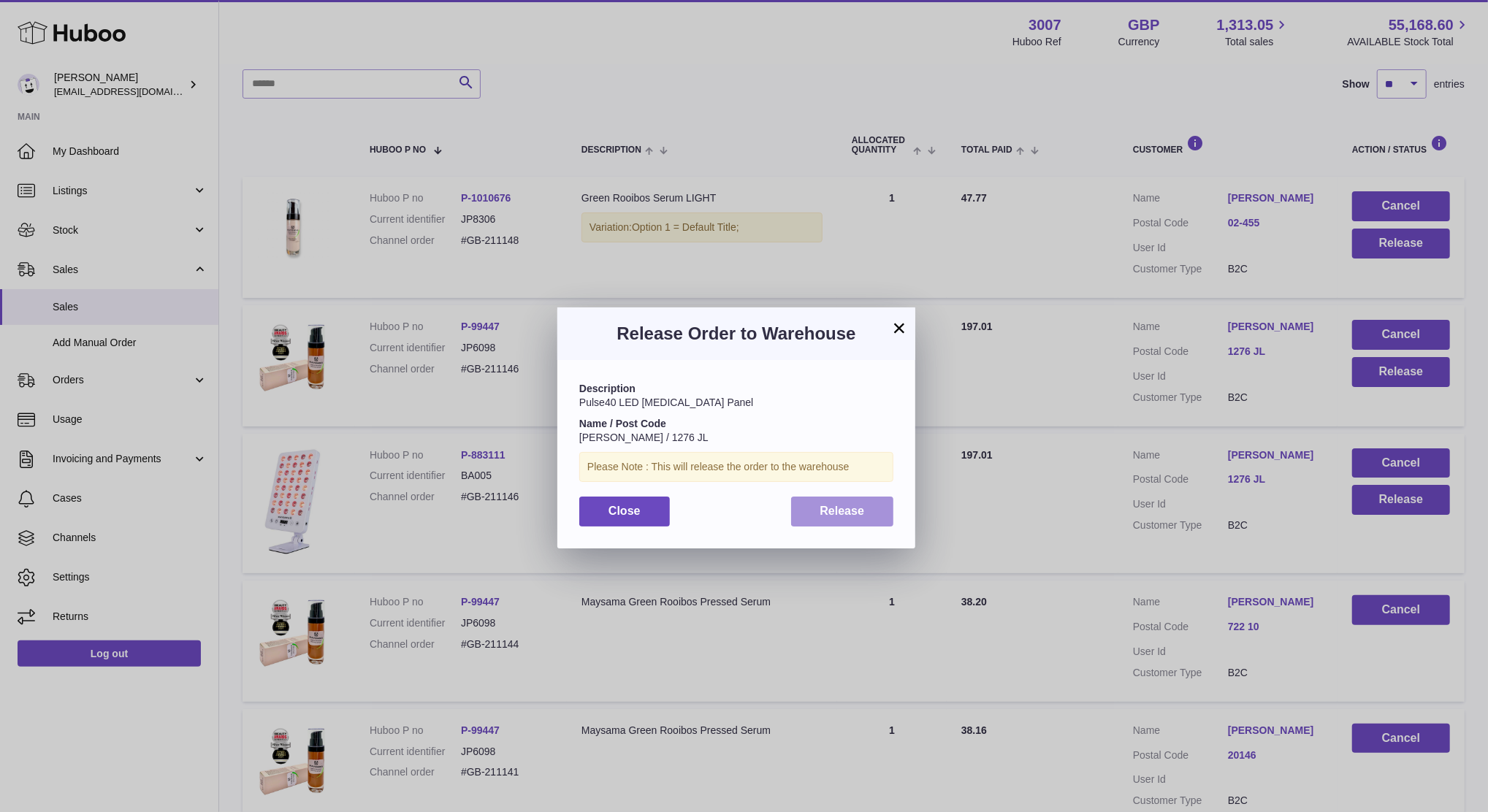
click at [858, 510] on span "Release" at bounding box center [842, 511] width 44 height 13
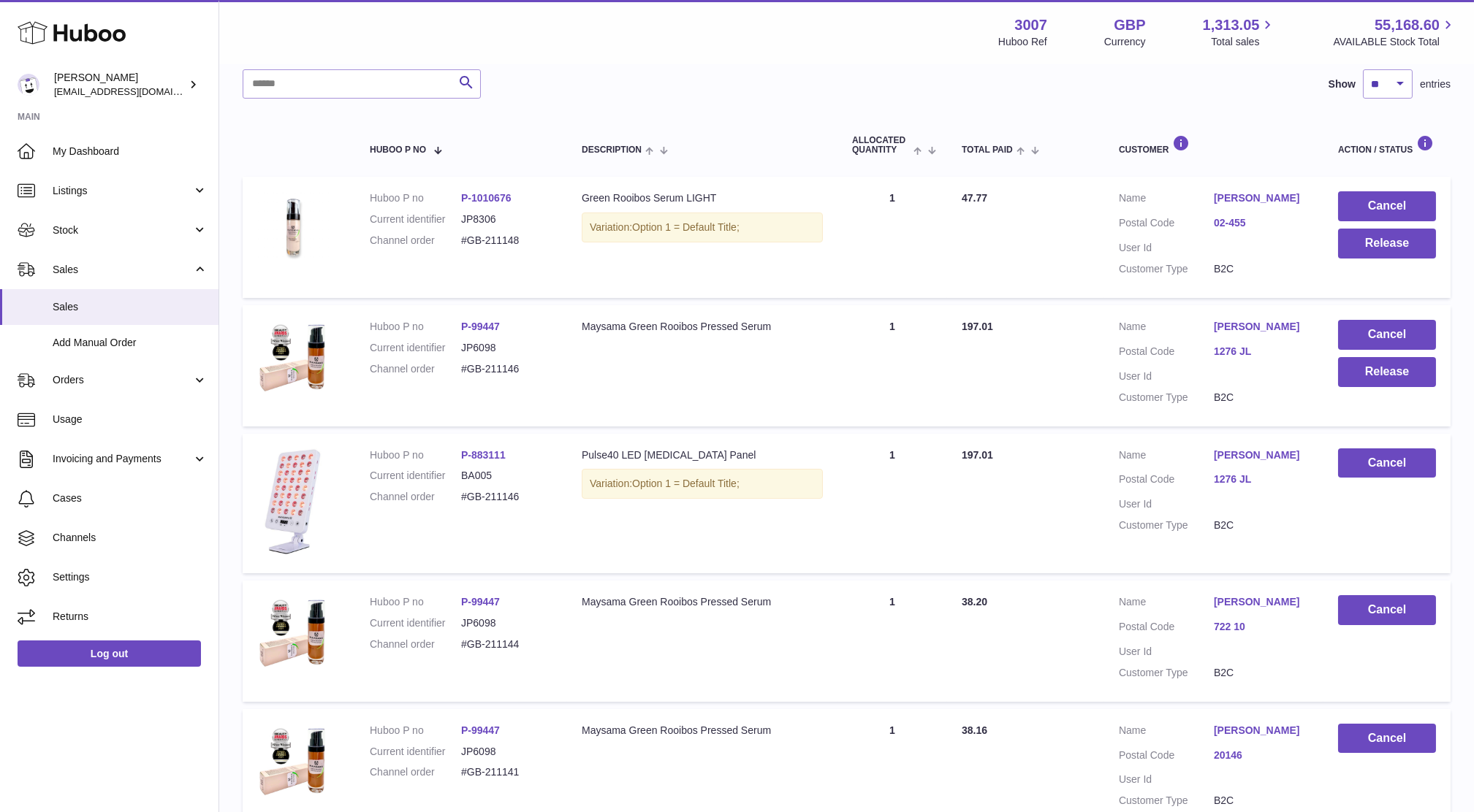
click at [1362, 388] on td "Cancel Release" at bounding box center [1387, 366] width 127 height 121
click at [1360, 379] on button "Release" at bounding box center [1387, 372] width 98 height 30
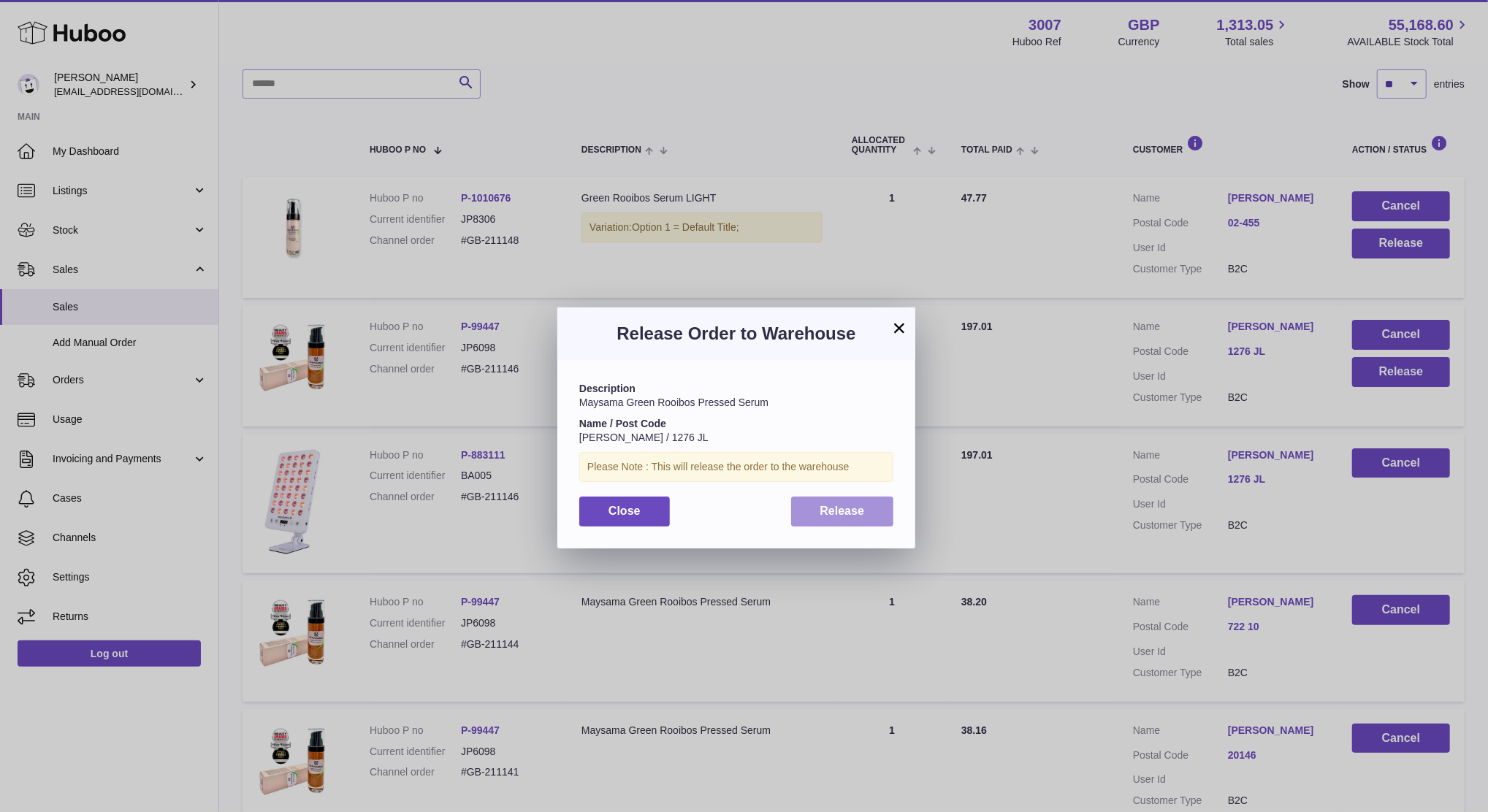
click at [879, 516] on button "Release" at bounding box center [842, 512] width 103 height 30
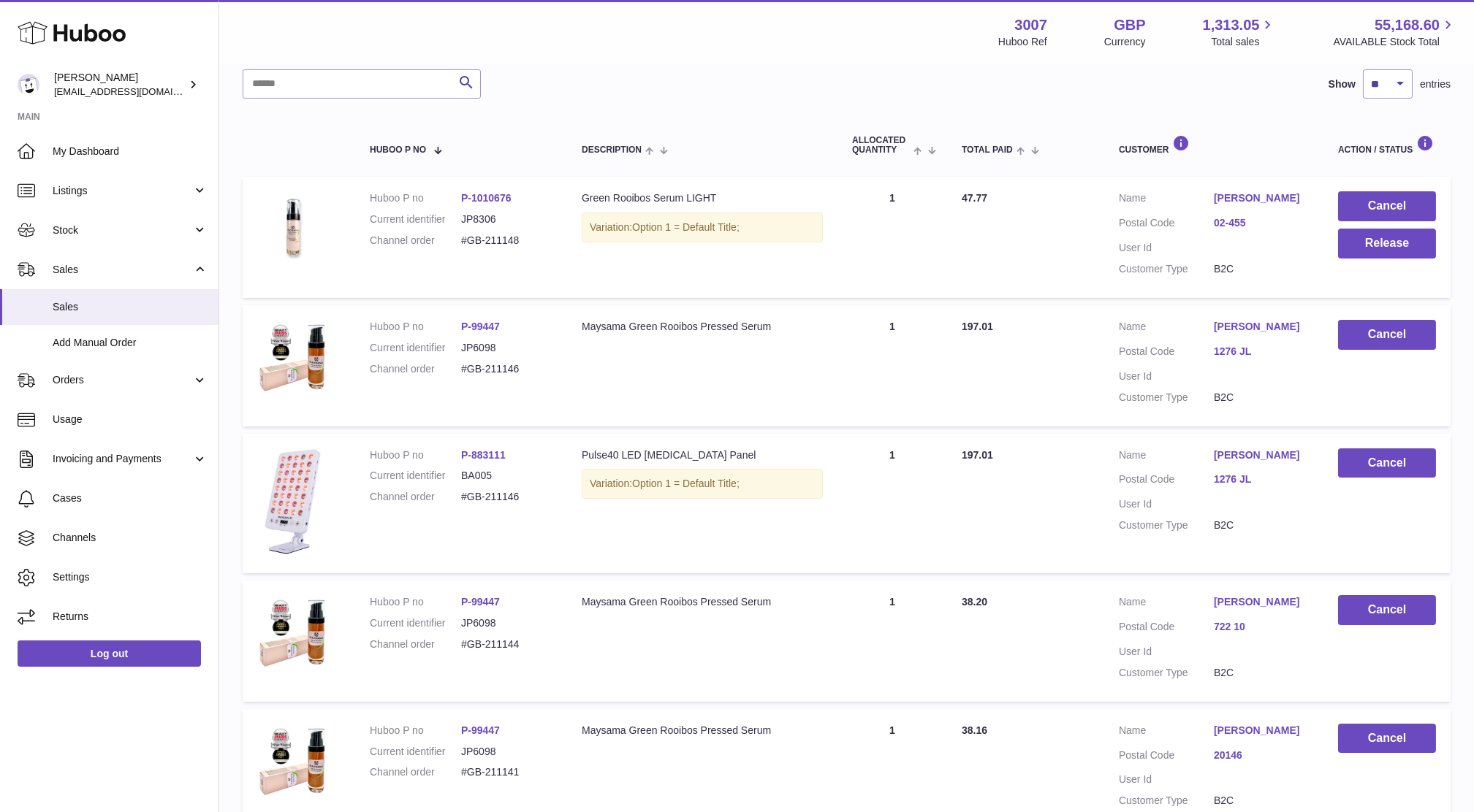
drag, startPoint x: 519, startPoint y: 233, endPoint x: 435, endPoint y: 251, distance: 85.9
click at [435, 251] on dl "Huboo P no P-1010676 Current identifier JP8306 Channel order #GB-211148" at bounding box center [461, 223] width 183 height 63
copy dl "#GB-211148"
click at [1350, 252] on button "Release" at bounding box center [1387, 244] width 98 height 30
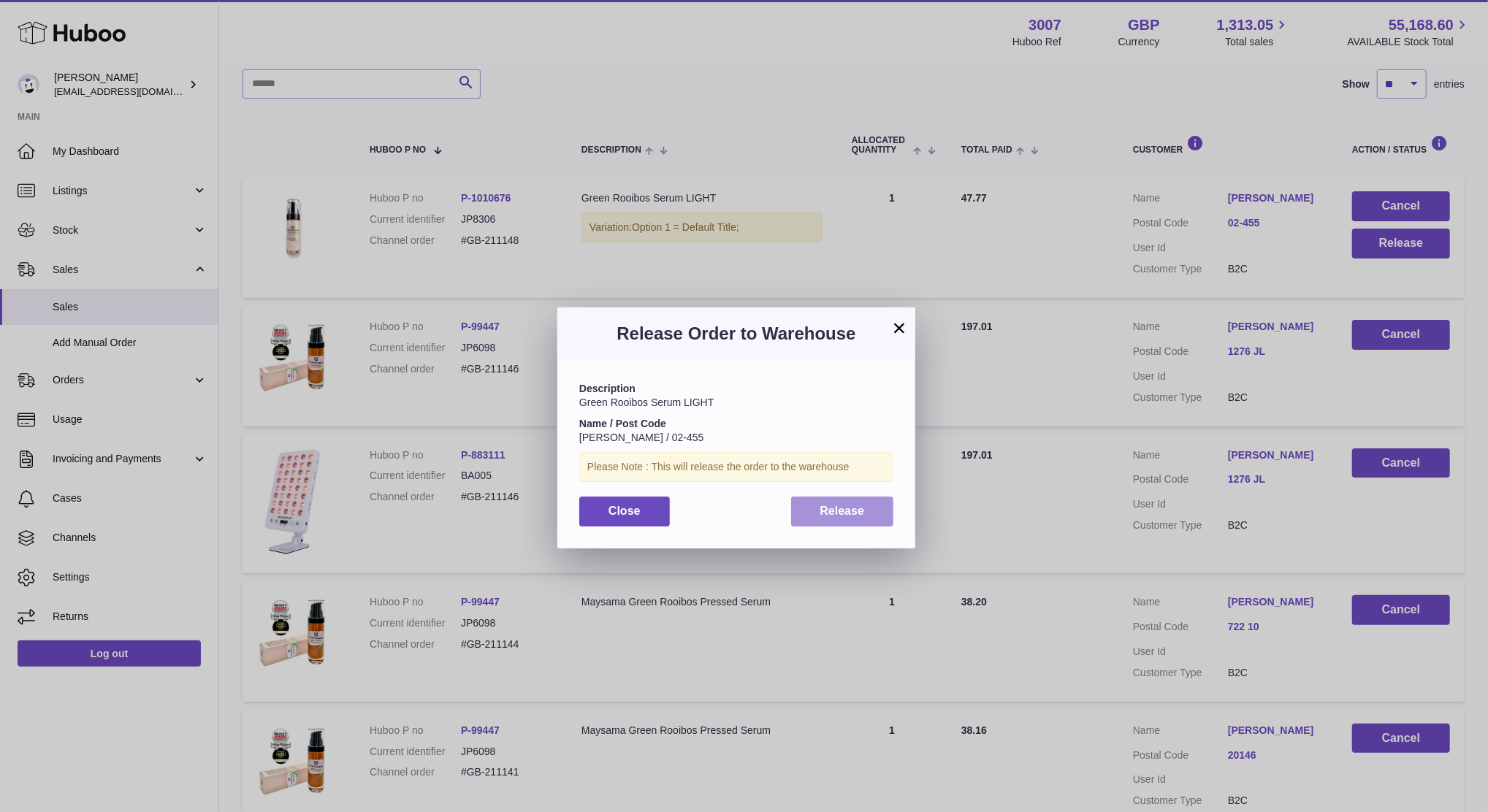
click at [821, 518] on button "Release" at bounding box center [842, 512] width 103 height 30
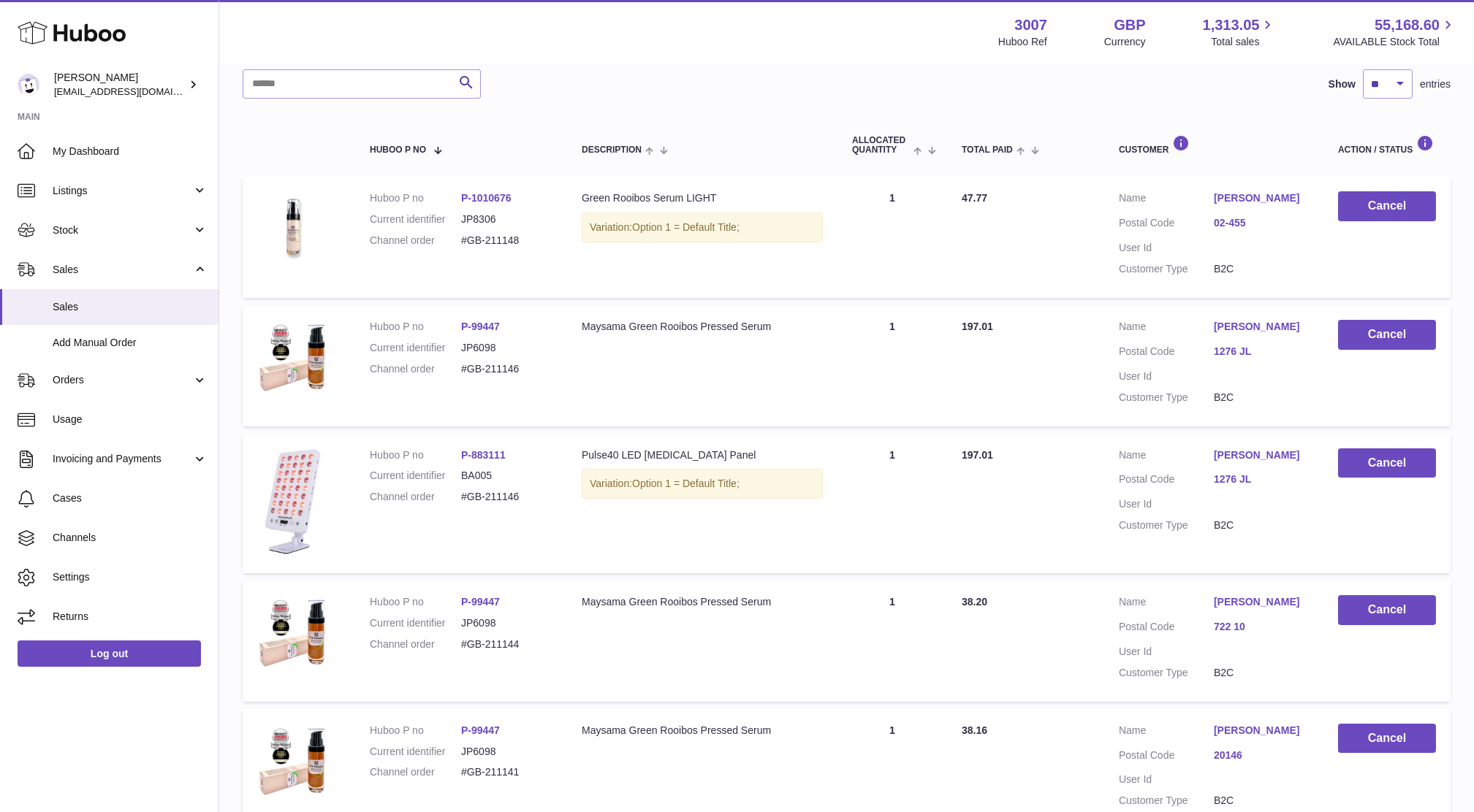
click at [1046, 202] on td "Total Paid 47.77" at bounding box center [1025, 237] width 157 height 121
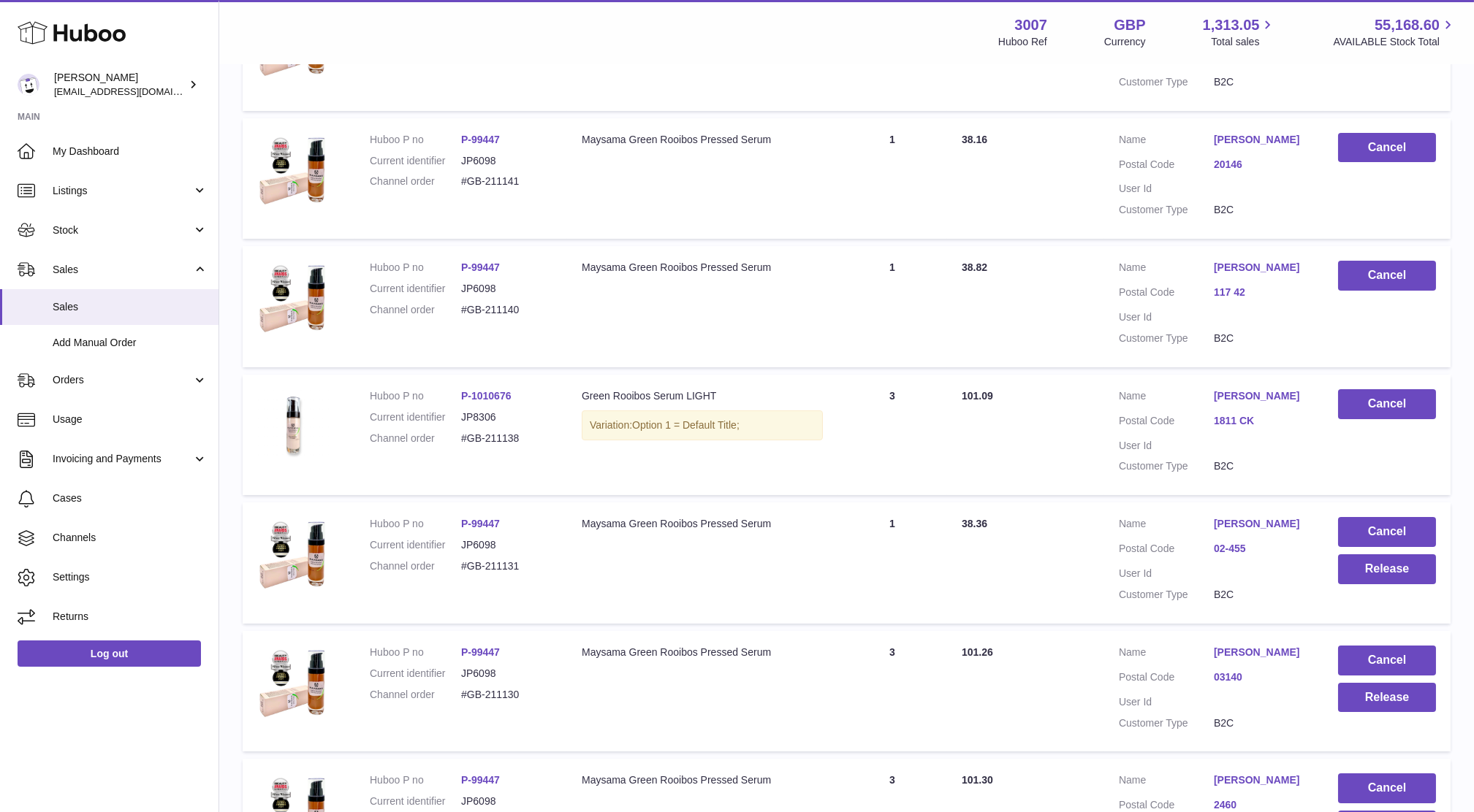
scroll to position [1006, 0]
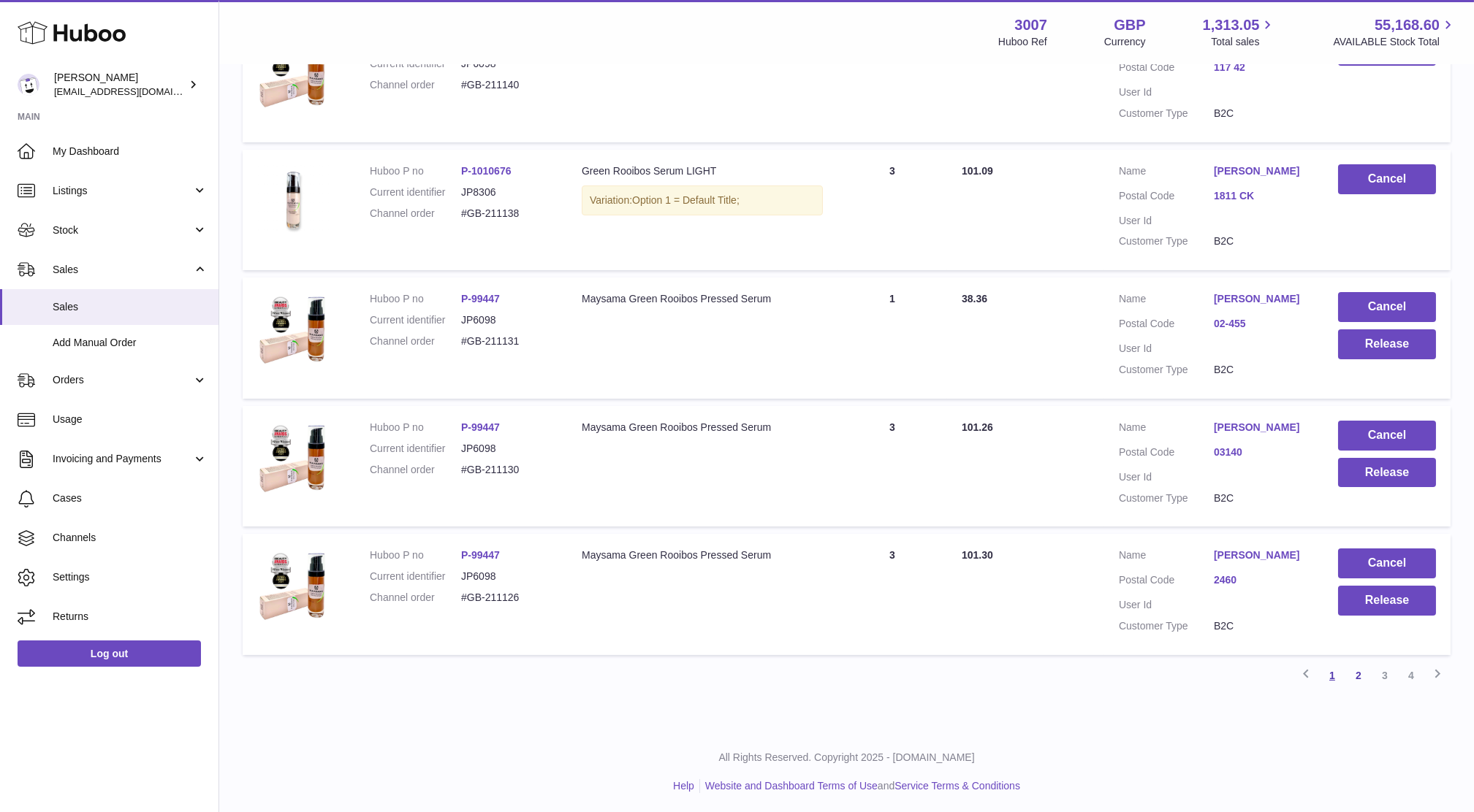
click at [1329, 673] on link "1" at bounding box center [1332, 675] width 26 height 26
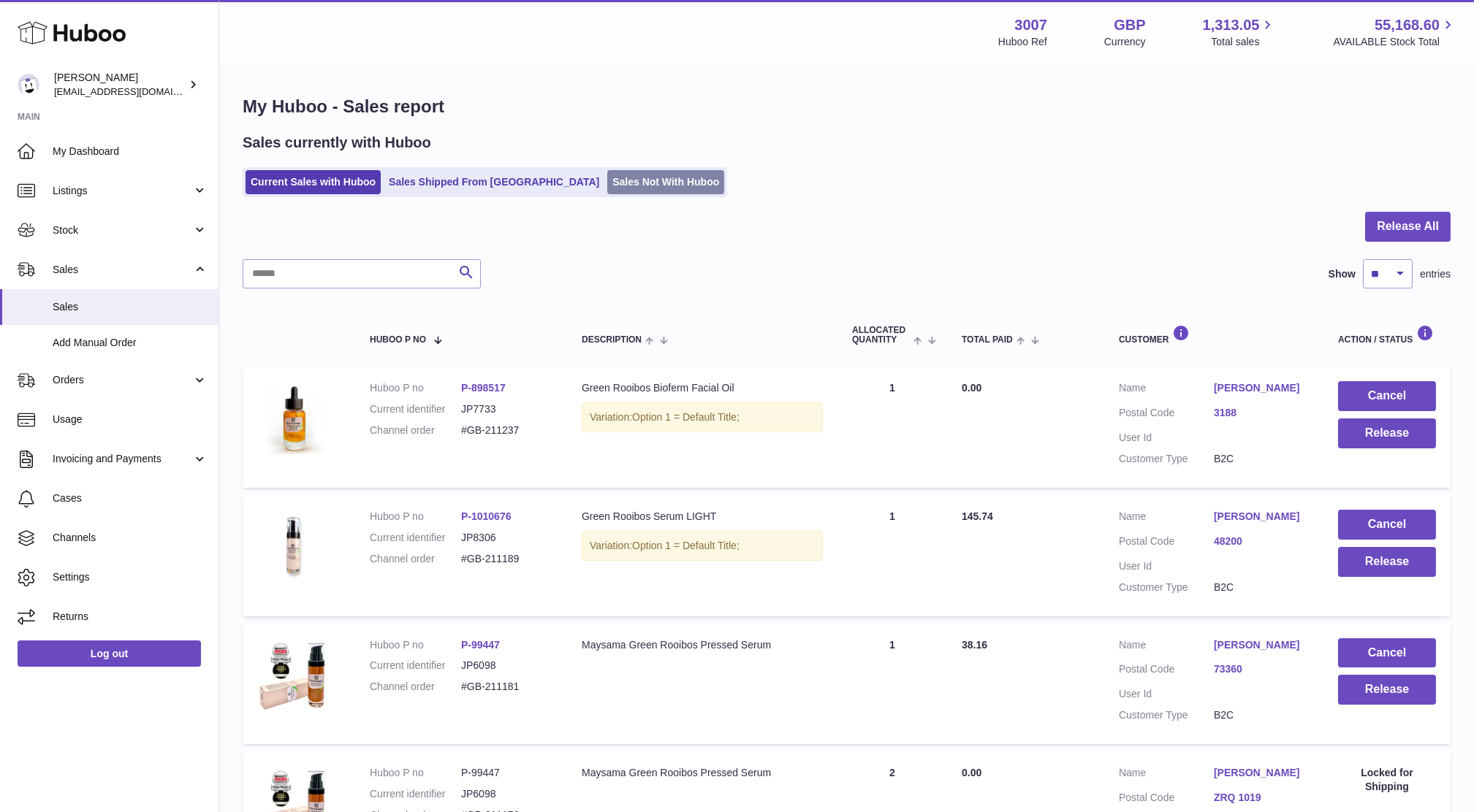
click at [608, 172] on link "Sales Not With Huboo" at bounding box center [666, 182] width 117 height 24
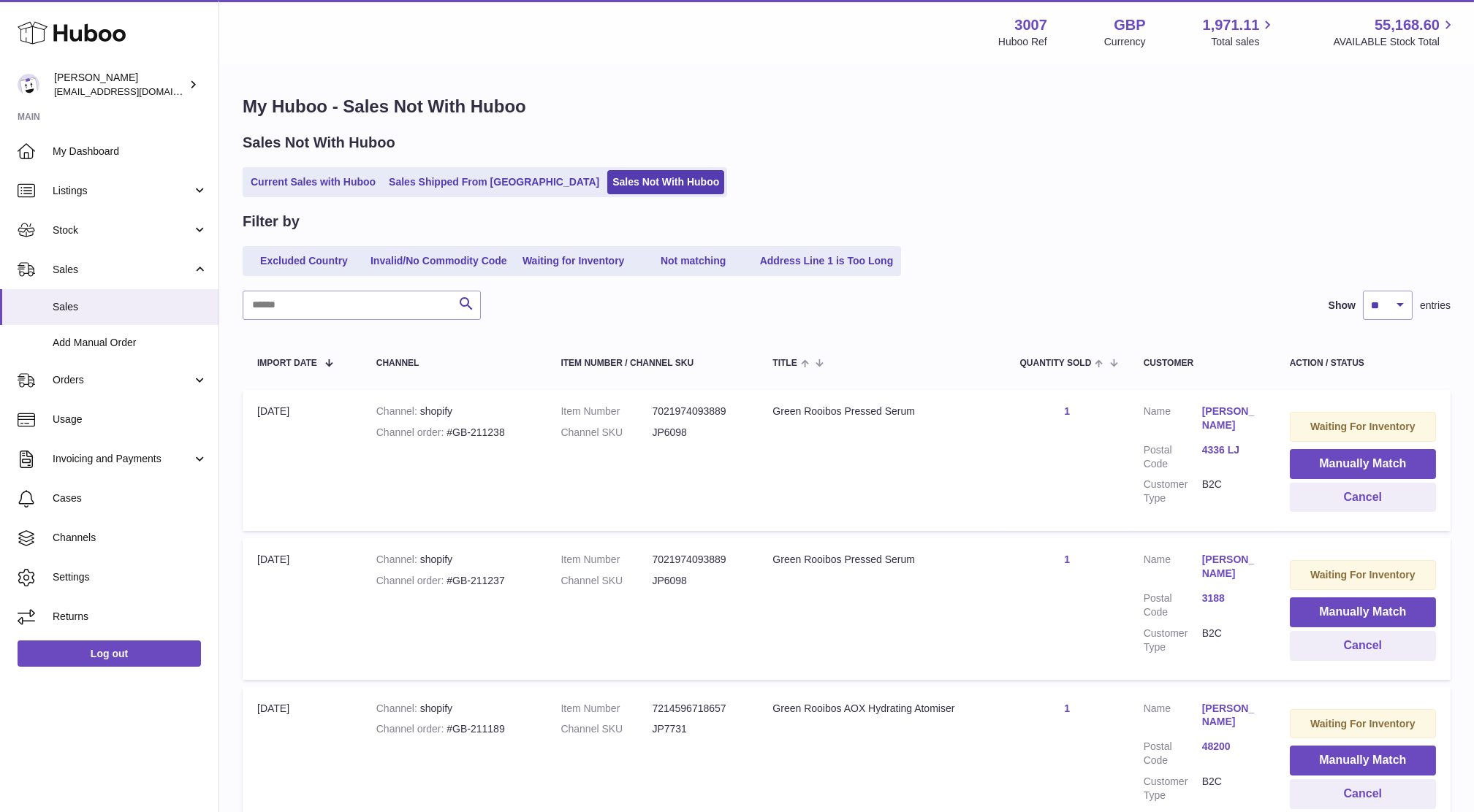
click at [589, 276] on div "Filter by Excluded Country Invalid/No Commodity Code Waiting for Inventory Not …" at bounding box center [846, 598] width 1208 height 772
click at [574, 246] on ul "Excluded Country Invalid/No Commodity Code Waiting for Inventory Not matching A…" at bounding box center [571, 261] width 658 height 30
click at [577, 250] on link "Waiting for Inventory" at bounding box center [573, 261] width 117 height 24
click at [1308, 503] on button "Cancel" at bounding box center [1363, 498] width 146 height 30
click at [1329, 508] on button "Cancel" at bounding box center [1363, 498] width 146 height 30
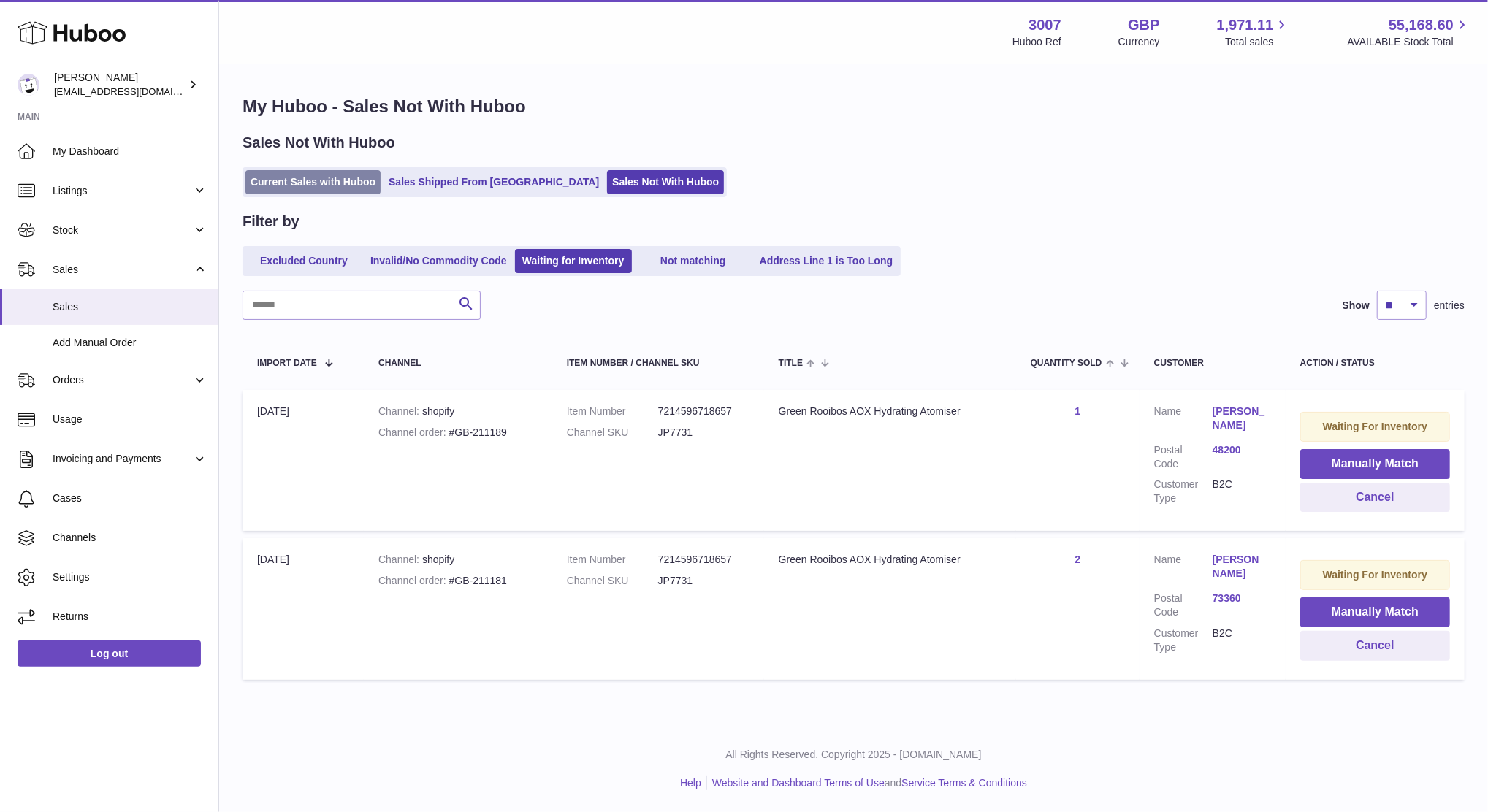
click at [334, 175] on link "Current Sales with Huboo" at bounding box center [313, 182] width 135 height 24
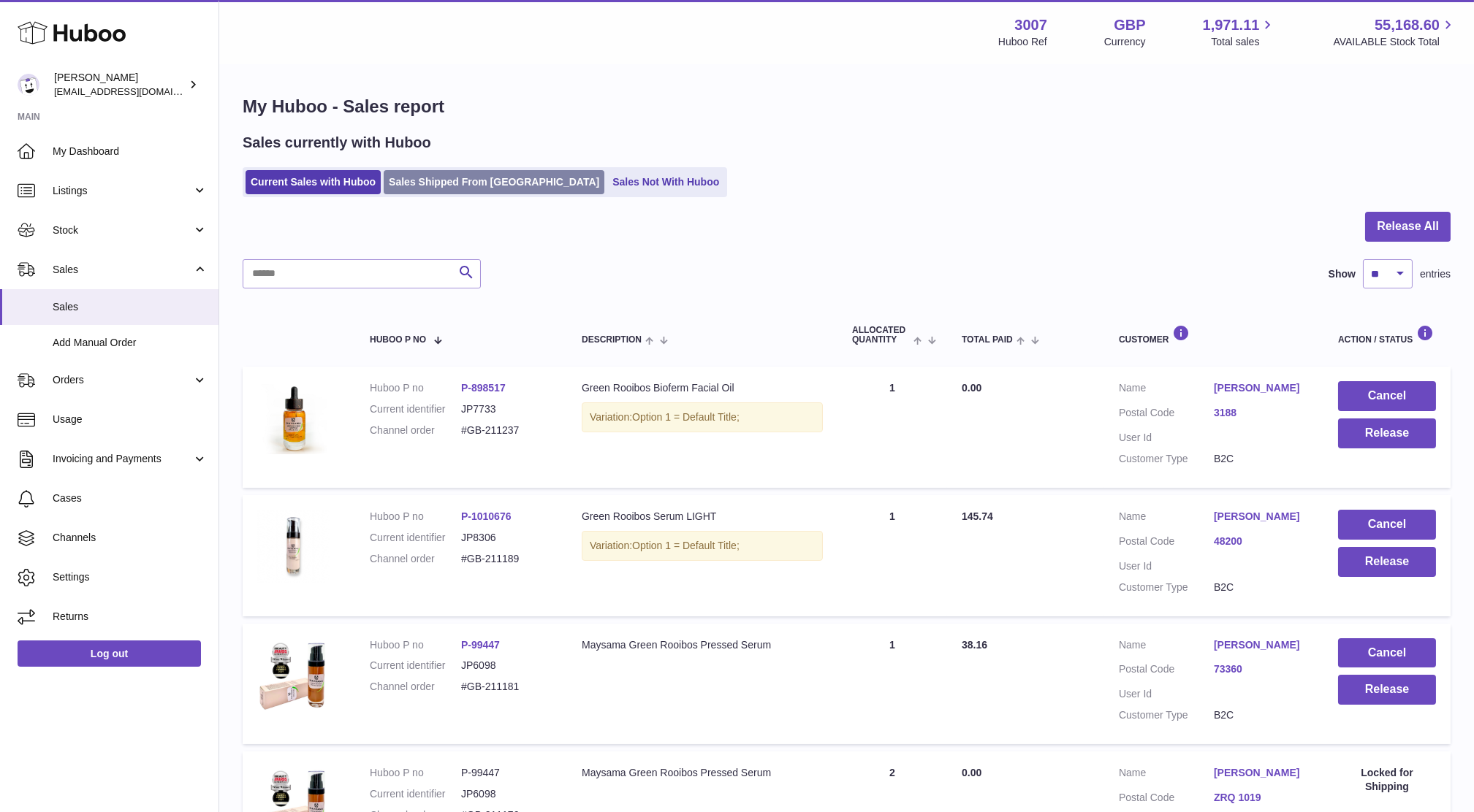
click at [451, 187] on link "Sales Shipped From [GEOGRAPHIC_DATA]" at bounding box center [494, 182] width 221 height 24
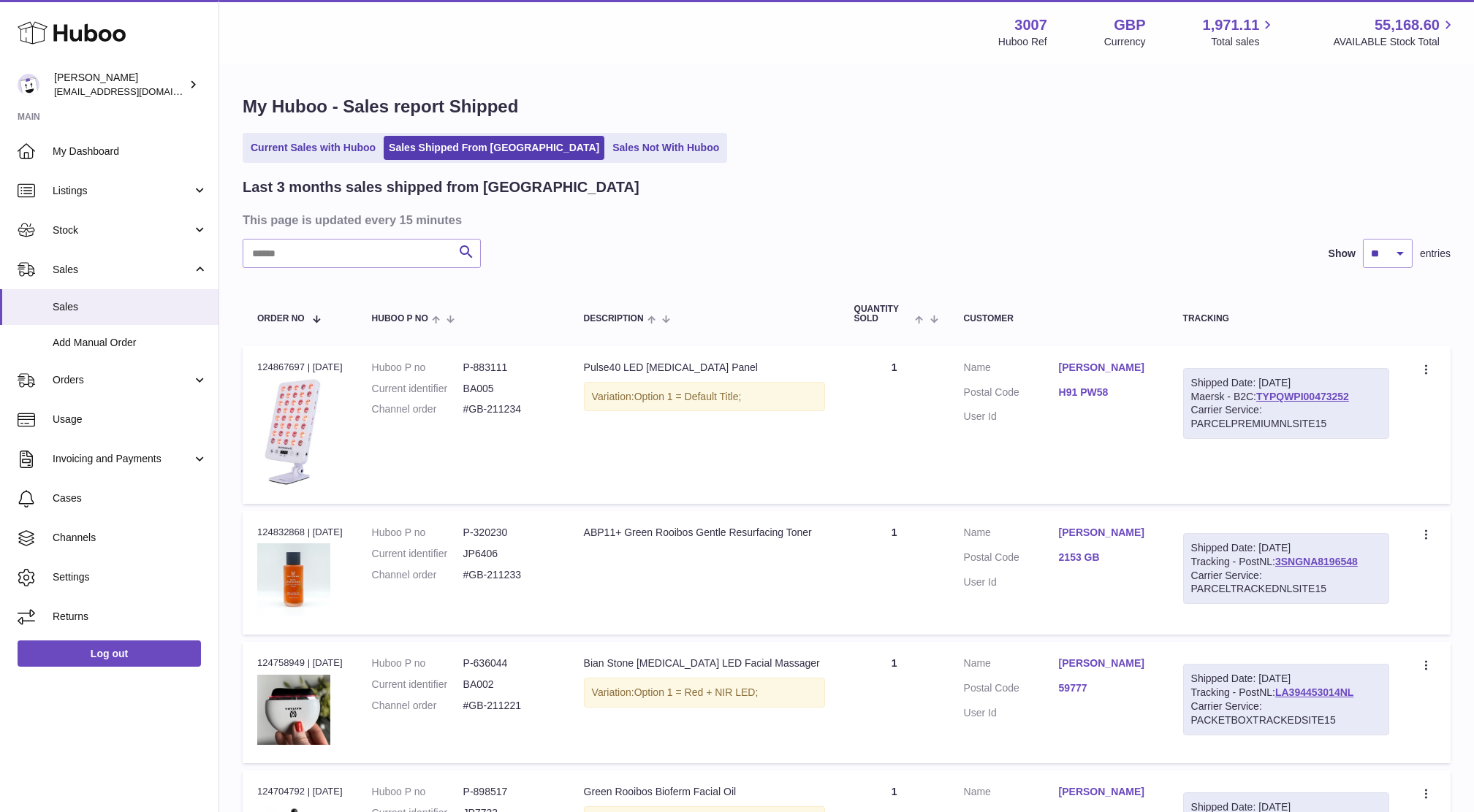
click at [309, 178] on h2 "Last 3 months sales shipped from [GEOGRAPHIC_DATA]" at bounding box center [441, 187] width 397 height 20
click at [288, 144] on link "Current Sales with Huboo" at bounding box center [313, 148] width 135 height 24
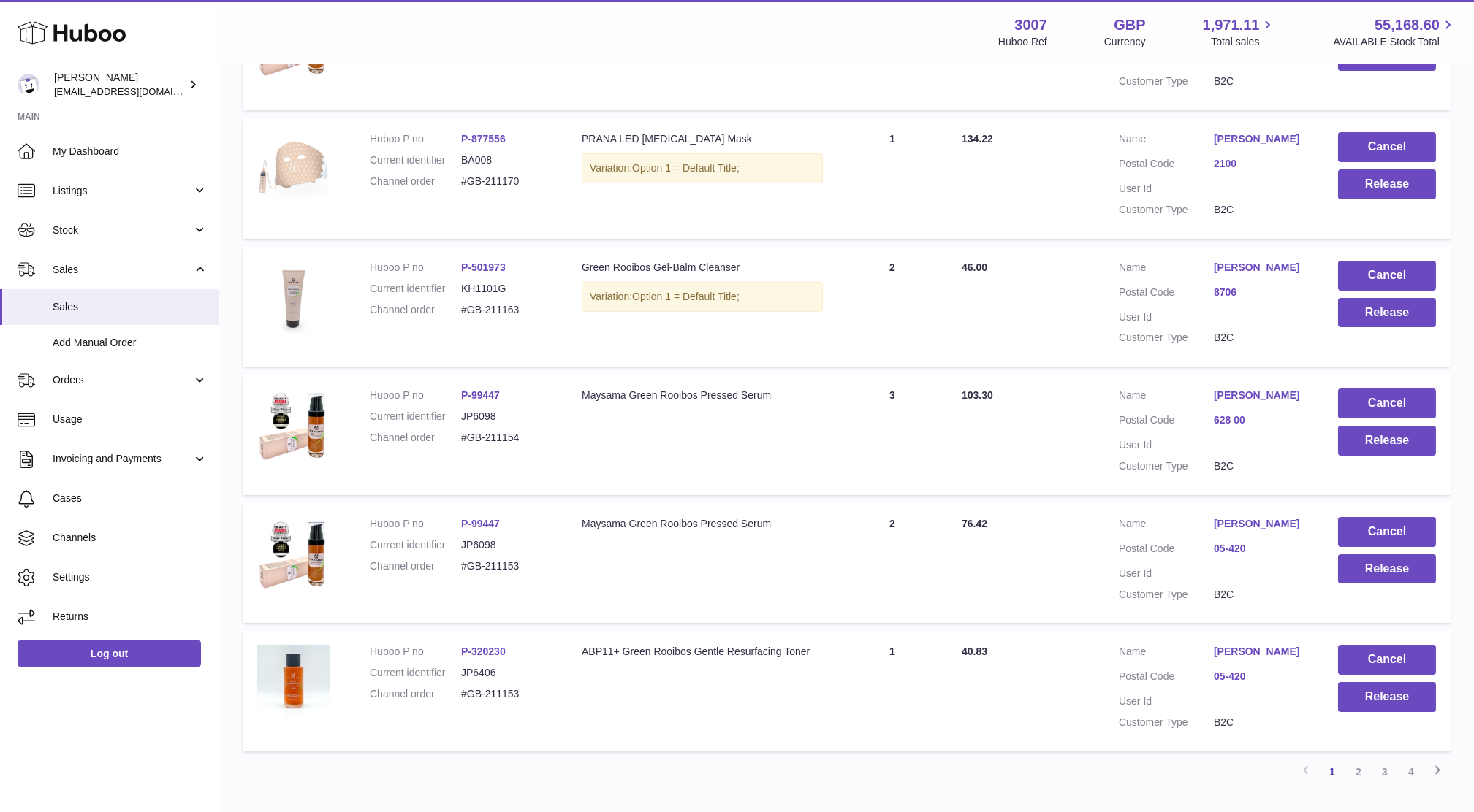
scroll to position [987, 0]
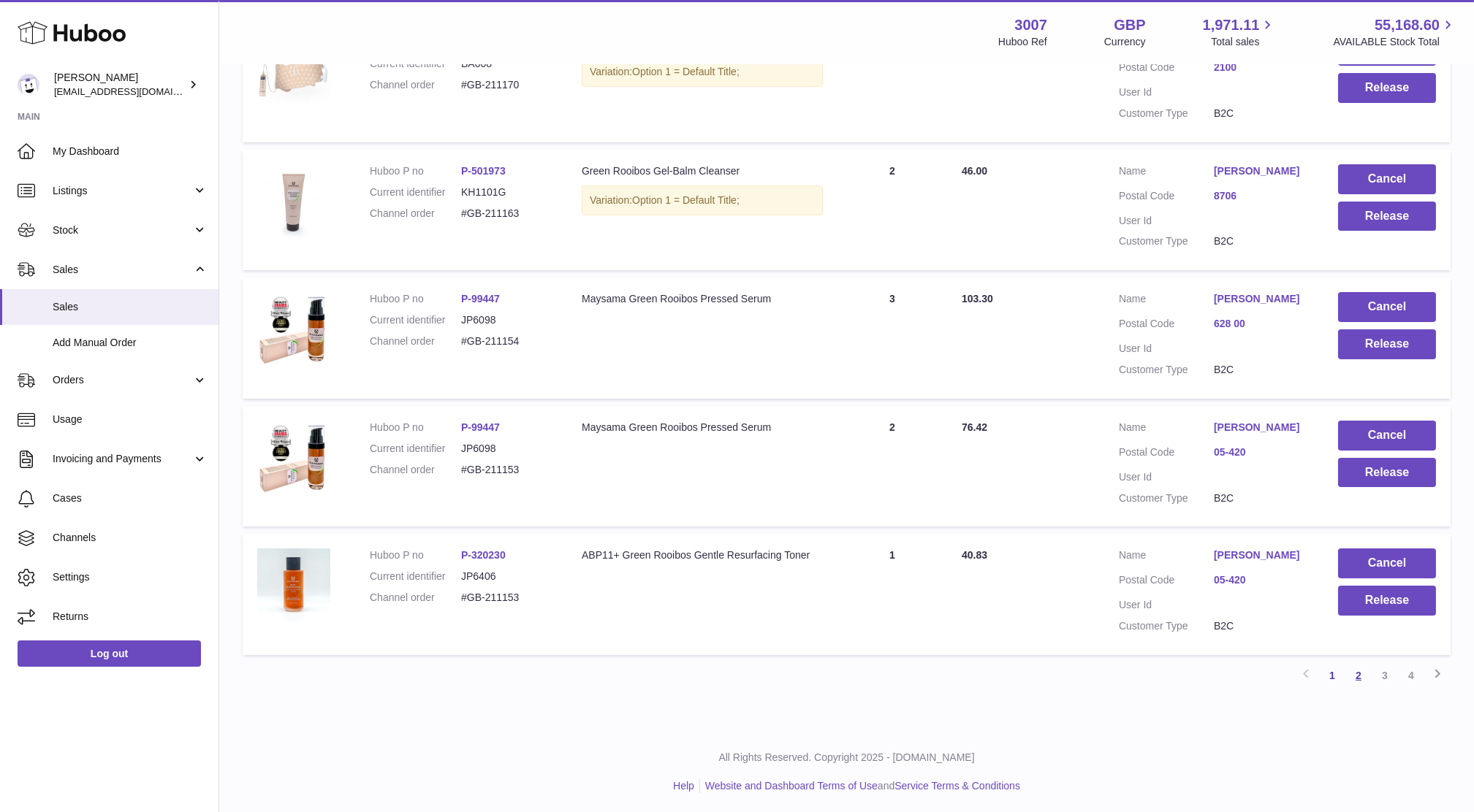
click at [1363, 670] on link "2" at bounding box center [1358, 675] width 26 height 26
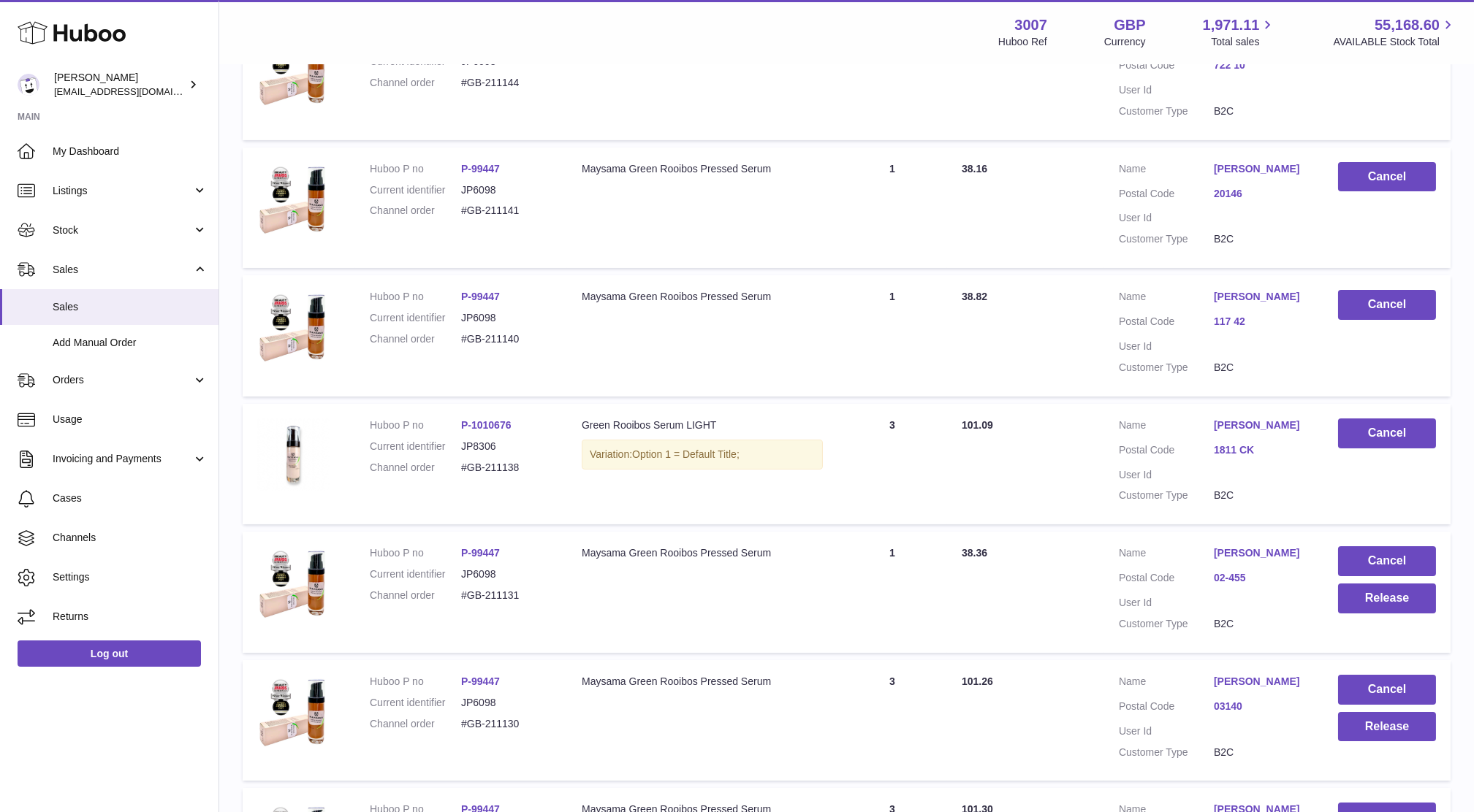
scroll to position [1006, 0]
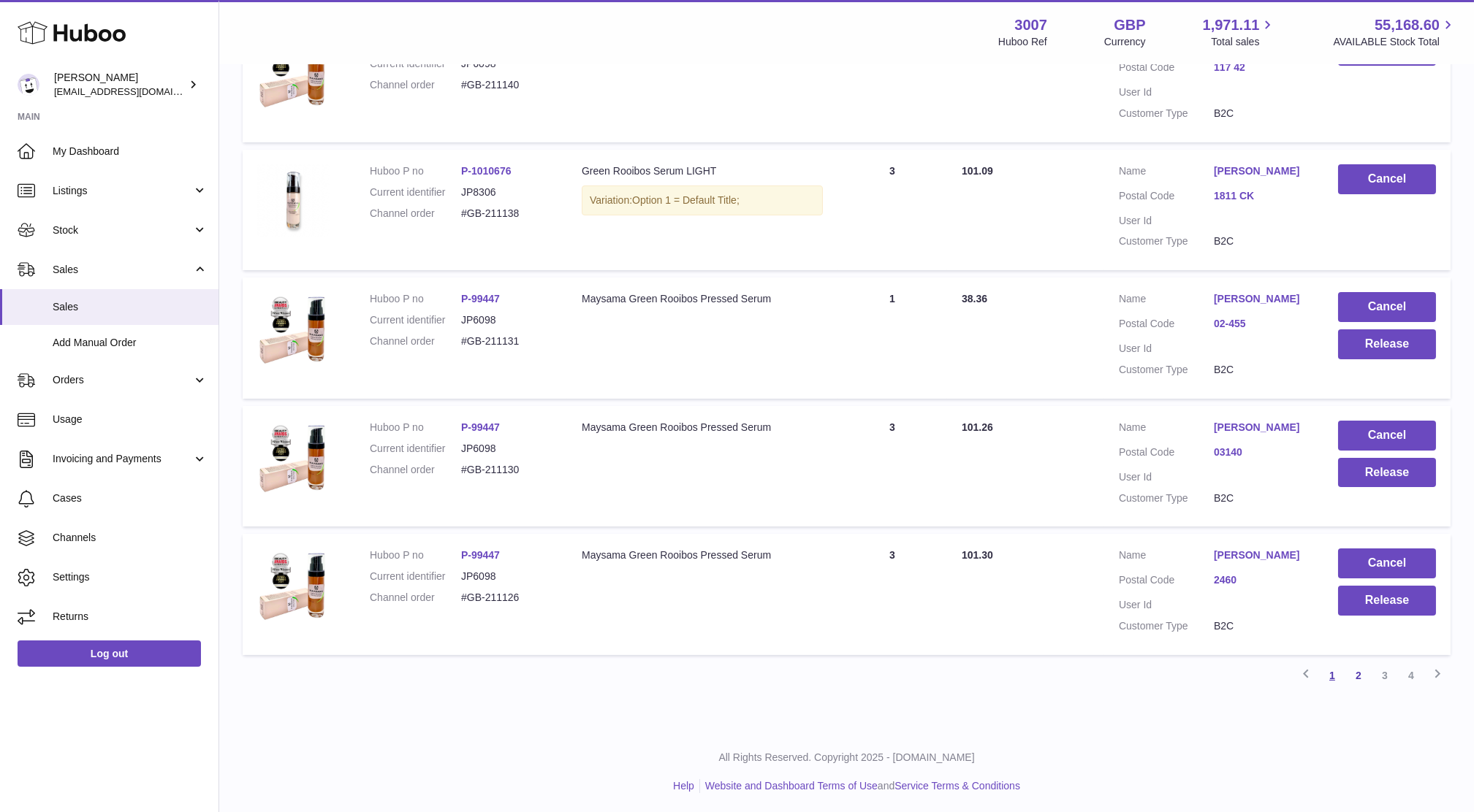
click at [1331, 672] on link "1" at bounding box center [1332, 675] width 26 height 26
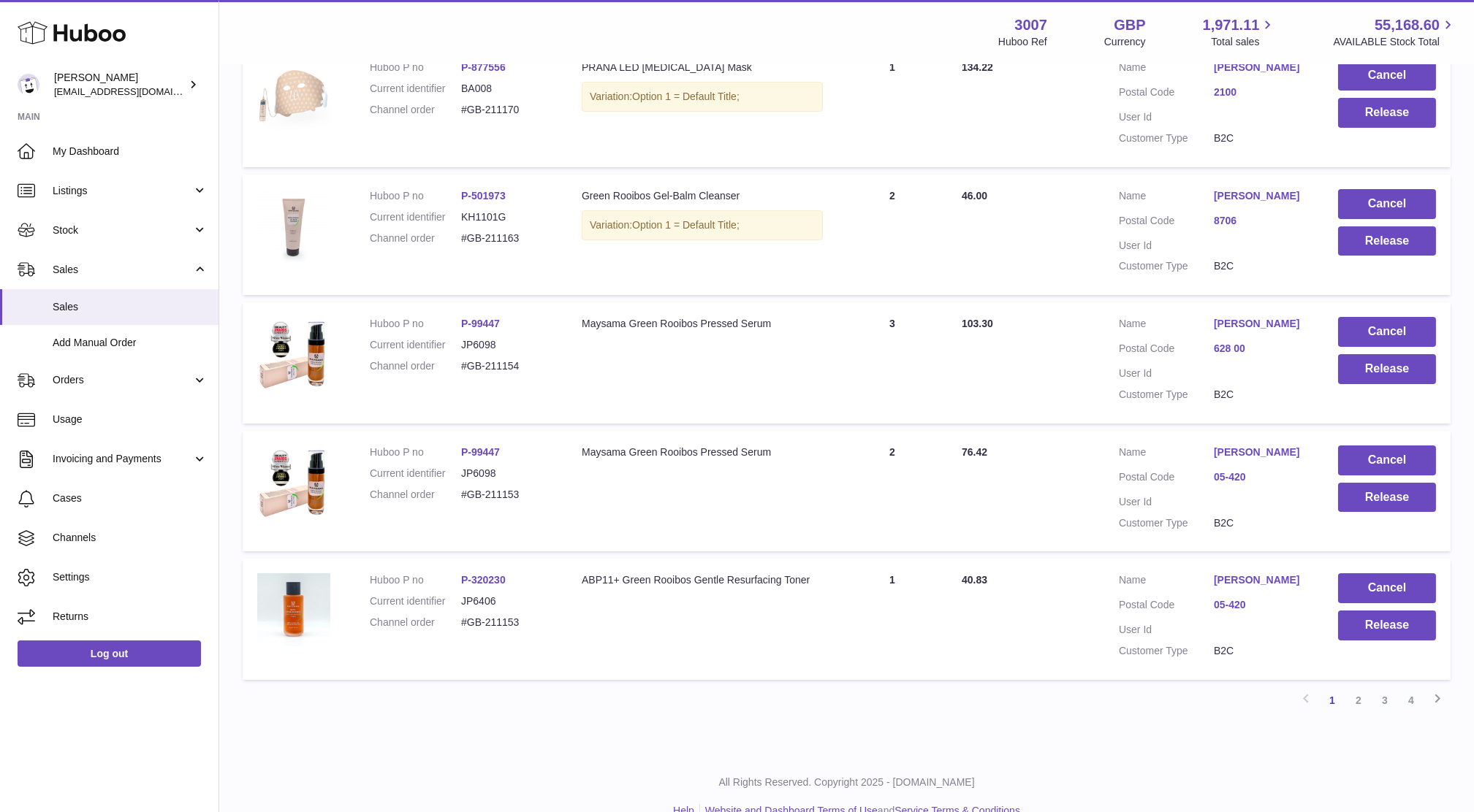
scroll to position [987, 0]
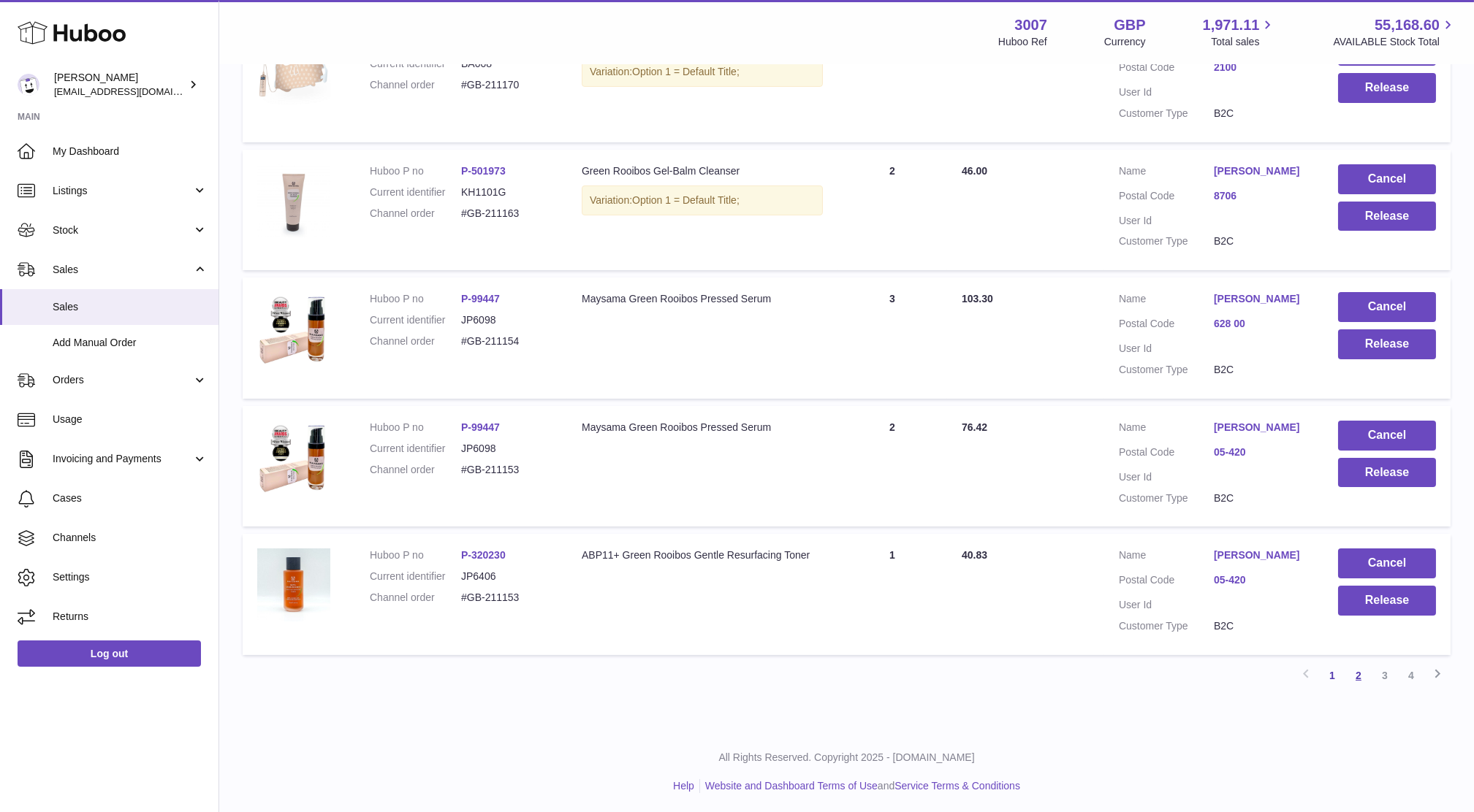
click at [1355, 673] on link "2" at bounding box center [1358, 675] width 26 height 26
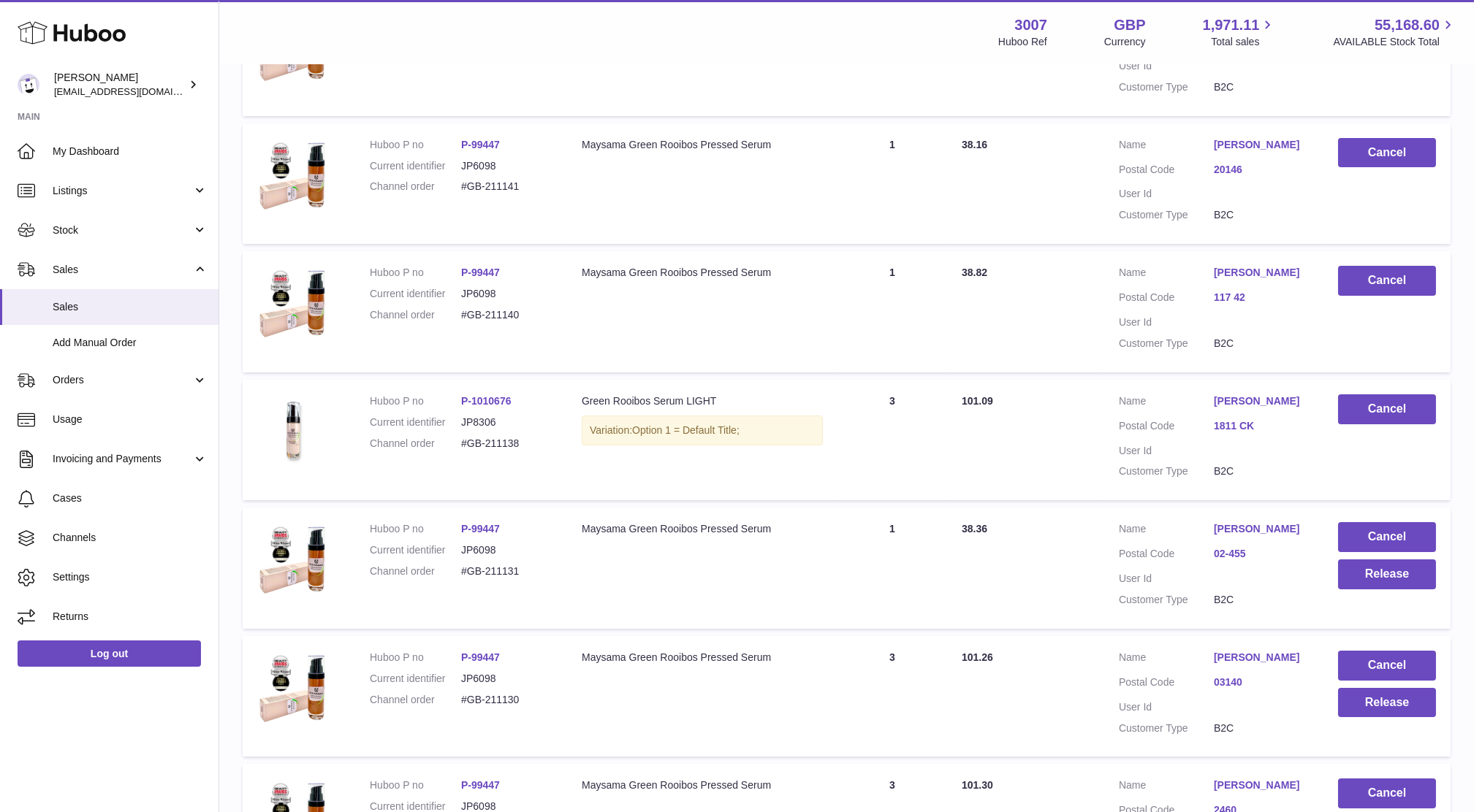
scroll to position [1006, 0]
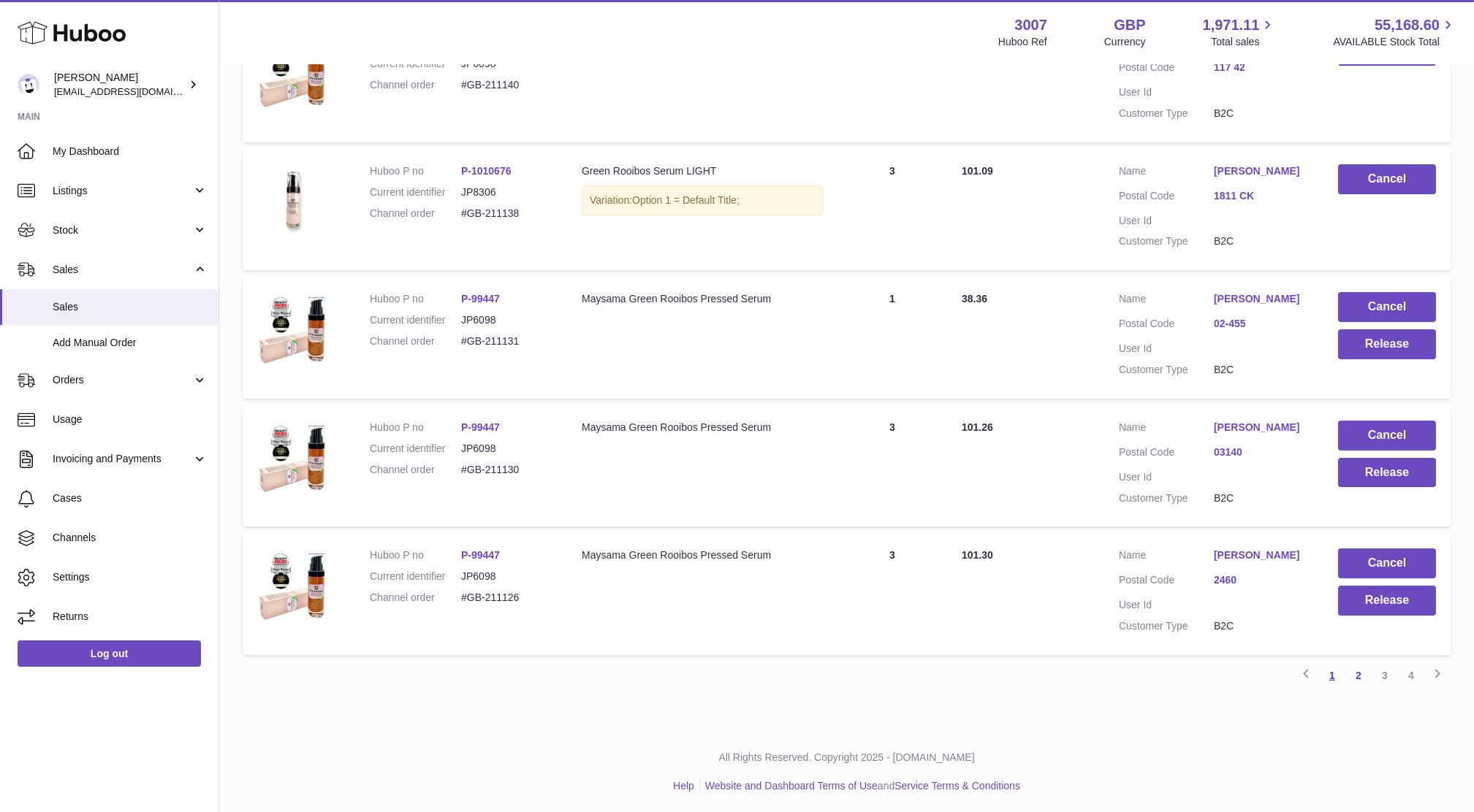
click at [1336, 675] on link "1" at bounding box center [1332, 675] width 26 height 26
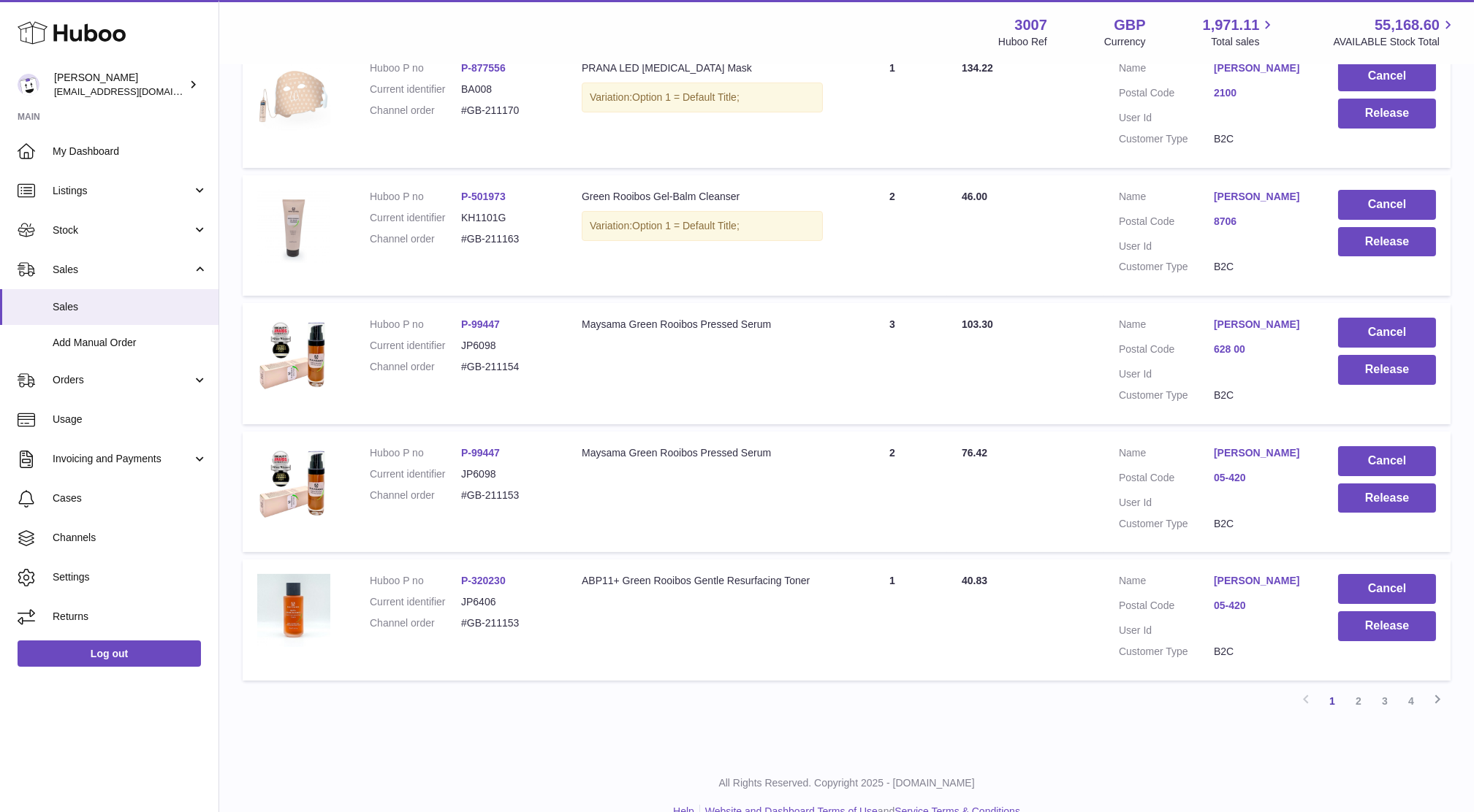
scroll to position [987, 0]
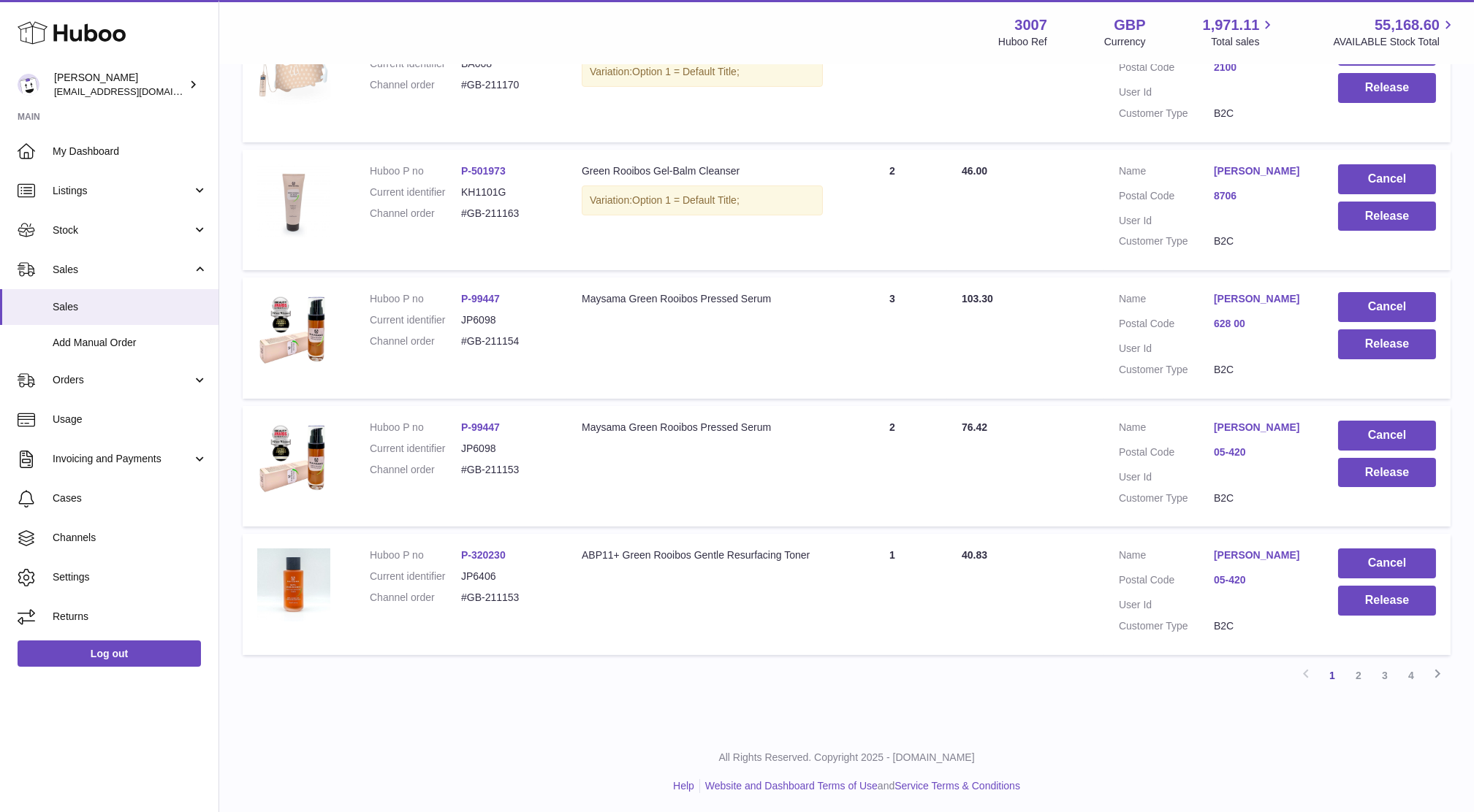
drag, startPoint x: 478, startPoint y: 600, endPoint x: 426, endPoint y: 587, distance: 53.6
click at [426, 587] on dl "Huboo P no P-320230 Current identifier JP6406 Channel order #GB-211153" at bounding box center [461, 580] width 183 height 63
drag, startPoint x: 426, startPoint y: 587, endPoint x: 524, endPoint y: 617, distance: 102.5
click at [524, 617] on td "Huboo P no P-320230 Current identifier JP6406 Channel order #GB-211153" at bounding box center [461, 595] width 212 height 121
click at [524, 614] on td "Huboo P no P-320230 Current identifier JP6406 Channel order #GB-211153" at bounding box center [461, 595] width 212 height 121
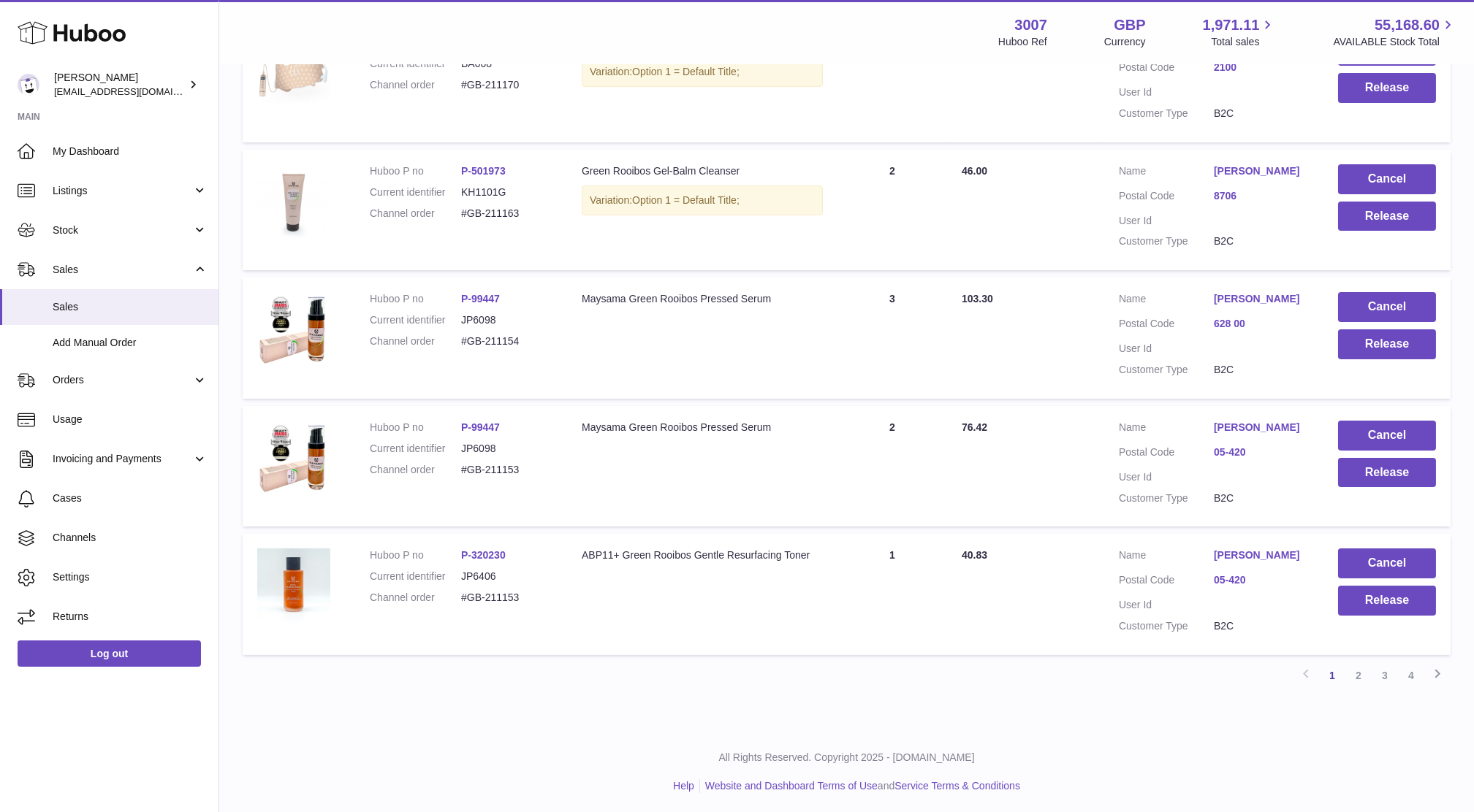
drag, startPoint x: 524, startPoint y: 614, endPoint x: 522, endPoint y: 606, distance: 8.2
click at [522, 606] on dl "Huboo P no P-320230 Current identifier JP6406 Channel order #GB-211153" at bounding box center [461, 580] width 183 height 63
drag, startPoint x: 522, startPoint y: 602, endPoint x: 447, endPoint y: 591, distance: 75.8
click at [447, 591] on dl "Huboo P no P-320230 Current identifier JP6406 Channel order #GB-211153" at bounding box center [461, 580] width 183 height 63
copy dl "#GB-211153"
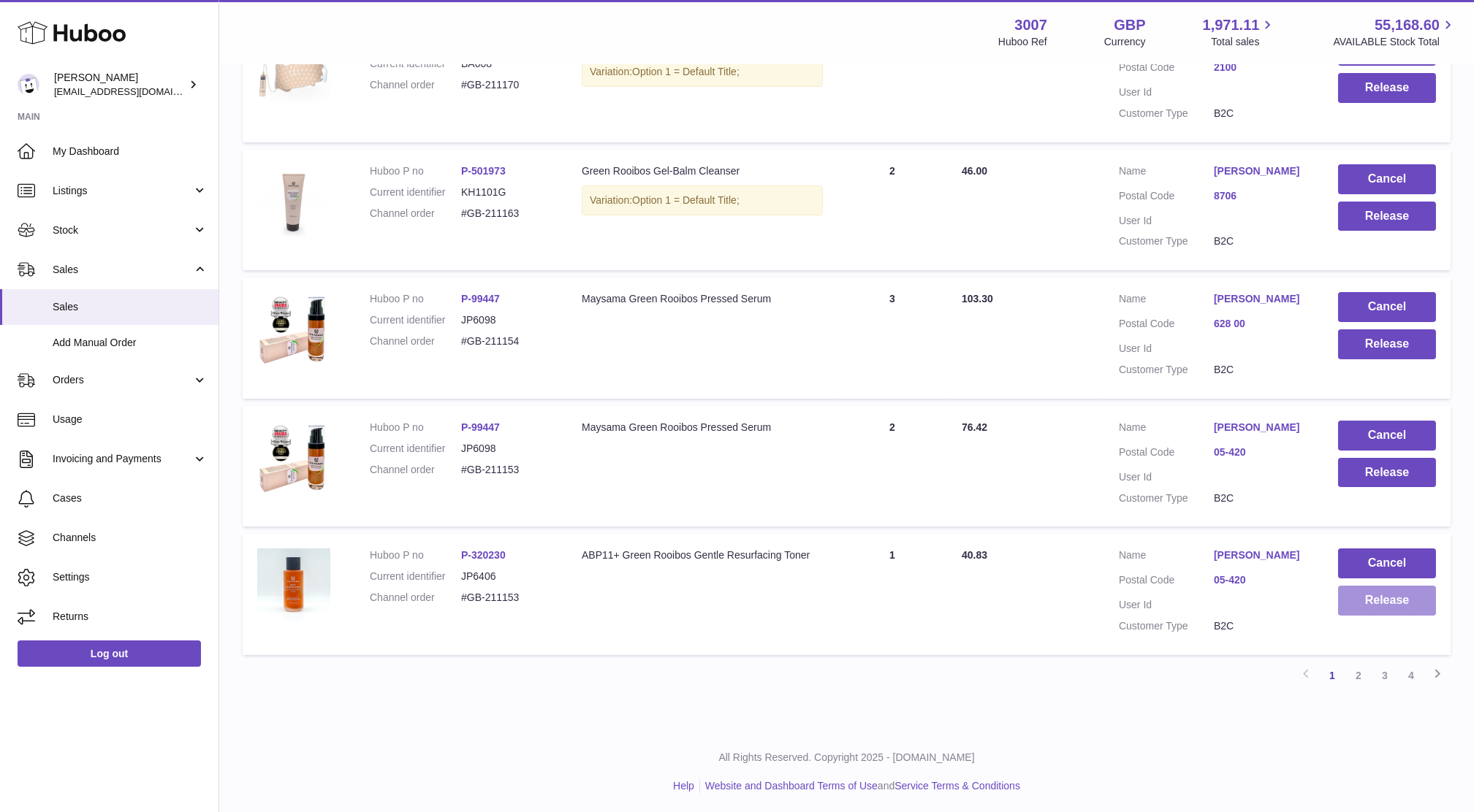
click at [1416, 598] on button "Release" at bounding box center [1387, 601] width 98 height 30
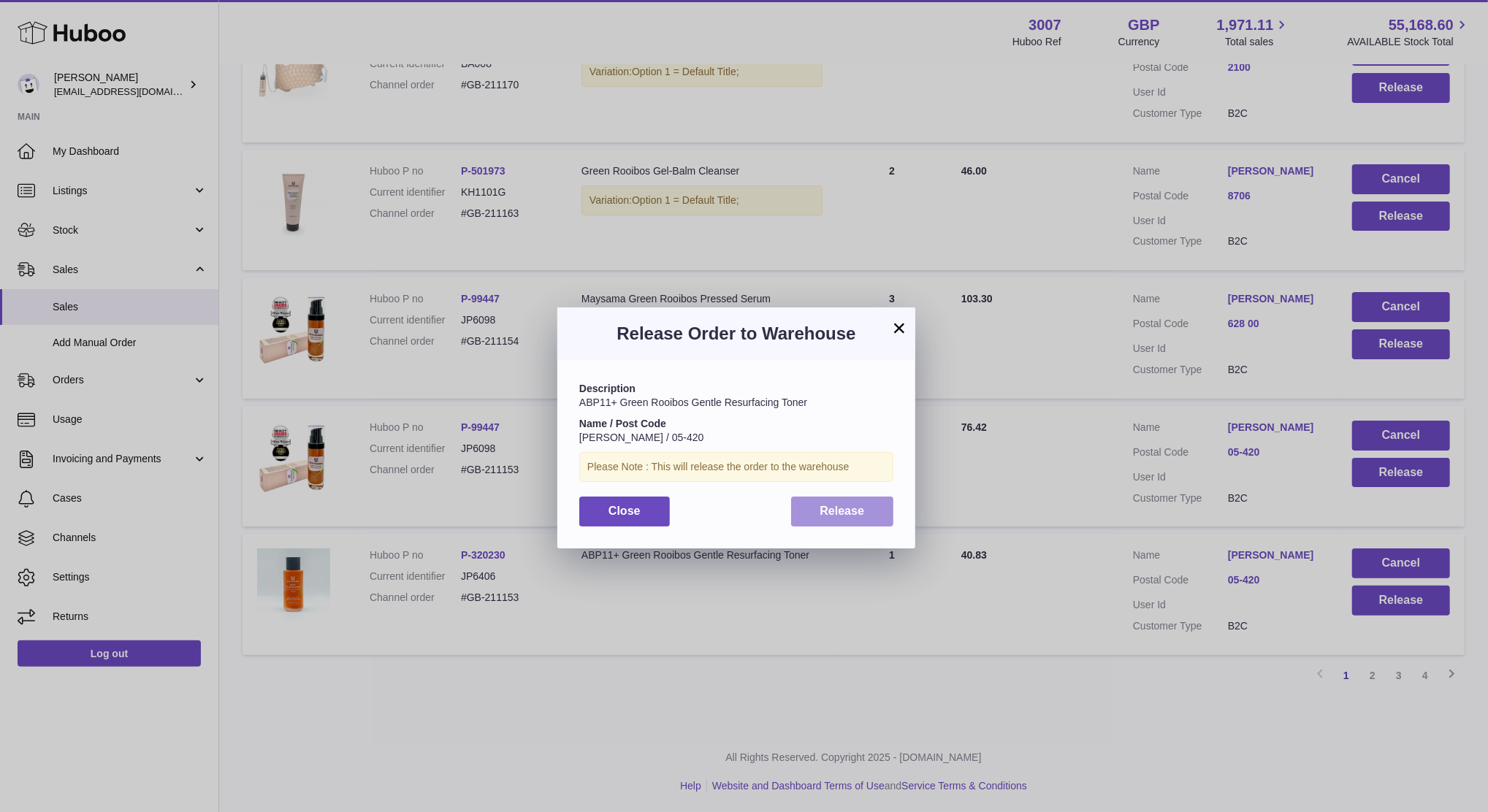
click at [839, 517] on span "Release" at bounding box center [842, 511] width 44 height 13
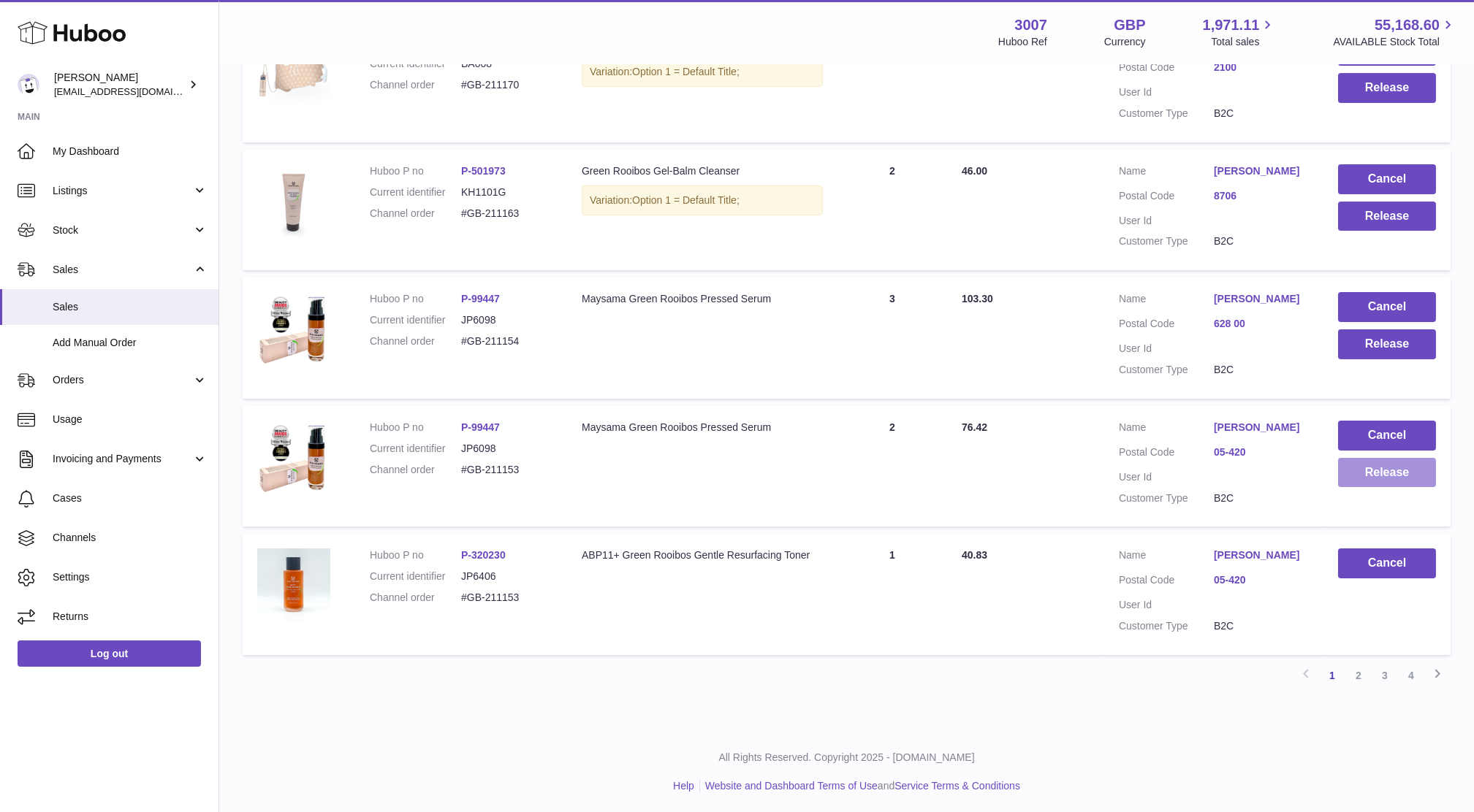
click at [1384, 478] on button "Release" at bounding box center [1387, 473] width 98 height 30
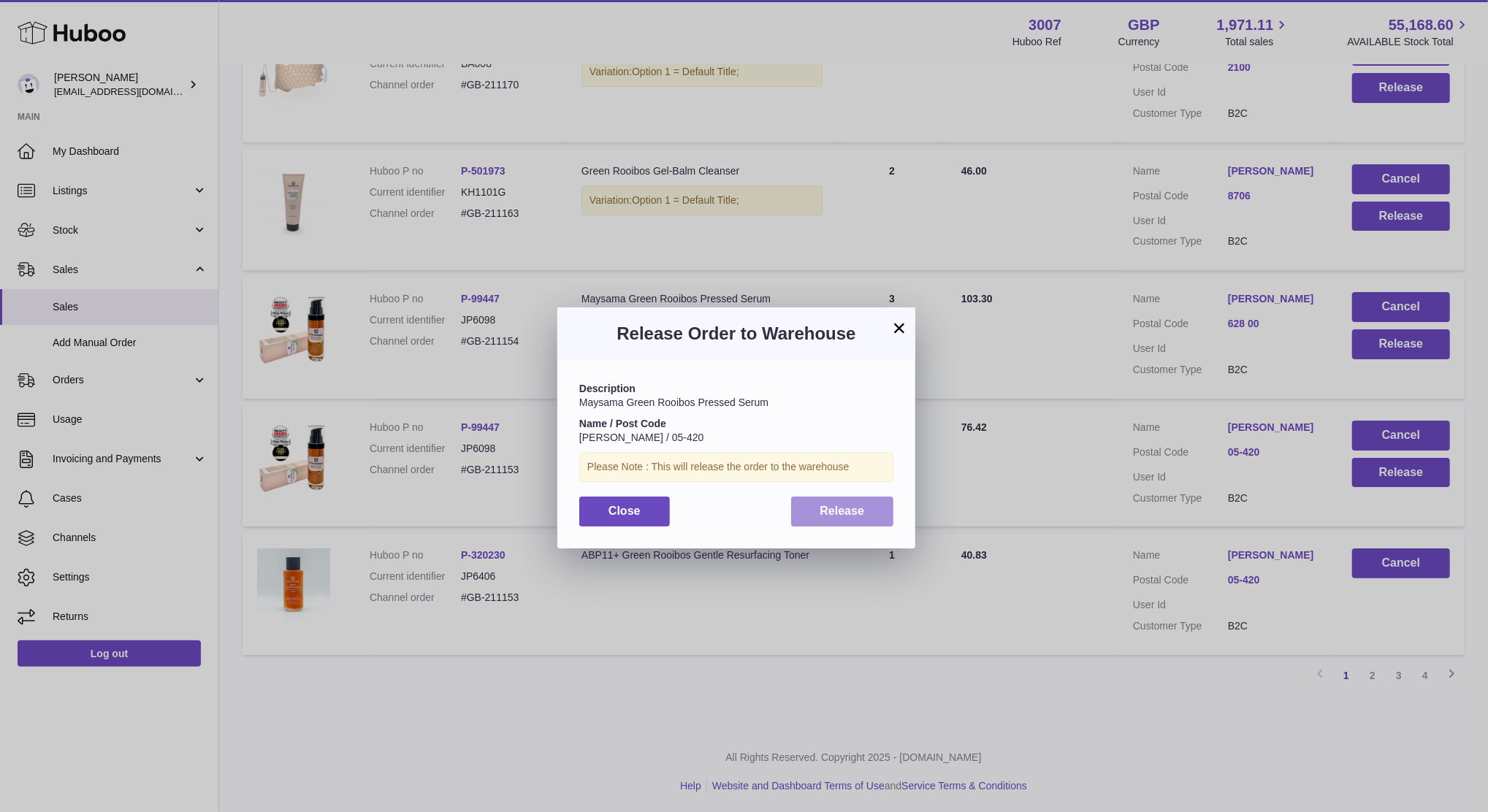
click at [836, 516] on span "Release" at bounding box center [842, 511] width 44 height 13
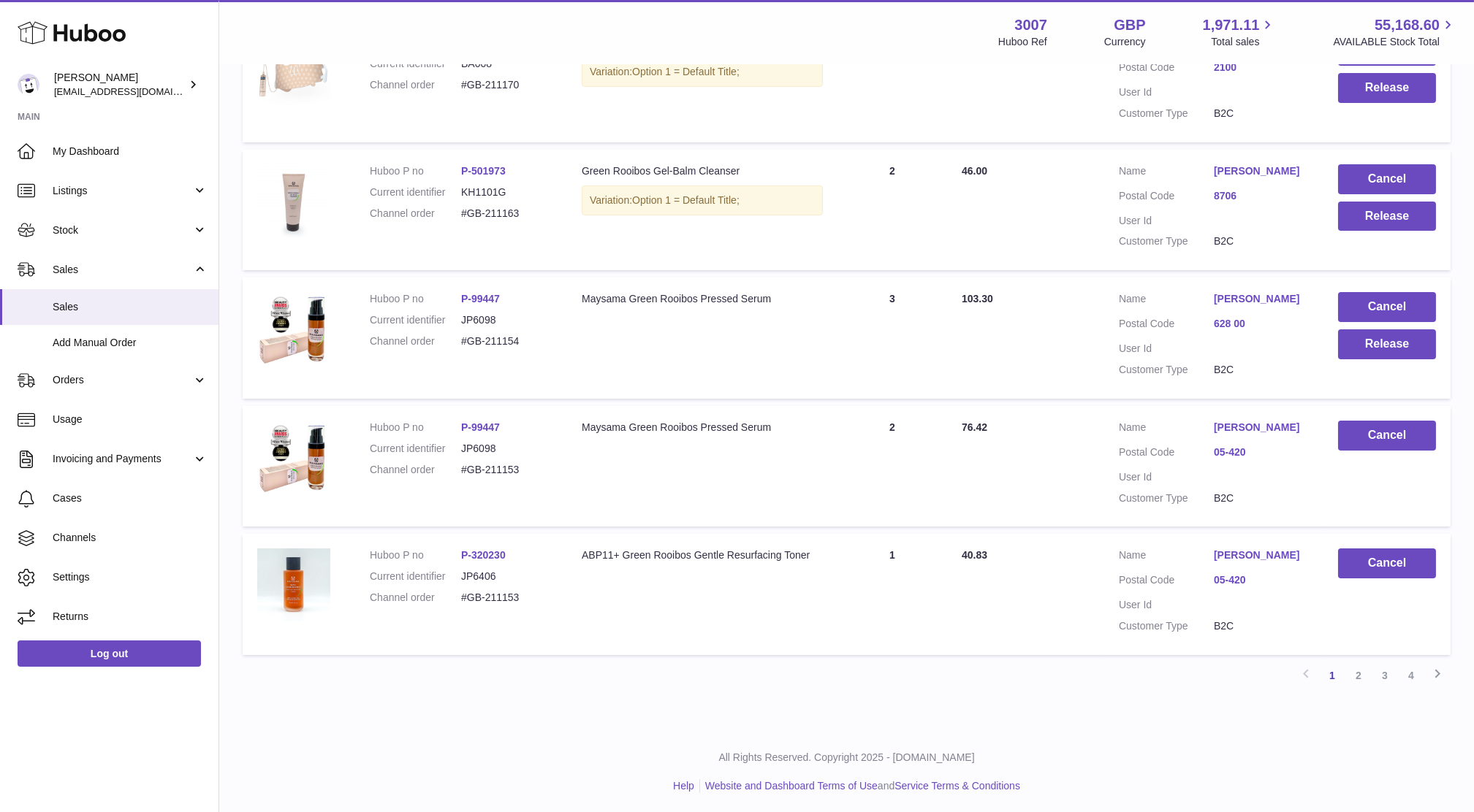
click at [1033, 638] on td "Total Paid 40.83" at bounding box center [1025, 595] width 157 height 121
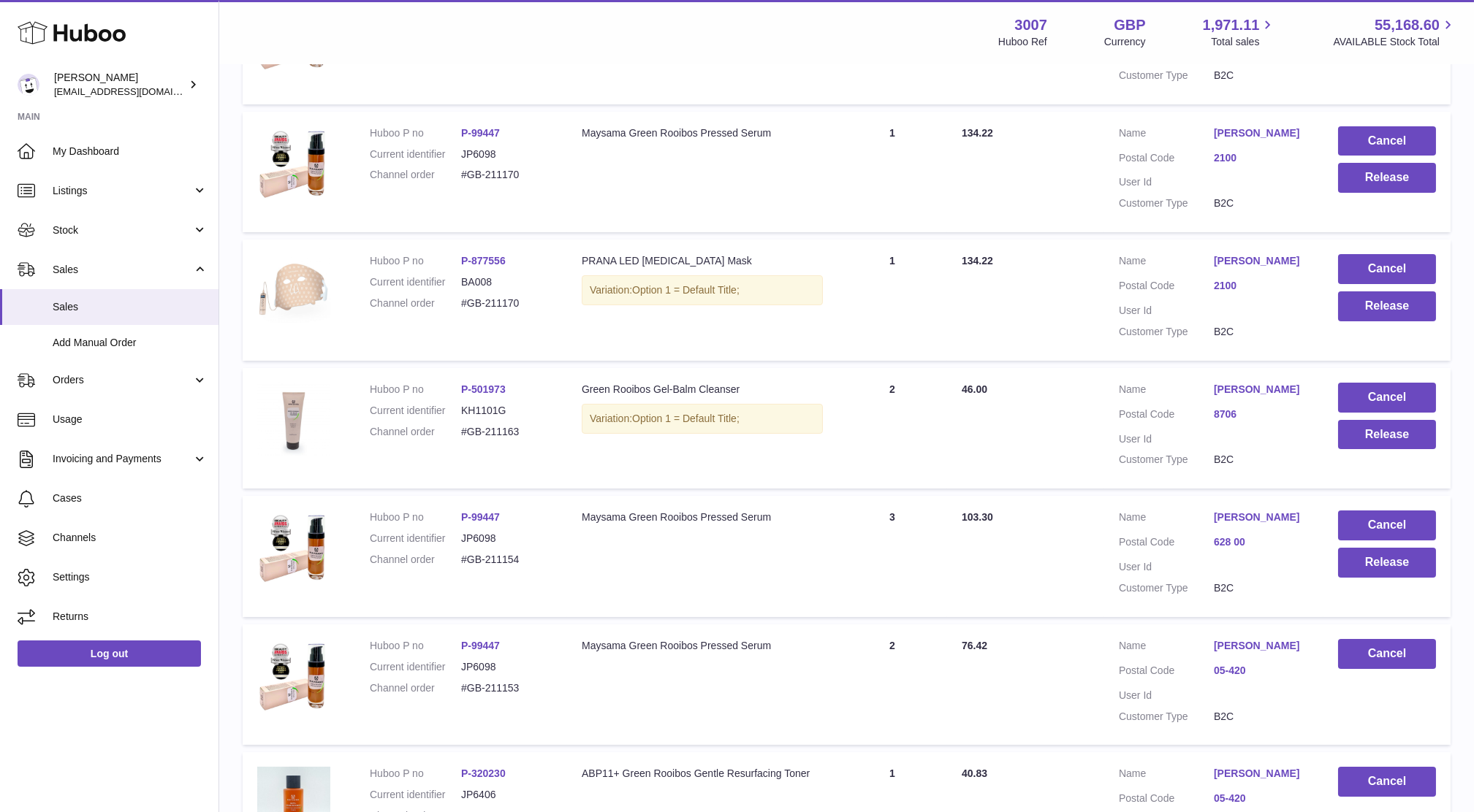
scroll to position [752, 0]
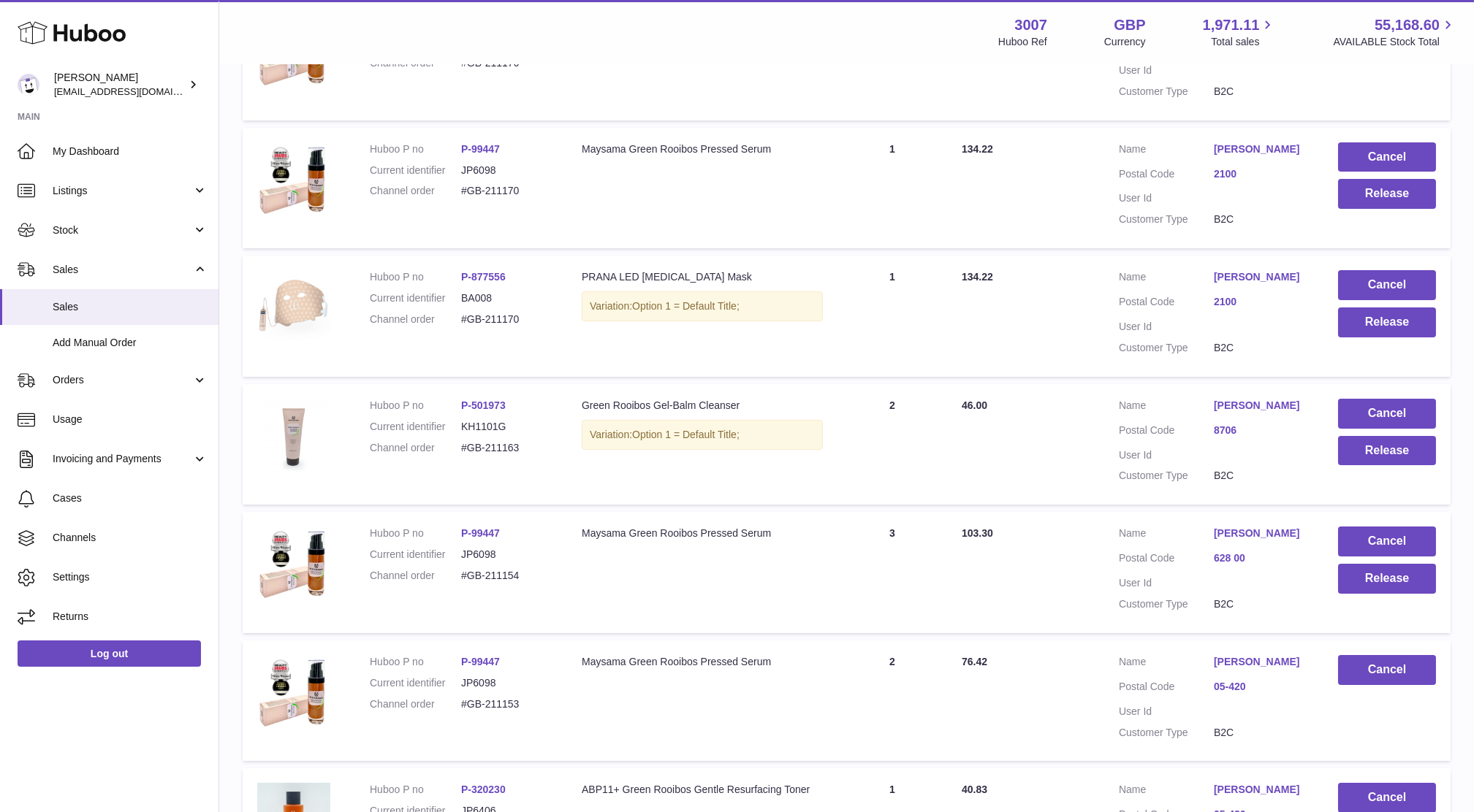
drag, startPoint x: 527, startPoint y: 576, endPoint x: 457, endPoint y: 569, distance: 70.3
click at [457, 569] on dl "Huboo P no P-99447 Current identifier JP6098 Channel order #GB-211154" at bounding box center [461, 558] width 183 height 63
copy dl "#GB-211154"
click at [1427, 577] on button "Release" at bounding box center [1387, 579] width 98 height 30
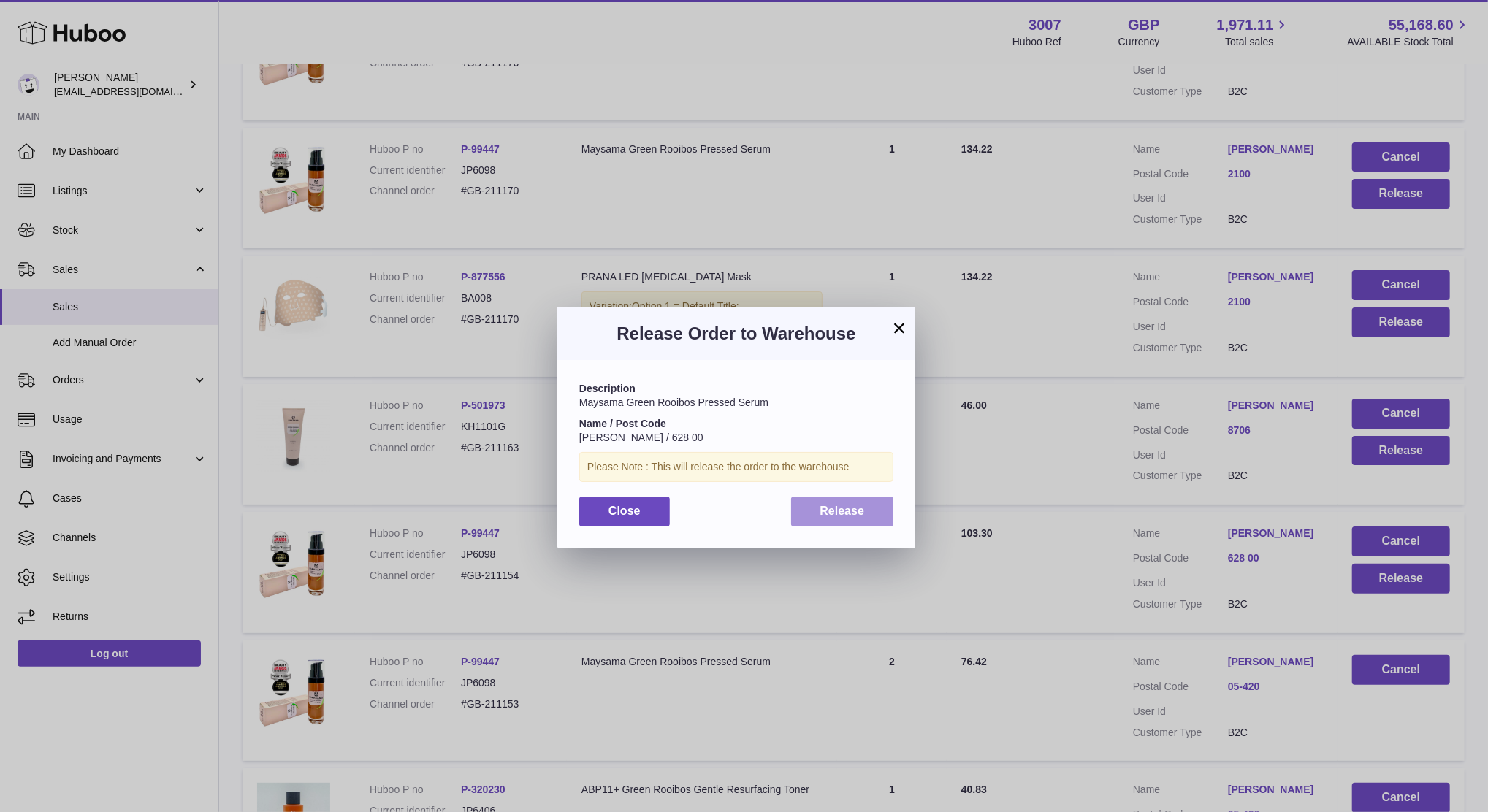
click at [864, 512] on span "Release" at bounding box center [842, 511] width 44 height 13
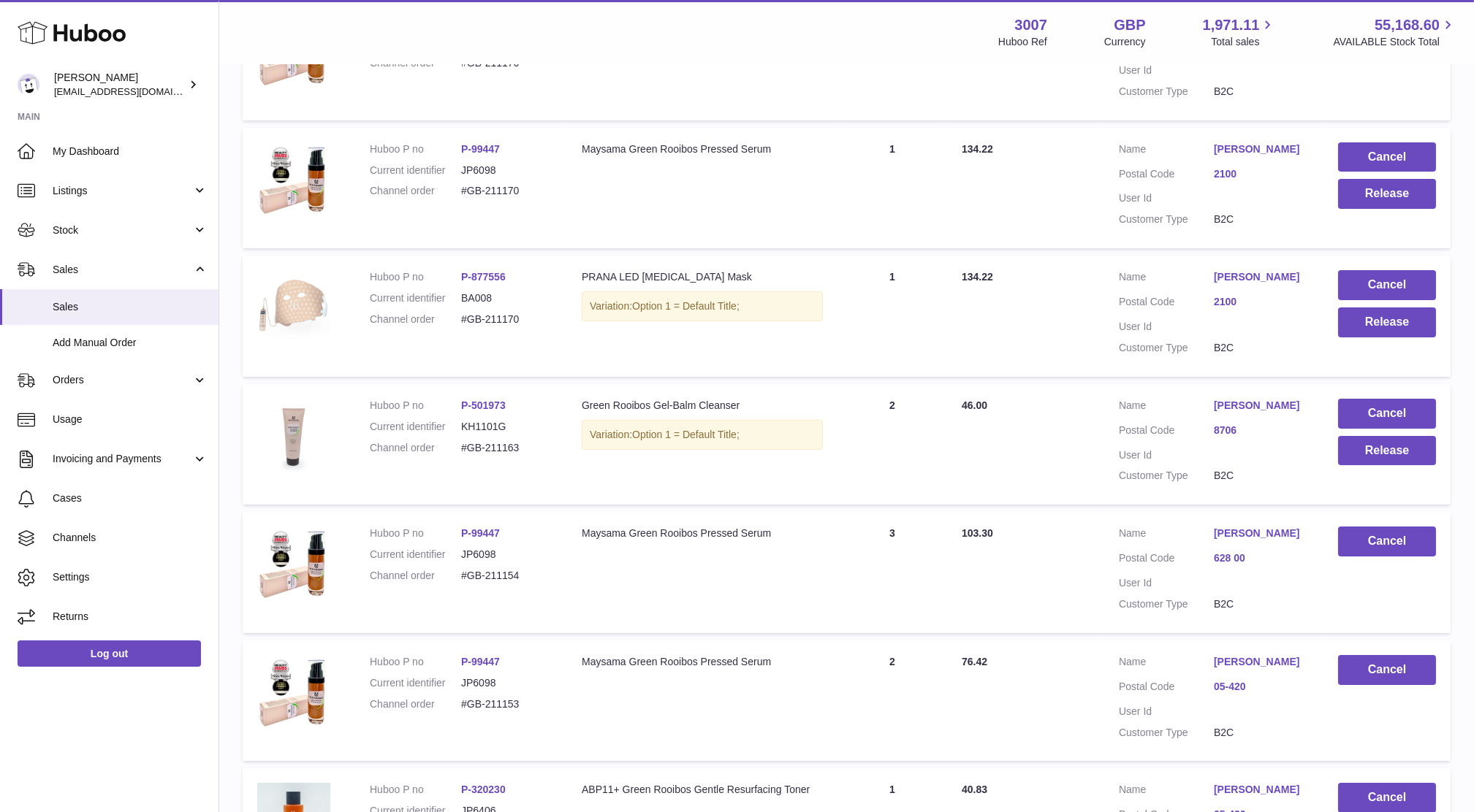
click at [593, 573] on td "Description Maysama Green Rooibos Pressed Serum" at bounding box center [702, 572] width 270 height 121
drag, startPoint x: 524, startPoint y: 441, endPoint x: 451, endPoint y: 443, distance: 73.0
click at [451, 443] on dl "Huboo P no P-501973 Current identifier KH1101G Channel order #GB-211163" at bounding box center [461, 430] width 183 height 63
copy dl "#GB-211163"
click at [1347, 457] on button "Release" at bounding box center [1387, 451] width 98 height 30
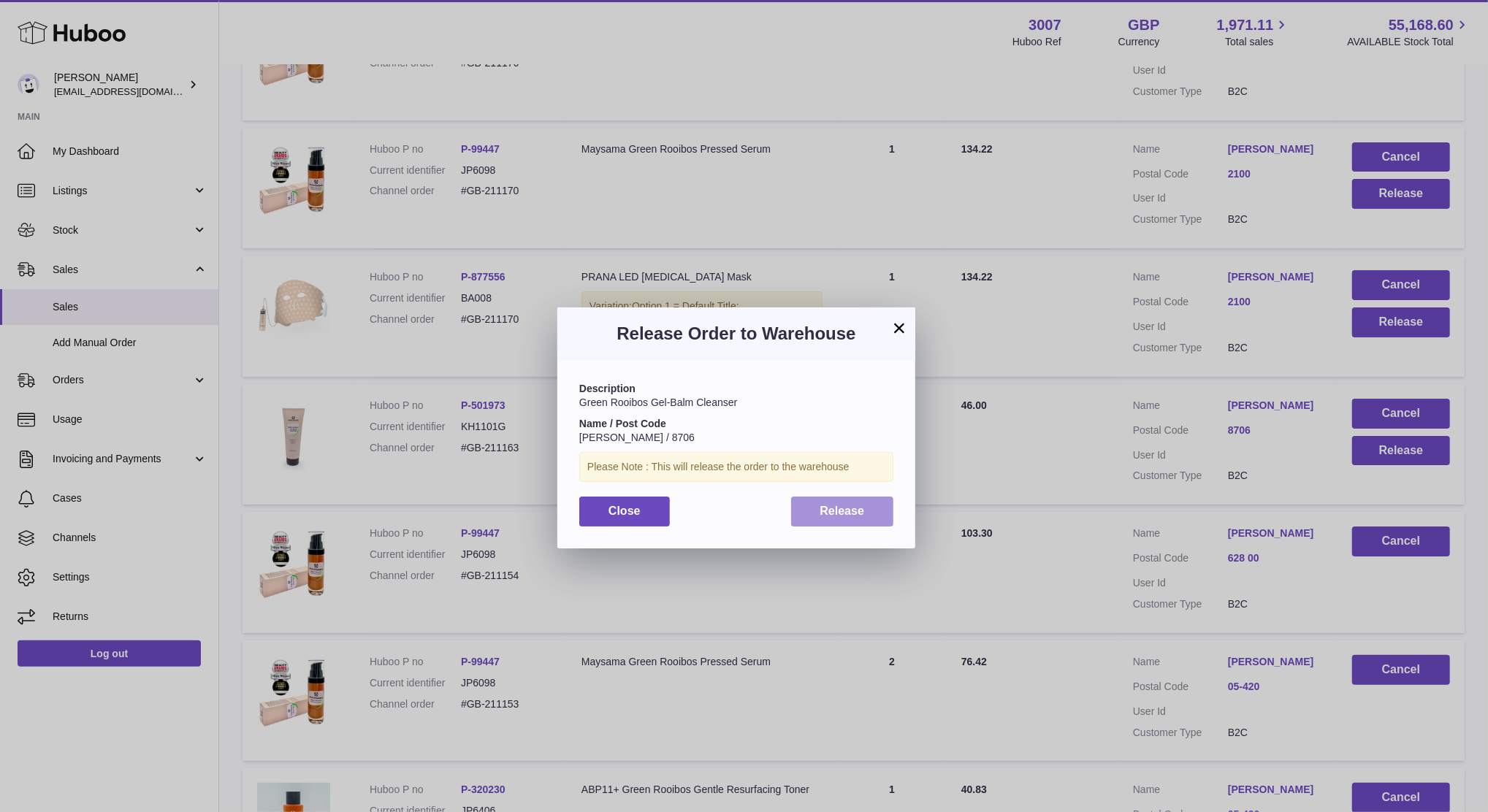
click at [827, 518] on button "Release" at bounding box center [842, 512] width 103 height 30
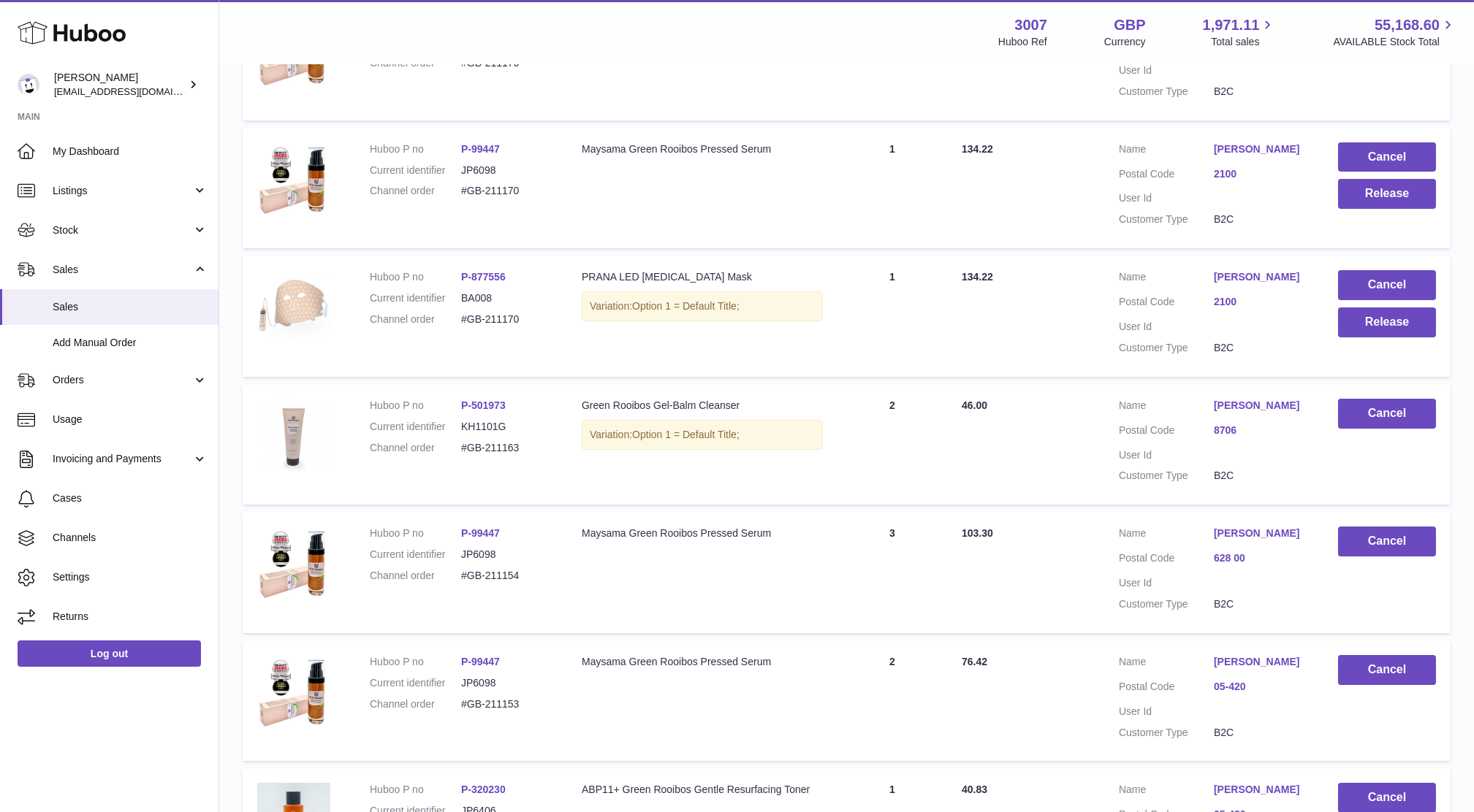
scroll to position [987, 0]
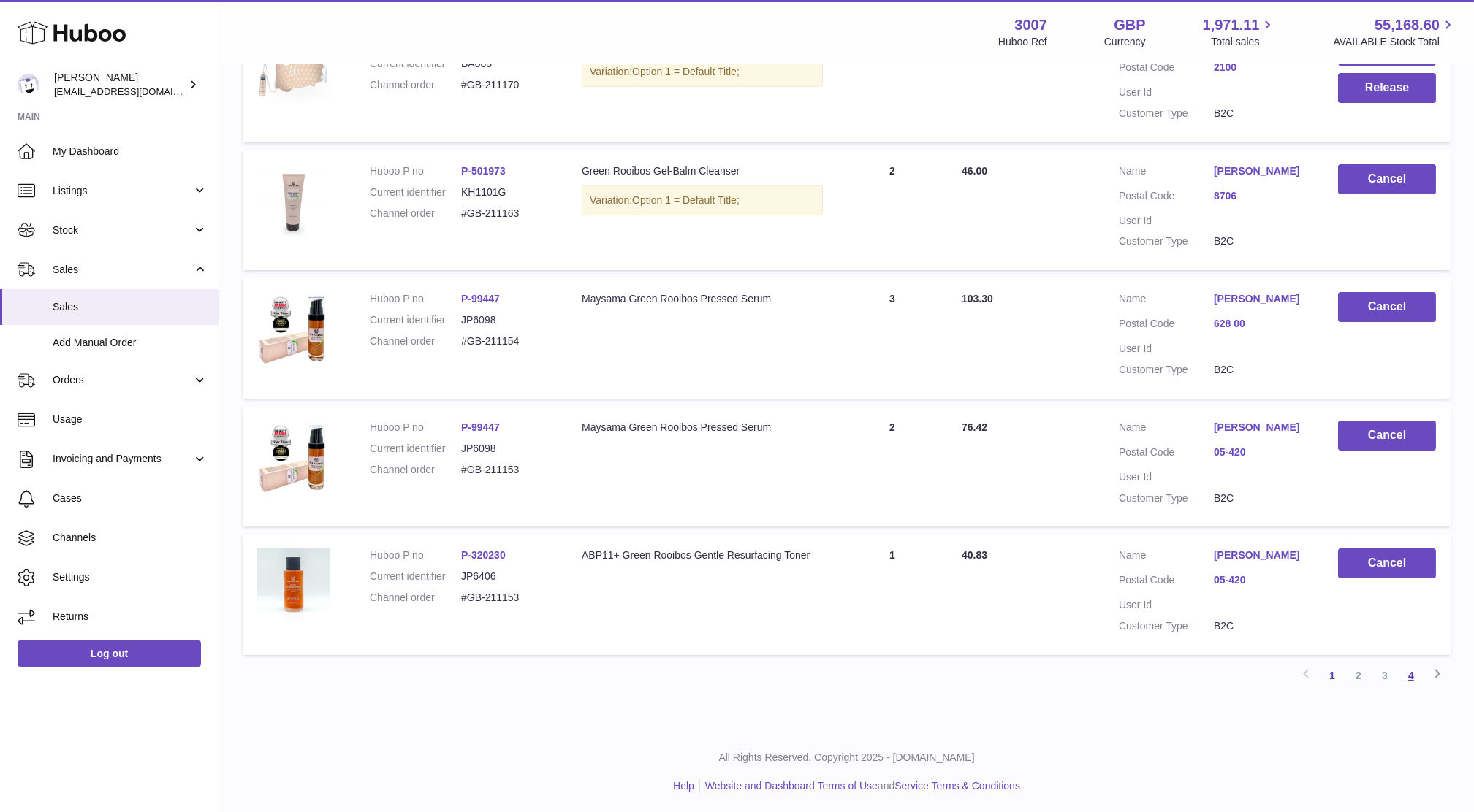
click at [1422, 674] on link "4" at bounding box center [1410, 675] width 26 height 26
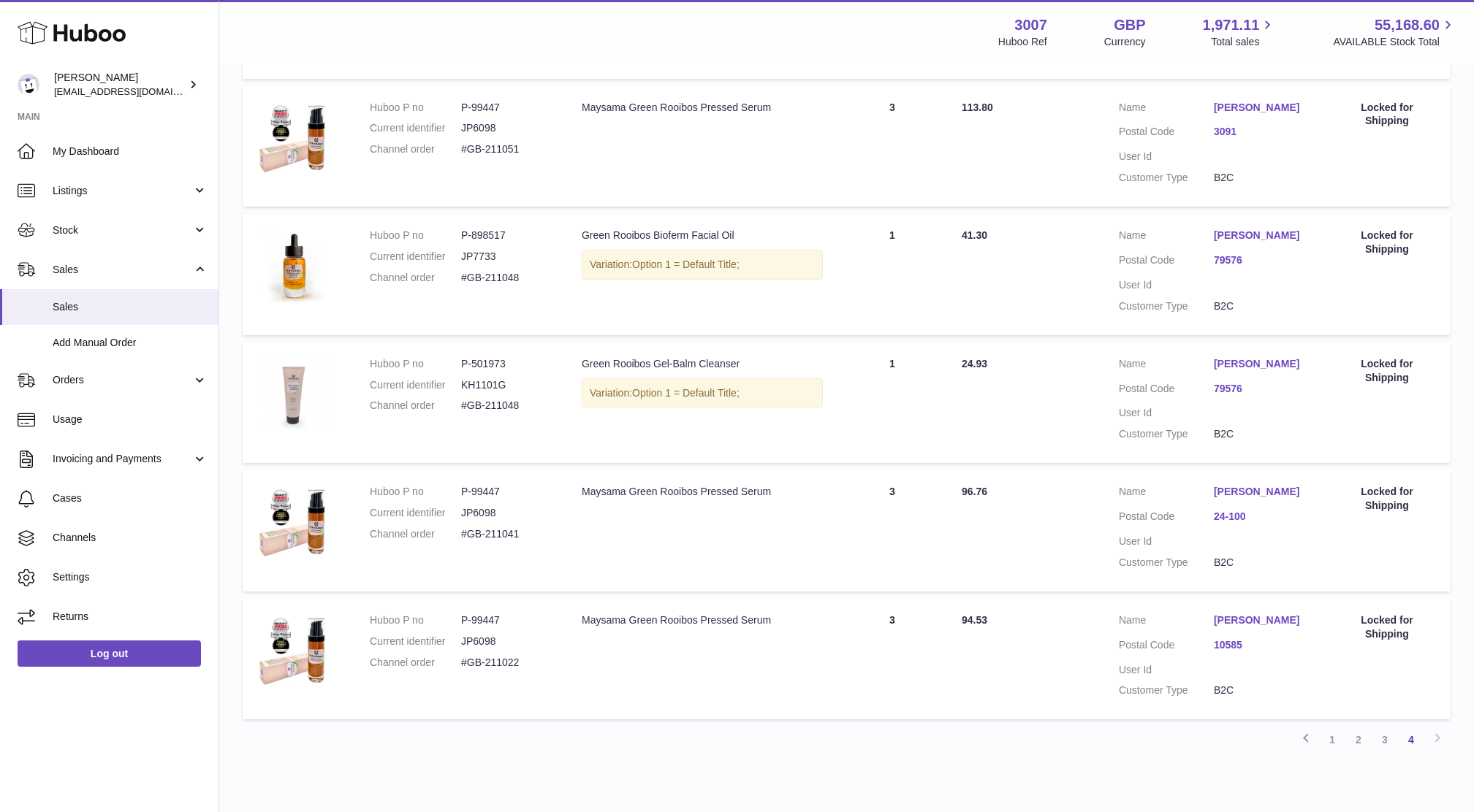
scroll to position [672, 0]
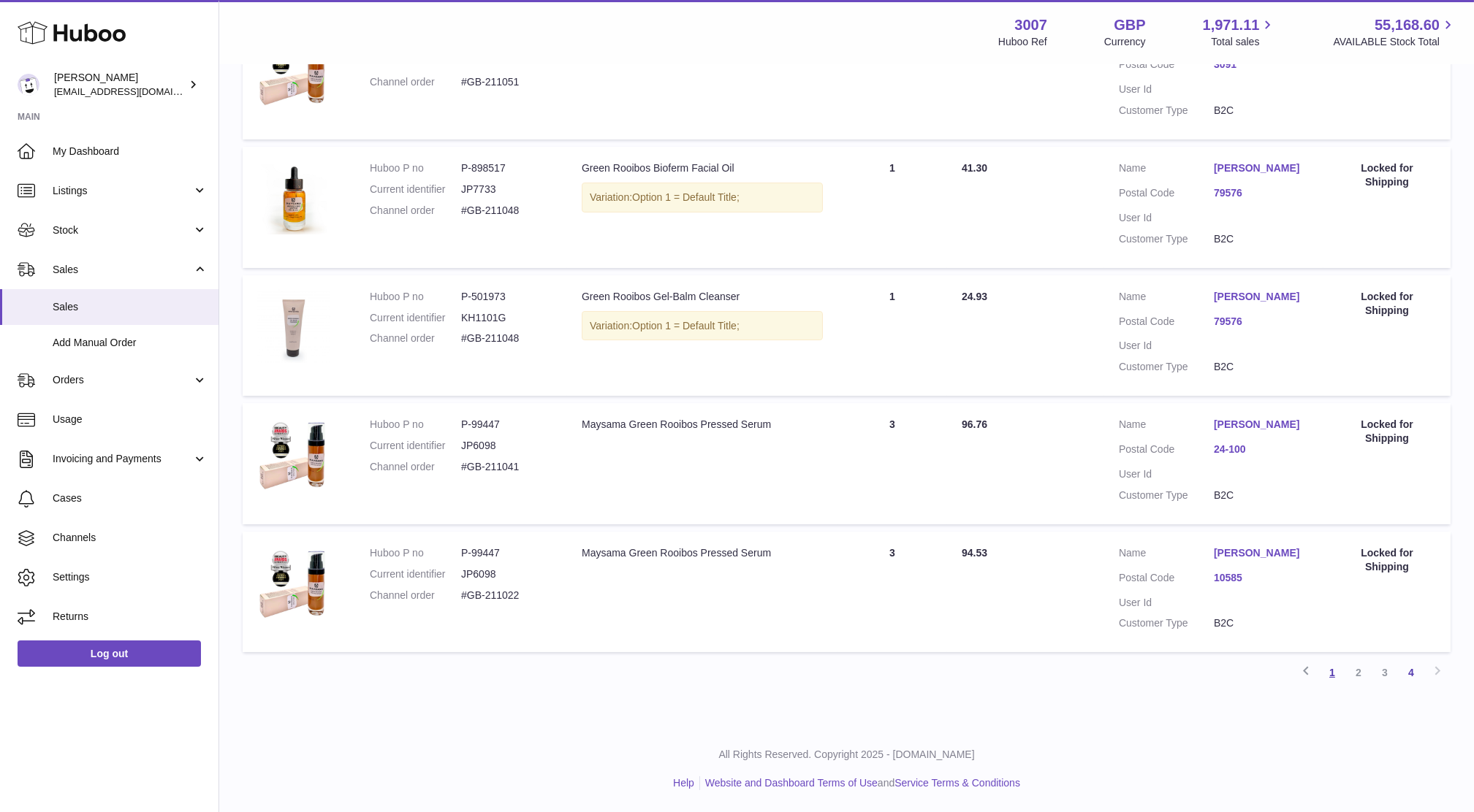
click at [1322, 670] on link "1" at bounding box center [1332, 672] width 26 height 26
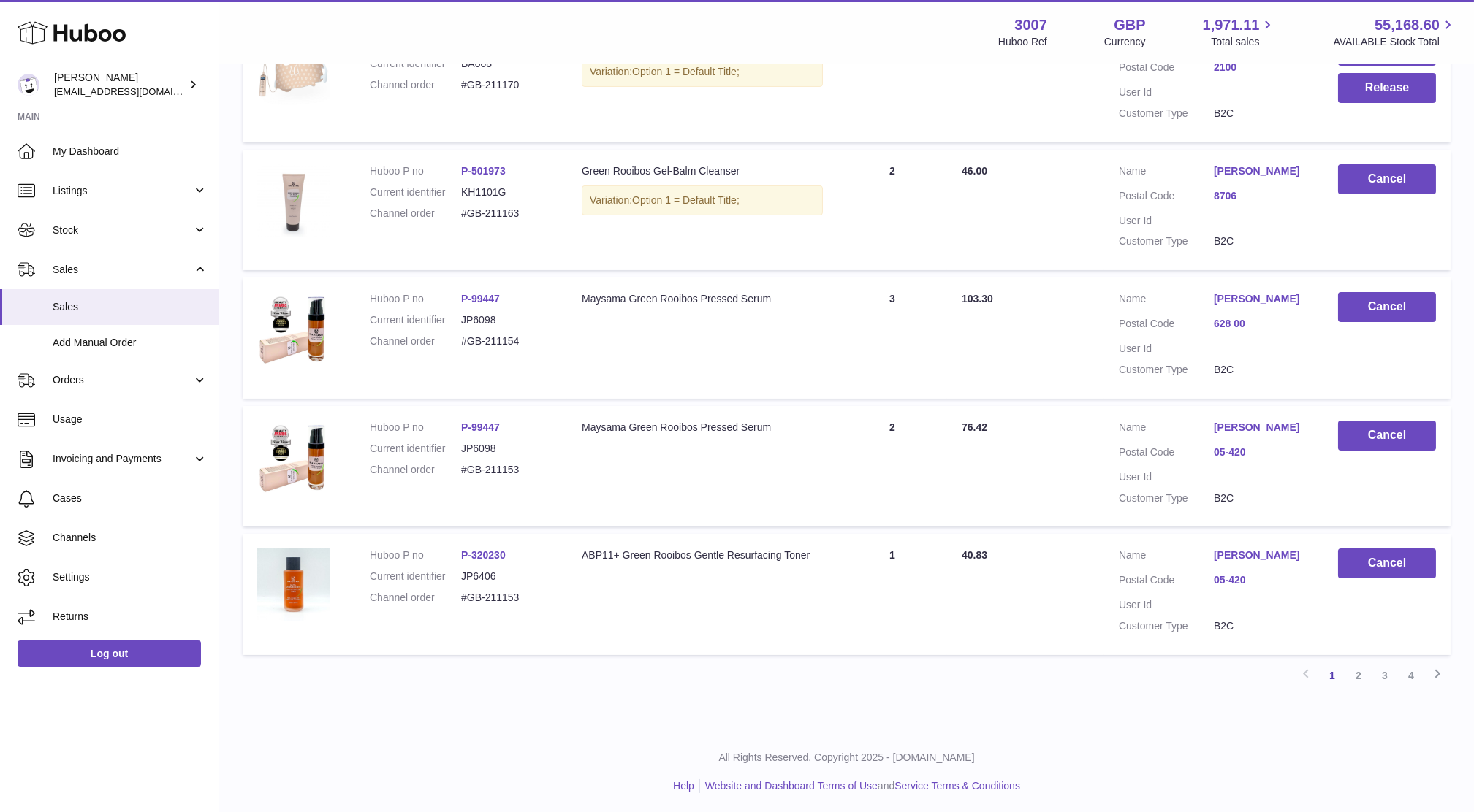
scroll to position [808, 0]
click at [1411, 676] on link "4" at bounding box center [1410, 675] width 26 height 26
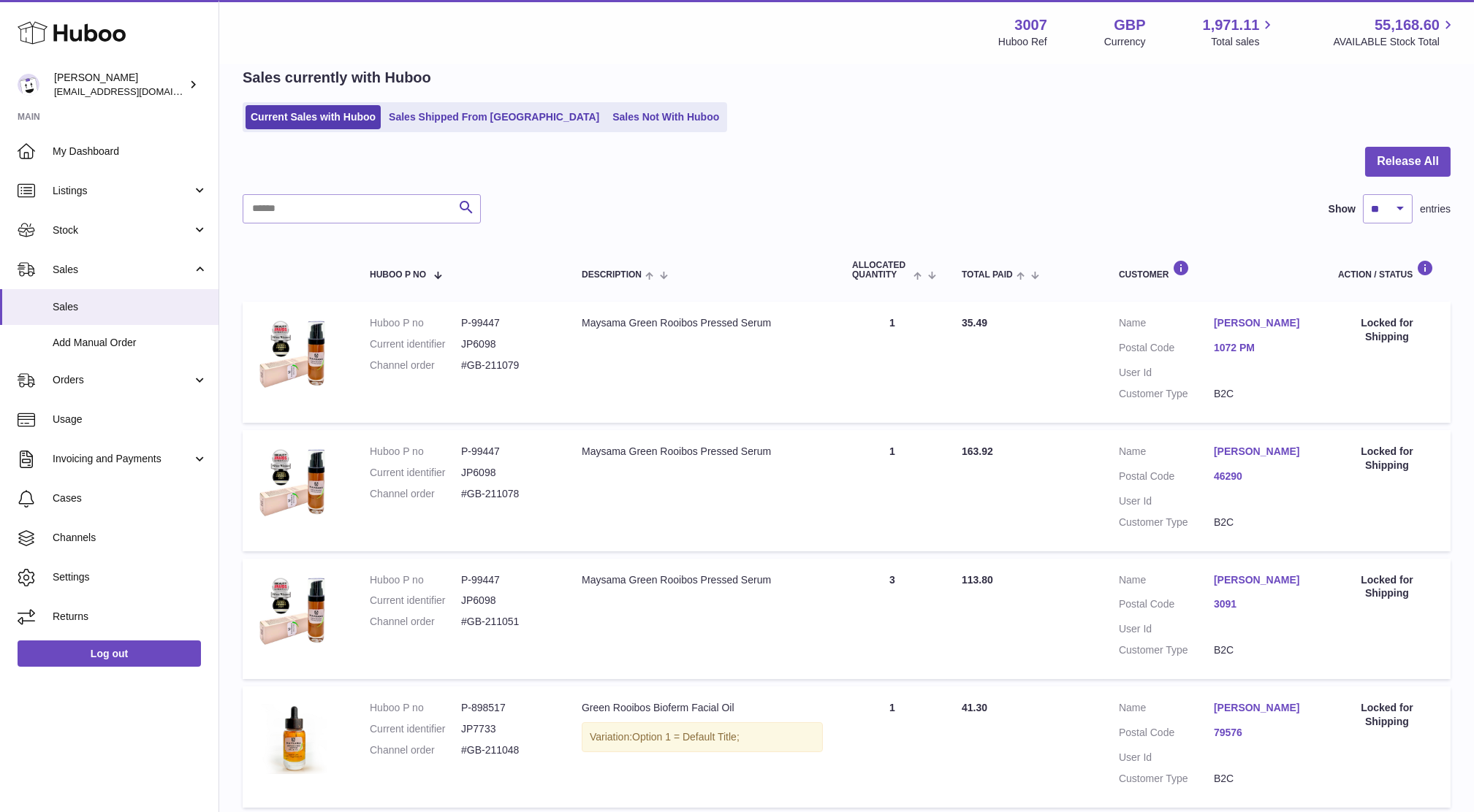
scroll to position [672, 0]
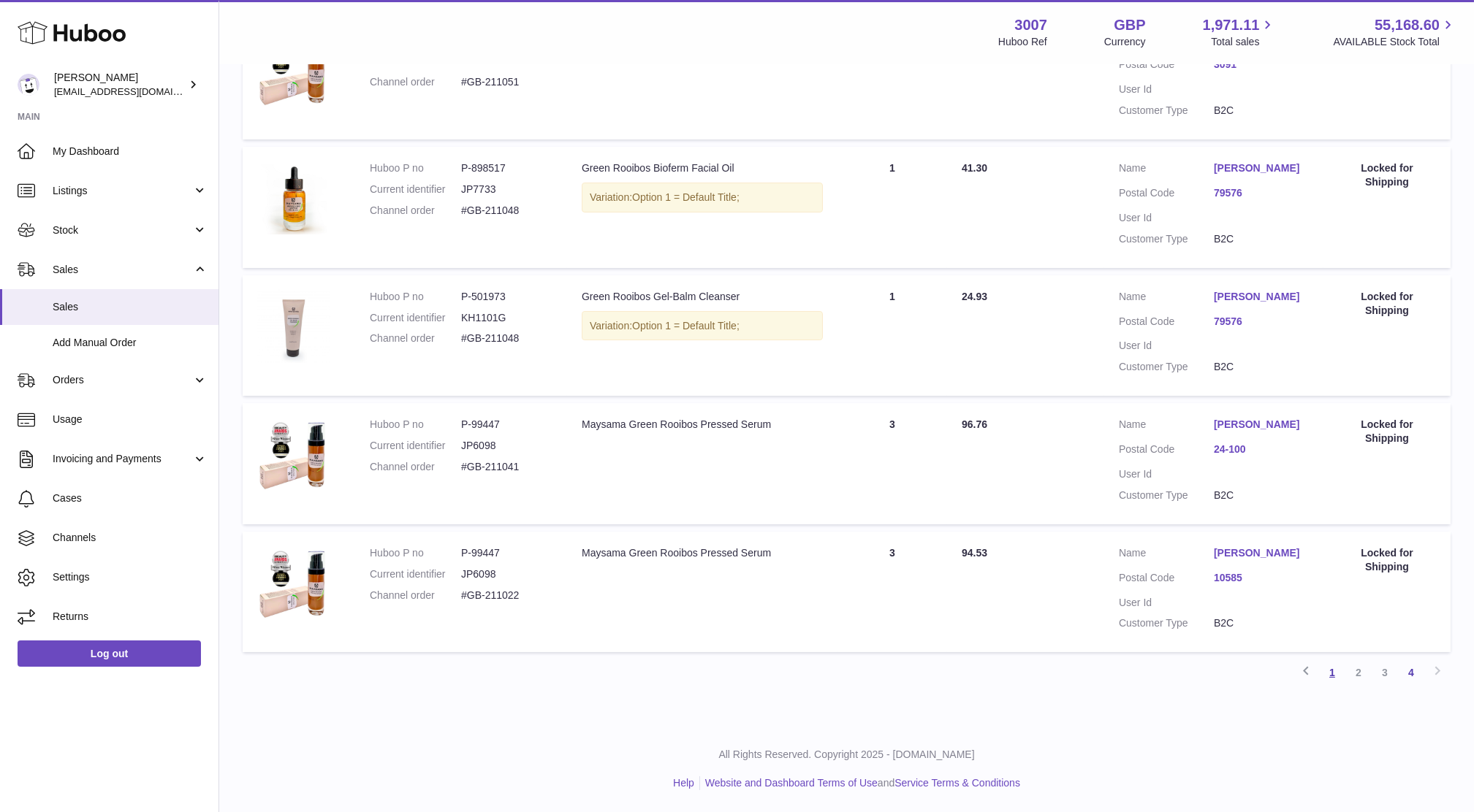
click at [1325, 672] on link "1" at bounding box center [1332, 672] width 26 height 26
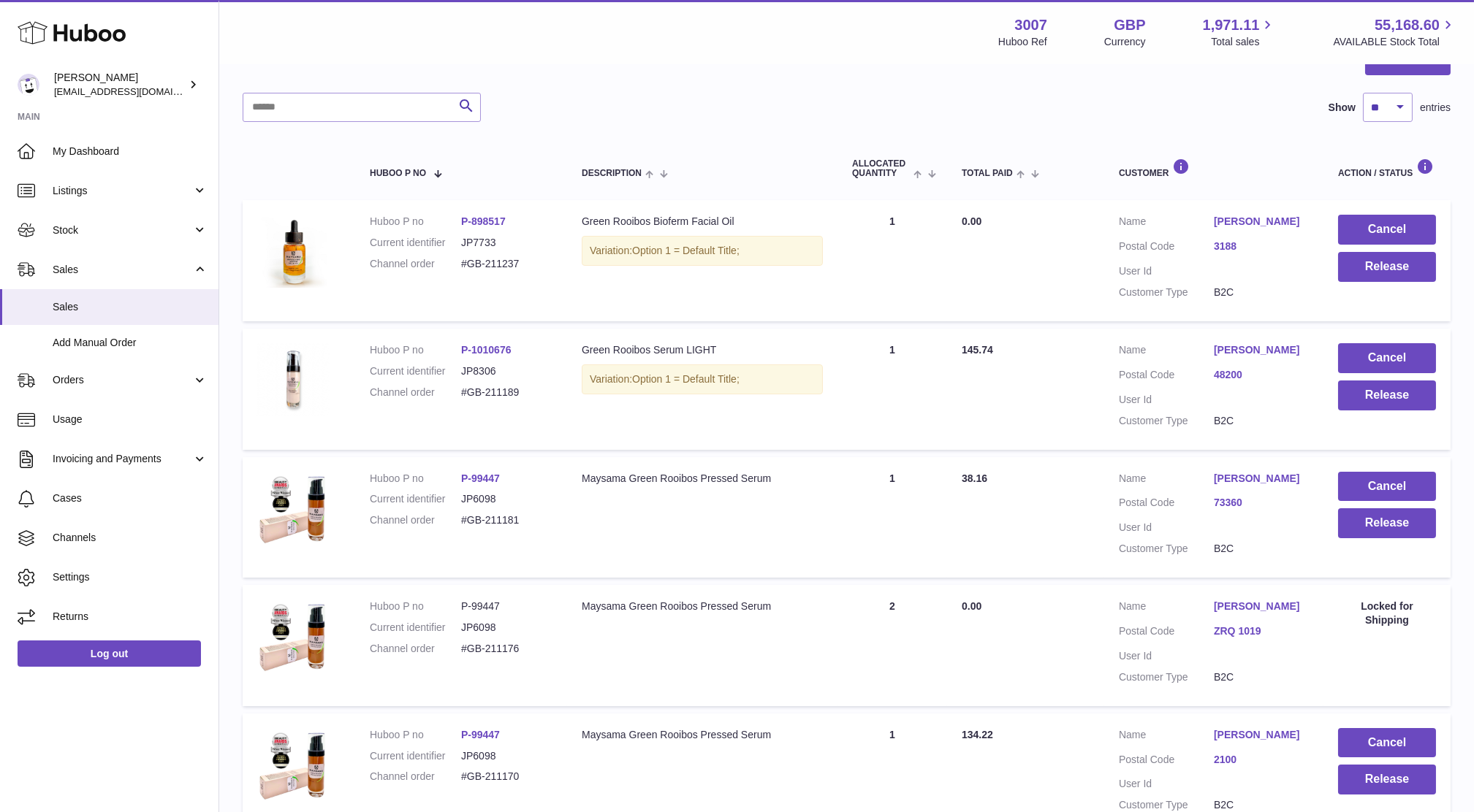
scroll to position [65, 0]
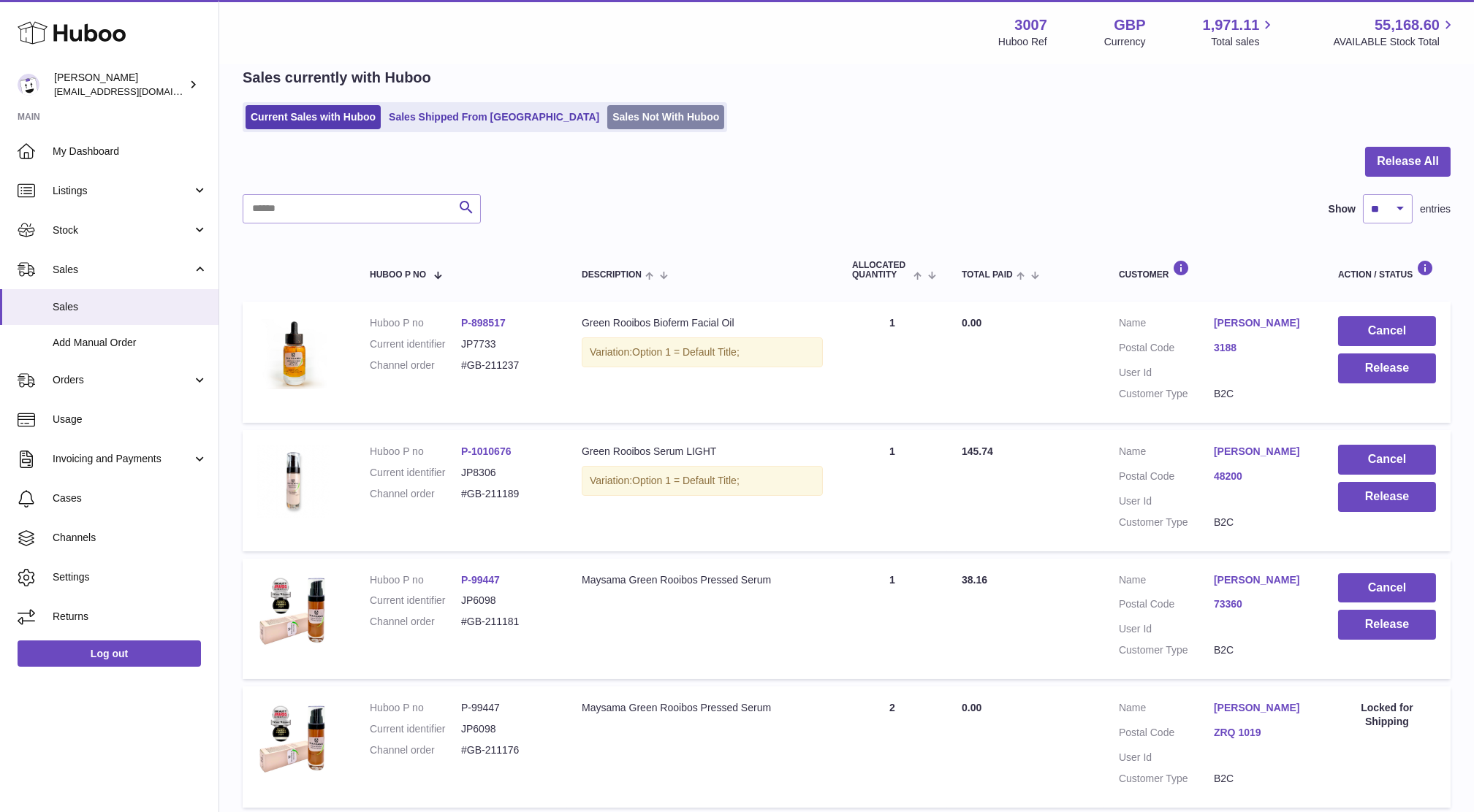
click at [608, 112] on link "Sales Not With Huboo" at bounding box center [666, 117] width 117 height 24
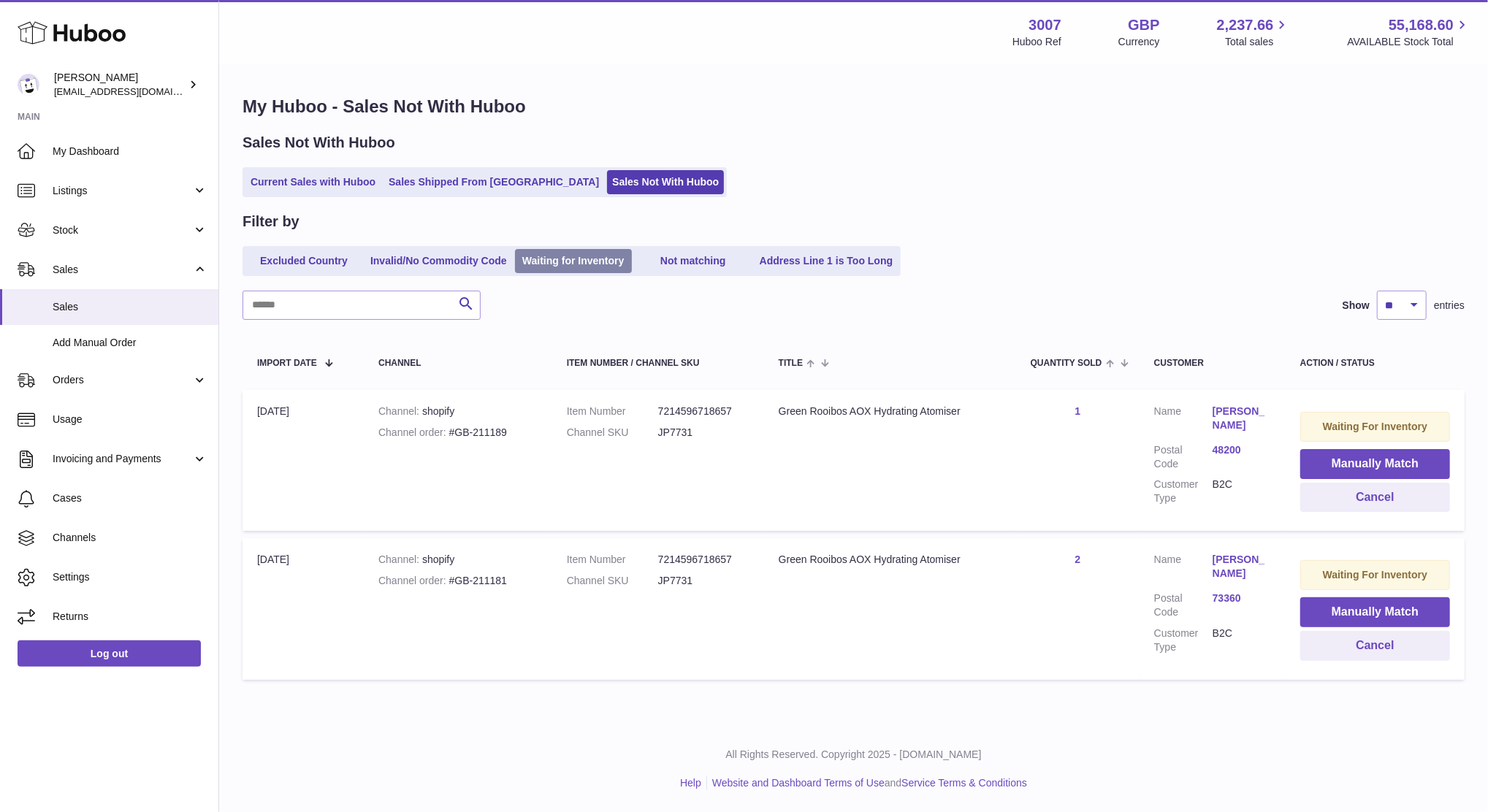
click at [566, 258] on link "Waiting for Inventory" at bounding box center [573, 261] width 117 height 24
click at [325, 175] on link "Current Sales with Huboo" at bounding box center [313, 182] width 135 height 24
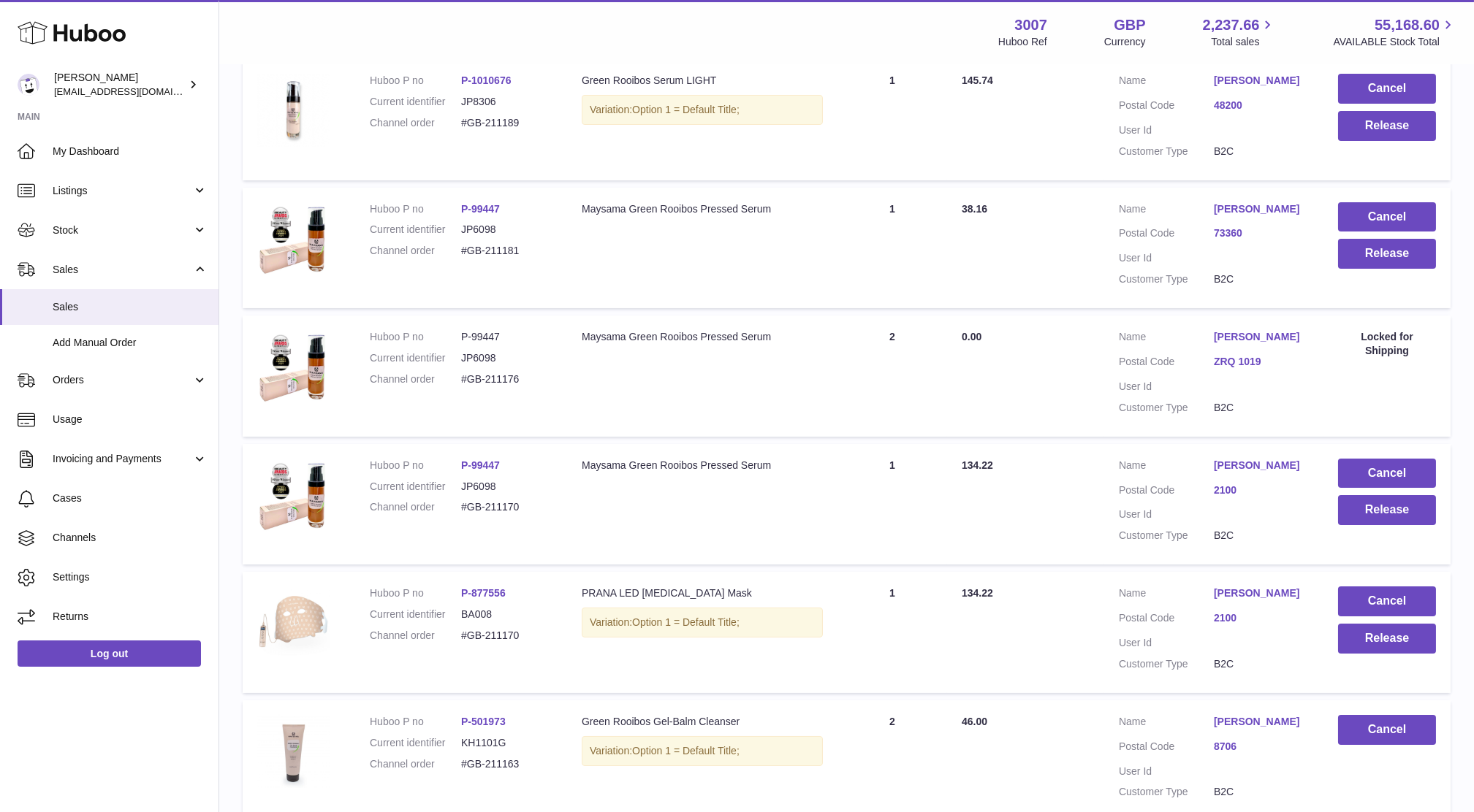
scroll to position [434, 0]
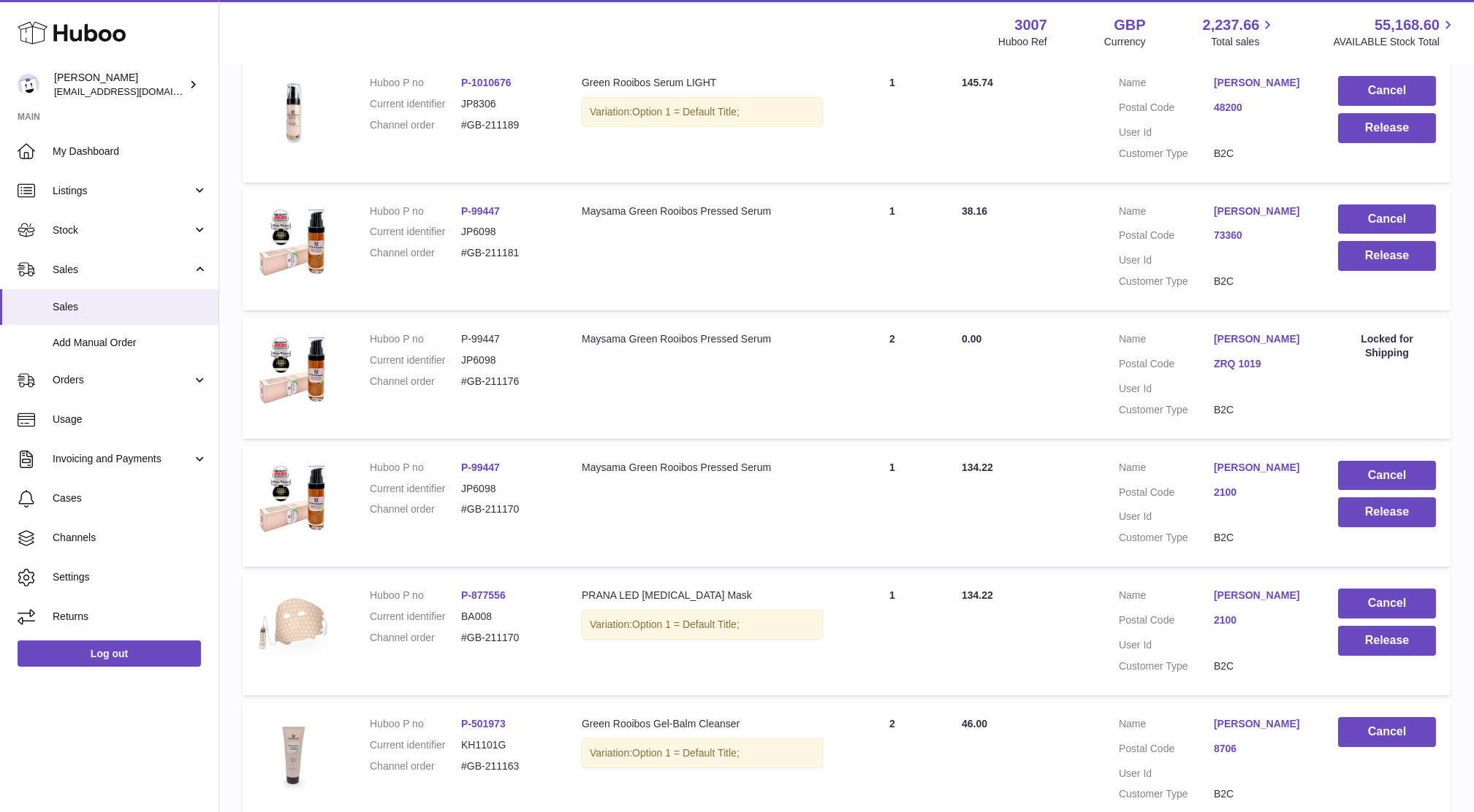
drag, startPoint x: 534, startPoint y: 638, endPoint x: 456, endPoint y: 629, distance: 78.5
click at [456, 629] on dl "Huboo P no P-877556 Current identifier BA008 Channel order #GB-211170" at bounding box center [461, 621] width 183 height 63
copy dl "#GB-211170"
click at [1370, 521] on button "Release" at bounding box center [1387, 513] width 98 height 30
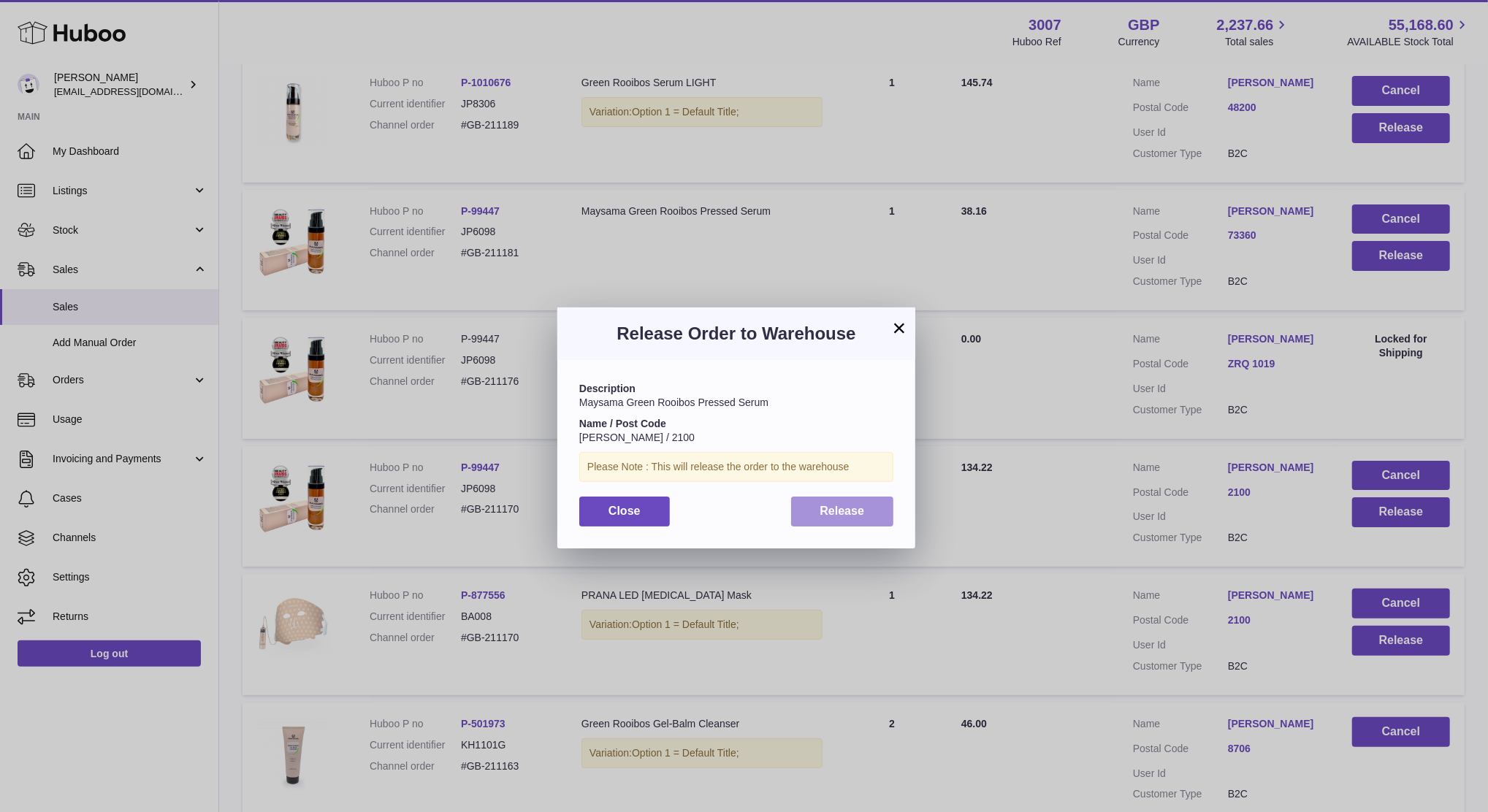
click at [875, 502] on button "Release" at bounding box center [842, 512] width 103 height 30
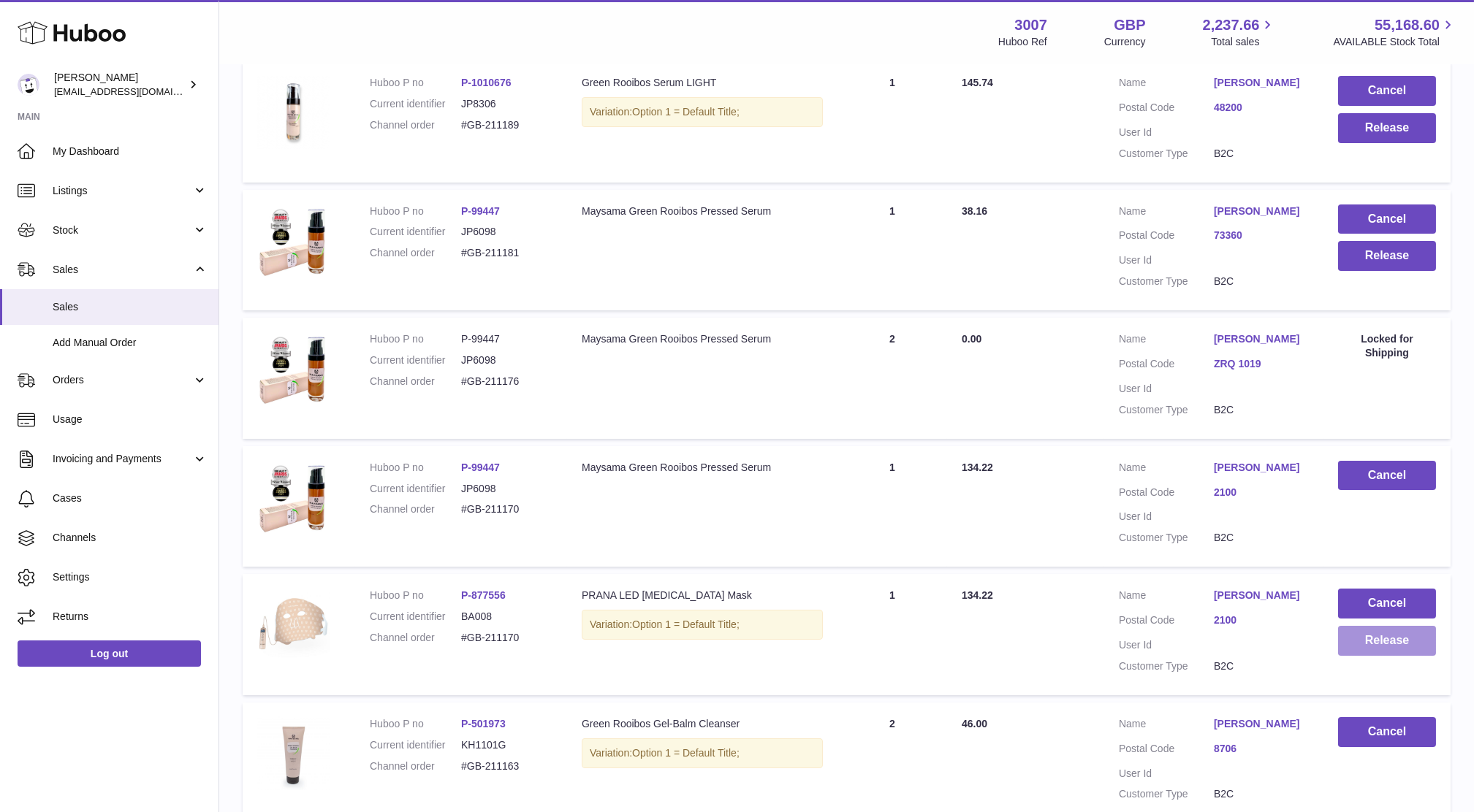
click at [1400, 642] on button "Release" at bounding box center [1387, 641] width 98 height 30
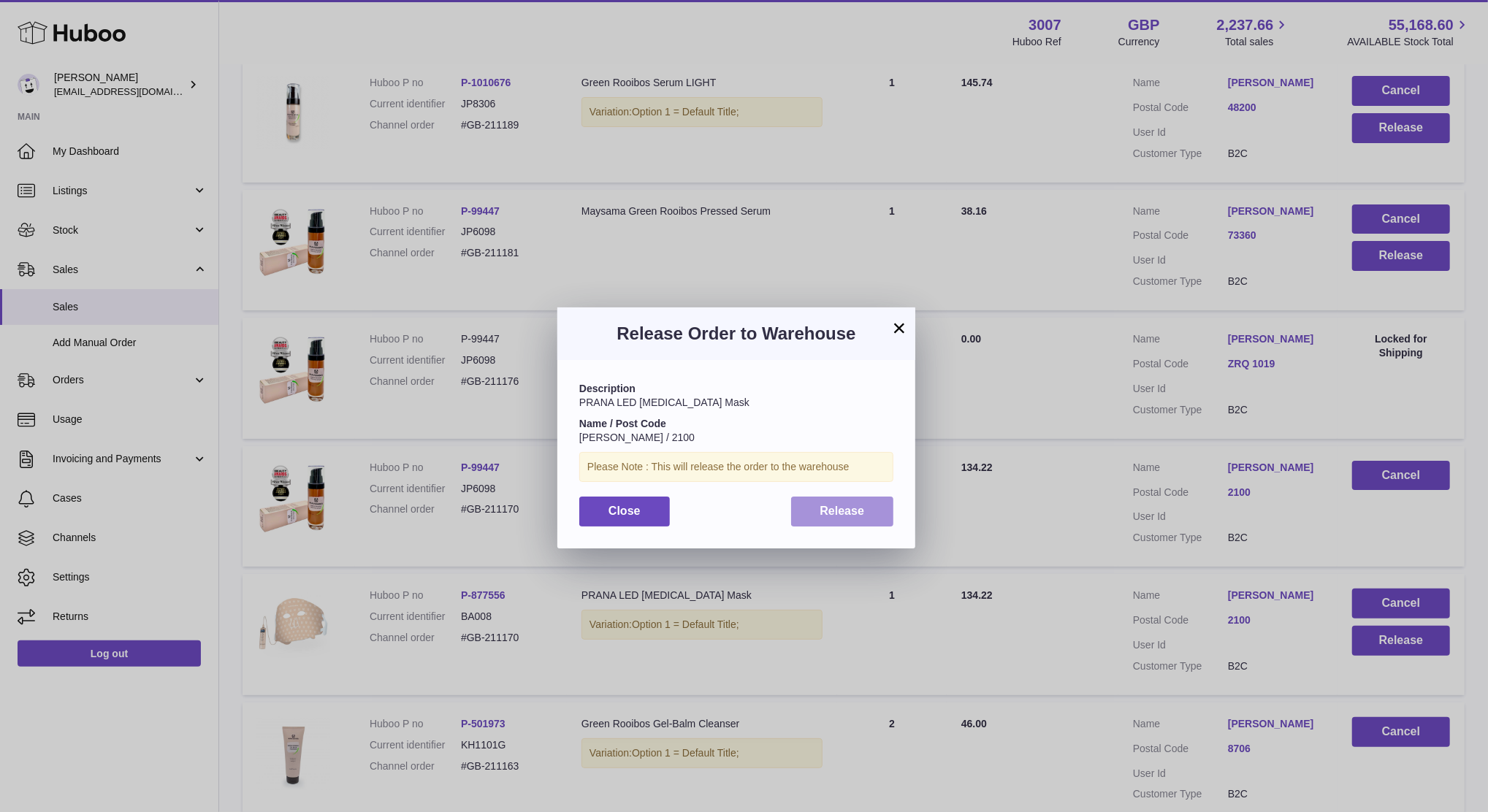
click at [842, 517] on span "Release" at bounding box center [842, 511] width 44 height 13
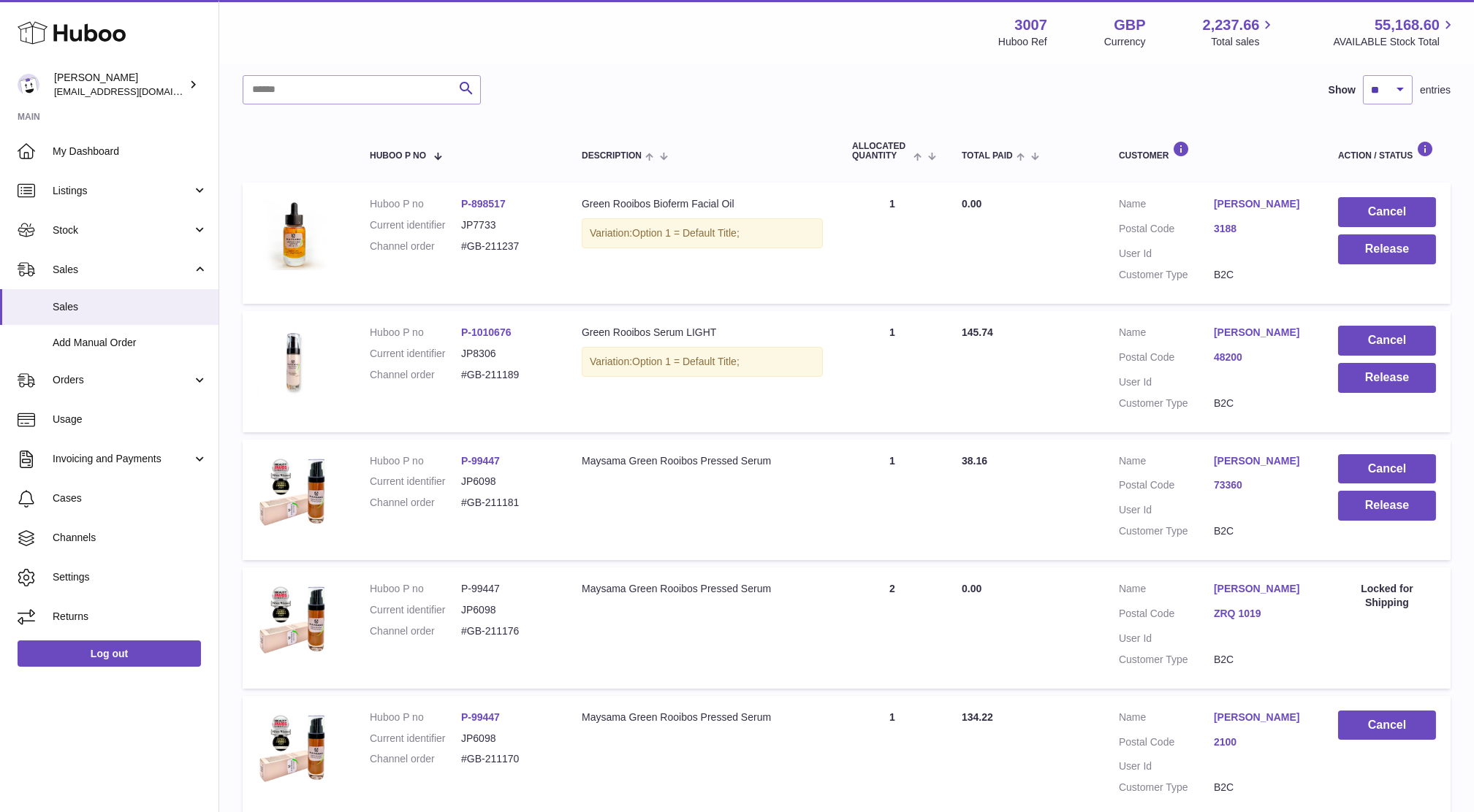
scroll to position [180, 0]
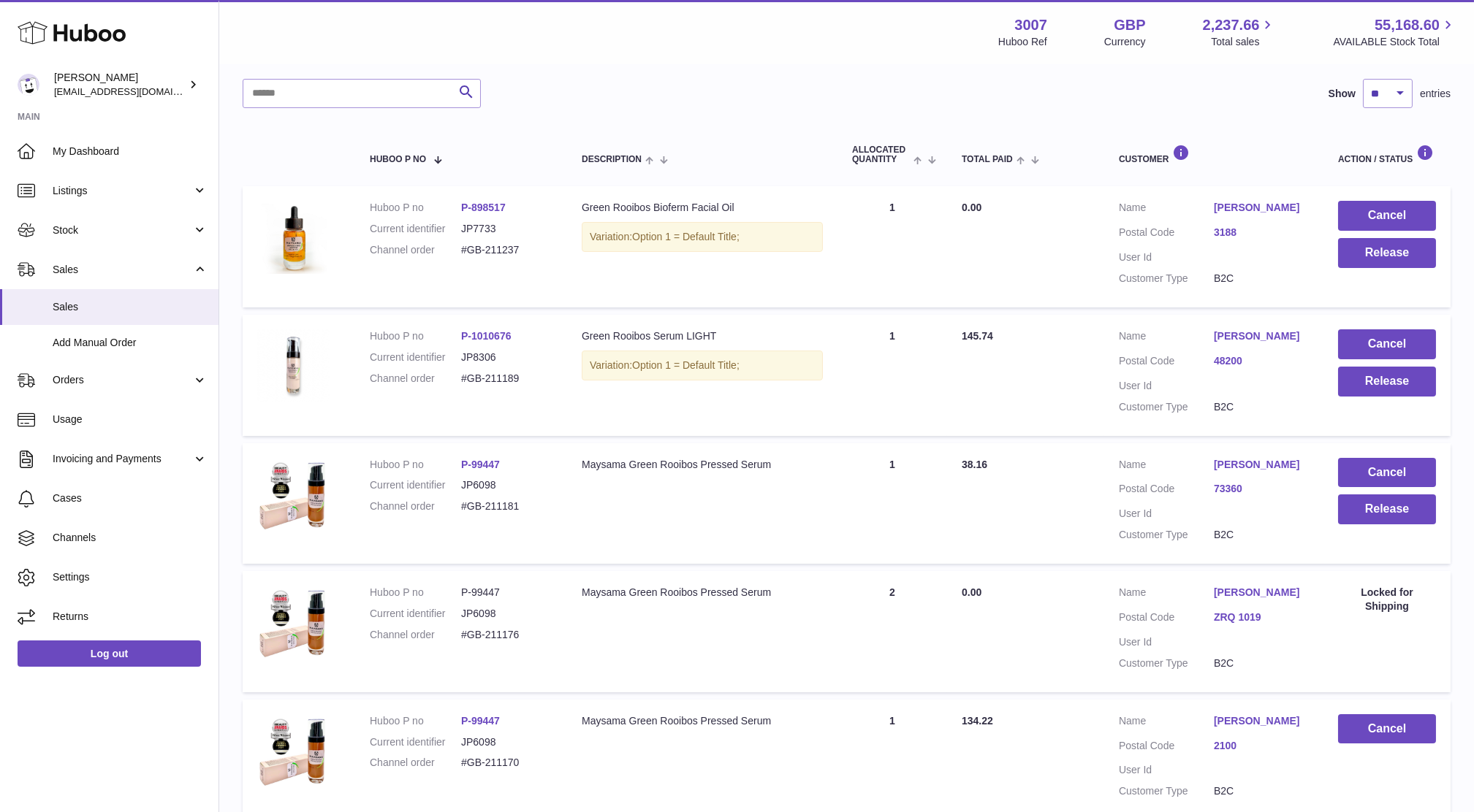
click at [968, 514] on td "Total Paid 38.16" at bounding box center [1025, 503] width 157 height 121
drag, startPoint x: 525, startPoint y: 509, endPoint x: 461, endPoint y: 505, distance: 64.1
click at [461, 505] on dd "#GB-211181" at bounding box center [507, 506] width 91 height 13
copy dd "#GB-211181"
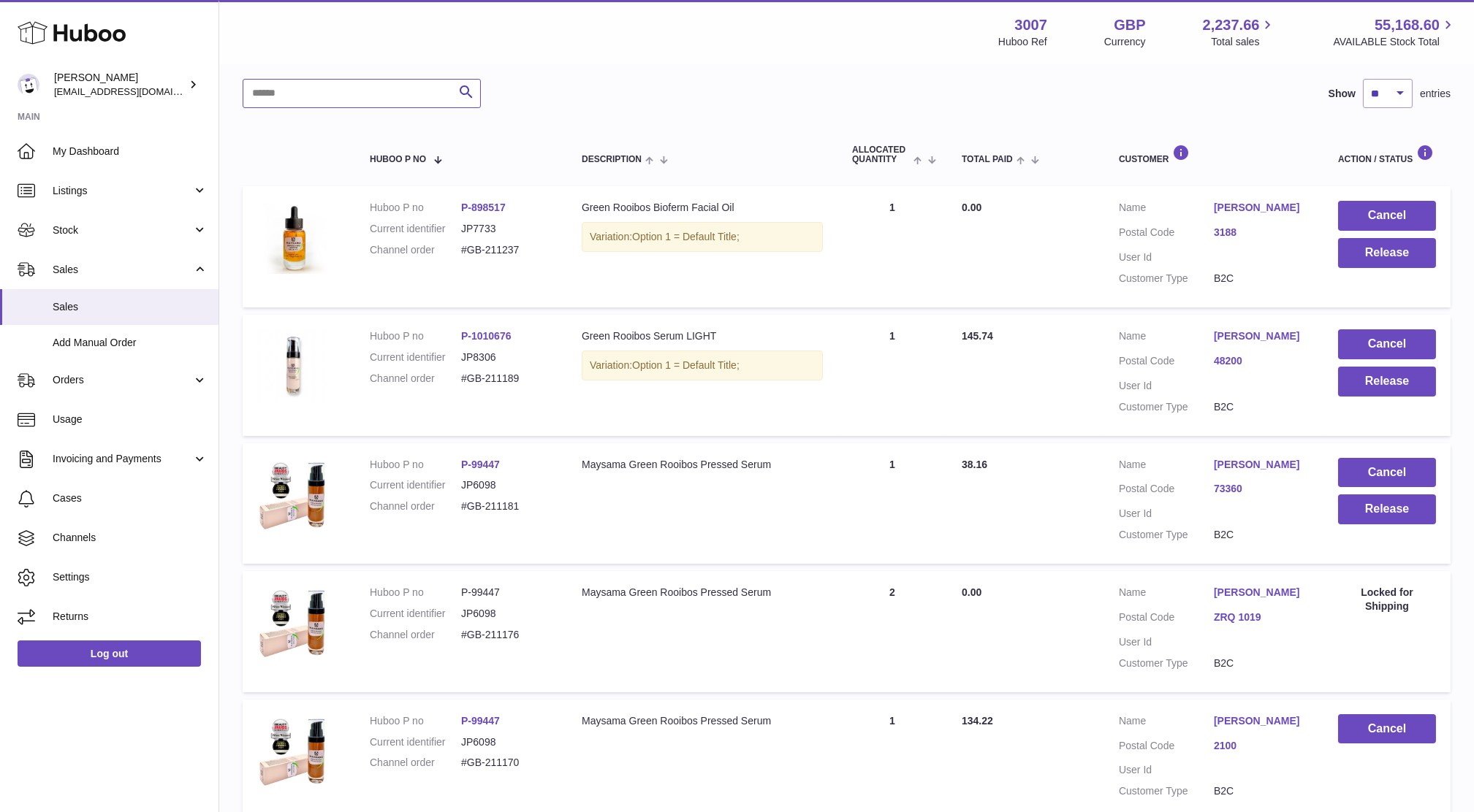
click at [282, 93] on input "text" at bounding box center [361, 93] width 238 height 29
paste input "**********"
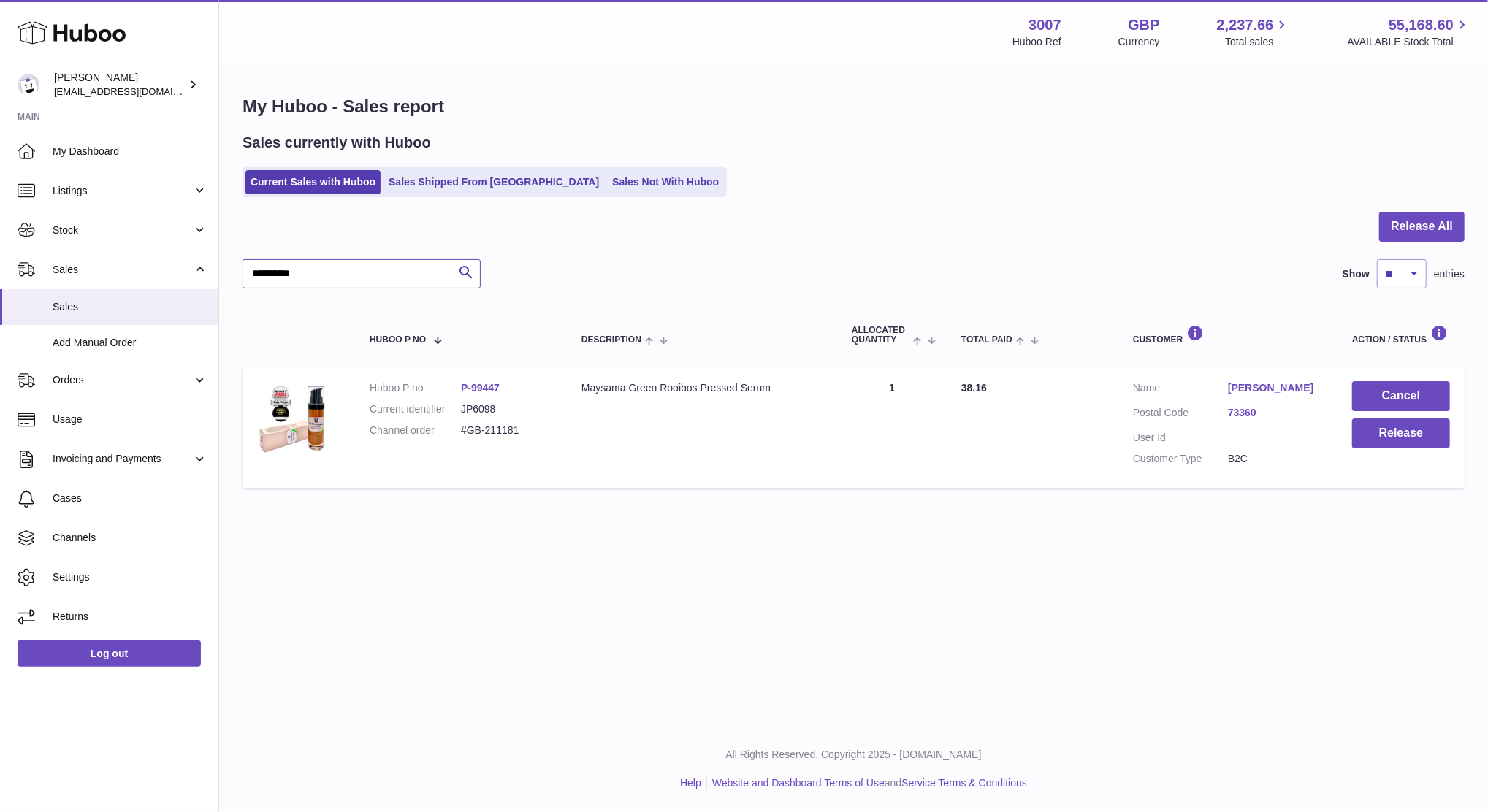
type input "**********"
click at [79, 310] on span "Sales" at bounding box center [129, 306] width 155 height 13
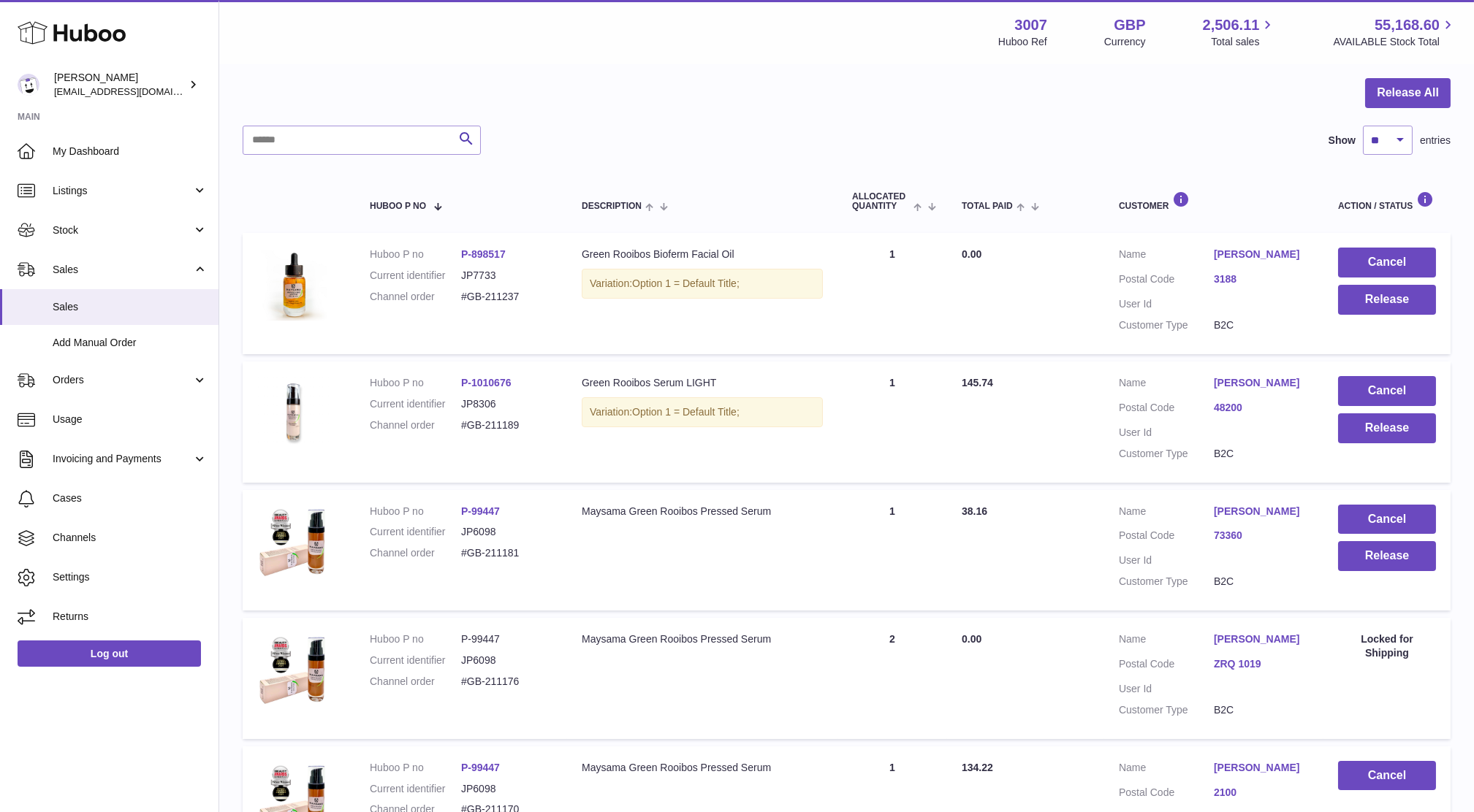
scroll to position [131, 0]
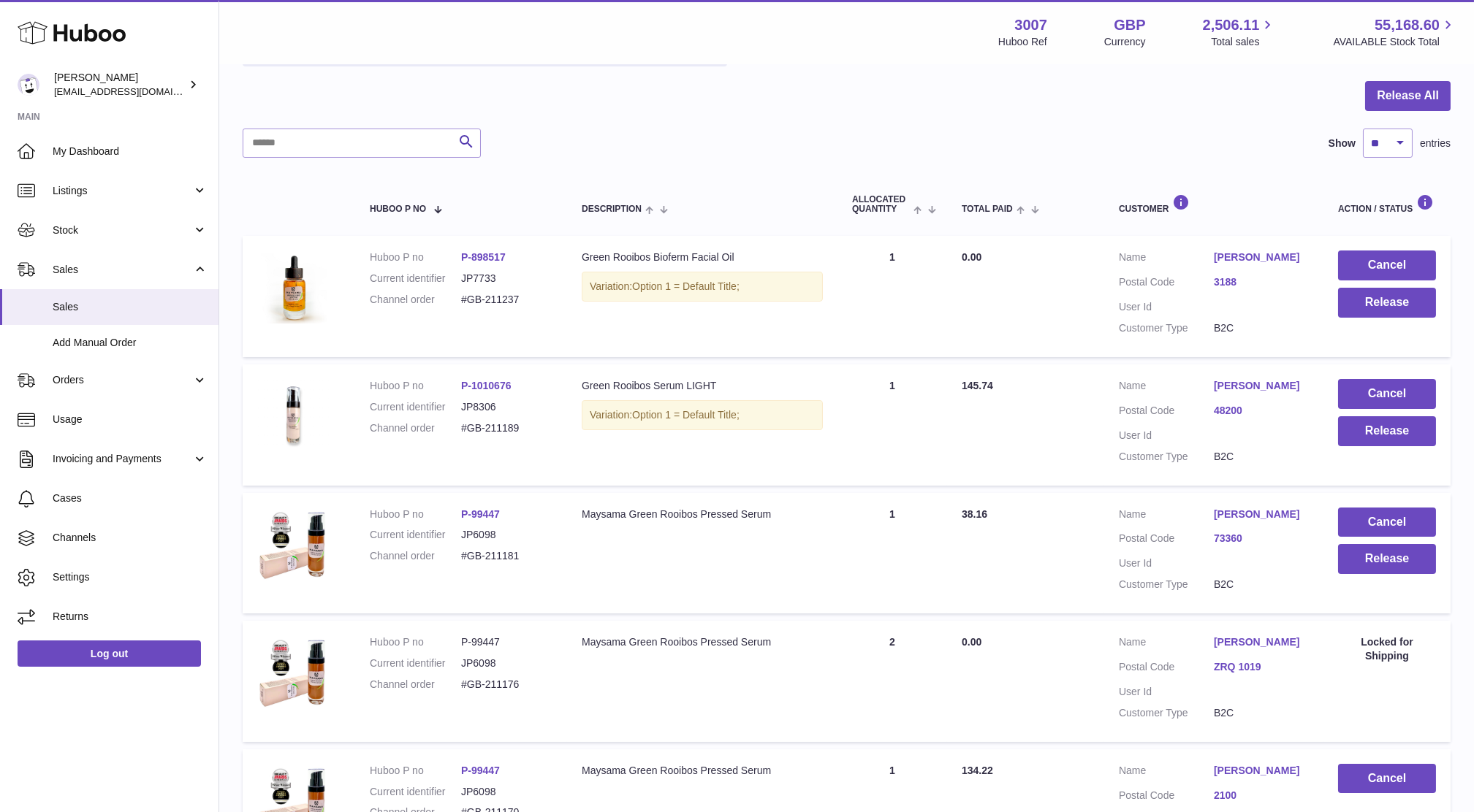
drag, startPoint x: 556, startPoint y: 431, endPoint x: 446, endPoint y: 419, distance: 110.7
click at [446, 419] on td "Huboo P no P-1010676 Current identifier JP8306 Channel order #GB-211189" at bounding box center [461, 425] width 212 height 121
copy dl "#GB-211189"
click at [1361, 433] on button "Release" at bounding box center [1387, 431] width 98 height 30
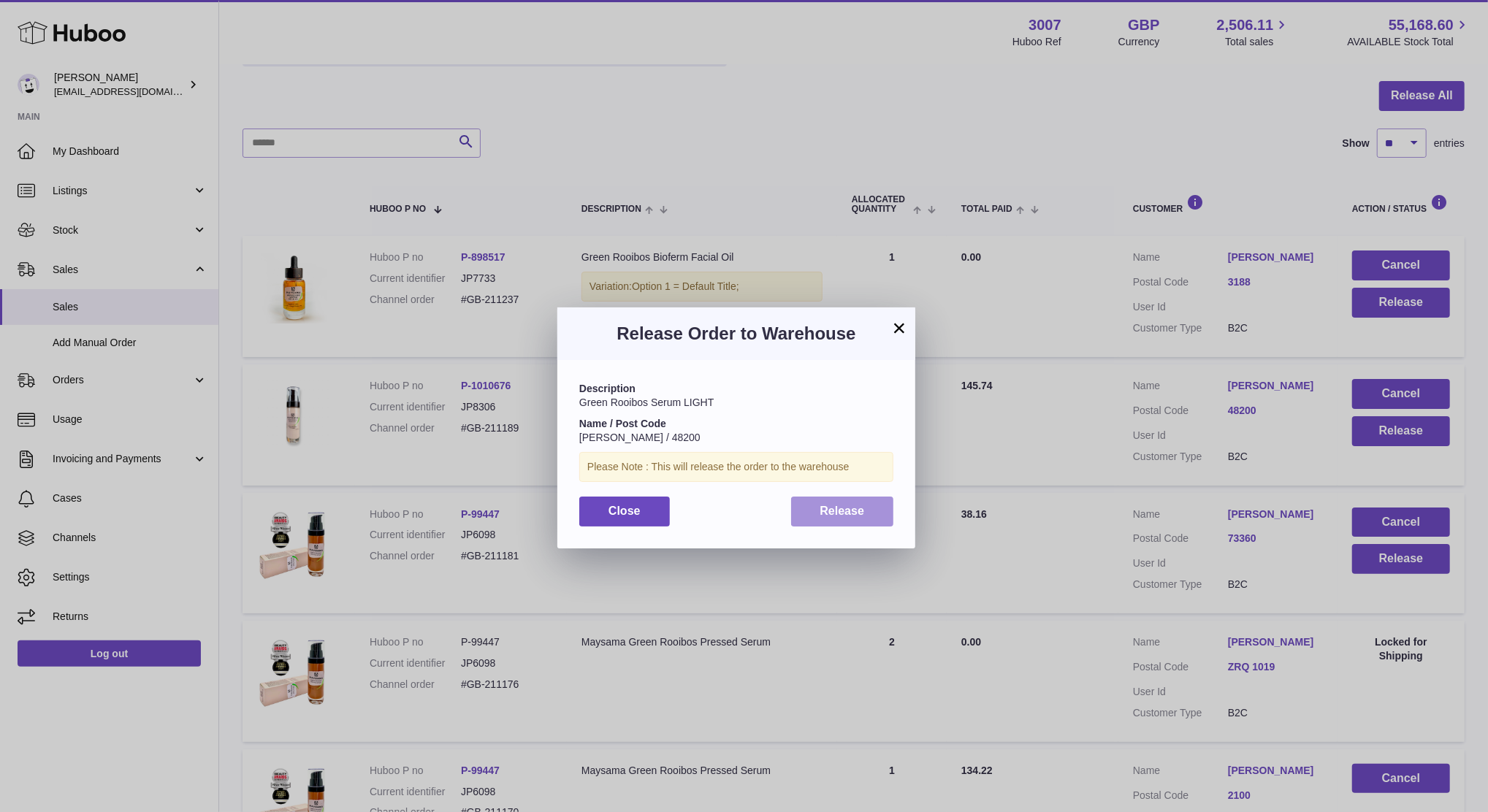
click at [839, 510] on span "Release" at bounding box center [842, 511] width 44 height 13
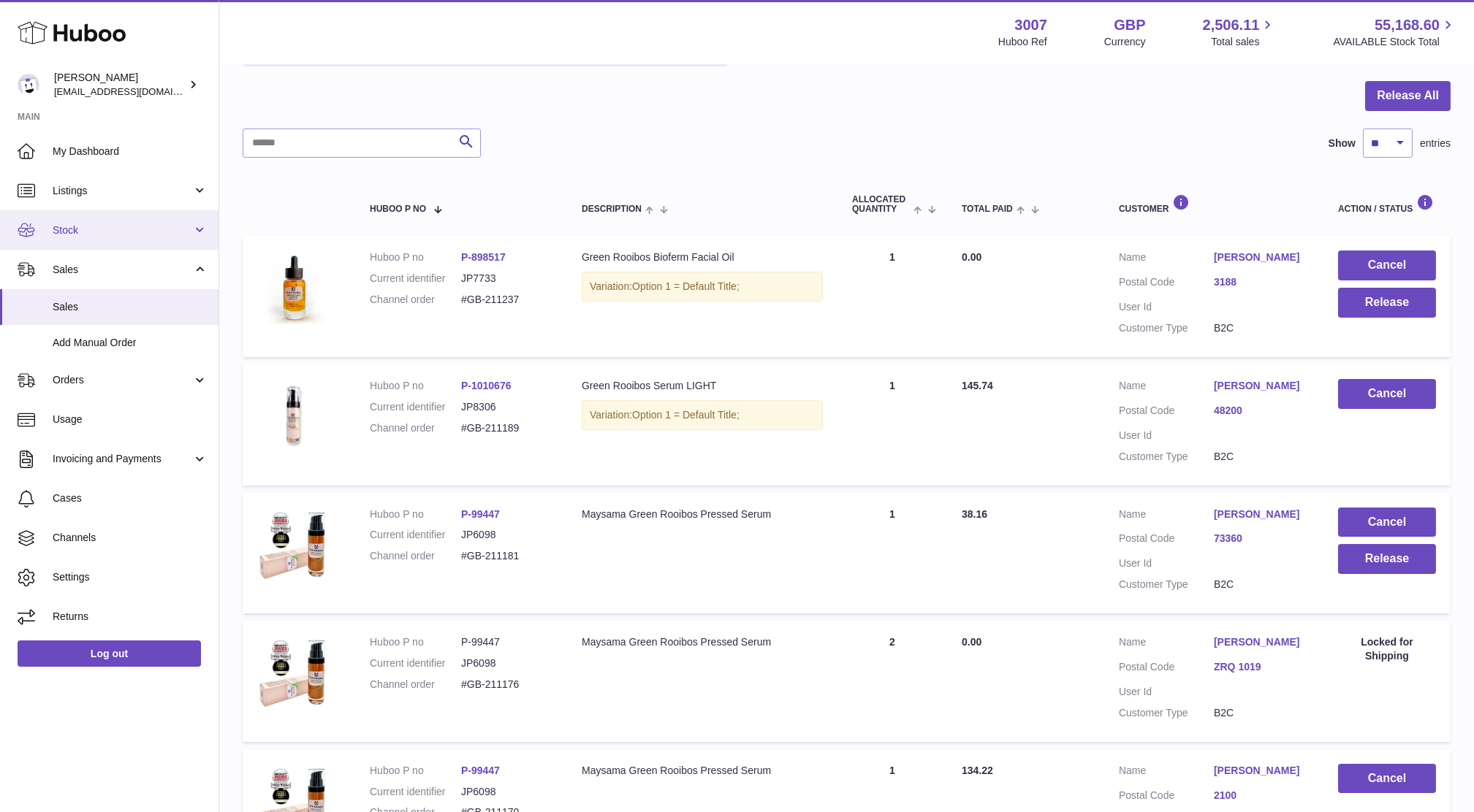
click at [83, 225] on span "Stock" at bounding box center [122, 230] width 140 height 13
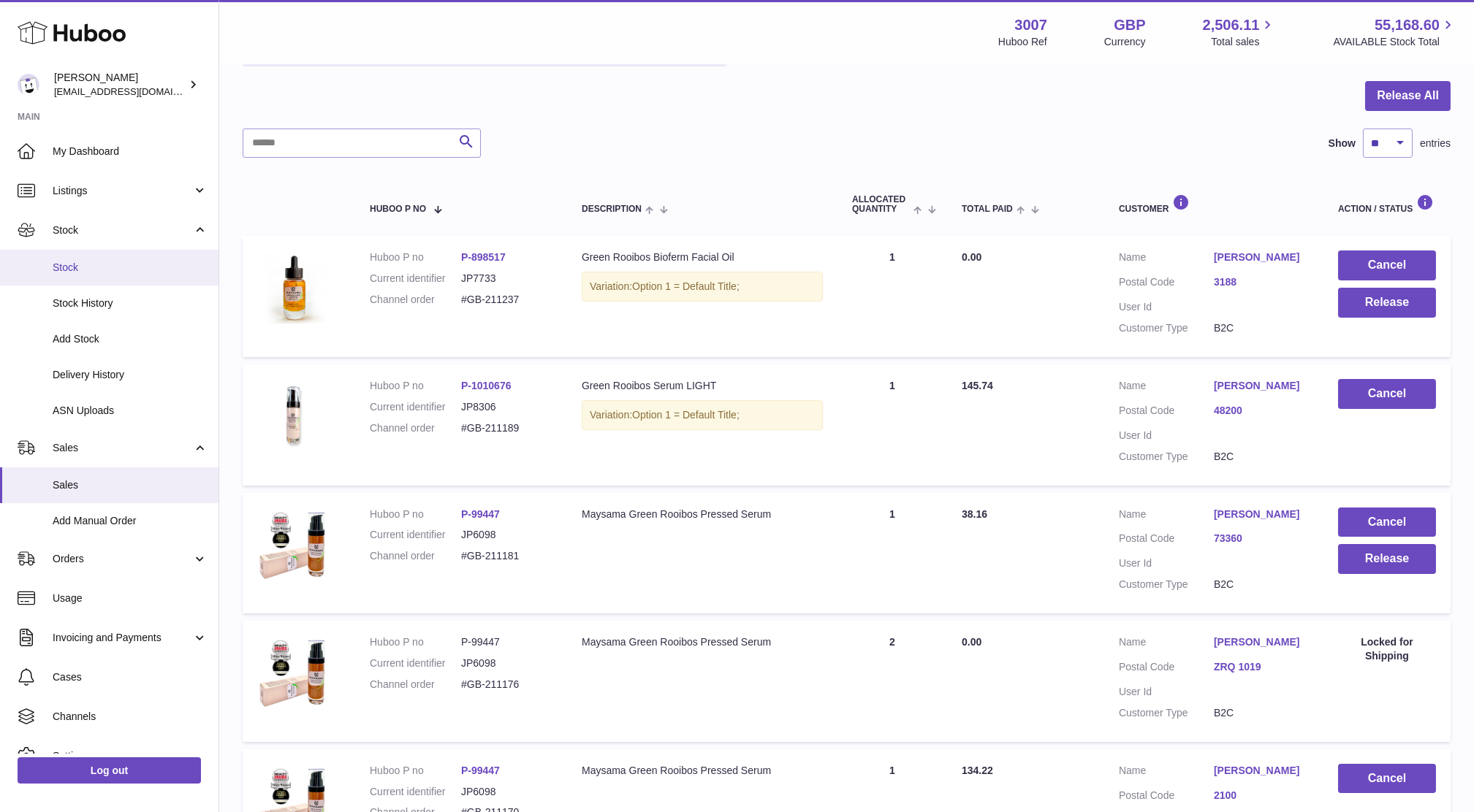
click at [82, 275] on link "Stock" at bounding box center [109, 267] width 218 height 36
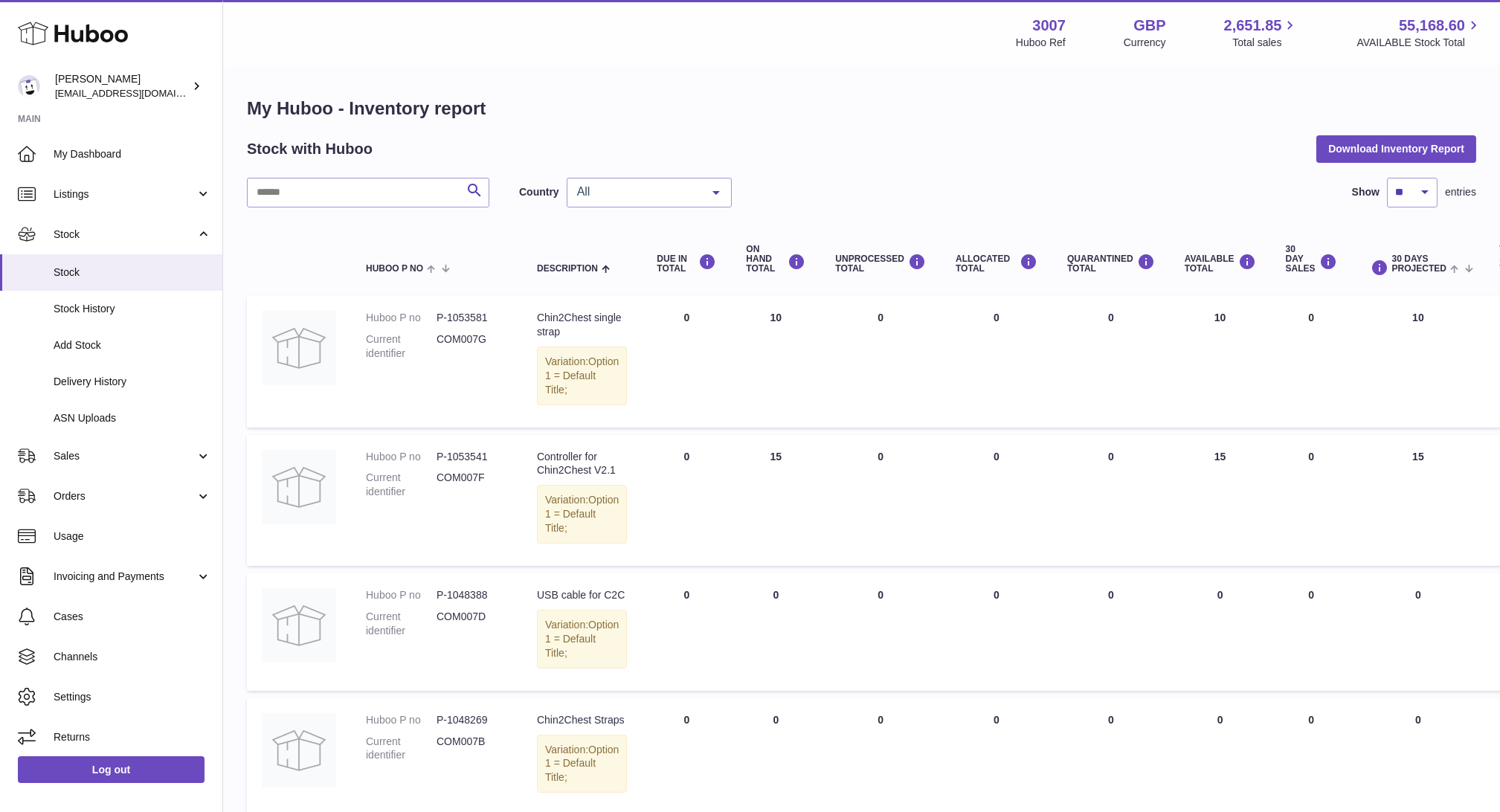
click at [621, 195] on span "All" at bounding box center [637, 191] width 128 height 15
click at [624, 284] on span "NL" at bounding box center [649, 281] width 163 height 30
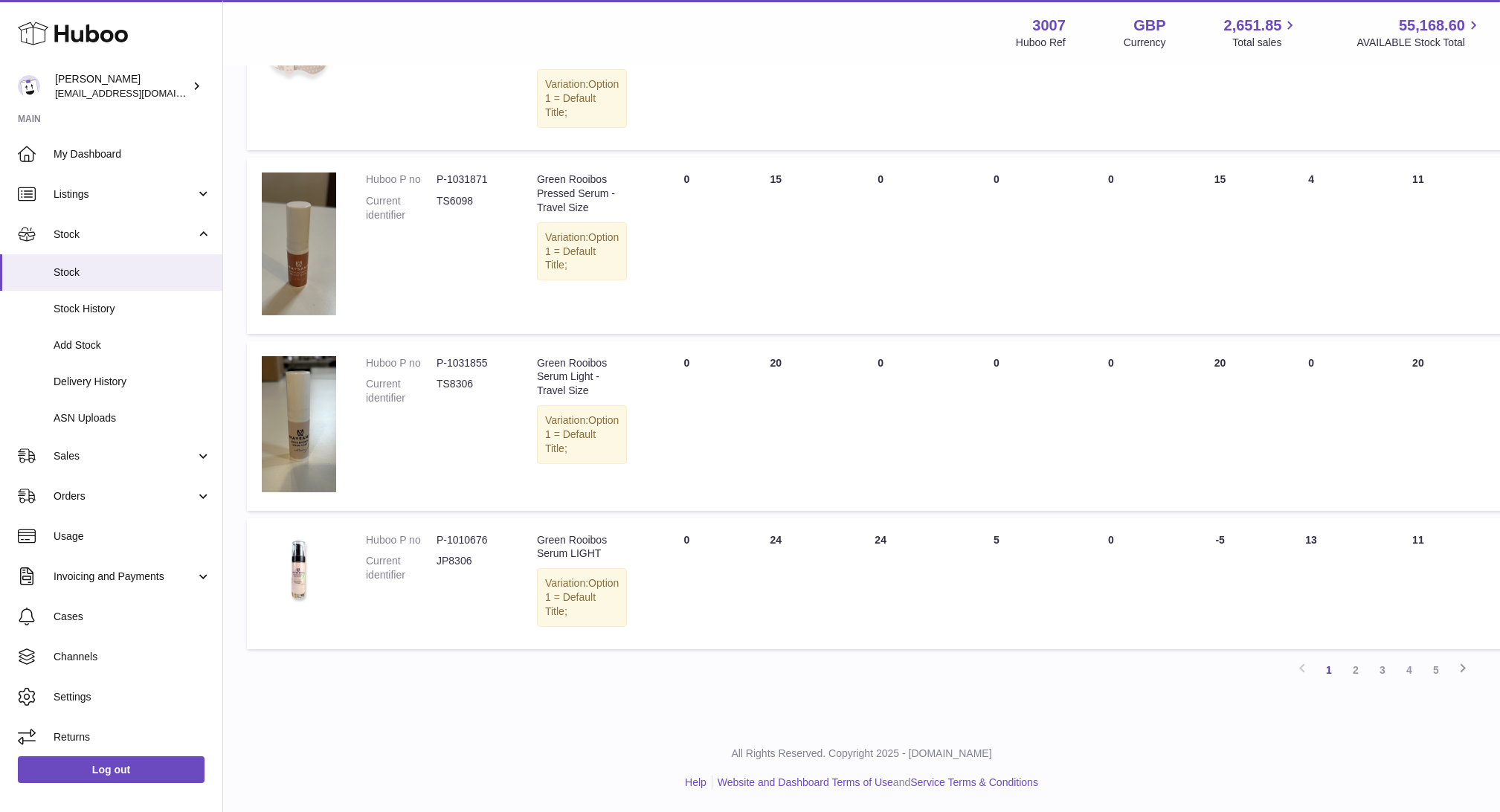
scroll to position [1288, 0]
drag, startPoint x: 1316, startPoint y: 540, endPoint x: 1267, endPoint y: 539, distance: 49.0
click at [1270, 539] on td "30 DAY SALES 13" at bounding box center [1311, 583] width 81 height 131
click at [1323, 586] on td "30 DAY SALES 13" at bounding box center [1311, 583] width 81 height 131
click at [1350, 670] on link "2" at bounding box center [1355, 669] width 27 height 27
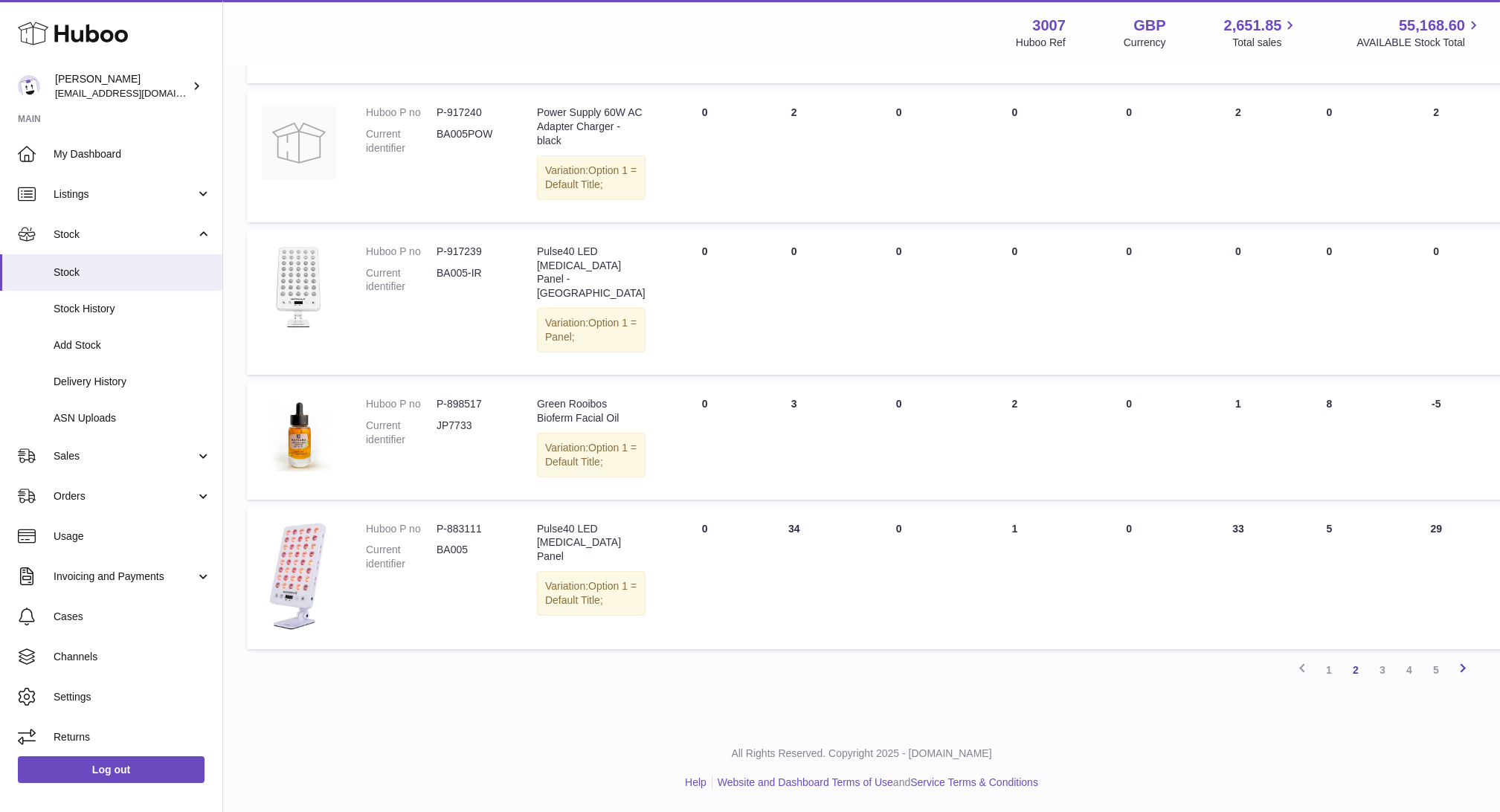
scroll to position [1243, 0]
click at [1384, 684] on link "3" at bounding box center [1382, 669] width 27 height 27
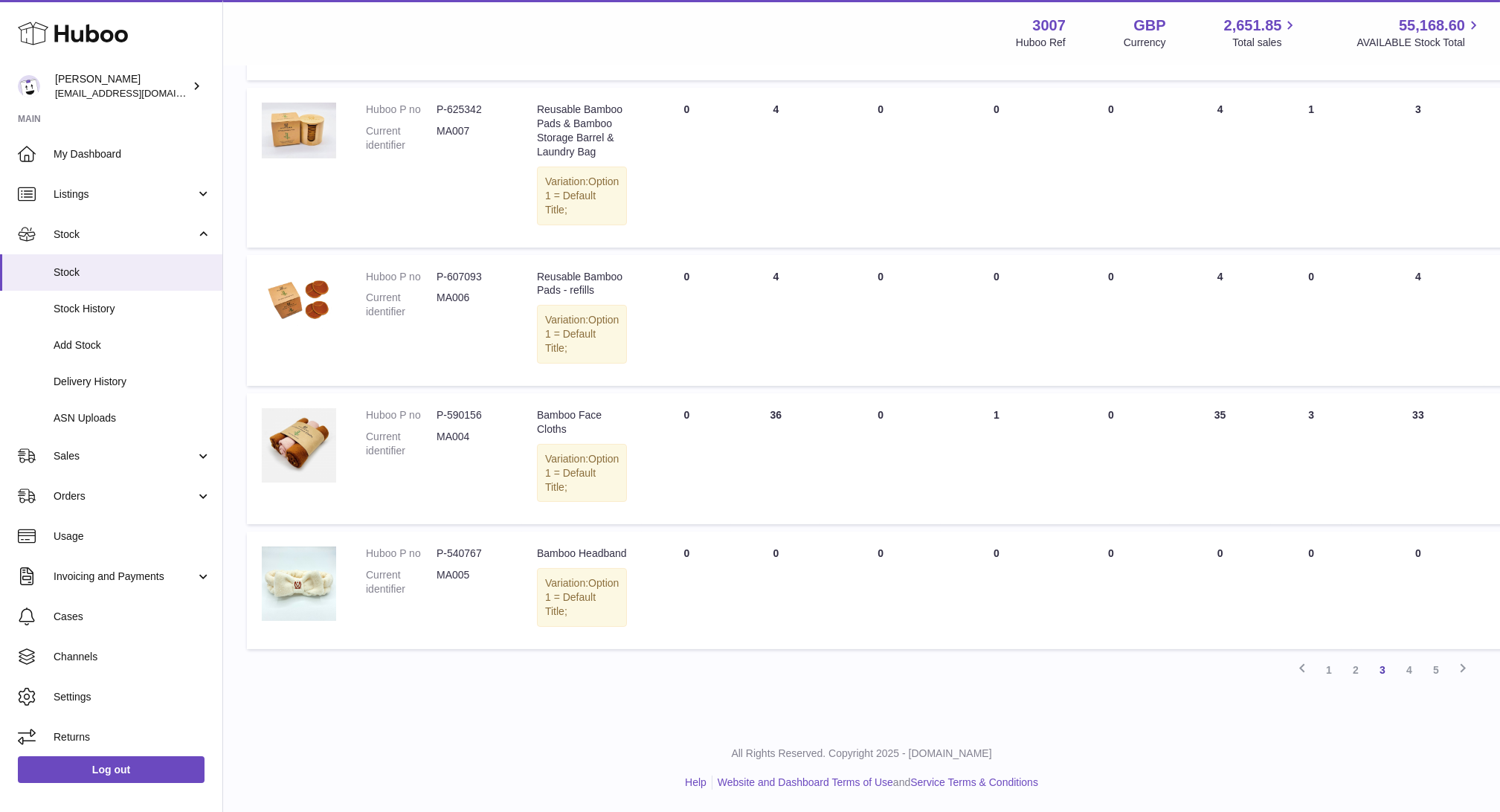
scroll to position [1317, 0]
click at [1414, 668] on link "4" at bounding box center [1409, 669] width 27 height 27
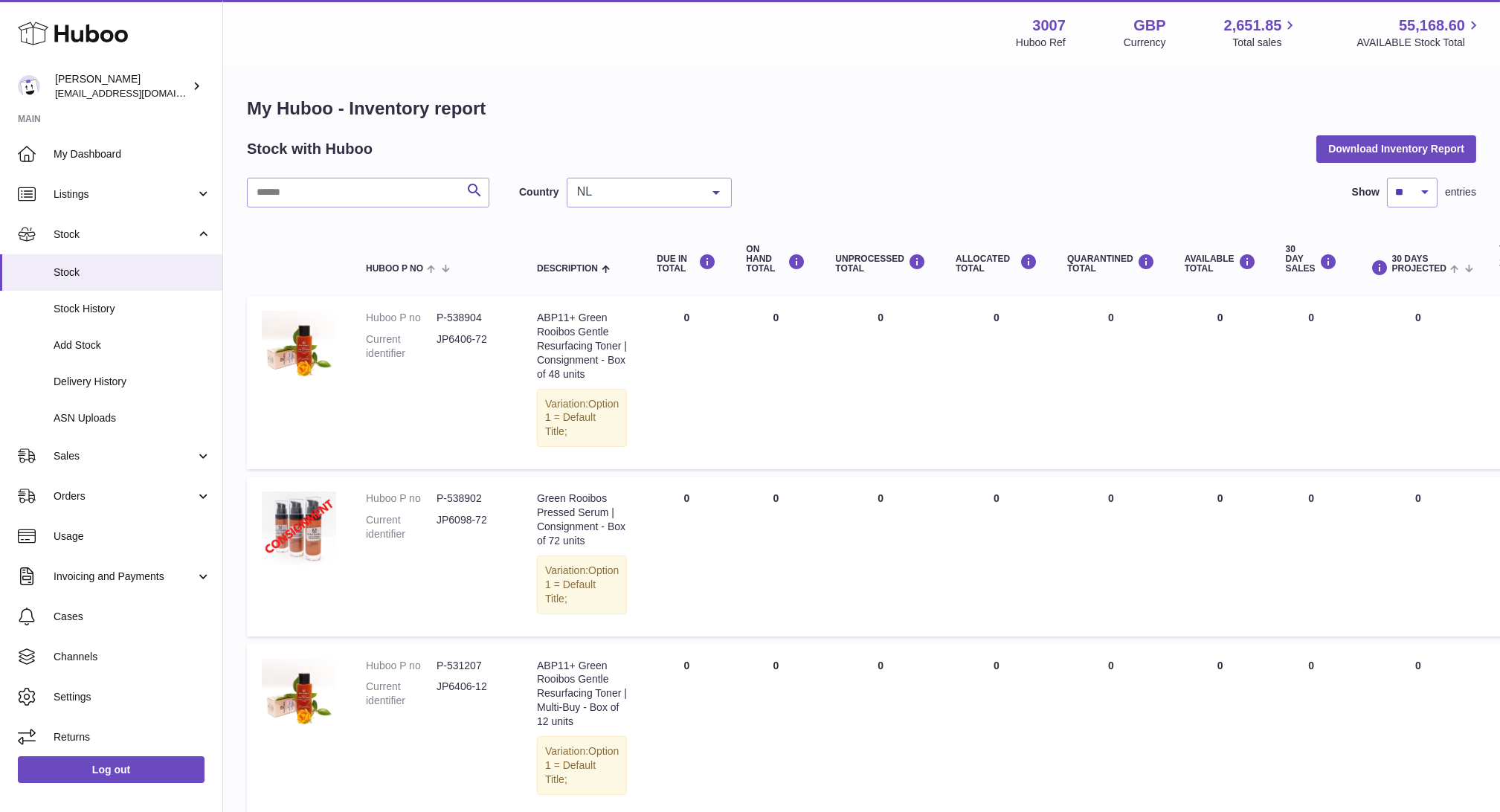
scroll to position [1256, 0]
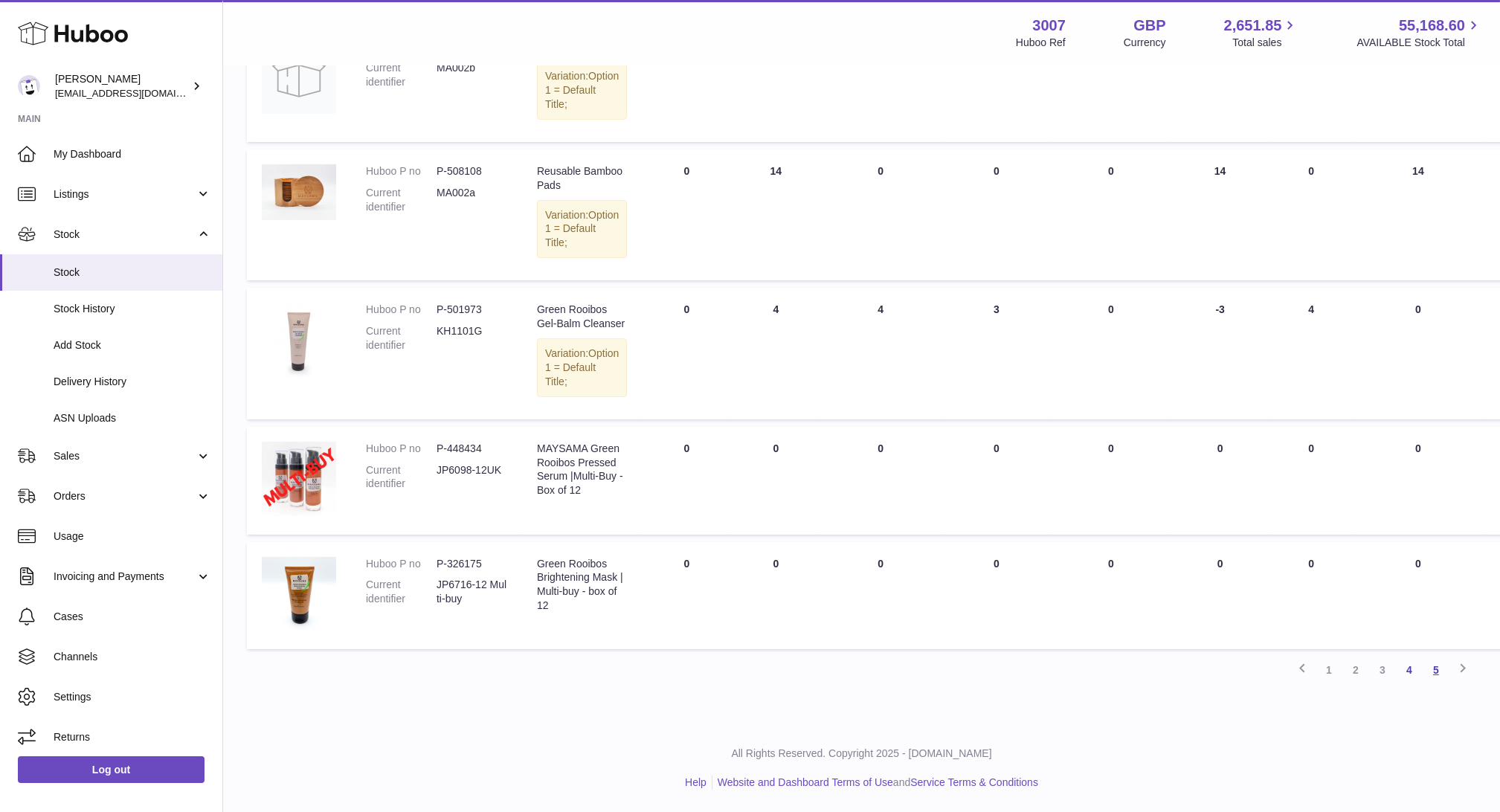
click at [1431, 667] on link "5" at bounding box center [1435, 669] width 27 height 27
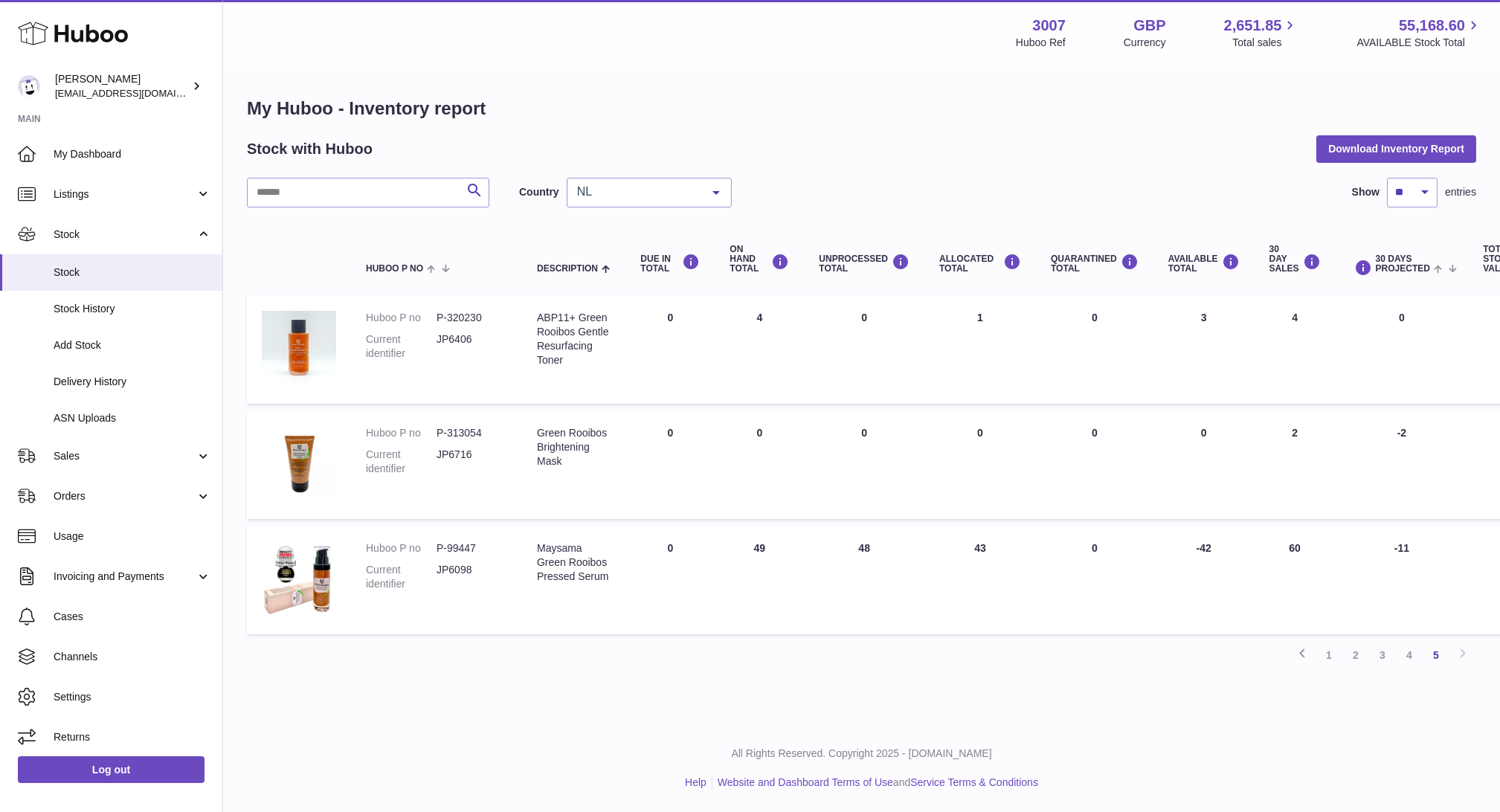
scroll to position [9, 0]
click at [1412, 642] on link "4" at bounding box center [1409, 654] width 27 height 27
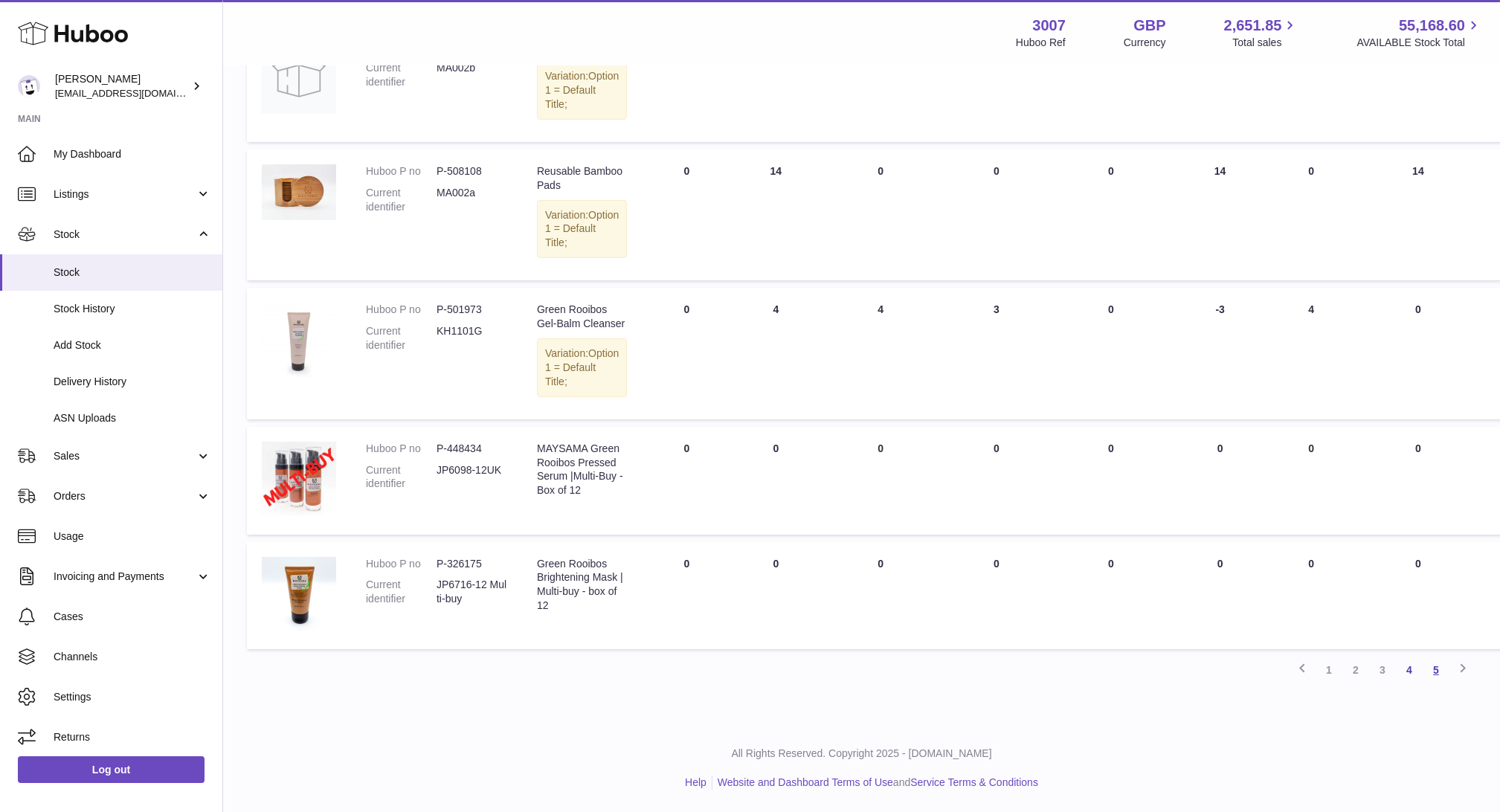
click at [1433, 684] on link "5" at bounding box center [1435, 669] width 27 height 27
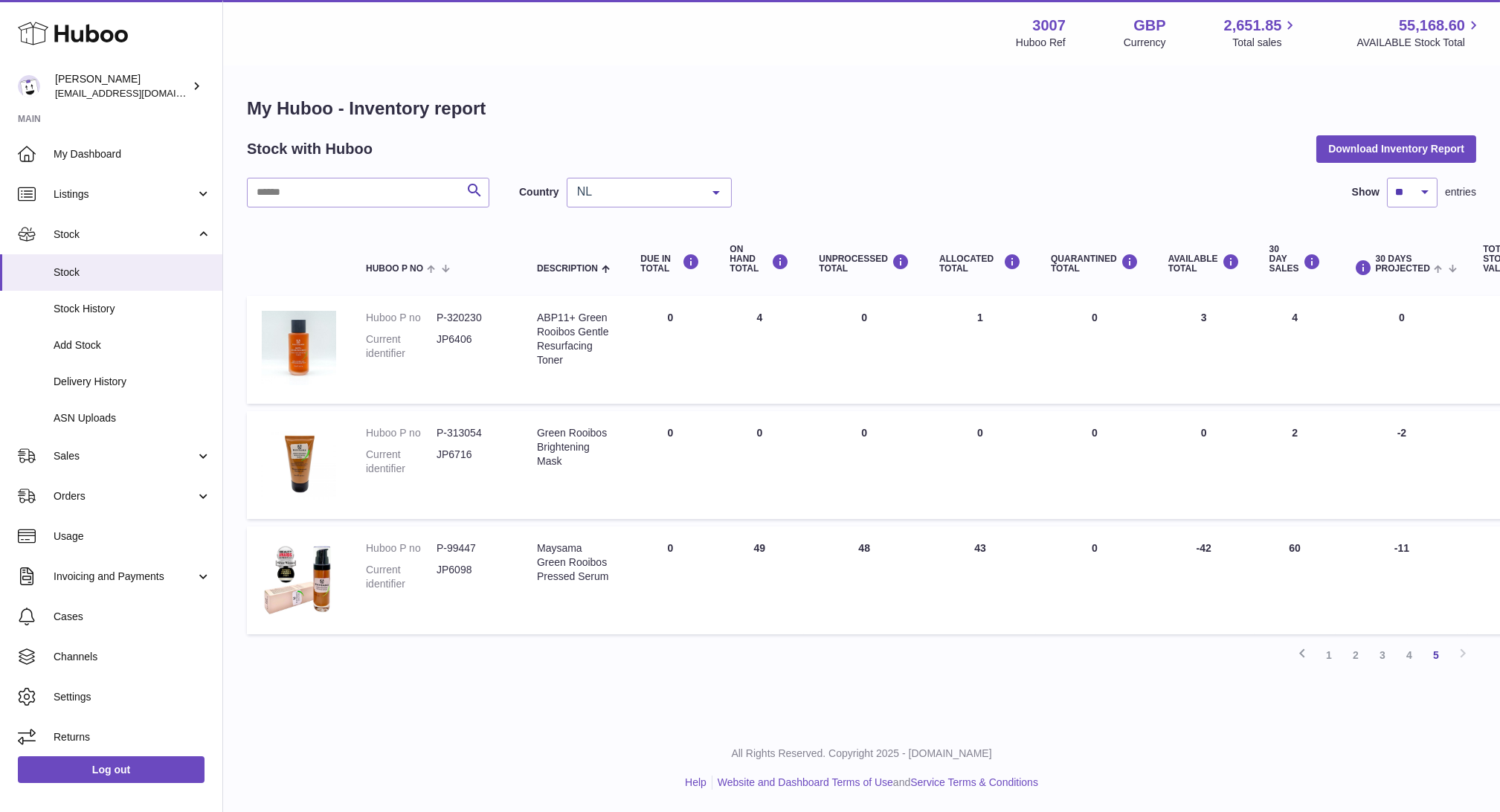
scroll to position [15, 0]
drag, startPoint x: 1229, startPoint y: 541, endPoint x: 1169, endPoint y: 536, distance: 60.2
click at [1169, 536] on td "AVAILABLE Total -42" at bounding box center [1203, 579] width 101 height 107
drag, startPoint x: 749, startPoint y: 529, endPoint x: 772, endPoint y: 540, distance: 25.5
click at [772, 540] on td "ON HAND Total 49" at bounding box center [759, 579] width 89 height 107
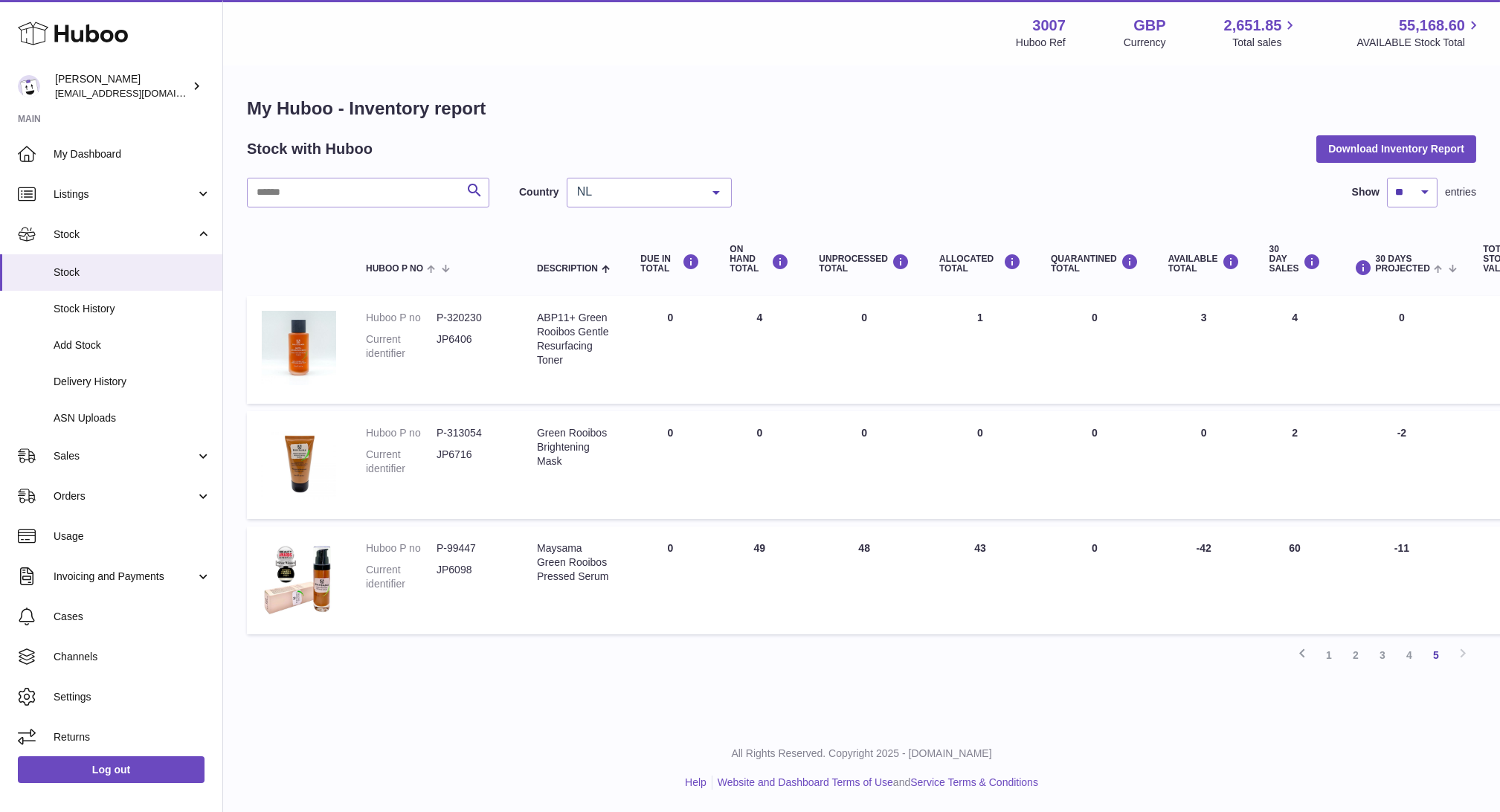
drag, startPoint x: 772, startPoint y: 540, endPoint x: 853, endPoint y: 524, distance: 82.6
click at [853, 526] on td "UNPROCESSED Total 48" at bounding box center [864, 579] width 120 height 107
drag, startPoint x: 853, startPoint y: 524, endPoint x: 959, endPoint y: 549, distance: 108.9
click at [959, 549] on tr "Huboo P no P-99447 Current identifier JP6098 Description Maysama Green Rooibos …" at bounding box center [931, 579] width 1369 height 107
drag, startPoint x: 959, startPoint y: 549, endPoint x: 969, endPoint y: 549, distance: 10.0
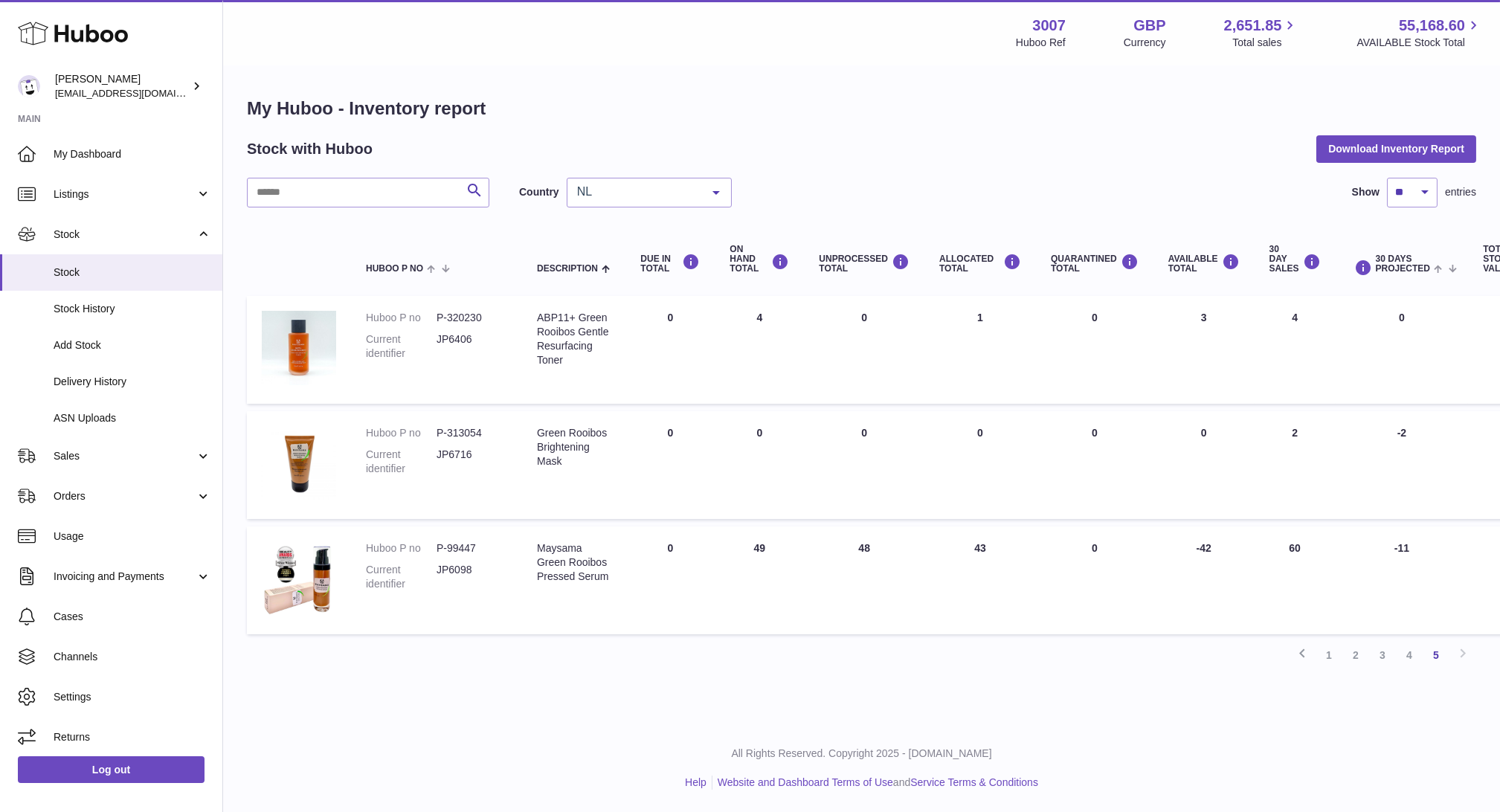
click at [969, 549] on td "ALLOCATED Total 43" at bounding box center [980, 579] width 112 height 107
click at [1009, 526] on td "ALLOCATED Total 43" at bounding box center [980, 579] width 112 height 107
drag, startPoint x: 1013, startPoint y: 549, endPoint x: 941, endPoint y: 536, distance: 73.2
click at [941, 536] on td "ALLOCATED Total 43" at bounding box center [980, 579] width 112 height 107
drag, startPoint x: 1321, startPoint y: 638, endPoint x: 1220, endPoint y: 670, distance: 105.9
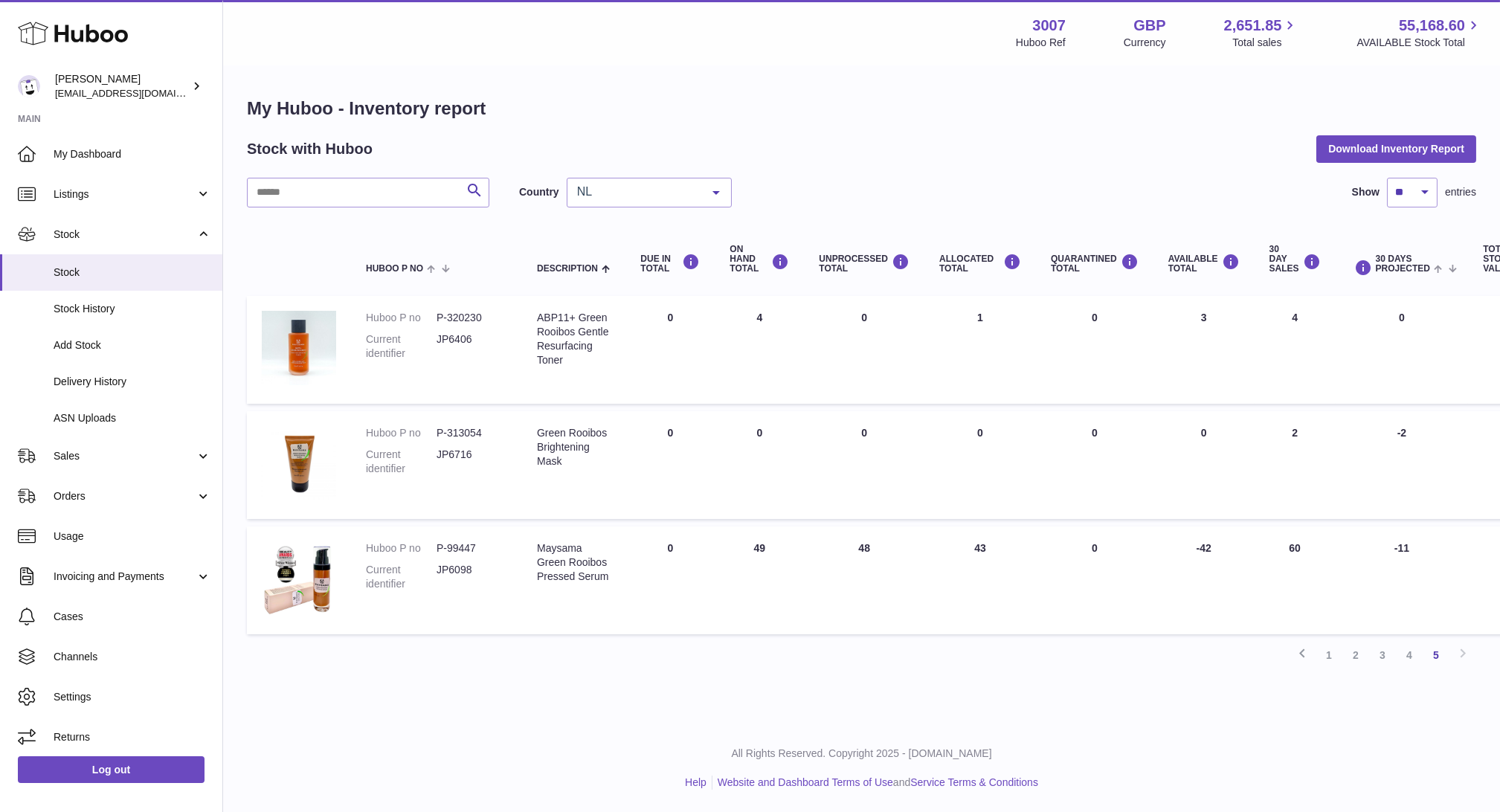
click at [1220, 670] on div "My Huboo - Inventory report Stock with Huboo Download Inventory Report Search C…" at bounding box center [862, 388] width 1277 height 642
click at [87, 466] on link "Sales" at bounding box center [111, 456] width 222 height 40
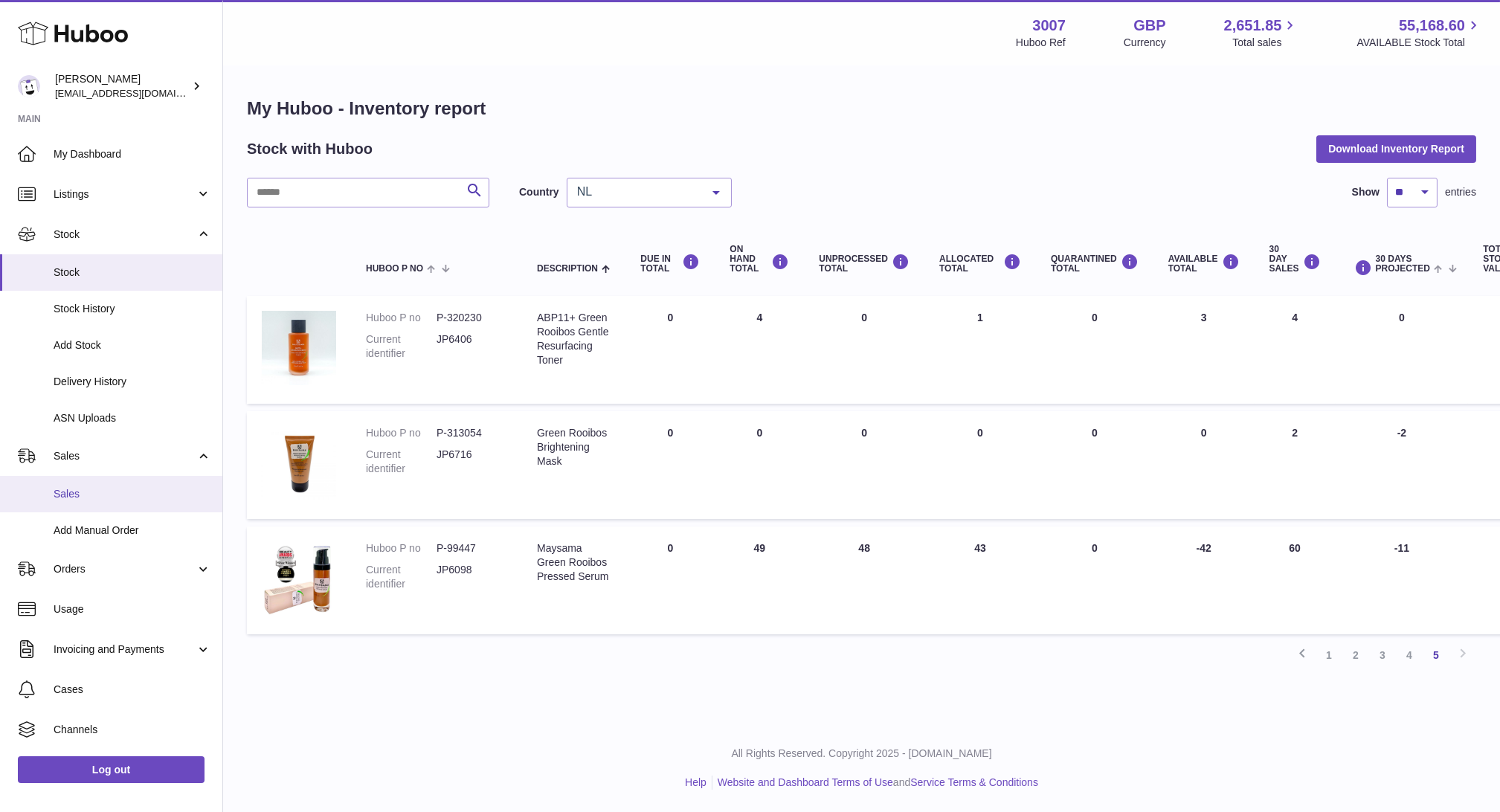
click at [101, 495] on span "Sales" at bounding box center [132, 494] width 158 height 14
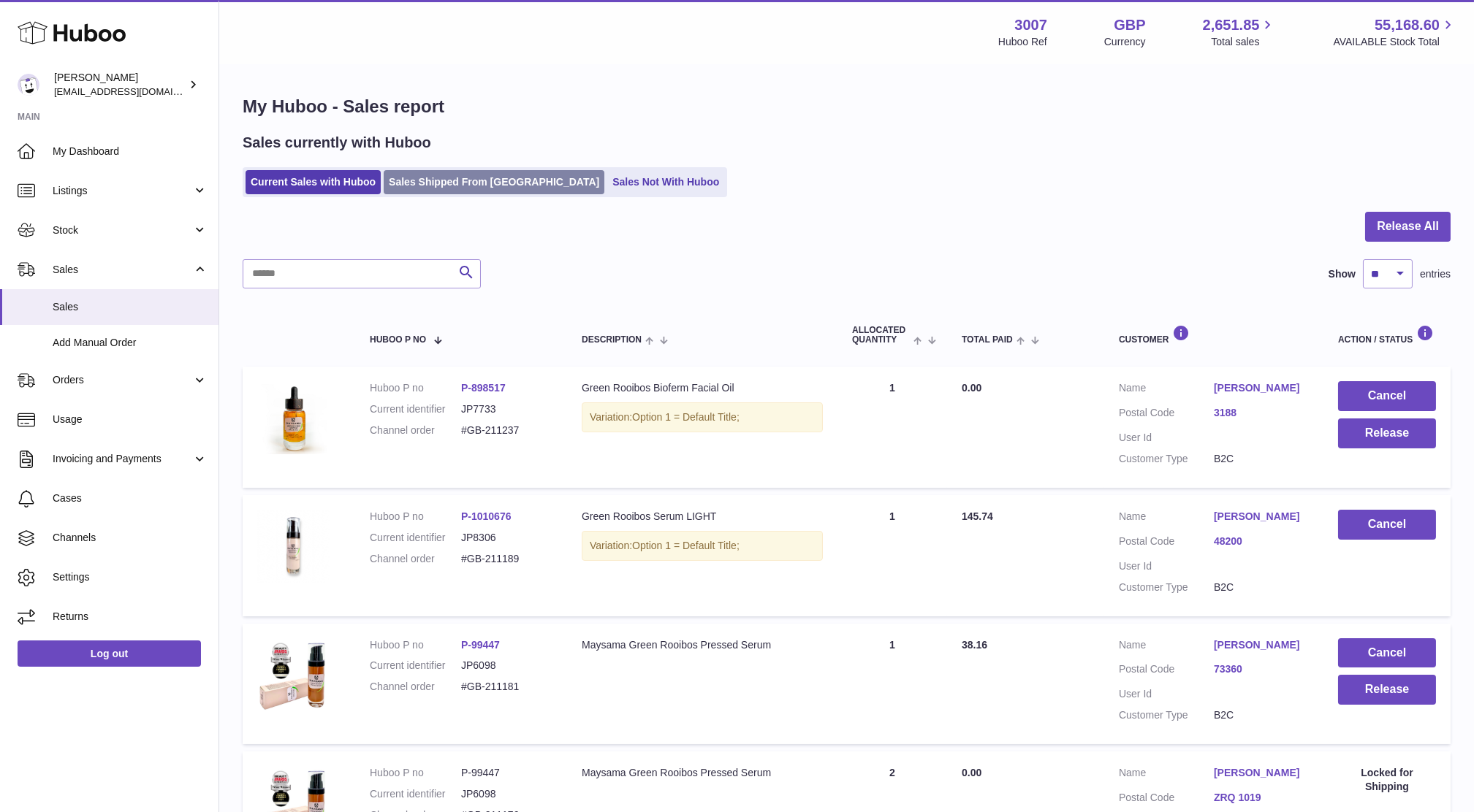
click at [484, 178] on link "Sales Shipped From [GEOGRAPHIC_DATA]" at bounding box center [494, 182] width 221 height 24
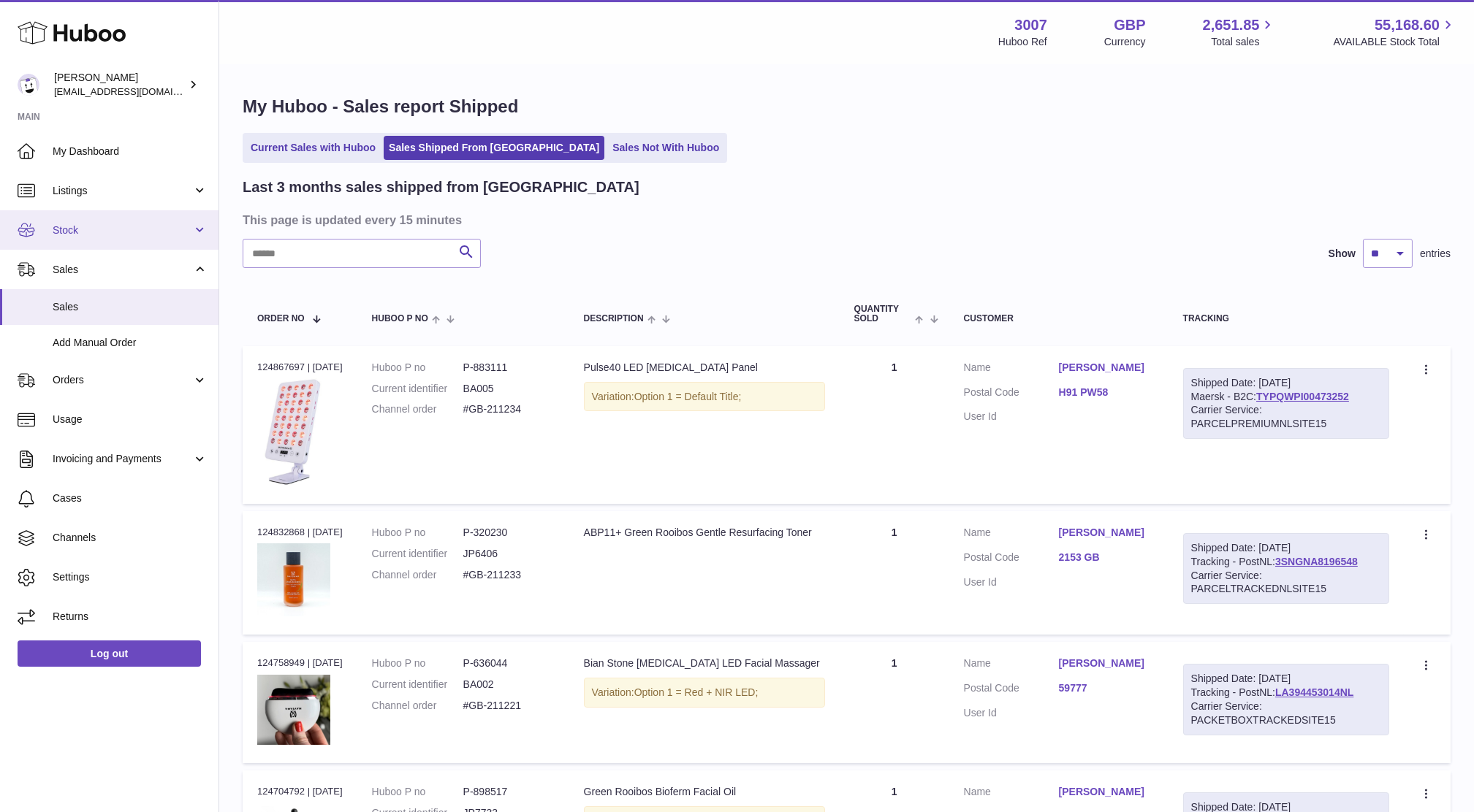
click at [62, 220] on link "Stock" at bounding box center [109, 230] width 218 height 40
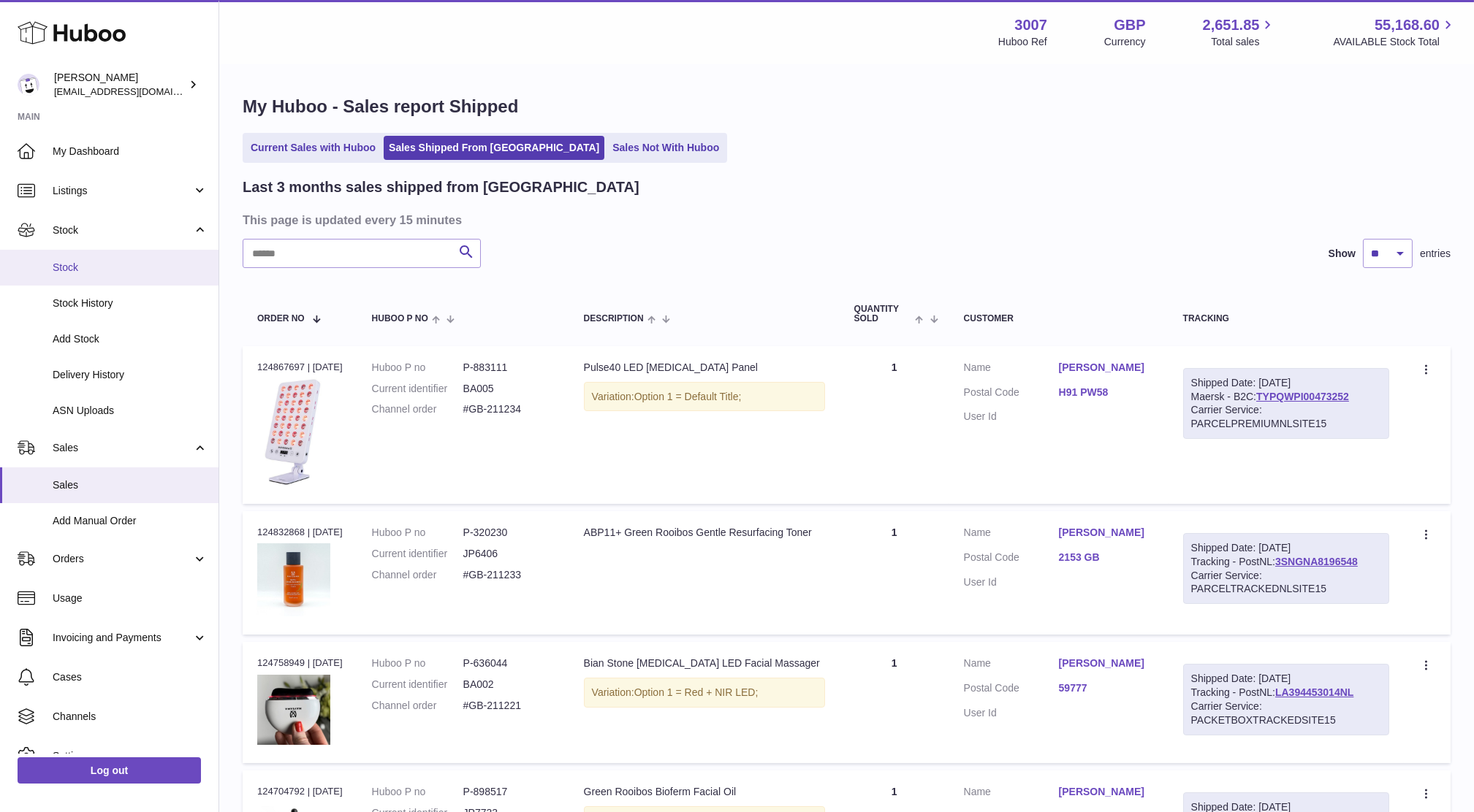
click at [65, 278] on link "Stock" at bounding box center [109, 267] width 218 height 36
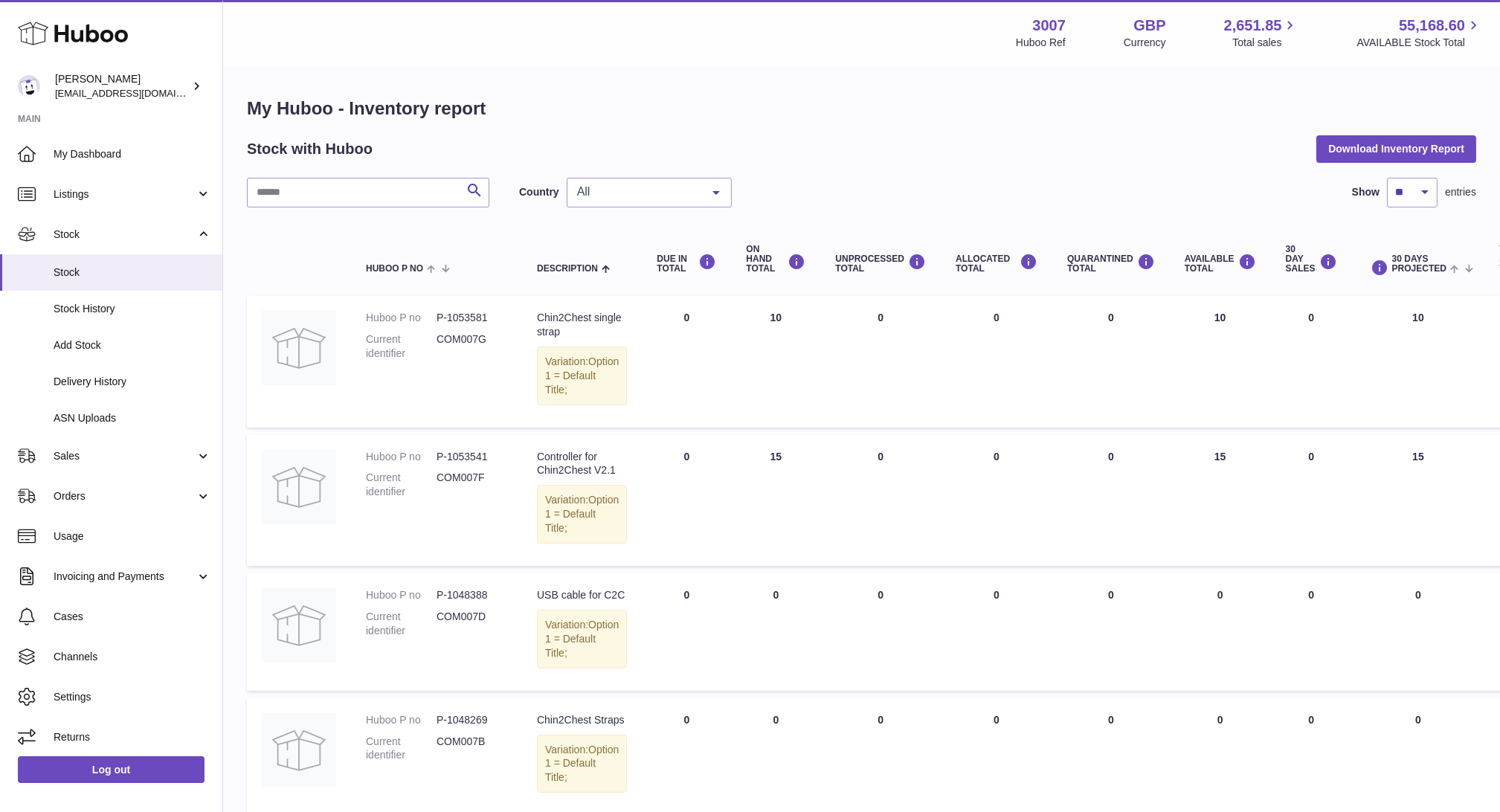
scroll to position [1261, 0]
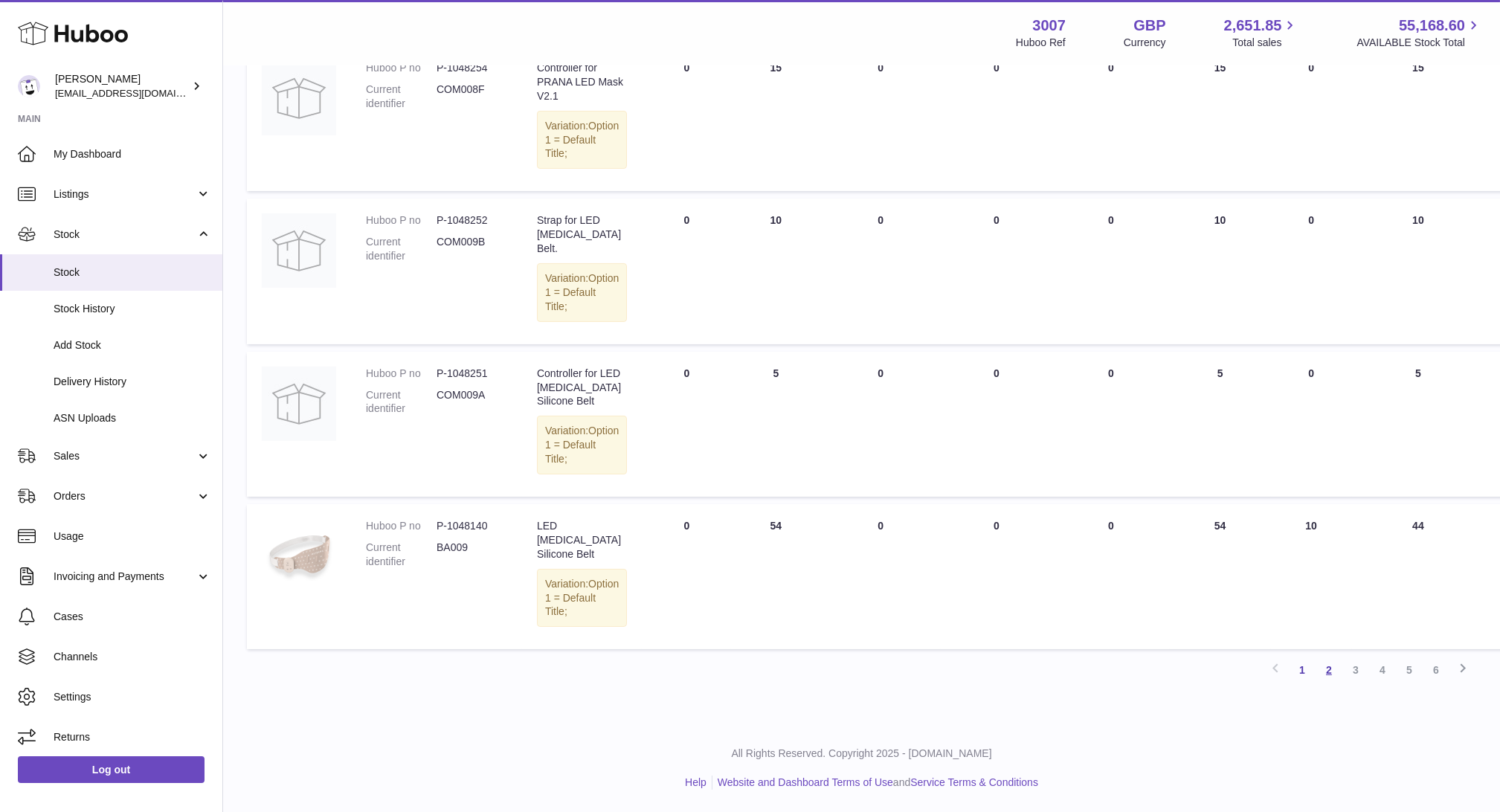
click at [1322, 674] on link "2" at bounding box center [1329, 669] width 27 height 27
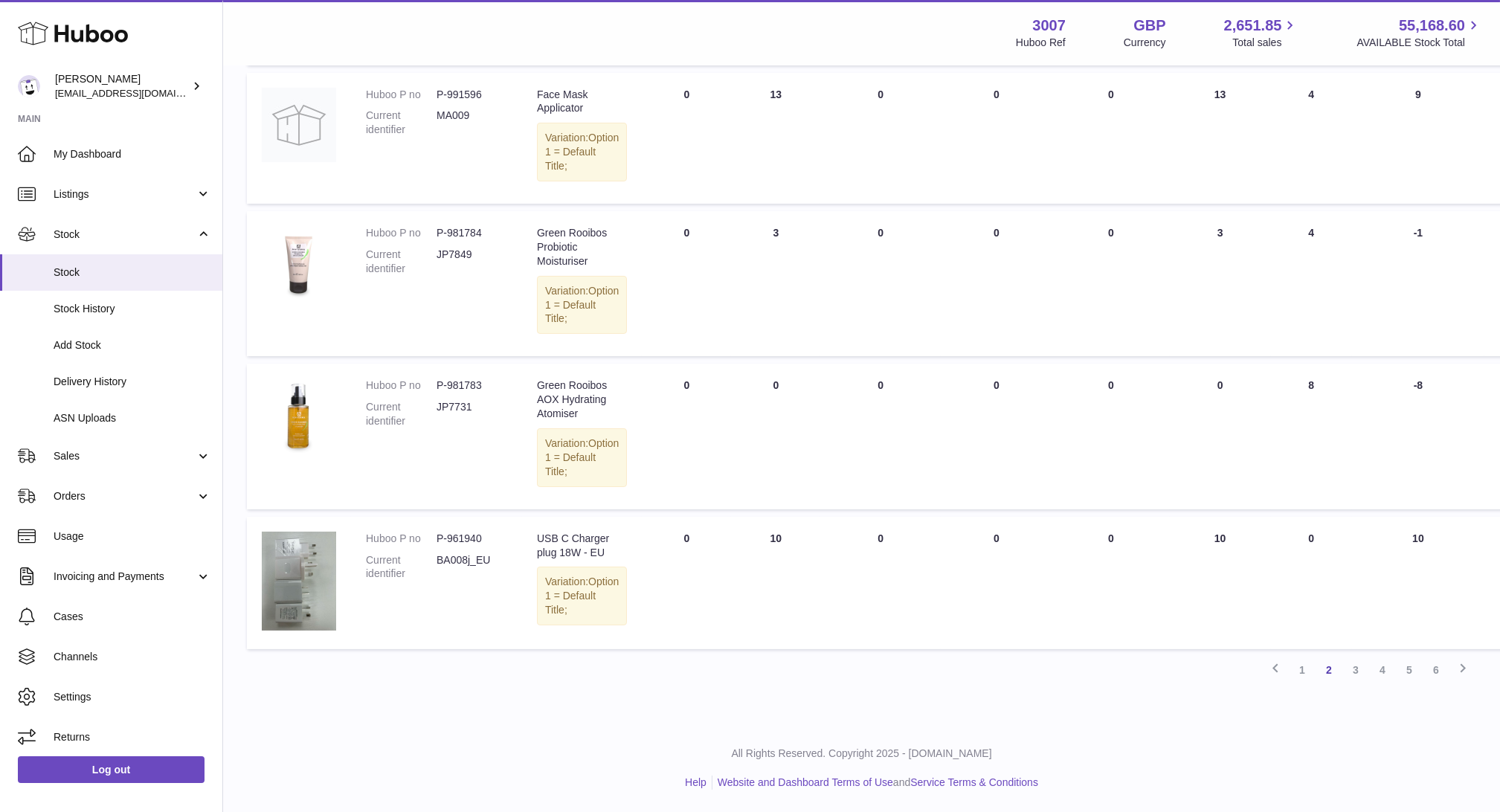
scroll to position [1265, 0]
click at [1356, 669] on link "3" at bounding box center [1355, 669] width 27 height 27
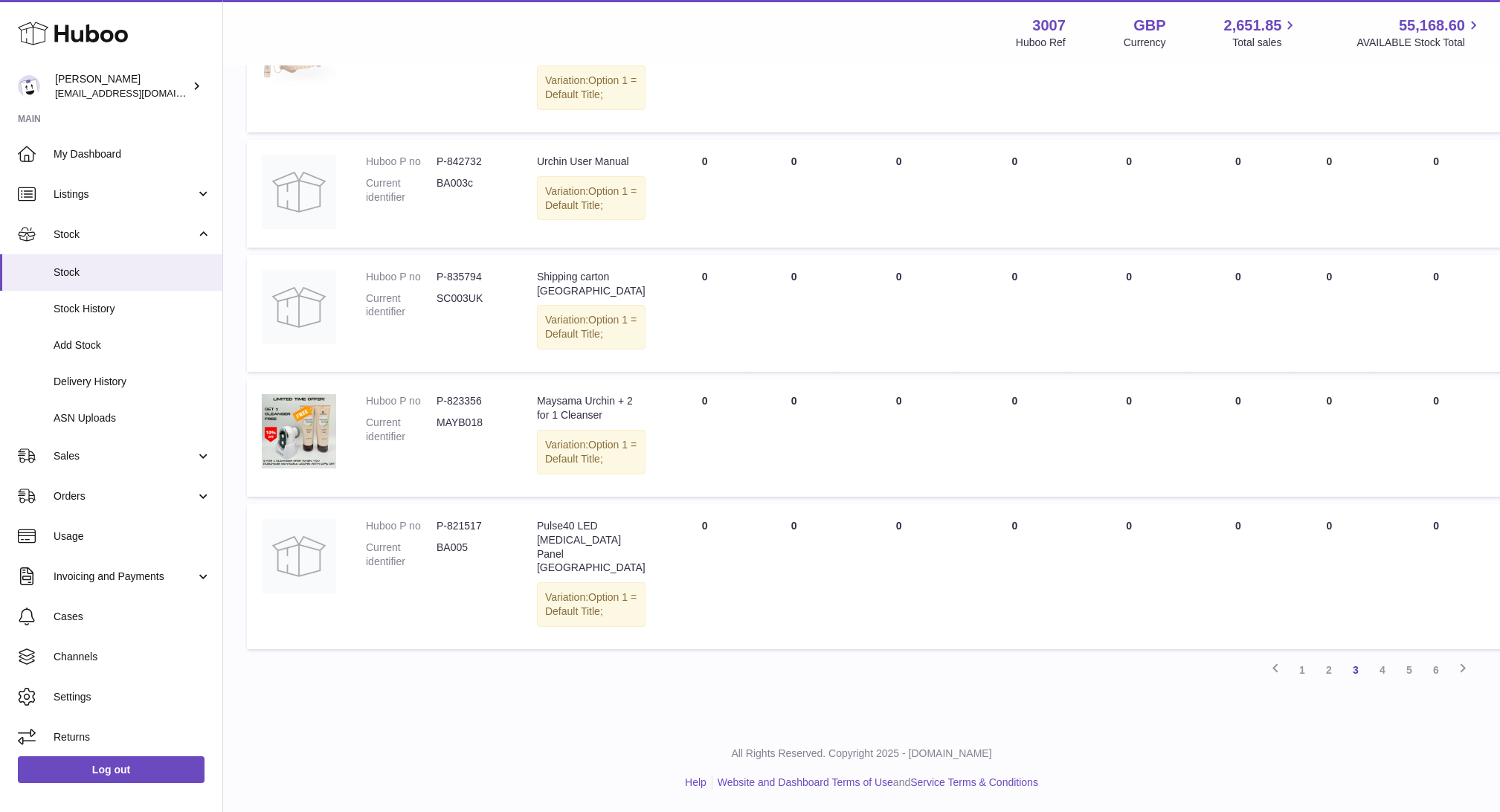
scroll to position [1218, 0]
click at [1386, 684] on link "4" at bounding box center [1382, 669] width 27 height 27
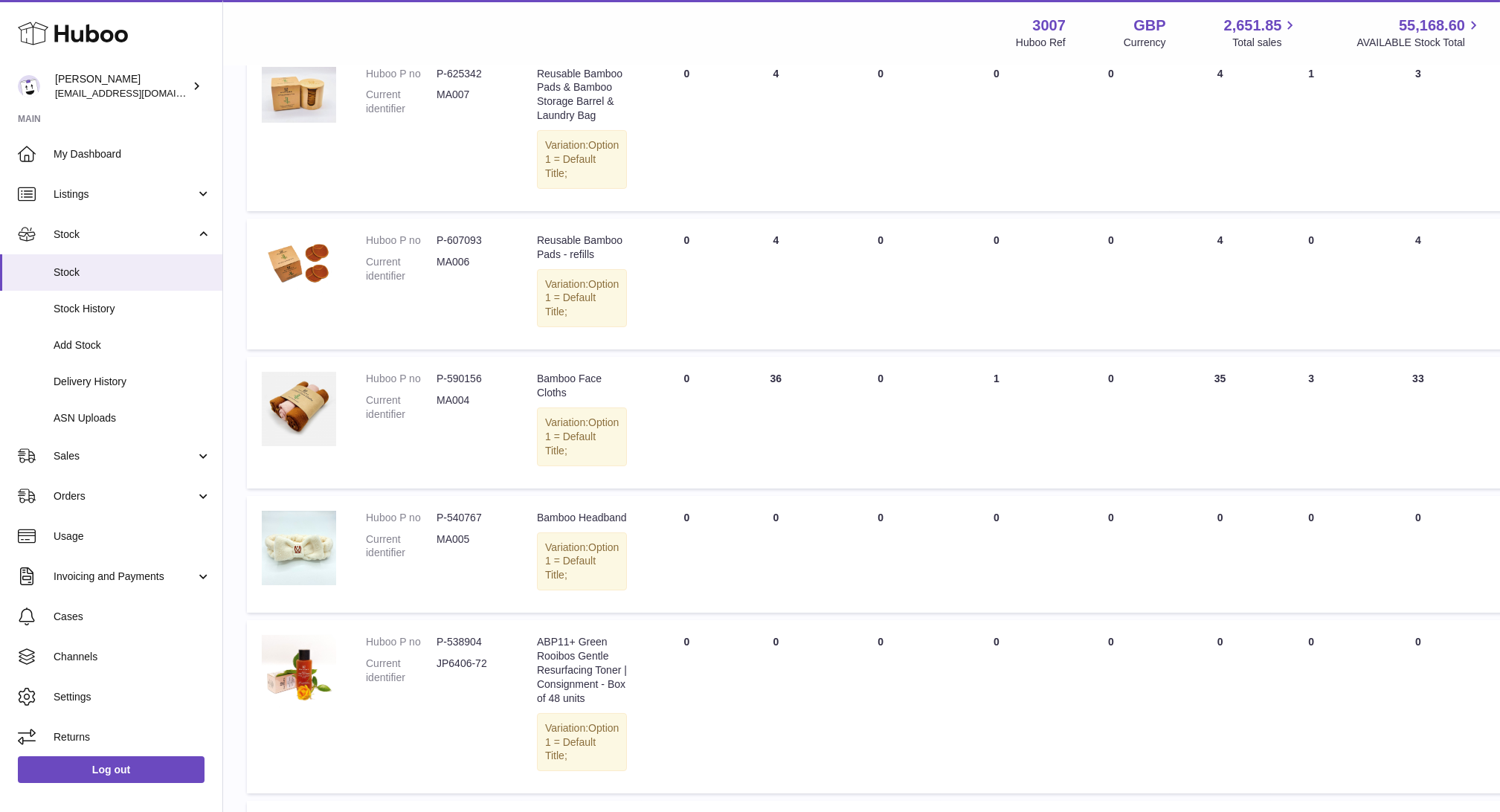
scroll to position [858, 0]
drag, startPoint x: 524, startPoint y: 146, endPoint x: 611, endPoint y: 169, distance: 90.0
click at [611, 169] on td "Description Reusable Bamboo Pads & Bamboo Storage Barrel & Laundry Bag Variatio…" at bounding box center [582, 128] width 120 height 159
copy div "Reusable Bamboo Pads"
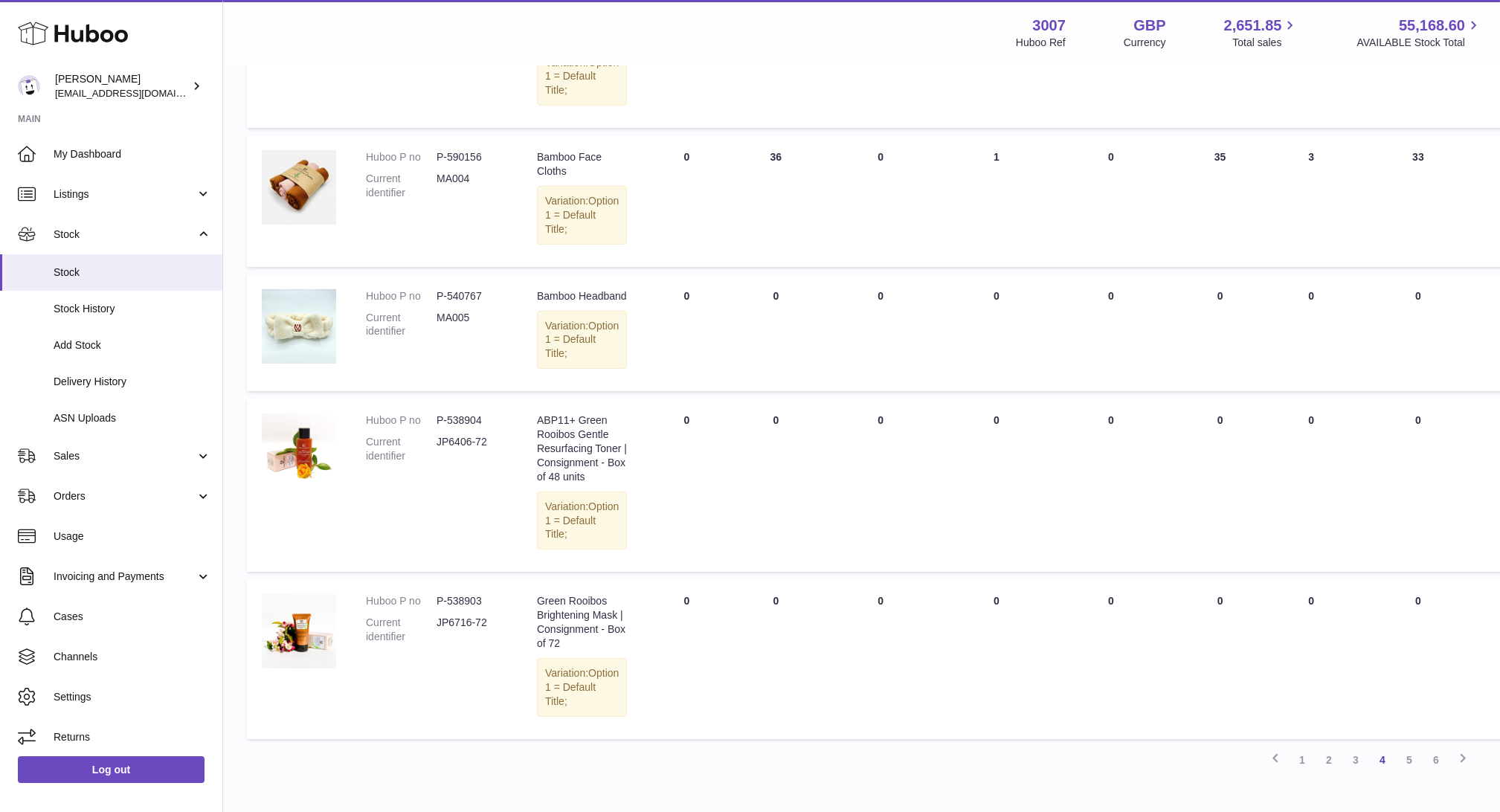
scroll to position [1402, 0]
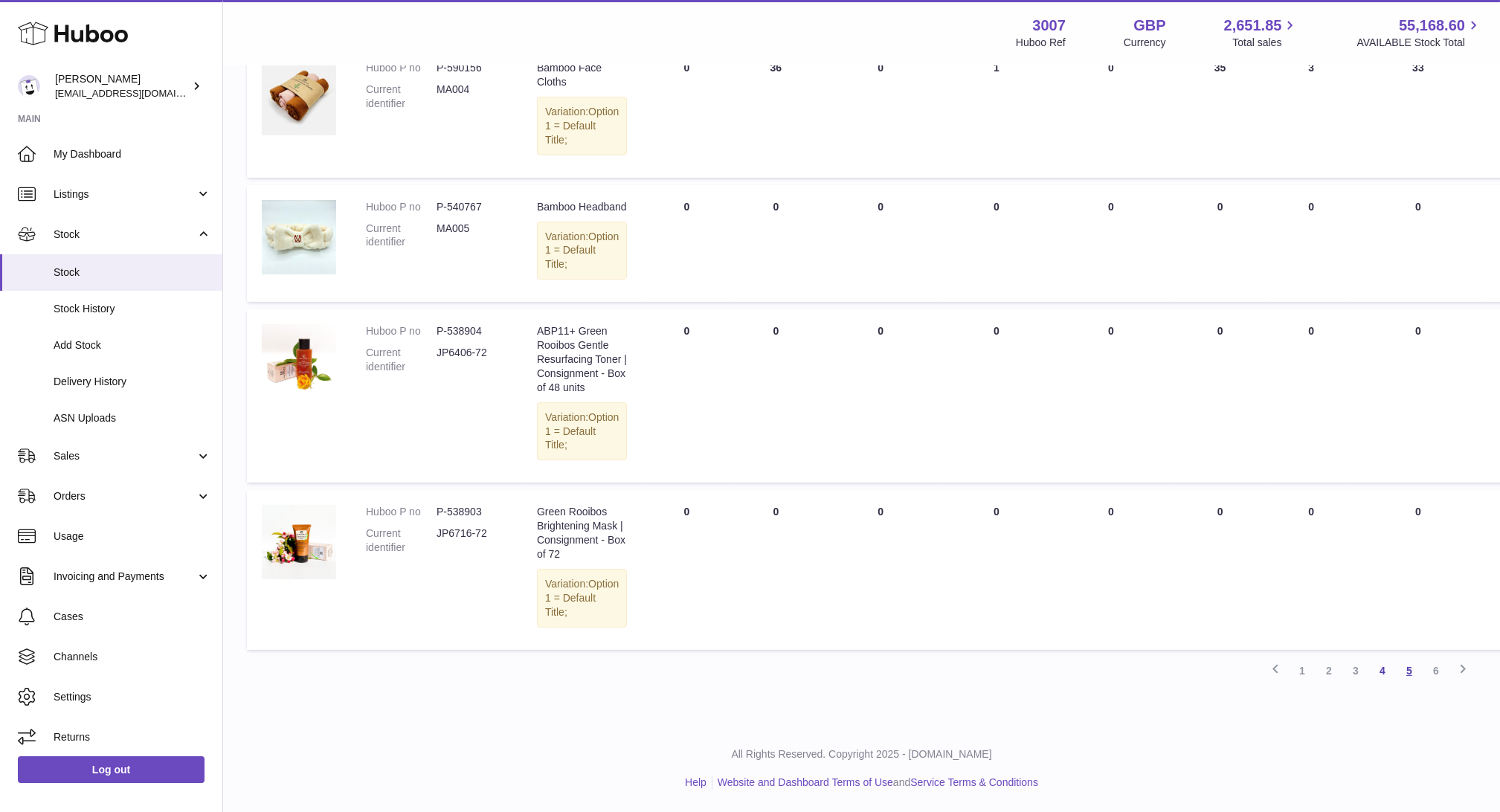
click at [1408, 672] on link "5" at bounding box center [1409, 670] width 27 height 27
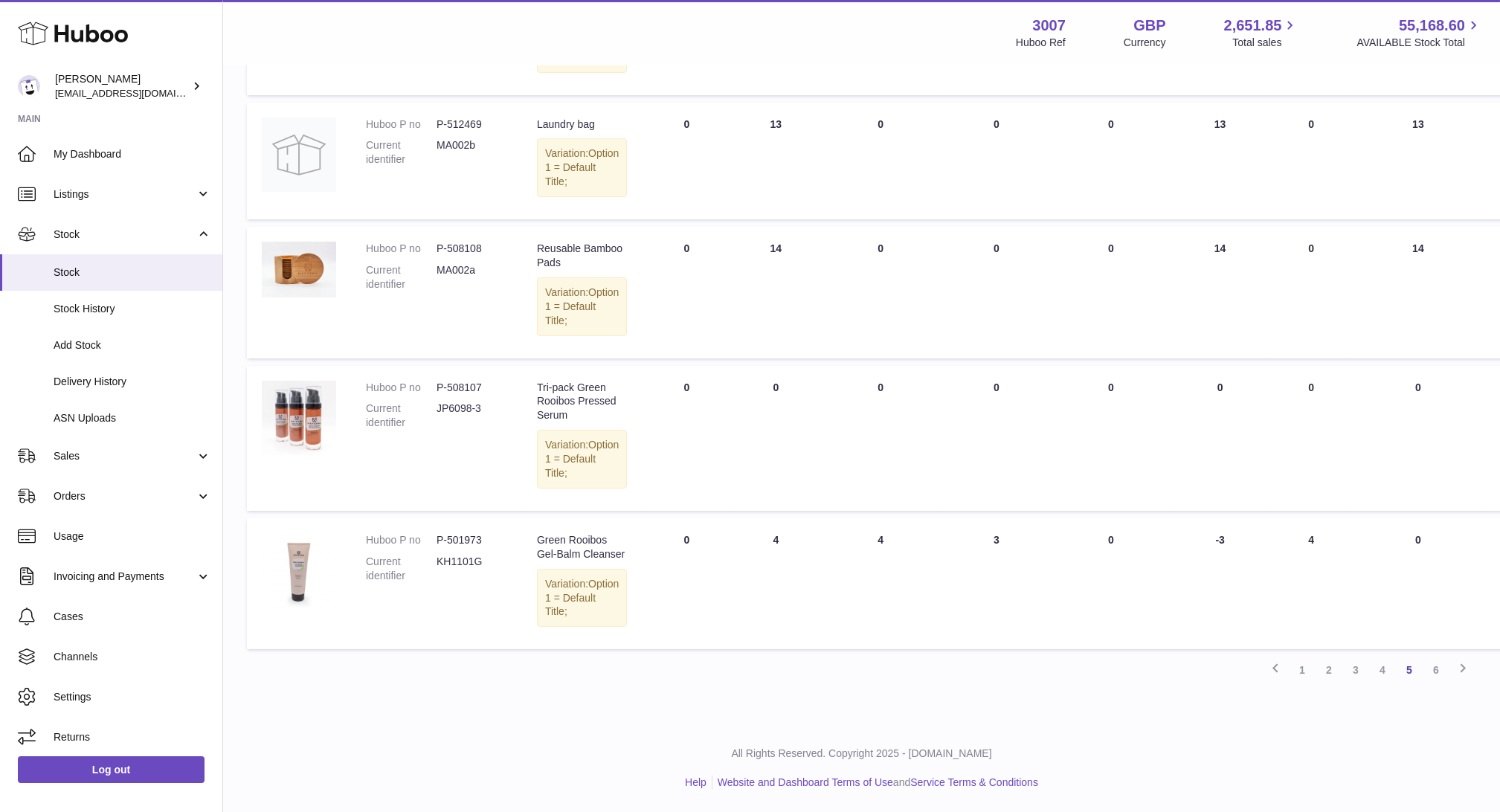
scroll to position [1319, 0]
click at [1439, 670] on link "6" at bounding box center [1435, 669] width 27 height 27
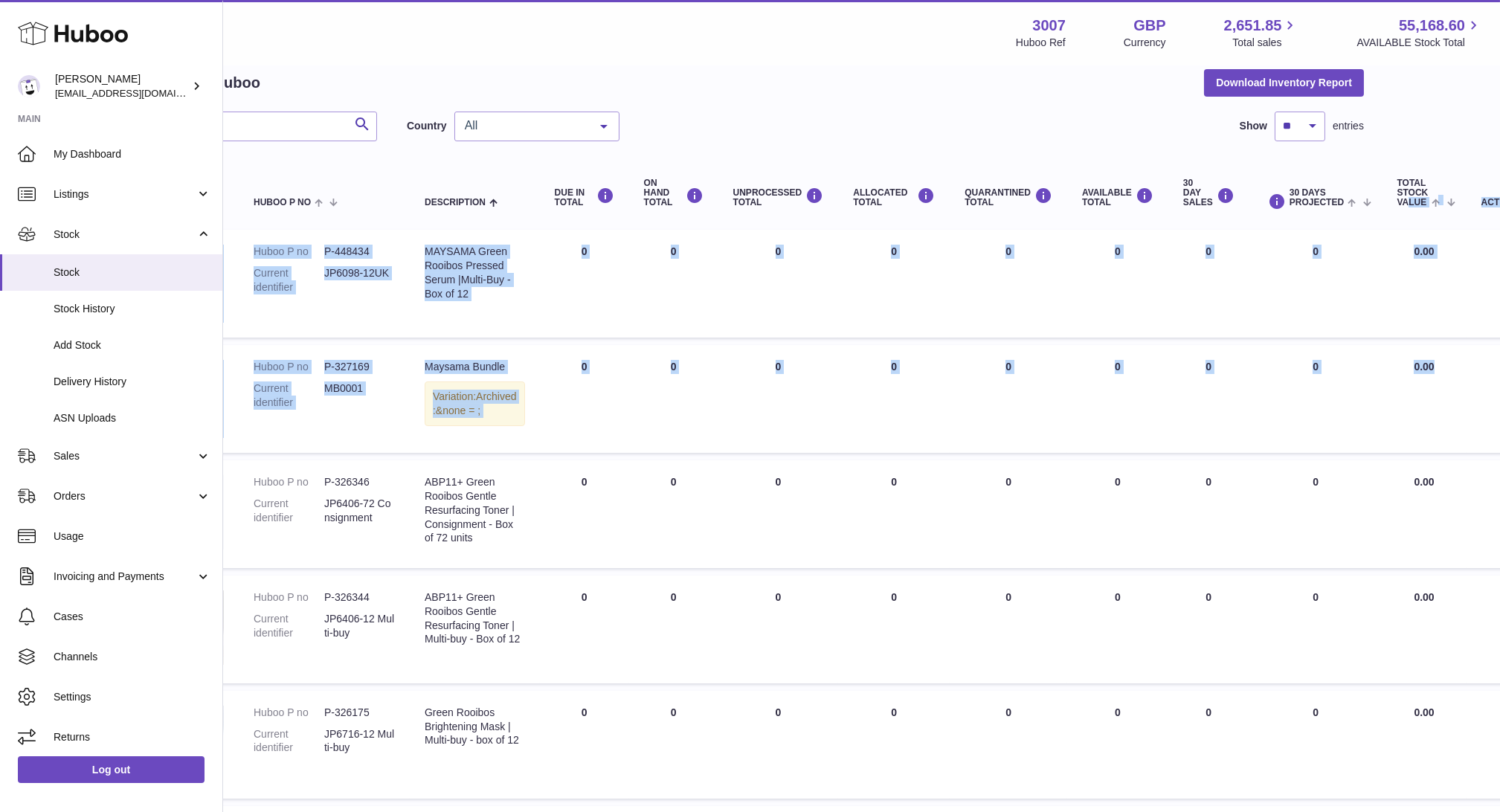
scroll to position [66, 117]
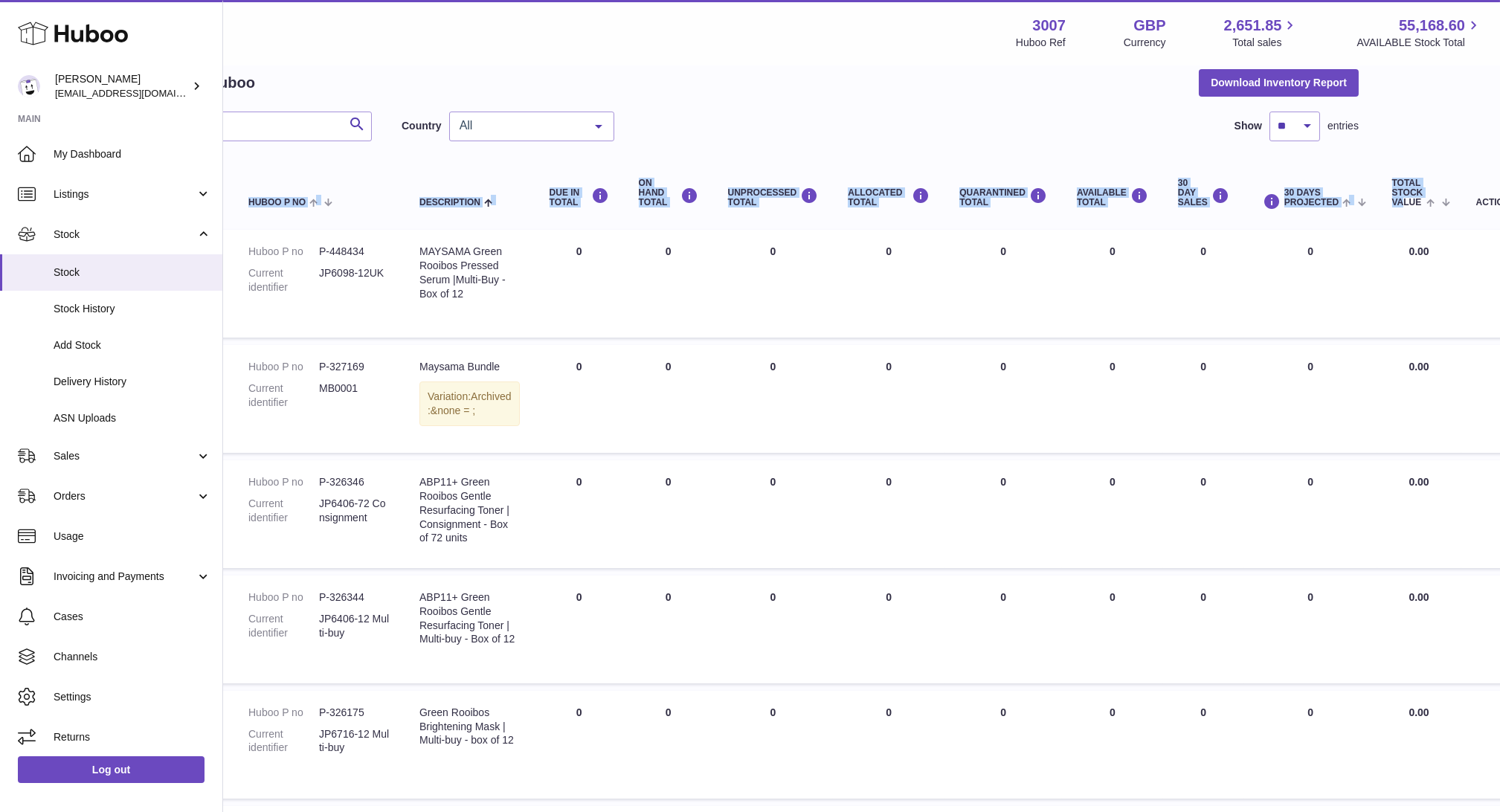
drag, startPoint x: 1498, startPoint y: 209, endPoint x: 1501, endPoint y: 461, distance: 252.0
click at [1382, 461] on html ".st0{fill:#141414;}" at bounding box center [633, 339] width 1500 height 812
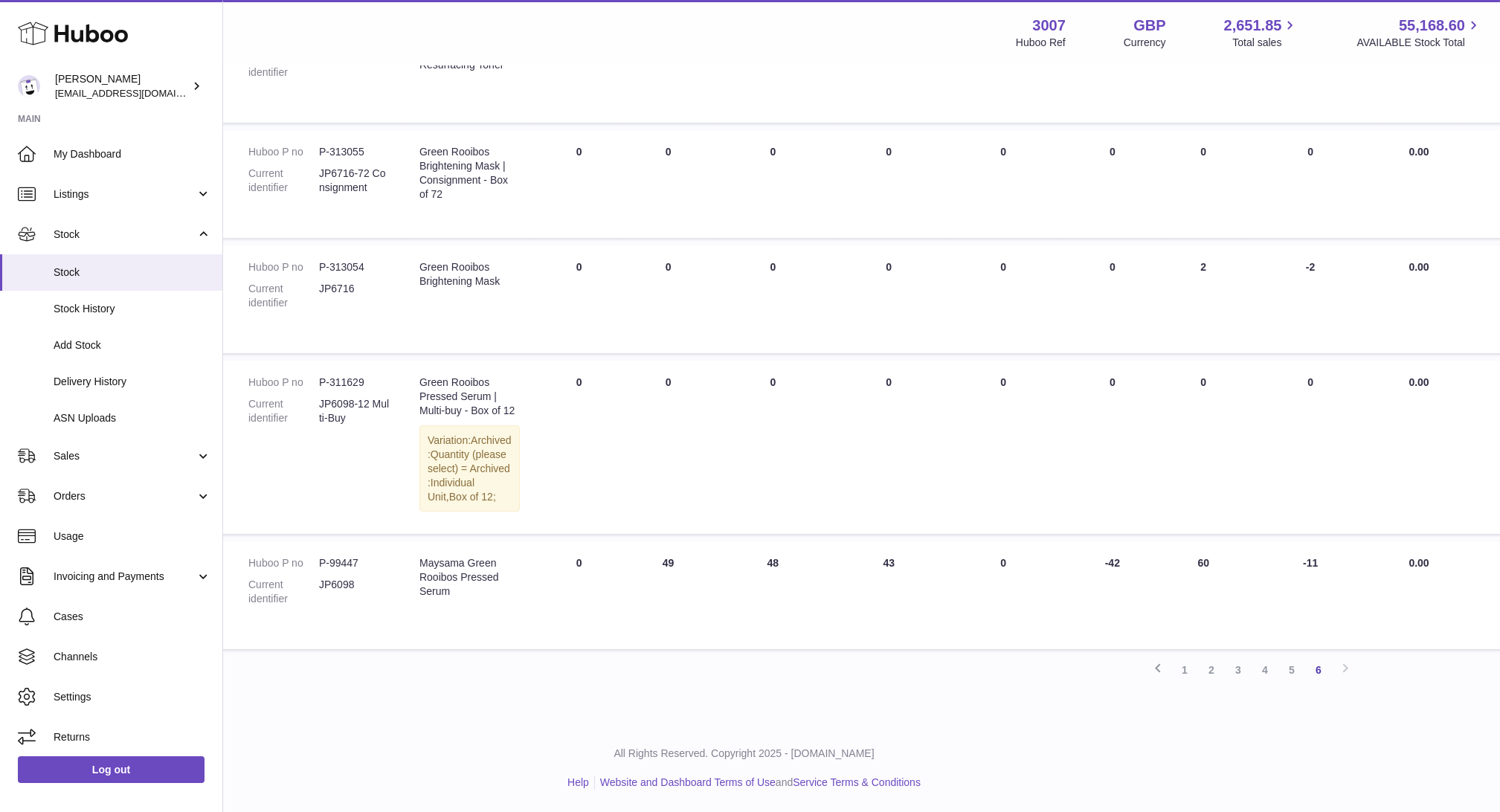
scroll to position [953, 117]
click at [998, 762] on div "All Rights Reserved. Copyright 2025 - Huboo.co.uk Help Website and Dashboard Te…" at bounding box center [744, 768] width 1277 height 88
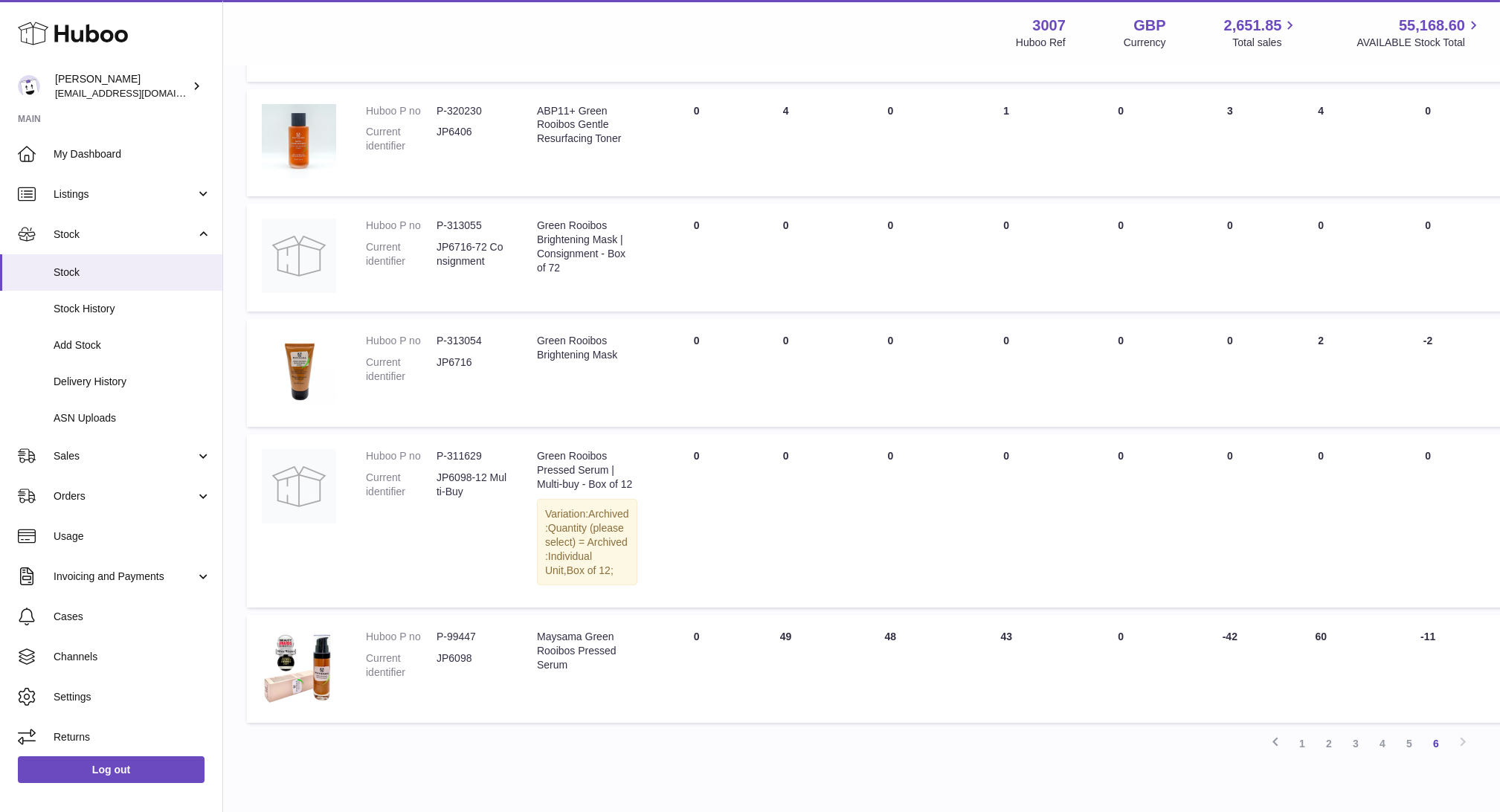
scroll to position [0, 0]
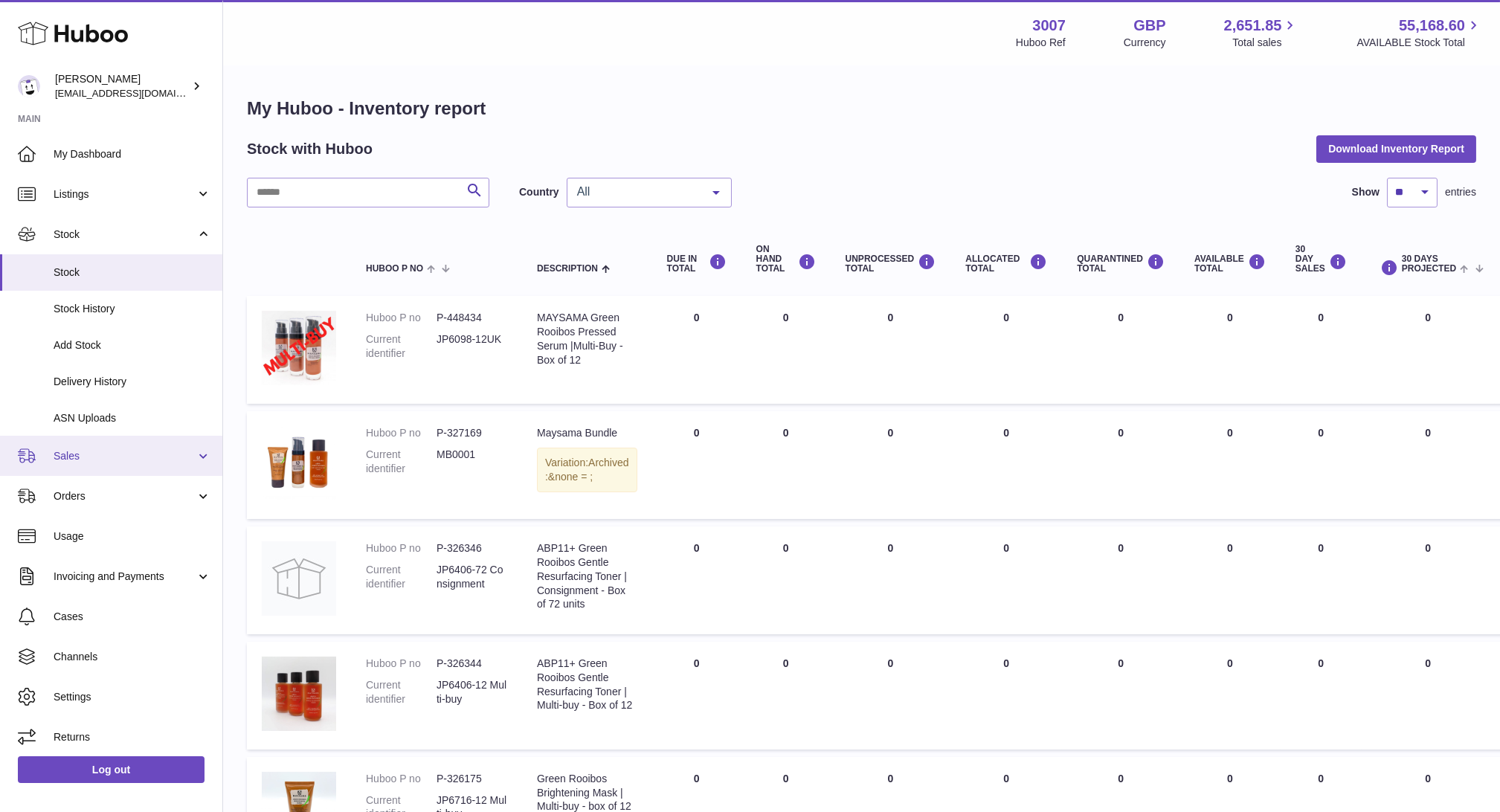
click at [57, 459] on span "Sales" at bounding box center [124, 456] width 142 height 14
click at [71, 469] on link "Sales" at bounding box center [111, 456] width 222 height 40
click at [78, 494] on span "Orders" at bounding box center [124, 495] width 142 height 14
click at [66, 451] on span "Sales" at bounding box center [124, 456] width 142 height 14
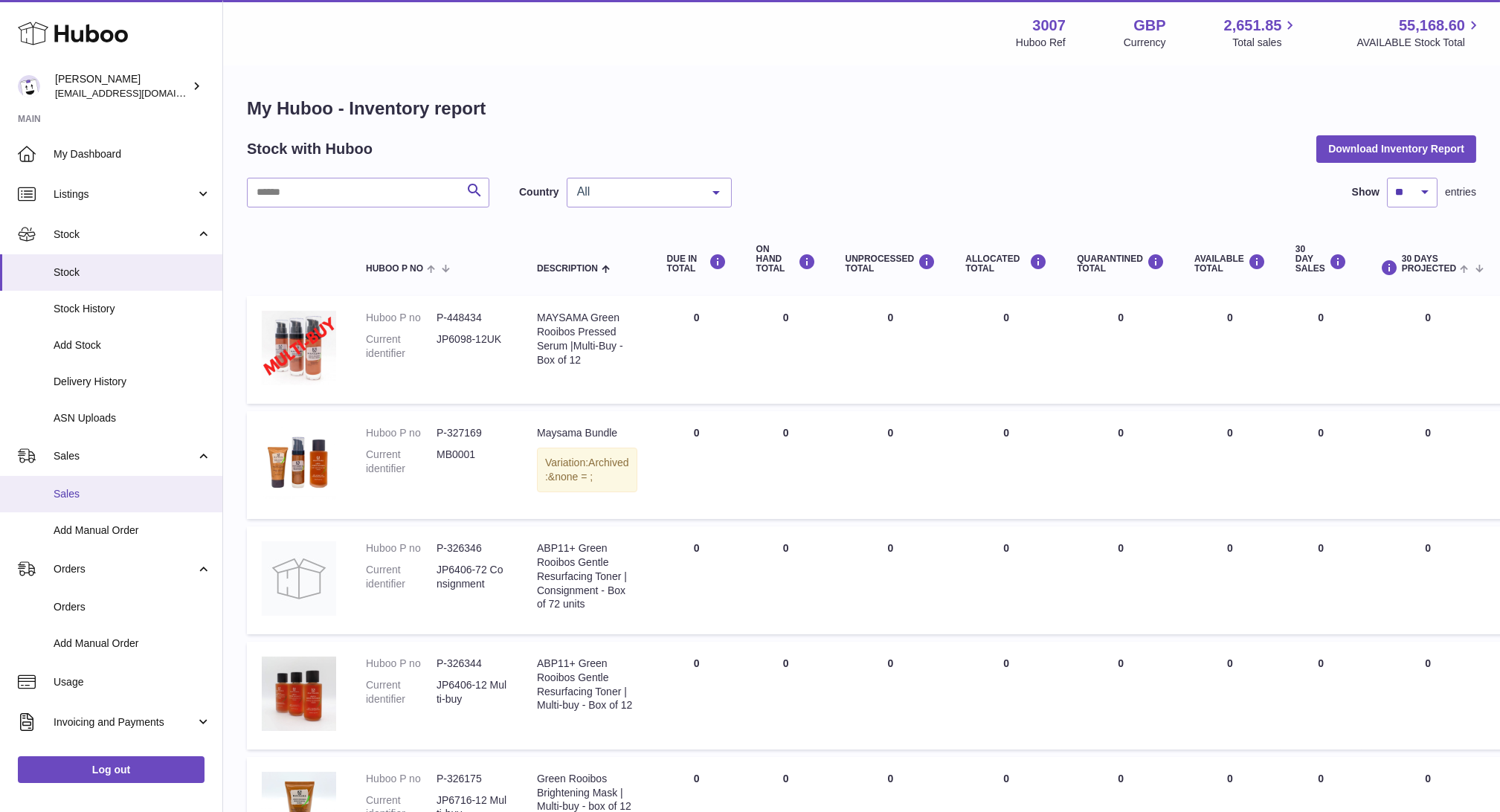
click at [81, 492] on span "Sales" at bounding box center [132, 494] width 158 height 14
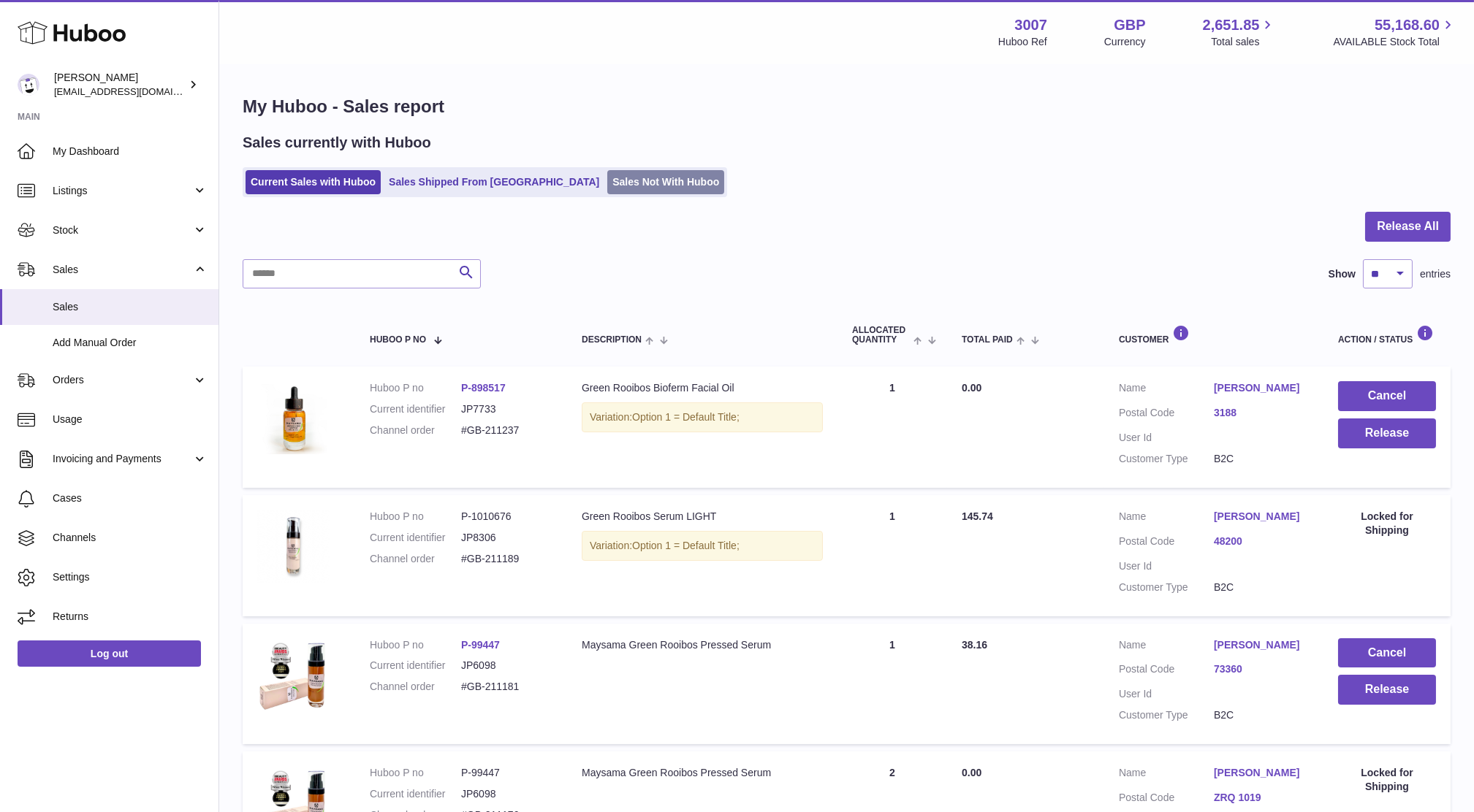
click at [608, 179] on link "Sales Not With Huboo" at bounding box center [666, 182] width 117 height 24
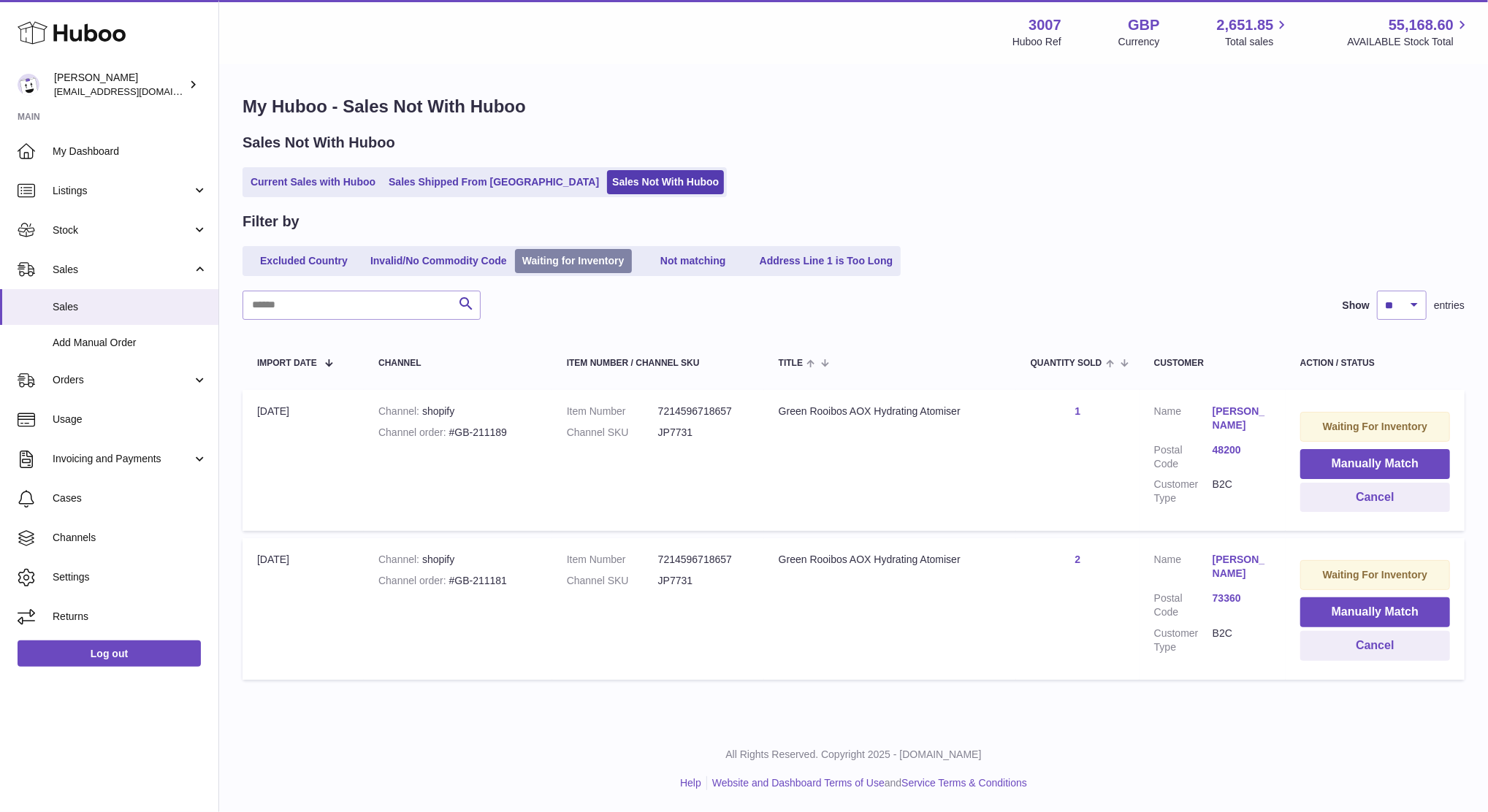
click at [611, 260] on link "Waiting for Inventory" at bounding box center [573, 261] width 117 height 24
click at [342, 172] on link "Current Sales with Huboo" at bounding box center [313, 182] width 135 height 24
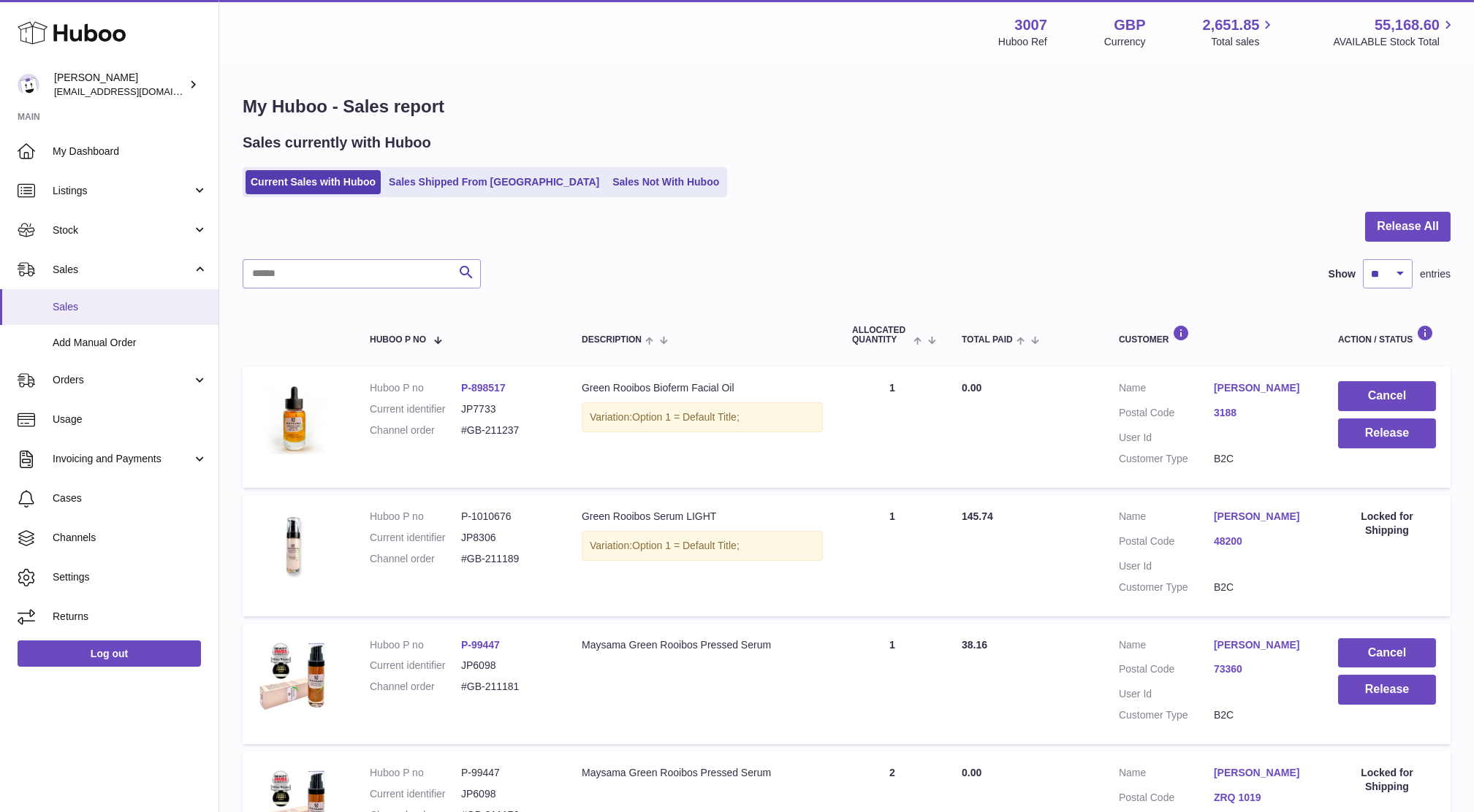
click at [77, 315] on link "Sales" at bounding box center [109, 306] width 218 height 36
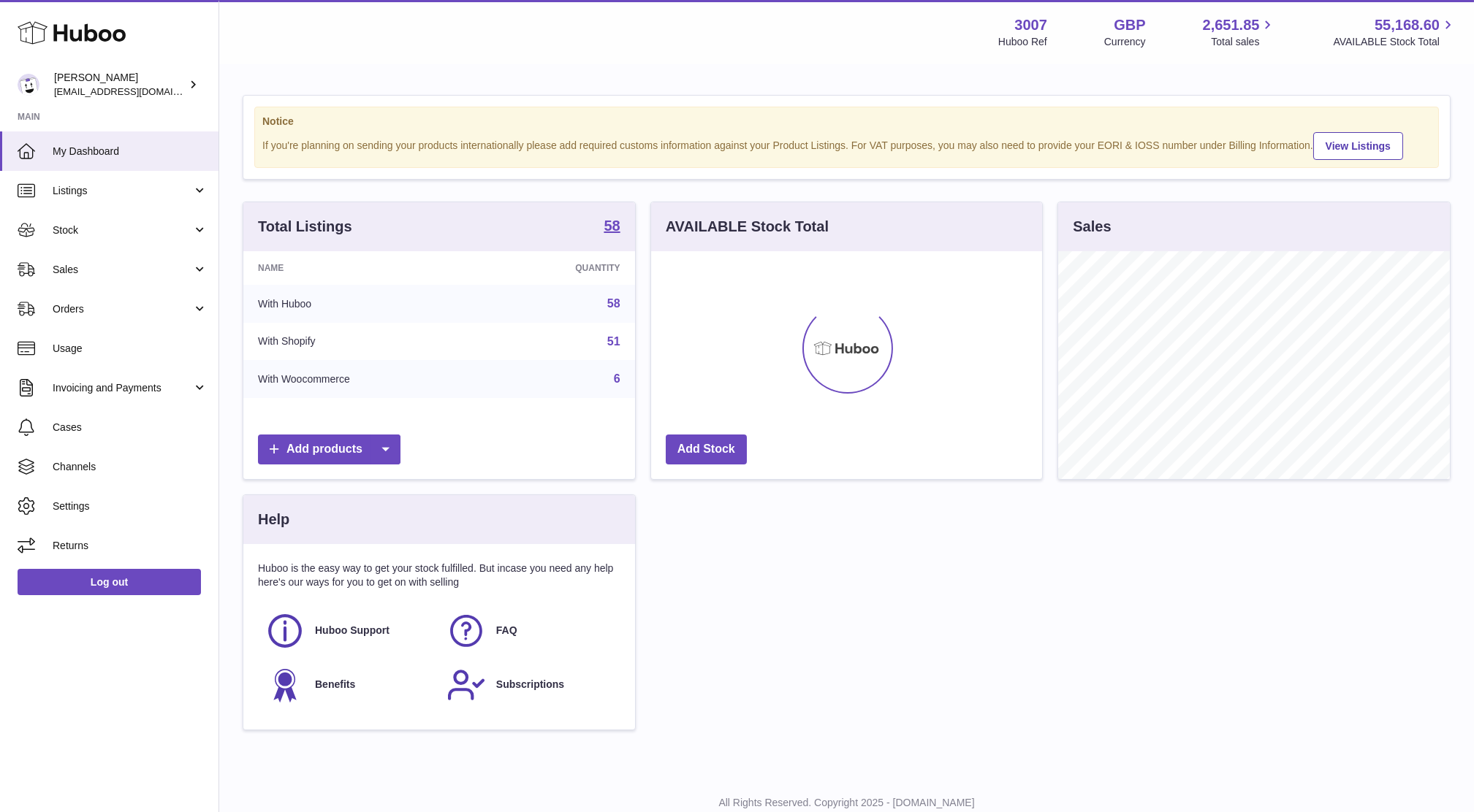
scroll to position [227, 391]
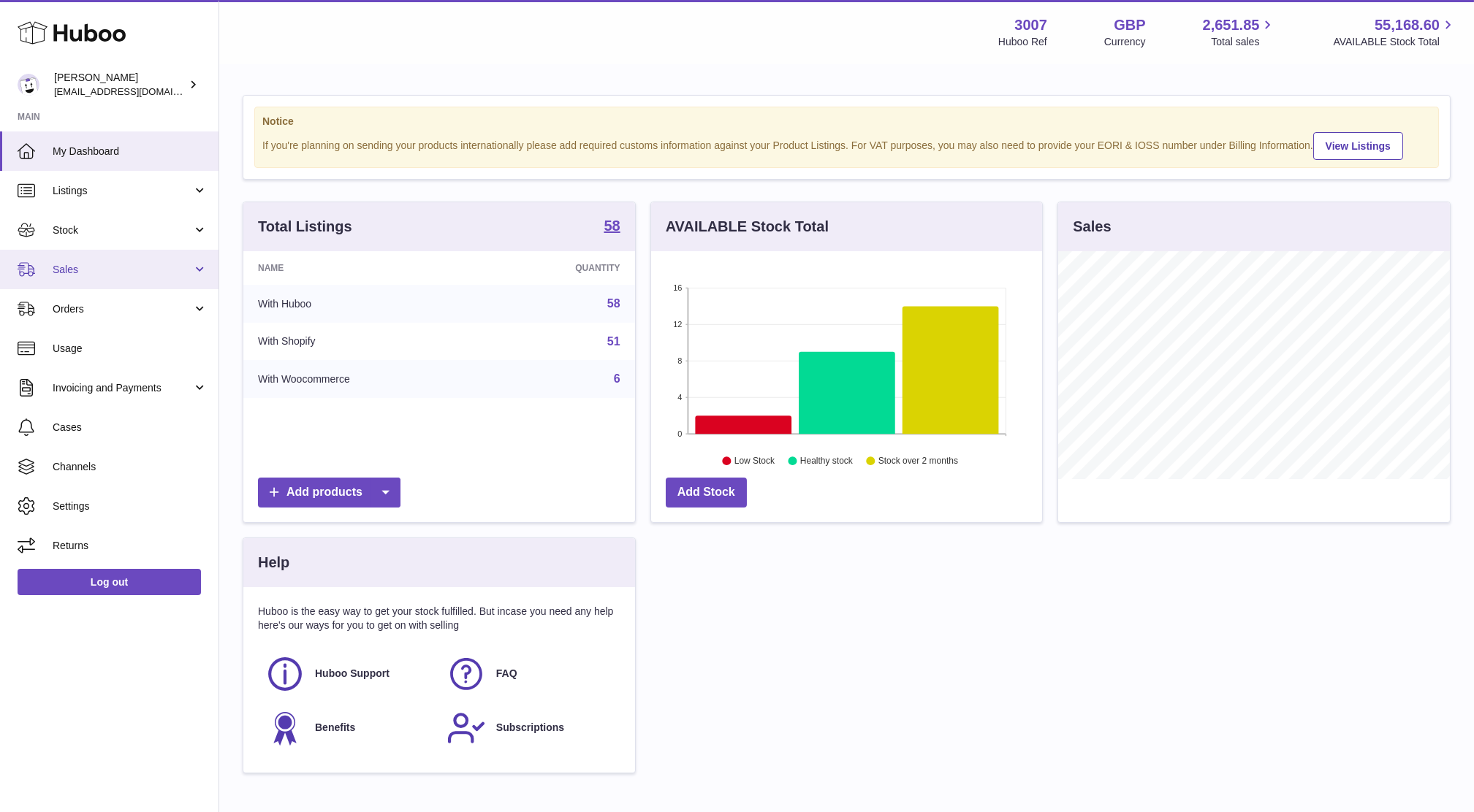
click at [87, 269] on span "Sales" at bounding box center [122, 269] width 140 height 13
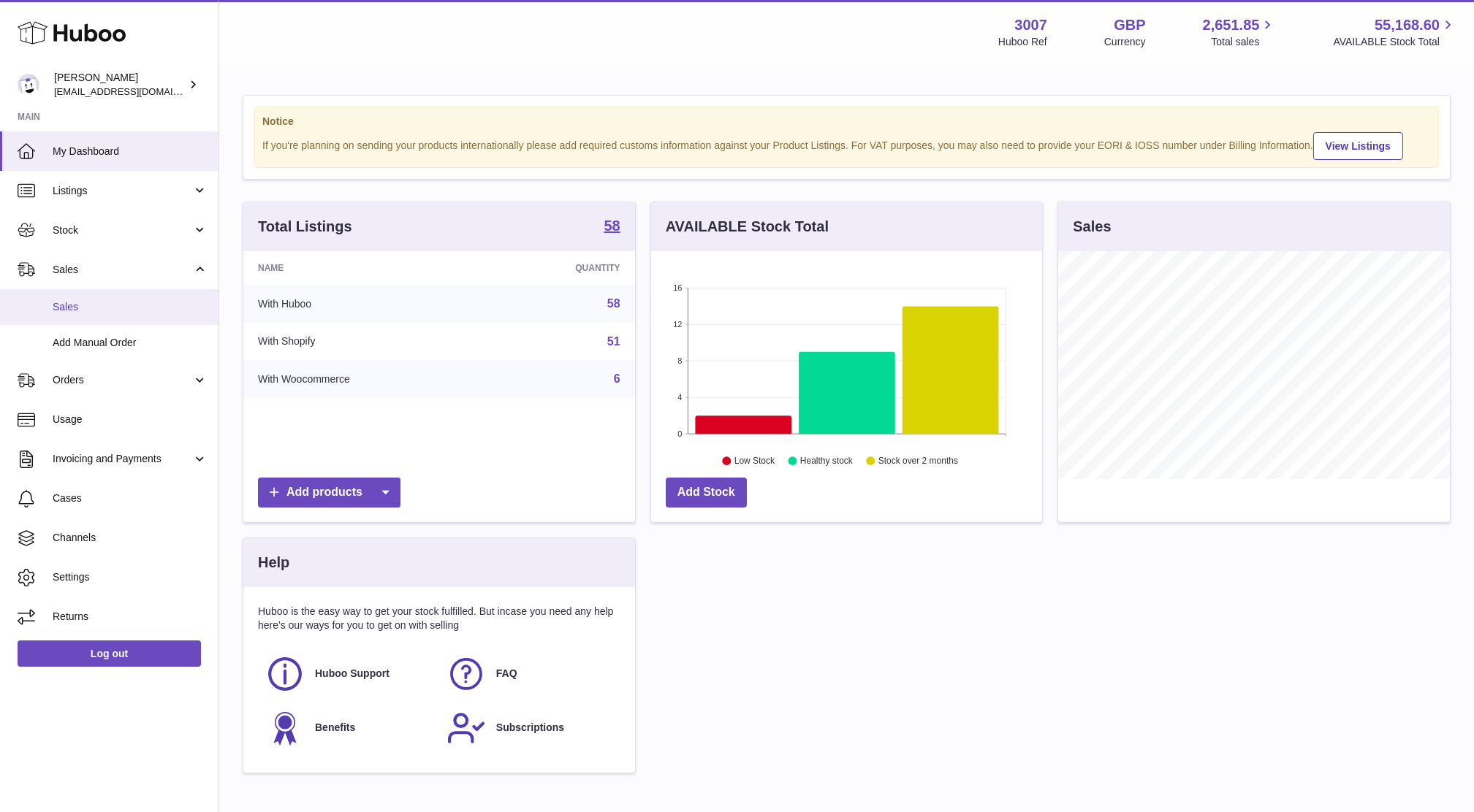
click at [95, 301] on span "Sales" at bounding box center [129, 306] width 155 height 13
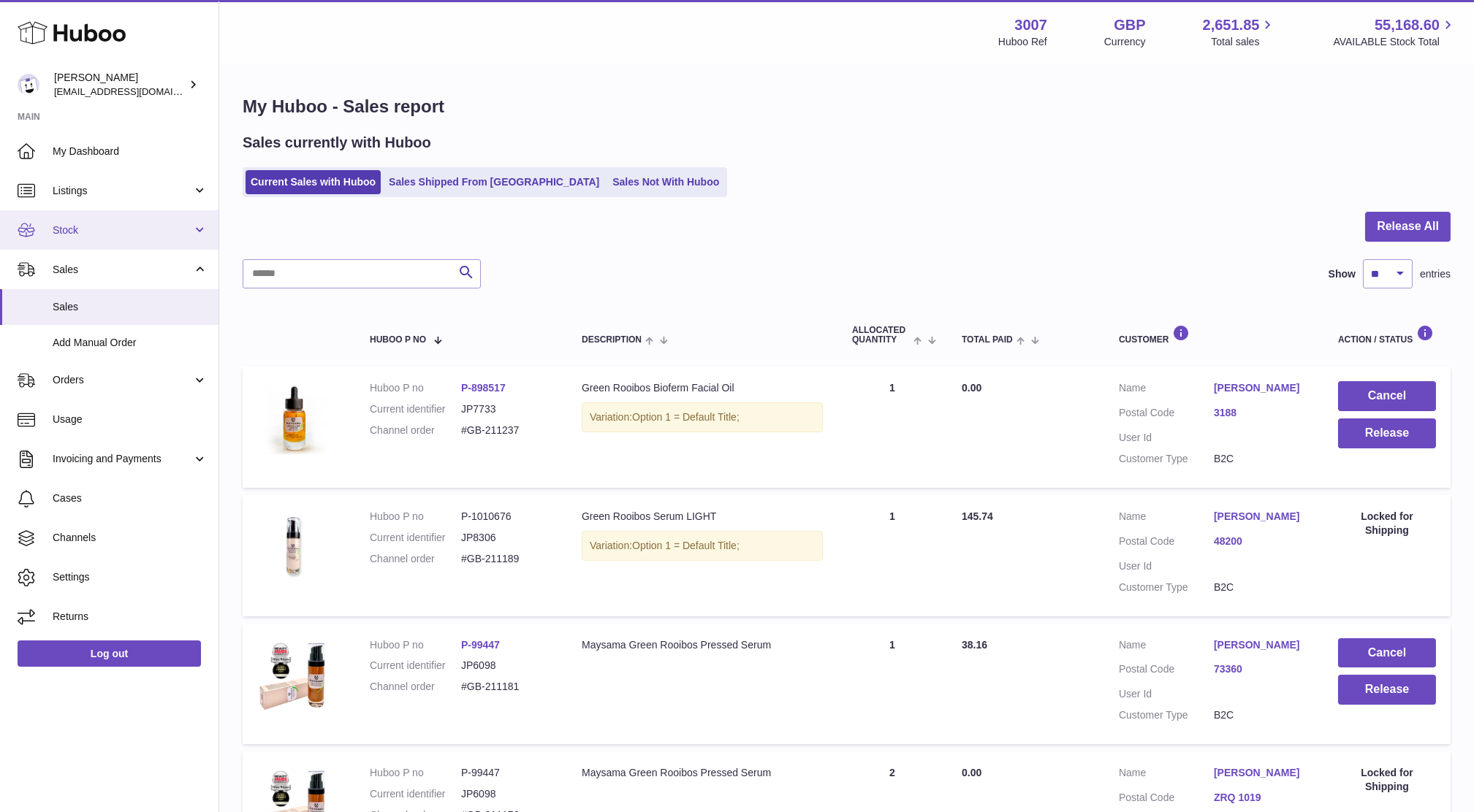
click at [53, 220] on link "Stock" at bounding box center [109, 230] width 218 height 40
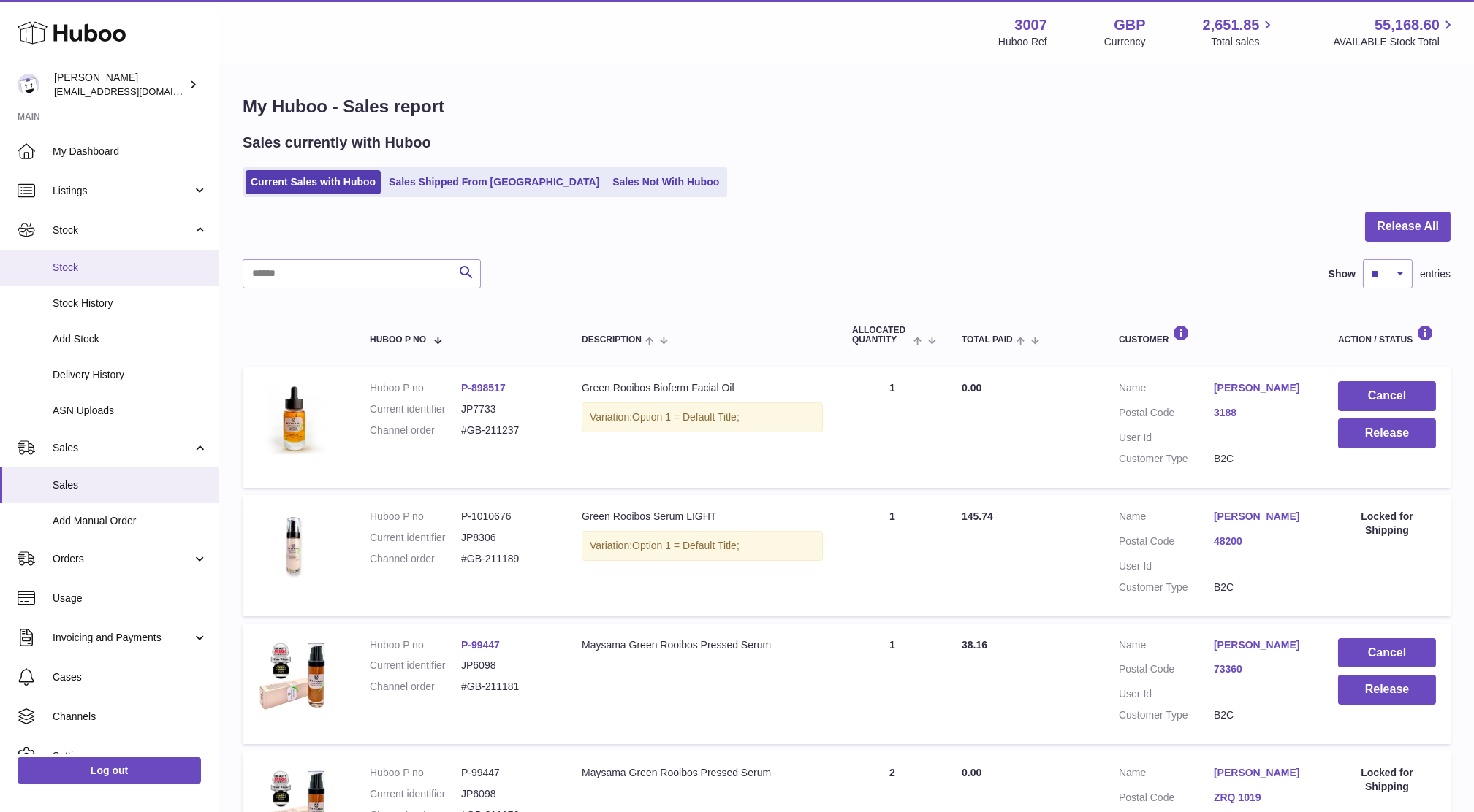
click at [87, 269] on span "Stock" at bounding box center [129, 267] width 155 height 13
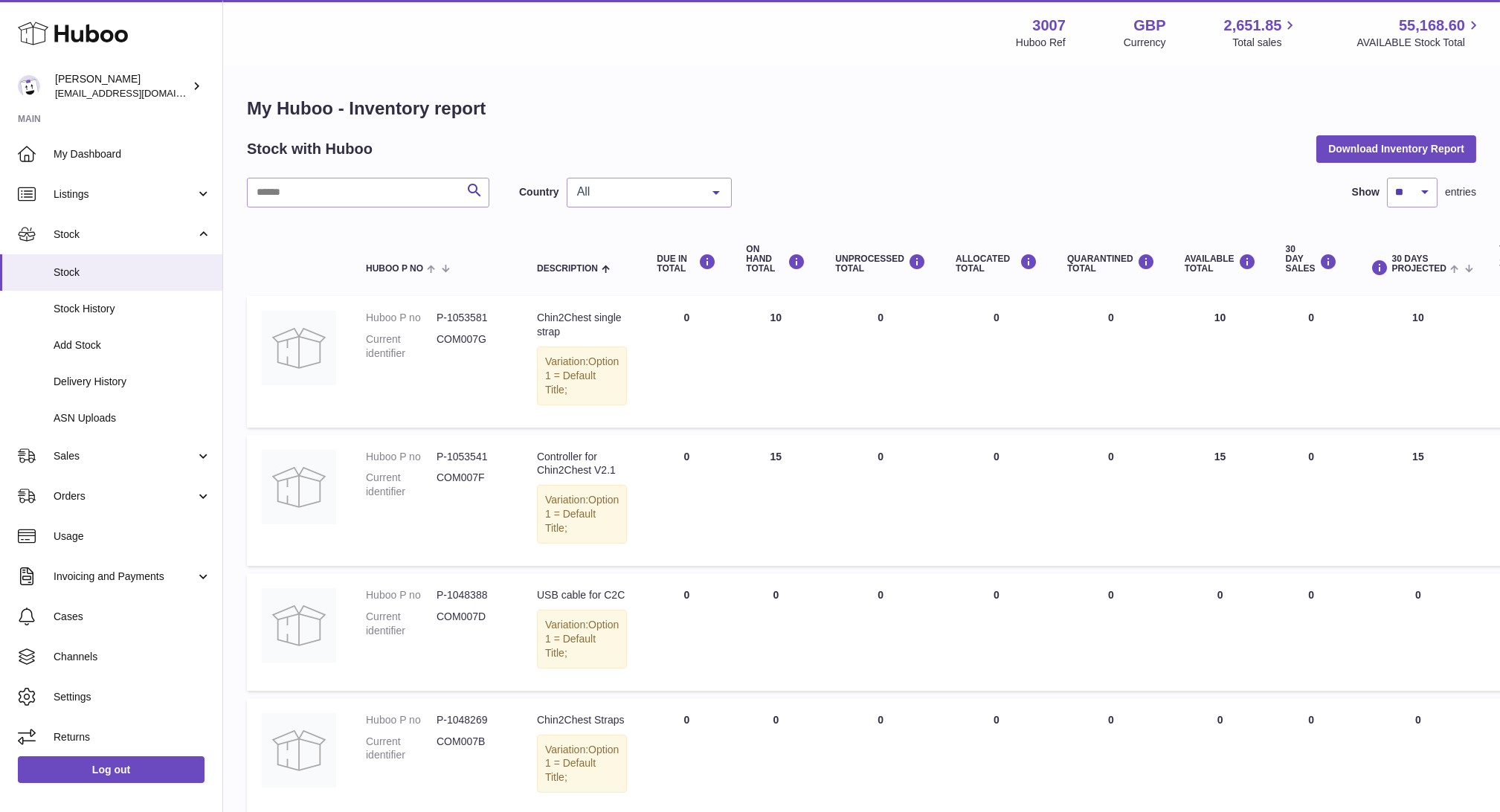
click at [633, 204] on div "All" at bounding box center [649, 192] width 165 height 30
click at [650, 268] on span "NL" at bounding box center [649, 281] width 163 height 30
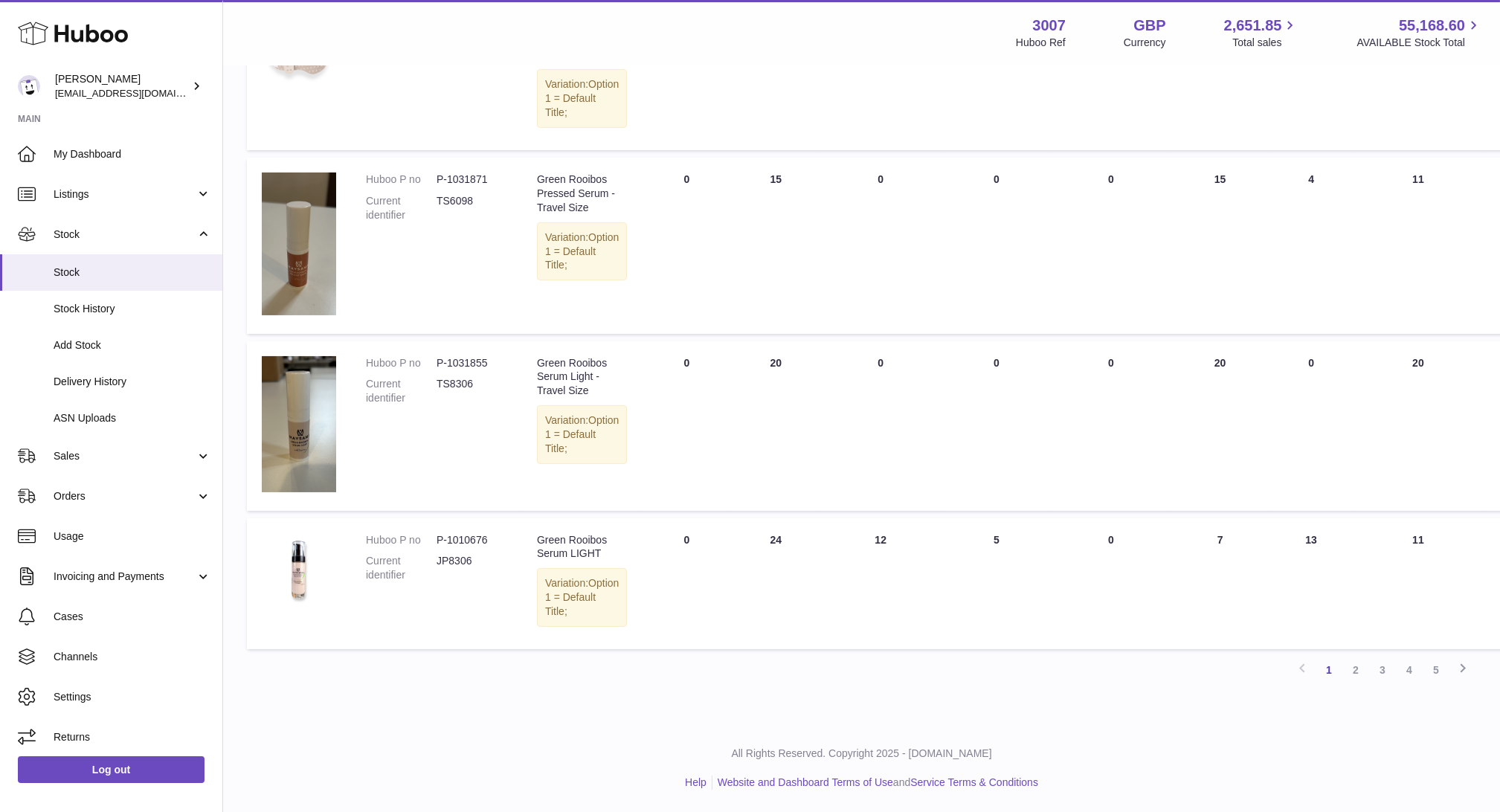
scroll to position [1259, 0]
click at [1353, 684] on link "2" at bounding box center [1355, 669] width 27 height 27
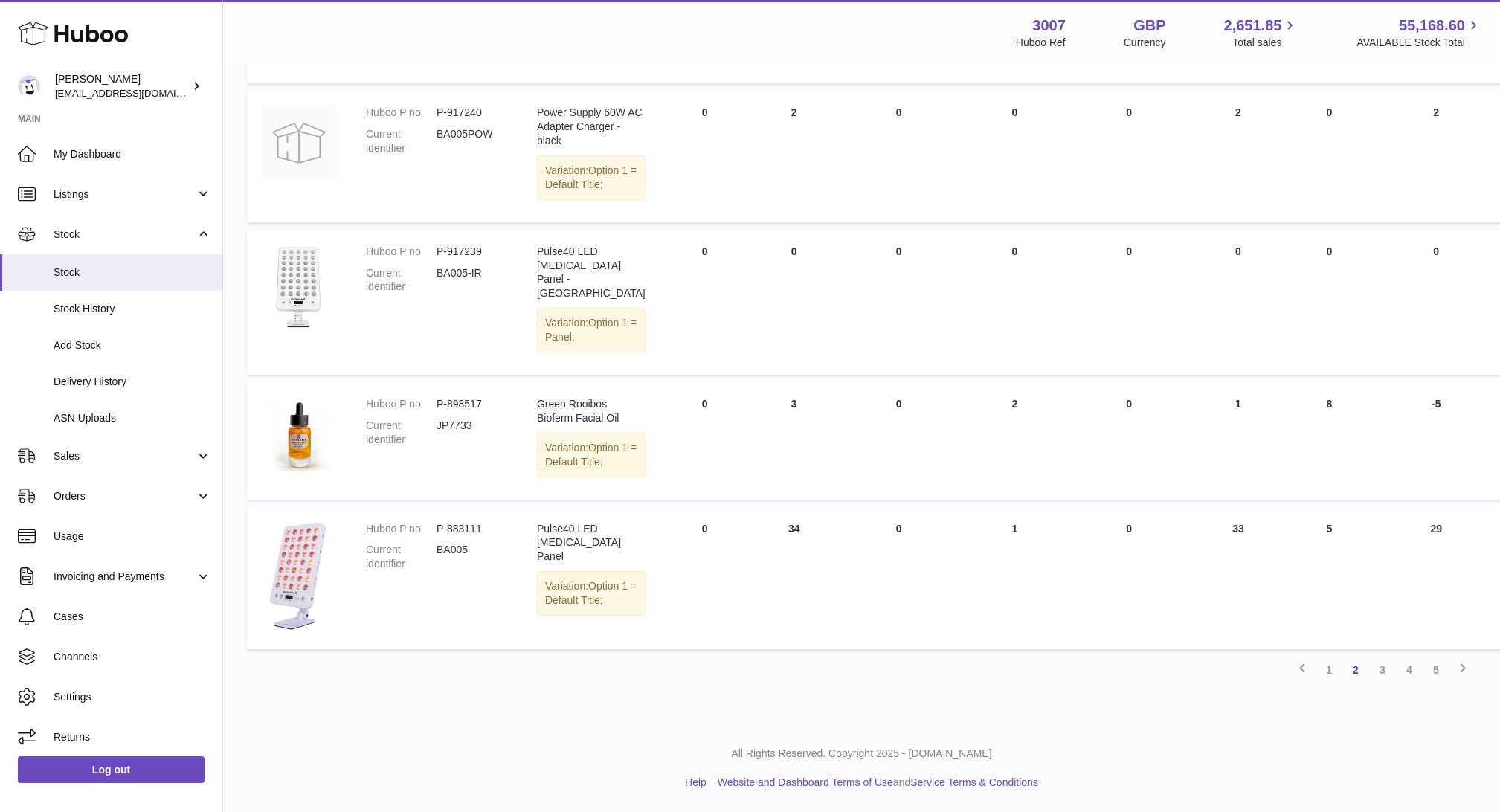
scroll to position [1304, 0]
click at [1381, 667] on link "3" at bounding box center [1382, 669] width 27 height 27
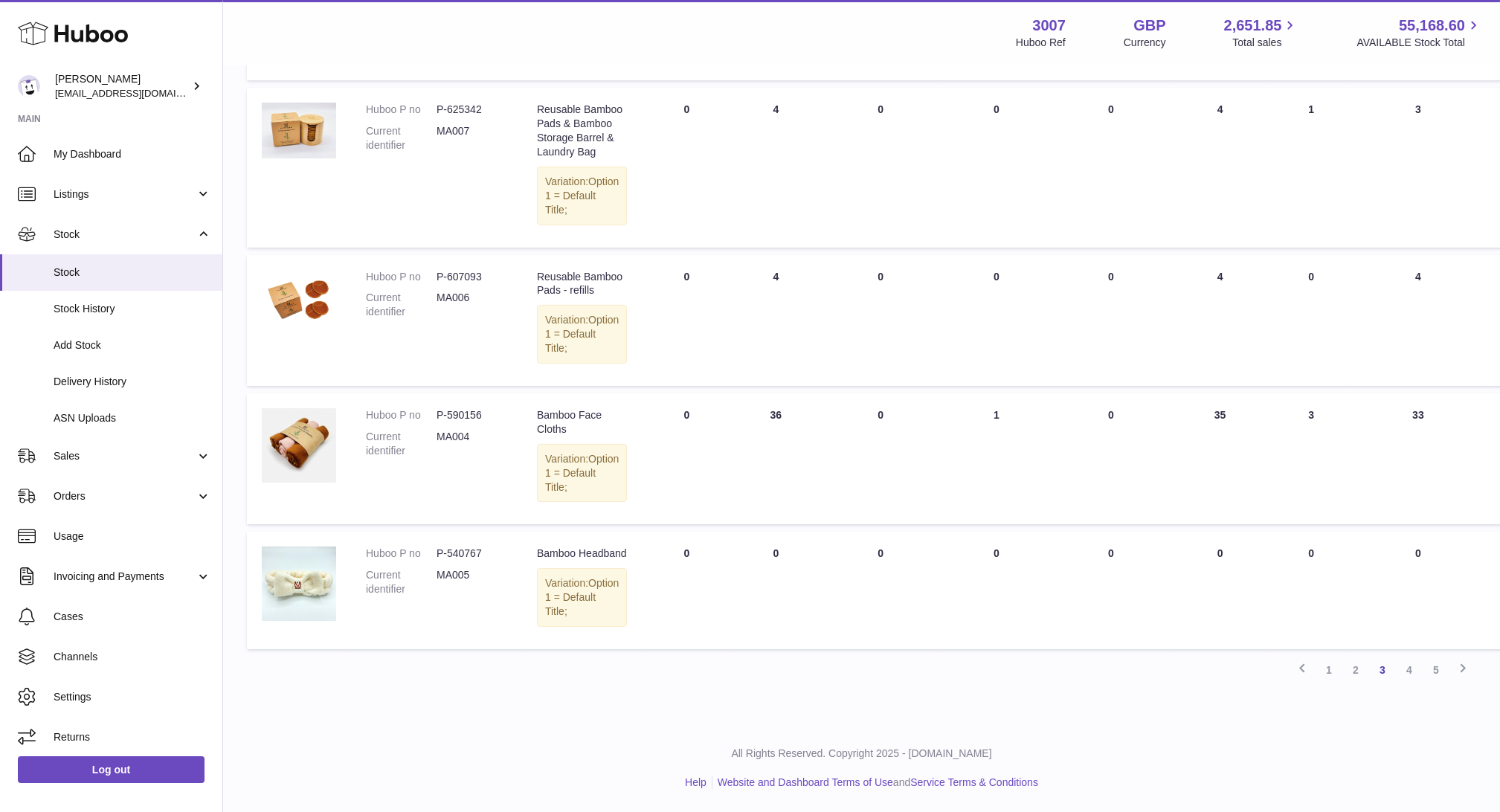
scroll to position [1260, 0]
click at [1409, 684] on link "4" at bounding box center [1409, 669] width 27 height 27
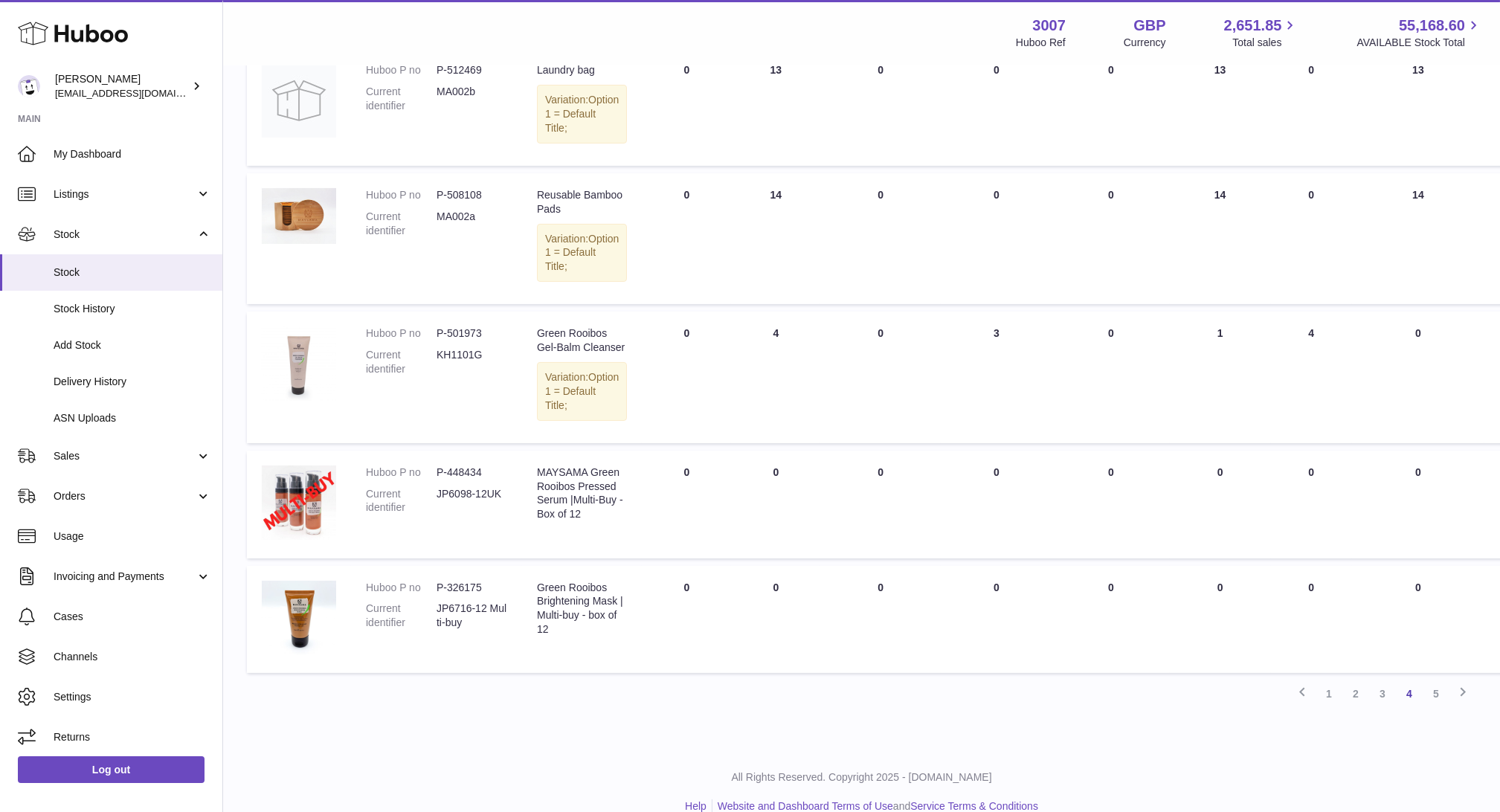
scroll to position [1256, 0]
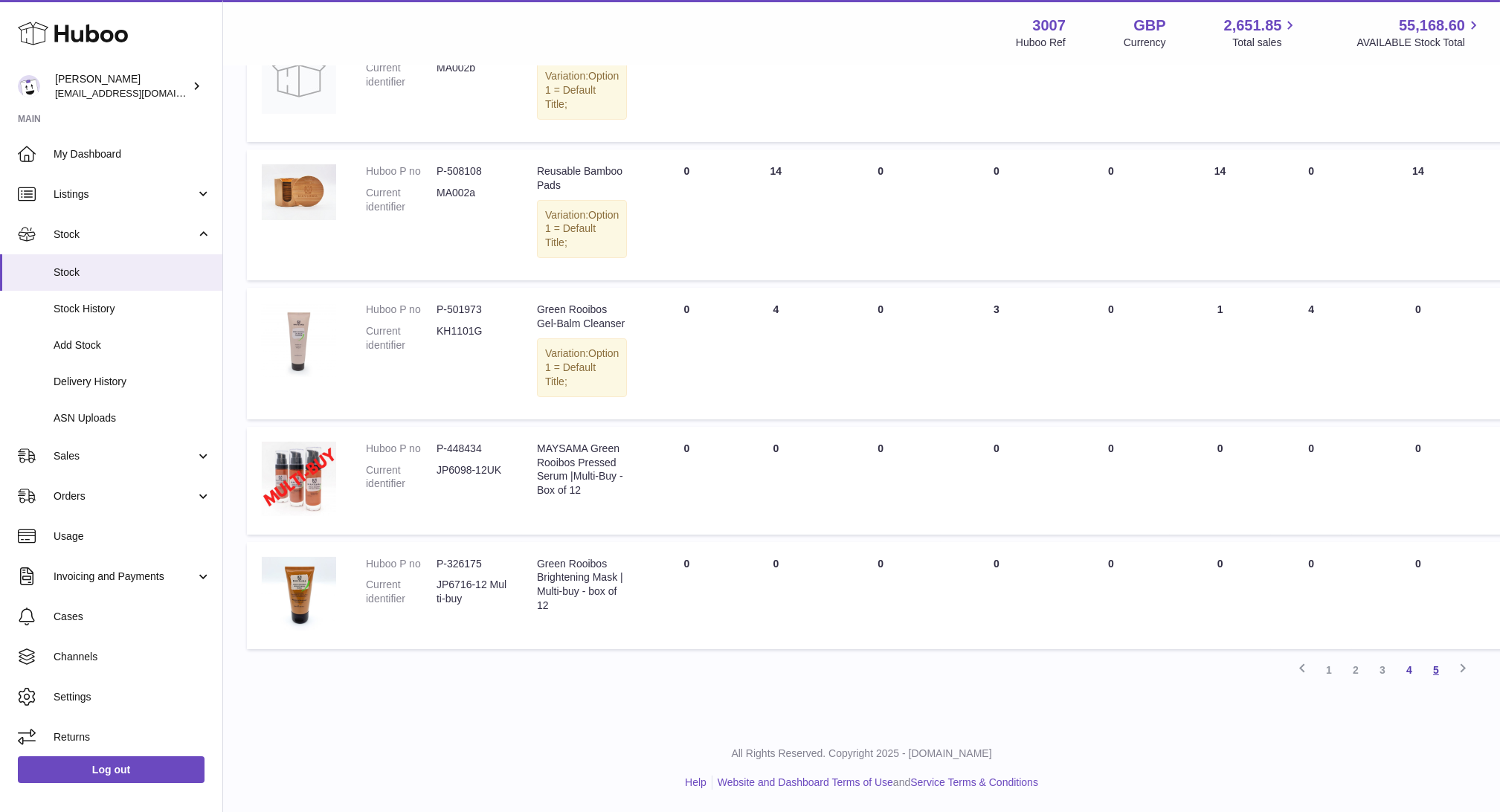
click at [1437, 675] on link "5" at bounding box center [1435, 669] width 27 height 27
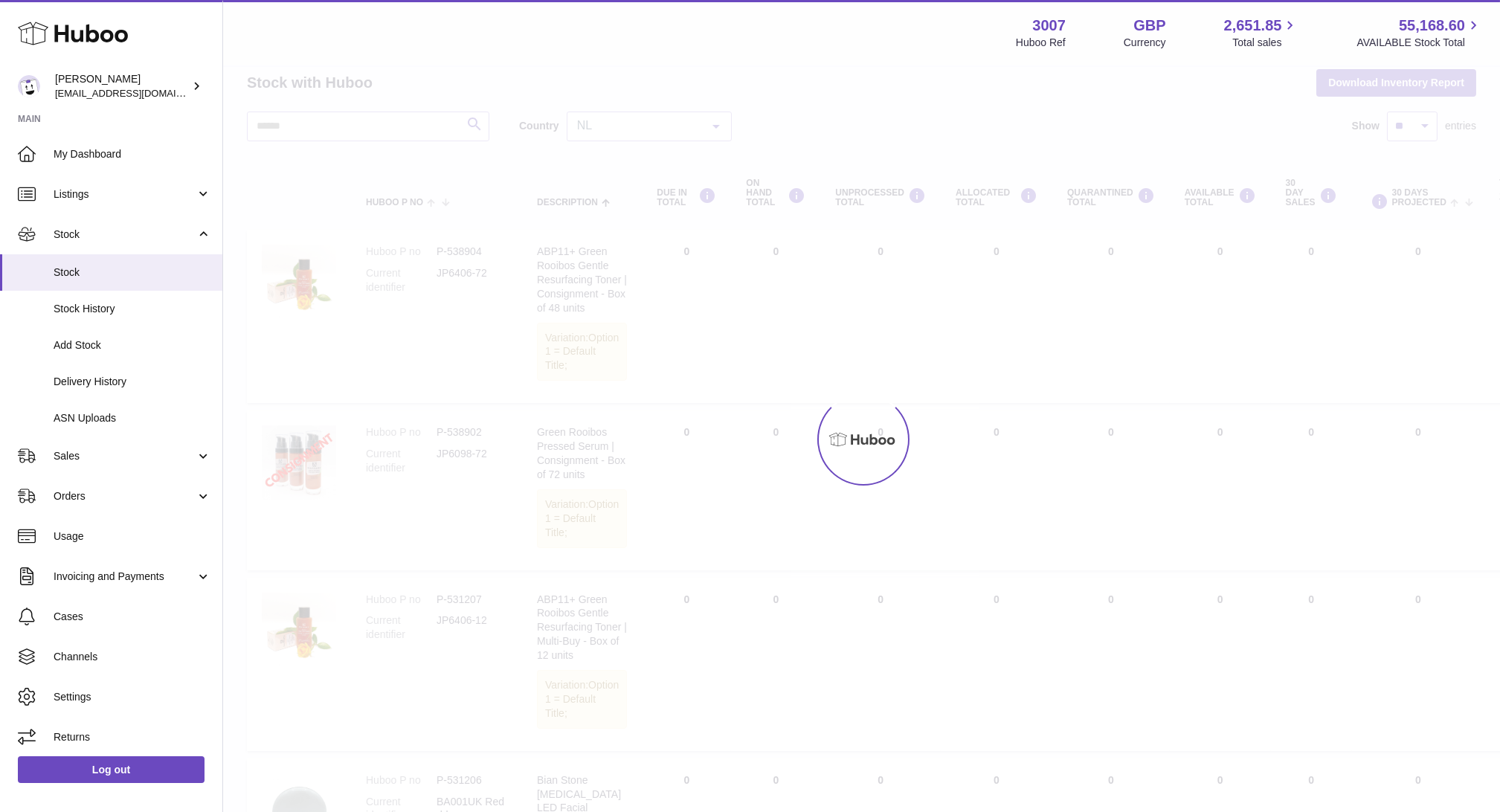
scroll to position [15, 0]
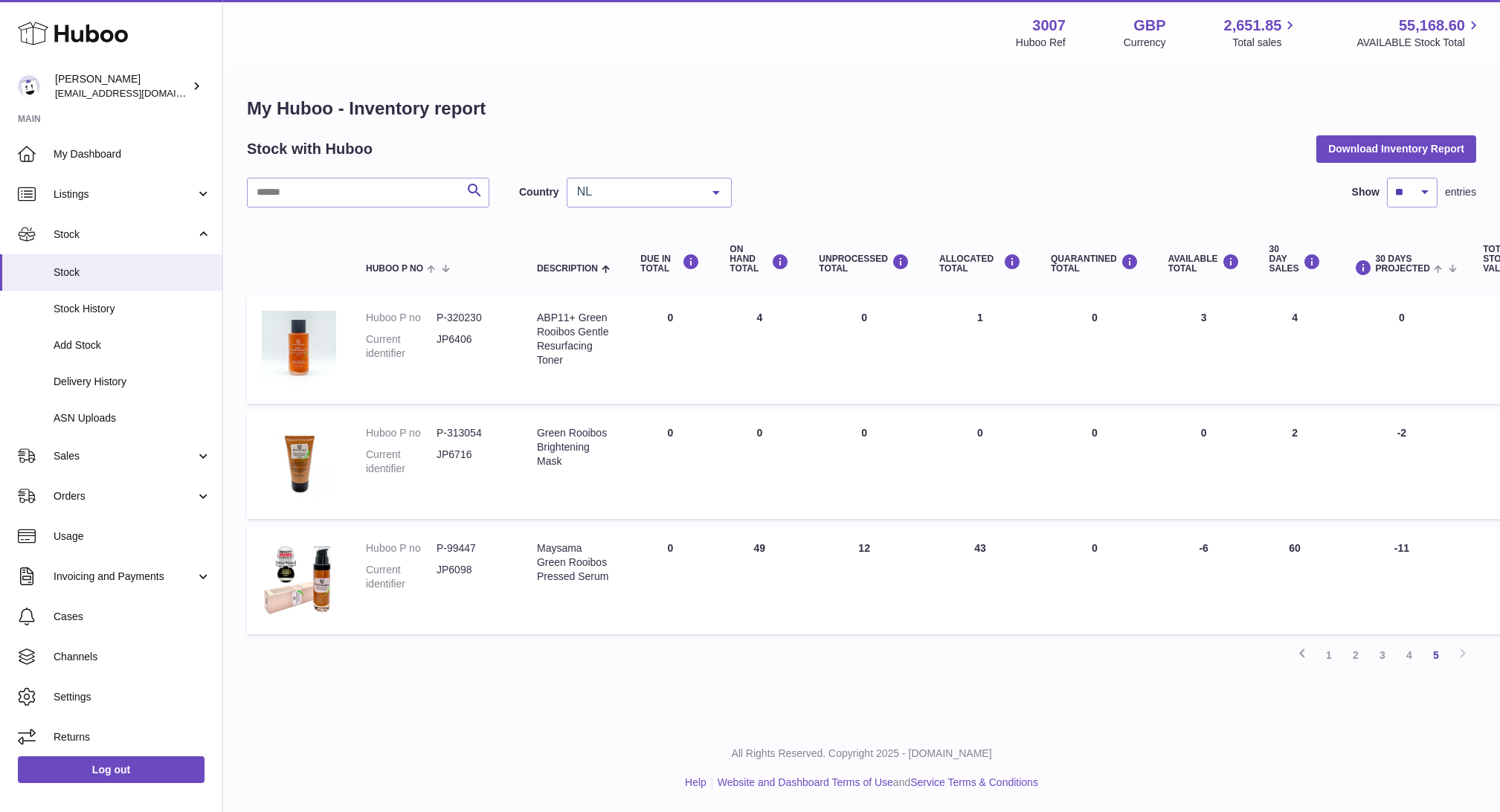
drag, startPoint x: 1207, startPoint y: 304, endPoint x: 1127, endPoint y: 326, distance: 83.0
click at [1127, 326] on tr "Huboo P no P-320230 Current identifier JP6406 Description ABP11+ Green Rooibos …" at bounding box center [931, 349] width 1369 height 107
click at [1127, 326] on td "QUARANTINED Total 0" at bounding box center [1094, 349] width 117 height 107
click at [1143, 327] on td "QUARANTINED Total 0" at bounding box center [1094, 349] width 117 height 107
drag, startPoint x: 1231, startPoint y: 525, endPoint x: 1148, endPoint y: 532, distance: 83.3
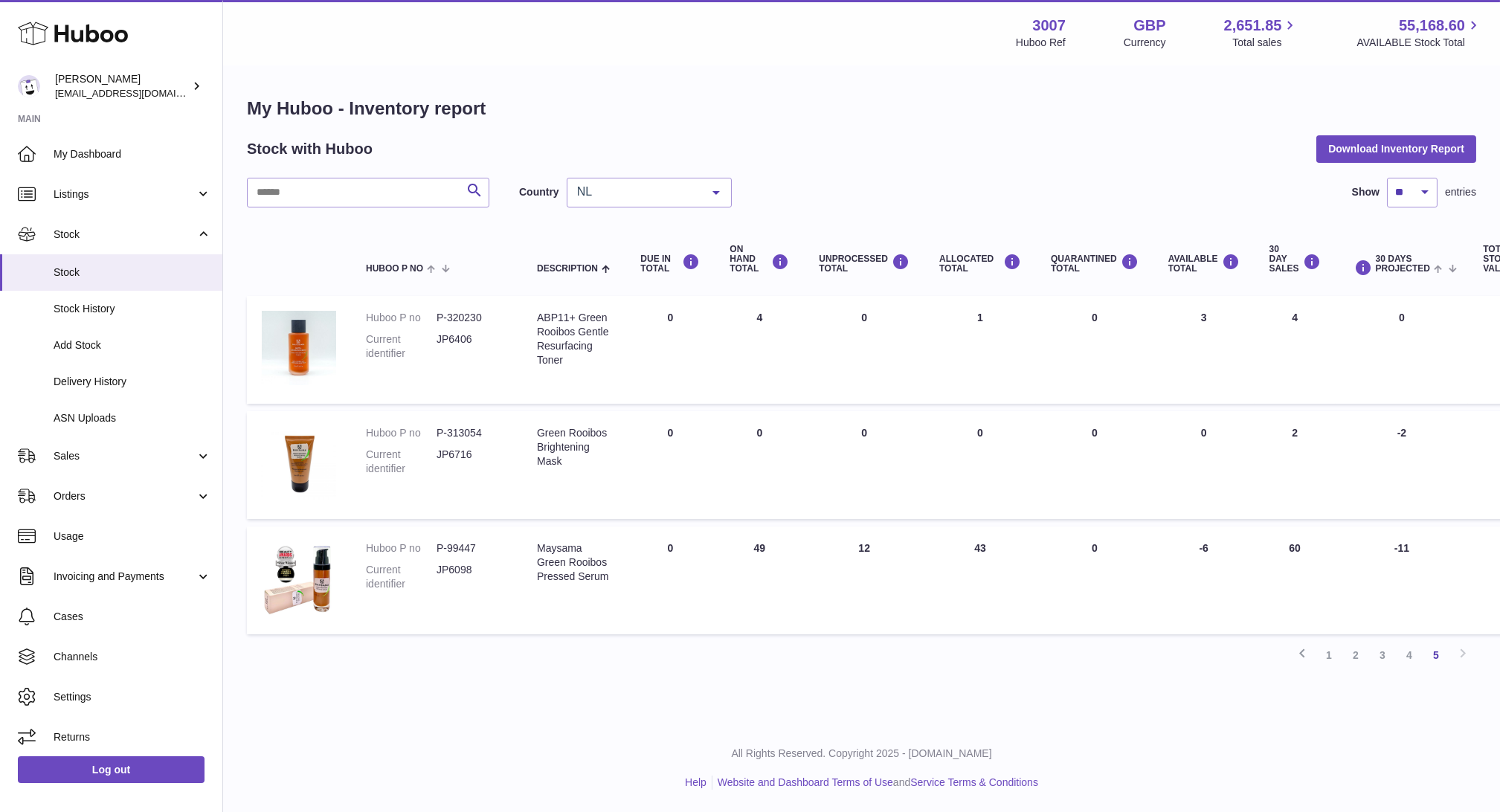
click at [1148, 532] on tr "Huboo P no P-99447 Current identifier JP6098 Description Maysama Green Rooibos …" at bounding box center [931, 579] width 1369 height 107
drag, startPoint x: 1148, startPoint y: 532, endPoint x: 1077, endPoint y: 571, distance: 81.0
click at [1077, 571] on td "QUARANTINED Total 0" at bounding box center [1094, 579] width 117 height 107
click at [82, 446] on link "Sales" at bounding box center [111, 456] width 222 height 40
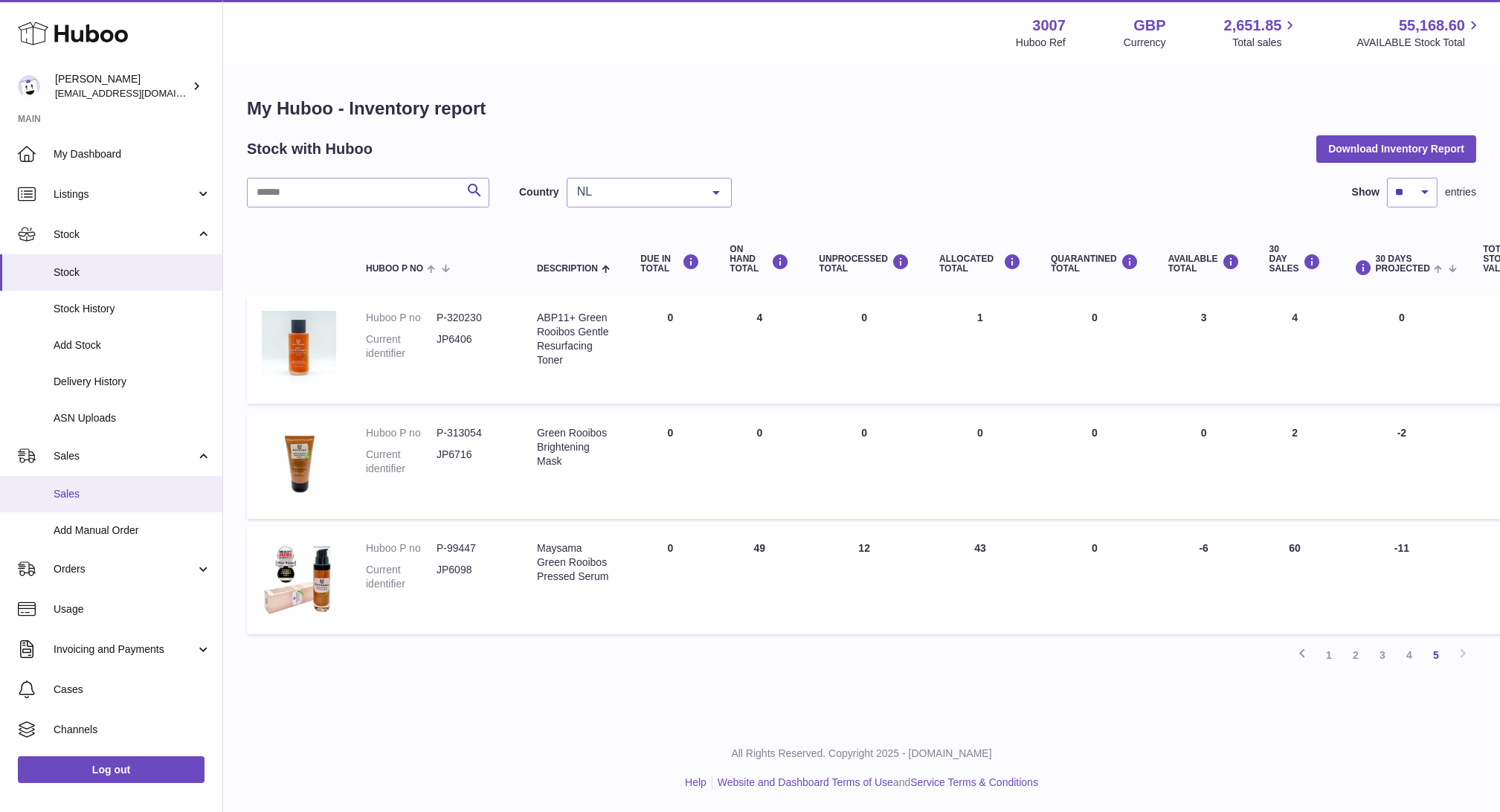
click at [91, 478] on link "Sales" at bounding box center [111, 494] width 222 height 36
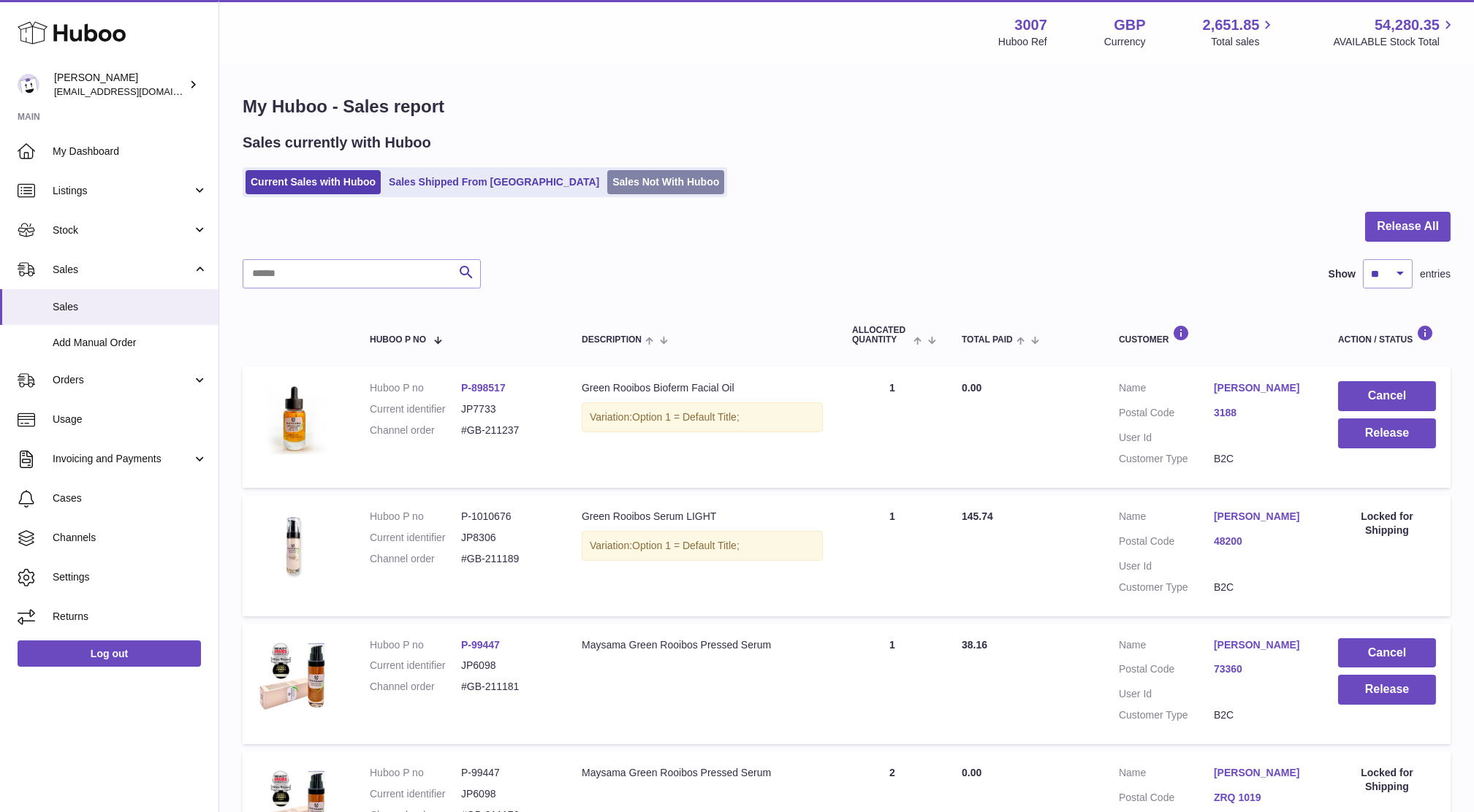
click at [608, 194] on link "Sales Not With Huboo" at bounding box center [666, 182] width 117 height 24
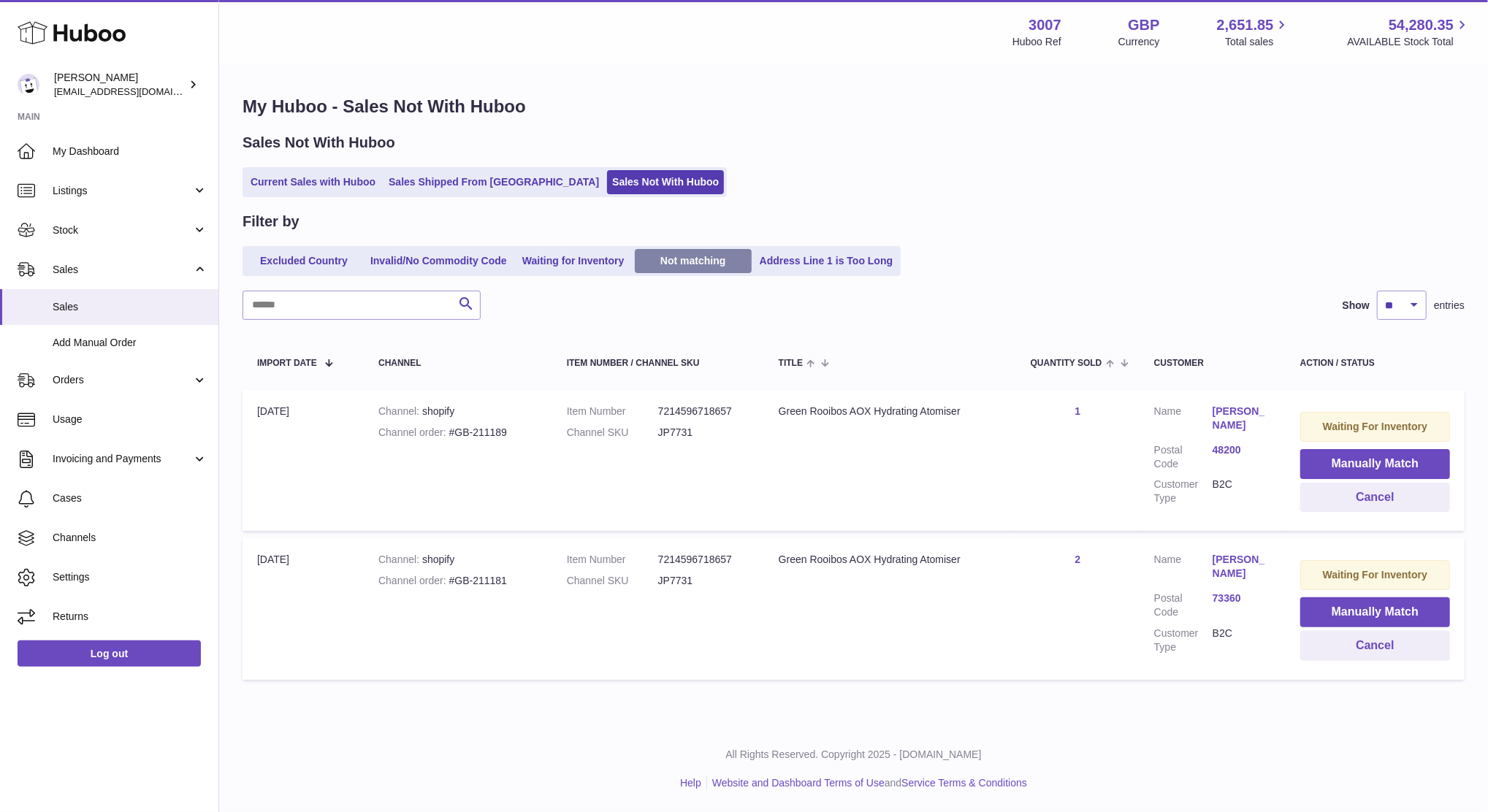
click at [675, 256] on link "Not matching" at bounding box center [693, 261] width 117 height 24
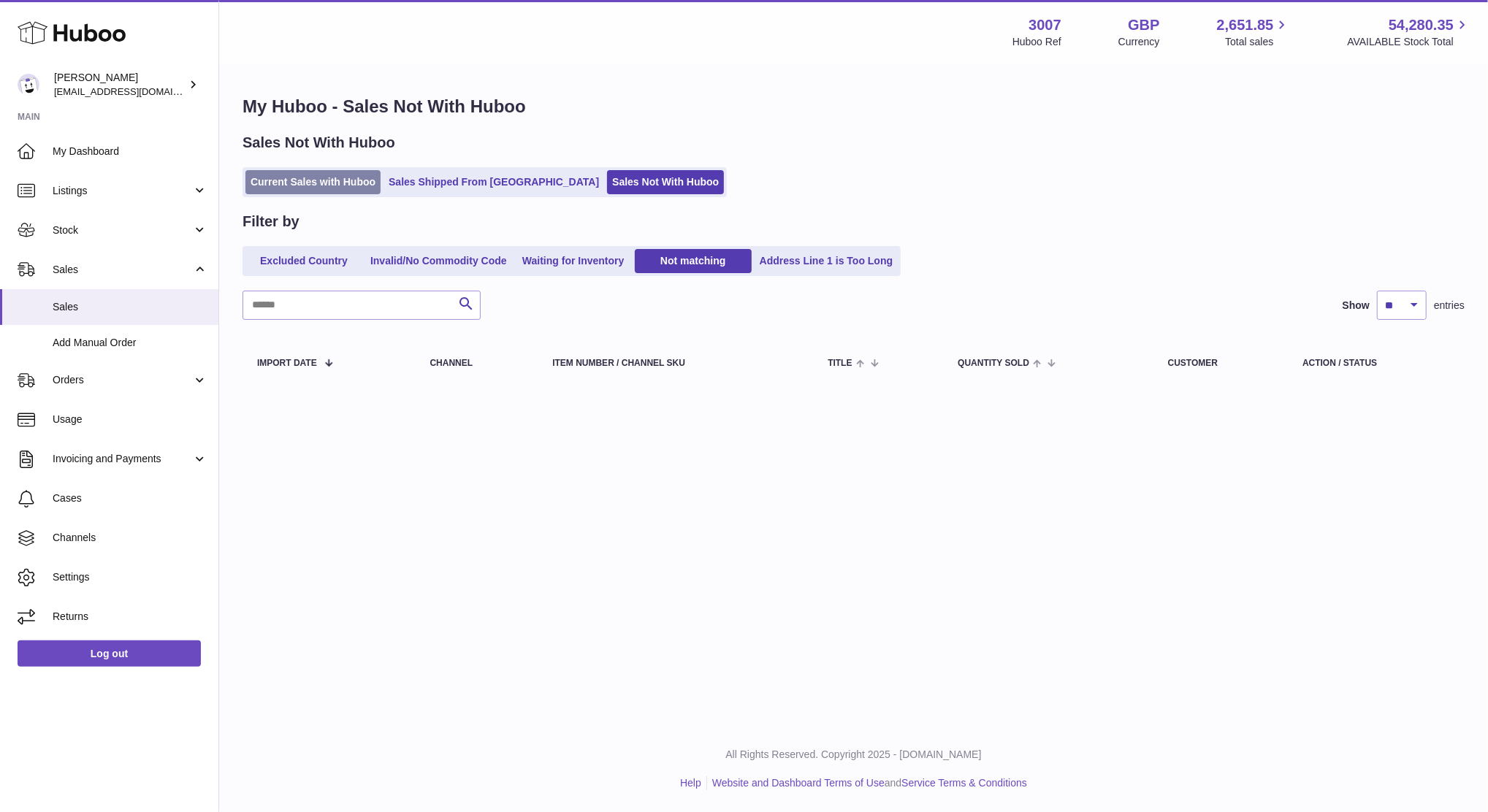
click at [339, 173] on link "Current Sales with Huboo" at bounding box center [313, 182] width 135 height 24
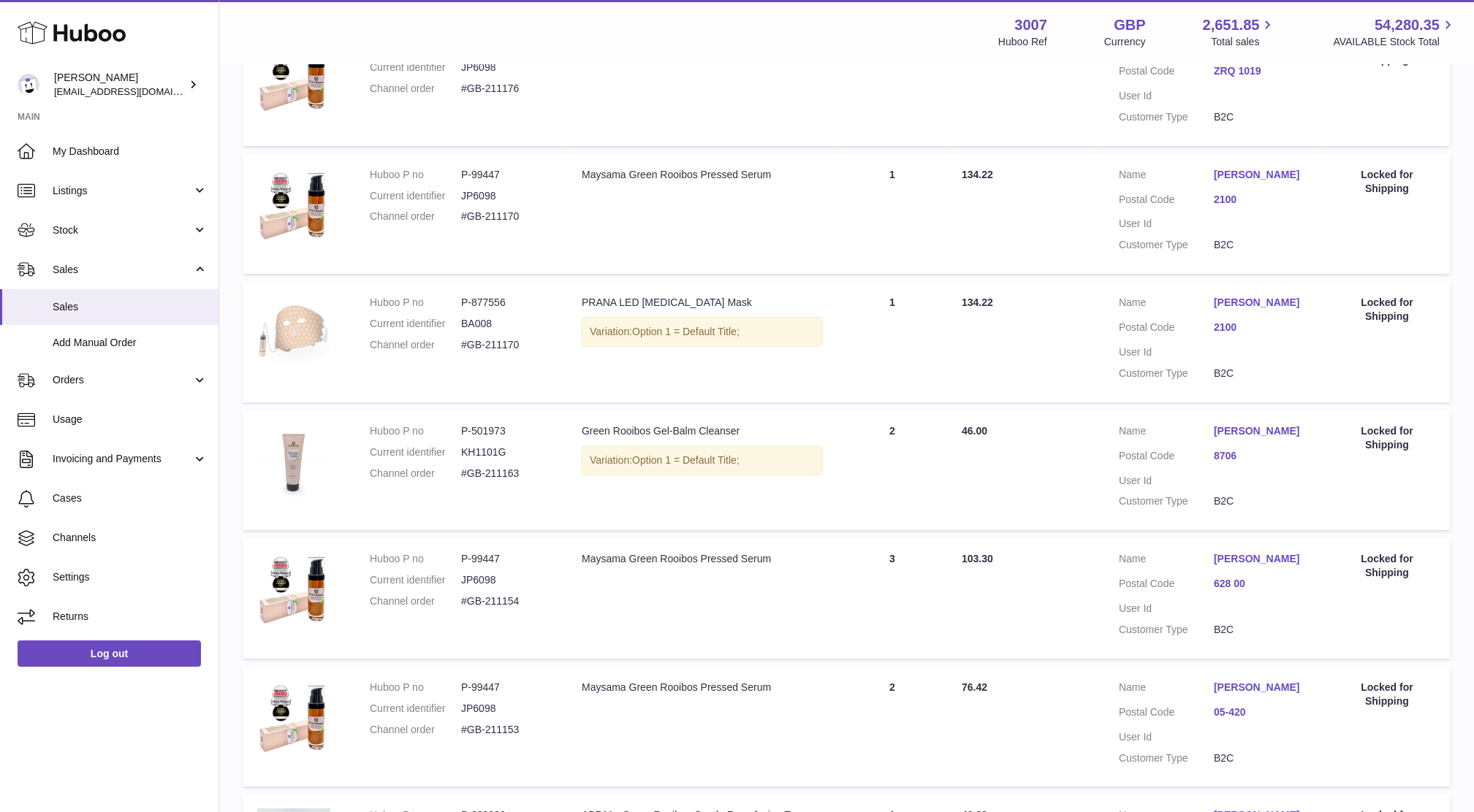
scroll to position [987, 0]
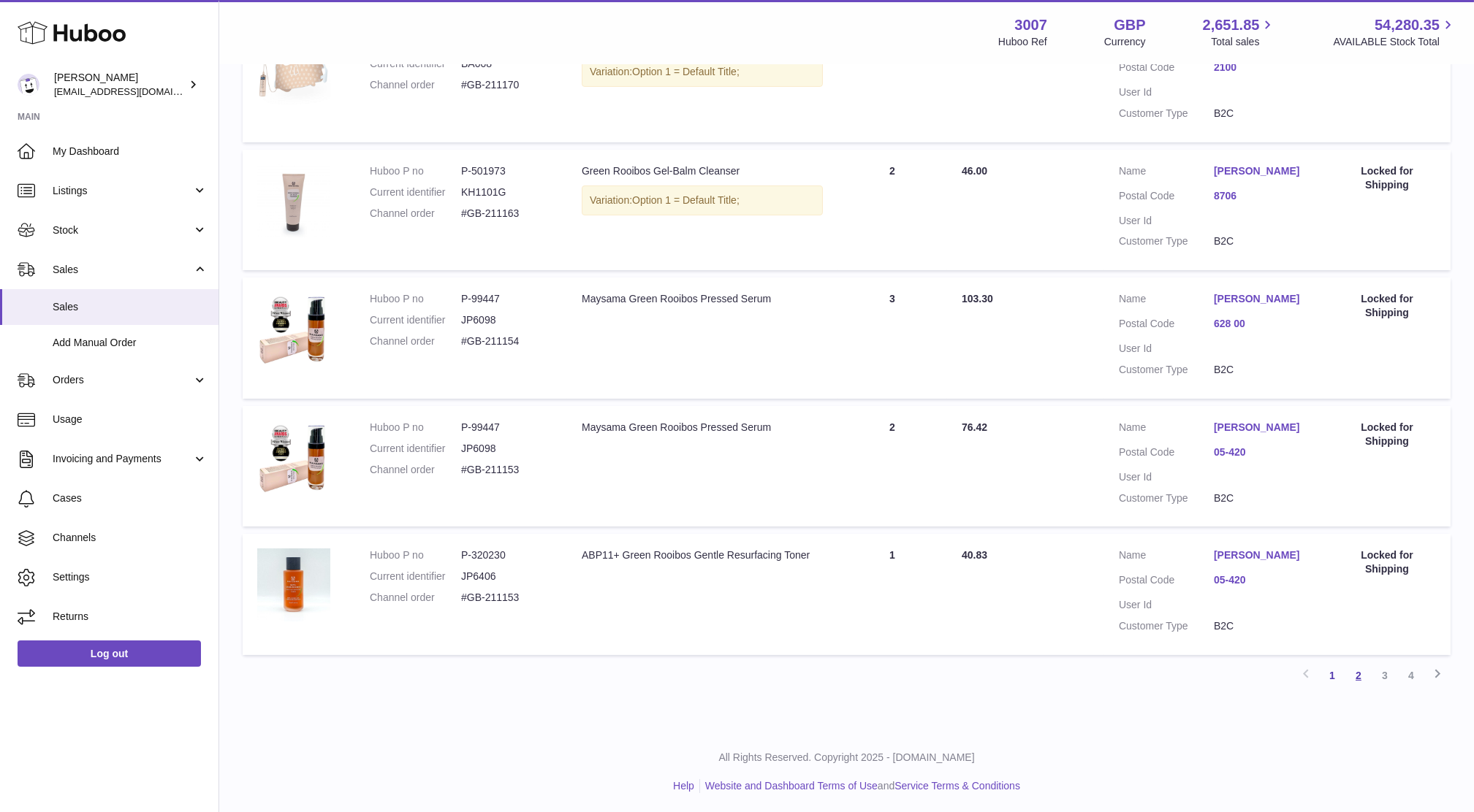
click at [1356, 675] on link "2" at bounding box center [1358, 675] width 26 height 26
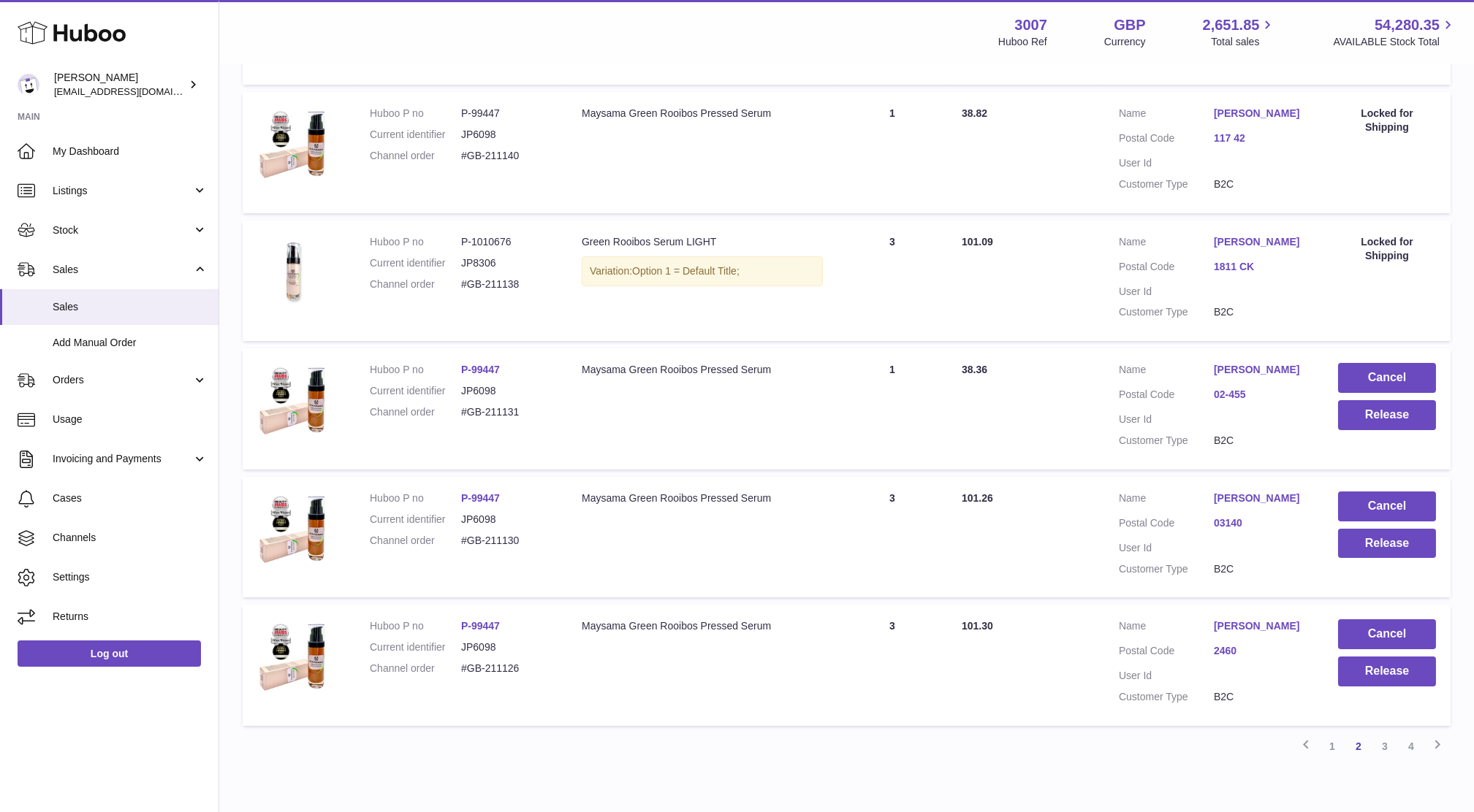
scroll to position [1006, 0]
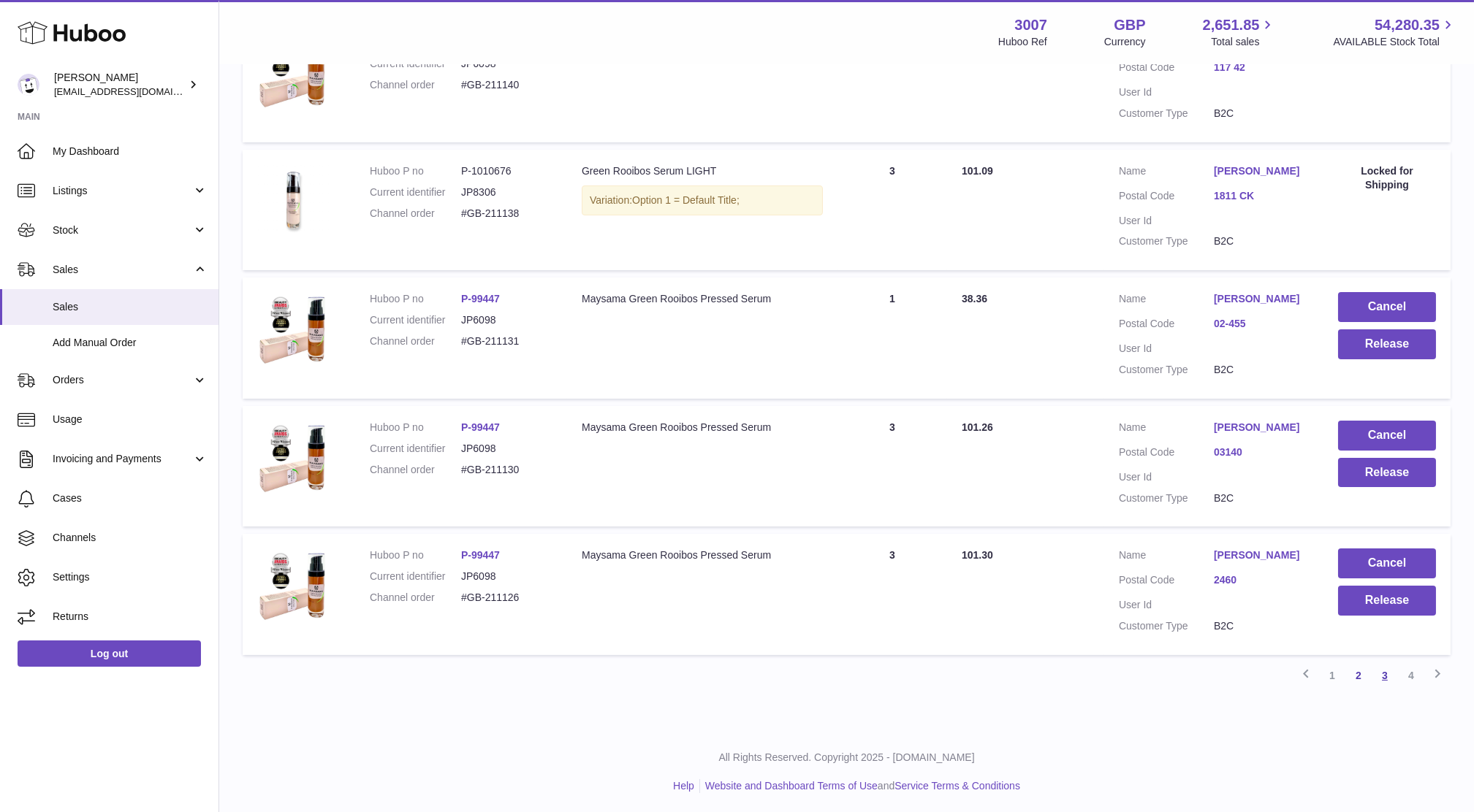
click at [1384, 670] on link "3" at bounding box center [1384, 675] width 26 height 26
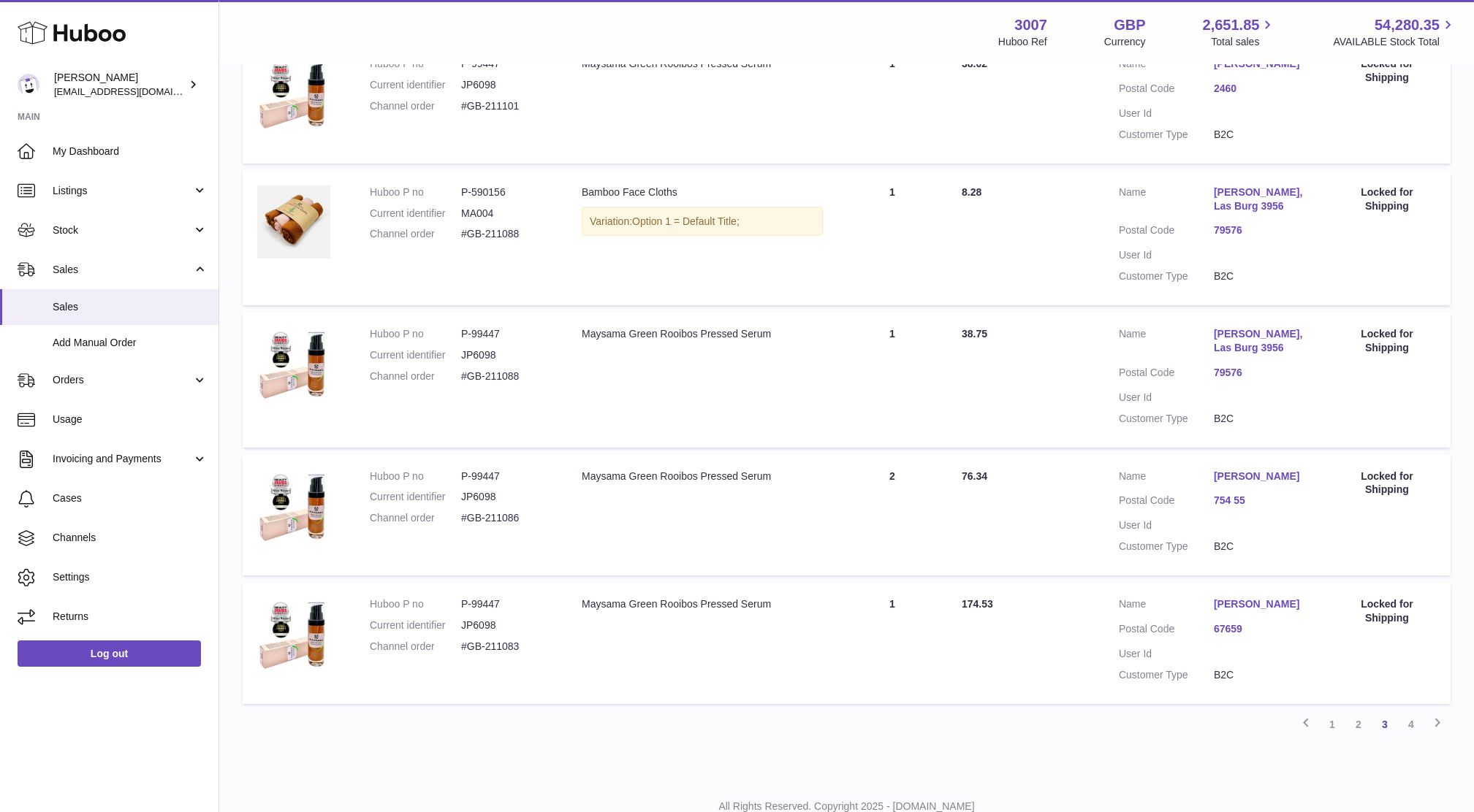
scroll to position [1028, 0]
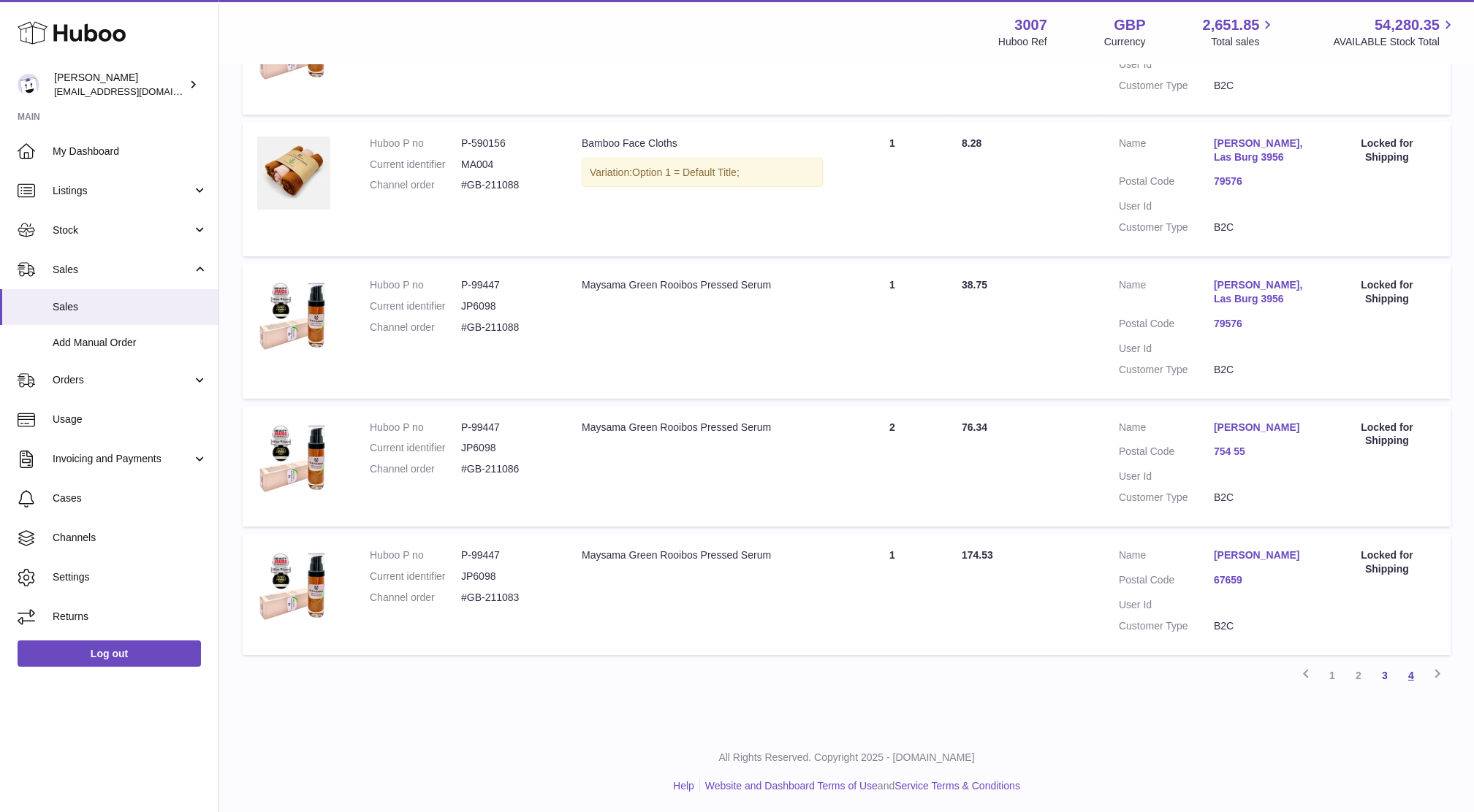
click at [1406, 673] on link "4" at bounding box center [1410, 675] width 26 height 26
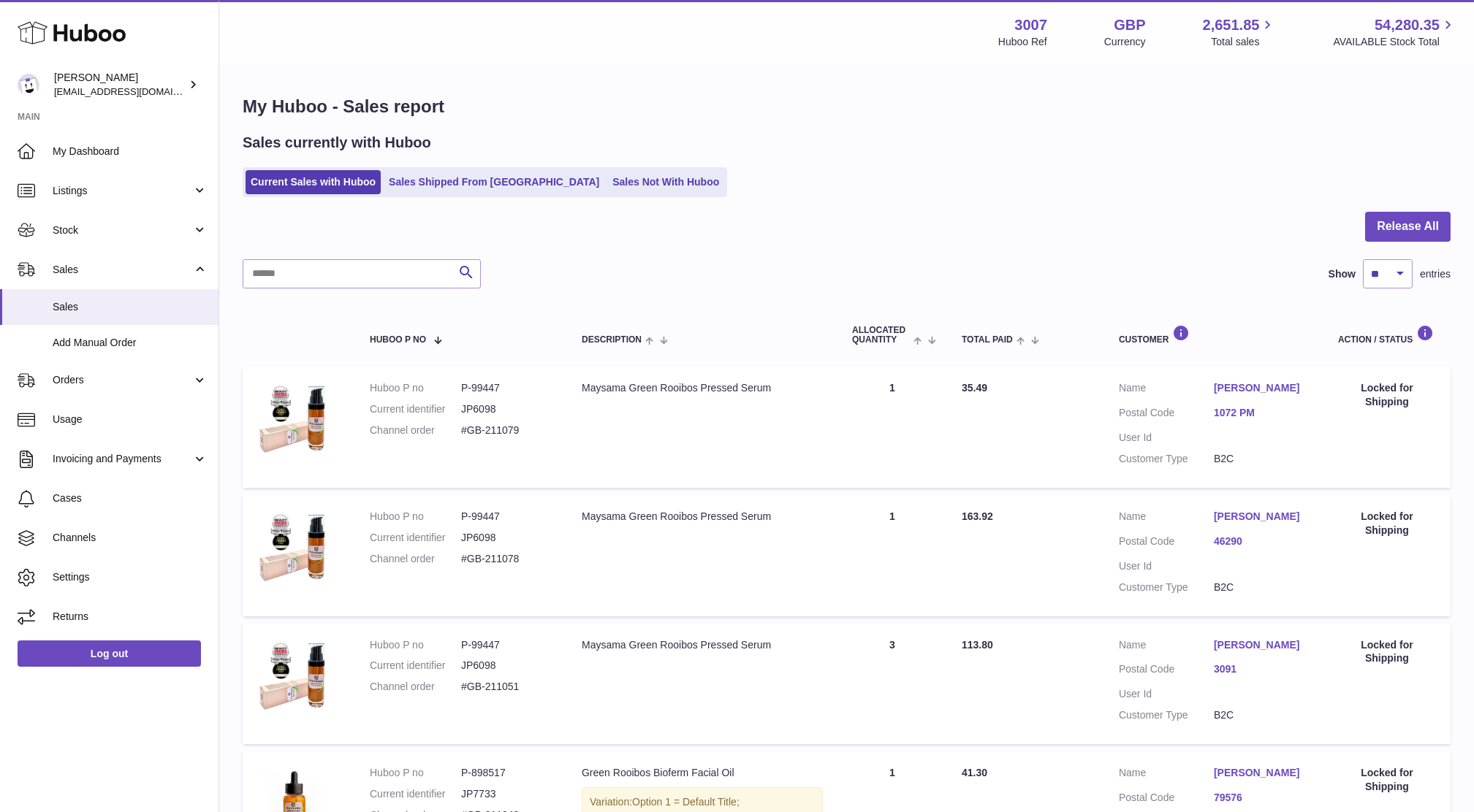
scroll to position [672, 0]
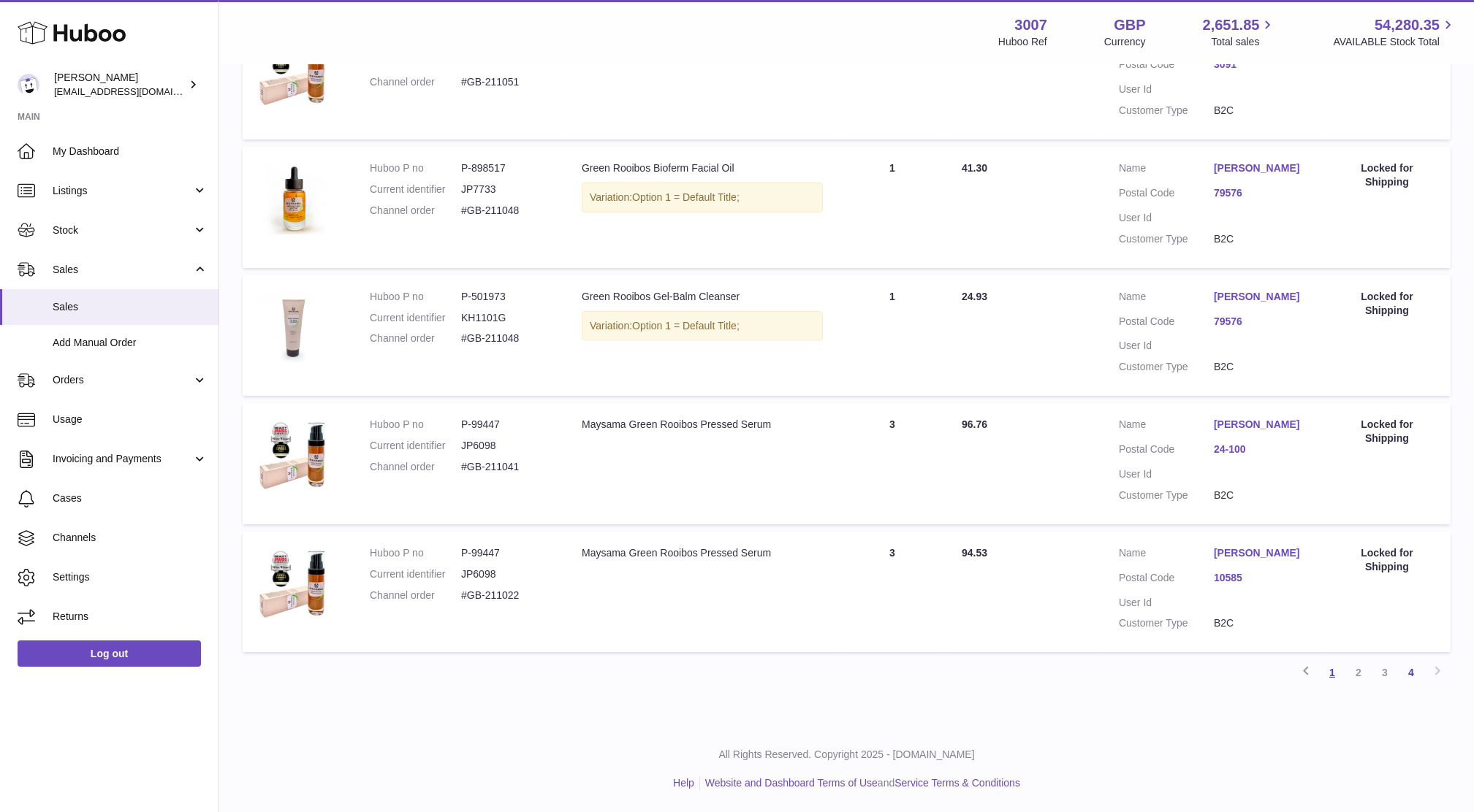
click at [1337, 680] on link "1" at bounding box center [1332, 672] width 26 height 26
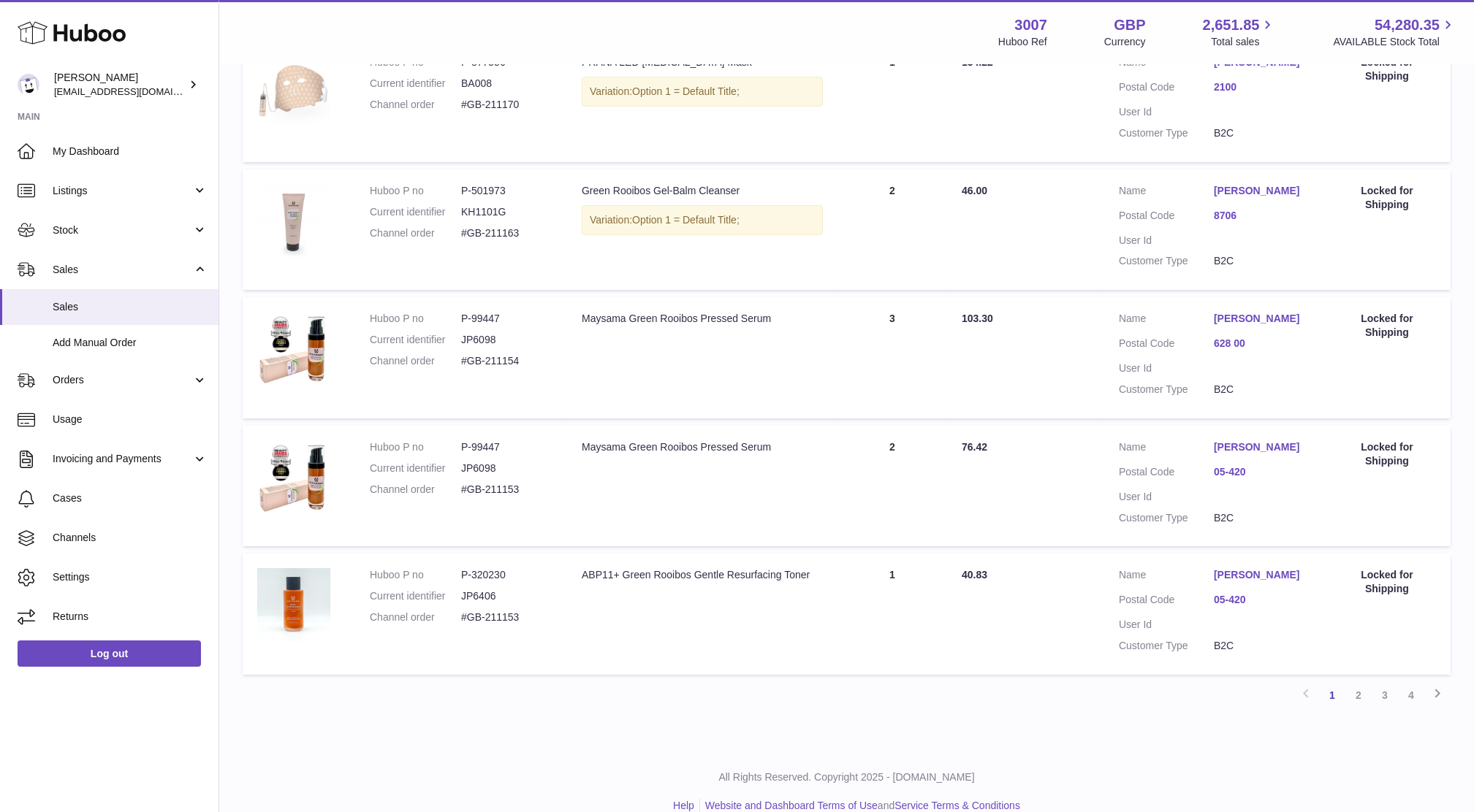
scroll to position [987, 0]
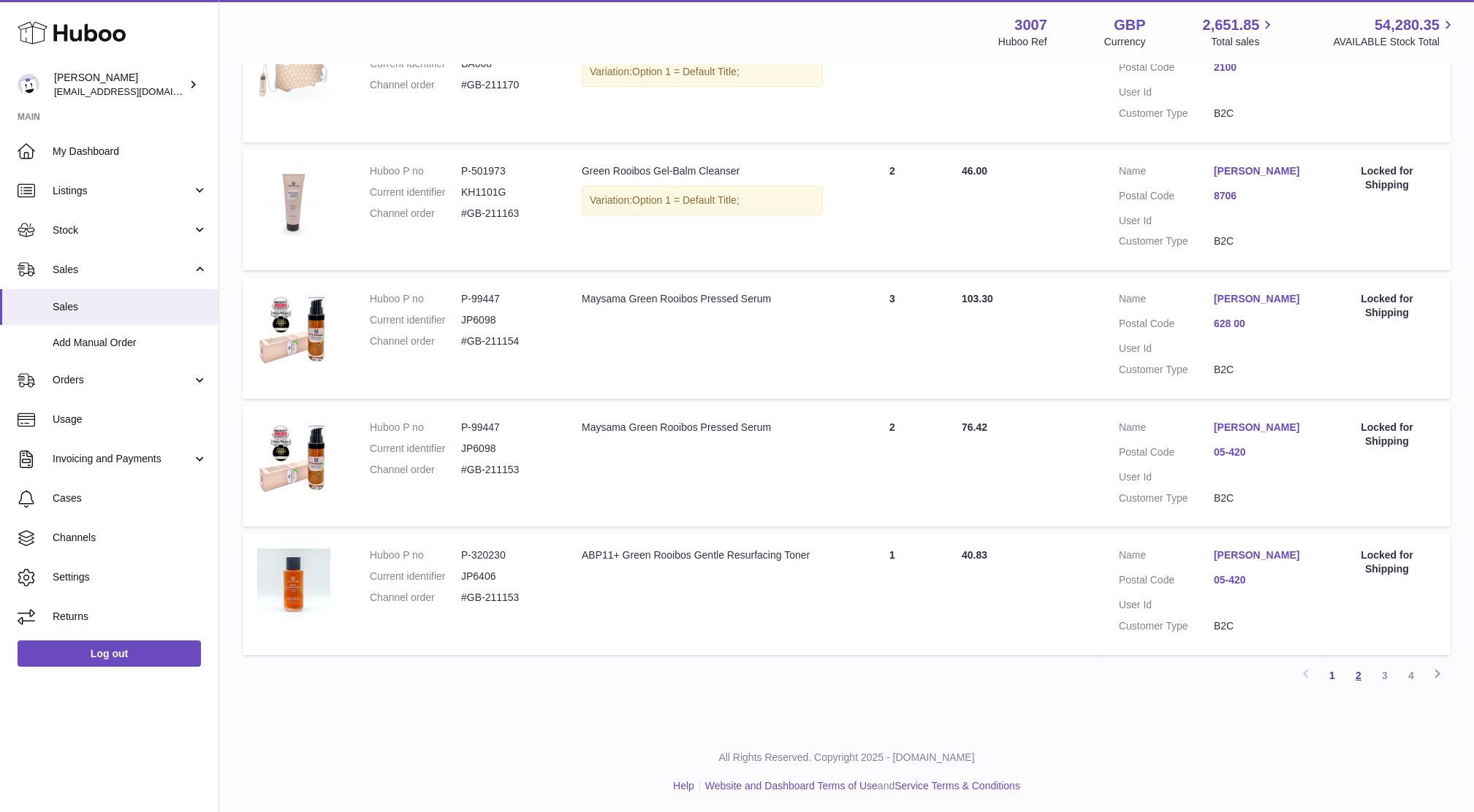
click at [1356, 681] on link "2" at bounding box center [1358, 675] width 26 height 26
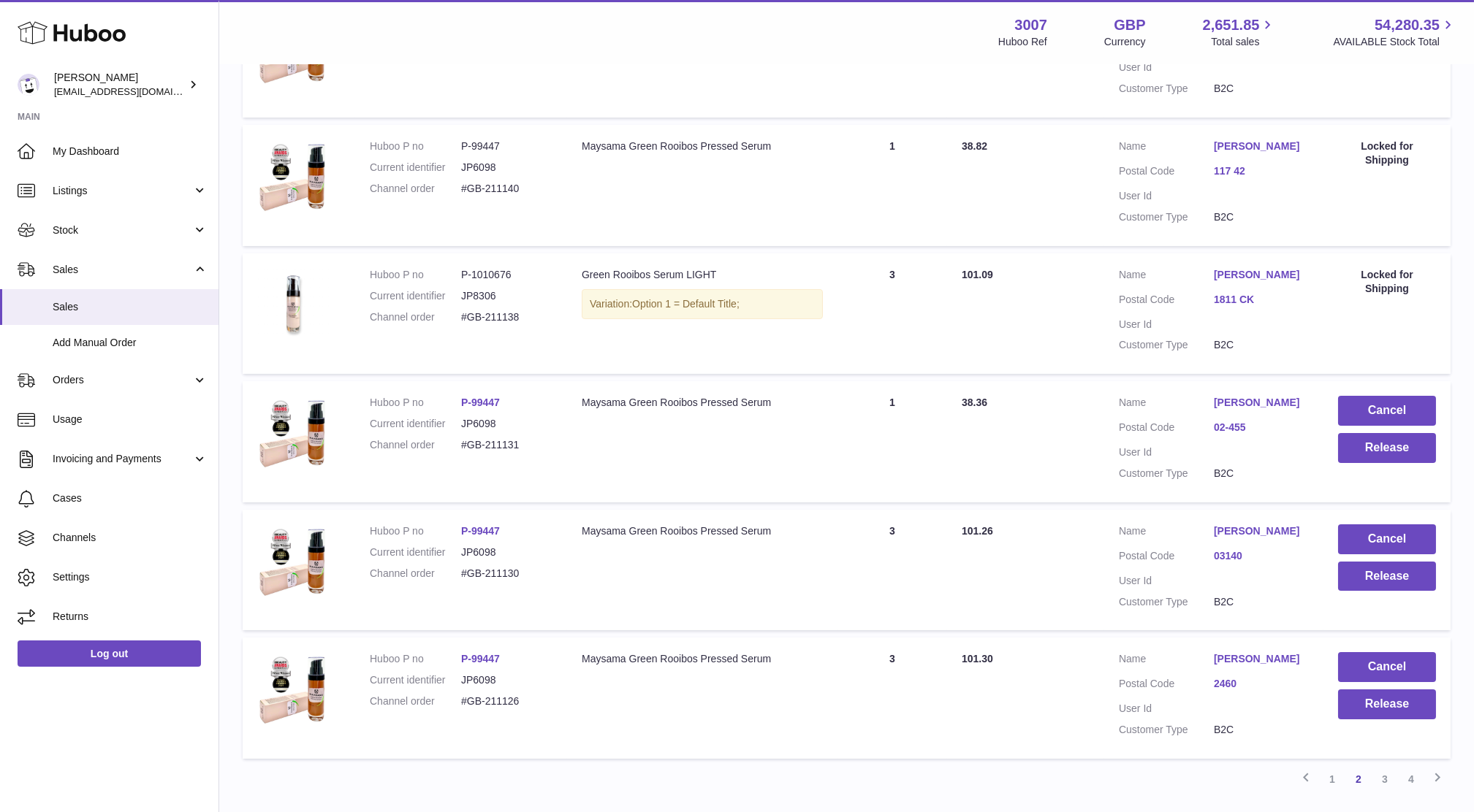
scroll to position [1006, 0]
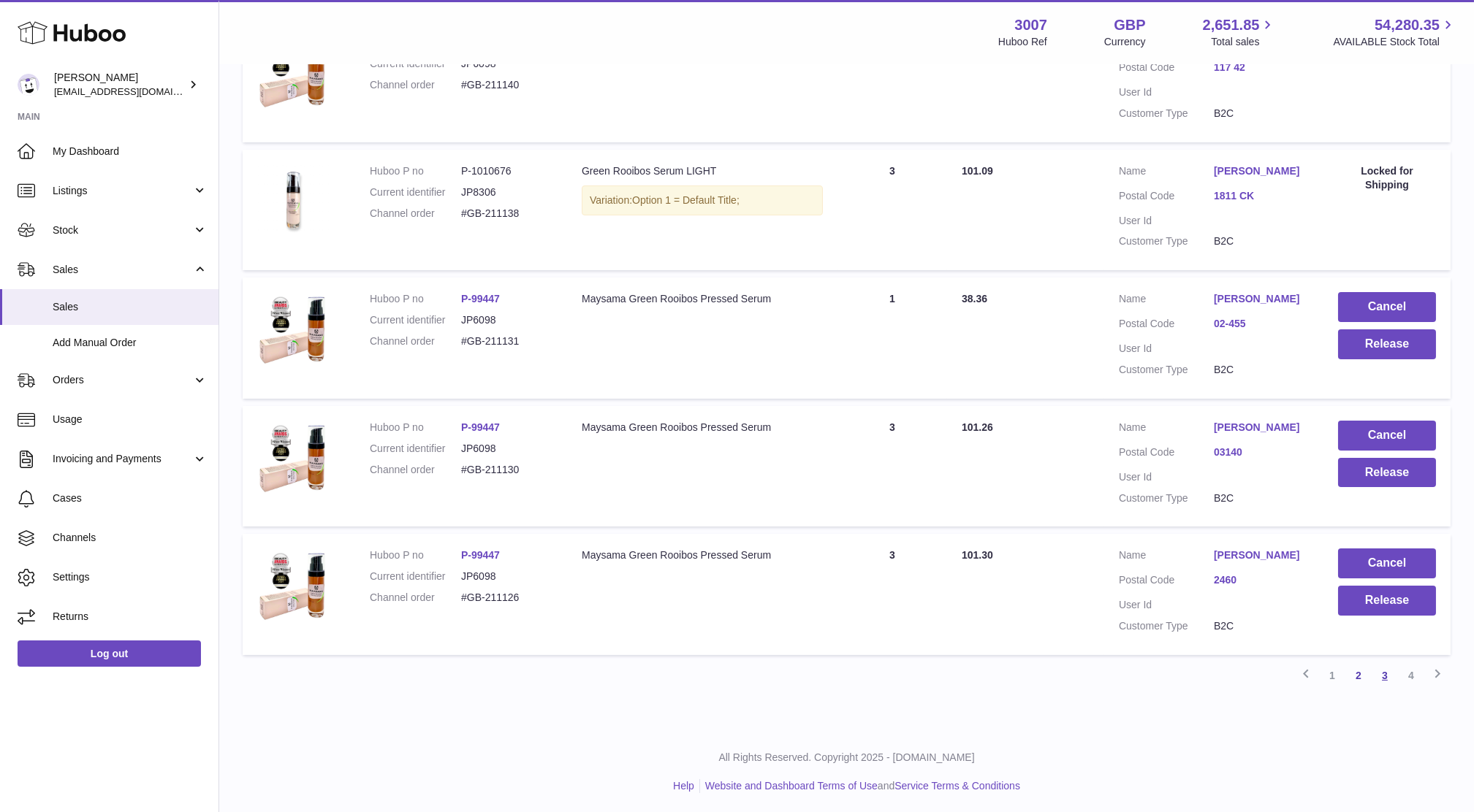
click at [1379, 677] on link "3" at bounding box center [1384, 675] width 26 height 26
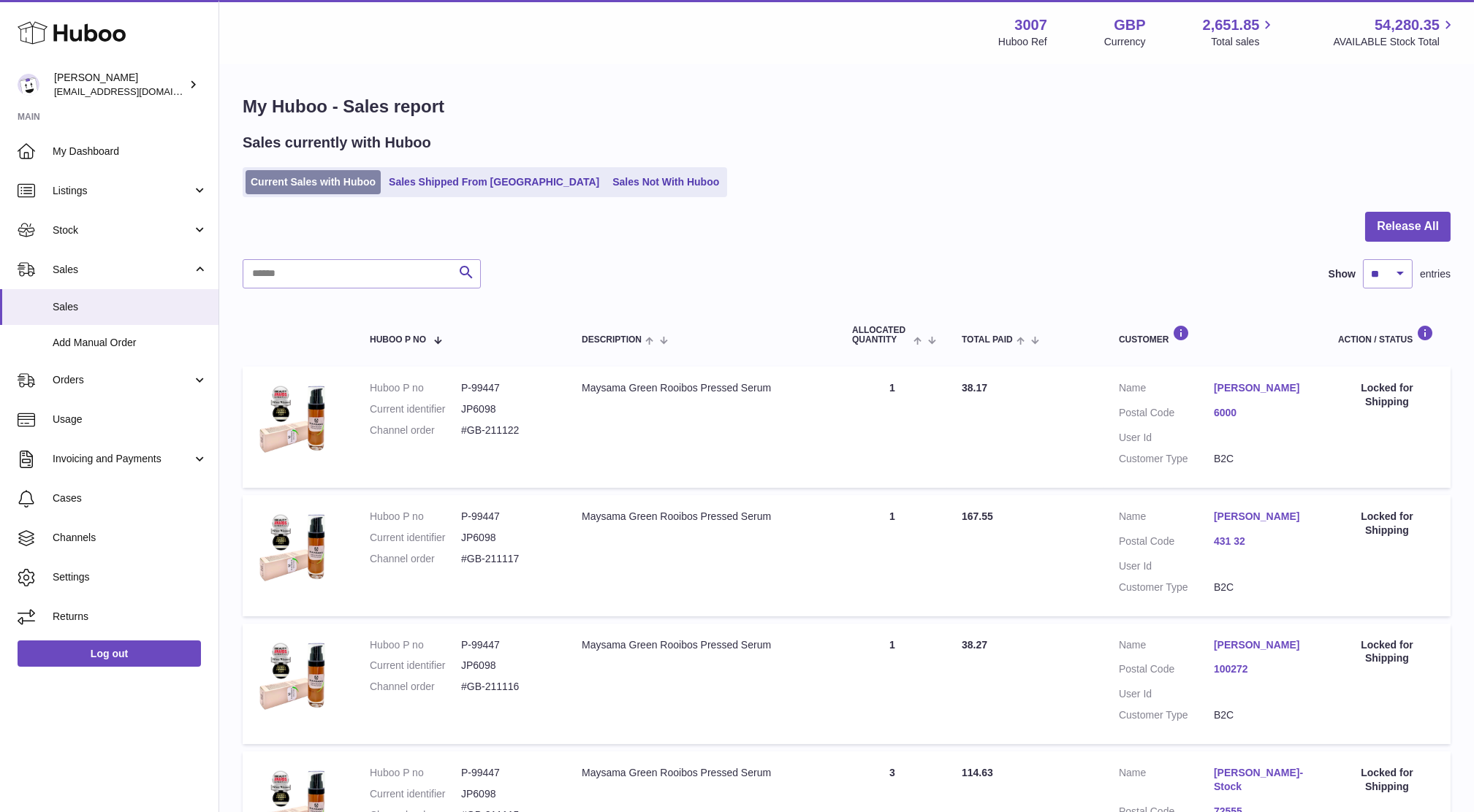
click at [297, 187] on link "Current Sales with Huboo" at bounding box center [313, 182] width 135 height 24
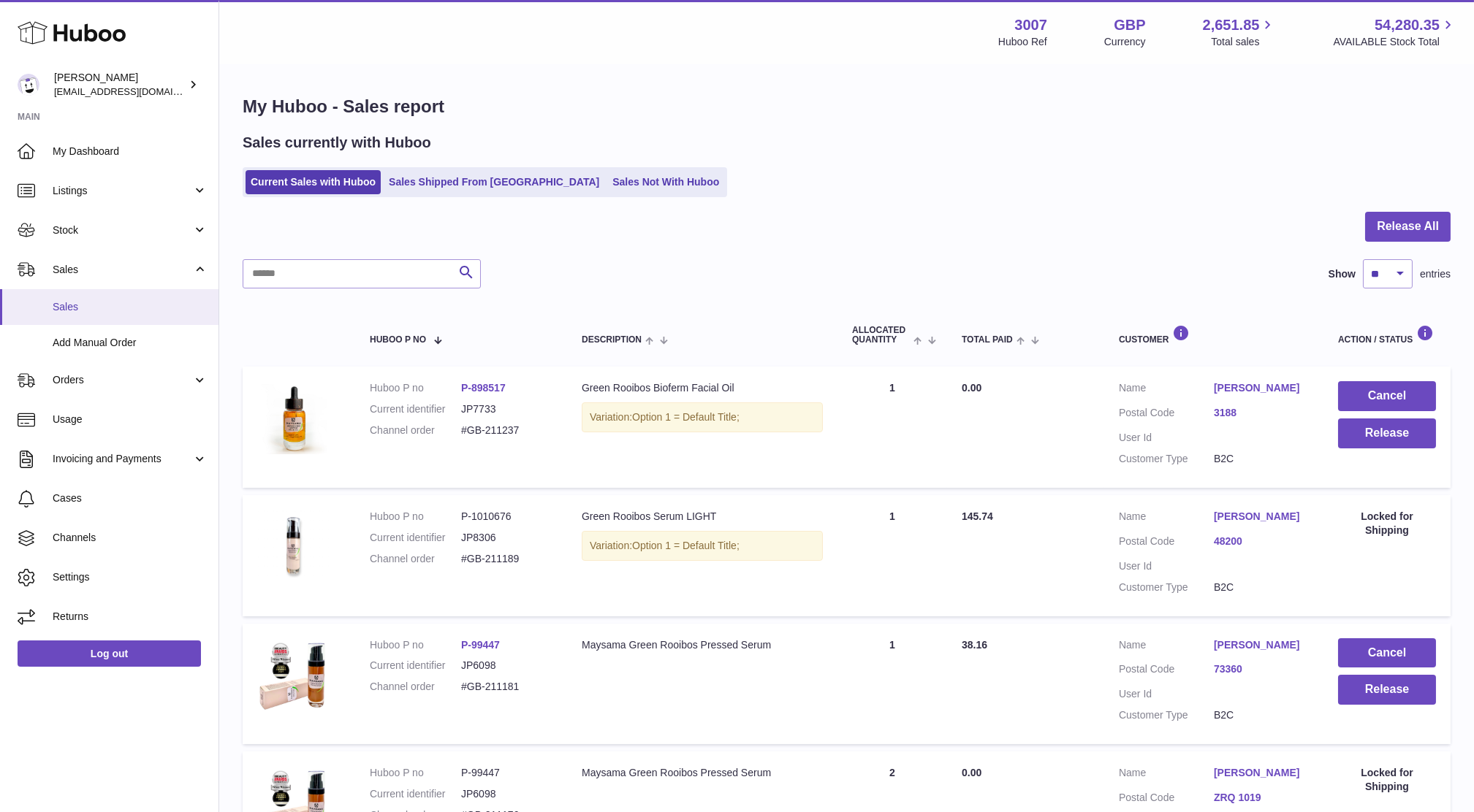
click at [96, 296] on link "Sales" at bounding box center [109, 306] width 218 height 36
click at [104, 304] on span "Sales" at bounding box center [129, 306] width 155 height 13
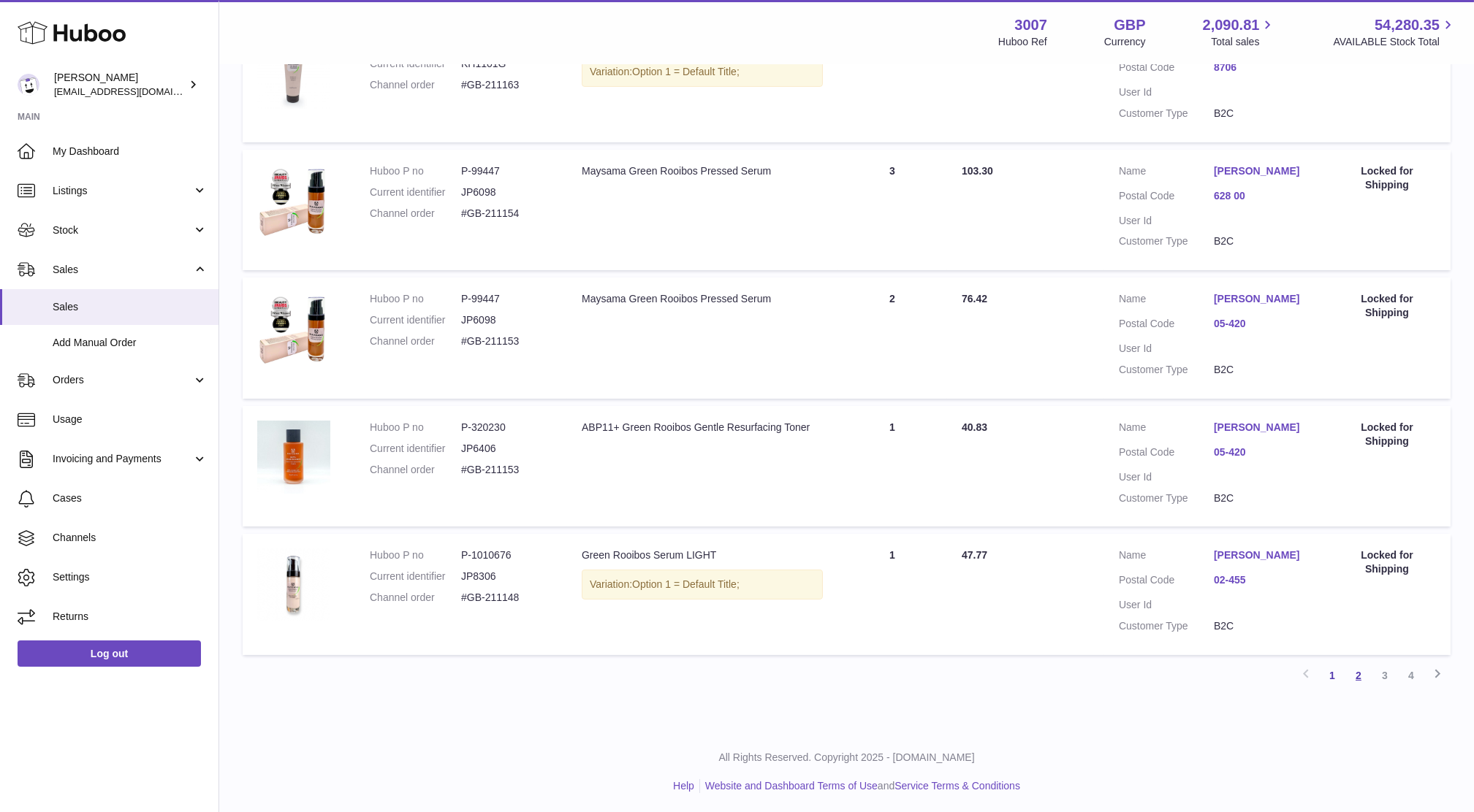
click at [1349, 672] on link "2" at bounding box center [1358, 675] width 26 height 26
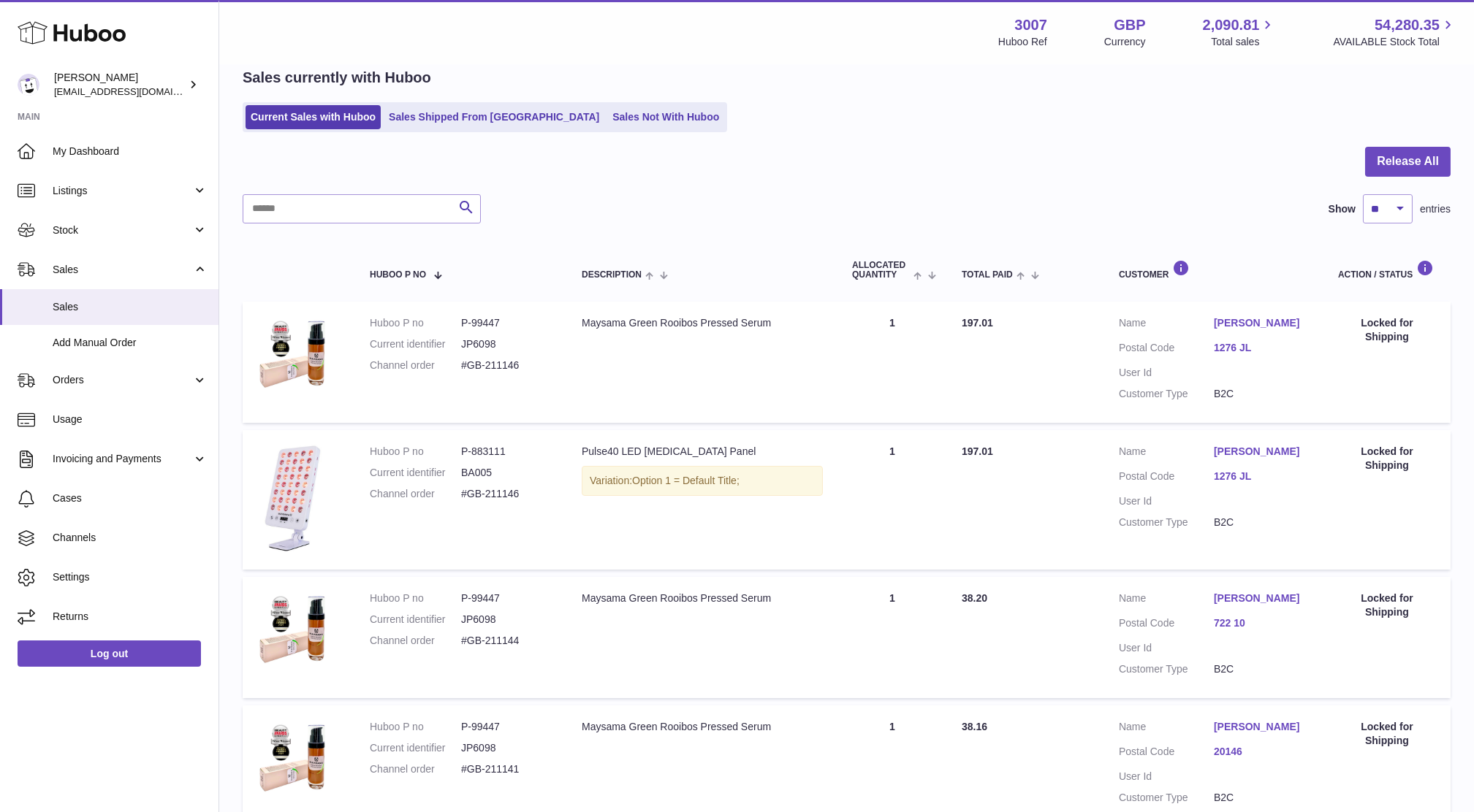
scroll to position [1006, 0]
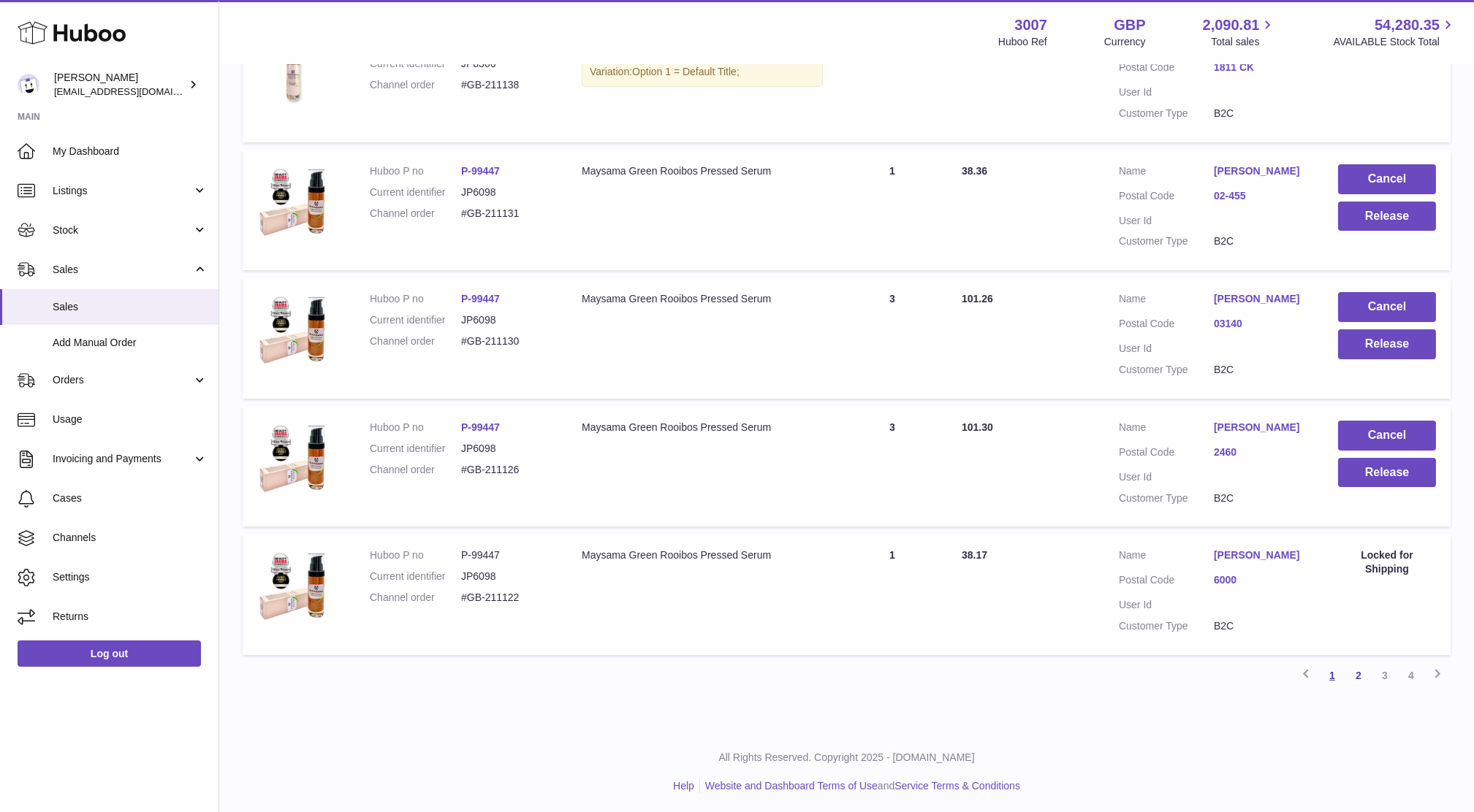
click at [1335, 674] on link "1" at bounding box center [1332, 675] width 26 height 26
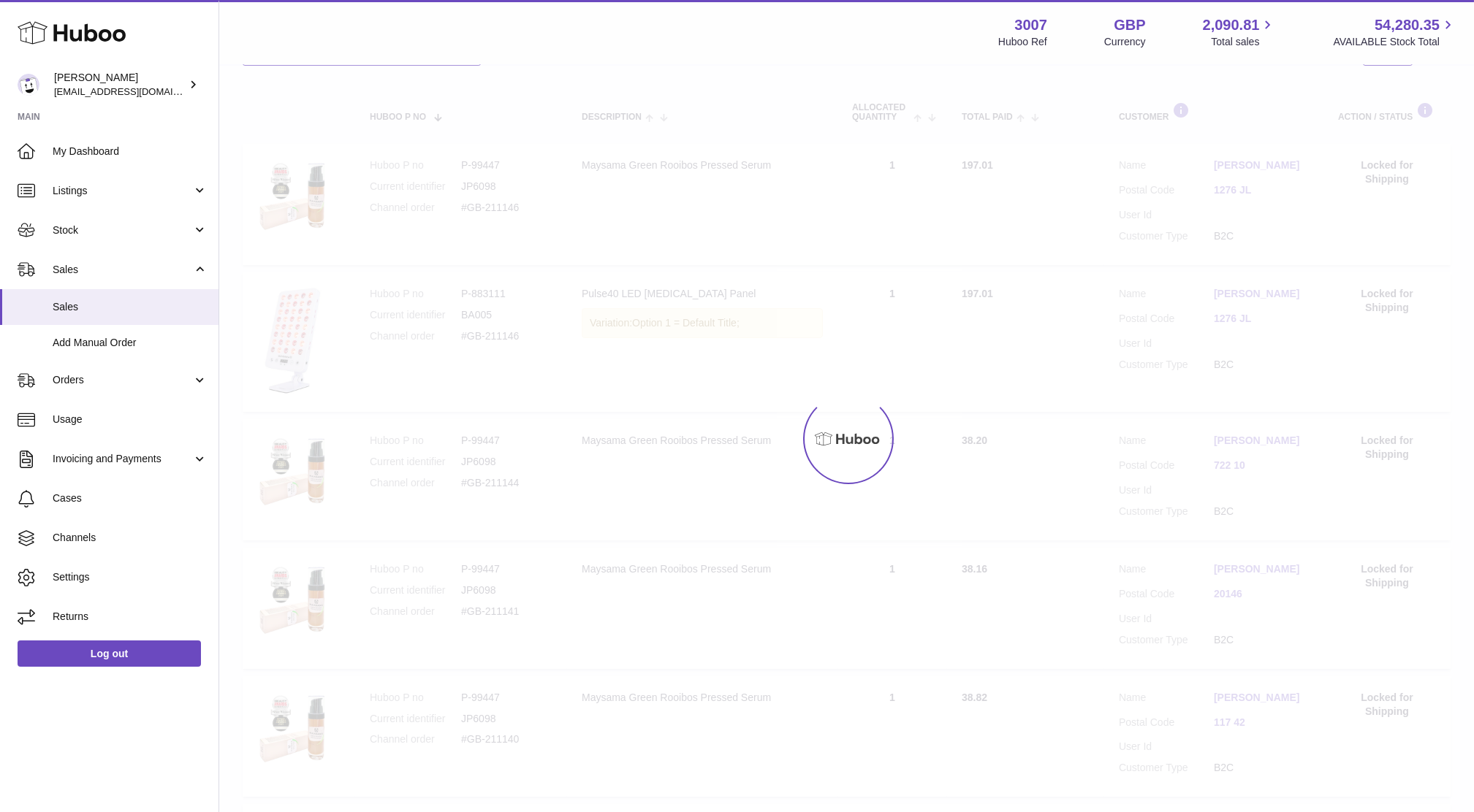
scroll to position [65, 0]
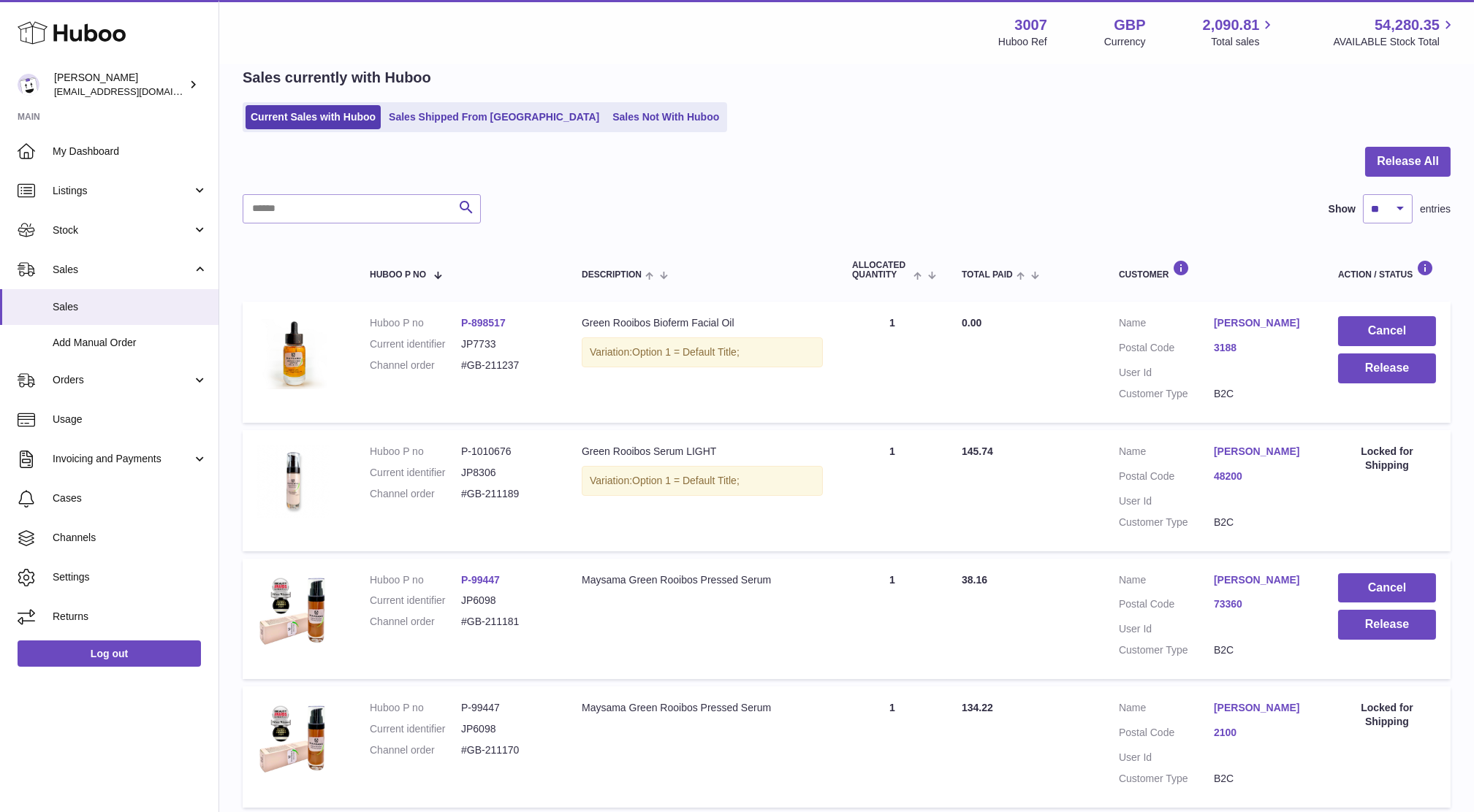
click at [604, 135] on div "My Huboo - Sales report Sales currently with Huboo Current Sales with Huboo Sal…" at bounding box center [847, 825] width 1255 height 1649
click at [608, 119] on link "Sales Not With Huboo" at bounding box center [666, 117] width 117 height 24
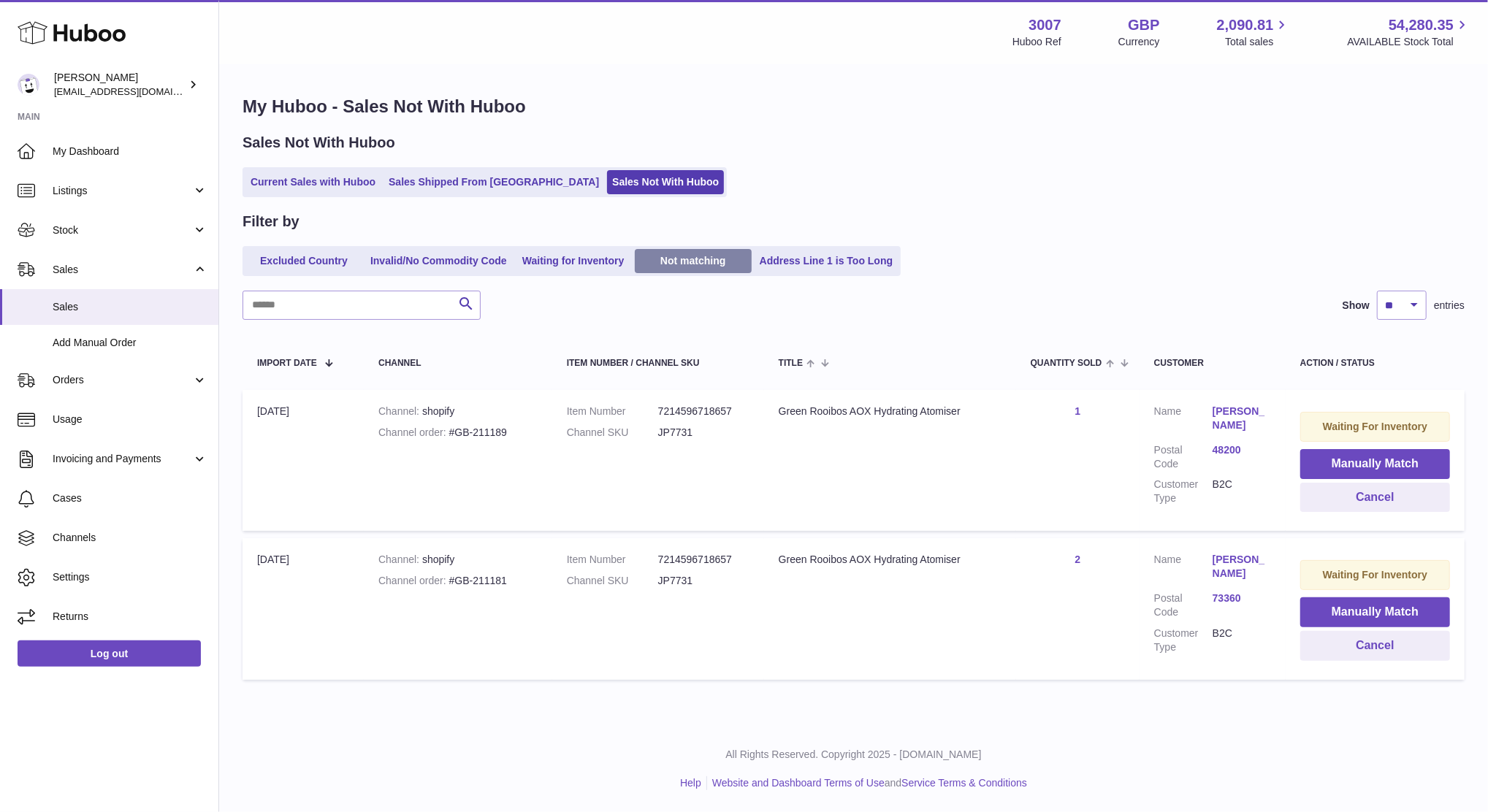
click at [698, 269] on link "Not matching" at bounding box center [693, 261] width 117 height 24
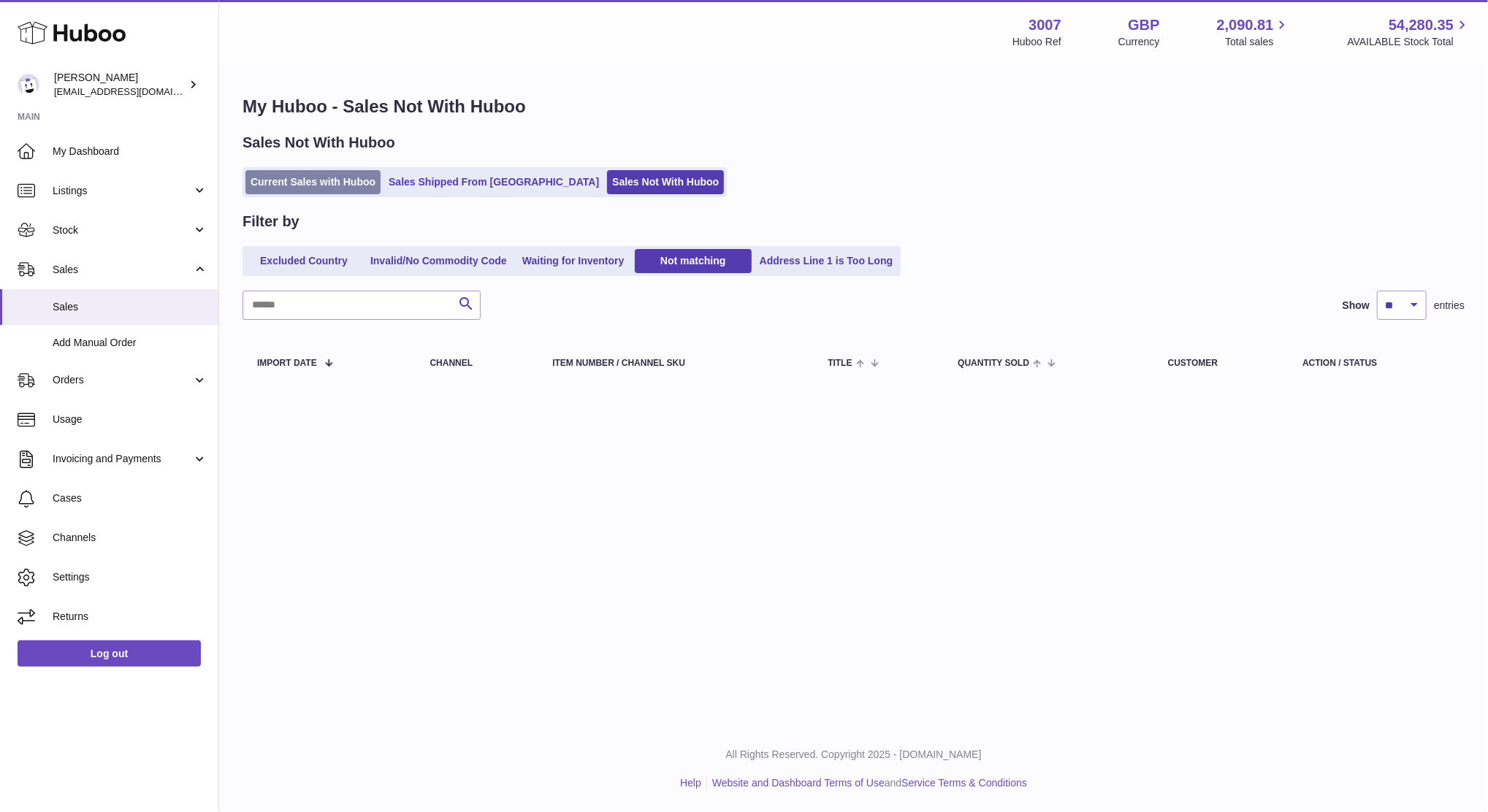
click at [299, 178] on link "Current Sales with Huboo" at bounding box center [313, 182] width 135 height 24
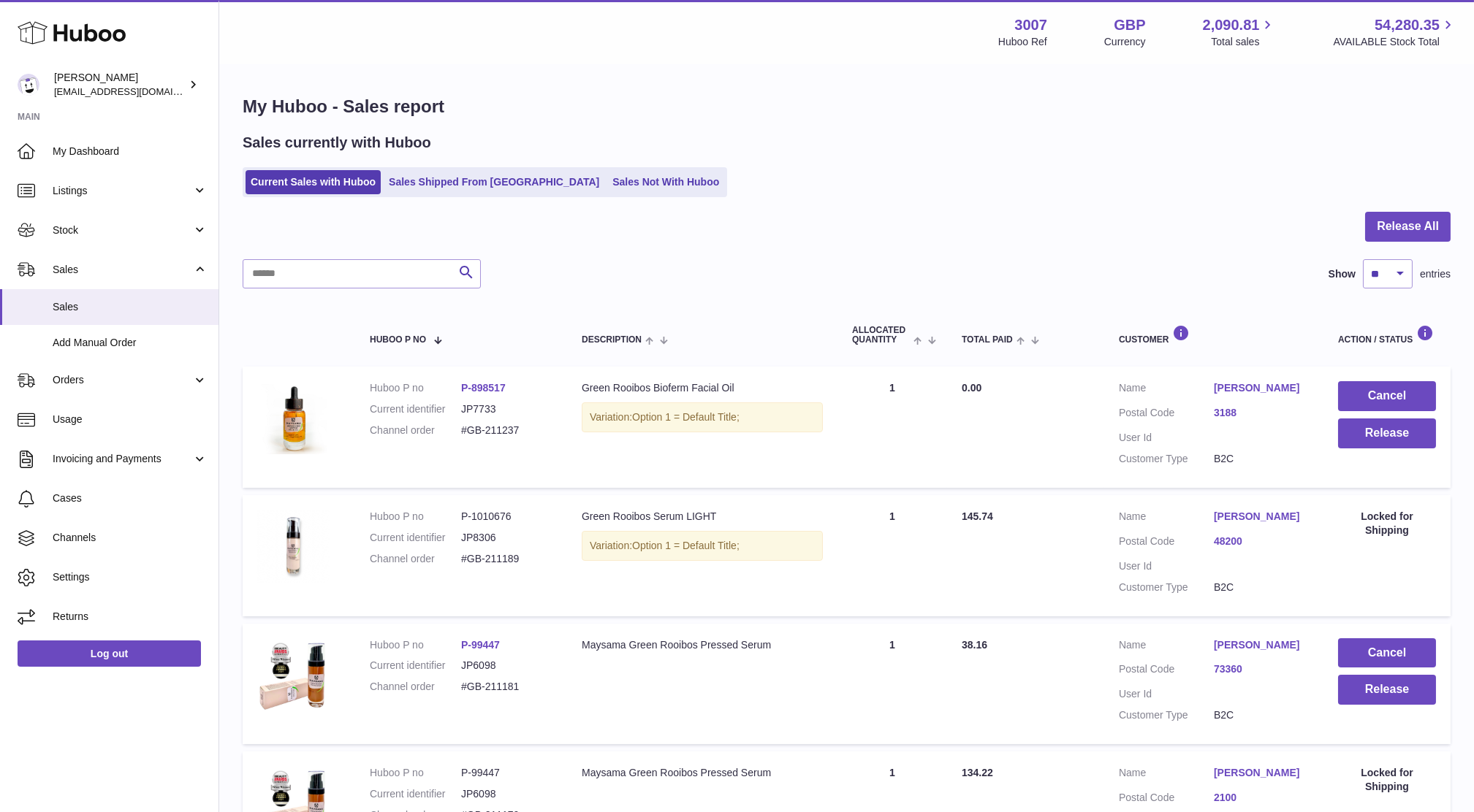
scroll to position [987, 0]
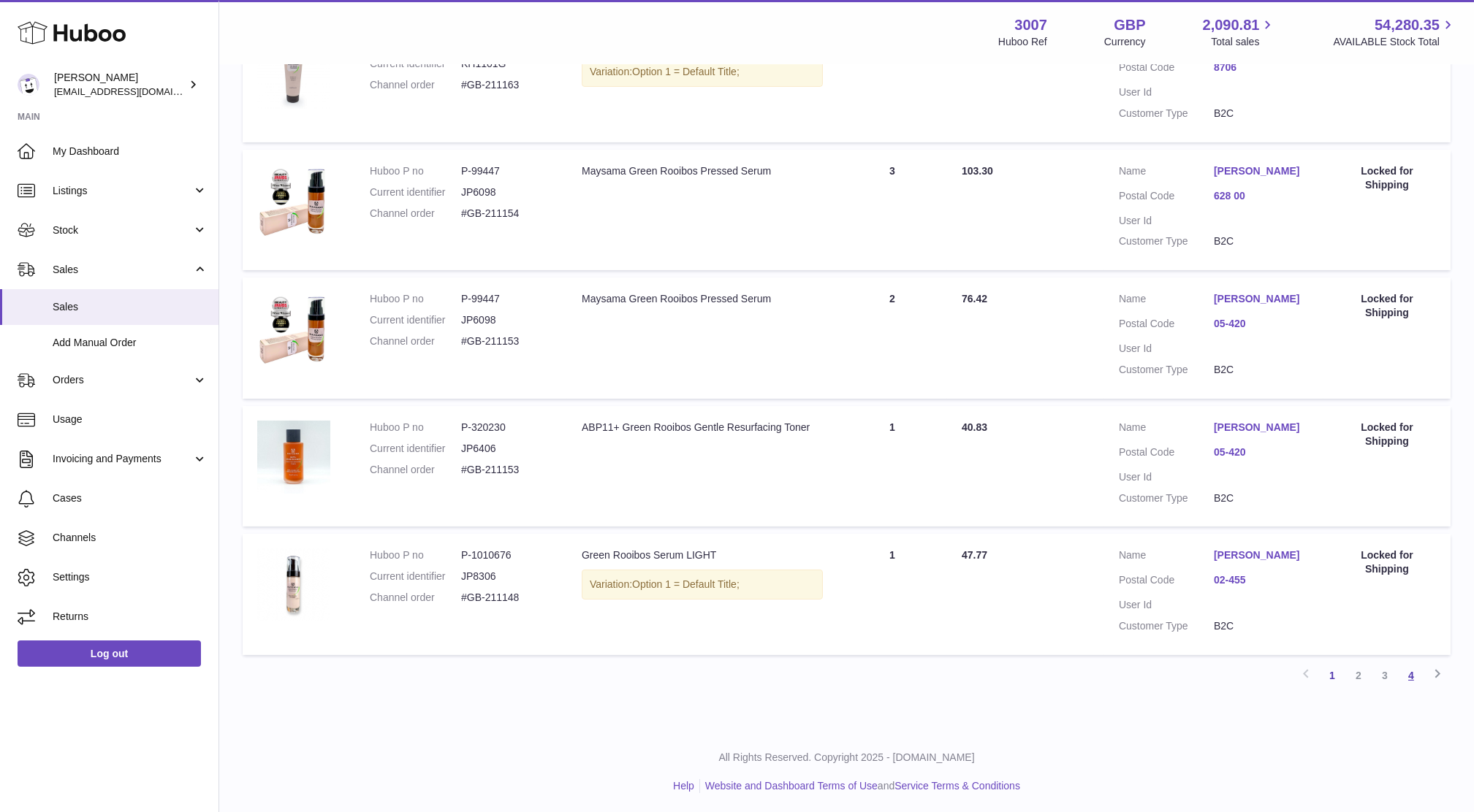
click at [1407, 685] on link "4" at bounding box center [1410, 675] width 26 height 26
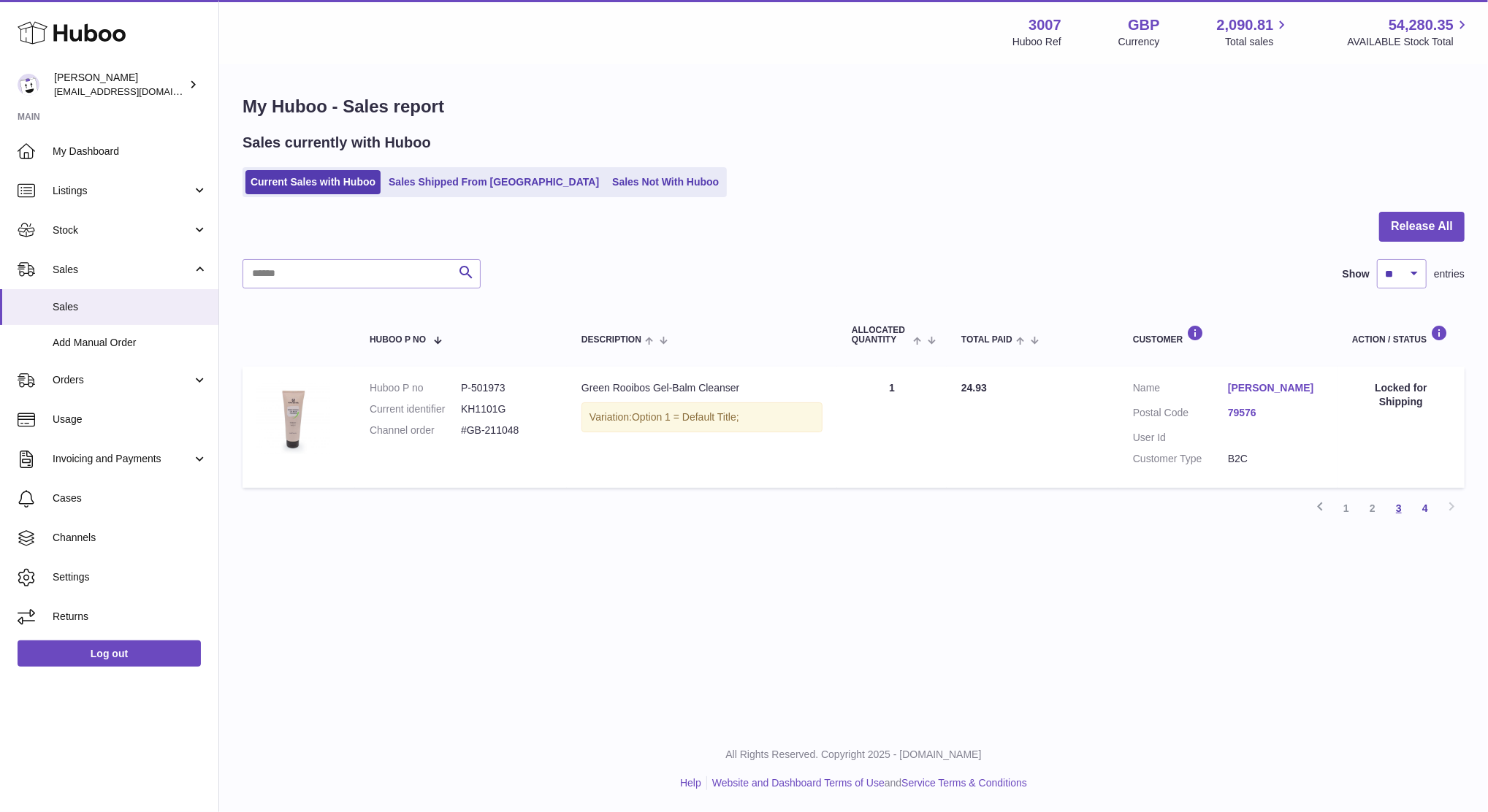
click at [1395, 518] on link "3" at bounding box center [1398, 508] width 26 height 26
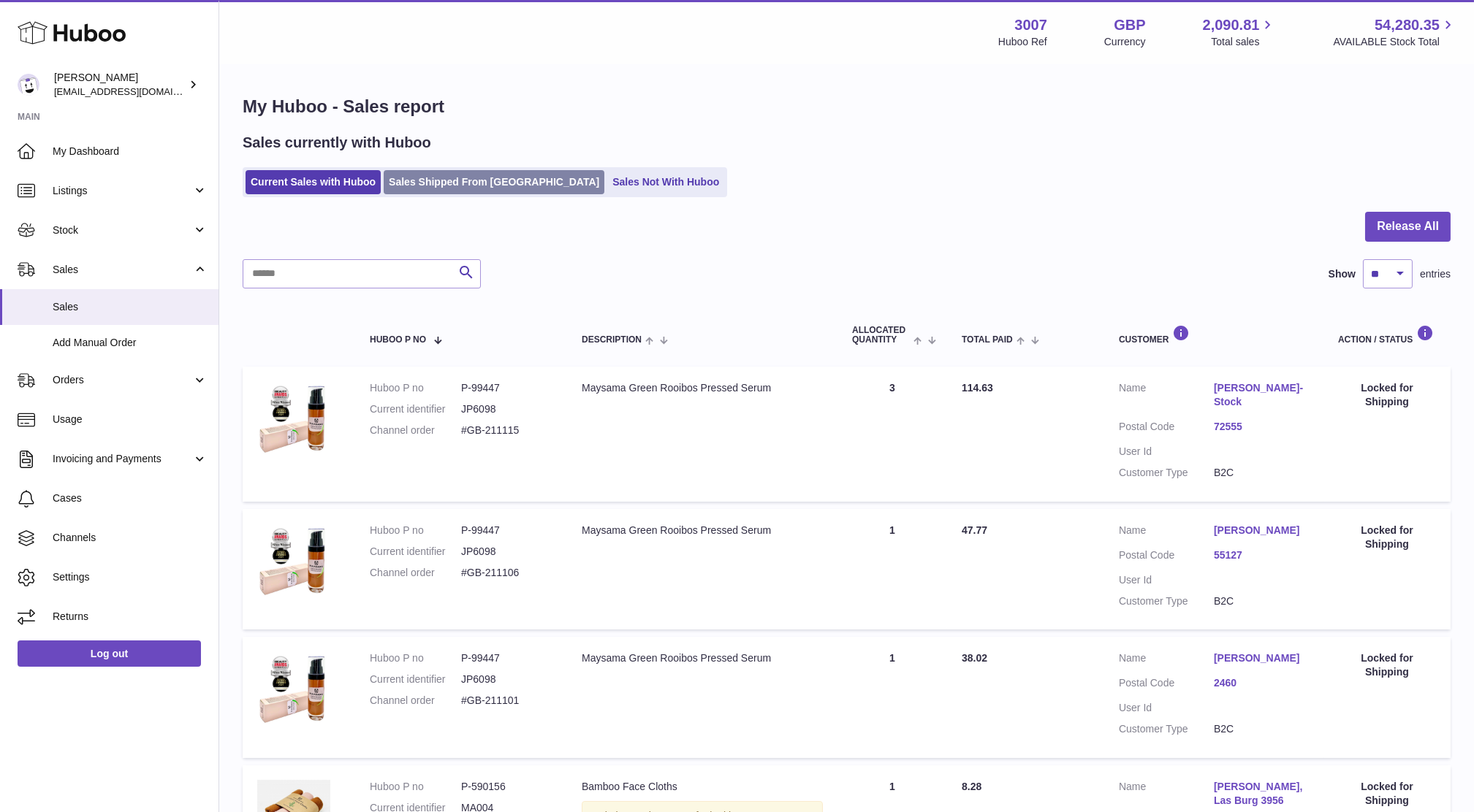
click at [440, 183] on link "Sales Shipped From [GEOGRAPHIC_DATA]" at bounding box center [494, 182] width 221 height 24
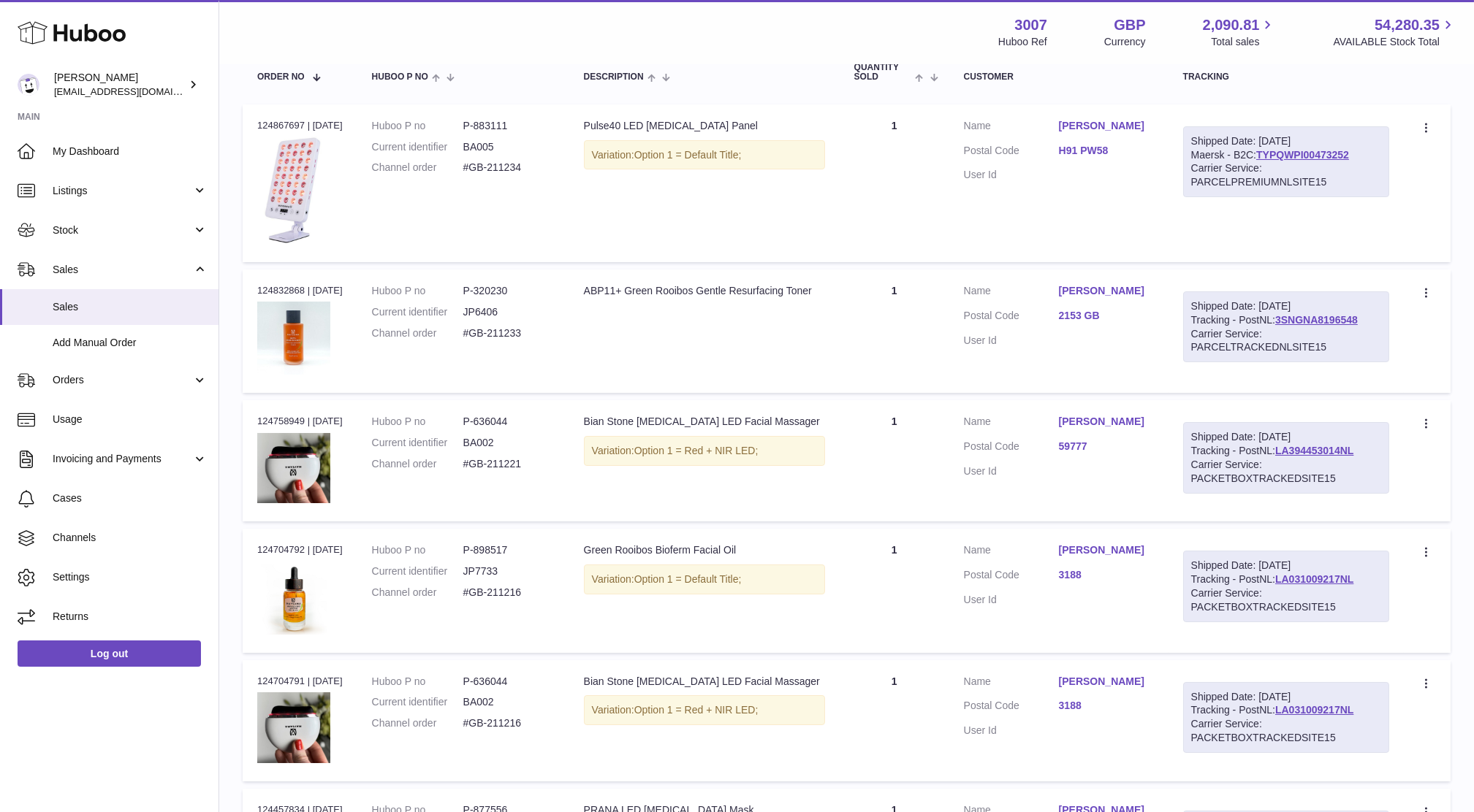
scroll to position [249, 0]
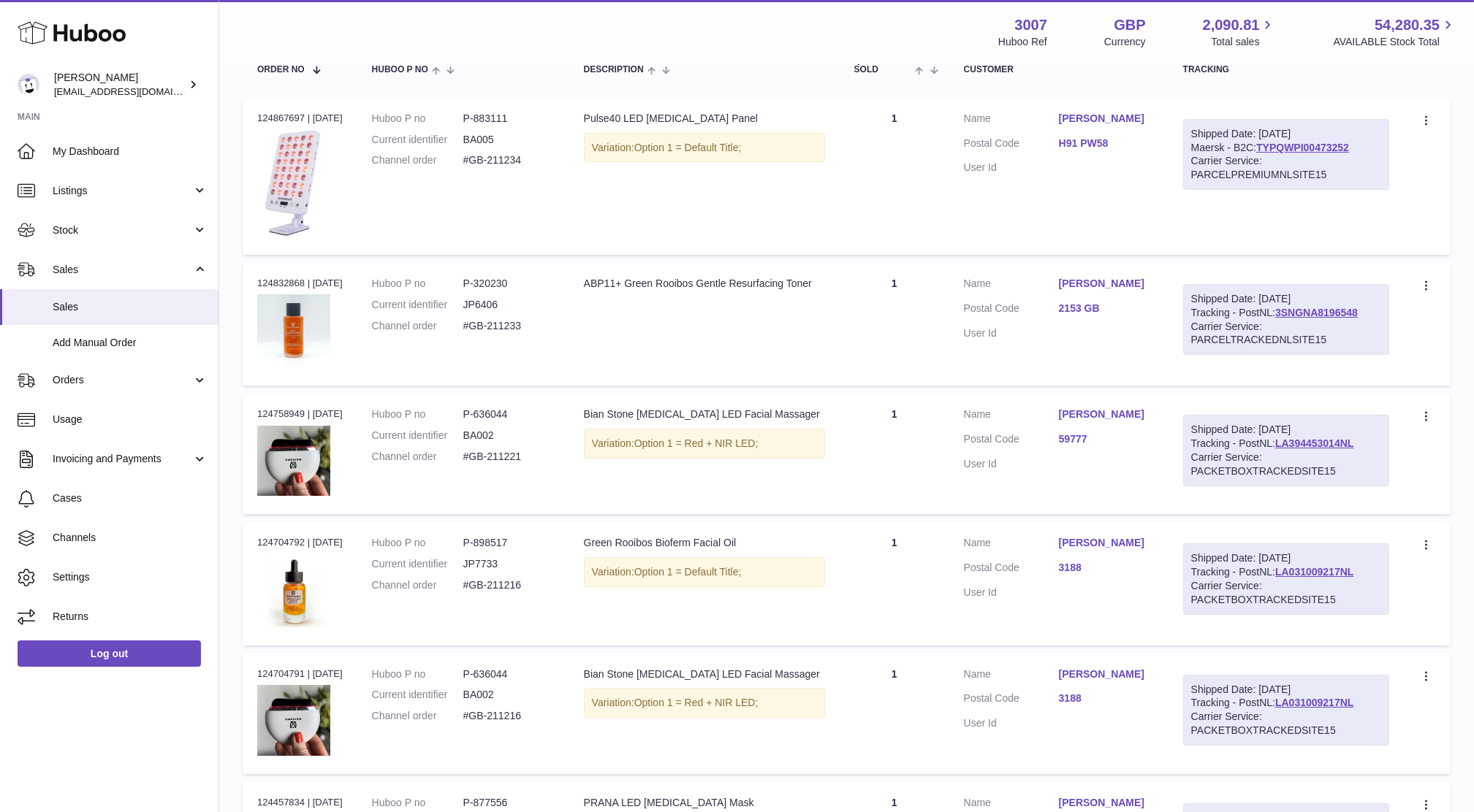
click at [1349, 448] on div "Shipped Date: 16th Sep 2025 Tracking - PostNL: LA394453014NL Carrier Service: P…" at bounding box center [1286, 451] width 206 height 71
click at [1341, 445] on link "LA394453014NL" at bounding box center [1314, 443] width 78 height 12
drag, startPoint x: 1364, startPoint y: 440, endPoint x: 1288, endPoint y: 443, distance: 76.1
click at [1288, 443] on div "Shipped Date: 16th Sep 2025 Tracking - PostNL: LA394453014NL Carrier Service: P…" at bounding box center [1286, 451] width 206 height 71
copy link "LA394453014NL"
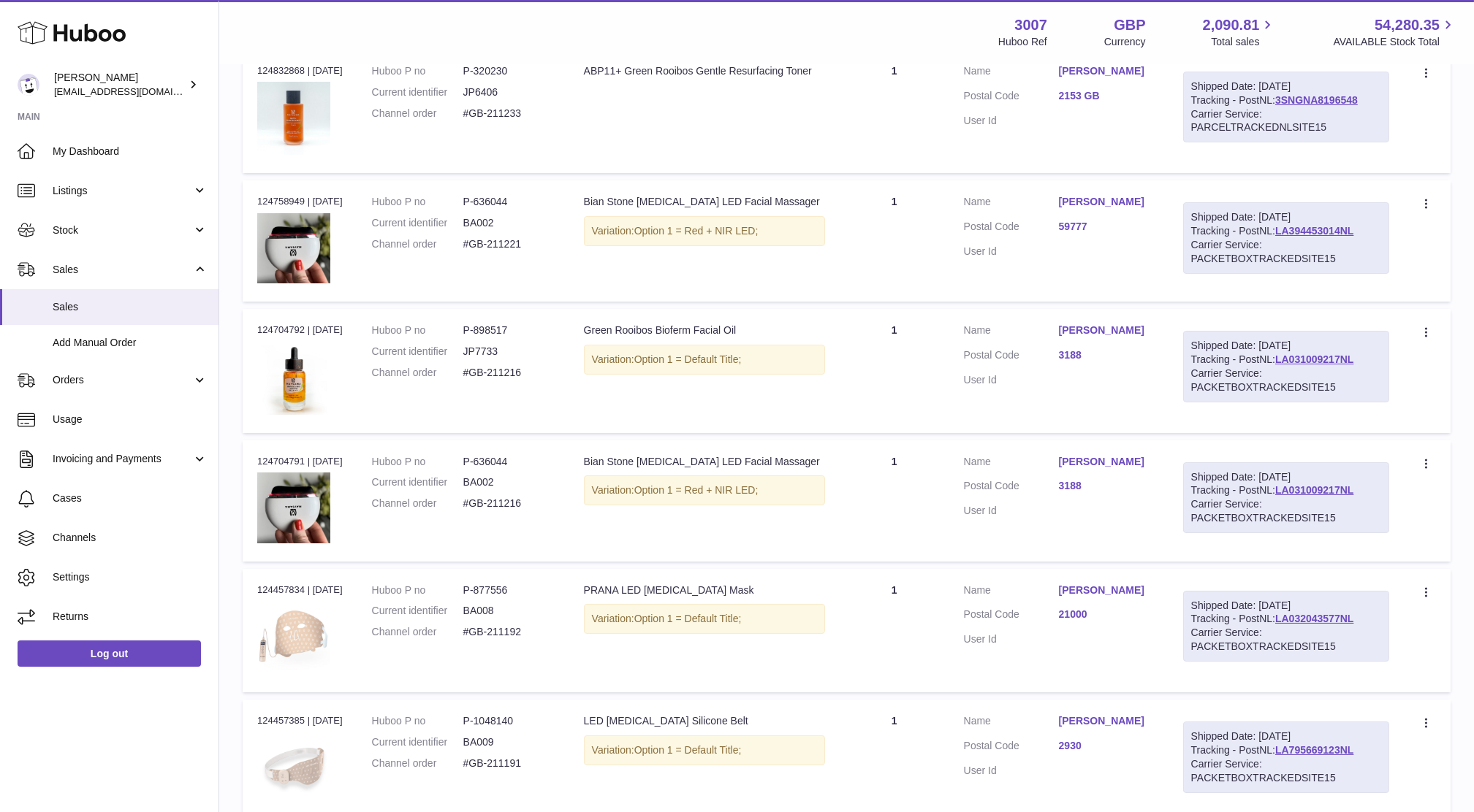
scroll to position [0, 0]
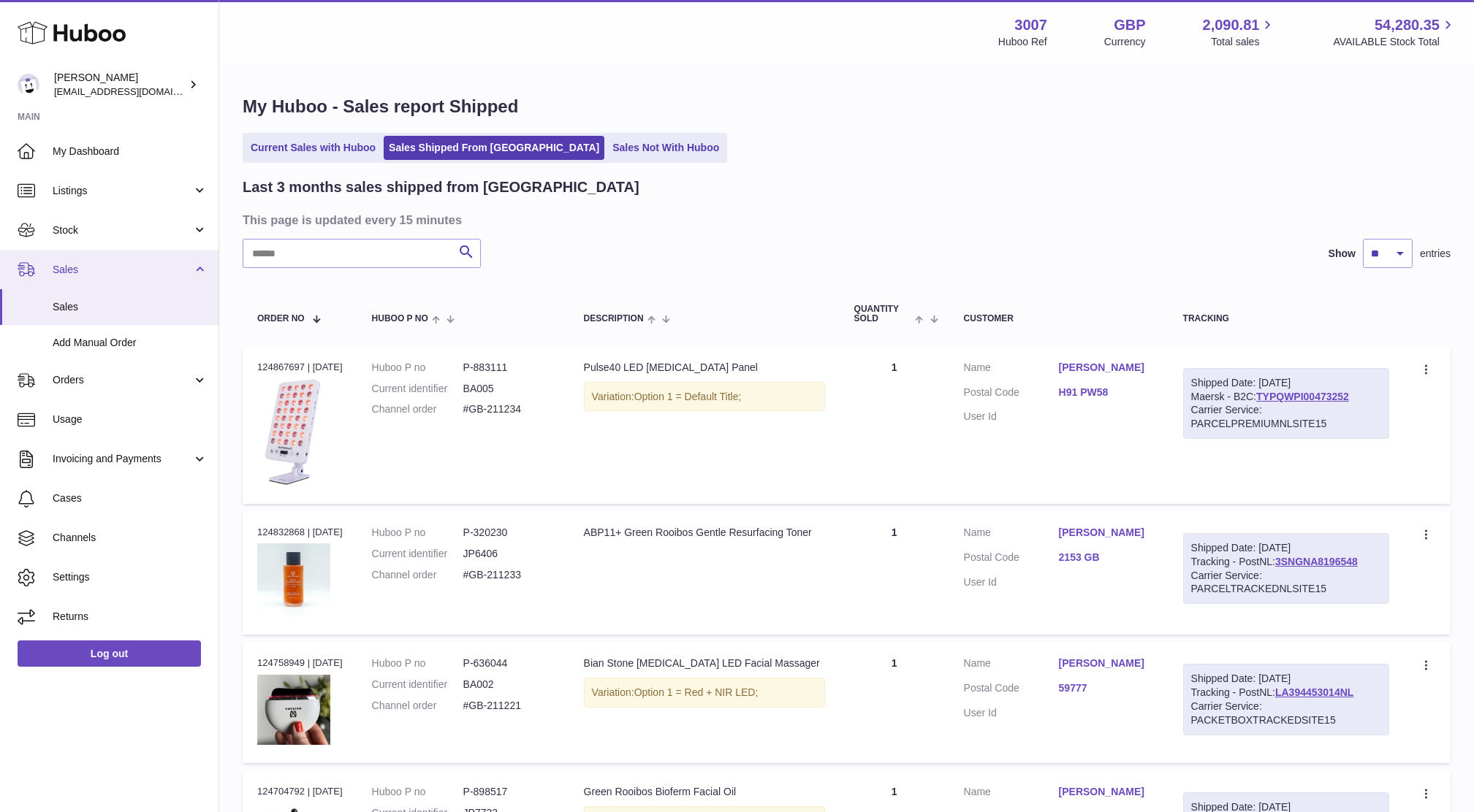
click at [85, 270] on span "Sales" at bounding box center [122, 269] width 140 height 13
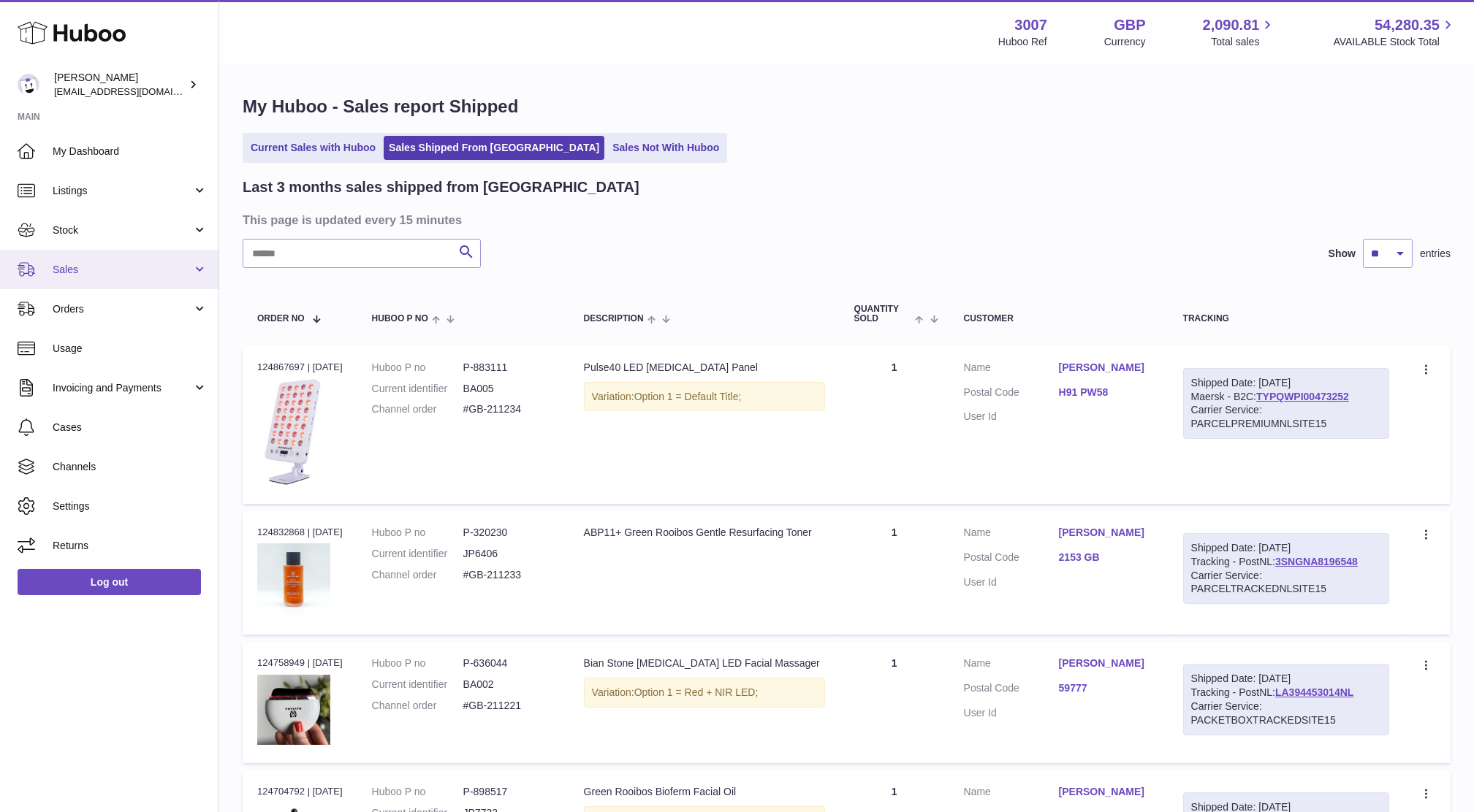
click at [52, 282] on link "Sales" at bounding box center [109, 270] width 218 height 40
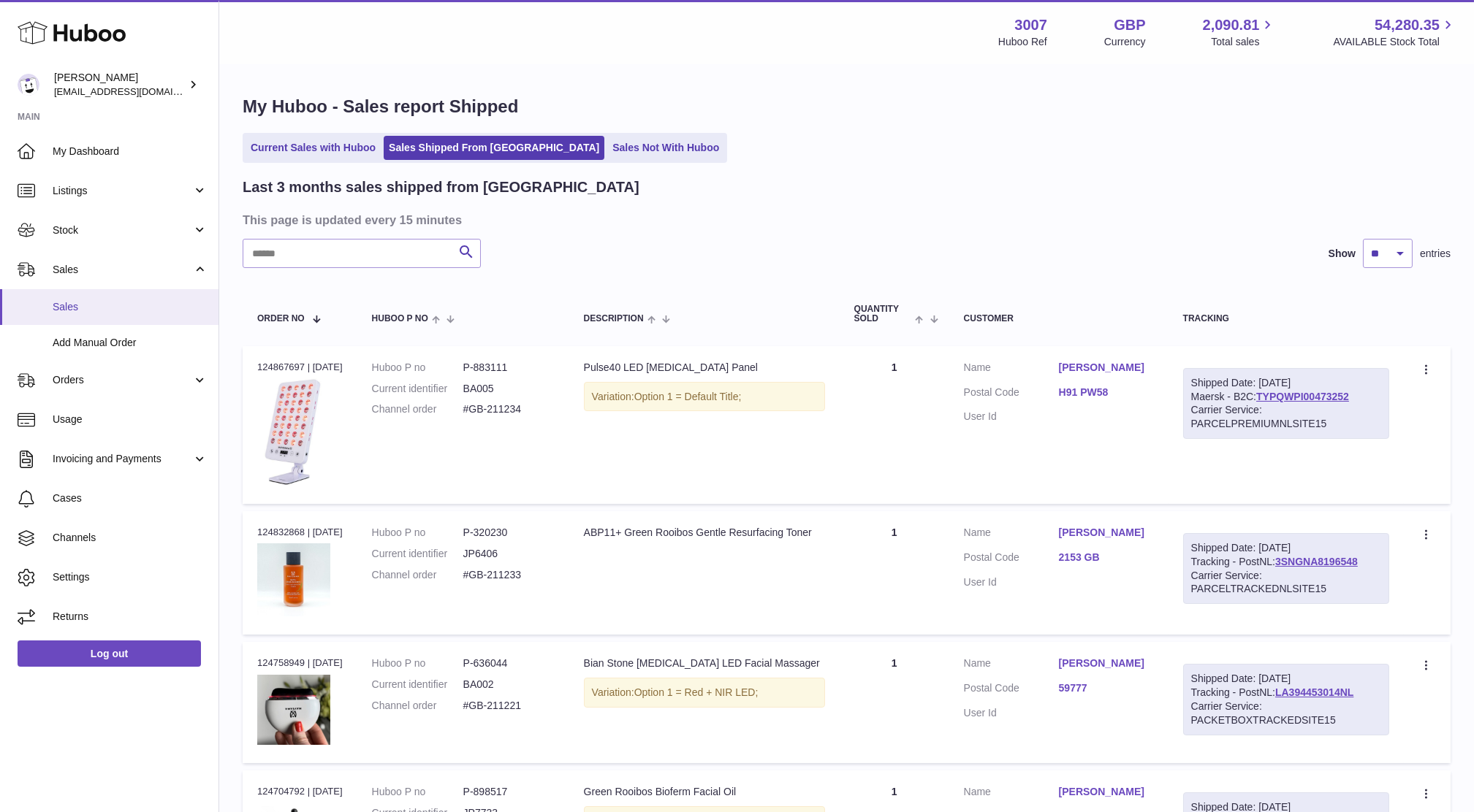
click at [68, 300] on span "Sales" at bounding box center [129, 306] width 155 height 13
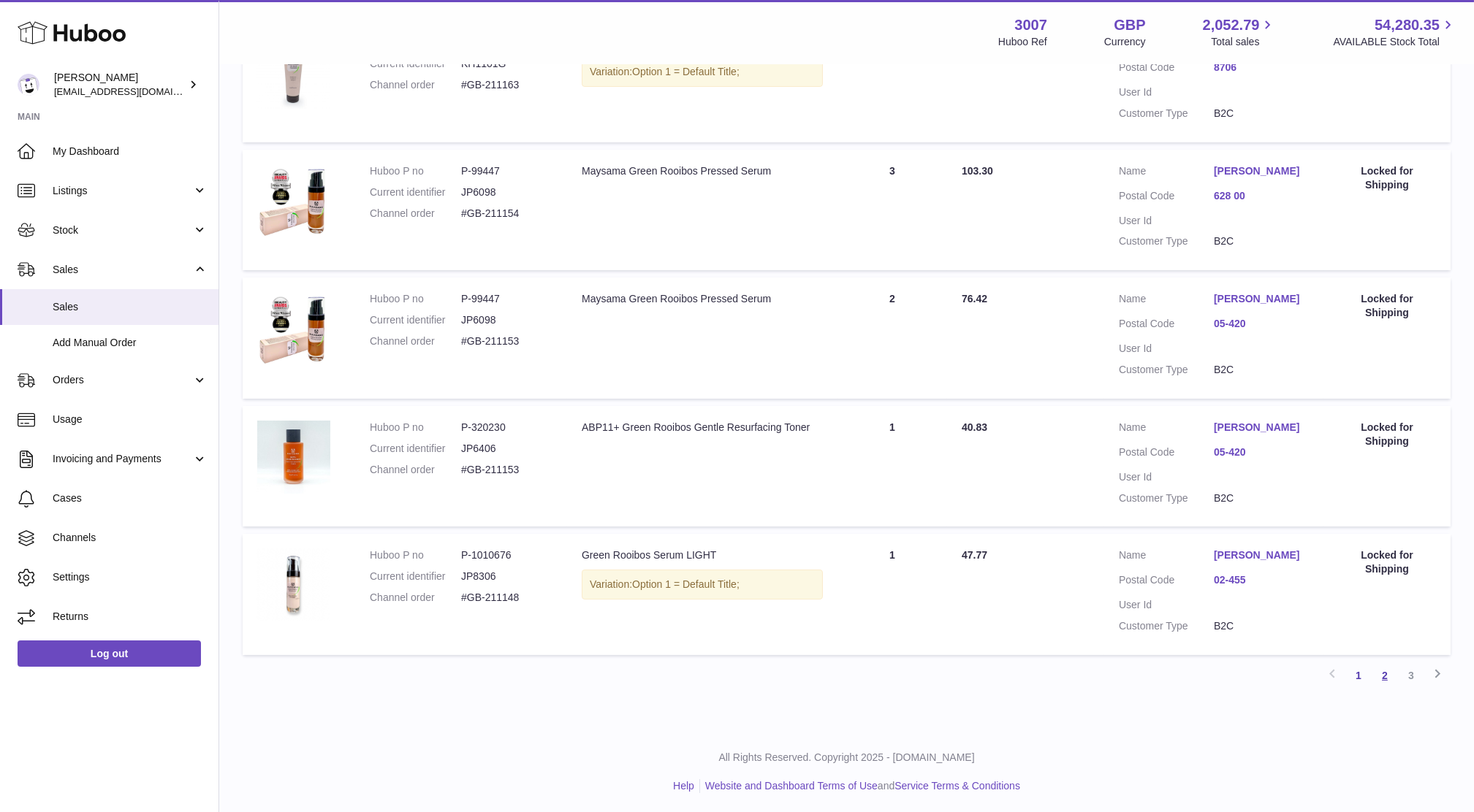
click at [1384, 672] on link "2" at bounding box center [1384, 675] width 26 height 26
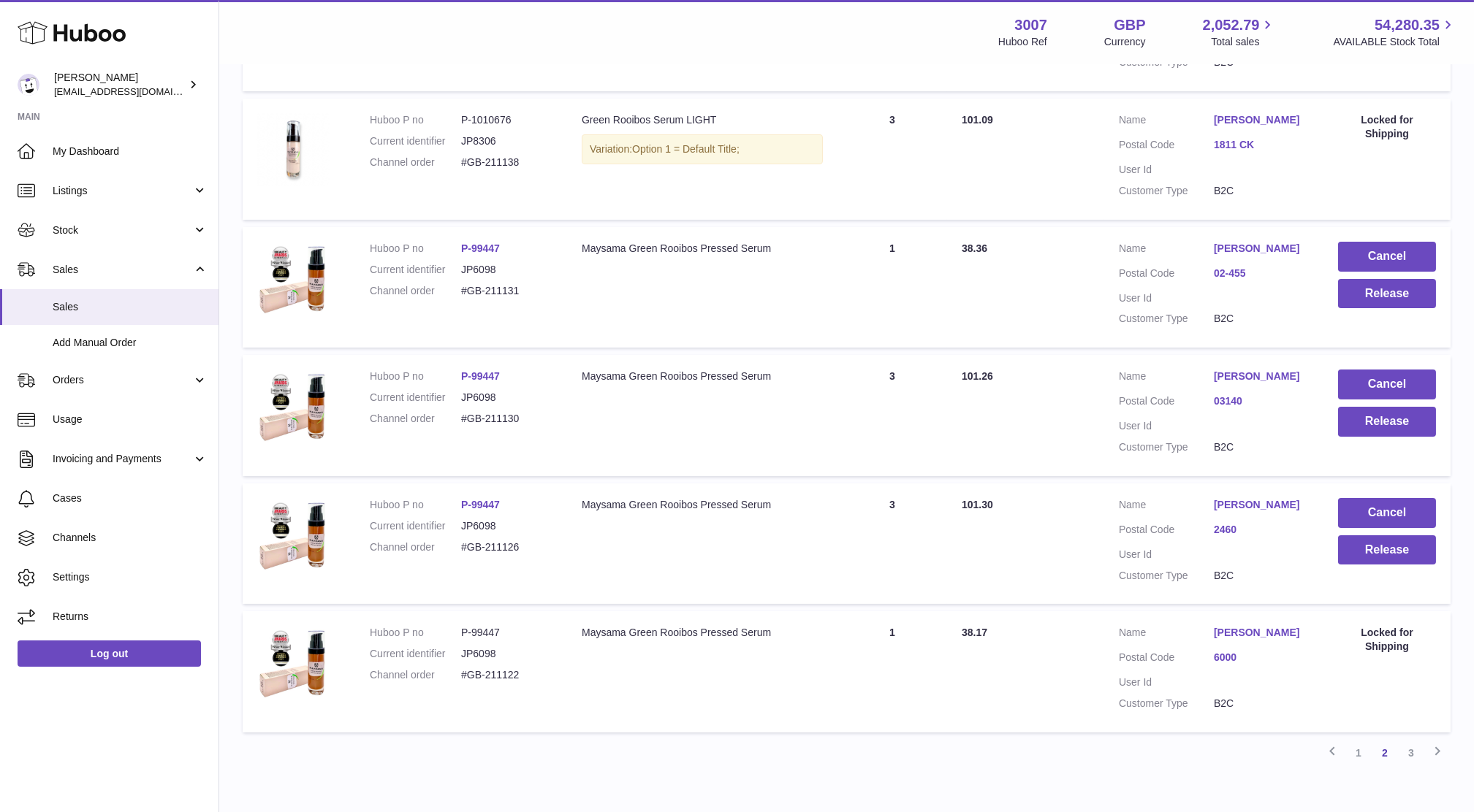
scroll to position [1006, 0]
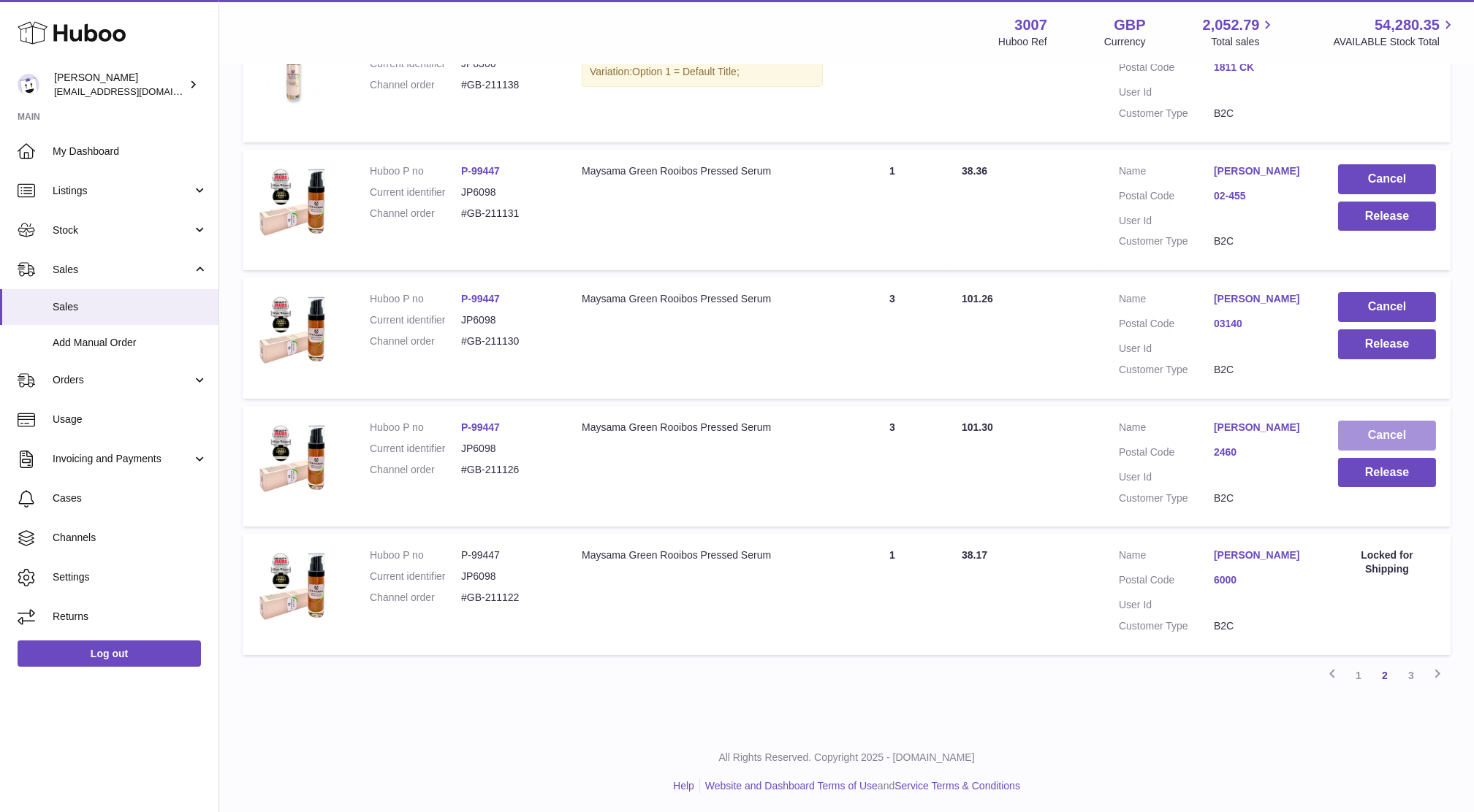
click at [1388, 434] on button "Cancel" at bounding box center [1387, 436] width 98 height 30
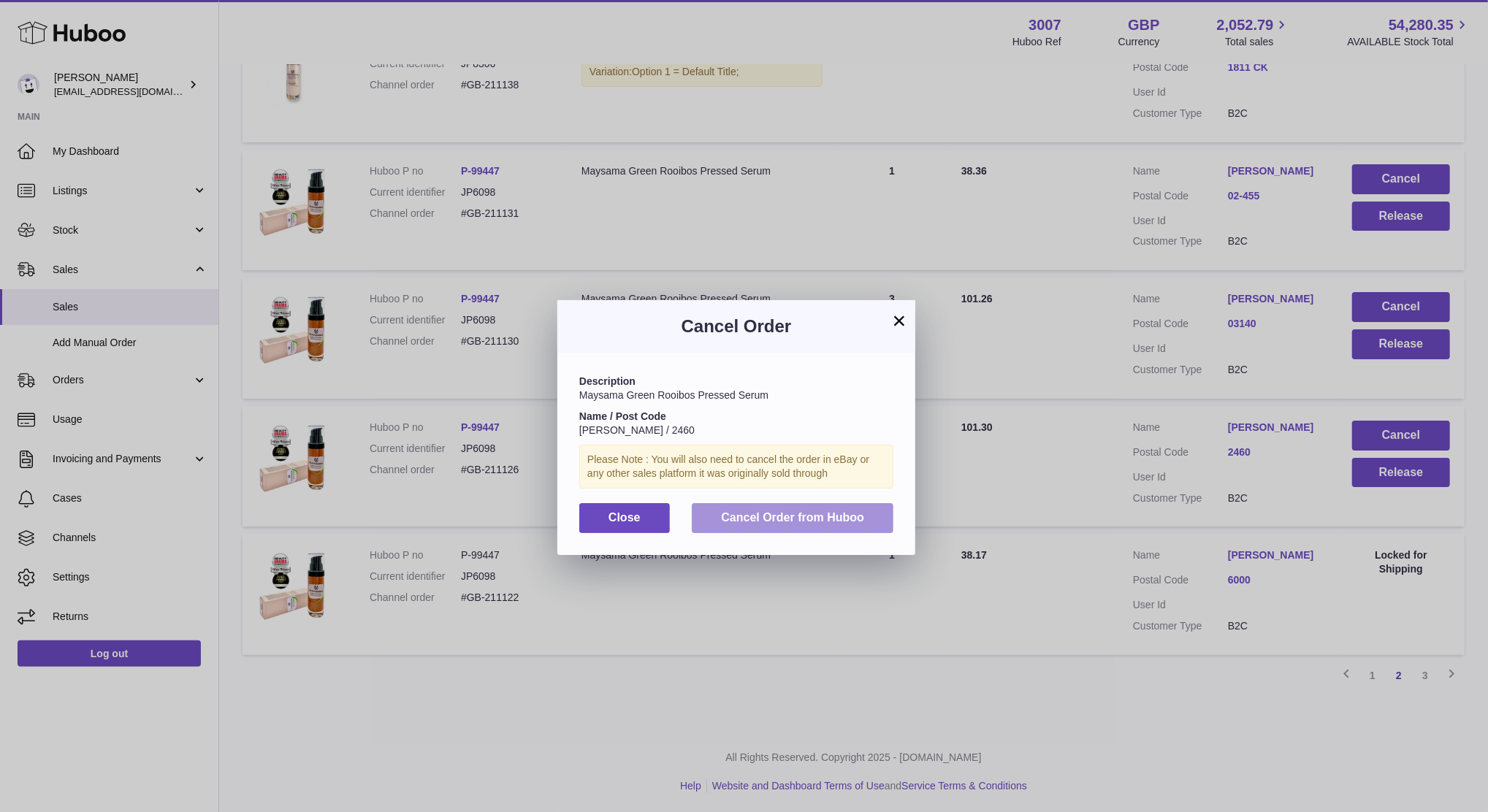
click at [839, 504] on button "Cancel Order from Huboo" at bounding box center [792, 518] width 202 height 30
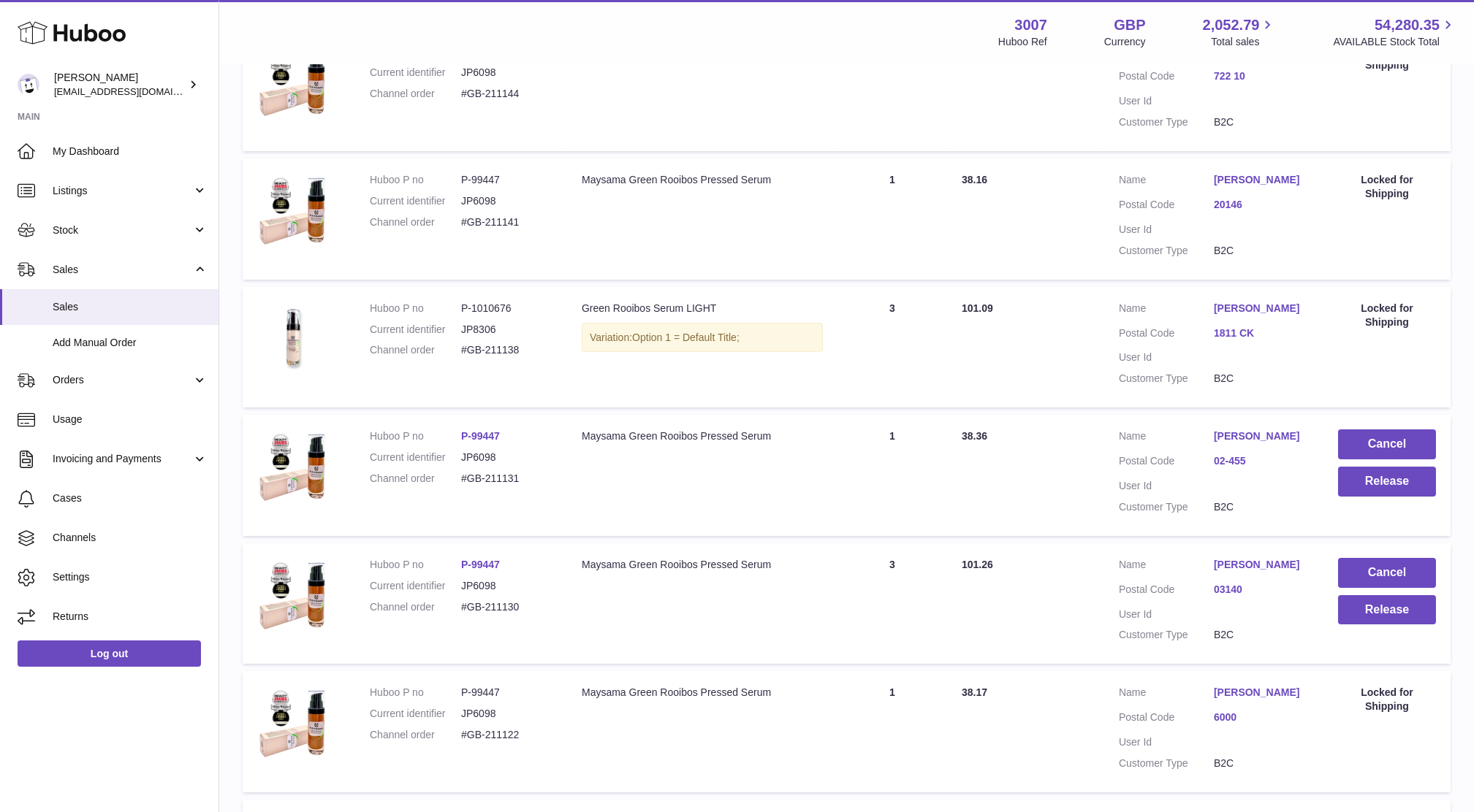
scroll to position [606, 0]
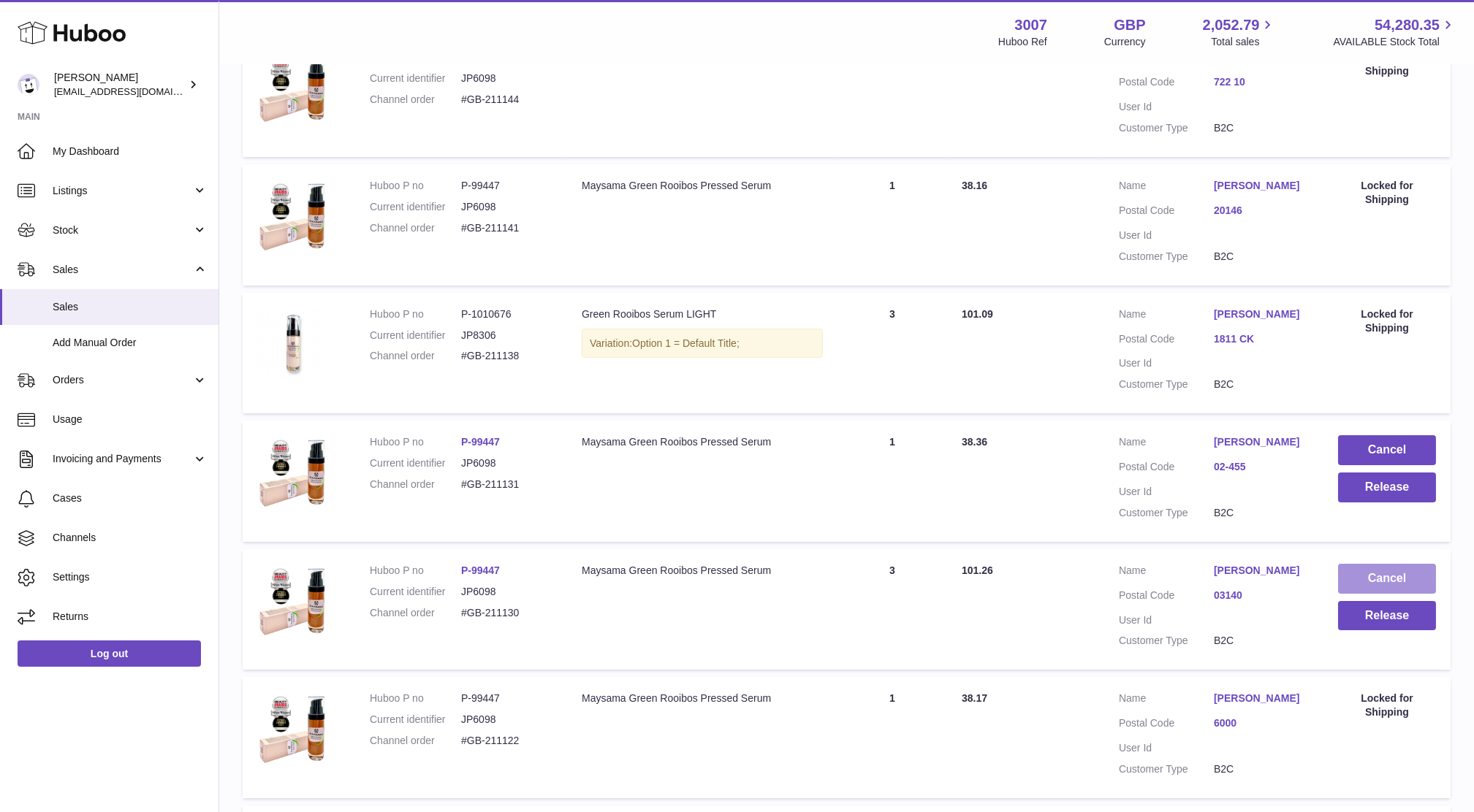
click at [1403, 569] on button "Cancel" at bounding box center [1387, 579] width 98 height 30
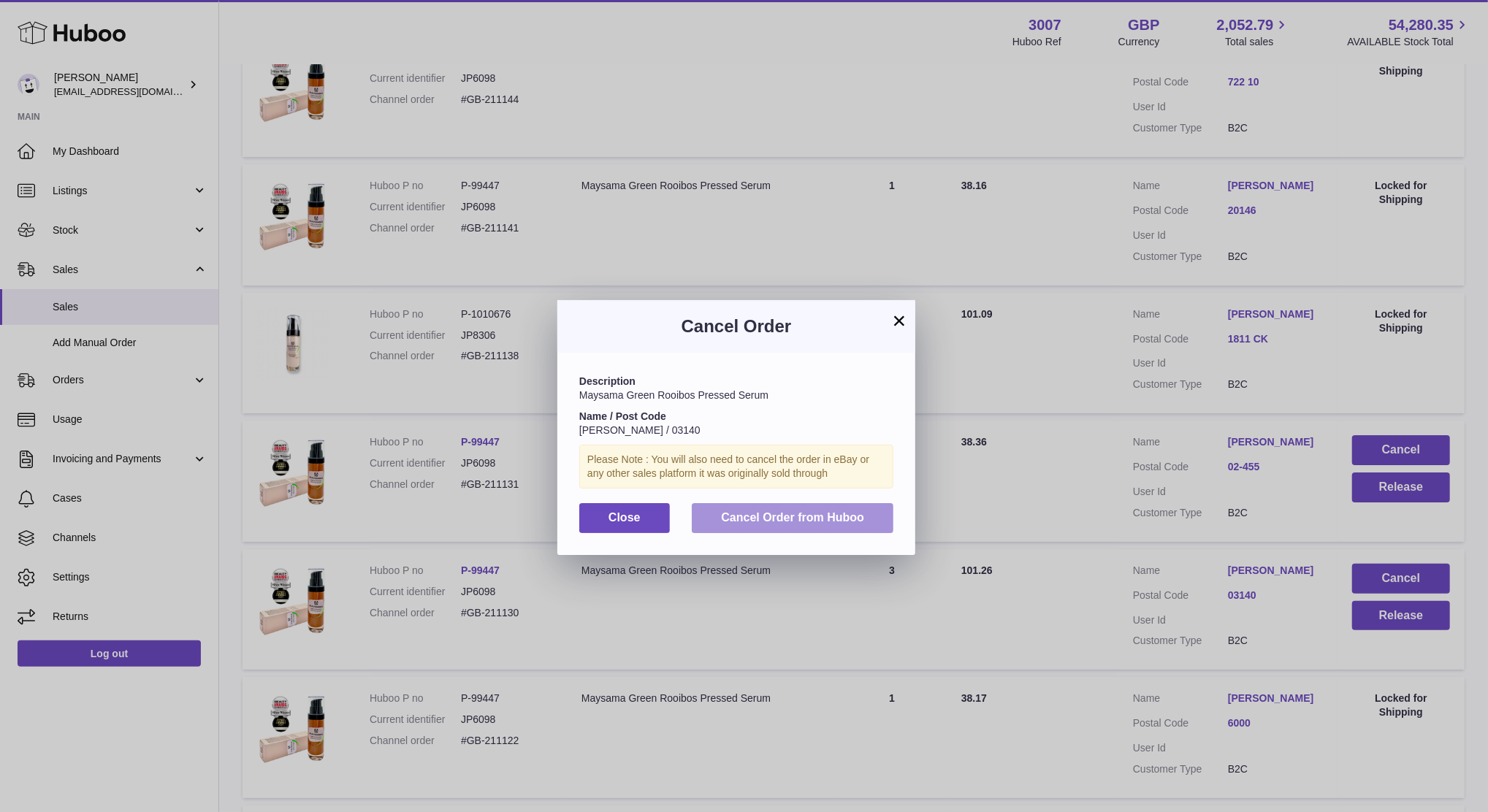
click at [837, 507] on button "Cancel Order from Huboo" at bounding box center [792, 518] width 202 height 30
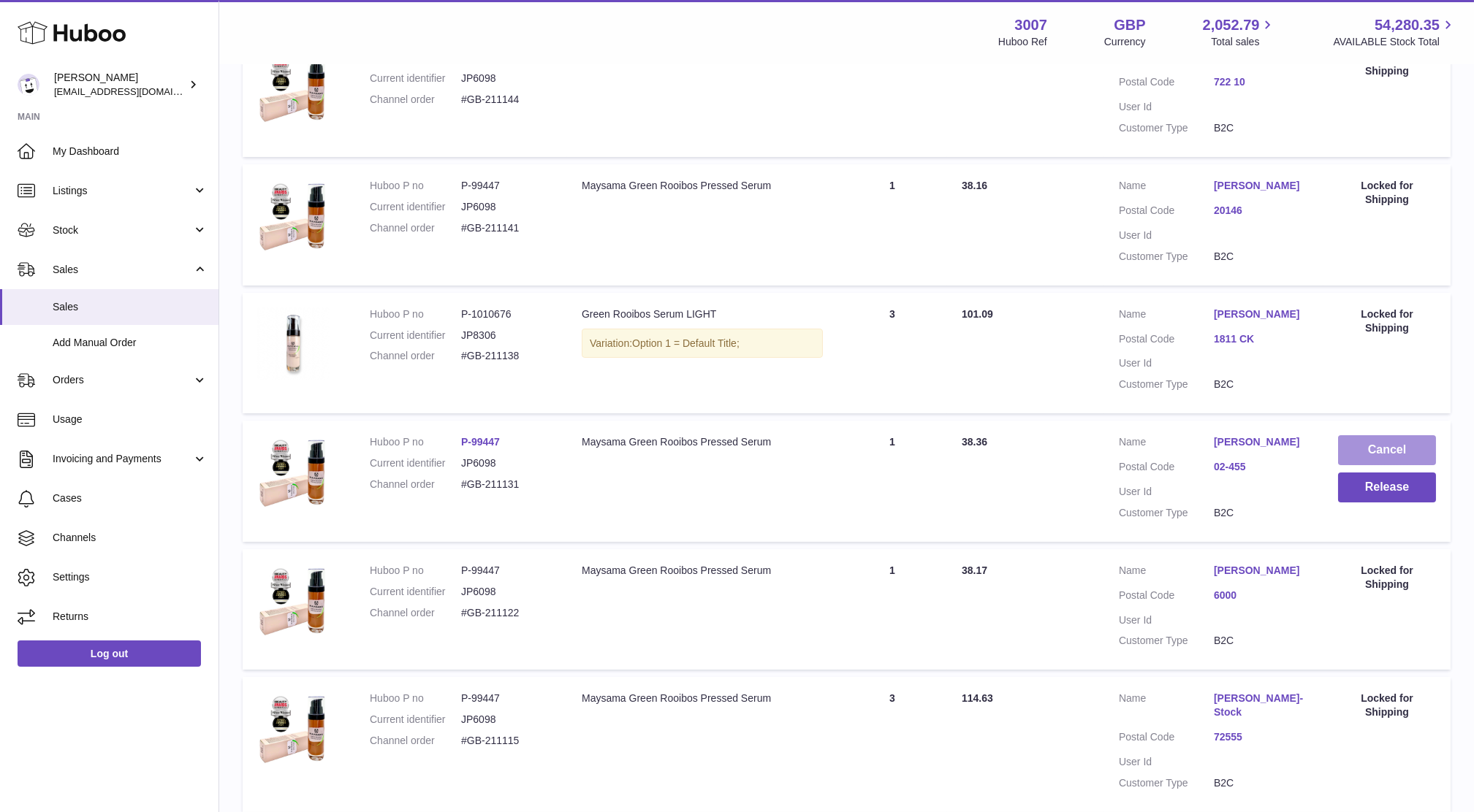
click at [1406, 447] on button "Cancel" at bounding box center [1387, 450] width 98 height 30
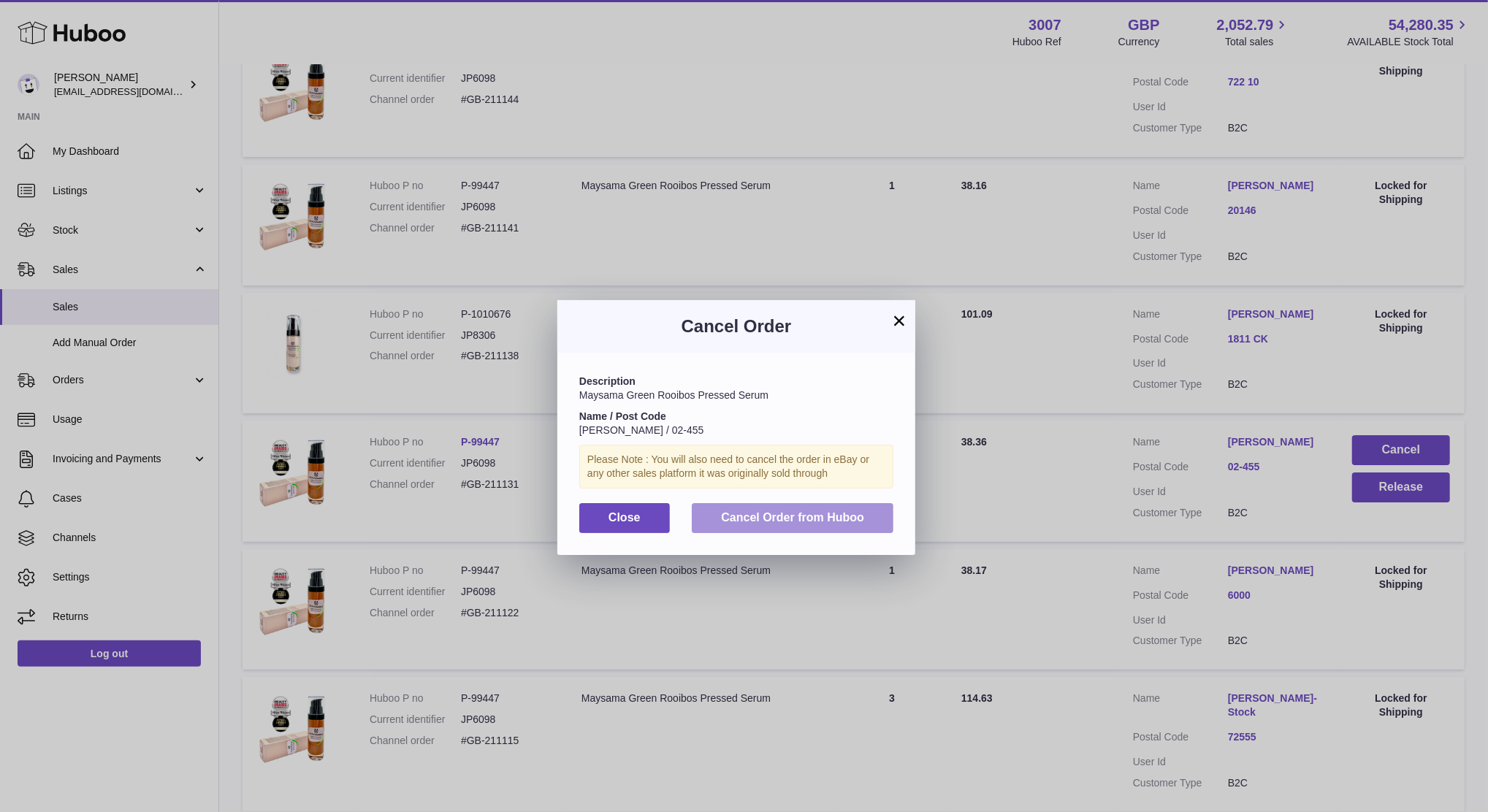
click at [877, 521] on button "Cancel Order from Huboo" at bounding box center [792, 518] width 202 height 30
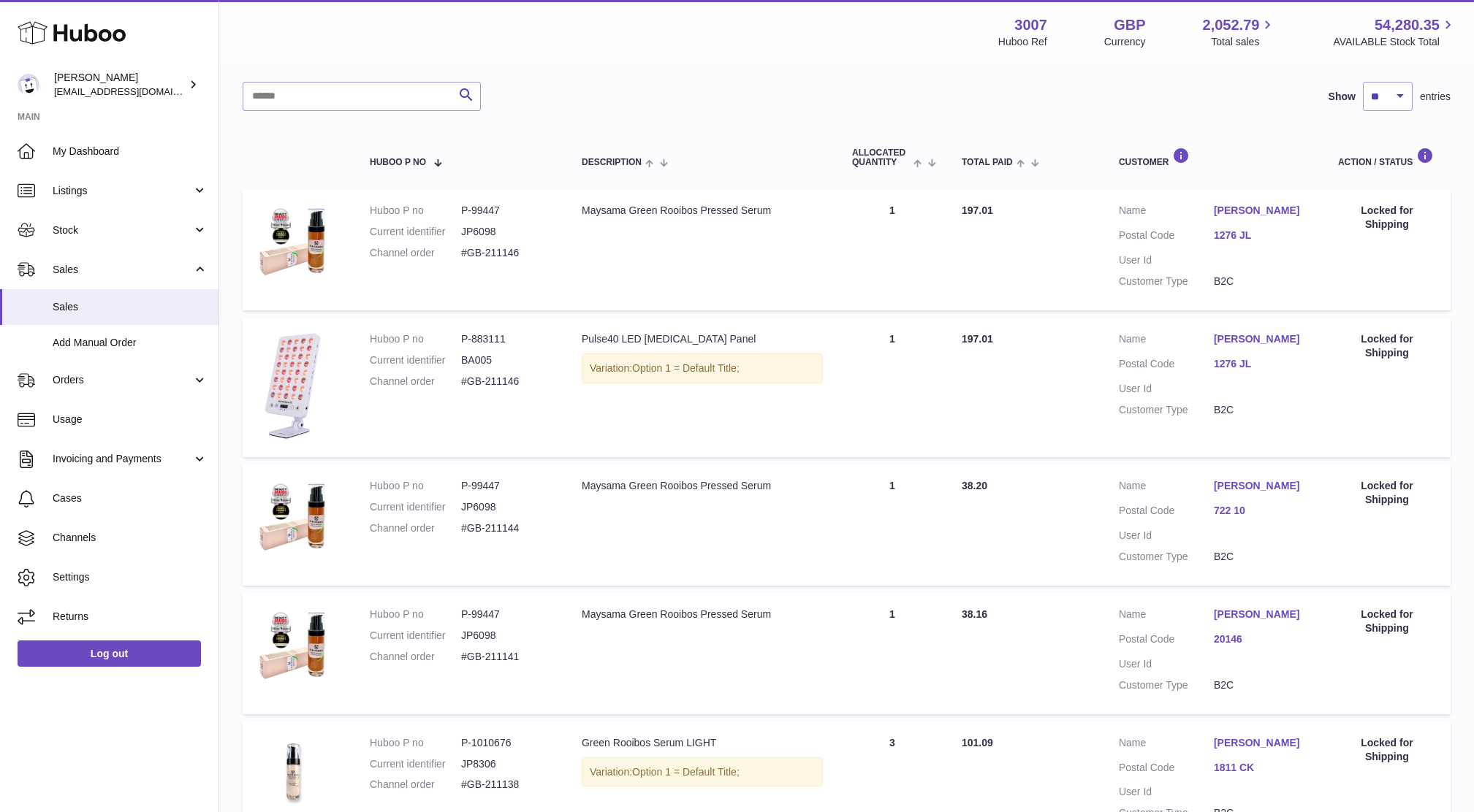
scroll to position [0, 0]
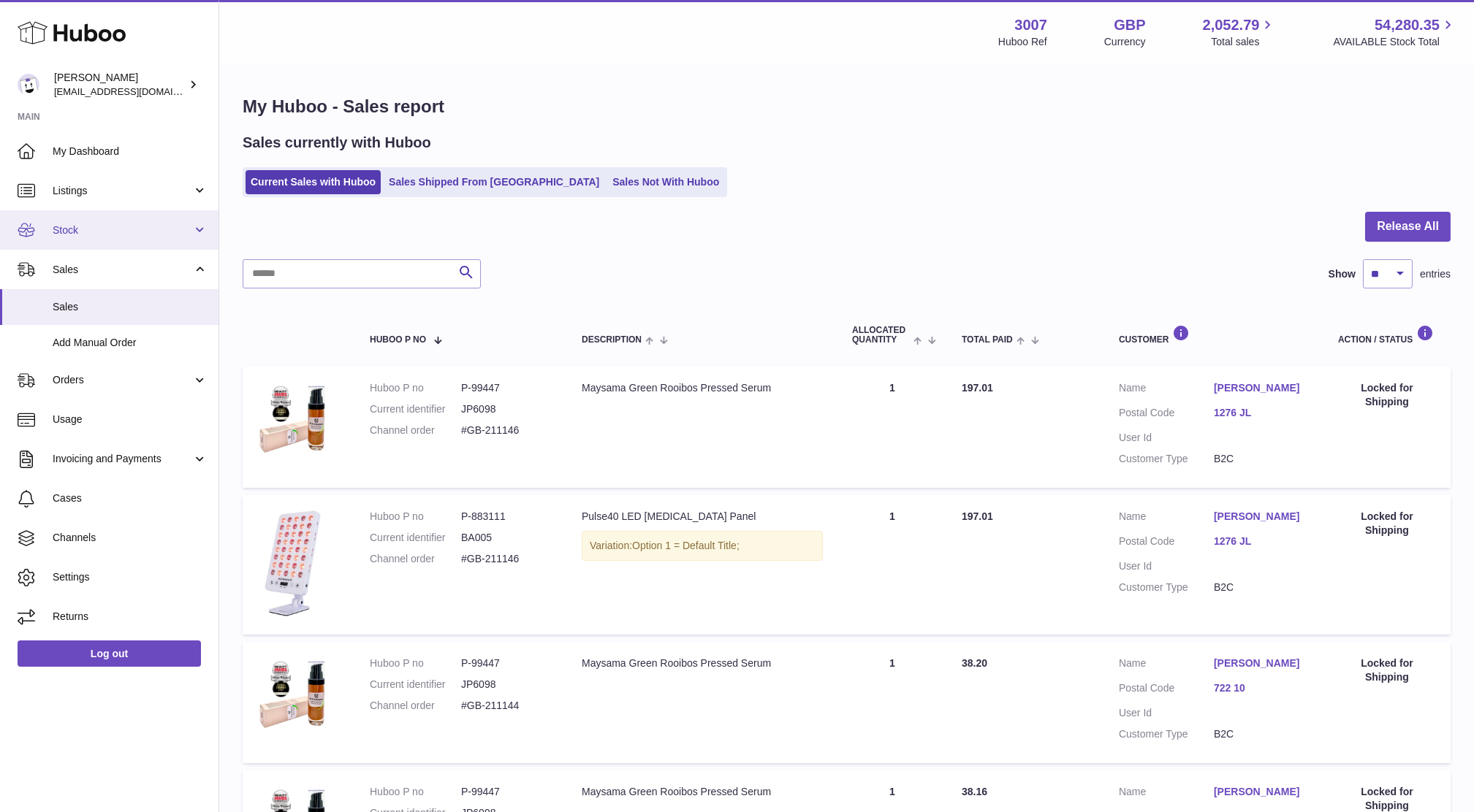
click at [90, 233] on span "Stock" at bounding box center [122, 230] width 140 height 13
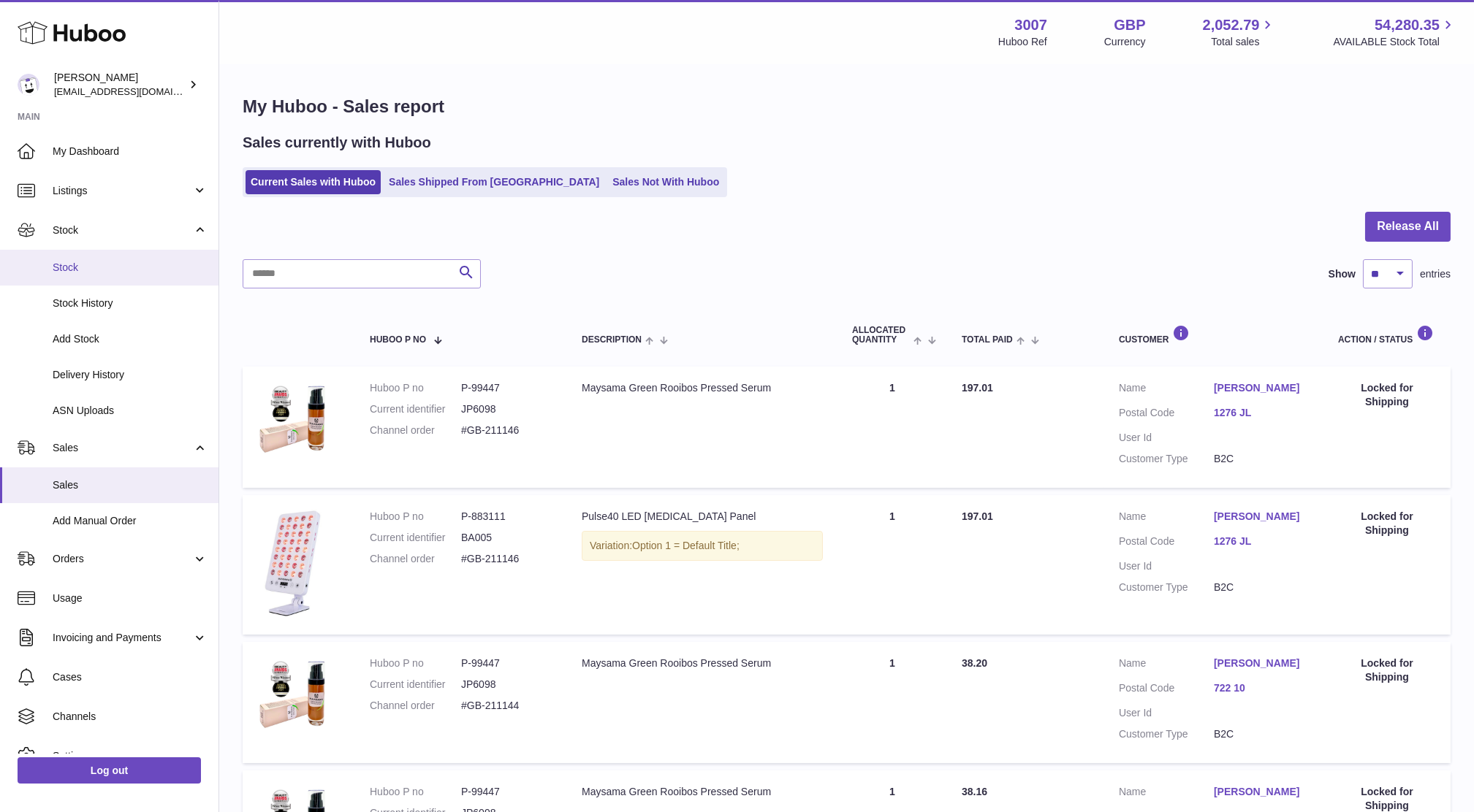
click at [86, 266] on span "Stock" at bounding box center [129, 267] width 155 height 13
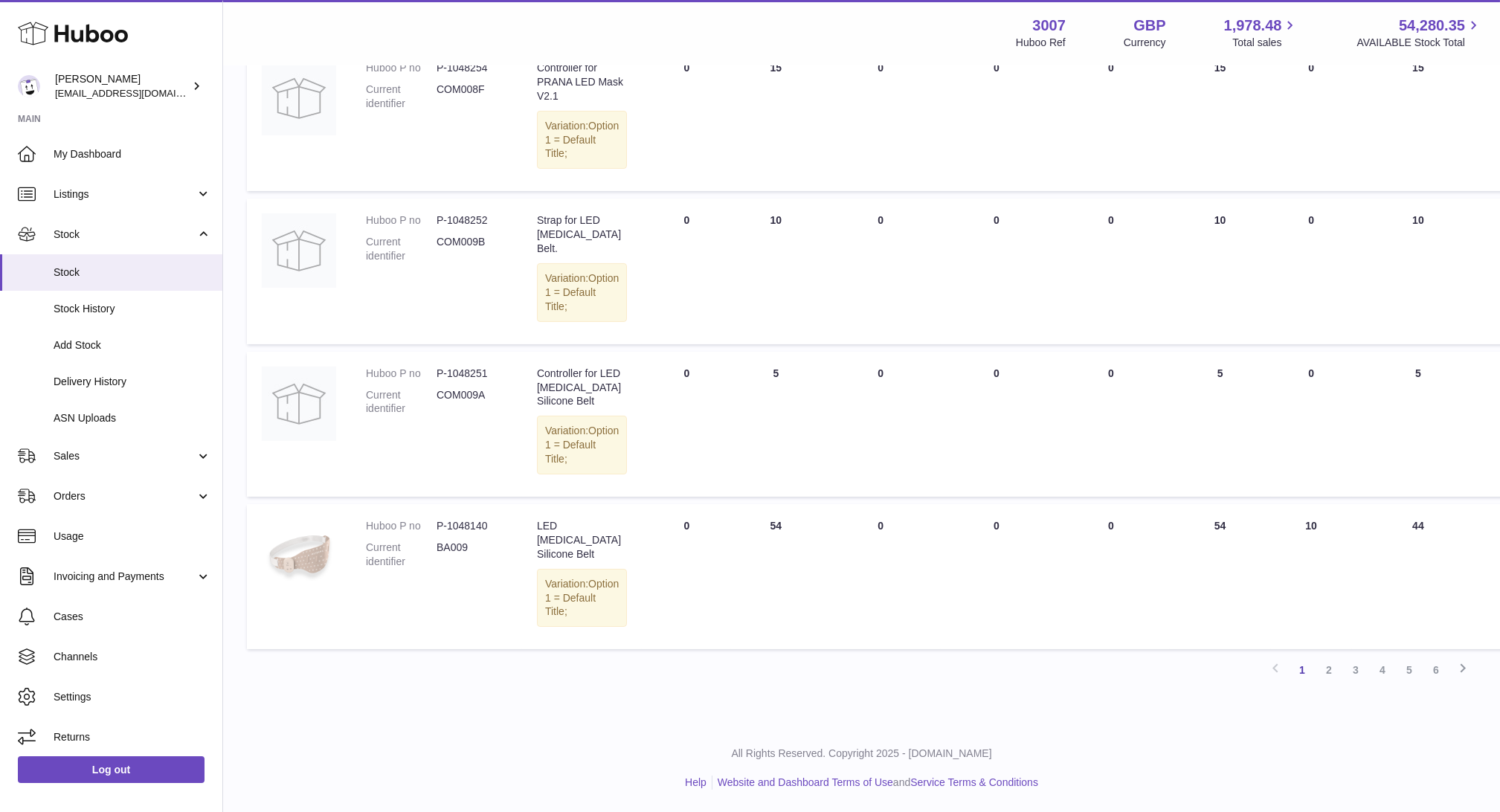
scroll to position [1261, 0]
click at [1433, 682] on link "6" at bounding box center [1435, 669] width 27 height 27
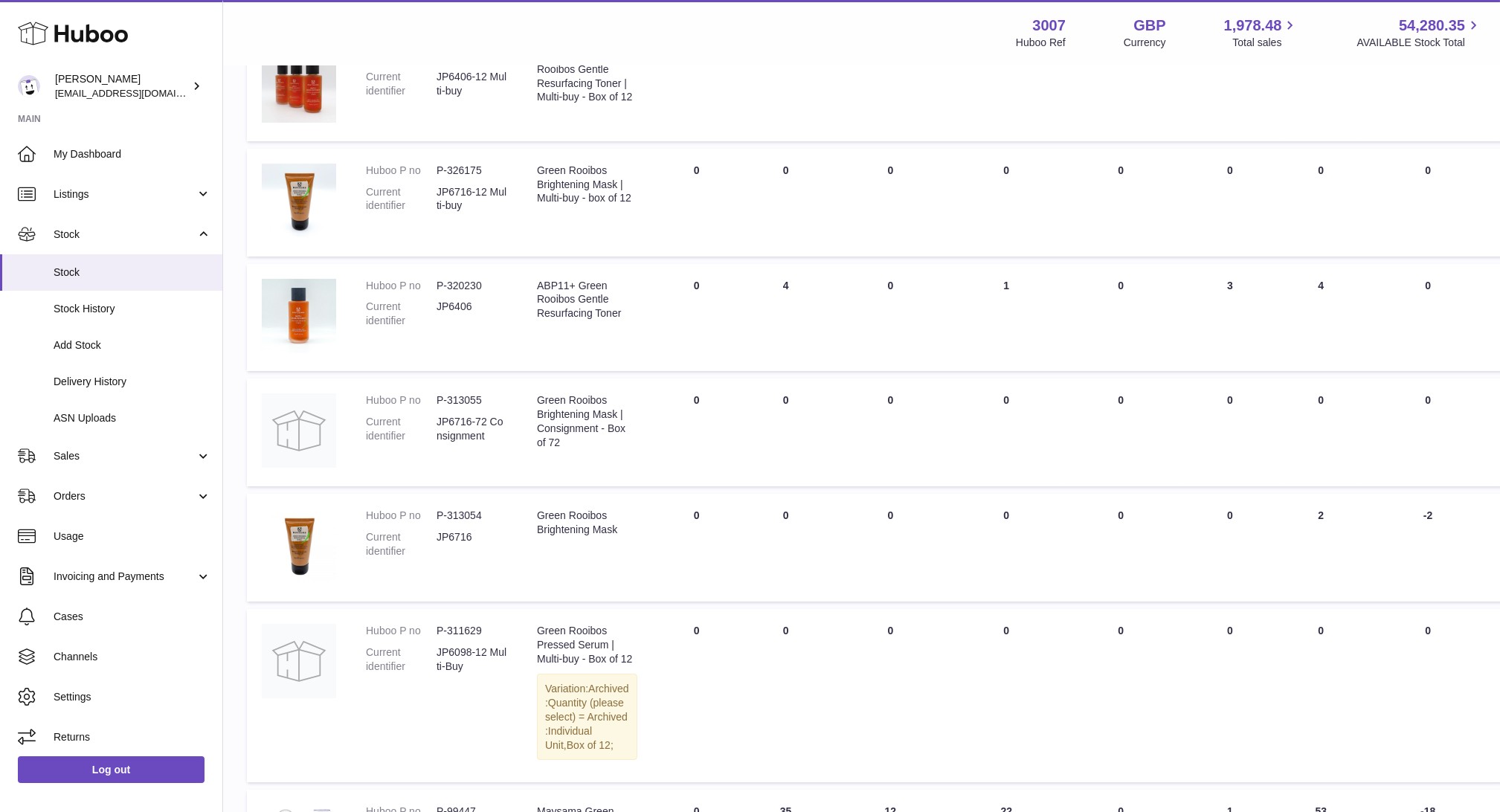
scroll to position [953, 0]
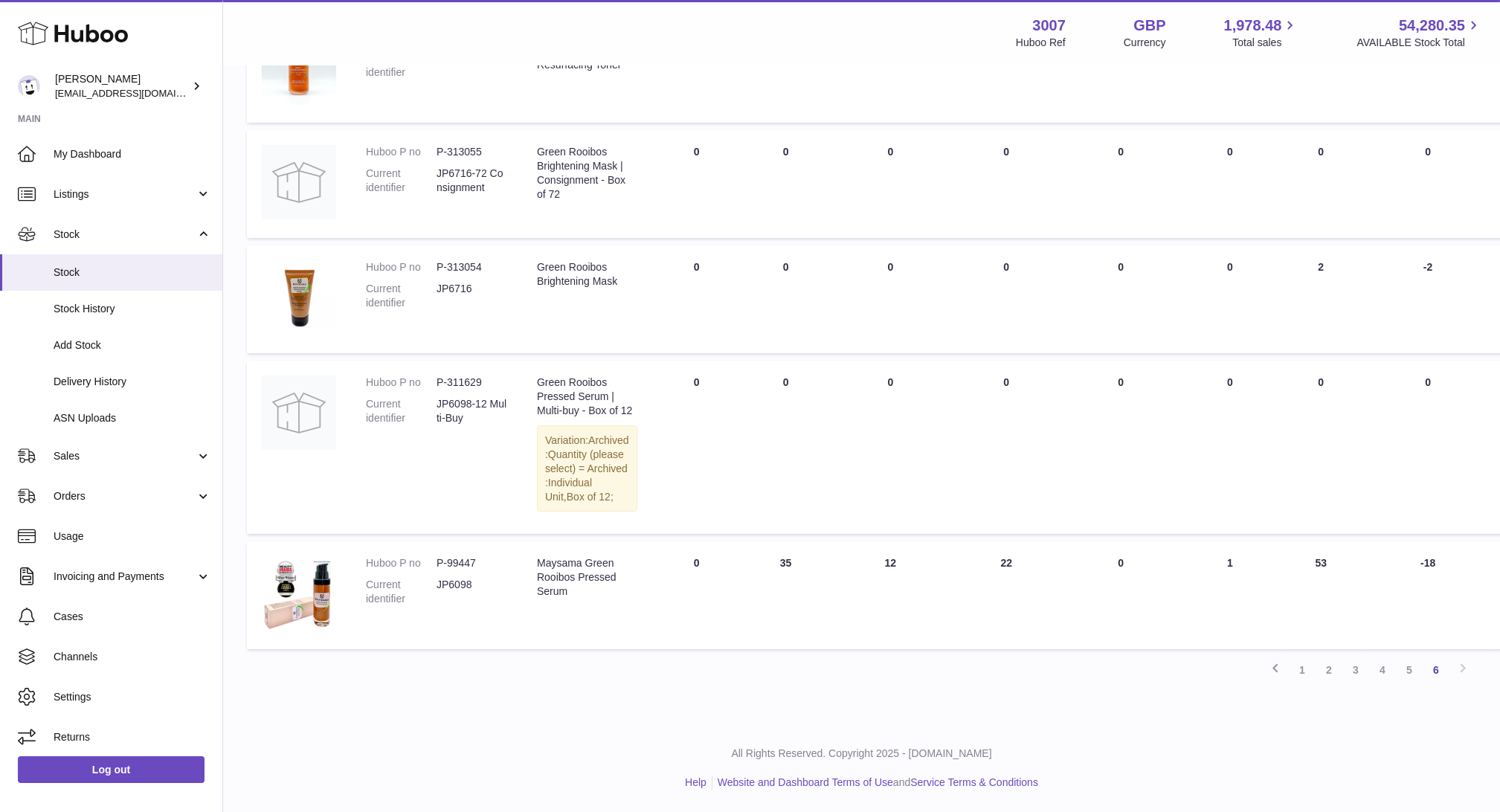
click at [1384, 581] on td "30 DAYS PROJECTED -18" at bounding box center [1428, 595] width 133 height 107
drag, startPoint x: 1370, startPoint y: 583, endPoint x: 1263, endPoint y: 581, distance: 107.0
click at [1263, 581] on tr "Huboo P no P-99447 Current identifier JP6098 Description Maysama Green Rooibos …" at bounding box center [944, 595] width 1396 height 107
copy tr "53"
click at [1243, 626] on td "AVAILABLE Total 1" at bounding box center [1229, 595] width 101 height 107
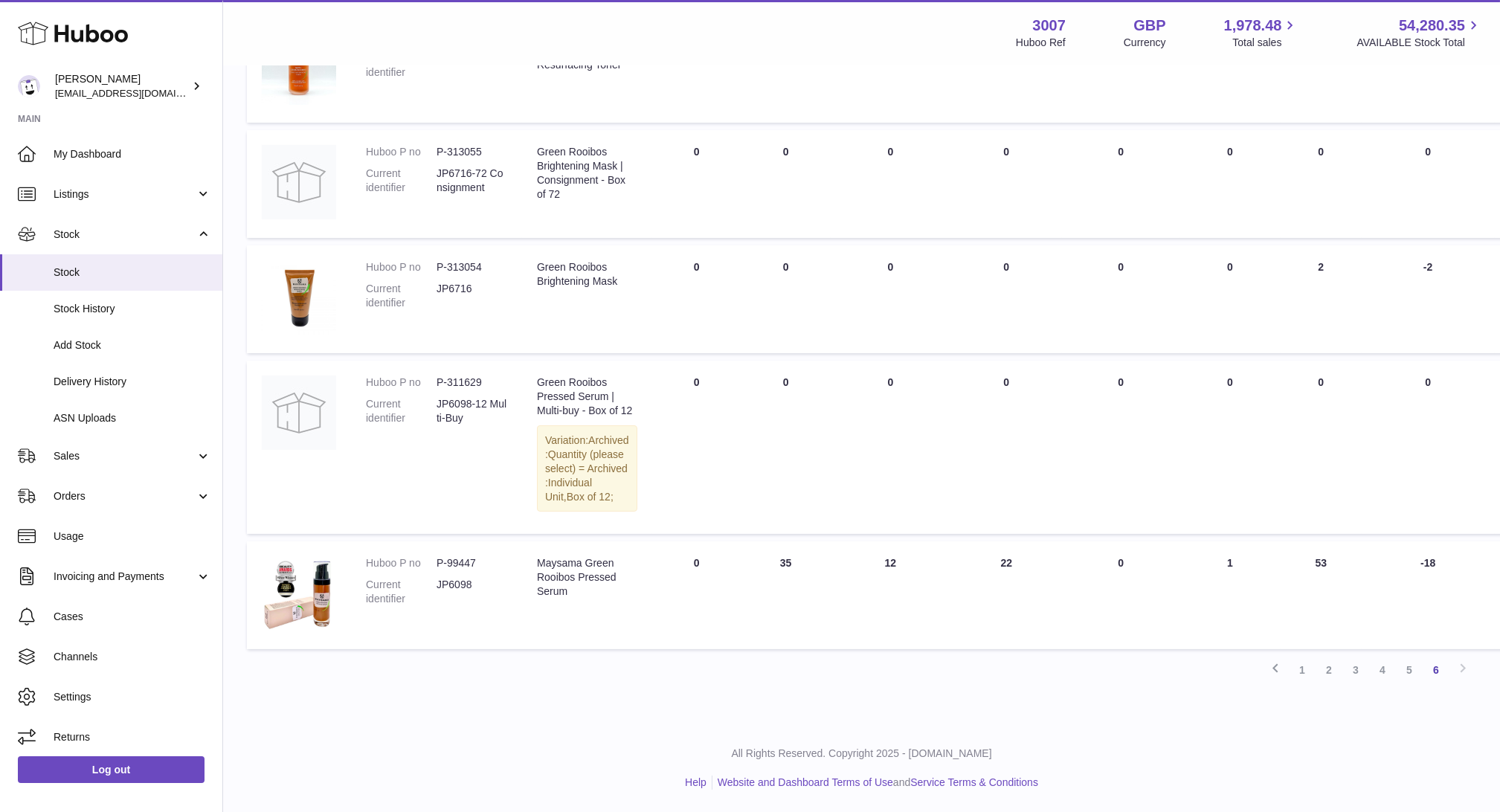
drag, startPoint x: 685, startPoint y: 585, endPoint x: 650, endPoint y: 571, distance: 37.7
click at [652, 571] on td "DUE IN Total 0" at bounding box center [697, 595] width 89 height 107
drag, startPoint x: 650, startPoint y: 571, endPoint x: 706, endPoint y: 580, distance: 56.7
click at [706, 580] on td "DUE IN Total 0" at bounding box center [697, 595] width 89 height 107
click at [1062, 543] on td "QUARANTINED Total 0" at bounding box center [1120, 595] width 117 height 107
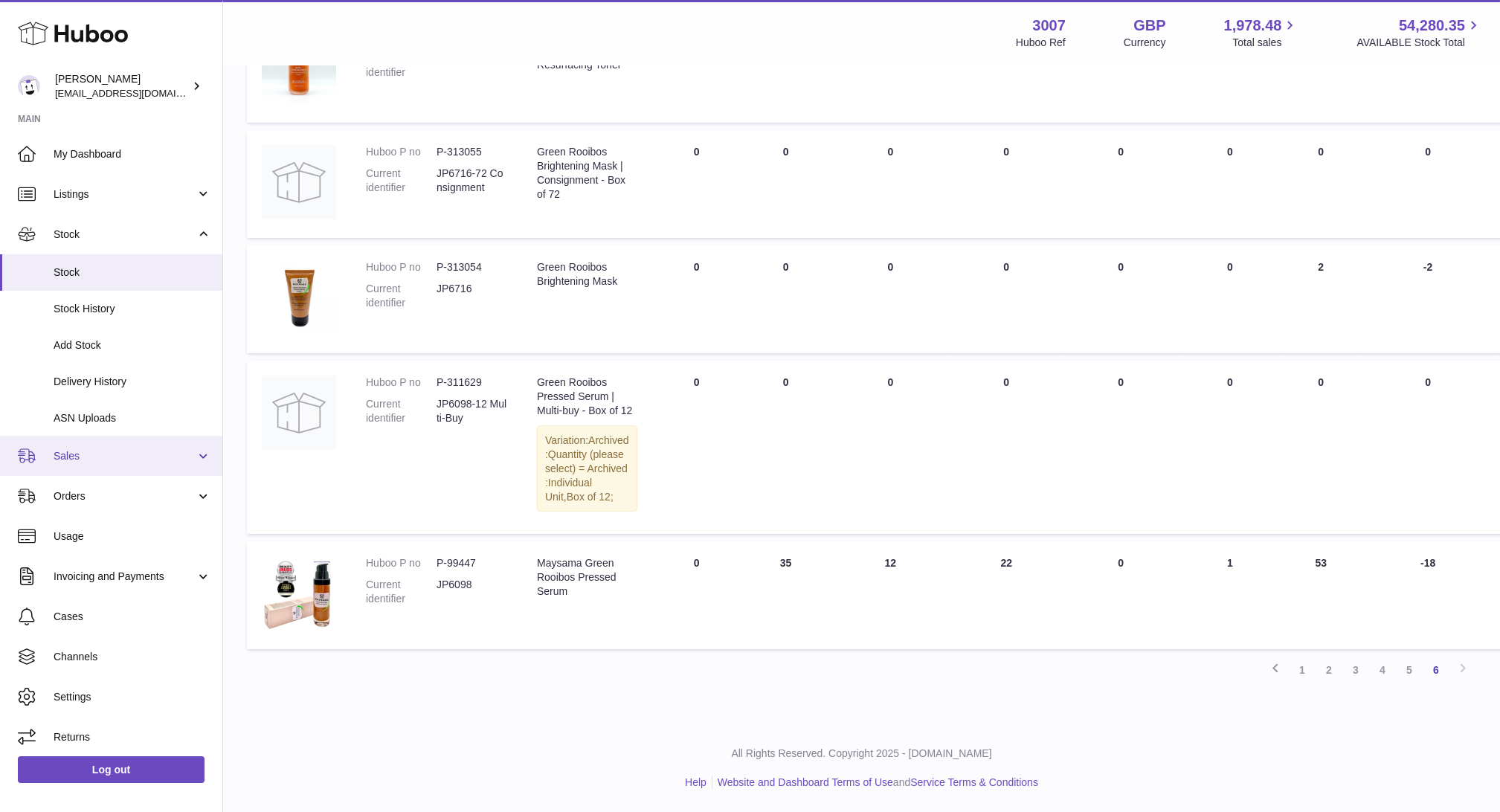
click at [75, 464] on link "Sales" at bounding box center [111, 456] width 222 height 40
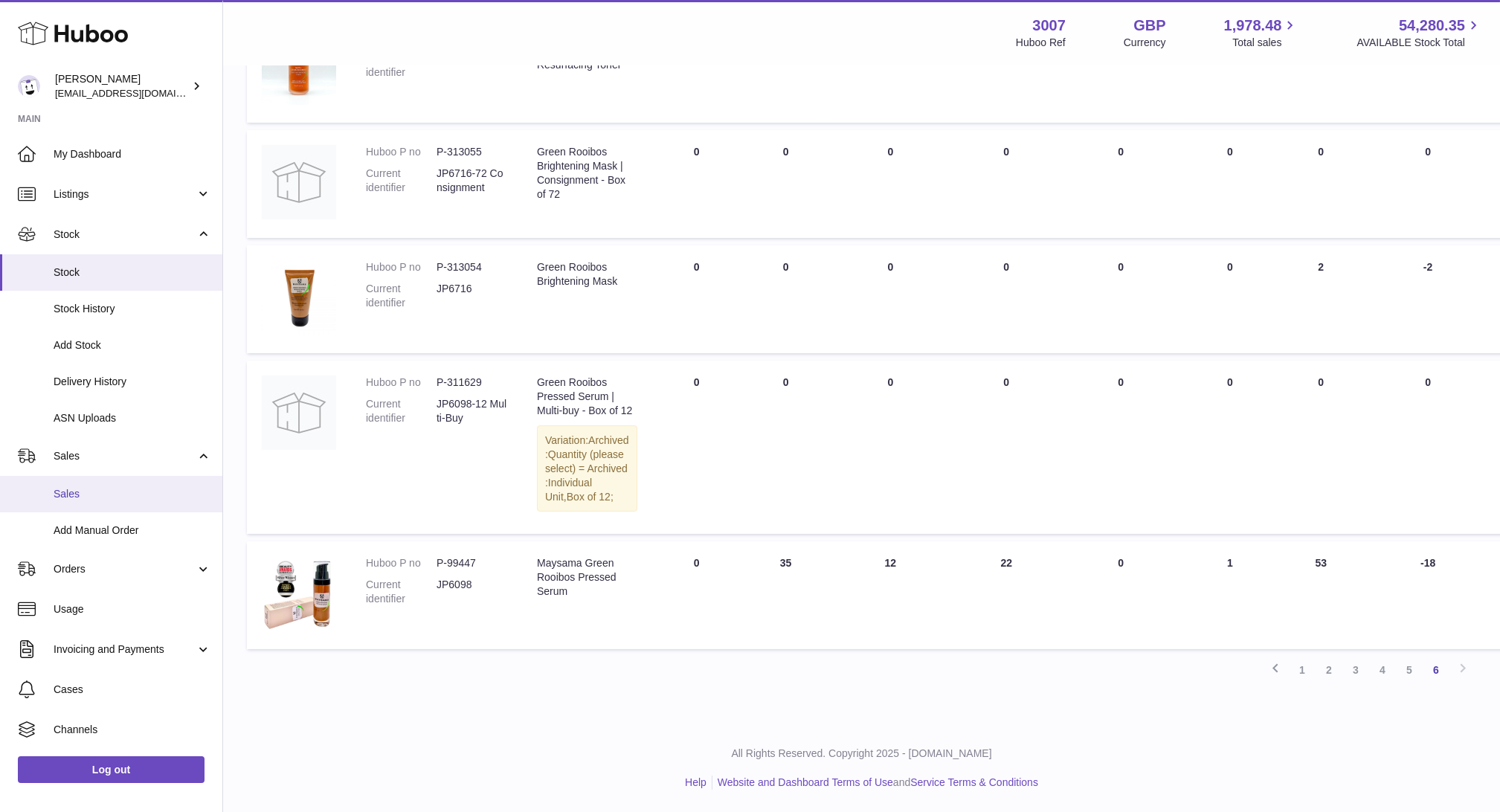
click at [81, 498] on span "Sales" at bounding box center [132, 494] width 158 height 14
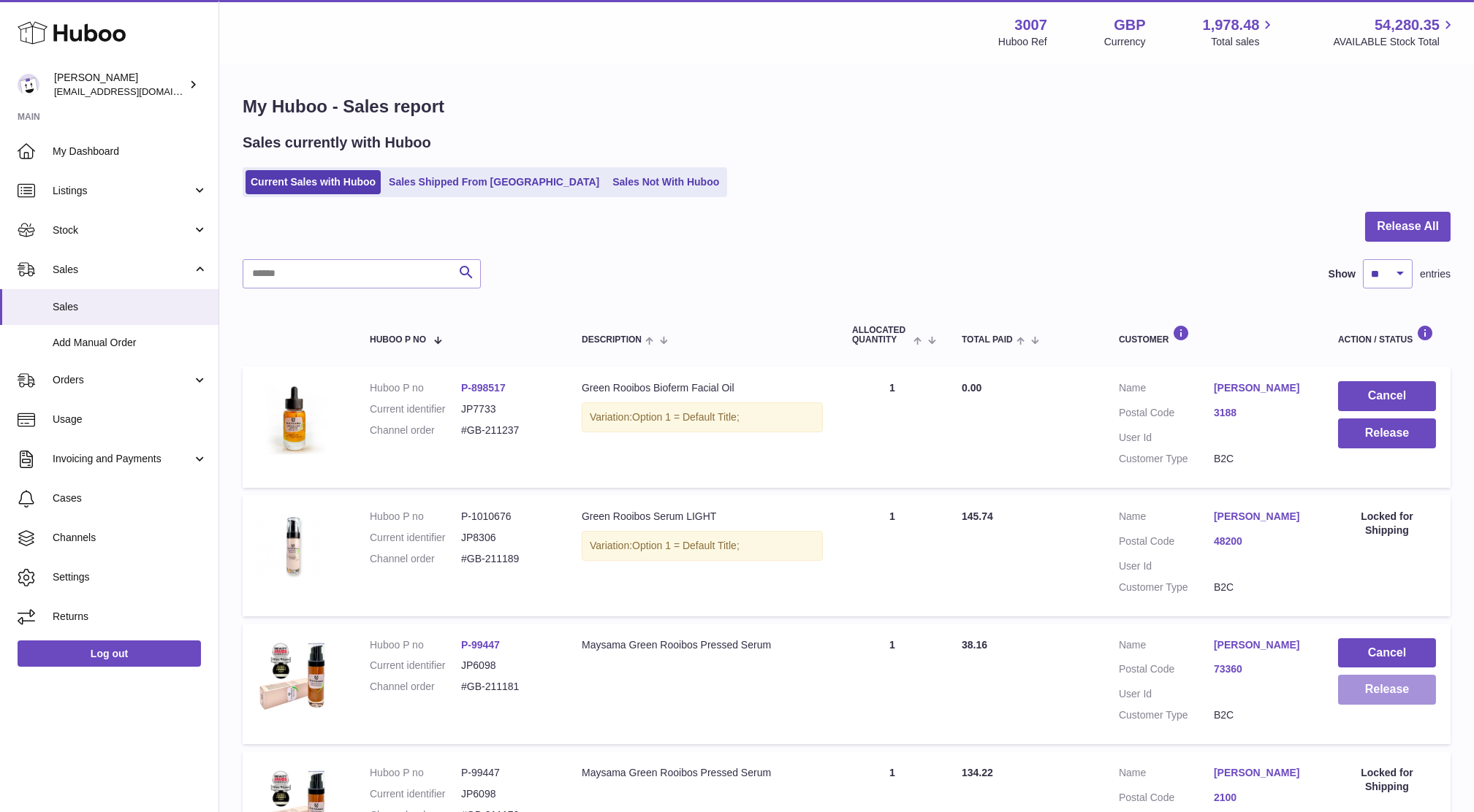
click at [1406, 690] on button "Release" at bounding box center [1387, 690] width 98 height 30
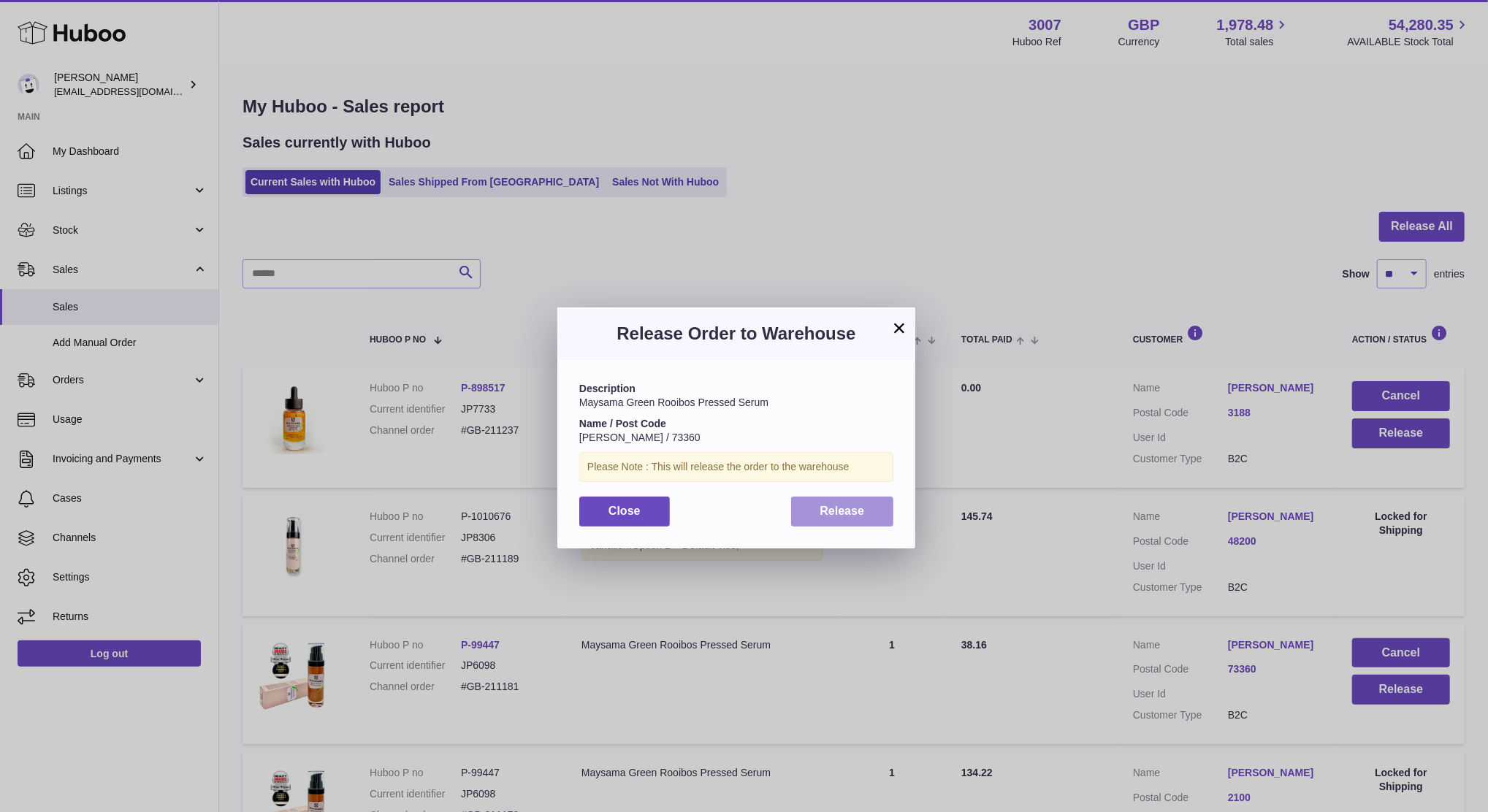
click at [809, 510] on button "Release" at bounding box center [842, 512] width 103 height 30
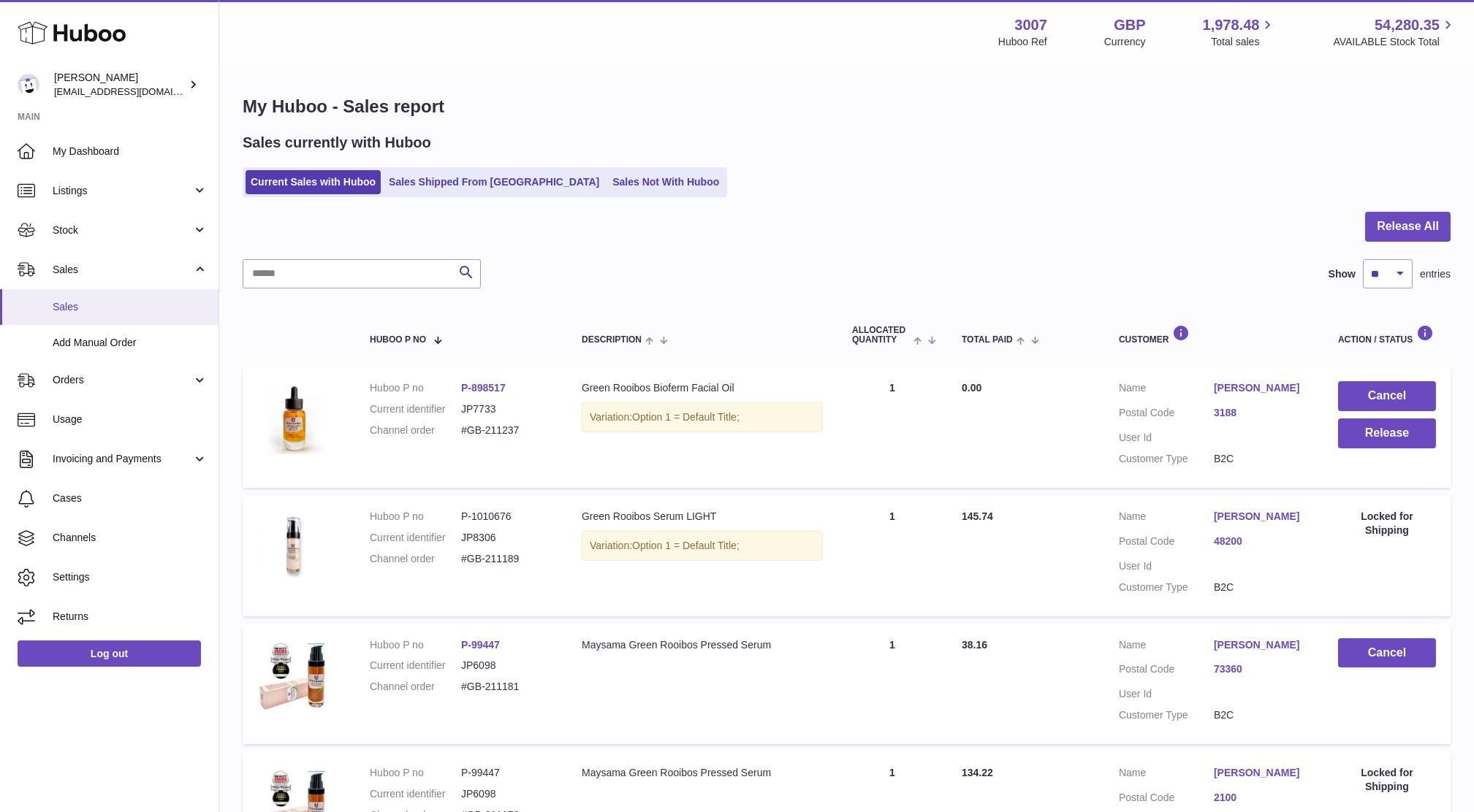
click at [72, 298] on link "Sales" at bounding box center [109, 306] width 218 height 36
click at [90, 306] on span "Sales" at bounding box center [129, 306] width 155 height 13
click at [88, 303] on span "Sales" at bounding box center [129, 306] width 155 height 13
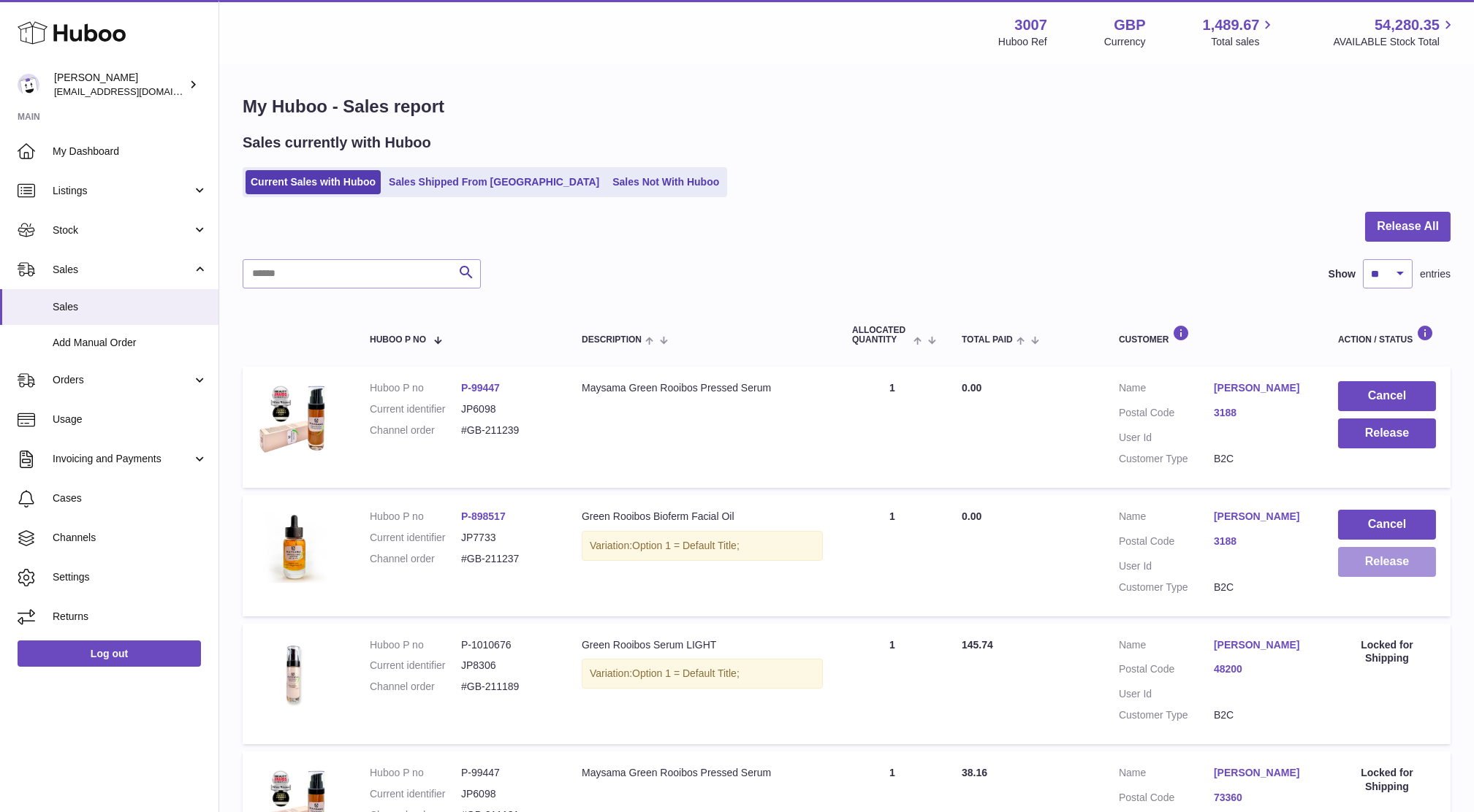
click at [1407, 560] on button "Release" at bounding box center [1387, 562] width 98 height 30
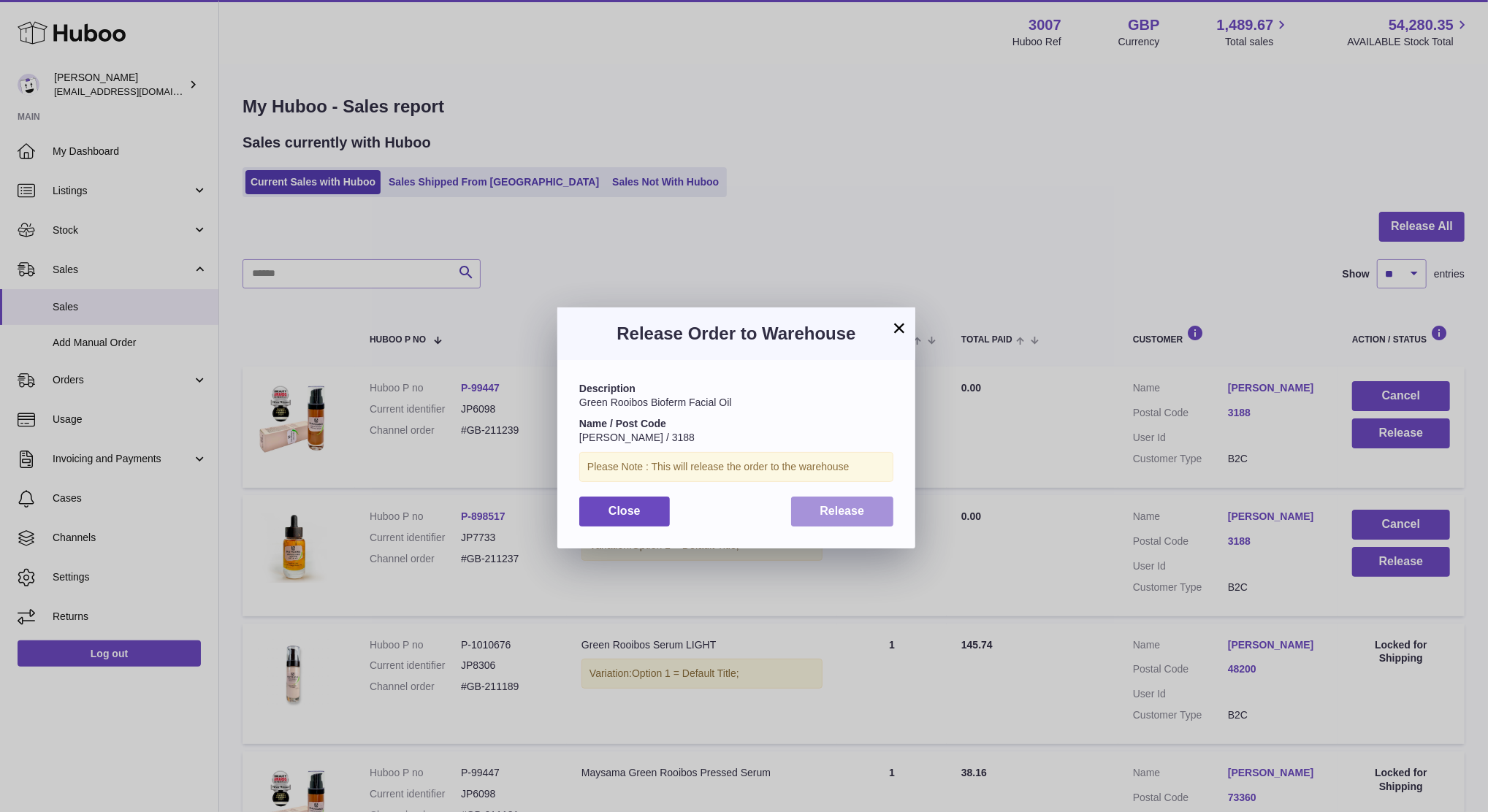
click at [845, 502] on button "Release" at bounding box center [842, 512] width 103 height 30
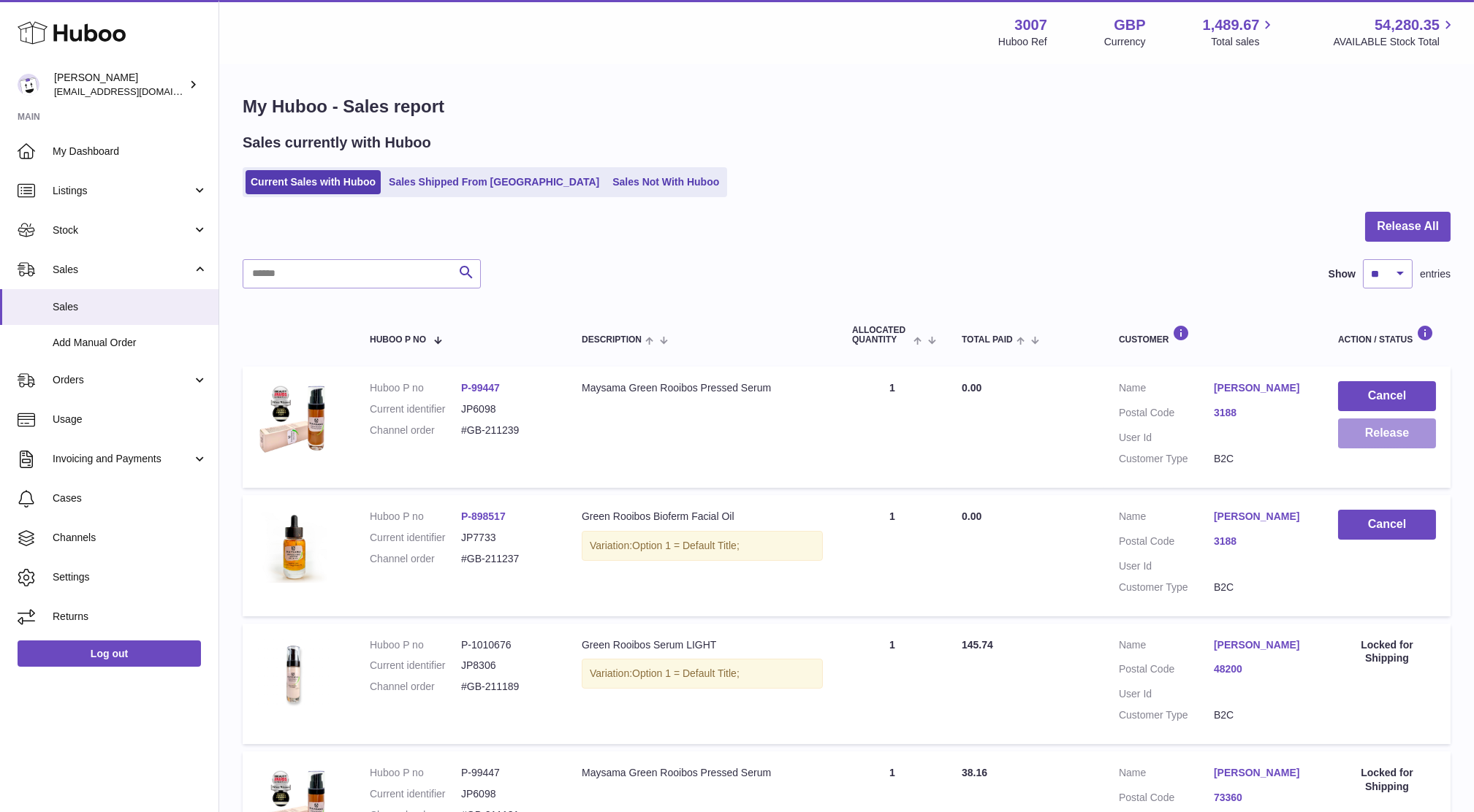
click at [1397, 444] on button "Release" at bounding box center [1387, 433] width 98 height 30
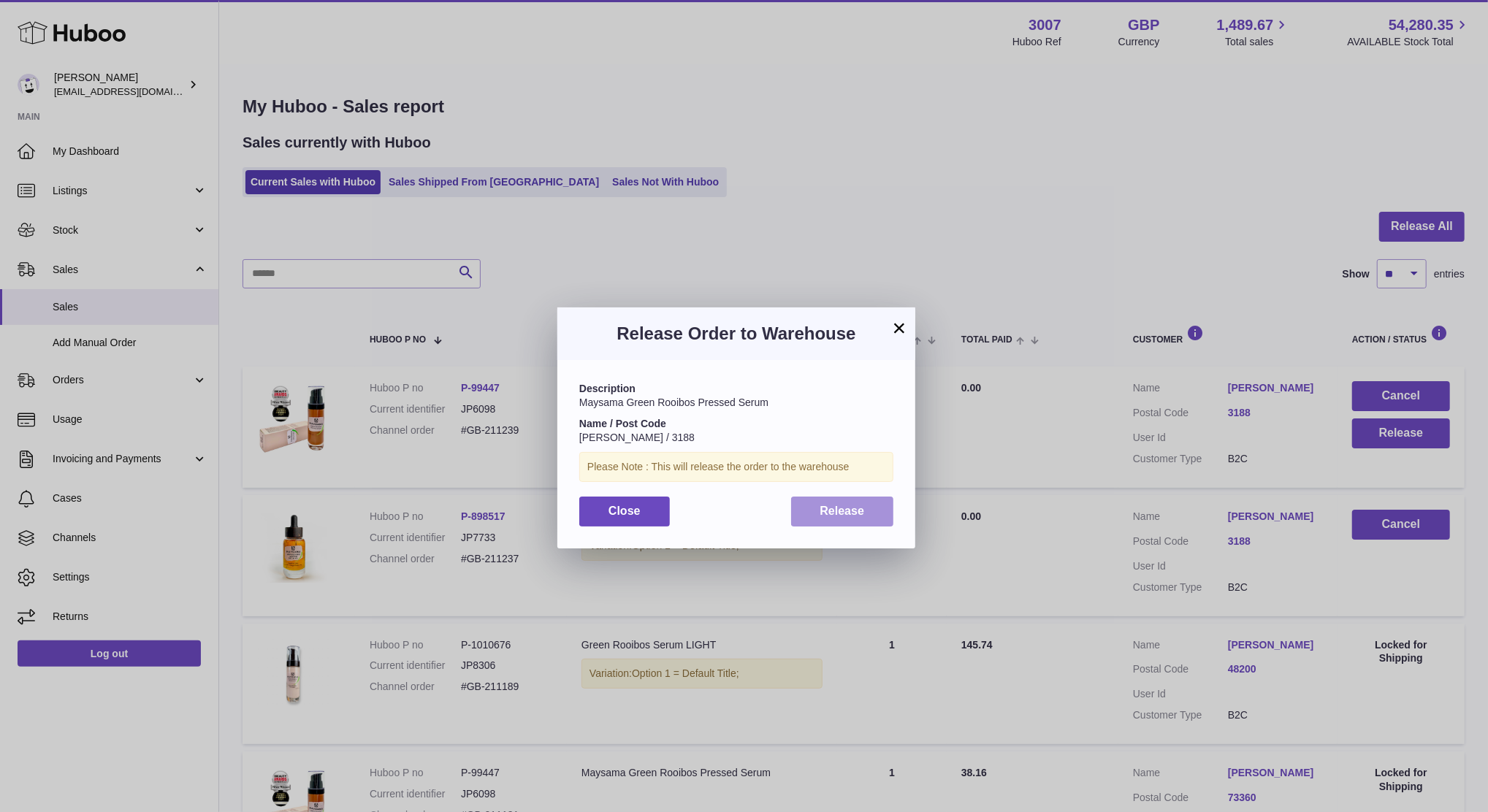
click at [842, 498] on button "Release" at bounding box center [842, 512] width 103 height 30
